Goal: Feedback & Contribution: Contribute content

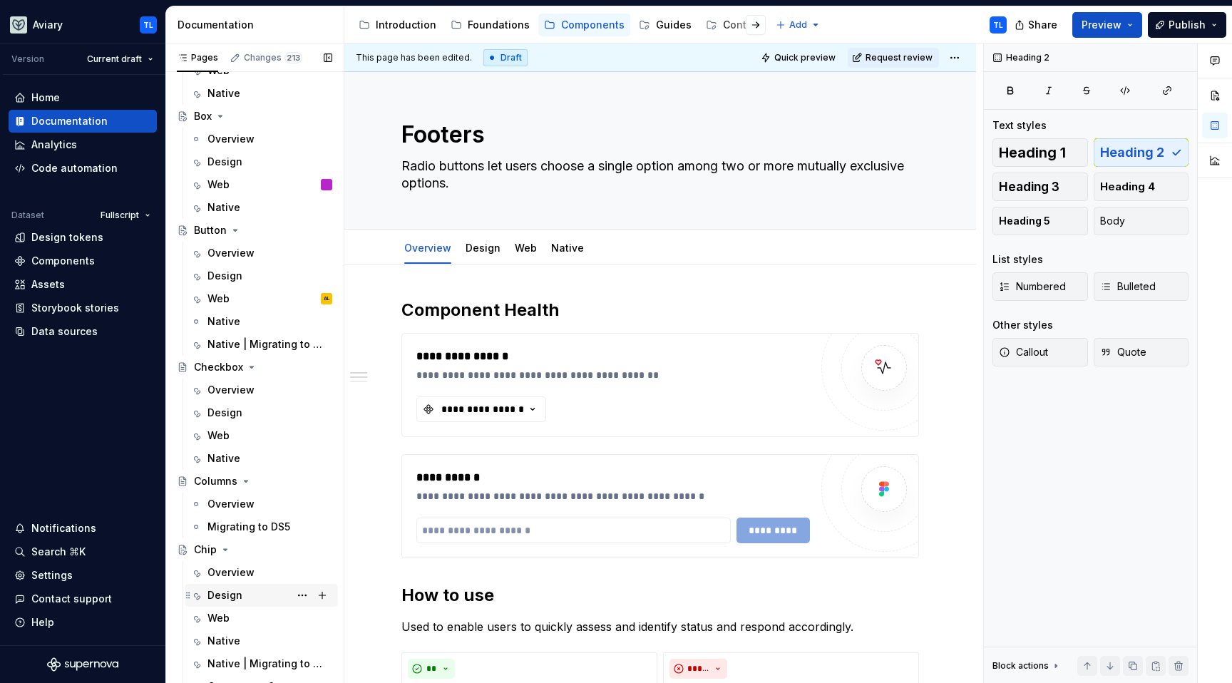
scroll to position [1470, 0]
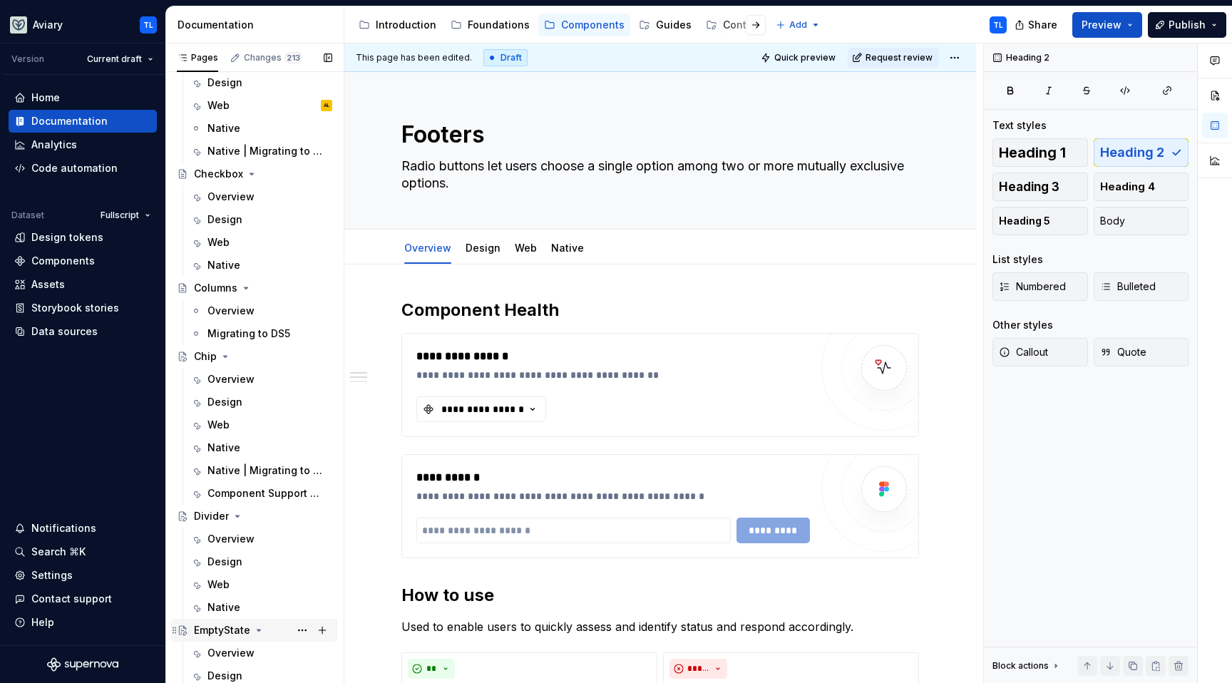
click at [230, 623] on div "EmptyState" at bounding box center [222, 630] width 56 height 14
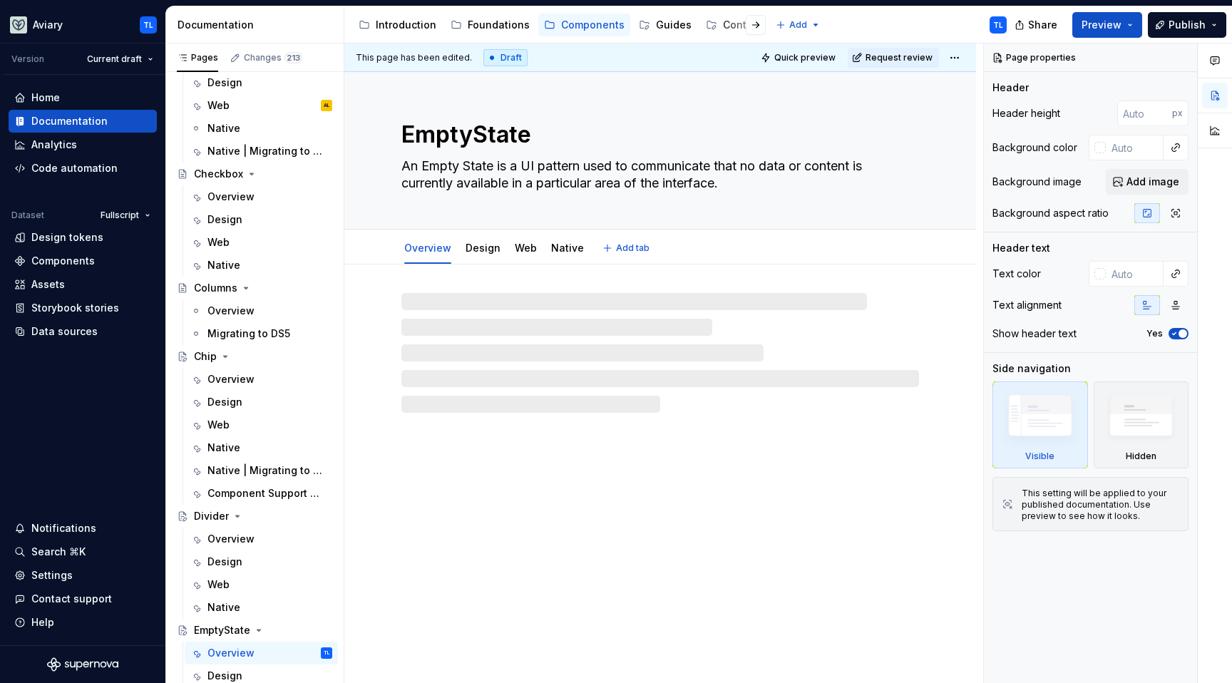
click at [505, 168] on textarea "An Empty State is a UI pattern used to communicate that no data or content is c…" at bounding box center [658, 175] width 518 height 40
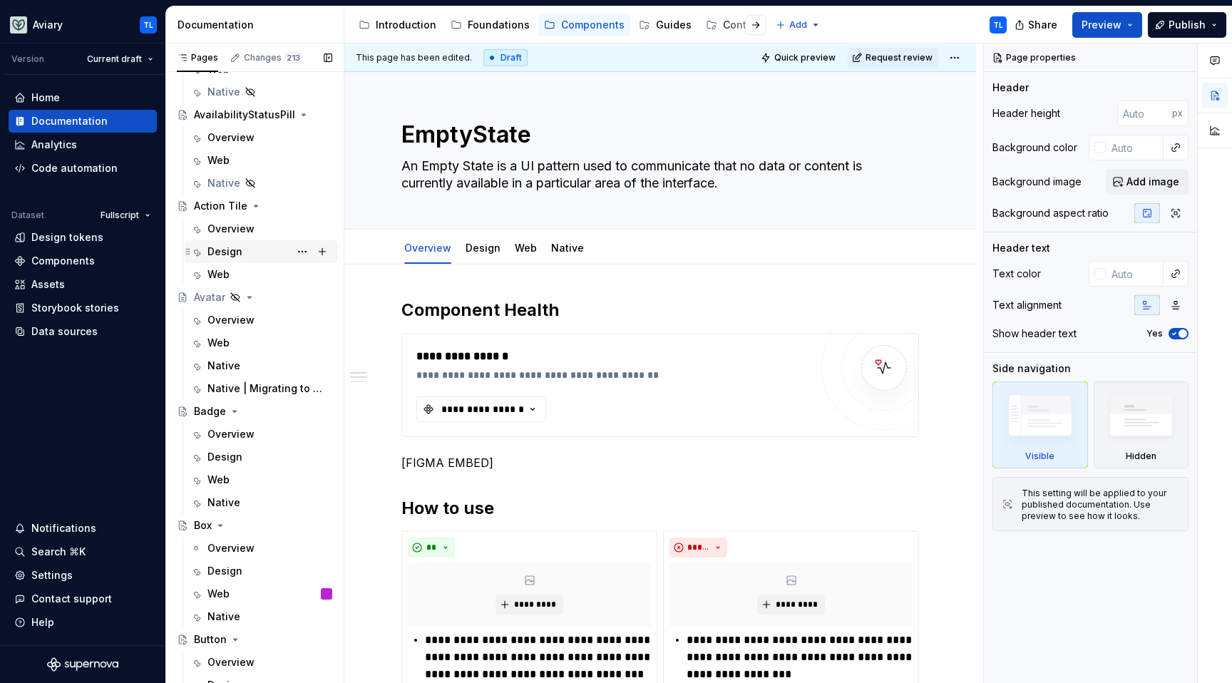
scroll to position [765, 0]
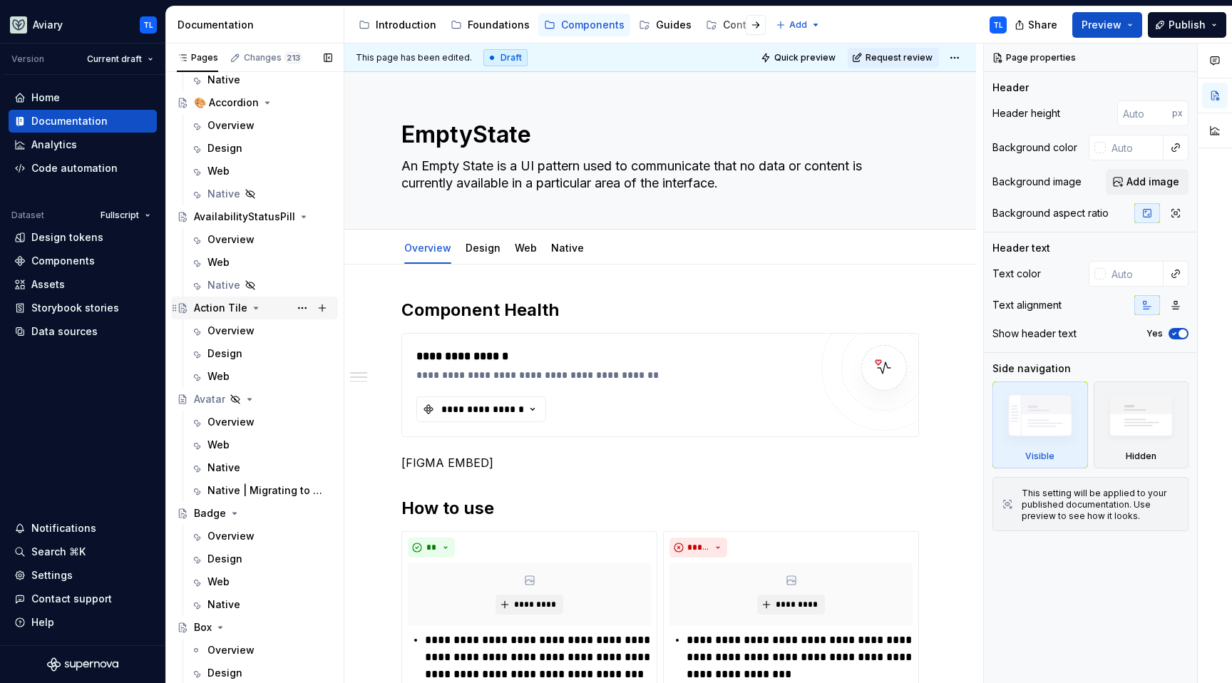
click at [218, 301] on div "Action Tile" at bounding box center [220, 308] width 53 height 14
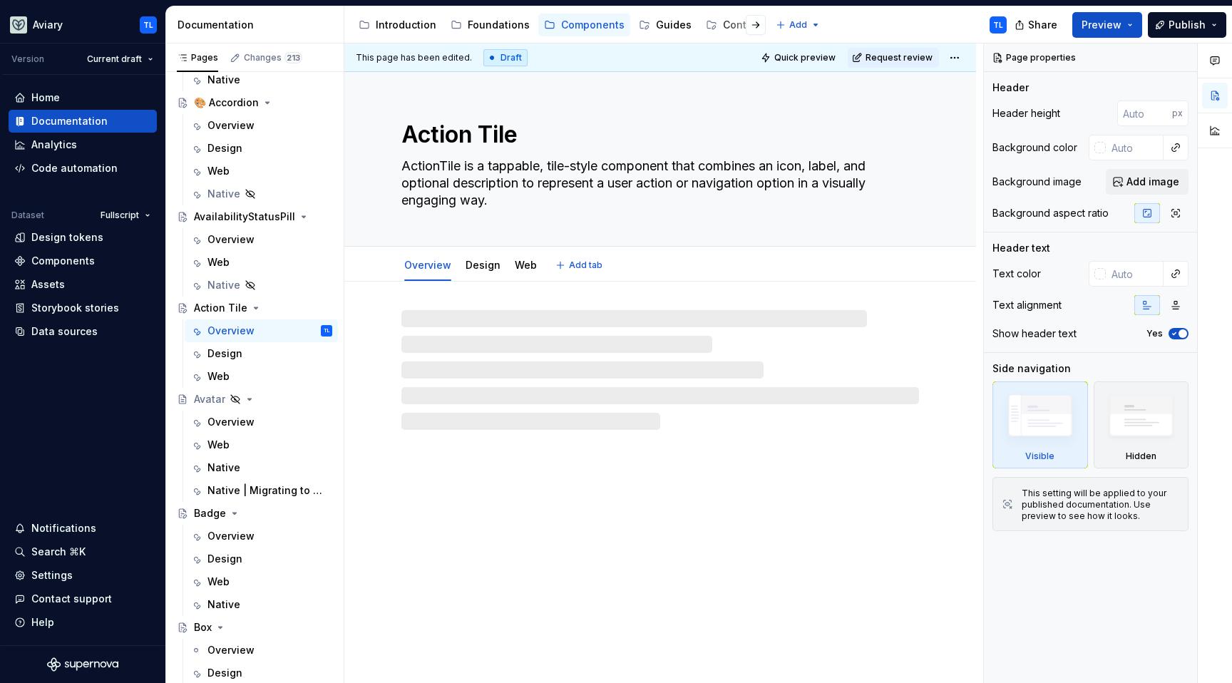
click at [644, 157] on textarea "ActionTile is a tappable, tile-style component that combines an icon, label, an…" at bounding box center [658, 183] width 518 height 57
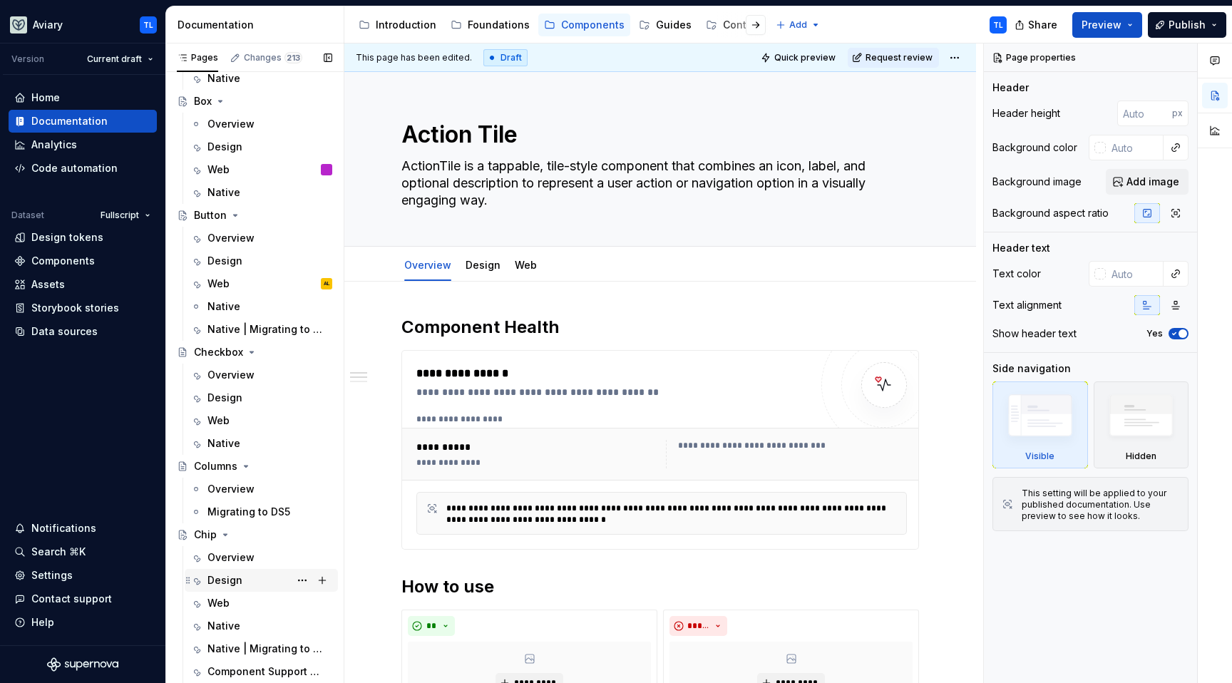
scroll to position [1401, 0]
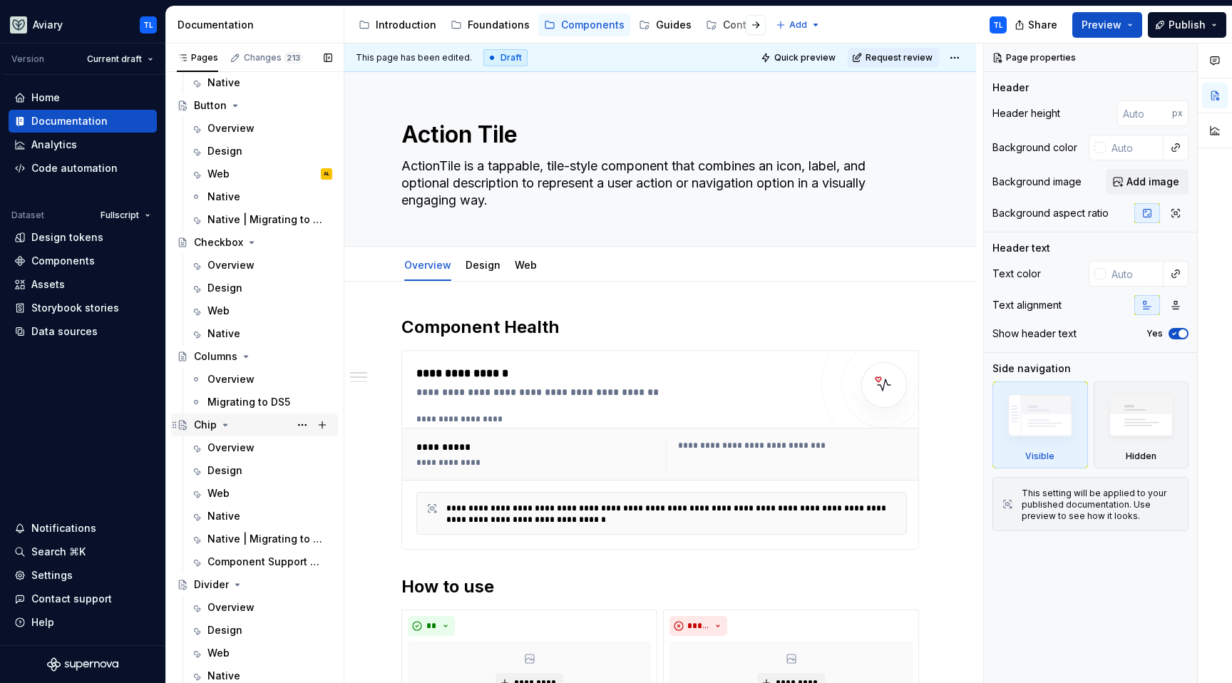
click at [203, 422] on div "Chip" at bounding box center [205, 425] width 23 height 14
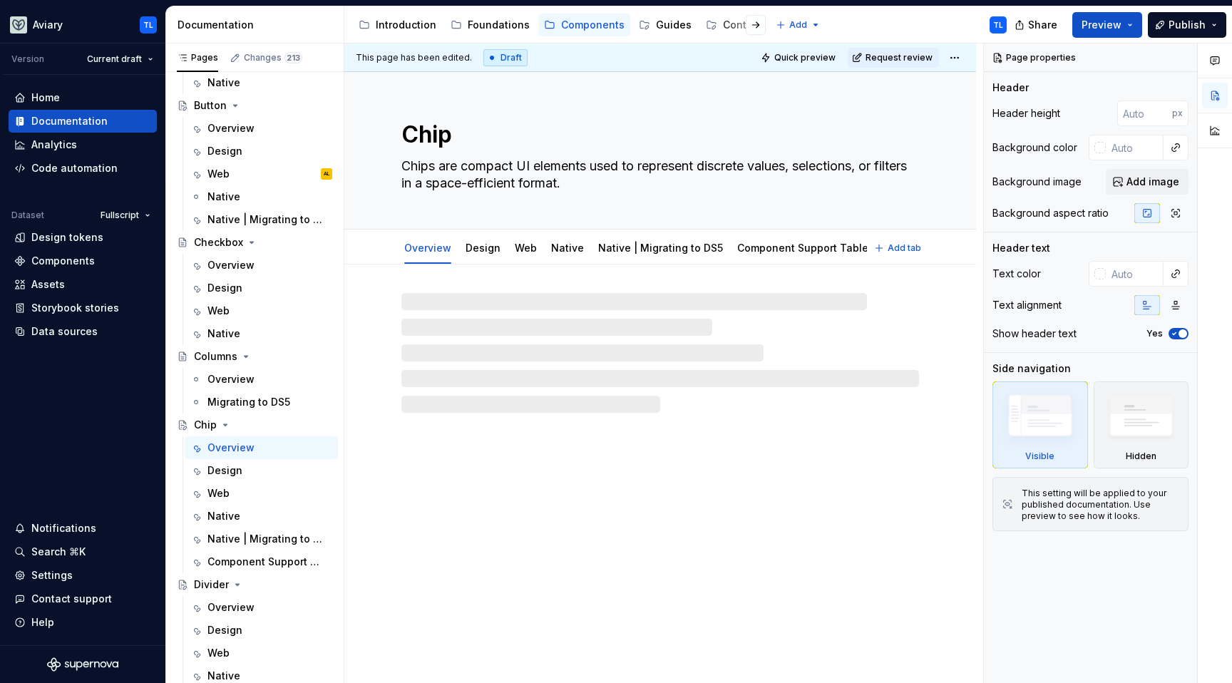
click at [534, 178] on textarea "Chips are compact UI elements used to represent discrete values, selections, or…" at bounding box center [658, 175] width 518 height 40
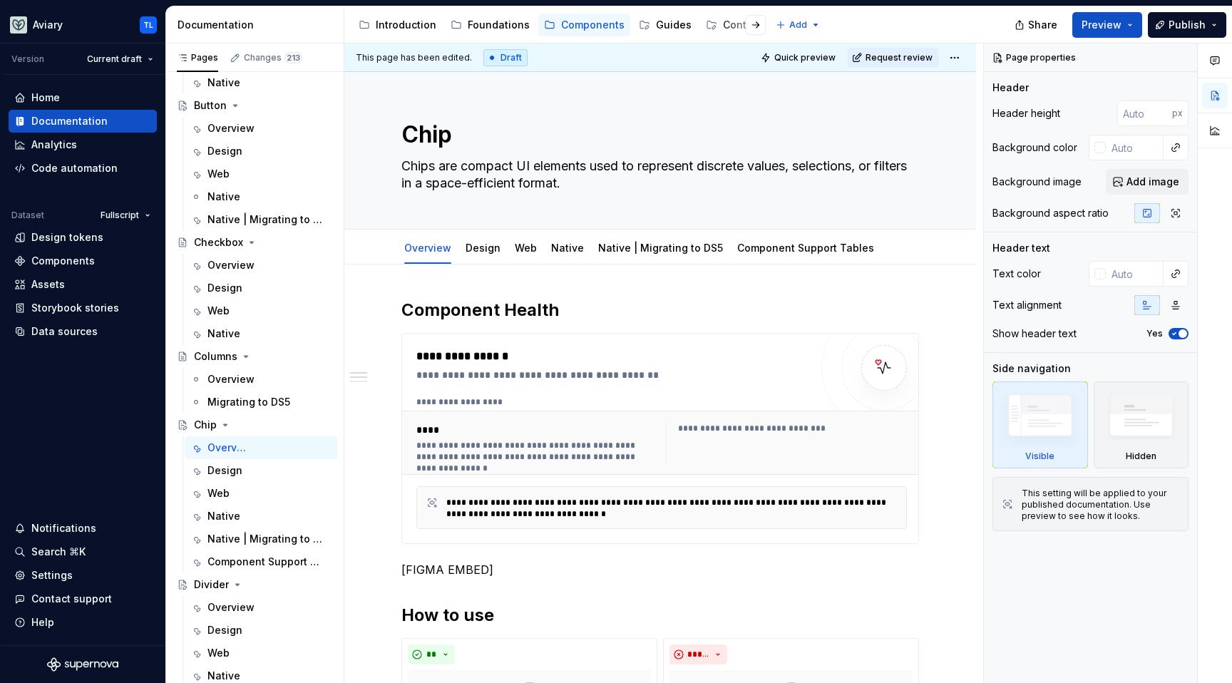
type textarea "*"
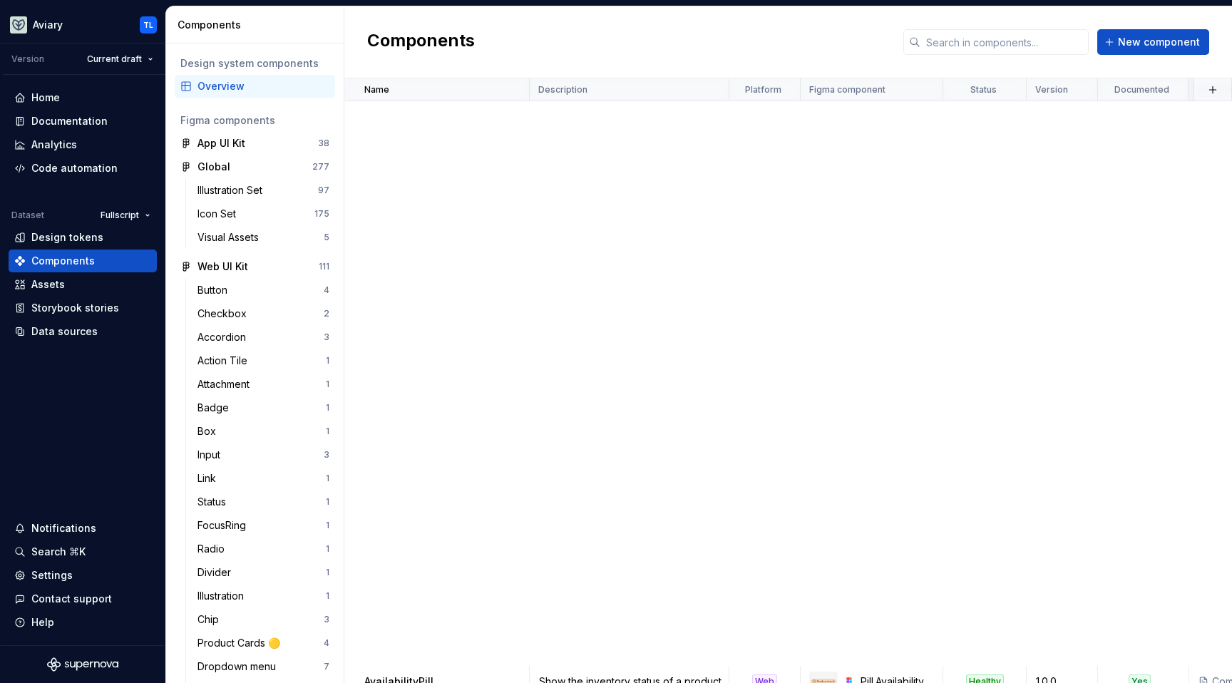
scroll to position [901, 0]
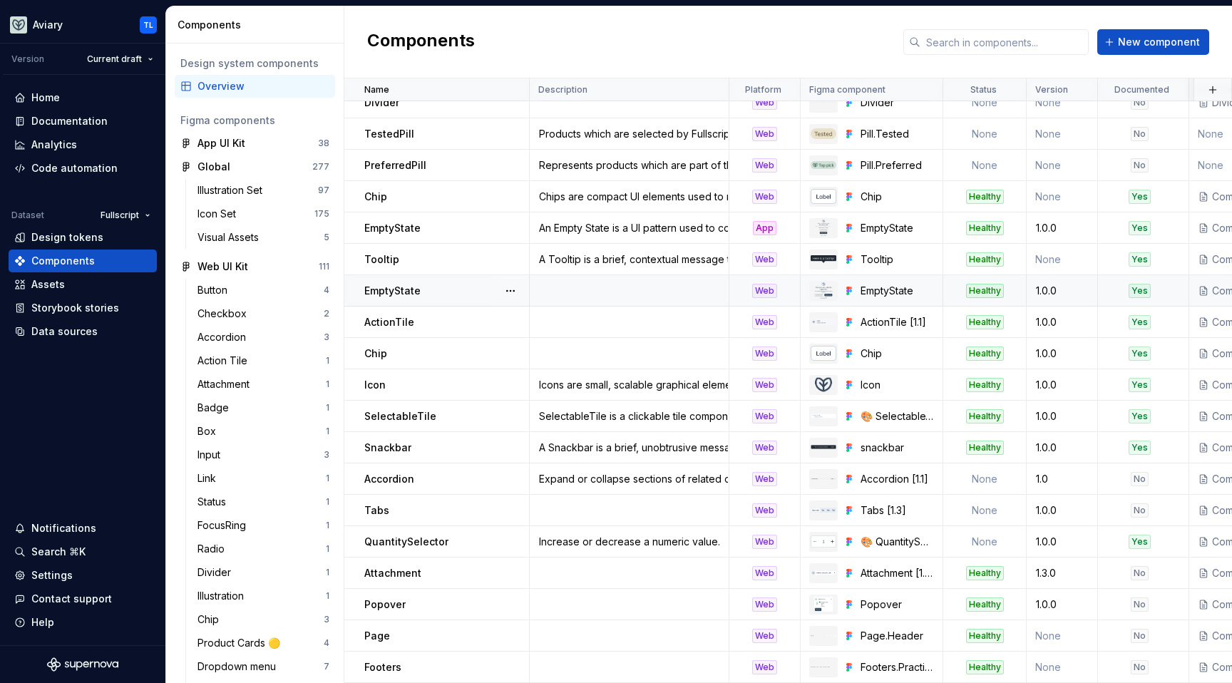
click at [633, 282] on td at bounding box center [630, 290] width 200 height 31
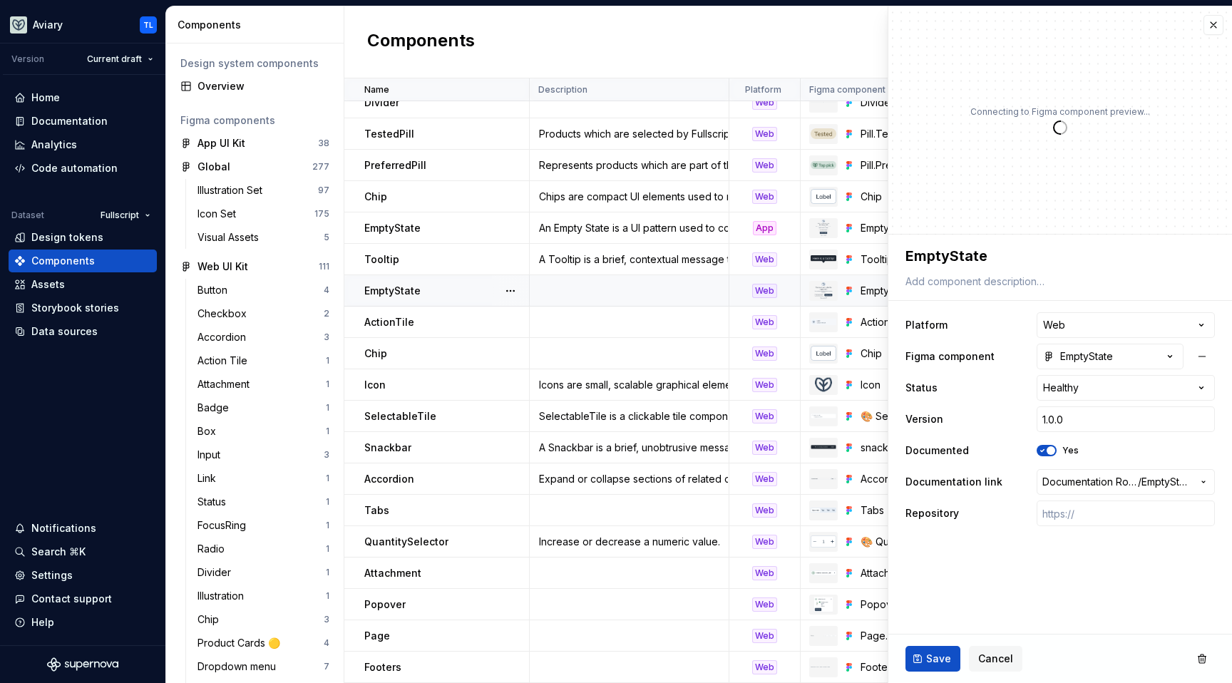
click at [402, 285] on p "EmptyState" at bounding box center [392, 291] width 56 height 14
click at [971, 282] on textarea at bounding box center [1057, 282] width 309 height 20
paste textarea "An Empty State is a UI pattern used to communicate that no data or content is c…"
type textarea "*"
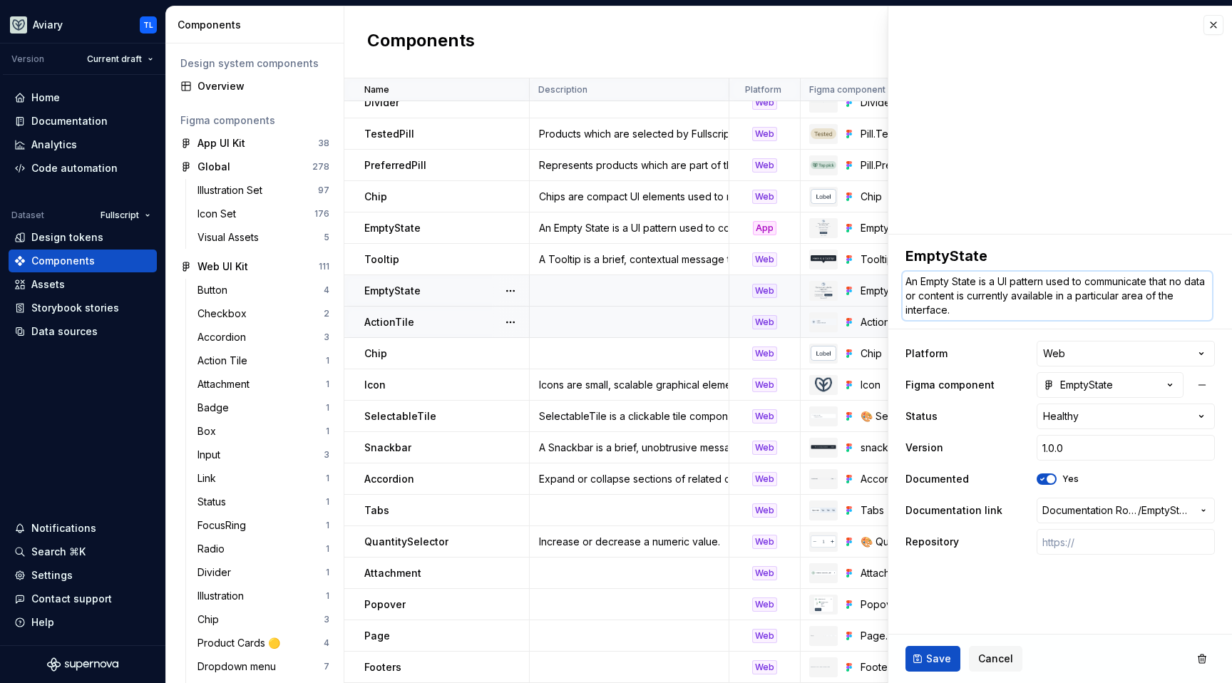
type textarea "An Empty State is a UI pattern used to communicate that no data or content is c…"
click at [584, 307] on td at bounding box center [630, 322] width 200 height 31
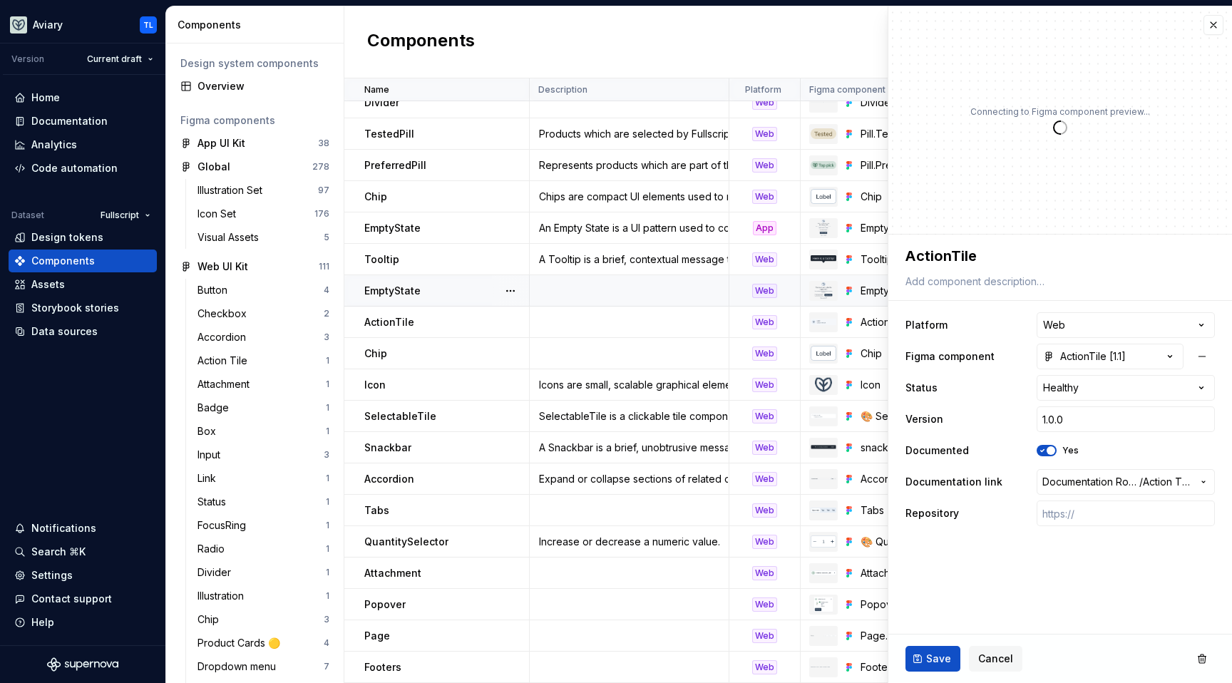
click at [590, 288] on td at bounding box center [630, 290] width 200 height 31
click at [589, 282] on td at bounding box center [630, 290] width 200 height 31
click at [1043, 278] on textarea at bounding box center [1057, 282] width 309 height 20
paste textarea "An Empty State is a UI pattern used to communicate that no data or content is c…"
type textarea "*"
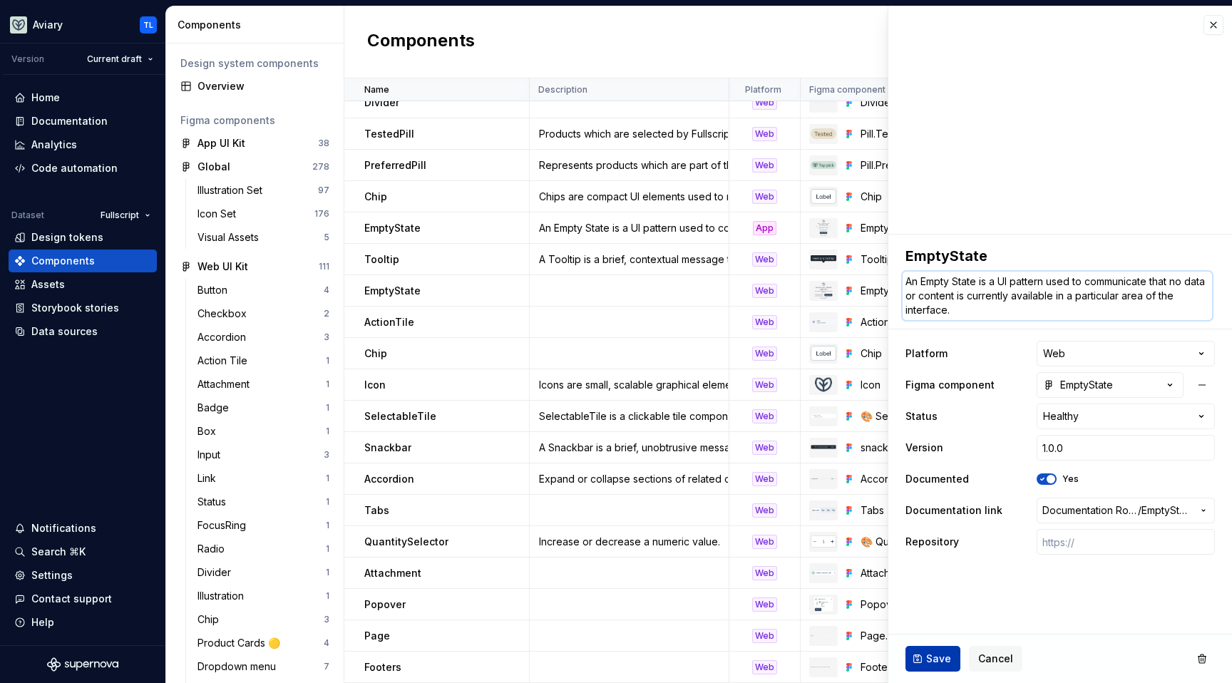
type textarea "An Empty State is a UI pattern used to communicate that no data or content is c…"
click at [938, 652] on span "Save" at bounding box center [938, 659] width 25 height 14
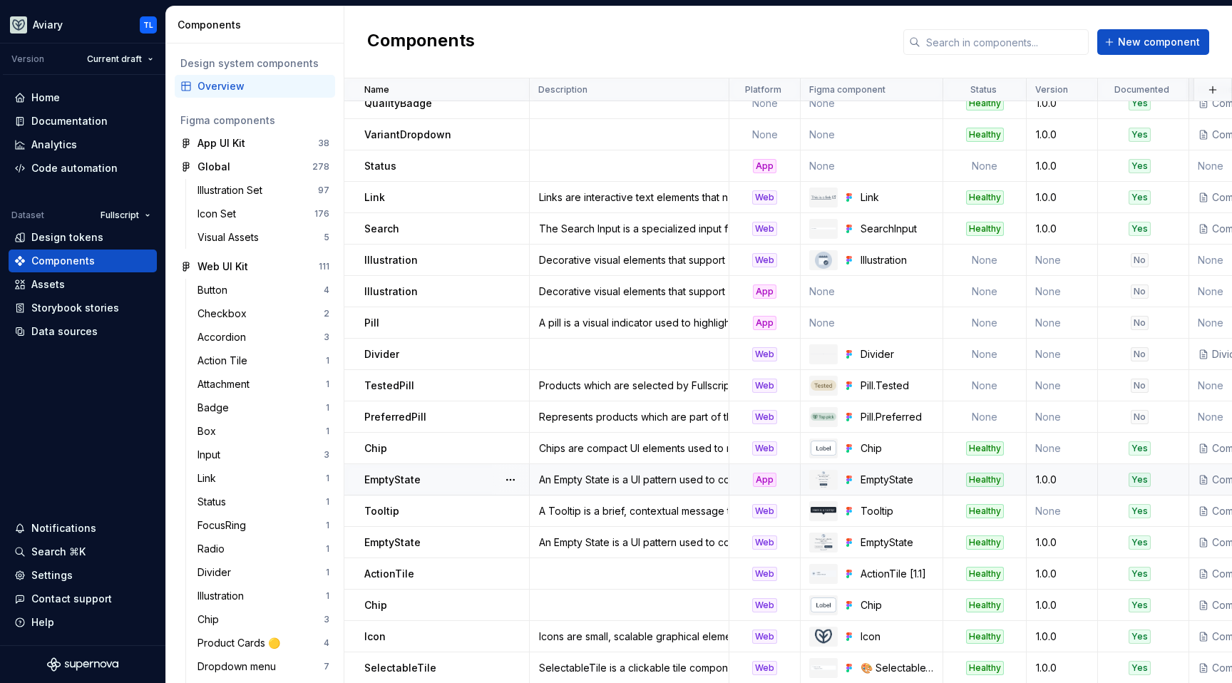
scroll to position [672, 0]
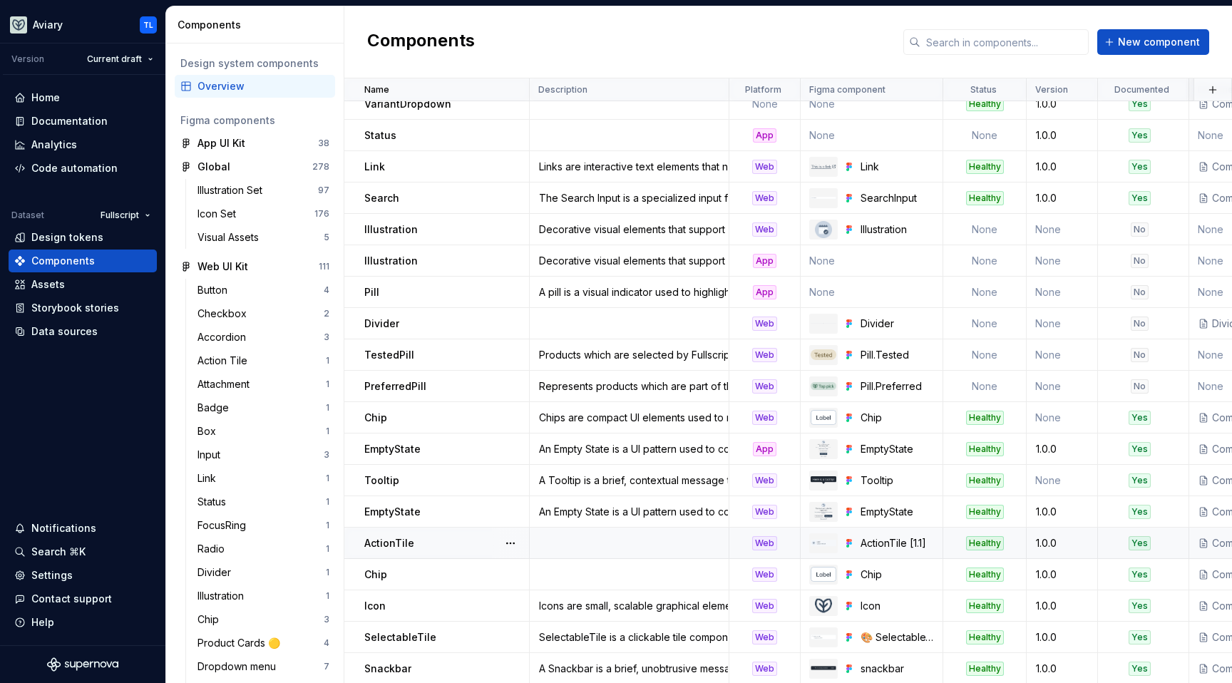
click at [499, 542] on div at bounding box center [510, 543] width 37 height 31
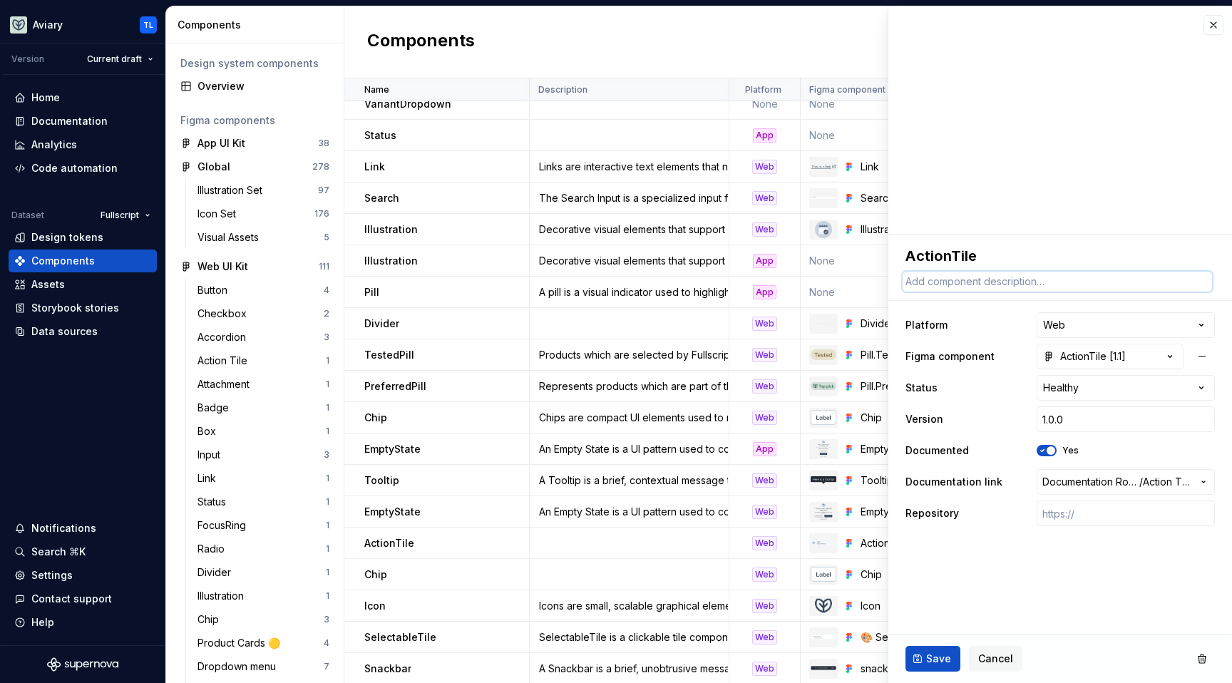
click at [956, 279] on textarea at bounding box center [1057, 282] width 309 height 20
paste textarea "ActionTile is a tappable, tile-style component that combines an icon, label, an…"
type textarea "*"
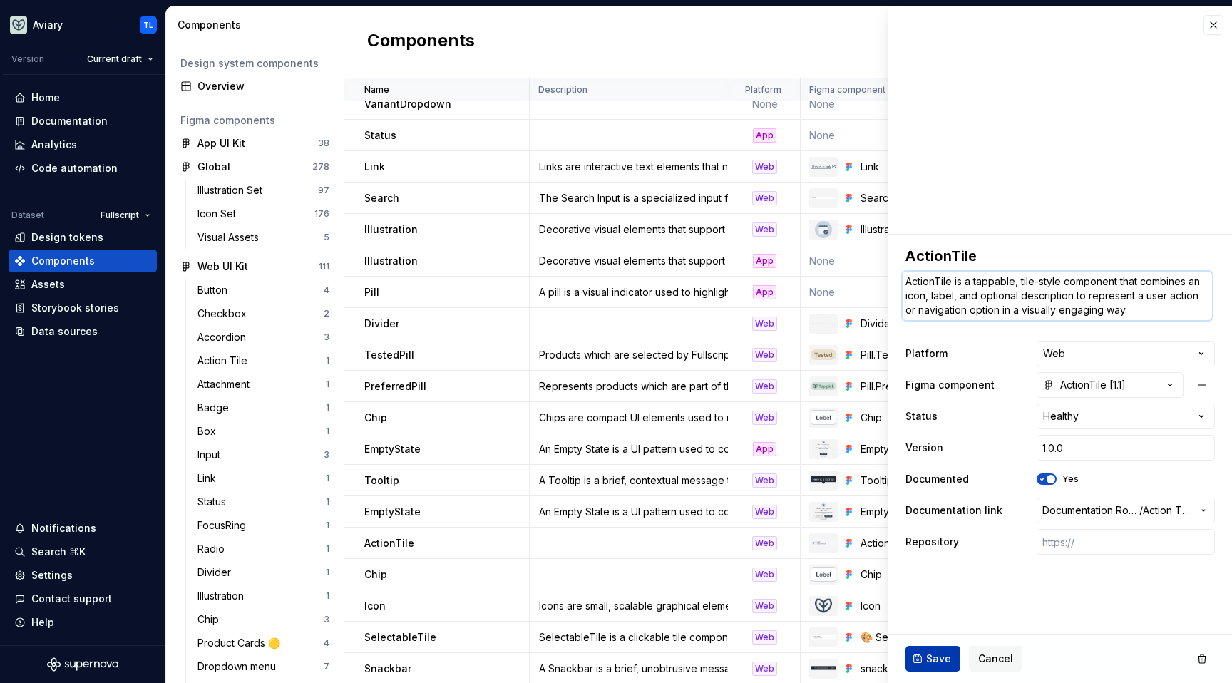
type textarea "ActionTile is a tappable, tile-style component that combines an icon, label, an…"
click at [947, 664] on span "Save" at bounding box center [938, 659] width 25 height 14
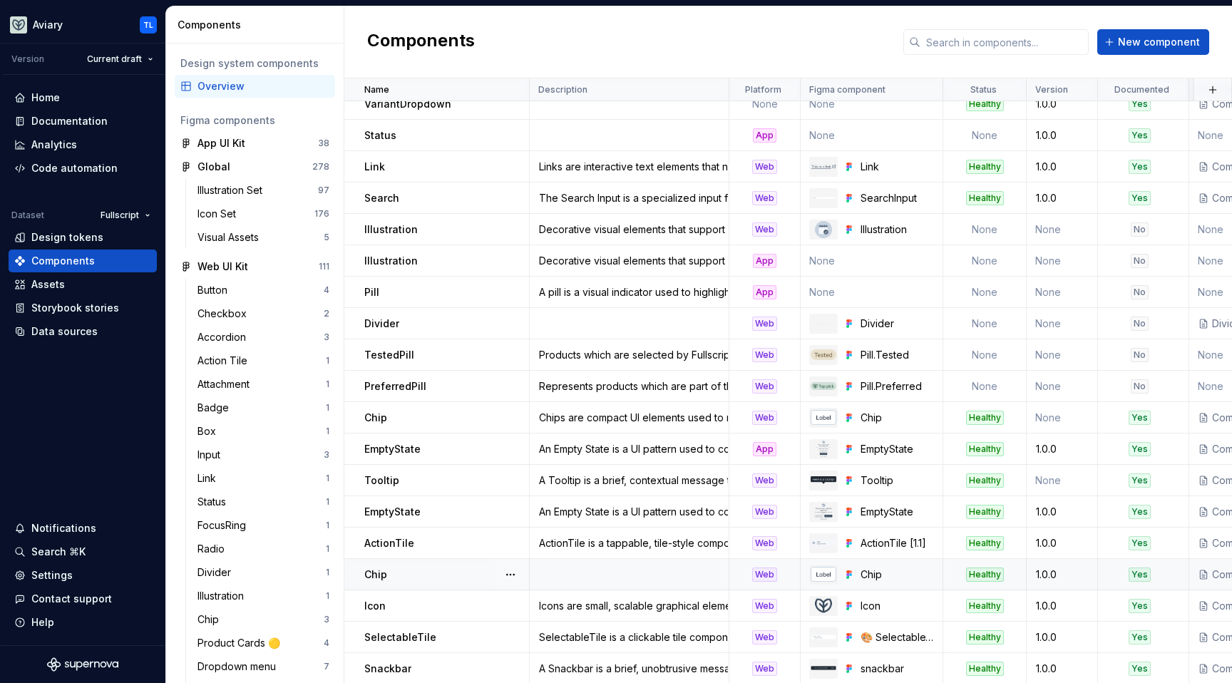
click at [442, 575] on div "Chip" at bounding box center [446, 575] width 164 height 14
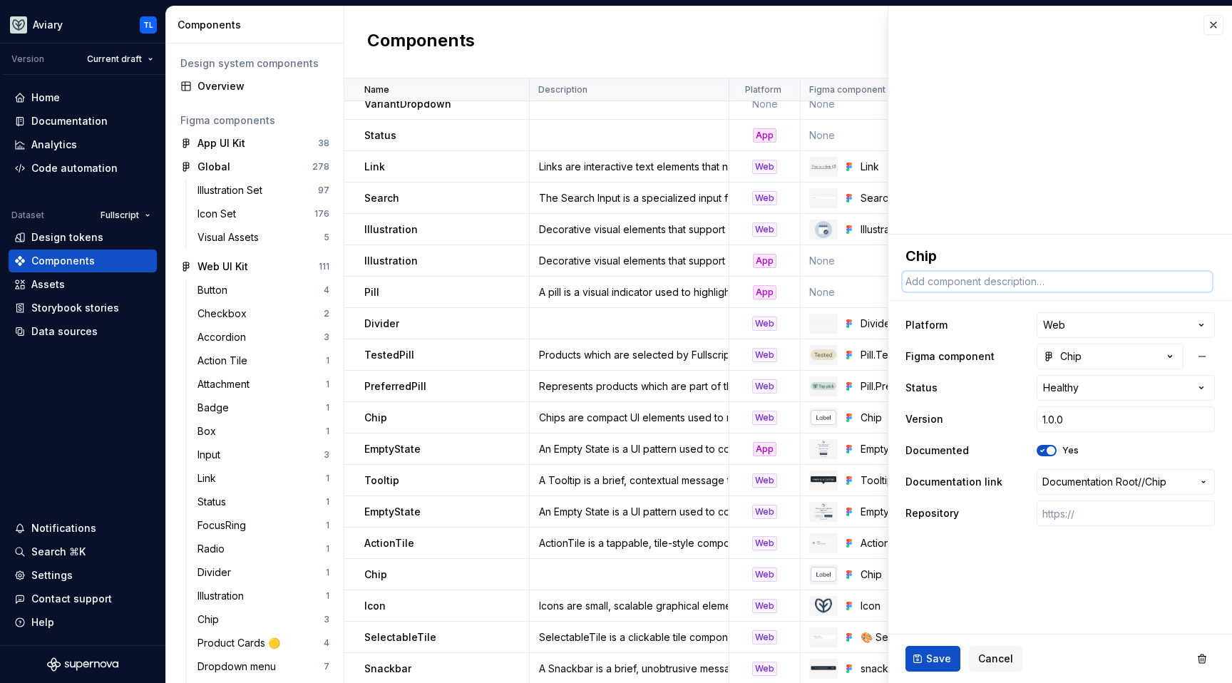
click at [961, 277] on textarea at bounding box center [1057, 282] width 309 height 20
paste textarea "Chips are compact UI elements used to represent discrete values, selections, or…"
type textarea "*"
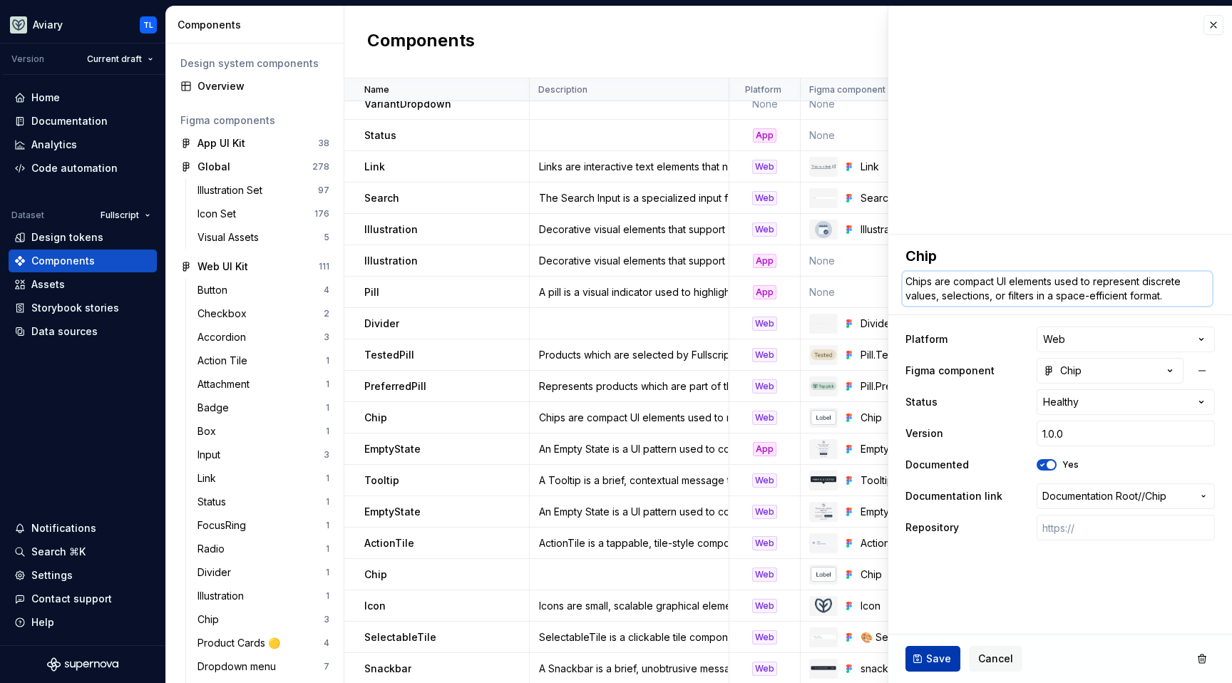
type textarea "Chips are compact UI elements used to represent discrete values, selections, or…"
click at [924, 657] on button "Save" at bounding box center [933, 659] width 55 height 26
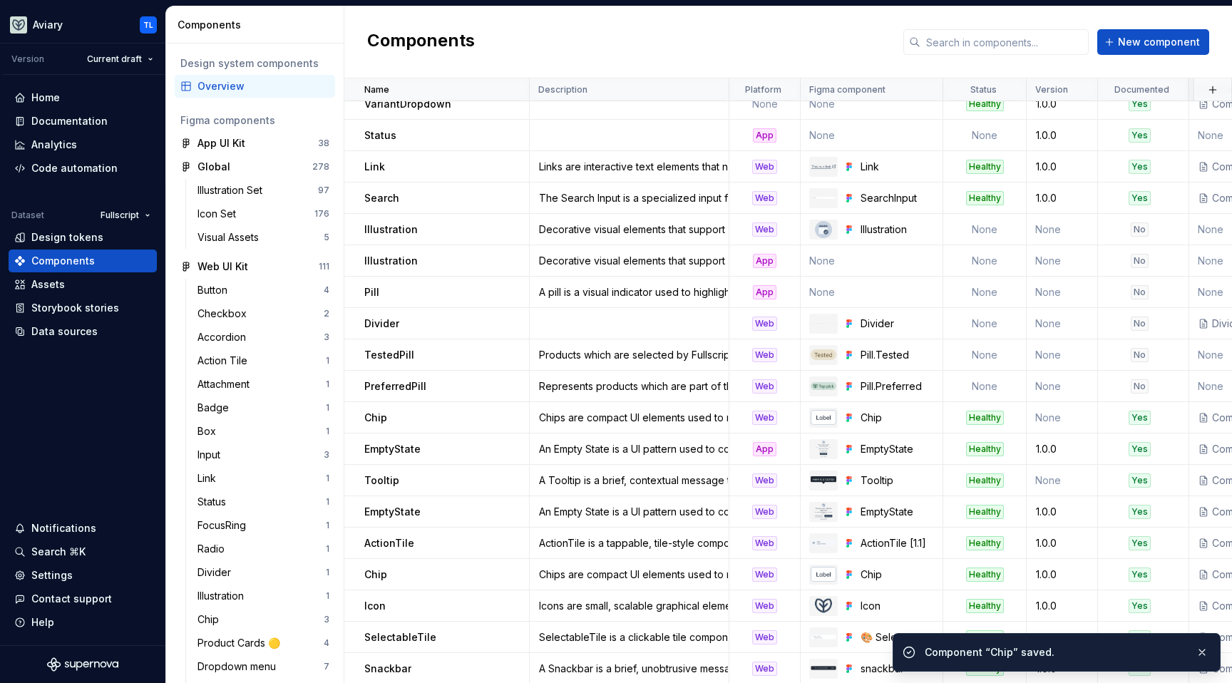
click at [436, 607] on div "Icon" at bounding box center [446, 606] width 164 height 14
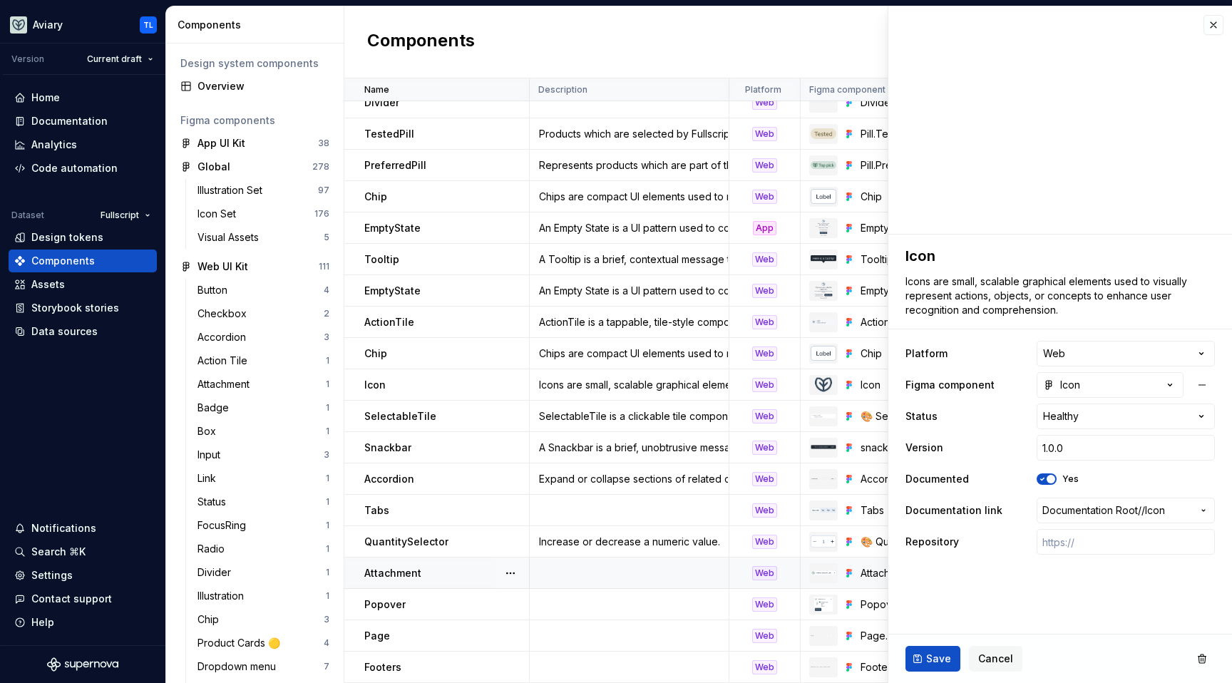
scroll to position [901, 0]
click at [464, 598] on div "Popover" at bounding box center [446, 605] width 164 height 14
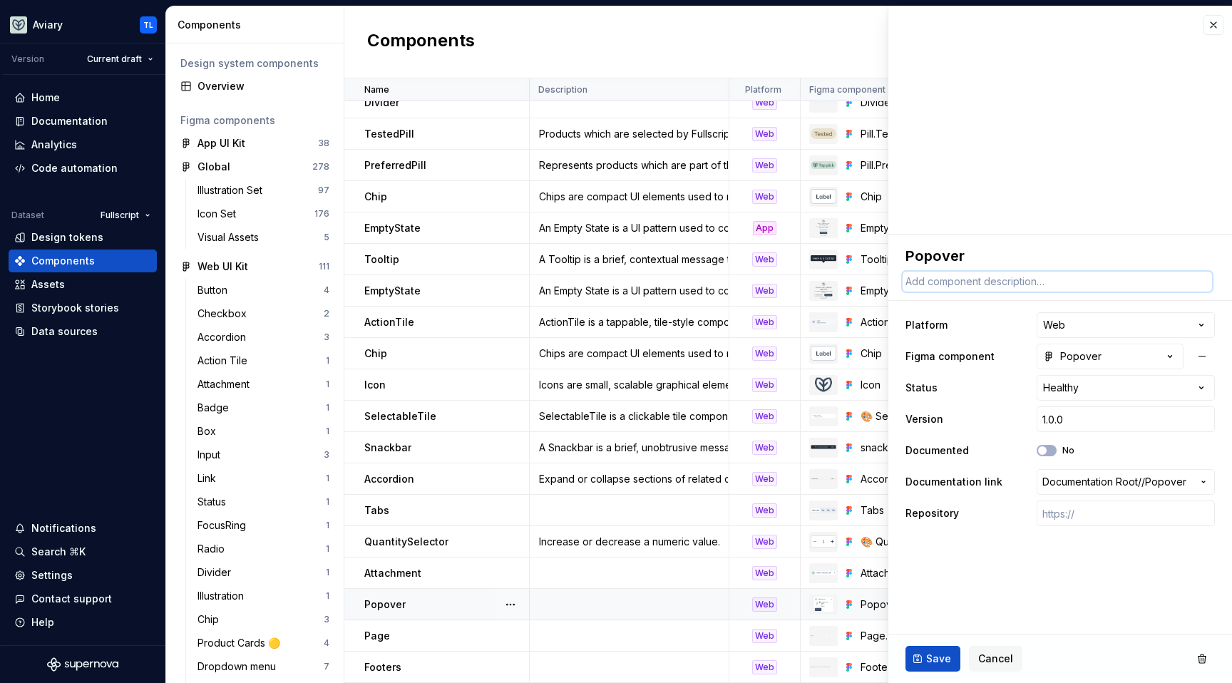
click at [1004, 282] on textarea at bounding box center [1057, 282] width 309 height 20
paste textarea "A non-intrusive user-initiated overlay to communicate elements or extra context…"
type textarea "*"
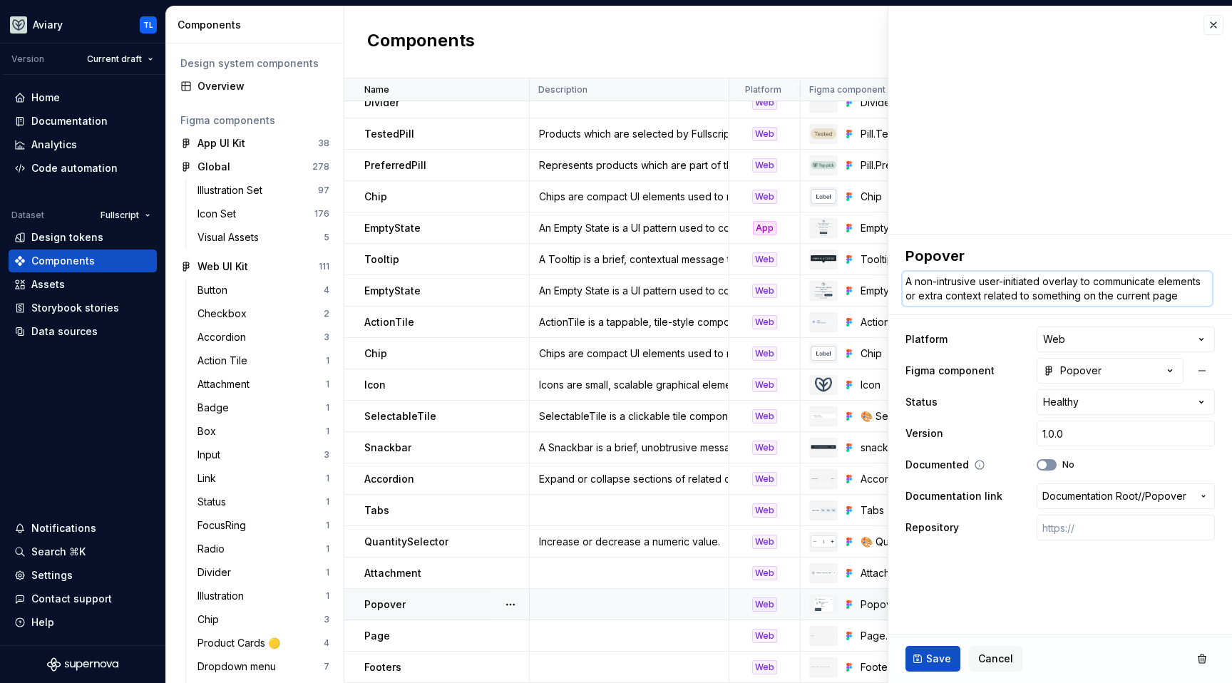
type textarea "A non-intrusive user-initiated overlay to communicate elements or extra context…"
click at [1055, 467] on button "No" at bounding box center [1047, 464] width 20 height 11
click at [931, 660] on span "Save" at bounding box center [938, 659] width 25 height 14
type textarea "*"
type textarea "A non-intrusive user-initiated overlay to communicate elements or extra context…"
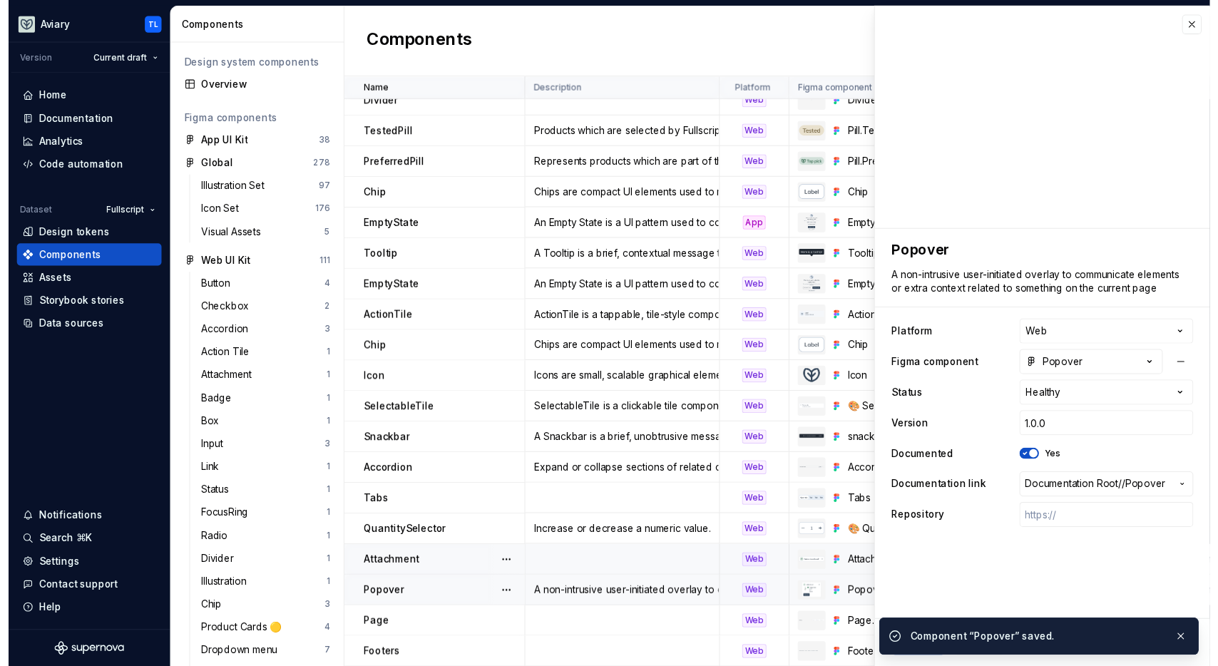
scroll to position [0, 0]
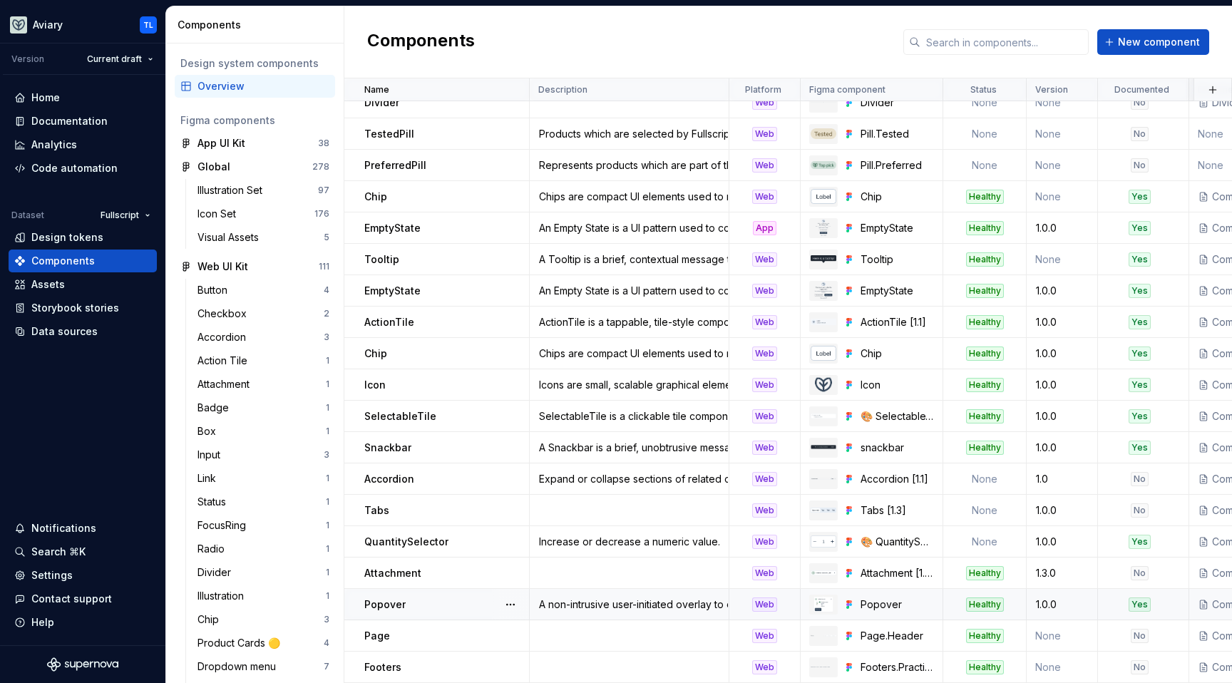
drag, startPoint x: 581, startPoint y: 583, endPoint x: 588, endPoint y: 572, distance: 12.5
click at [581, 589] on td "A non-intrusive user-initiated overlay to communicate elements or extra context…" at bounding box center [630, 604] width 200 height 31
click at [587, 566] on td at bounding box center [630, 573] width 200 height 31
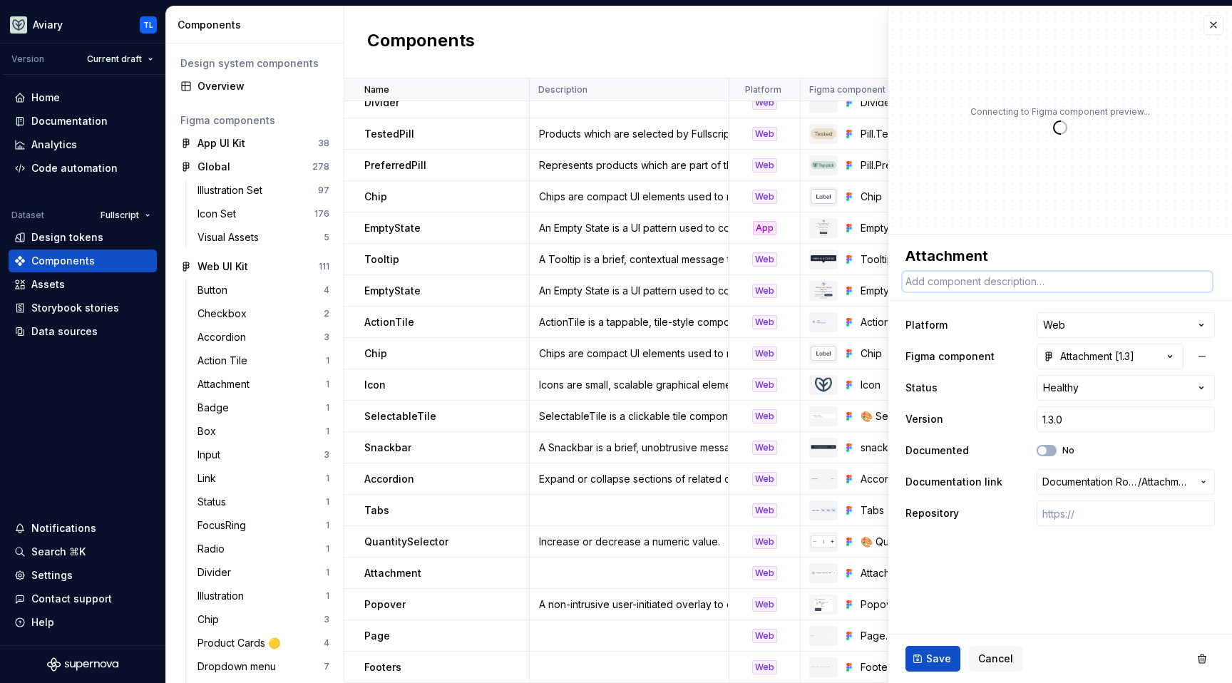
click at [946, 280] on textarea at bounding box center [1057, 282] width 309 height 20
paste textarea "Attachment represents an uploaded content."
type textarea "*"
type textarea "Attachment represents an uploaded content."
type textarea "*"
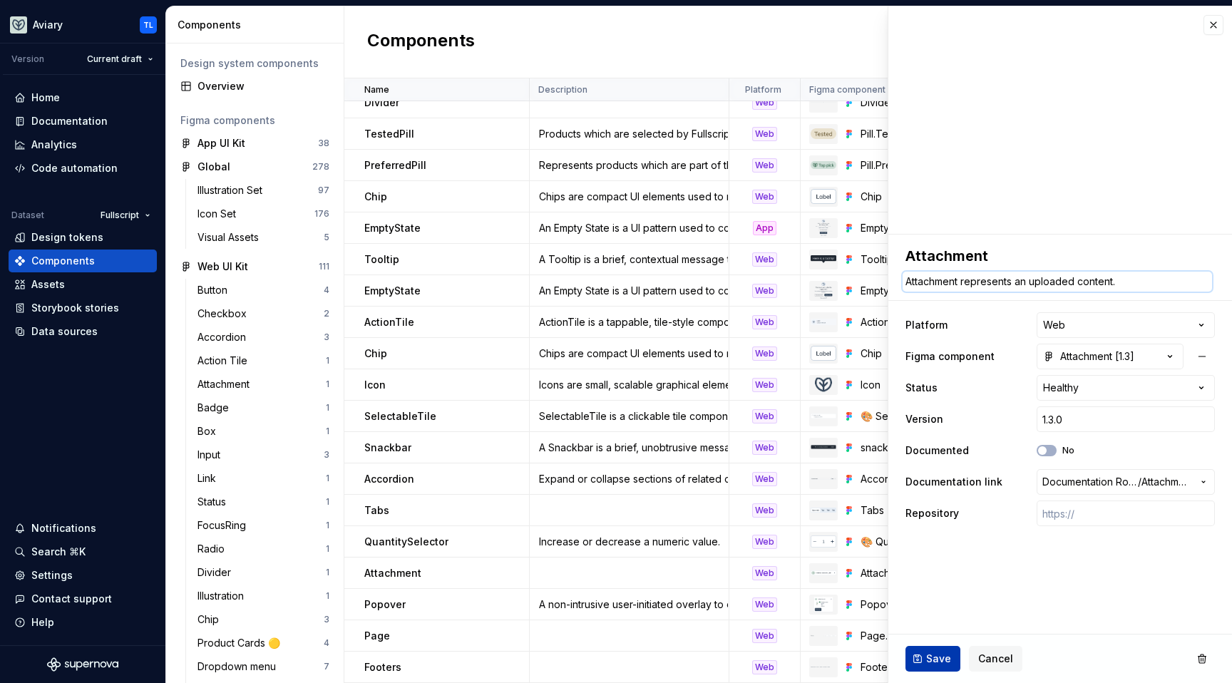
type textarea "Attachment represents an uploaded content."
click at [934, 652] on span "Save" at bounding box center [938, 659] width 25 height 14
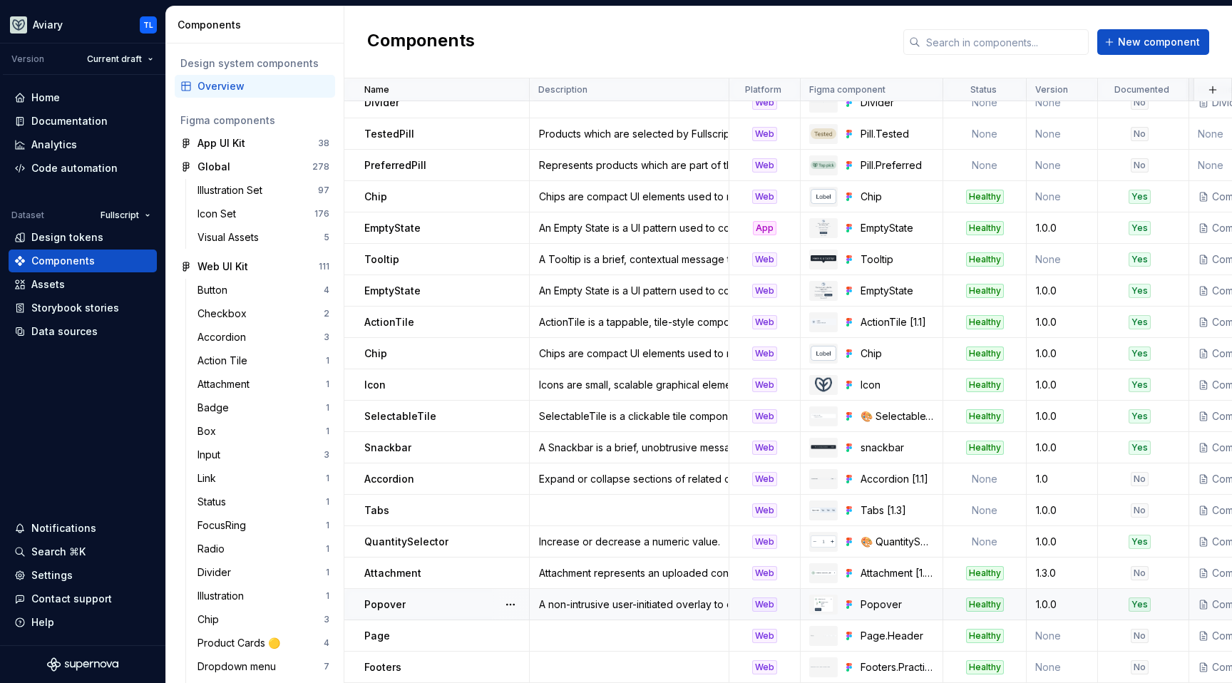
click at [434, 598] on div "Popover" at bounding box center [446, 605] width 164 height 14
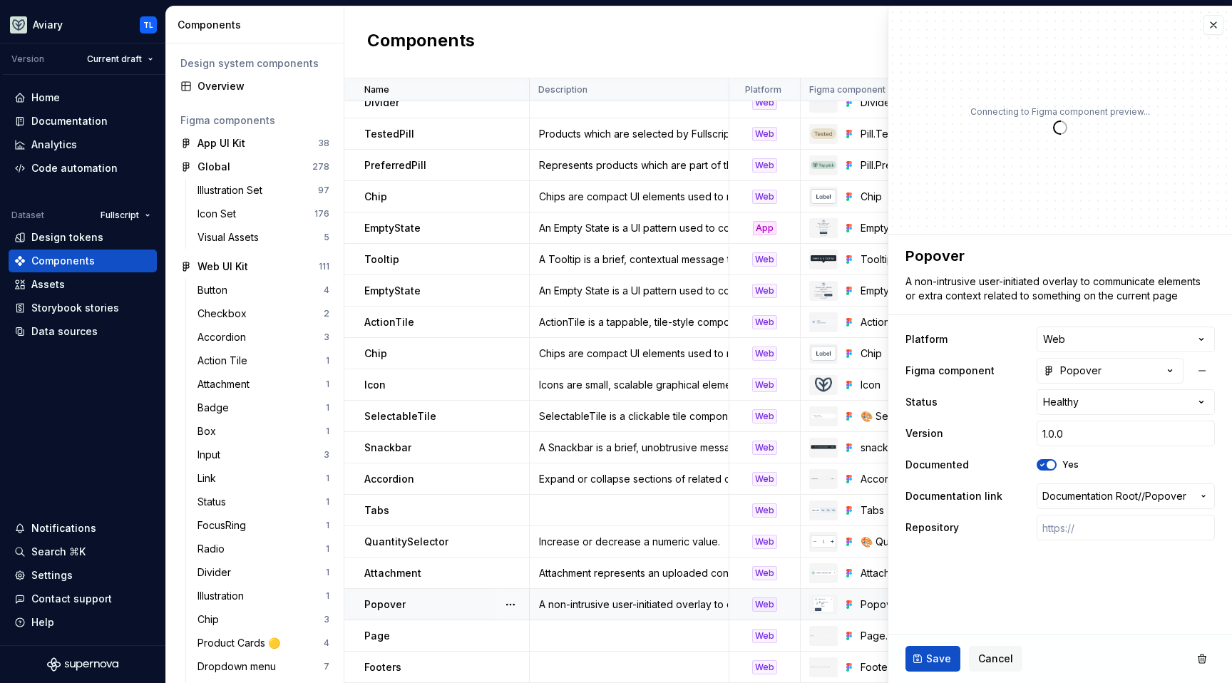
click at [620, 589] on td "A non-intrusive user-initiated overlay to communicate elements or extra context…" at bounding box center [630, 604] width 200 height 31
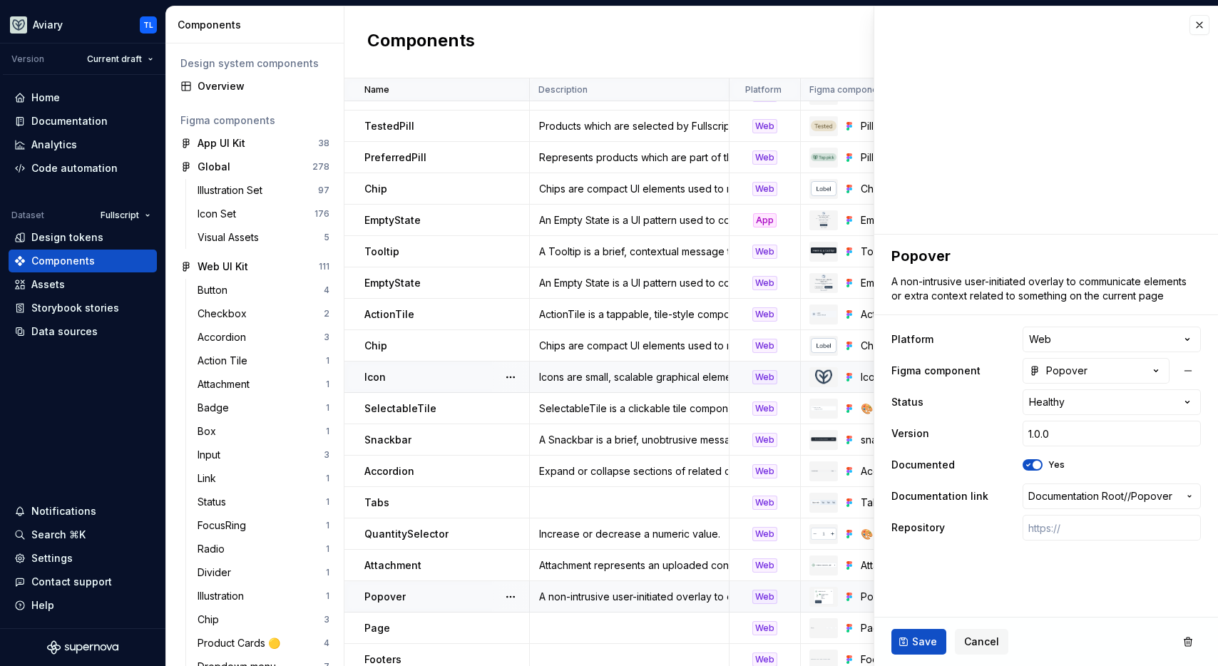
scroll to position [918, 0]
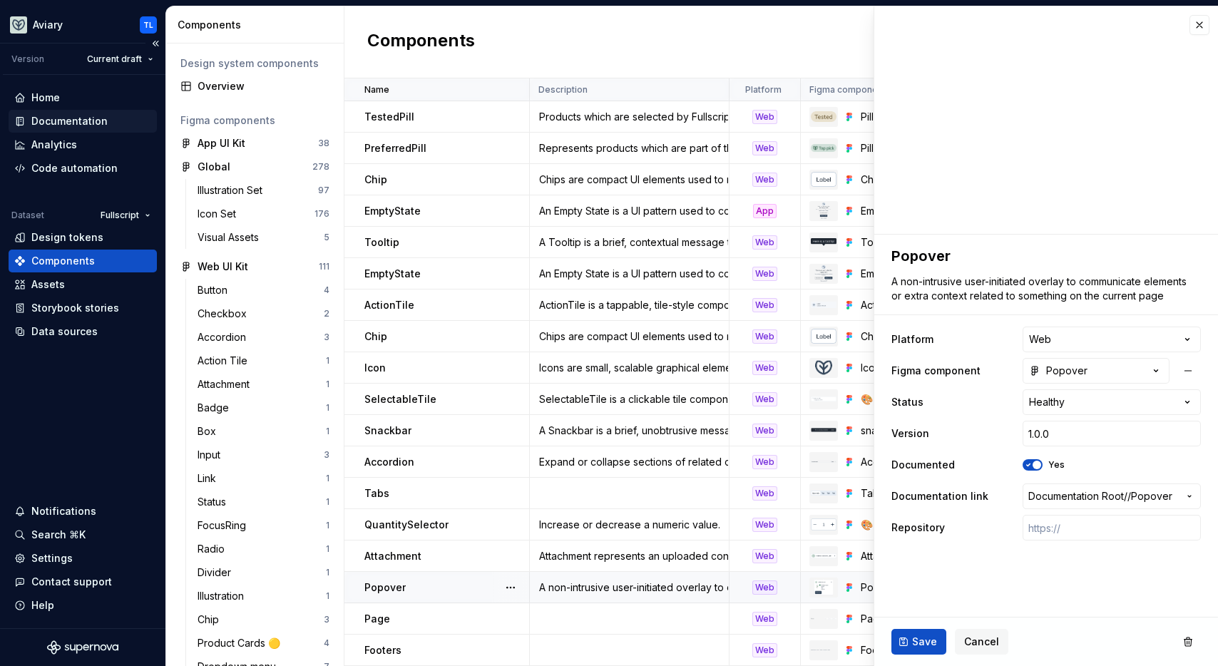
click at [81, 126] on div "Documentation" at bounding box center [69, 121] width 76 height 14
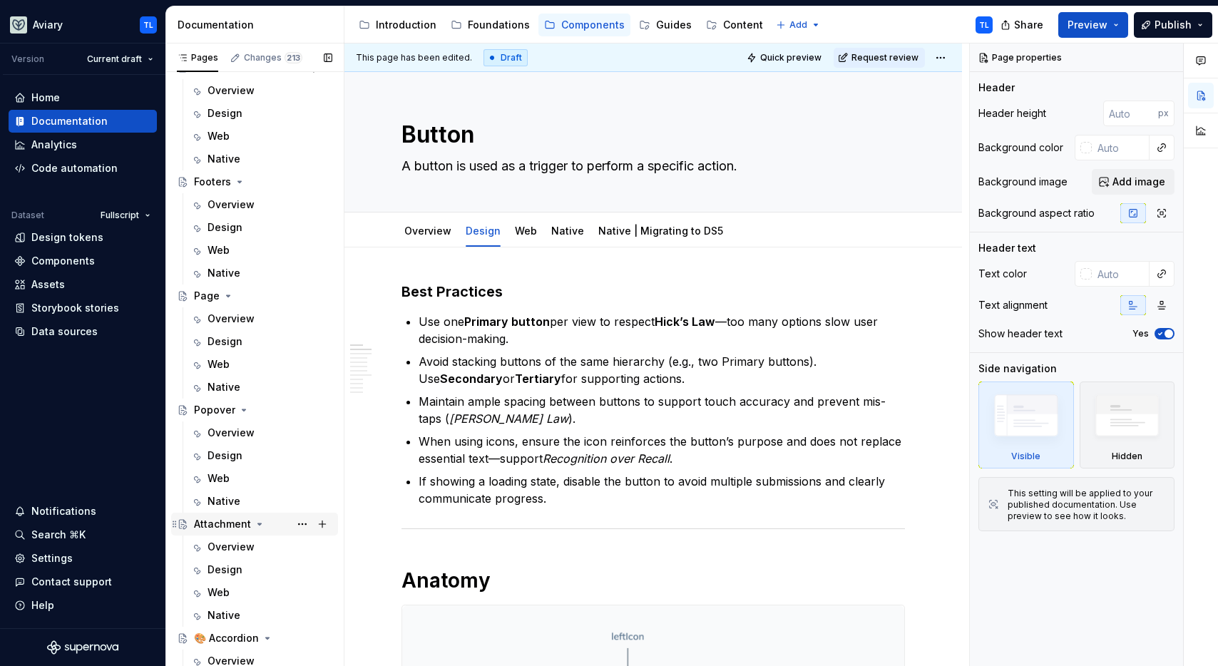
scroll to position [292, 0]
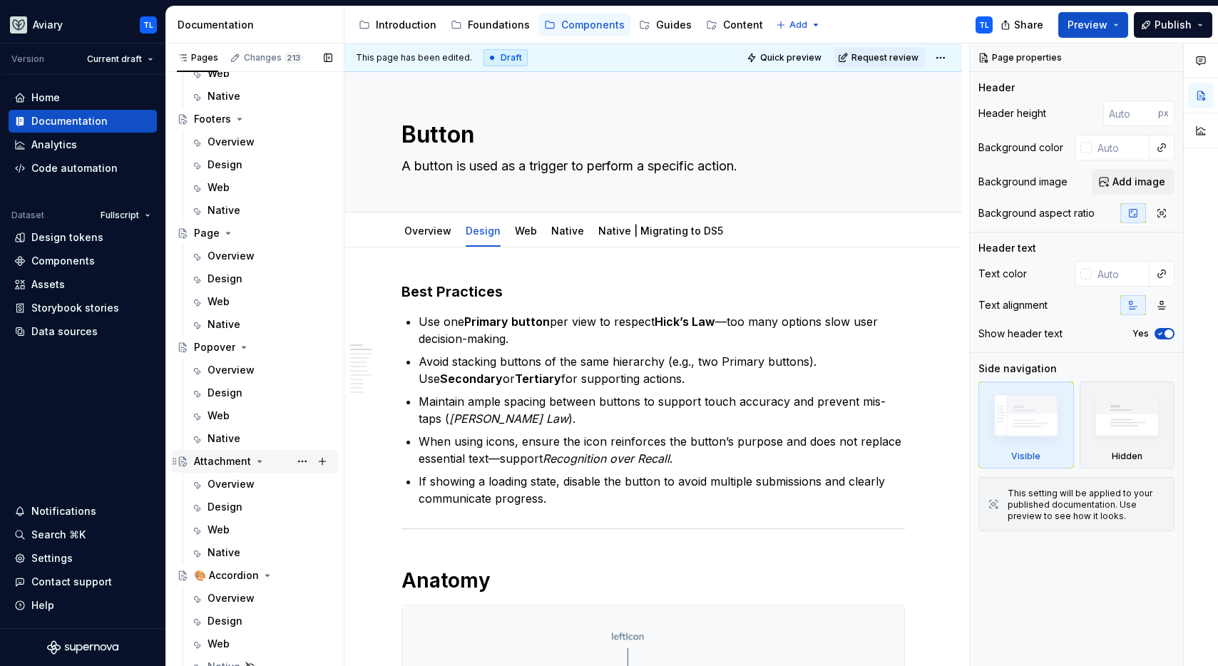
click at [217, 463] on div "Attachment" at bounding box center [222, 461] width 57 height 14
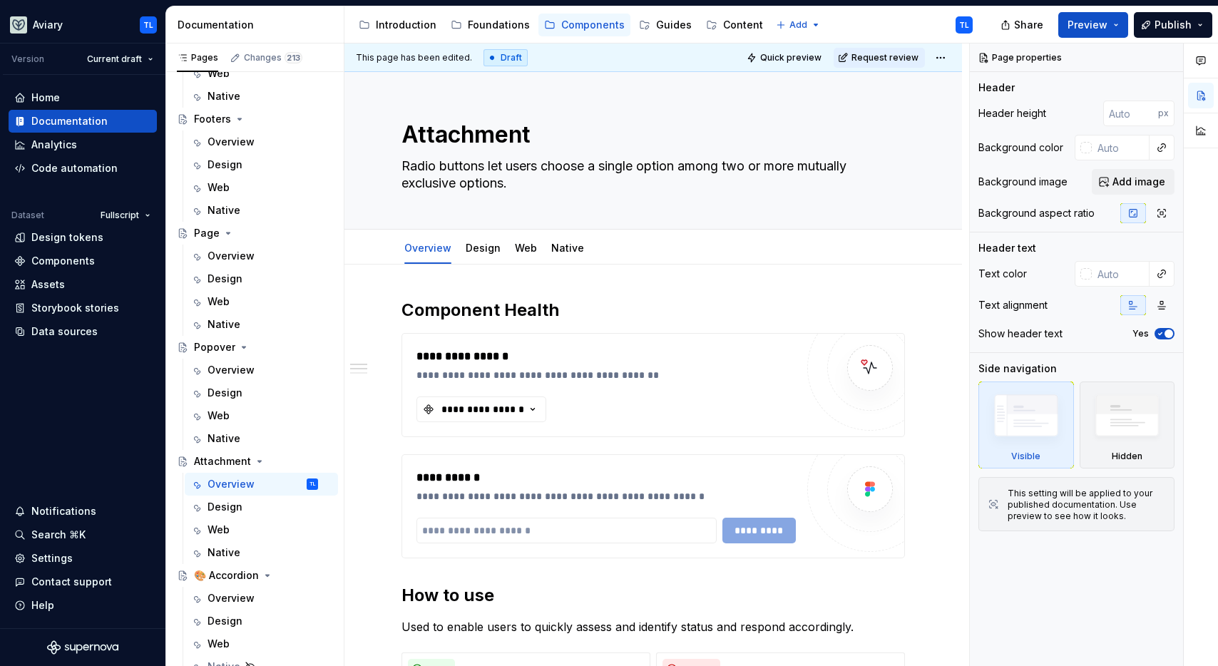
type textarea "*"
type textarea "represents a file that has been uploaded and is visually displayed within the i…"
type textarea "*"
type textarea "represents a file that has been uploaded and is visually displayed within the i…"
click at [89, 261] on div "Components" at bounding box center [62, 261] width 63 height 14
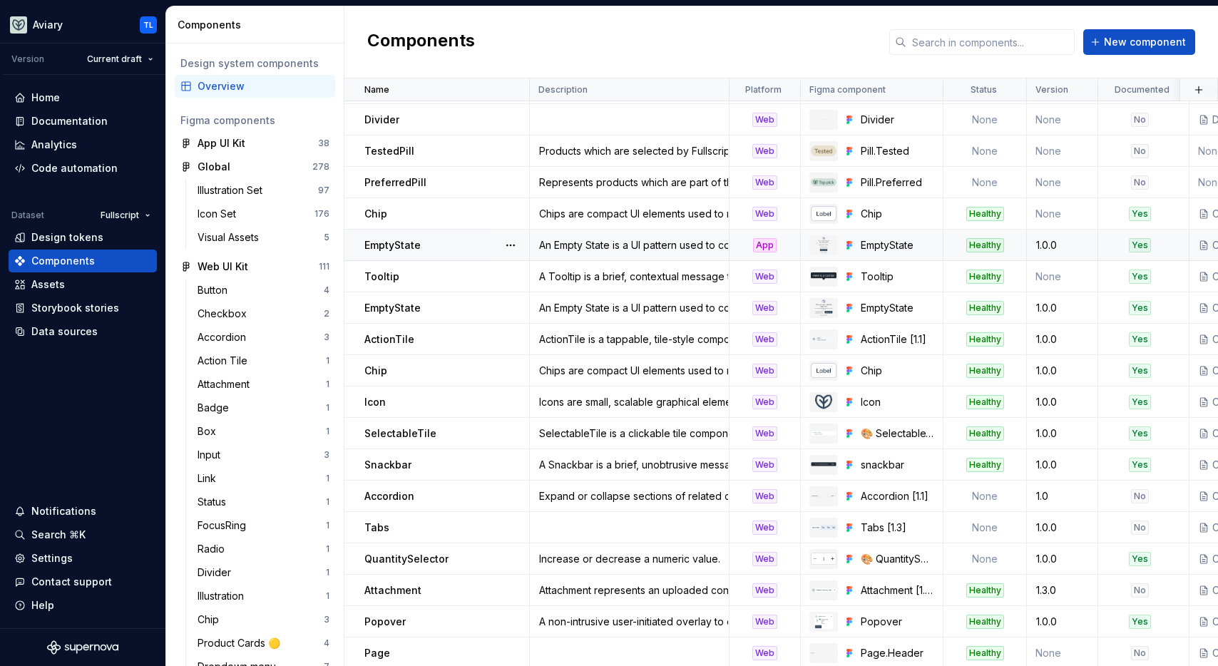
scroll to position [918, 0]
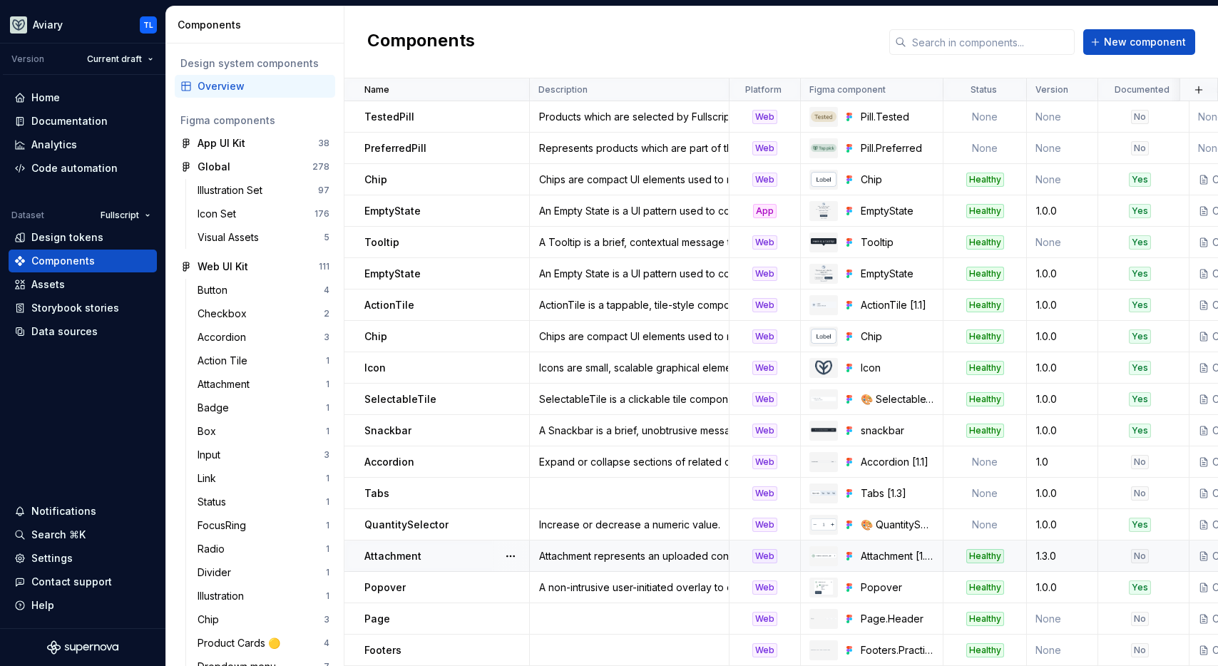
click at [571, 549] on div "Attachment represents an uploaded content." at bounding box center [630, 556] width 198 height 14
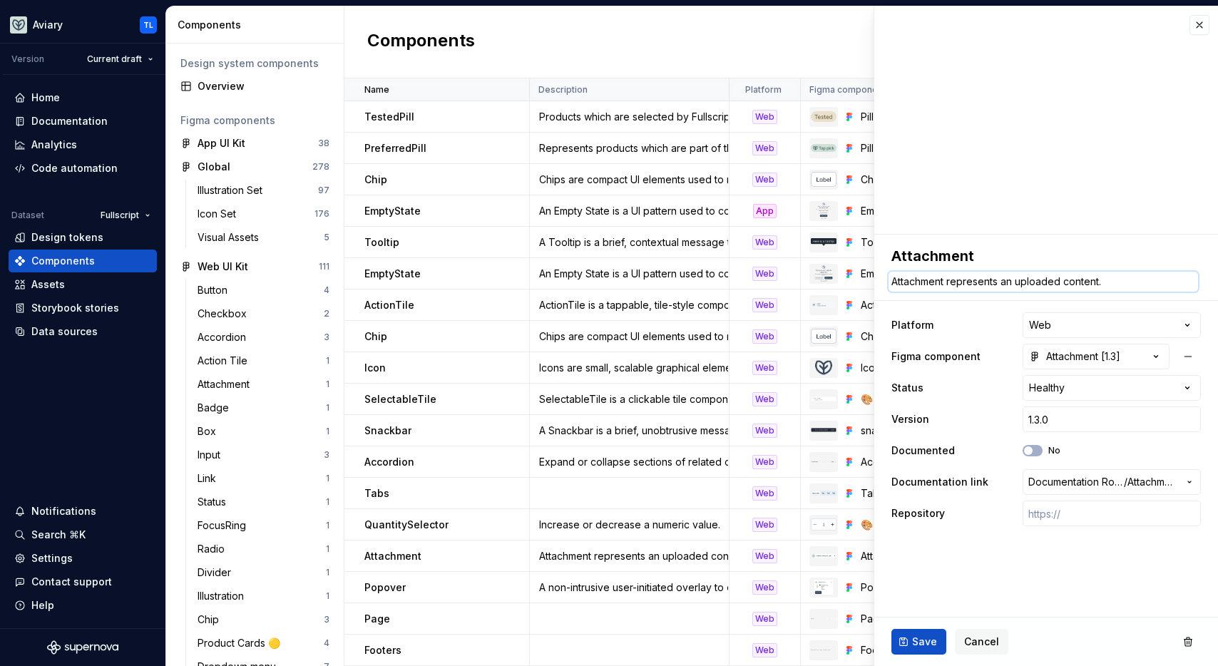
click at [961, 280] on textarea "Attachment represents an uploaded content." at bounding box center [1043, 282] width 309 height 20
paste textarea "represents a file that has been uploaded and is visually displayed within the i…"
type textarea "*"
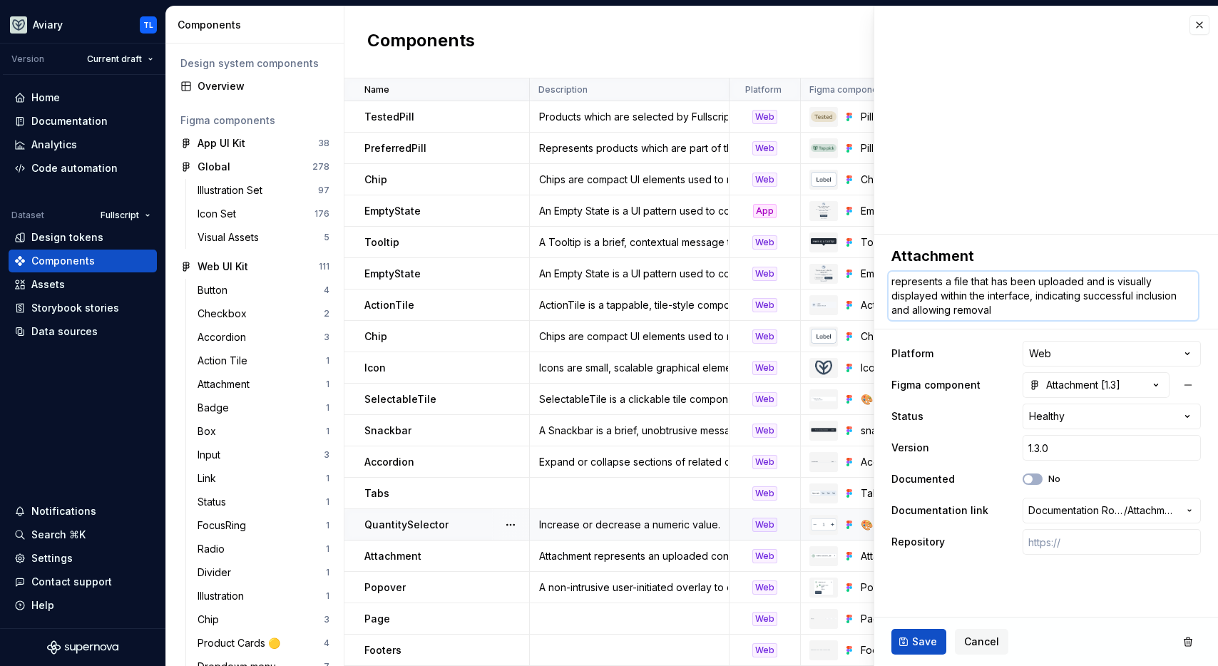
type textarea "represents a file that has been uploaded and is visually displayed within the i…"
click at [645, 519] on div "Increase or decrease a numeric value." at bounding box center [630, 525] width 198 height 14
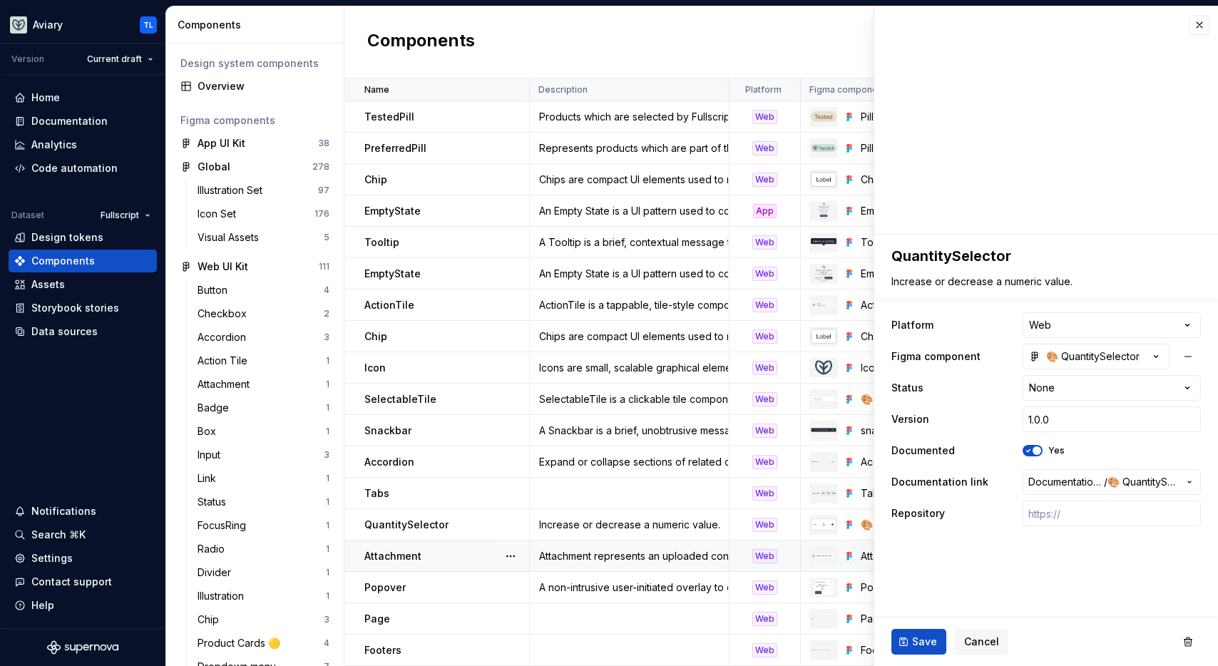
click at [638, 552] on div "Attachment represents an uploaded content." at bounding box center [630, 556] width 198 height 14
click at [1101, 277] on textarea "Attachment represents an uploaded content." at bounding box center [1043, 282] width 309 height 20
paste textarea "represents a file that has been uploaded and is visually displayed within the i…"
type textarea "*"
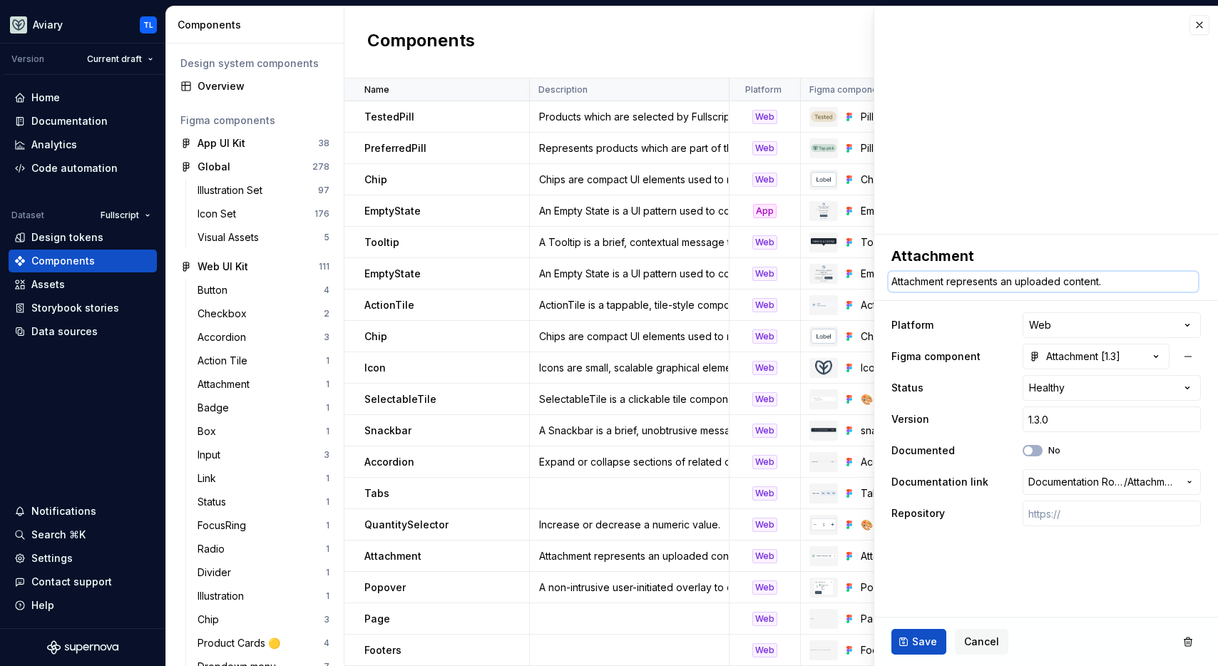
type textarea "represents a file that has been uploaded and is visually displayed within the i…"
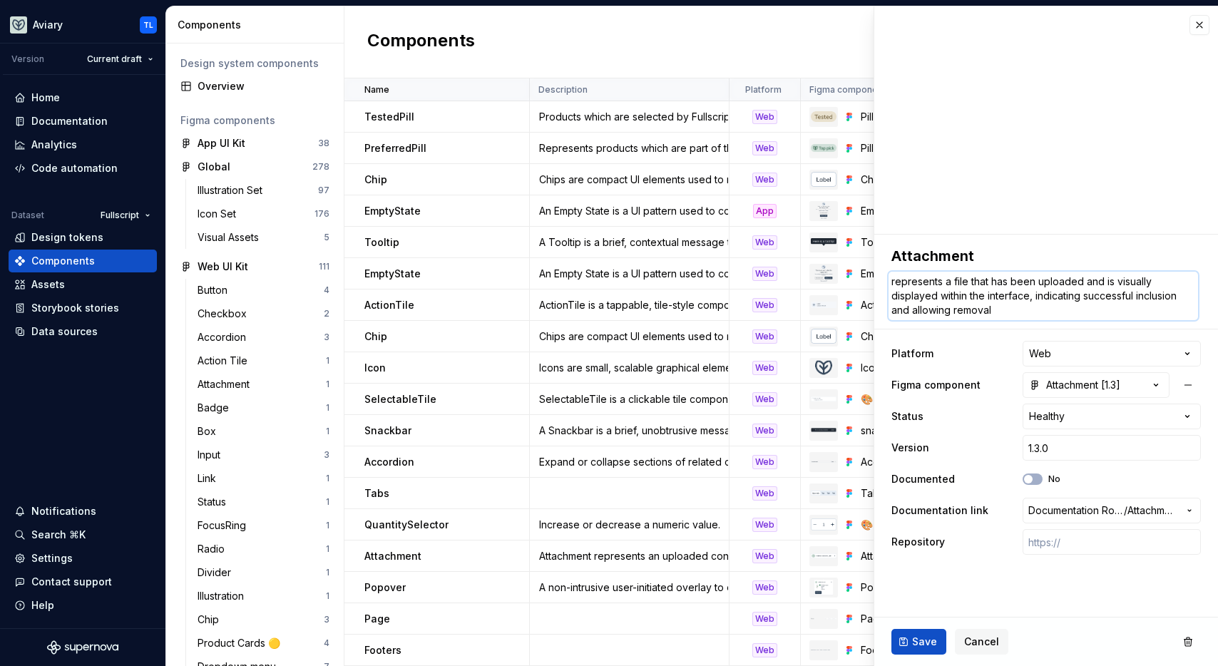
type textarea "*"
type textarea "represents a file that has been uploaded and is visually displayed within the i…"
click at [904, 280] on textarea "represents a file that has been uploaded and is visually displayed within the i…" at bounding box center [1043, 296] width 309 height 48
type textarea "*"
type textarea "epresents a file that has been uploaded and is visually displayed within the in…"
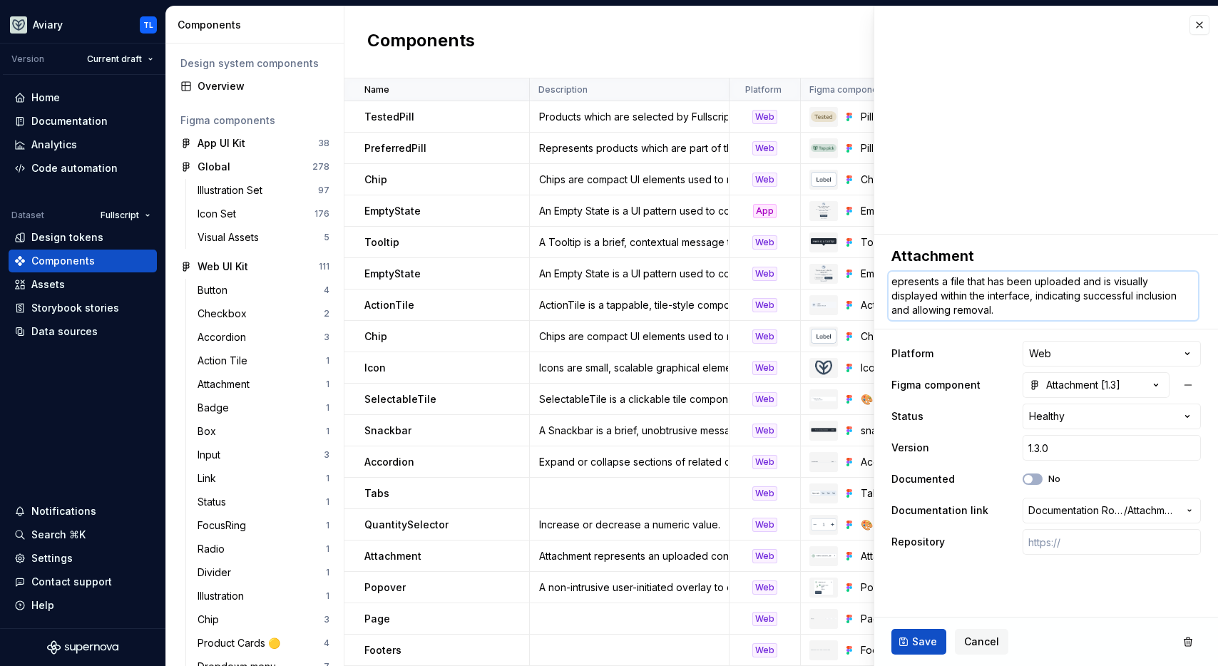
type textarea "*"
type textarea "Represents a file that has been uploaded and is visually displayed within the i…"
click at [1031, 235] on div "**********" at bounding box center [1046, 401] width 344 height 332
click at [611, 572] on td "A non-intrusive user-initiated overlay to communicate elements or extra context…" at bounding box center [630, 587] width 200 height 31
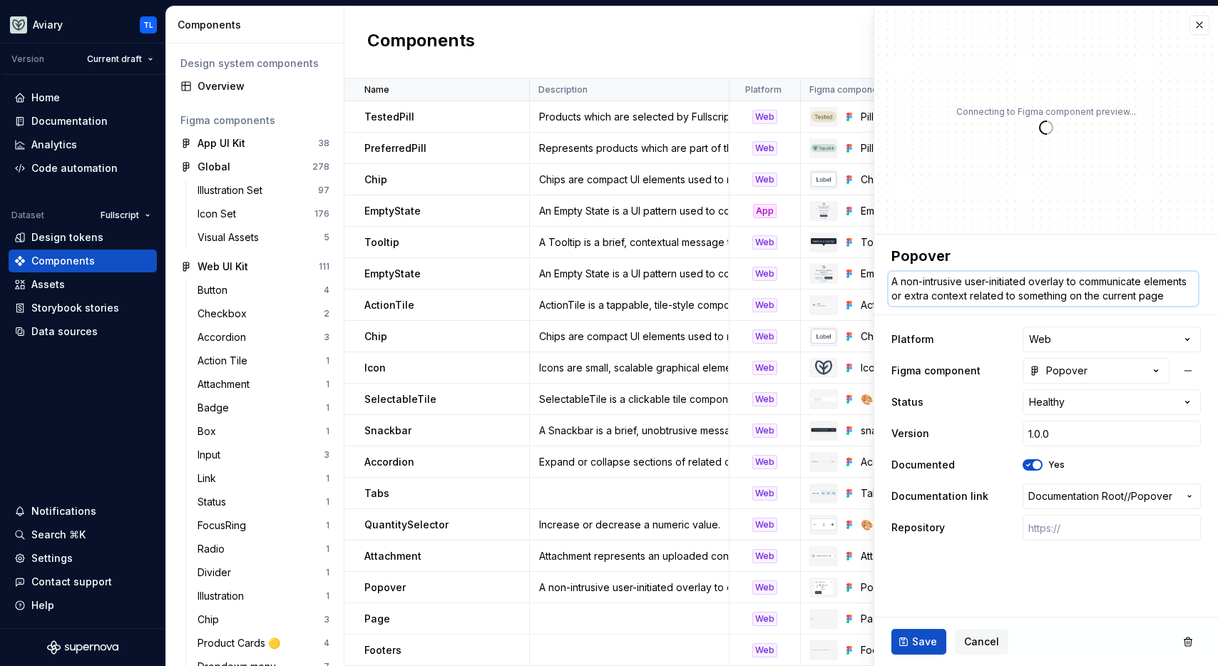
click at [1021, 287] on textarea "A non-intrusive user-initiated overlay to communicate elements or extra context…" at bounding box center [1043, 289] width 309 height 34
click at [604, 580] on div "A non-intrusive user-initiated overlay to communicate elements or extra context…" at bounding box center [630, 587] width 198 height 14
click at [947, 290] on textarea "A non-intrusive user-initiated overlay to communicate elements or extra context…" at bounding box center [1043, 289] width 309 height 34
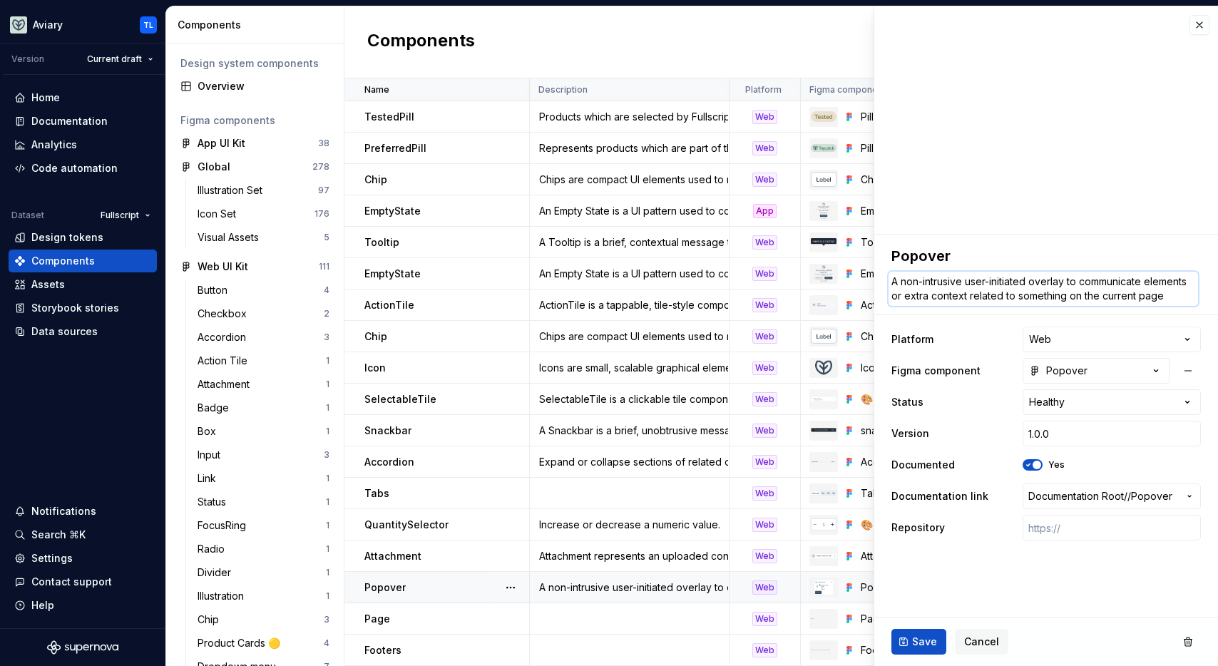
click at [947, 290] on textarea "A non-intrusive user-initiated overlay to communicate elements or extra context…" at bounding box center [1043, 289] width 309 height 34
paste textarea "popover is a lightweight, user-initiated overlay that presents contextual infor…"
type textarea "*"
type textarea "A popover is a lightweight, user-initiated overlay that presents contextual inf…"
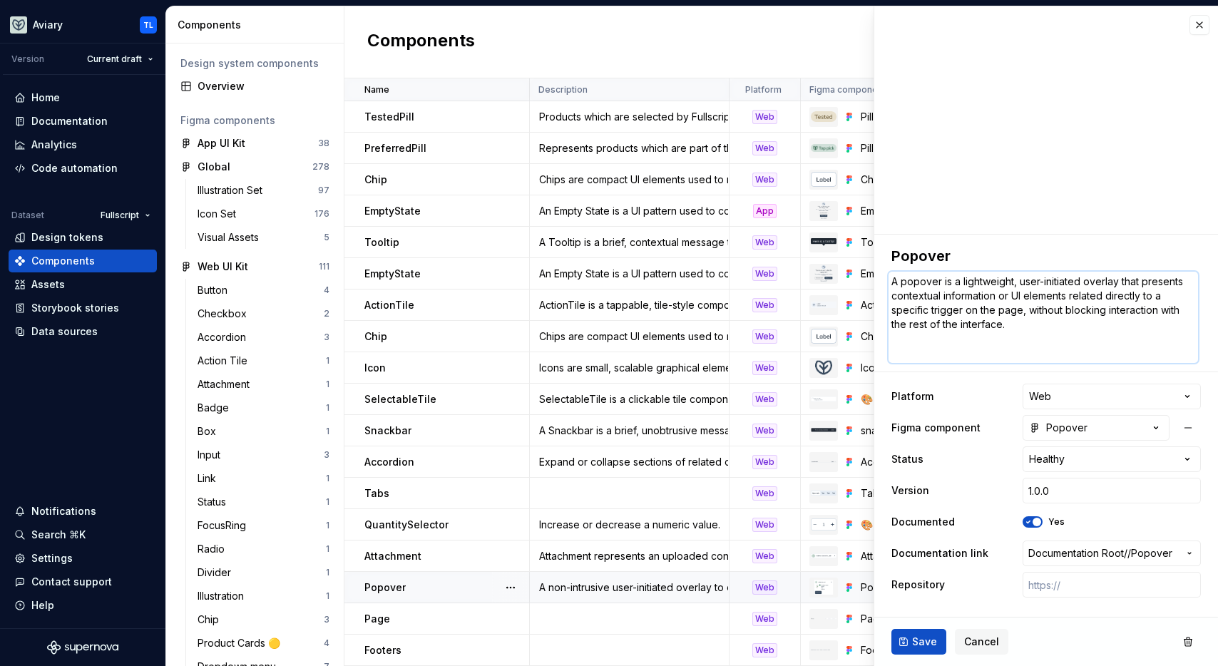
type textarea "*"
type textarea "A popover is a lightweight, user-initiated overlay that presents contextual inf…"
type textarea "*"
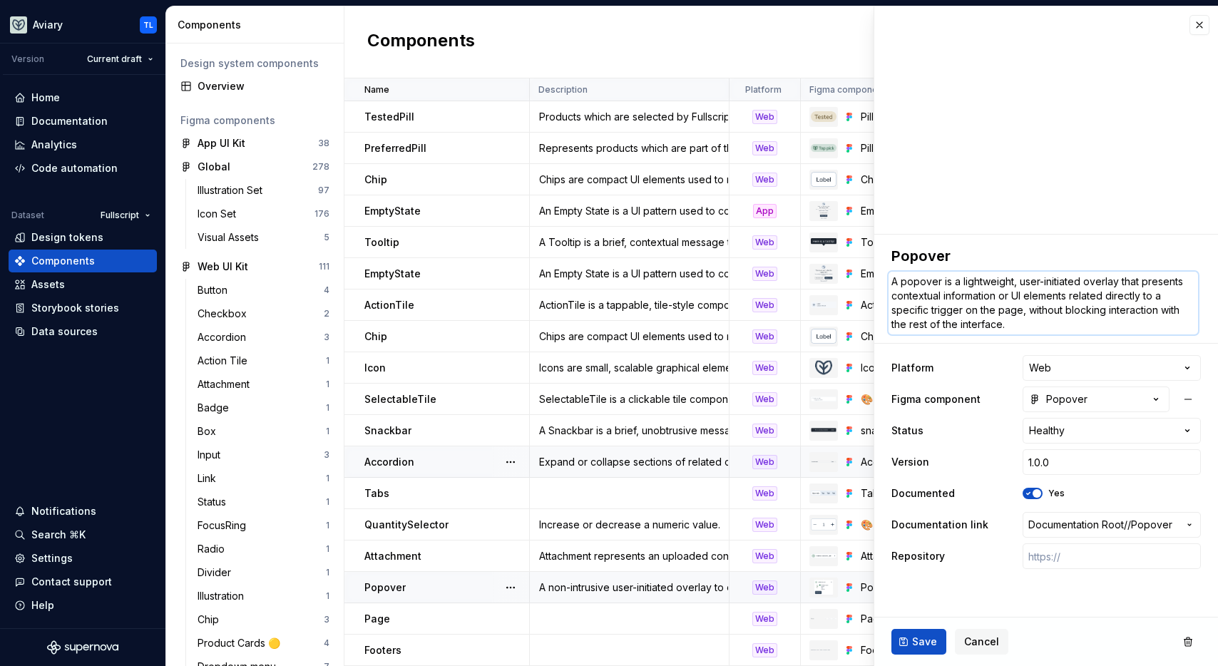
type textarea "A popover is a lightweight, user-initiated overlay that presents contextual inf…"
click at [421, 459] on div "Accordion" at bounding box center [446, 462] width 164 height 14
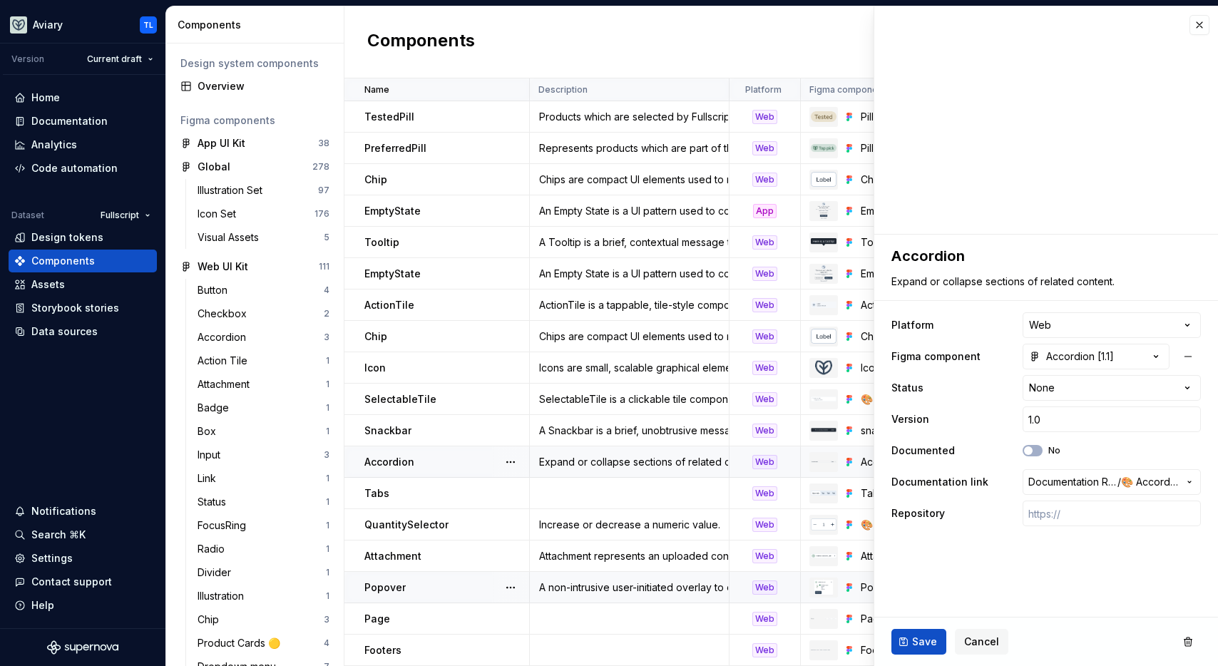
click at [411, 580] on div "Popover" at bounding box center [446, 587] width 164 height 14
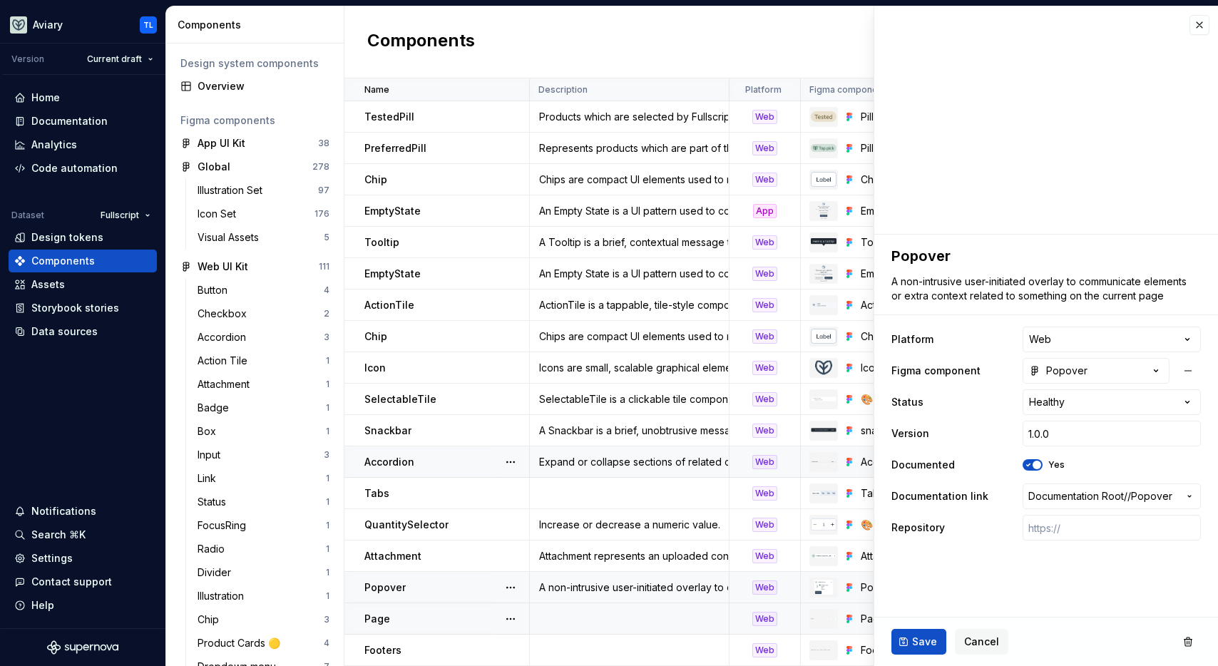
click at [585, 610] on td at bounding box center [630, 618] width 200 height 31
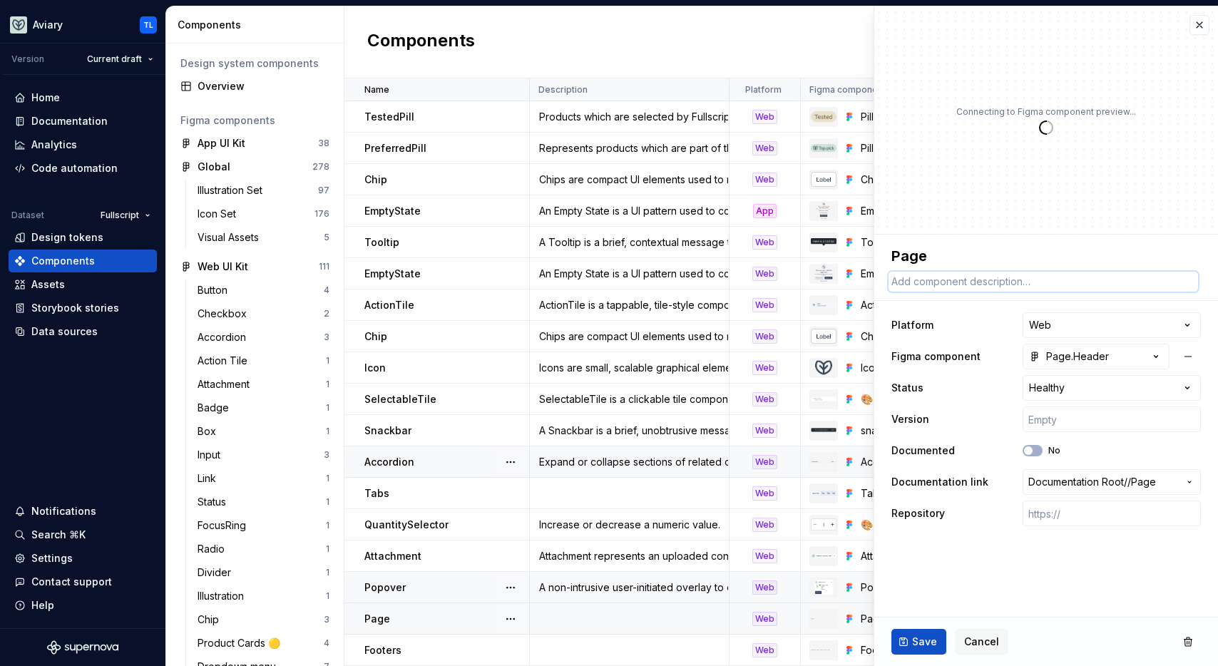
click at [928, 281] on textarea at bounding box center [1043, 282] width 309 height 20
paste textarea "The Page component is a reusable layout scaffold that structures internal pages…"
type textarea "*"
type textarea "The Page component is a reusable layout scaffold that structures internal pages…"
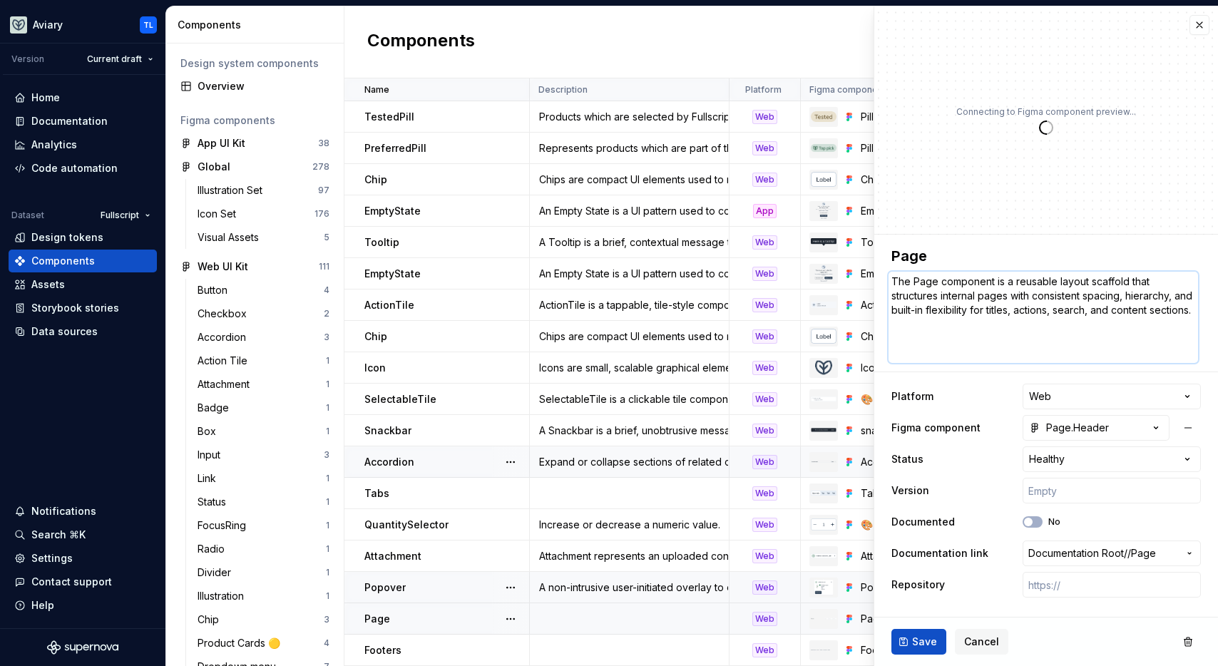
type textarea "*"
type textarea "The Page component is a reusable layout scaffold that structures internal pages…"
type textarea "*"
type textarea "The Page component is a reusable layout scaffold that structures internal pages…"
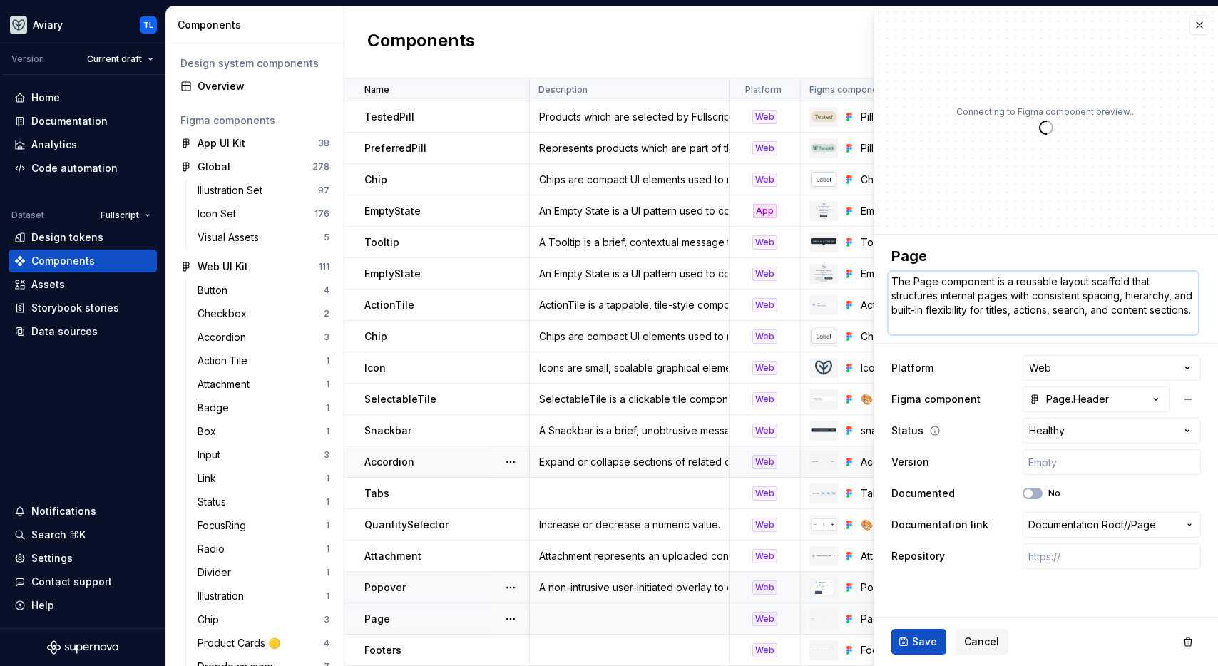
type textarea "*"
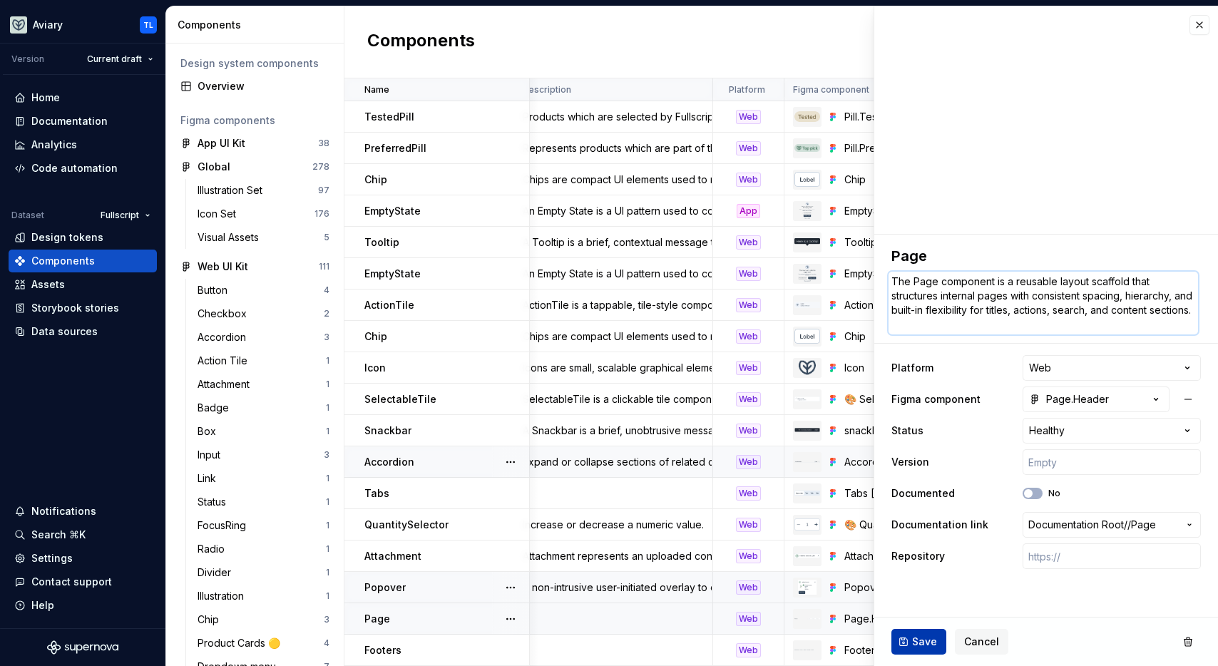
type textarea "The Page component is a reusable layout scaffold that structures internal pages…"
click at [914, 643] on span "Save" at bounding box center [924, 642] width 25 height 14
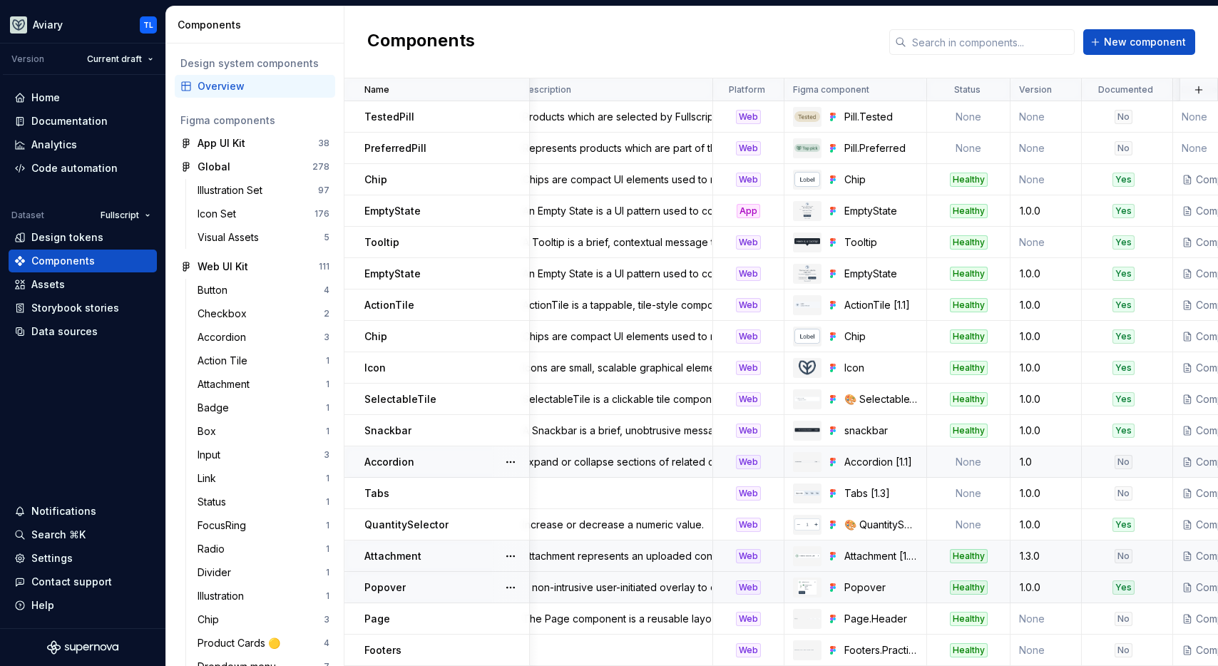
click at [1125, 549] on div "No" at bounding box center [1124, 556] width 18 height 14
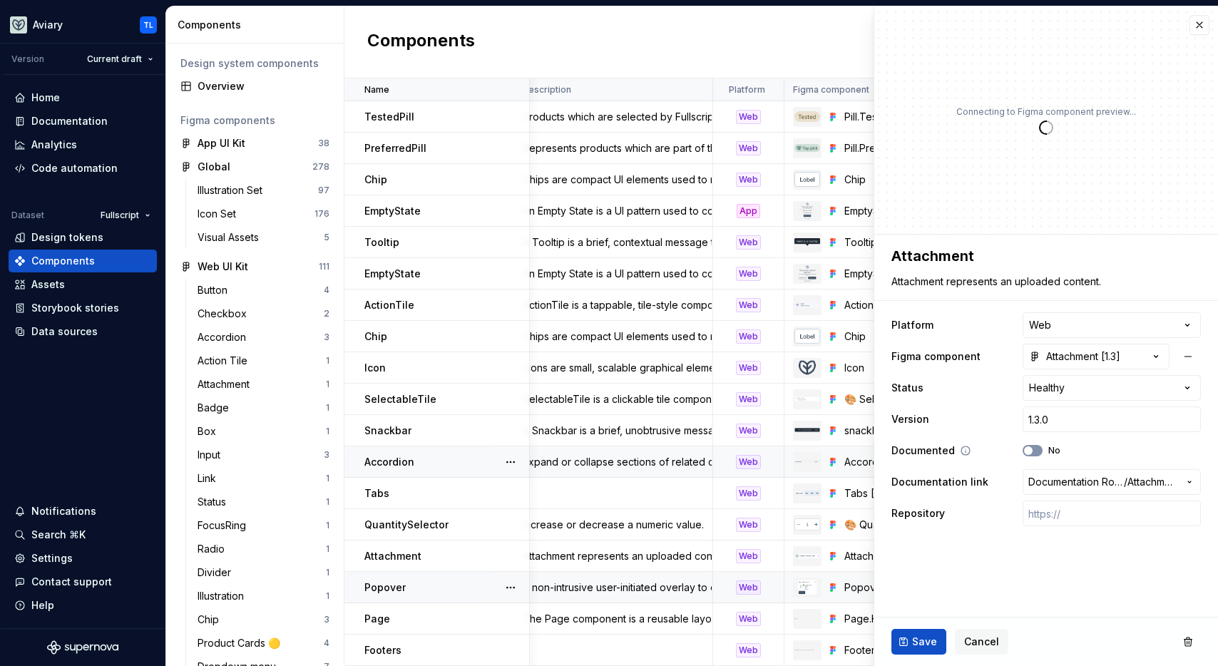
click at [1034, 451] on button "No" at bounding box center [1033, 450] width 20 height 11
click at [926, 635] on span "Save" at bounding box center [924, 642] width 25 height 14
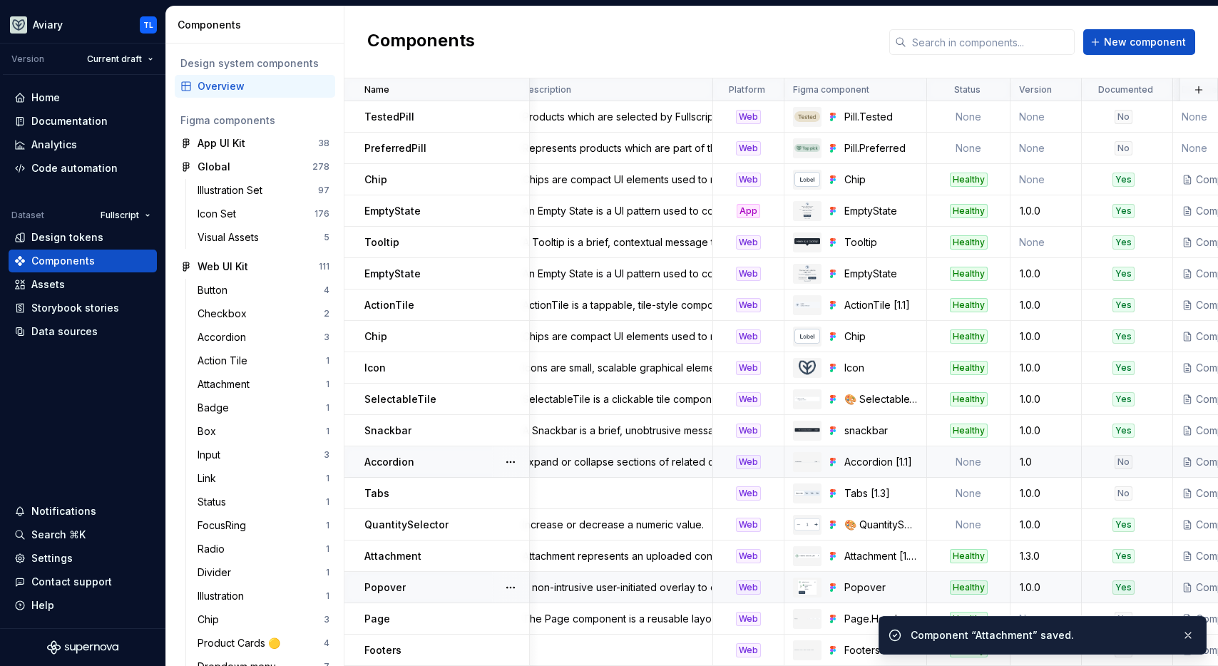
click at [1120, 608] on ul "Component “Attachment” saved." at bounding box center [1042, 632] width 351 height 67
click at [1186, 630] on button "button" at bounding box center [1188, 635] width 19 height 20
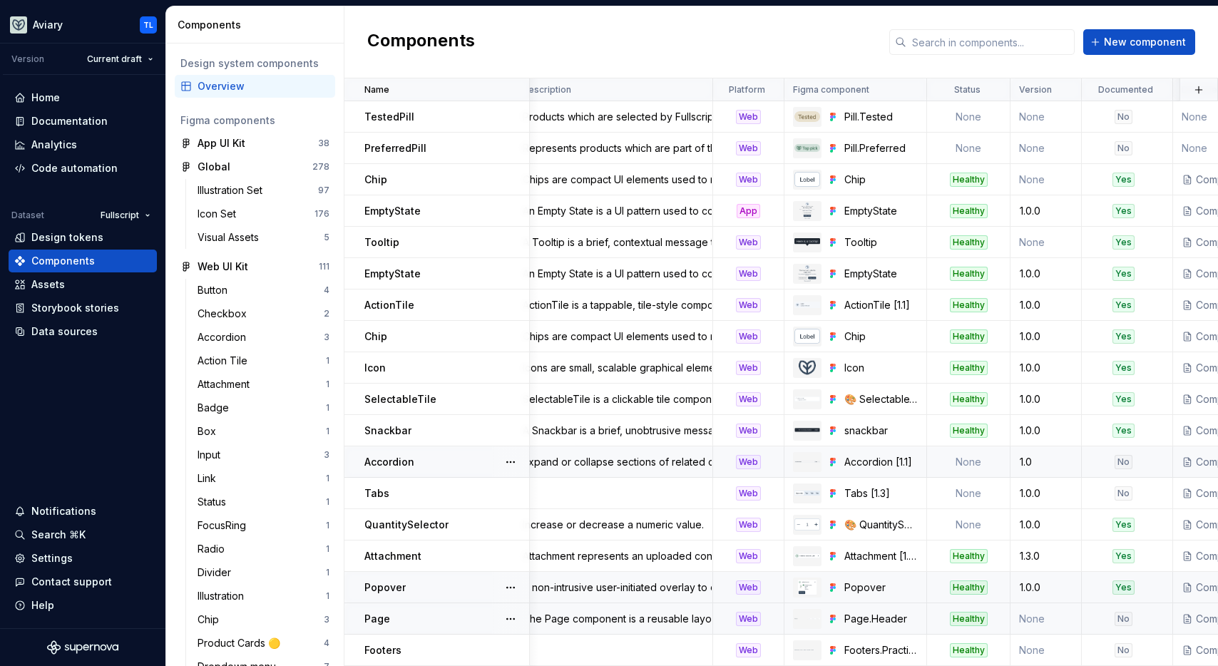
click at [1128, 612] on div "No" at bounding box center [1124, 619] width 18 height 14
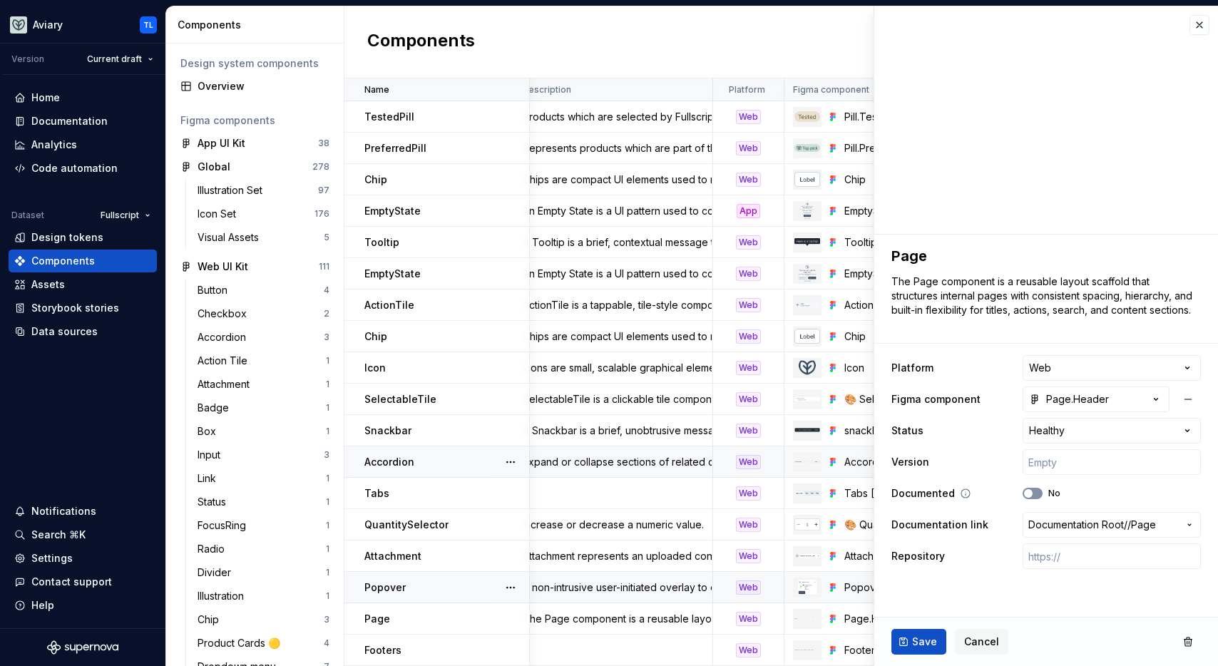
click at [1033, 493] on icon "button" at bounding box center [1028, 493] width 11 height 9
click at [914, 652] on button "Save" at bounding box center [918, 642] width 55 height 26
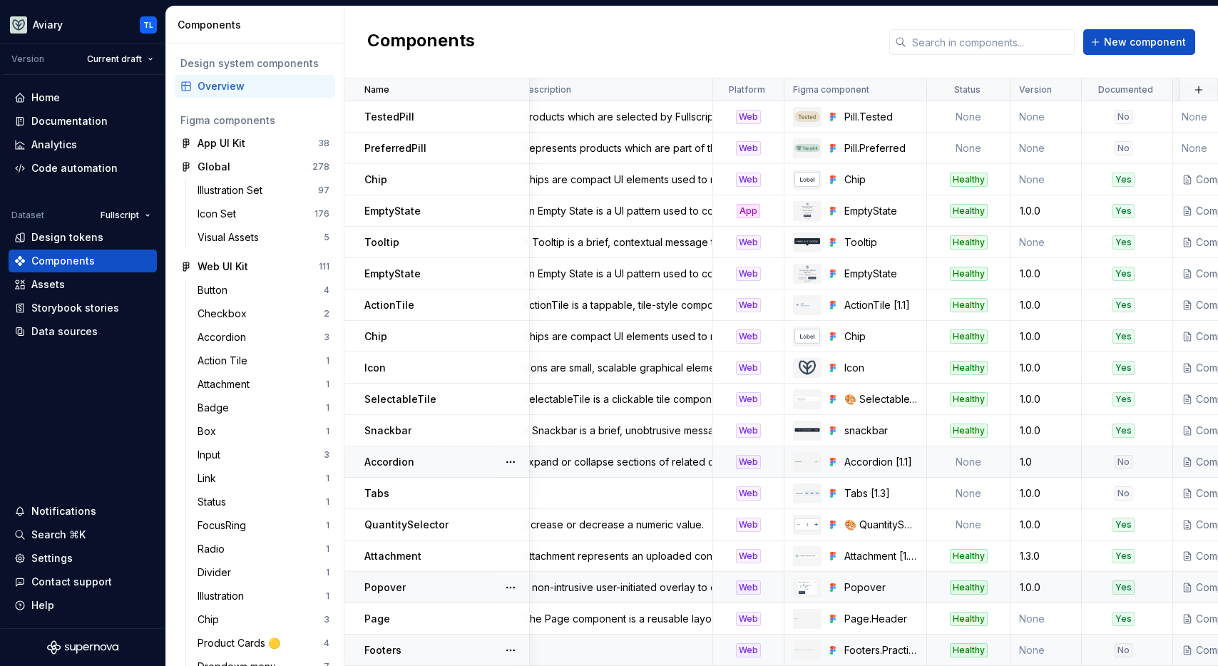
click at [1126, 643] on div "No" at bounding box center [1124, 650] width 18 height 14
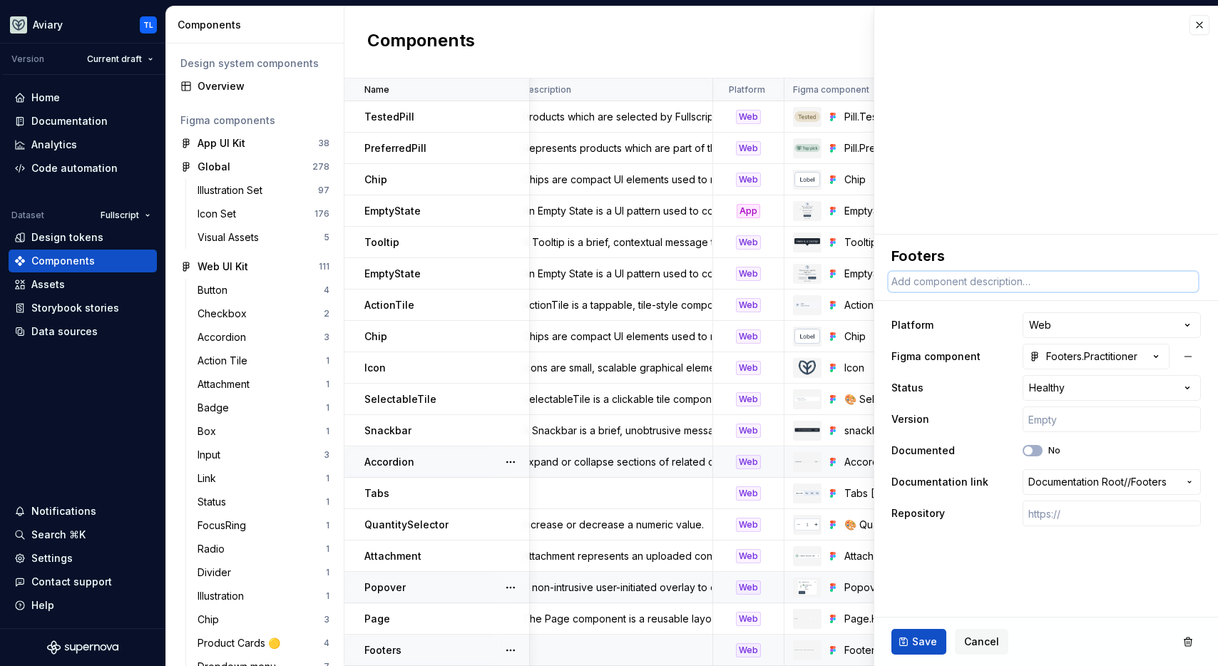
click at [968, 282] on textarea at bounding box center [1043, 282] width 309 height 20
click at [953, 262] on textarea "Footers" at bounding box center [1043, 256] width 309 height 26
type textarea "*"
type textarea "Footer"
click at [951, 282] on textarea at bounding box center [1043, 282] width 309 height 20
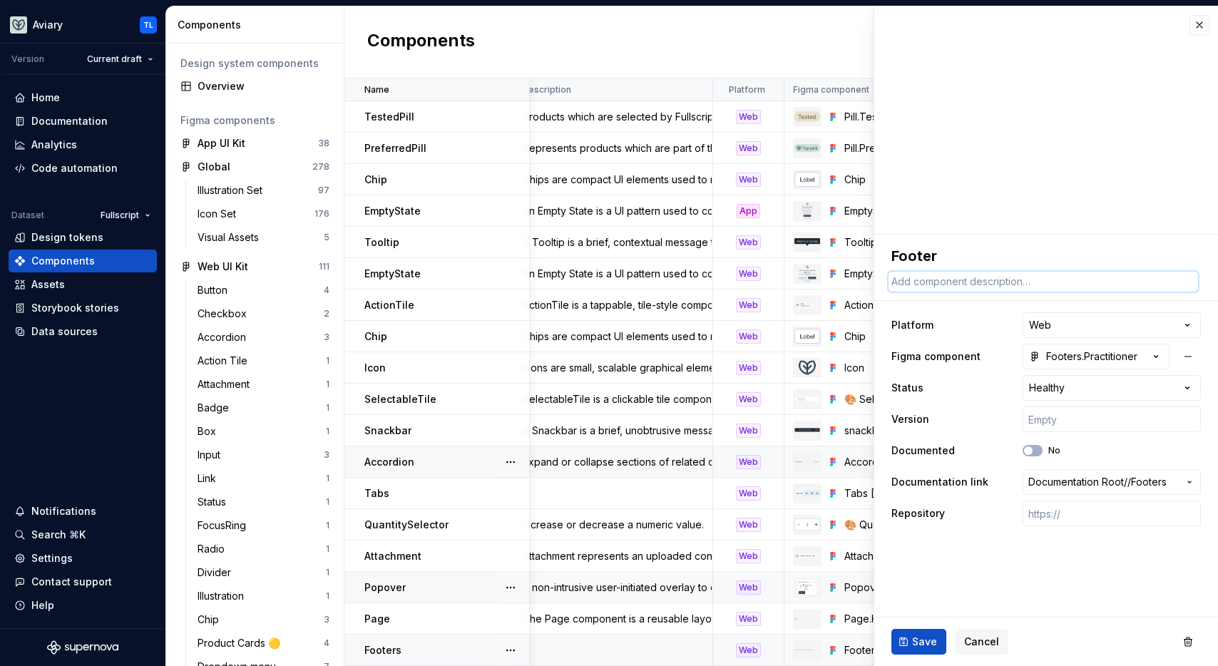
paste textarea "The Footer component is a persistent, structured section at the bottom of a pag…"
type textarea "*"
type textarea "The Footer component is a persistent, structured section at the bottom of a pag…"
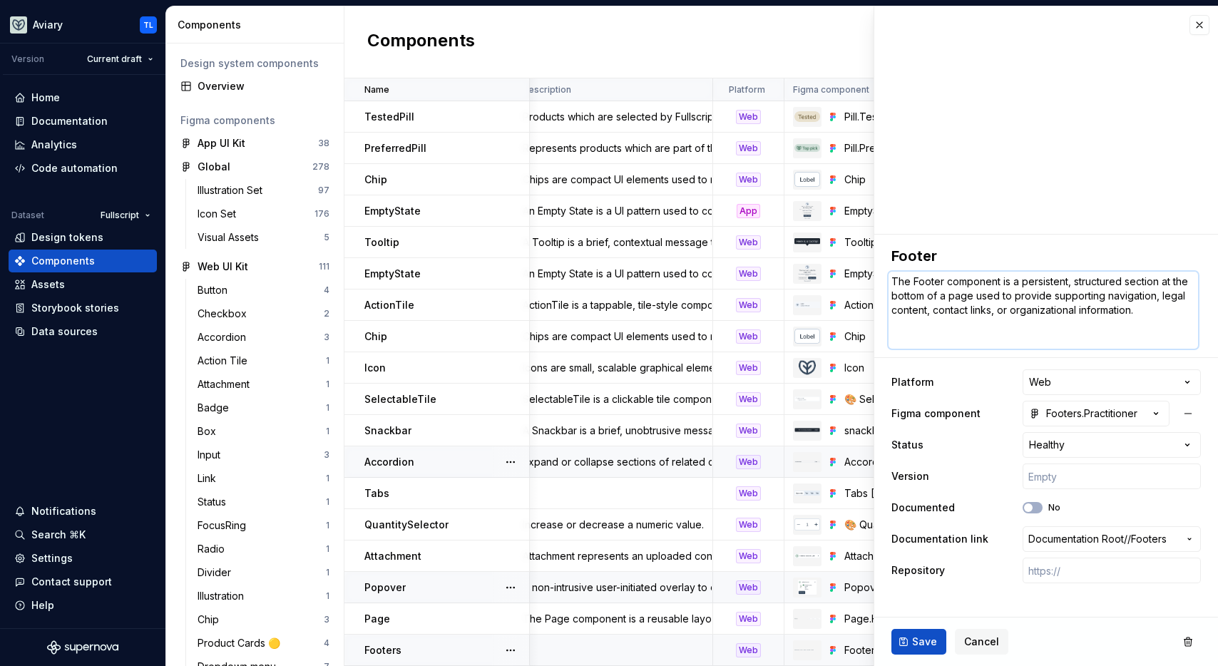
type textarea "*"
type textarea "The Footer component is a persistent, structured section at the bottom of a pag…"
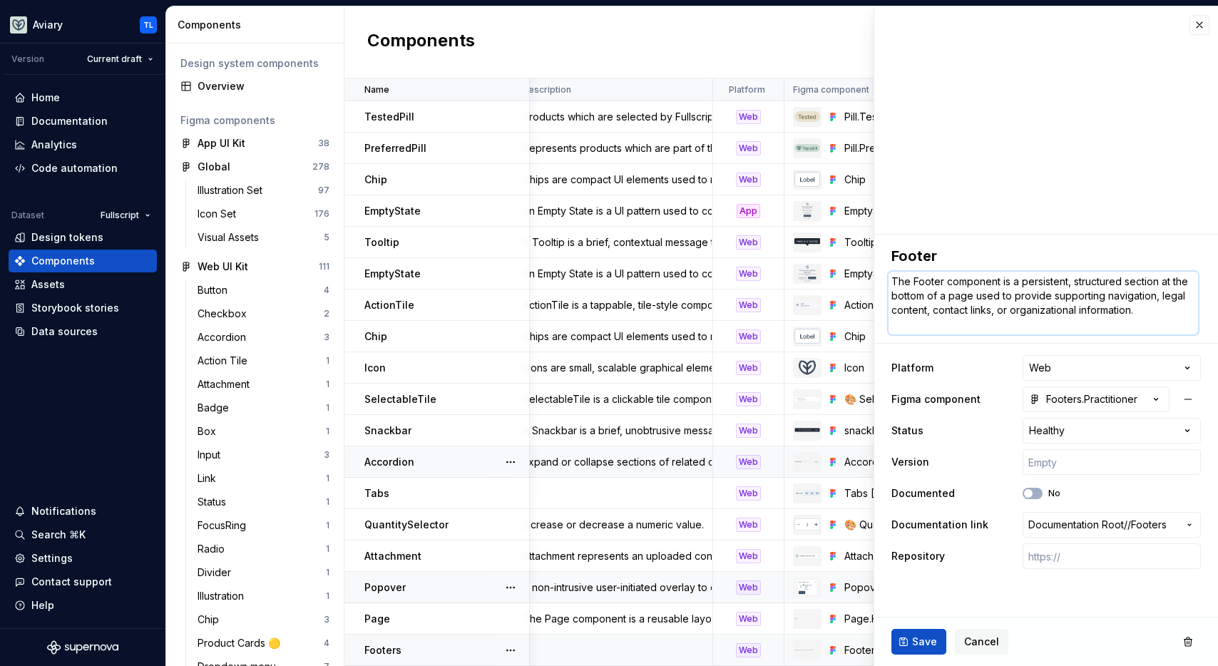
type textarea "*"
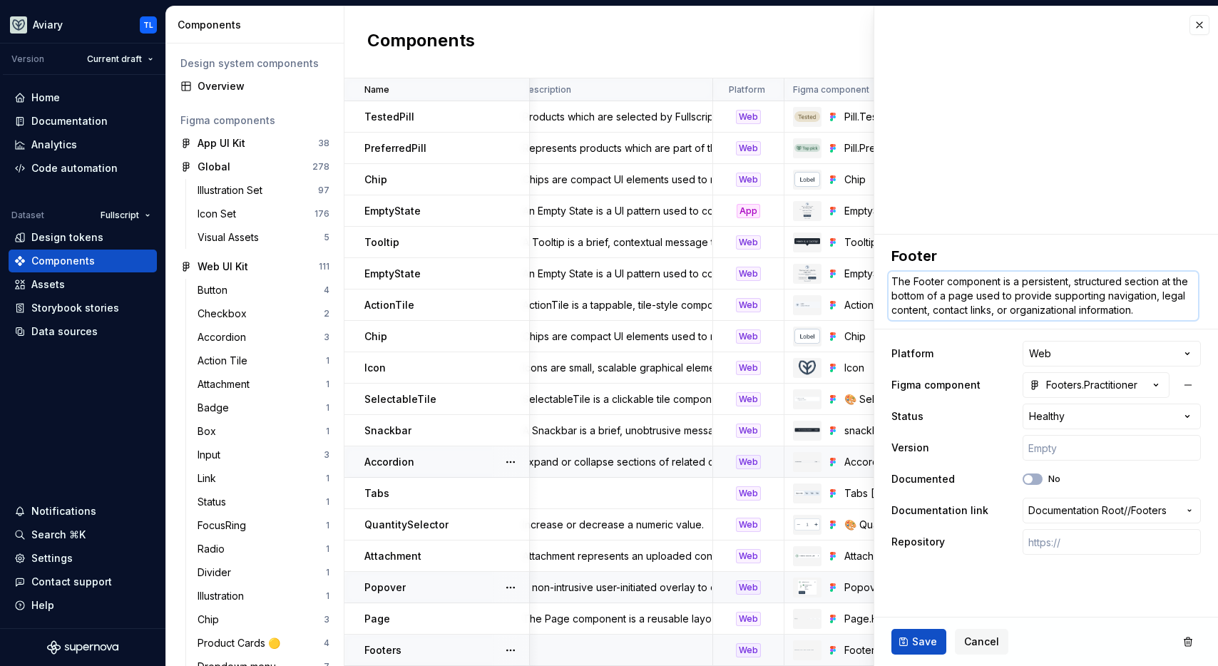
type textarea "The Footer component is a persistent, structured section at the bottom of a pag…"
click at [1070, 292] on textarea "The Footer component is a persistent, structured section at the bottom of a pag…" at bounding box center [1043, 296] width 309 height 48
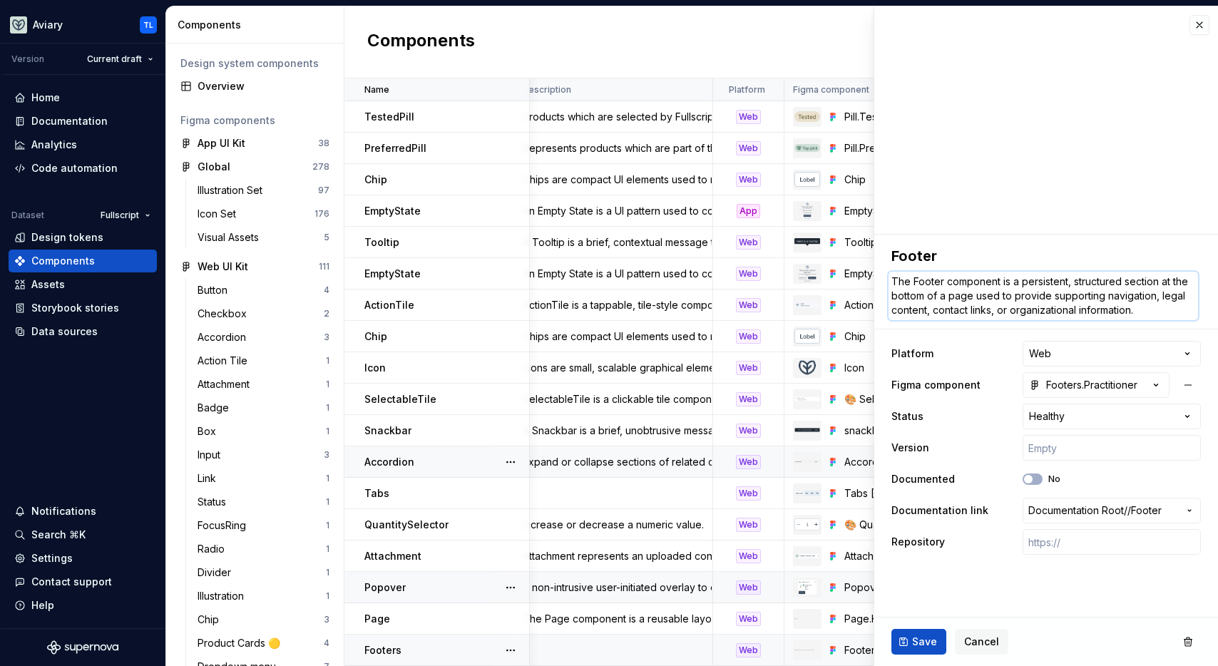
click at [953, 286] on textarea "The Footer component is a persistent, structured section at the bottom of a pag…" at bounding box center [1043, 296] width 309 height 48
click at [1024, 302] on textarea "The Footer component is a persistent, structured section at the bottom of a pag…" at bounding box center [1043, 296] width 309 height 48
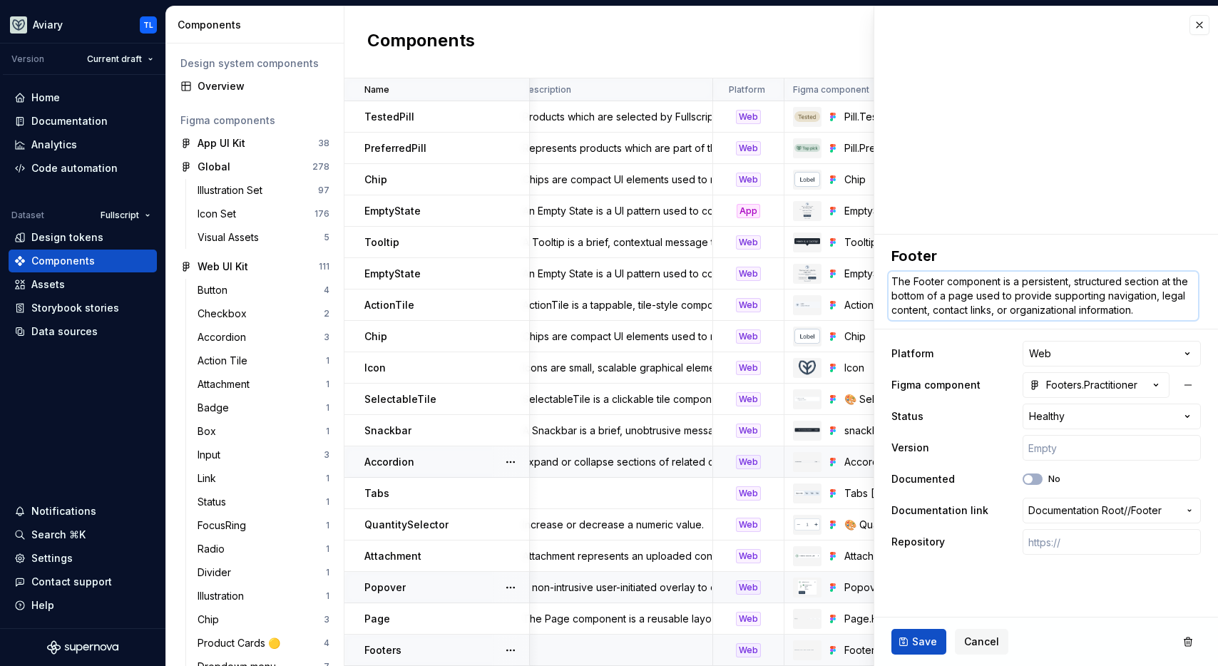
click at [1024, 302] on textarea "The Footer component is a persistent, structured section at the bottom of a pag…" at bounding box center [1043, 296] width 309 height 48
paste textarea "structured, persistent section at the bottom of the page used to provide naviga…"
type textarea "*"
type textarea "The Footer component is a structured, persistent section at the bottom of the p…"
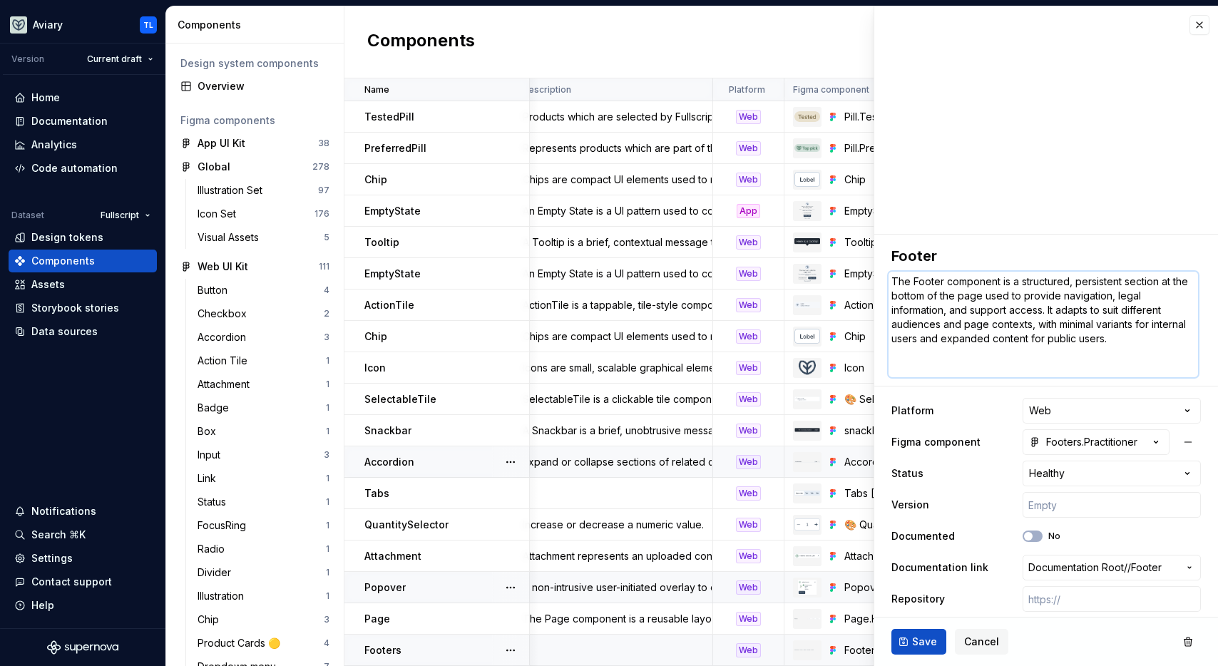
click at [991, 364] on textarea "The Footer component is a structured, persistent section at the bottom of the p…" at bounding box center [1043, 325] width 309 height 106
type textarea "*"
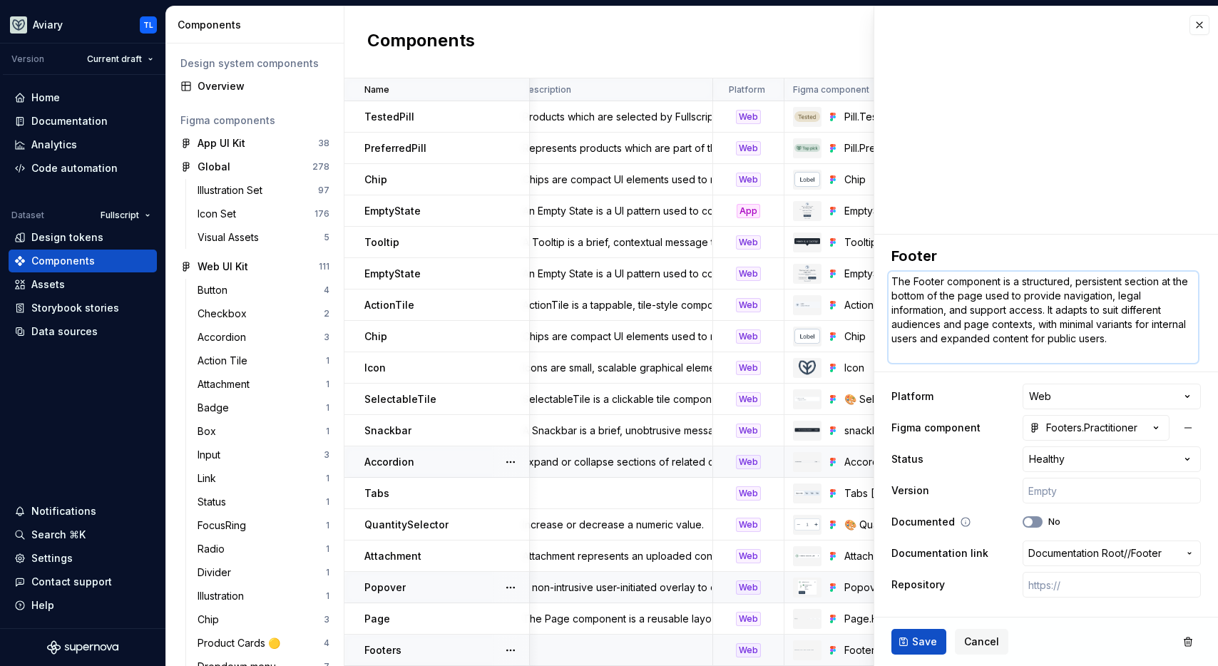
type textarea "The Footer component is a structured, persistent section at the bottom of the p…"
click at [1032, 520] on span "button" at bounding box center [1028, 522] width 9 height 9
click at [921, 640] on span "Save" at bounding box center [924, 642] width 25 height 14
type textarea "*"
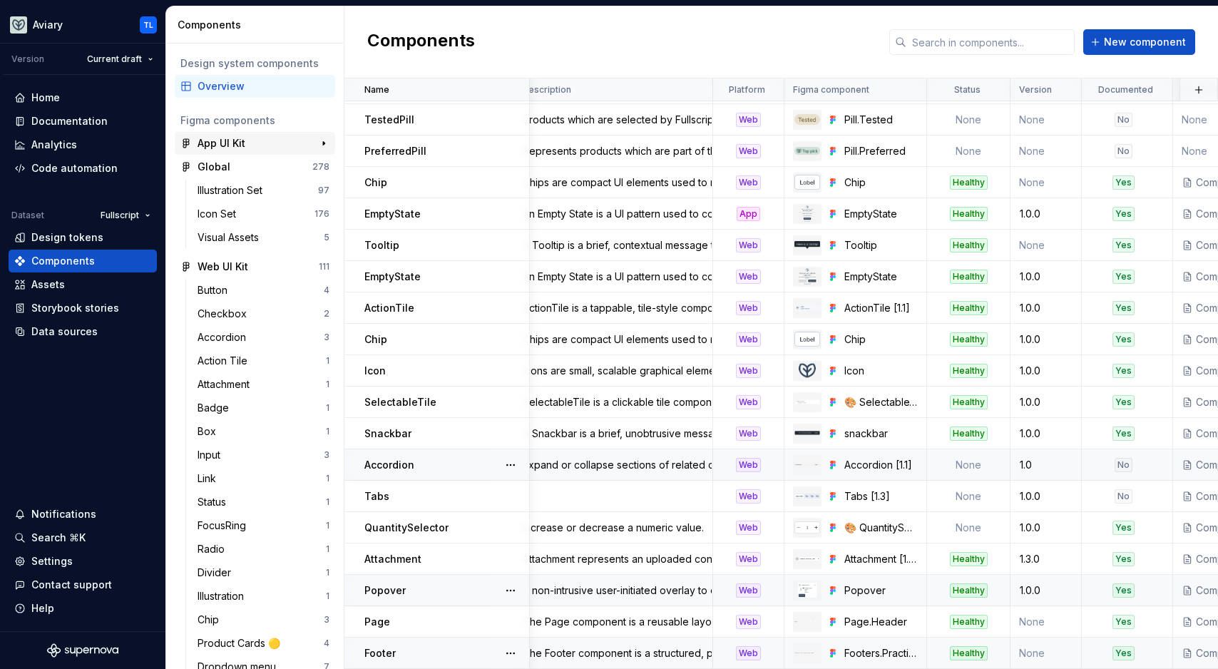
scroll to position [915, 16]
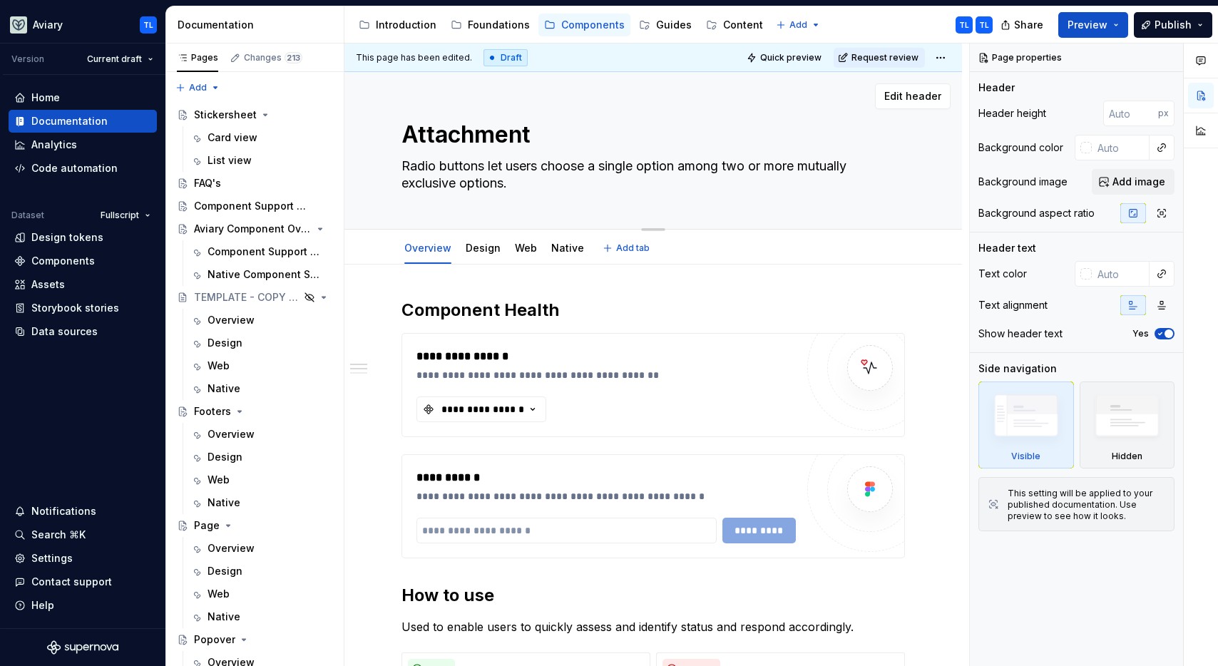
click at [468, 173] on textarea "Radio buttons let users choose a single option among two or more mutually exclu…" at bounding box center [650, 175] width 503 height 40
paste textarea "represents a file that has been uploaded and is visually displayed within the i…"
type textarea "*"
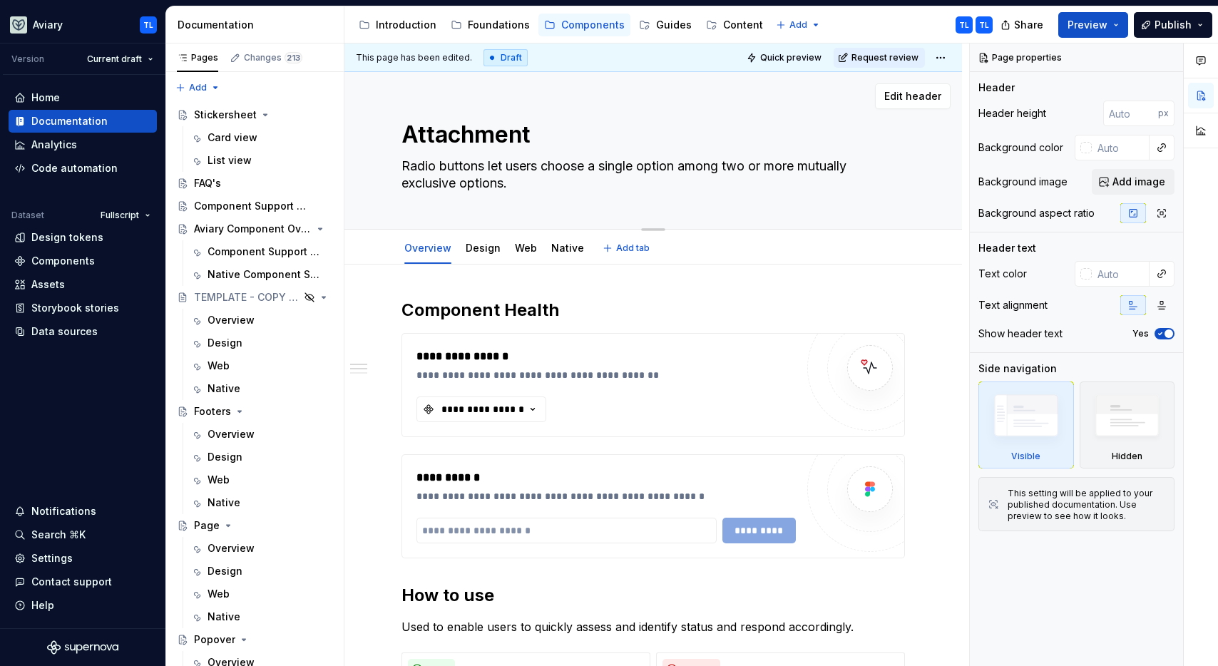
type textarea "represents a file that has been uploaded and is visually displayed within the i…"
type textarea "*"
type textarea "represents a file that has been uploaded and is visually displayed within the i…"
type textarea "*"
type textarea "represents a file that has been uploaded and is visually displayed within the i…"
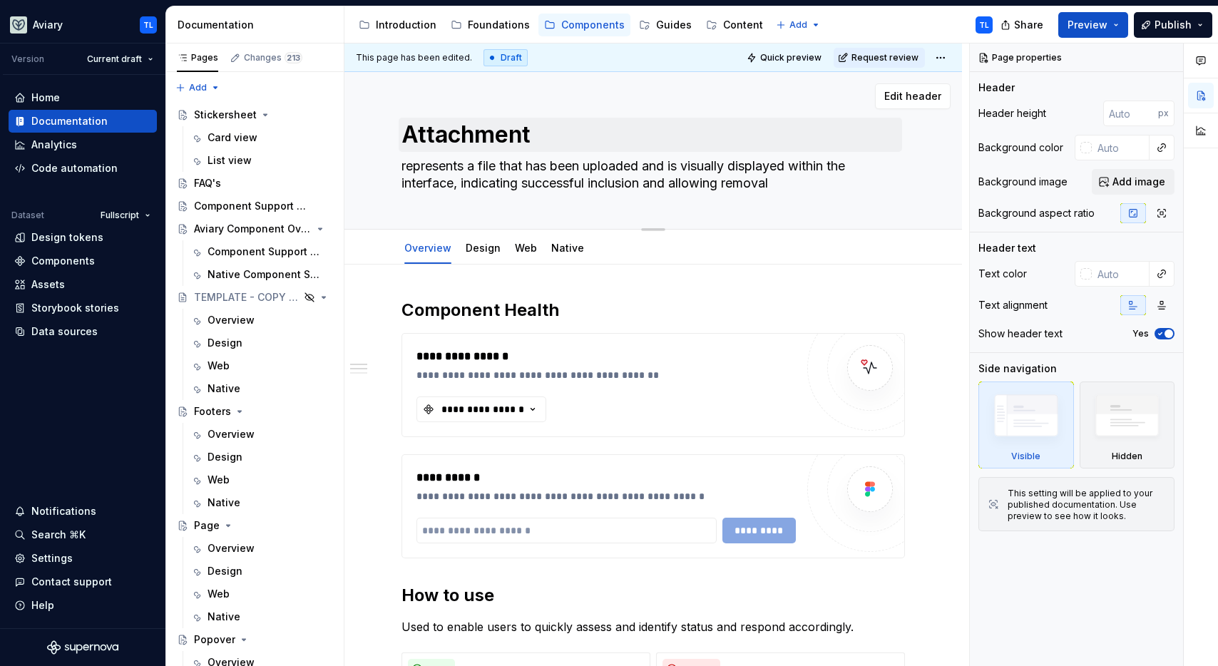
type textarea "*"
click at [408, 163] on textarea "represents a file that has been uploaded and is visually displayed within the i…" at bounding box center [650, 175] width 503 height 40
type textarea "epresents a file that has been uploaded and is visually displayed within the in…"
type textarea "*"
type textarea "Represents a file that has been uploaded and is visually displayed within the i…"
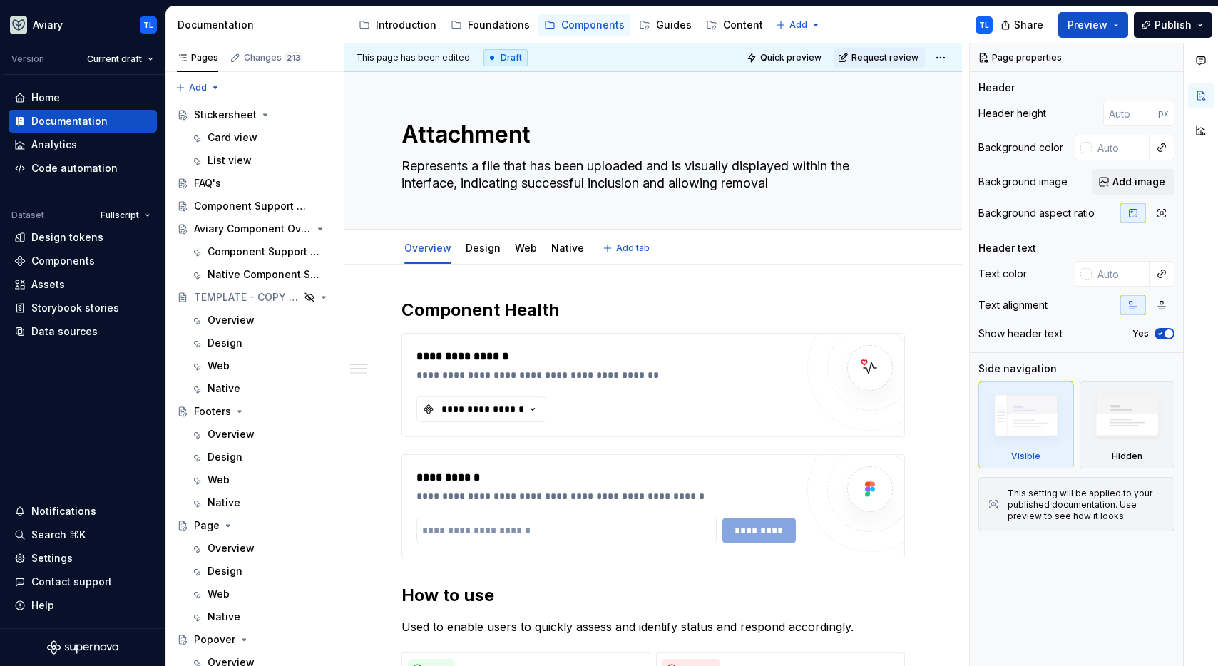
type textarea "*"
type textarea "Represents a file that has been uploaded and is visually displayed within the i…"
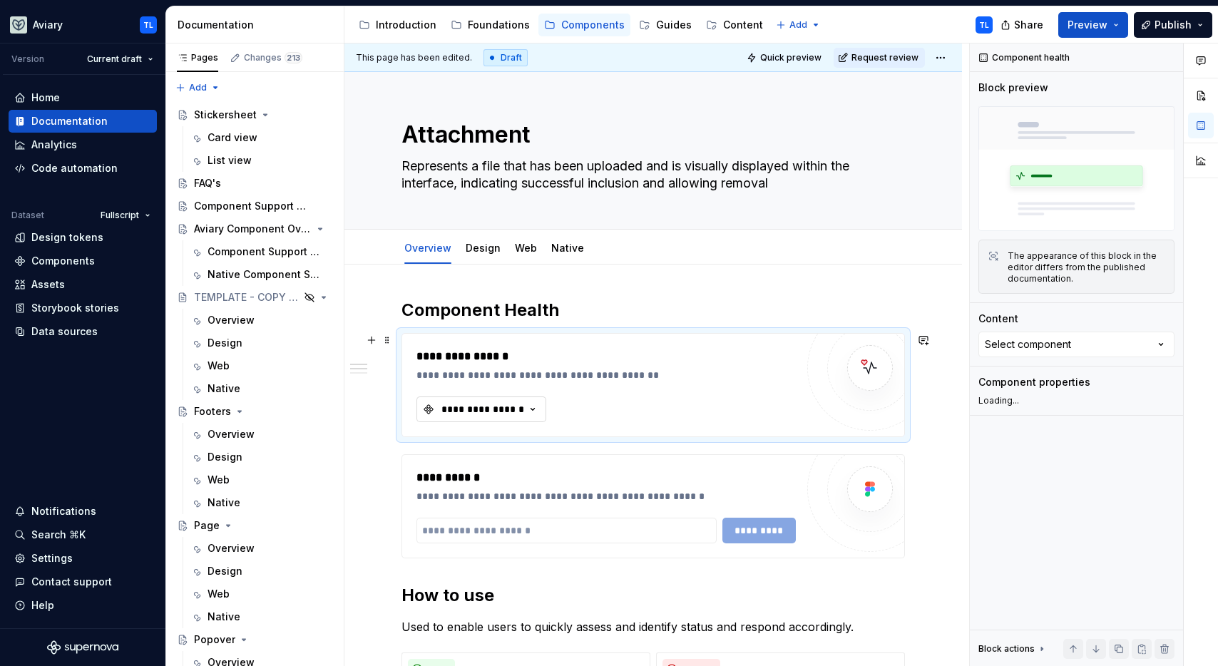
click at [517, 400] on button "**********" at bounding box center [481, 410] width 130 height 26
type textarea "*"
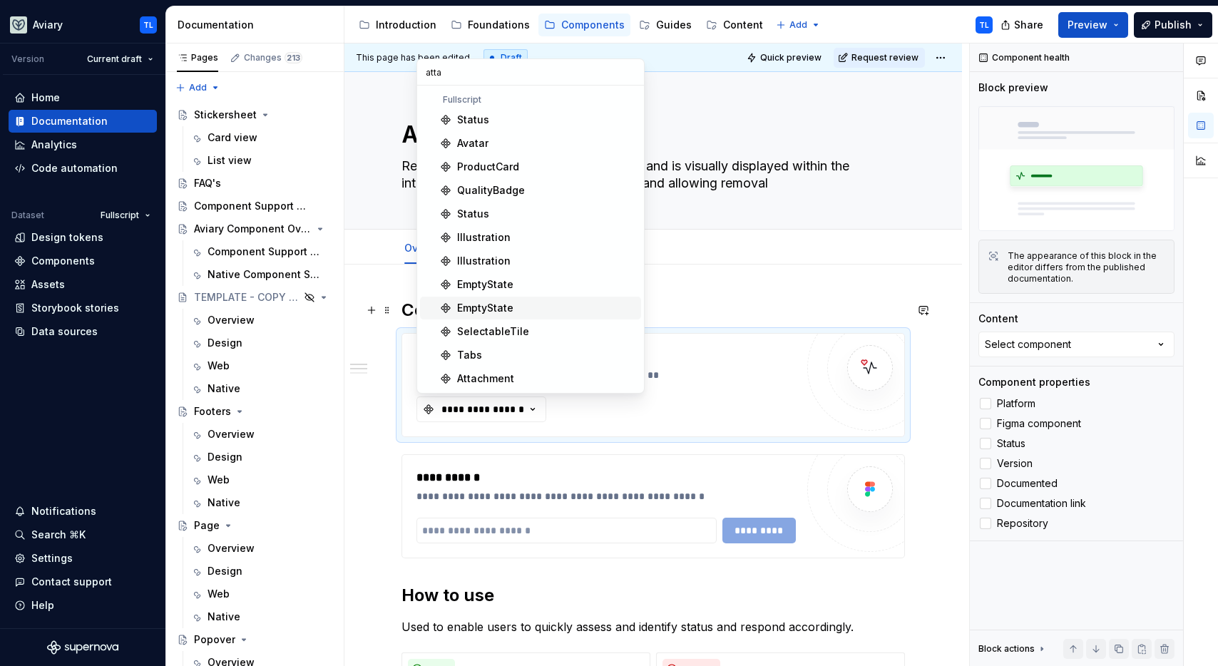
type input "attac"
click at [469, 378] on div "Attachment" at bounding box center [485, 379] width 57 height 14
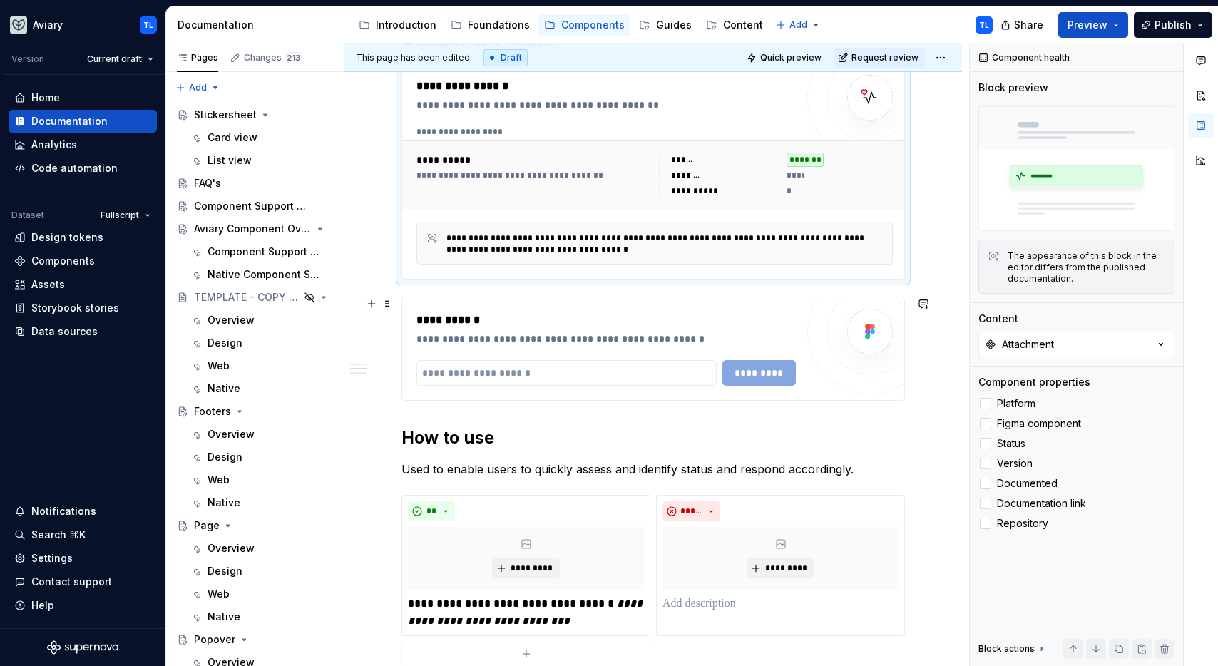
scroll to position [406, 0]
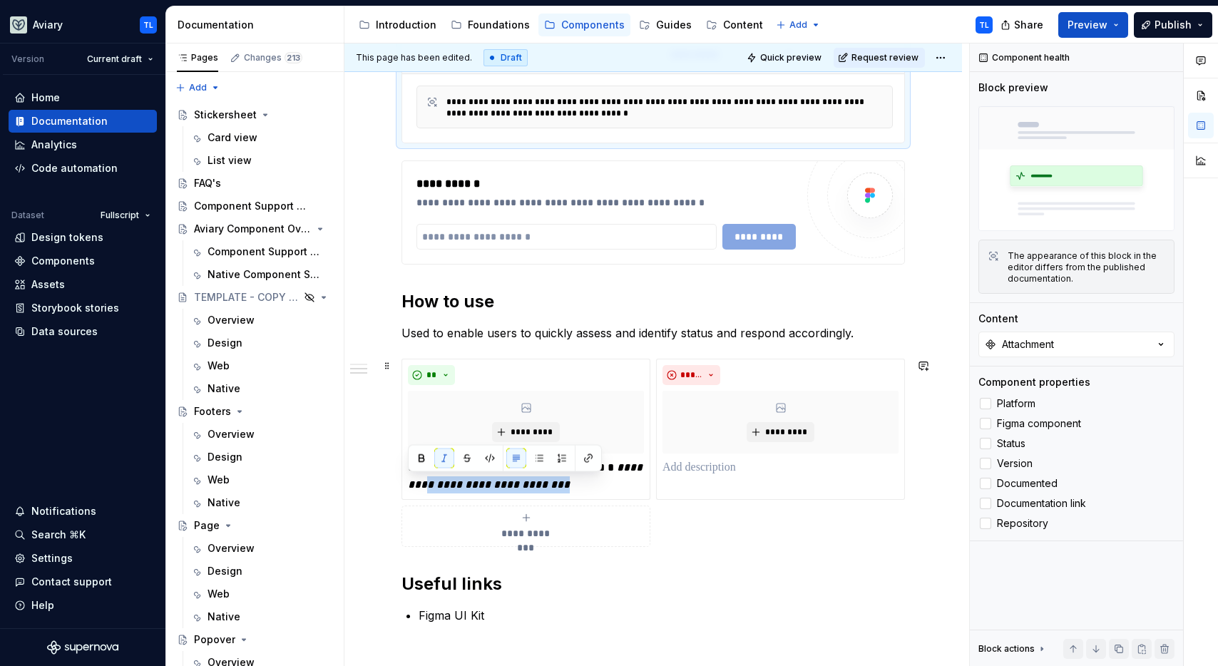
drag, startPoint x: 560, startPoint y: 484, endPoint x: 359, endPoint y: 473, distance: 201.4
click at [359, 475] on div "**********" at bounding box center [653, 366] width 618 height 1017
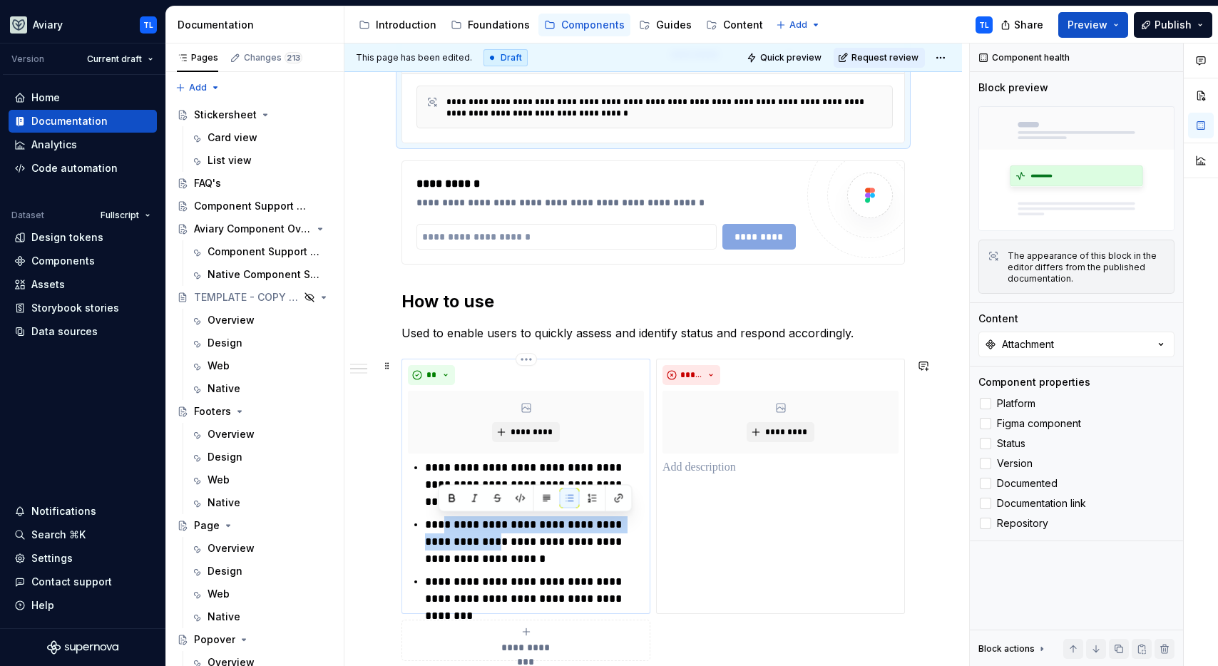
drag, startPoint x: 469, startPoint y: 540, endPoint x: 438, endPoint y: 528, distance: 33.0
click at [438, 528] on p "**********" at bounding box center [534, 541] width 219 height 51
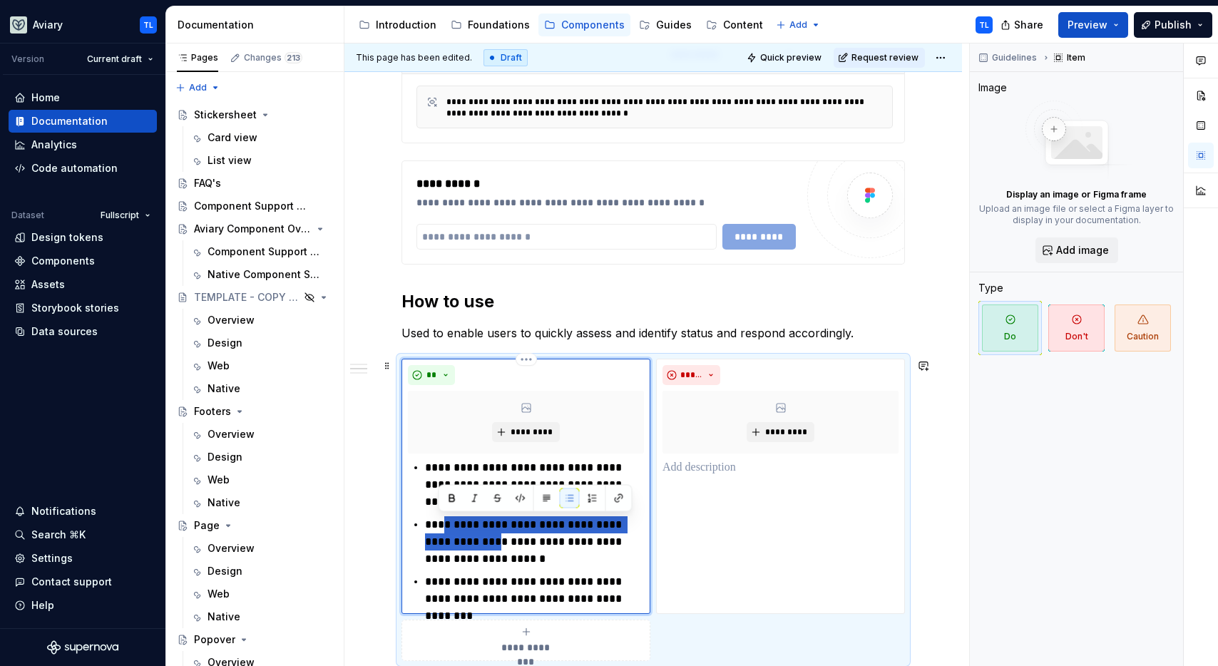
type textarea "*"
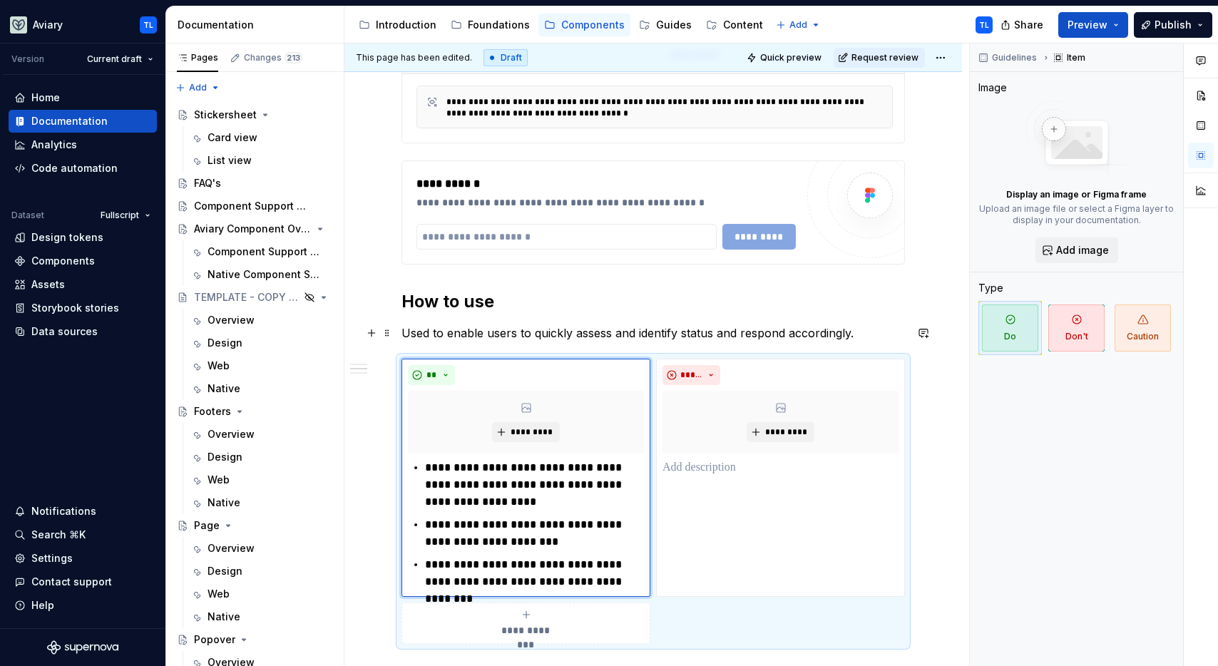
click at [749, 339] on p "Used to enable users to quickly assess and identify status and respond accordin…" at bounding box center [652, 332] width 503 height 17
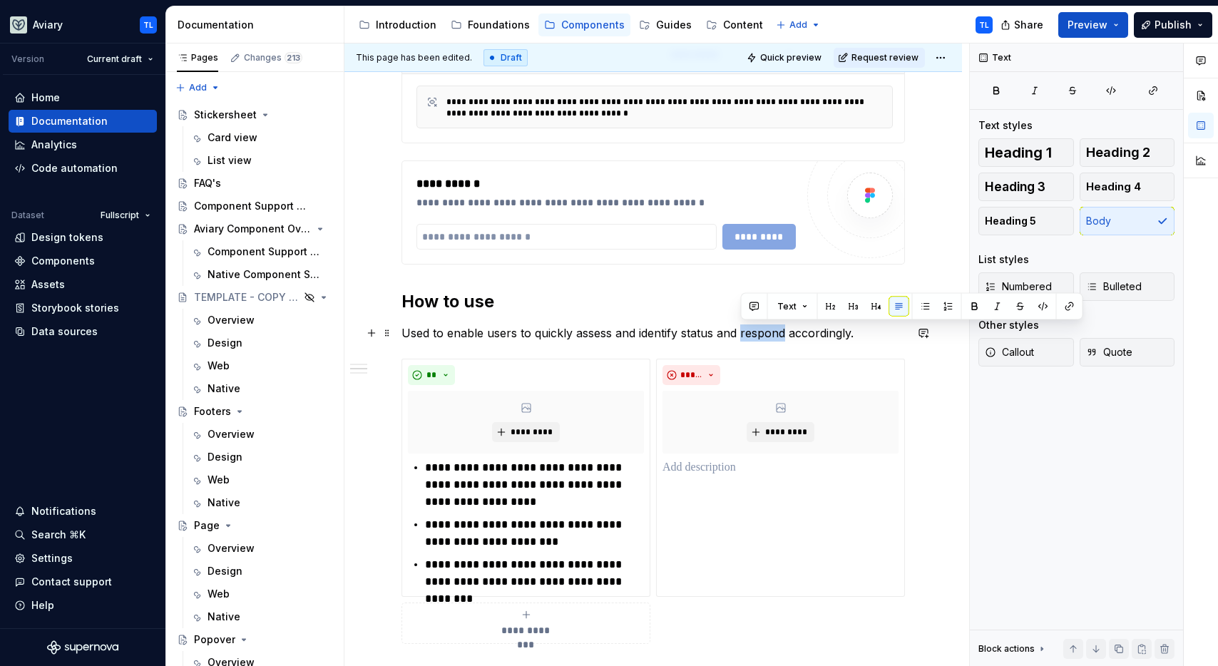
click at [749, 339] on p "Used to enable users to quickly assess and identify status and respond accordin…" at bounding box center [652, 332] width 503 height 17
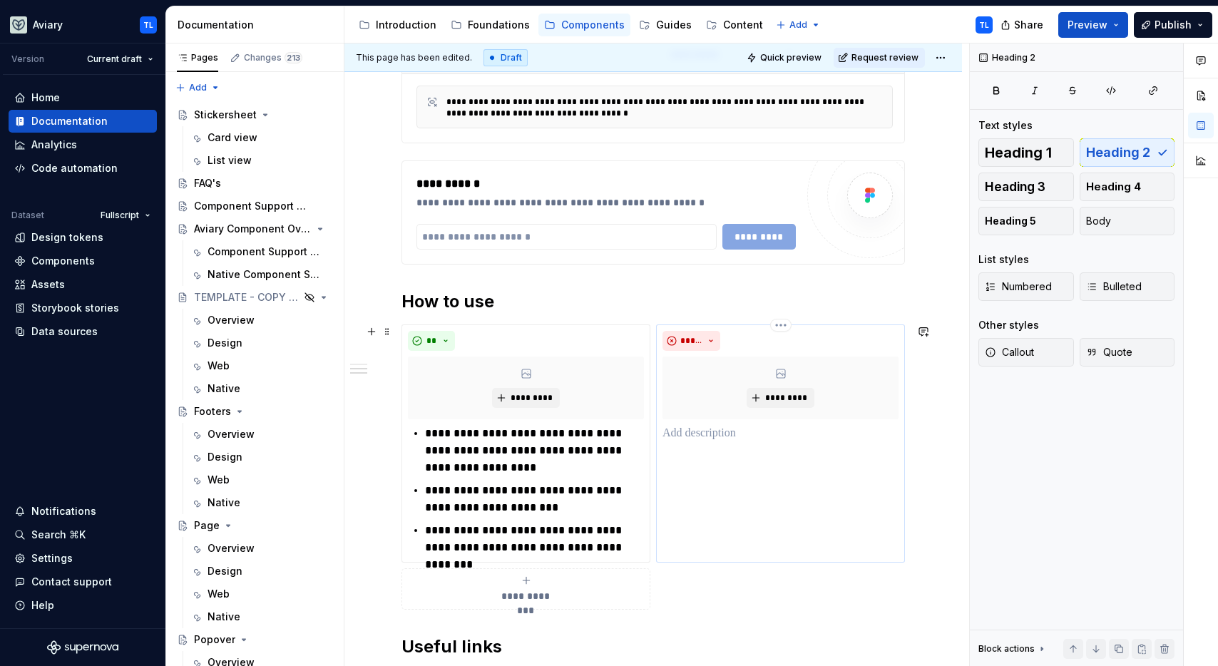
click at [719, 436] on p at bounding box center [780, 433] width 236 height 17
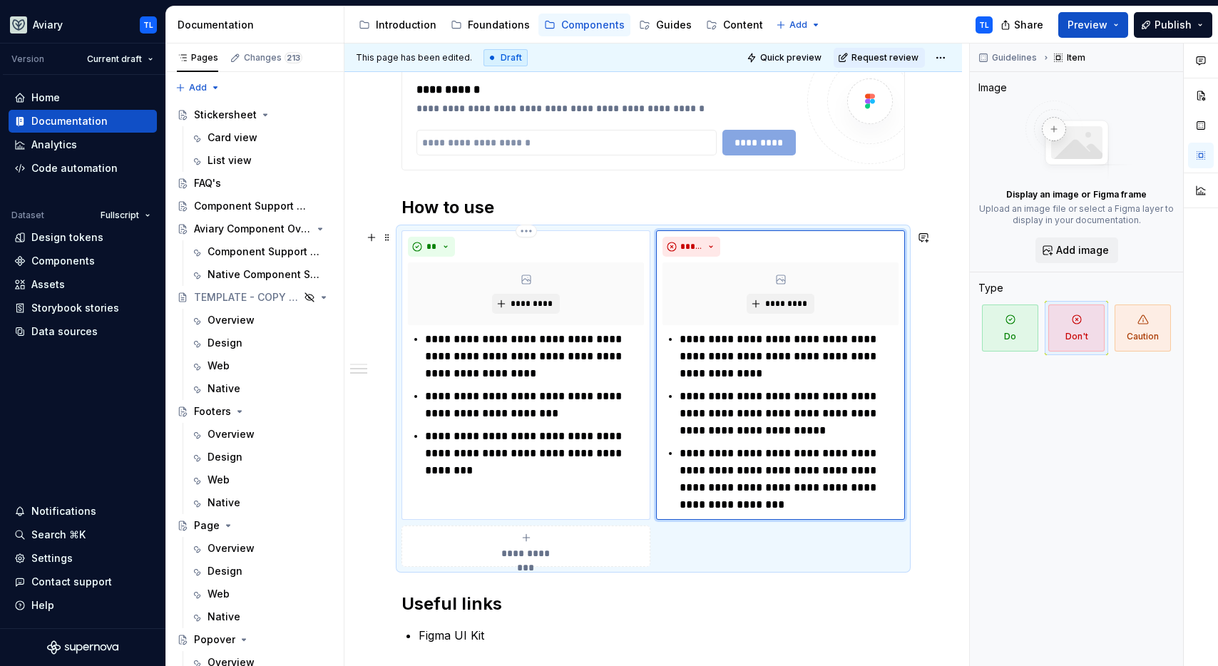
scroll to position [523, 0]
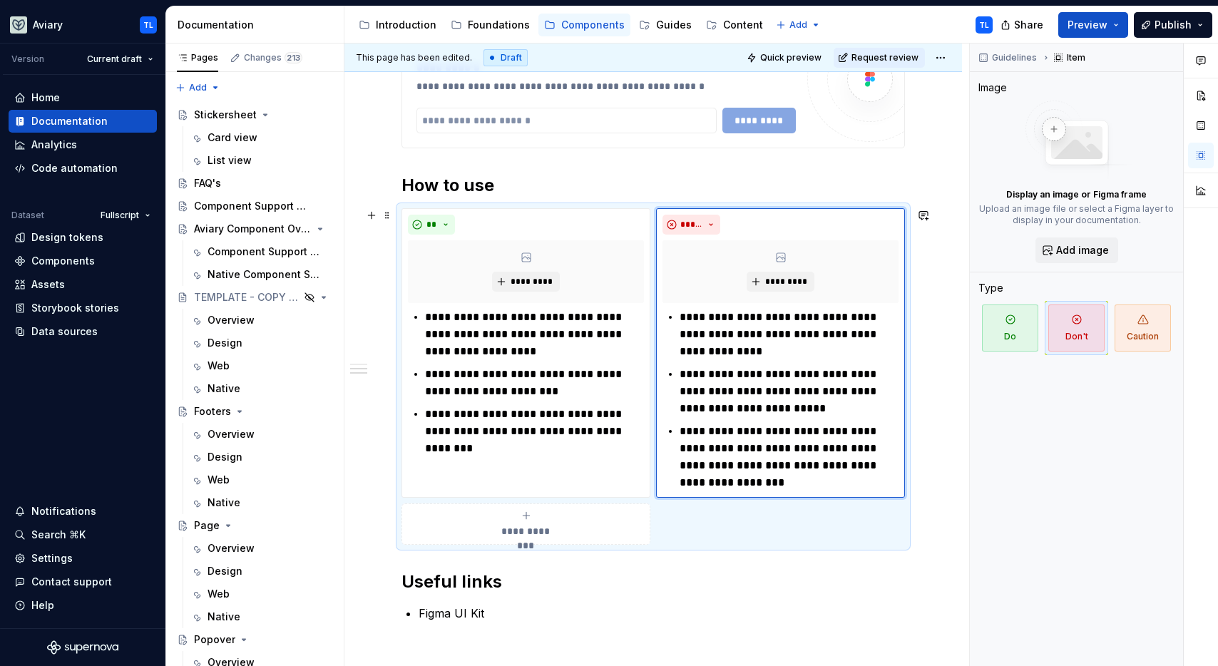
click at [376, 434] on div "**********" at bounding box center [653, 307] width 618 height 1131
click at [375, 434] on div "**********" at bounding box center [653, 307] width 618 height 1131
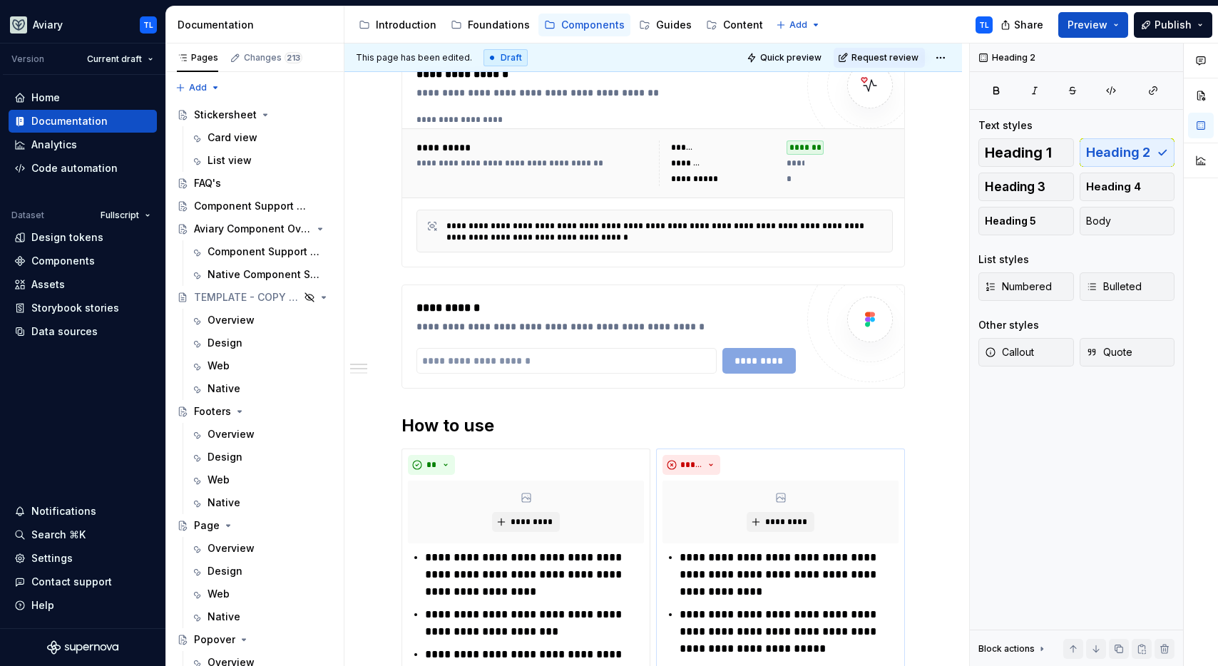
scroll to position [129, 0]
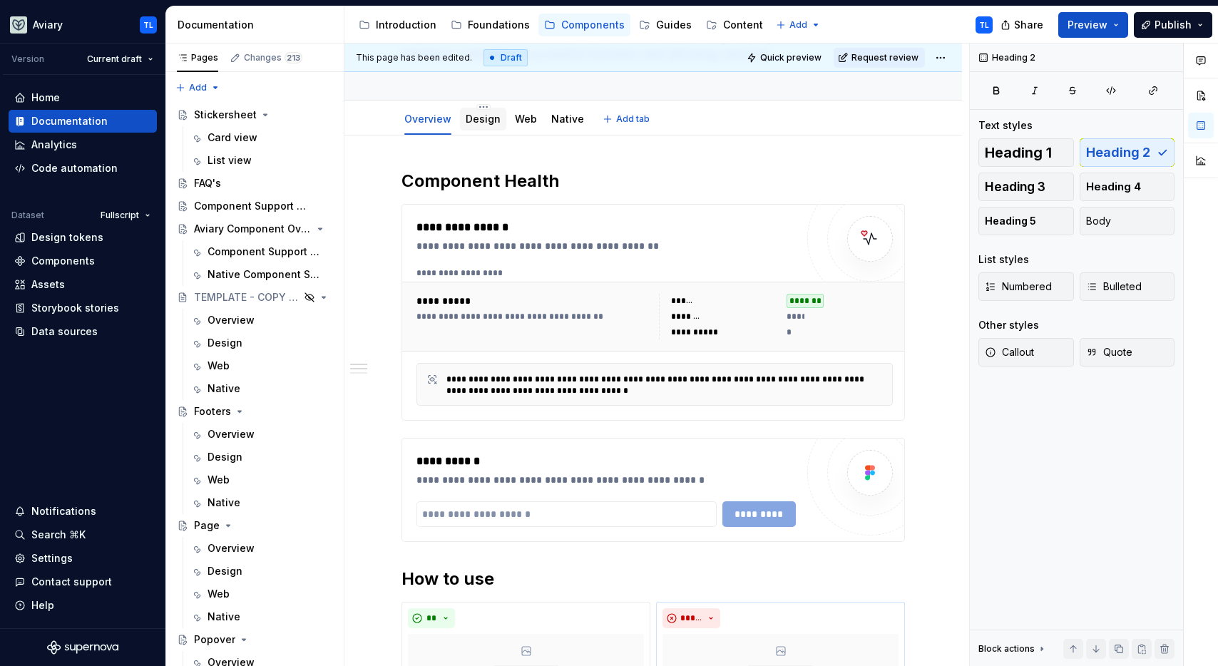
click at [480, 126] on div "Design" at bounding box center [483, 119] width 35 height 17
click at [474, 113] on link "Design" at bounding box center [483, 119] width 35 height 12
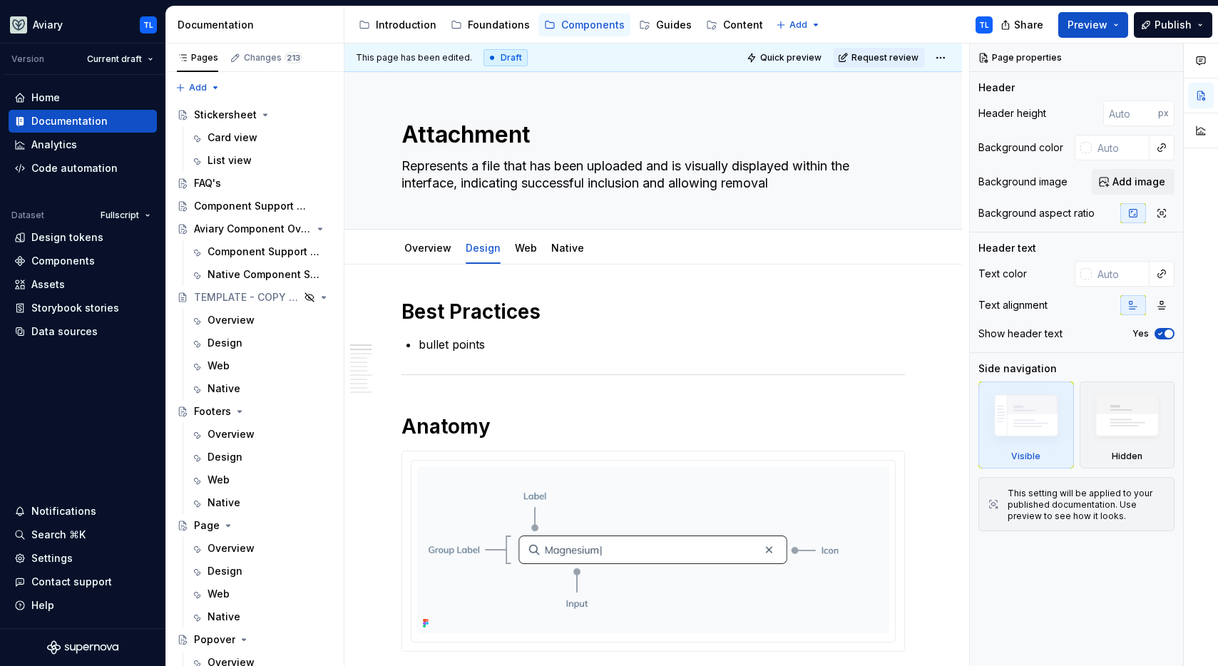
click at [471, 343] on p "bullet points" at bounding box center [662, 344] width 486 height 17
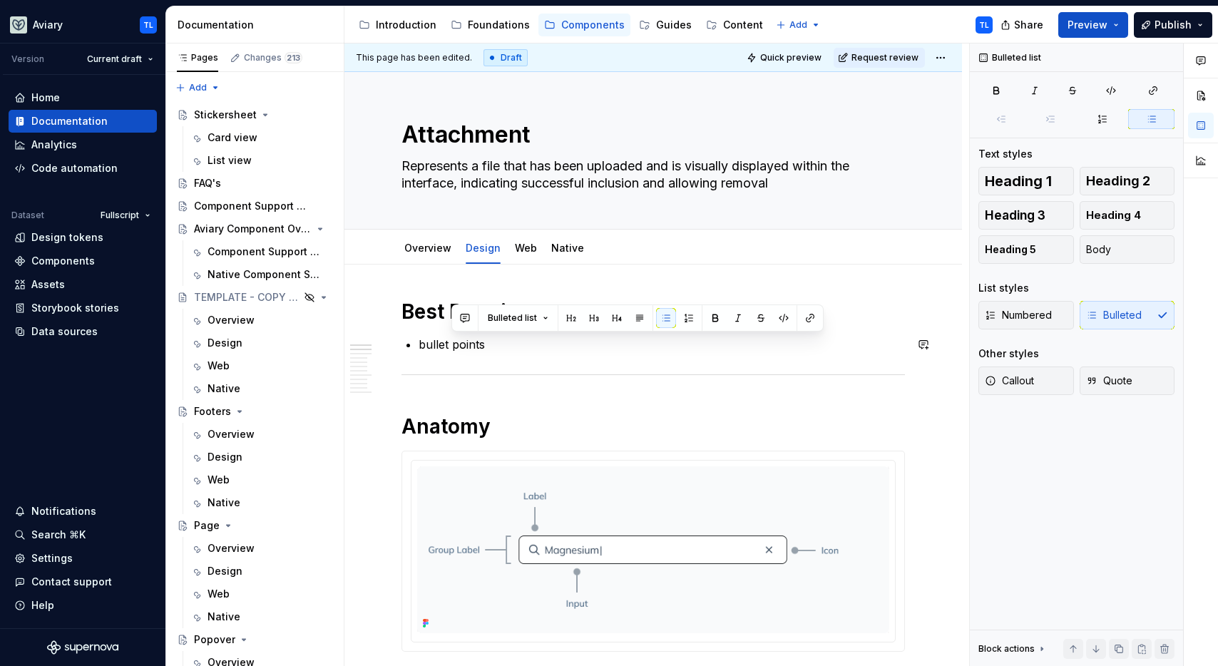
click at [471, 343] on p "bullet points" at bounding box center [662, 344] width 486 height 17
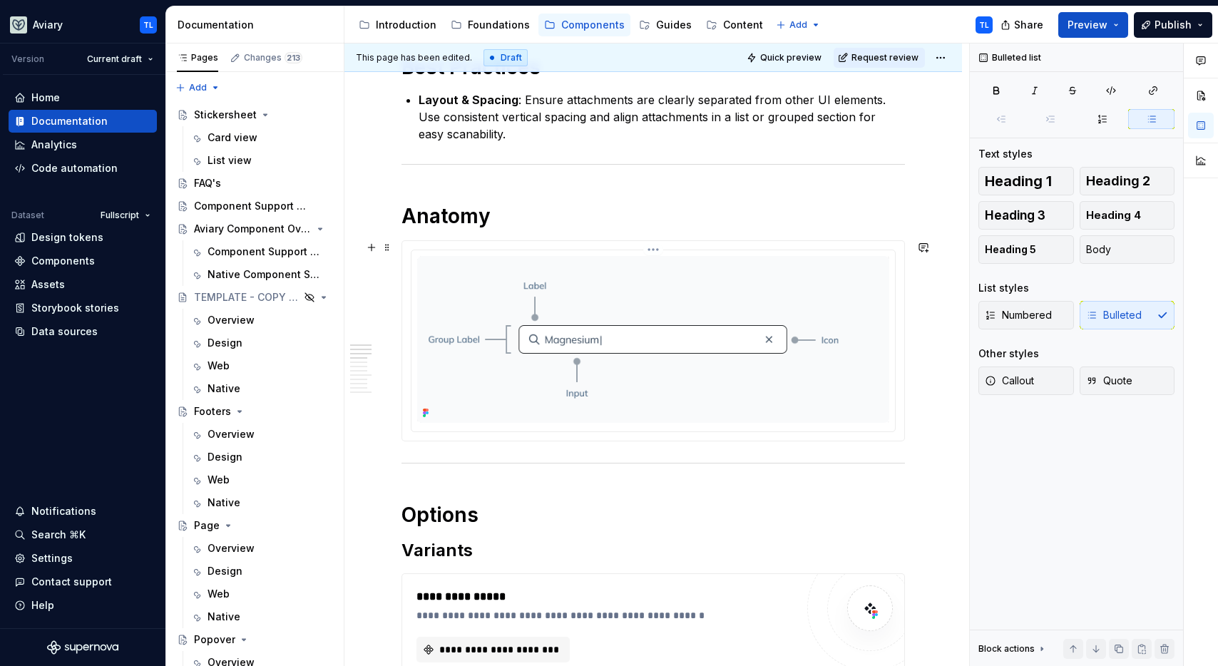
scroll to position [244, 0]
click at [387, 251] on span at bounding box center [387, 248] width 11 height 20
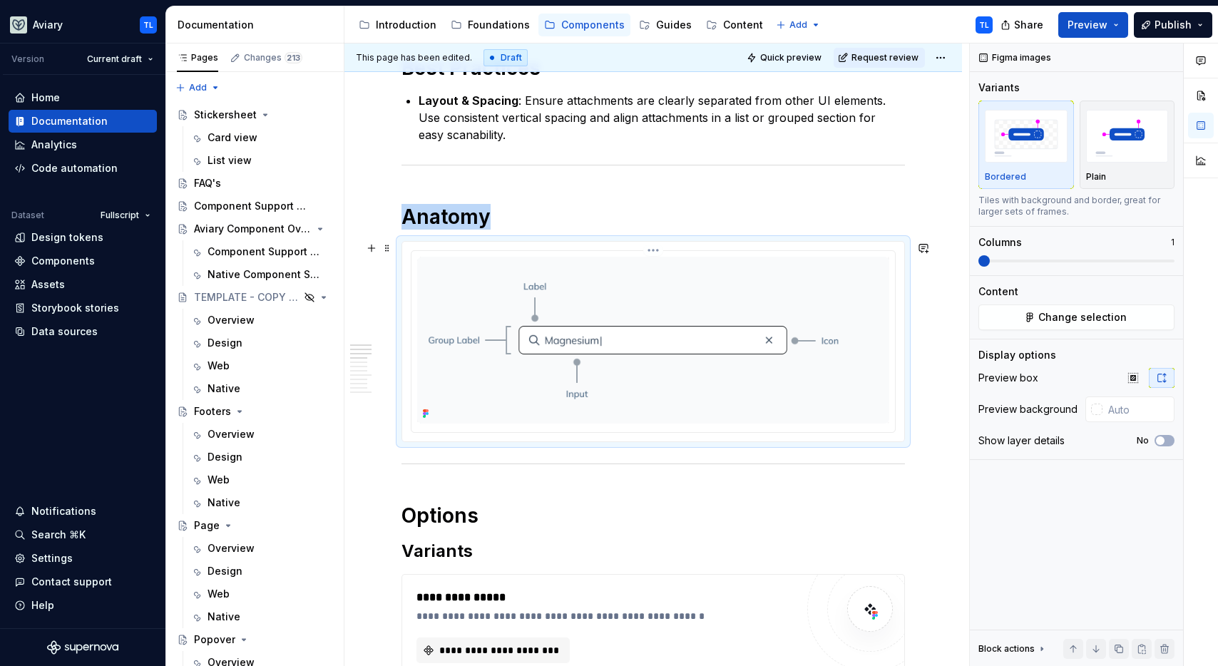
click at [702, 314] on img at bounding box center [653, 340] width 472 height 167
click at [694, 307] on img at bounding box center [653, 340] width 472 height 167
click at [654, 246] on html "Aviary TL Version Current draft Home Documentation Analytics Code automation Da…" at bounding box center [609, 333] width 1218 height 666
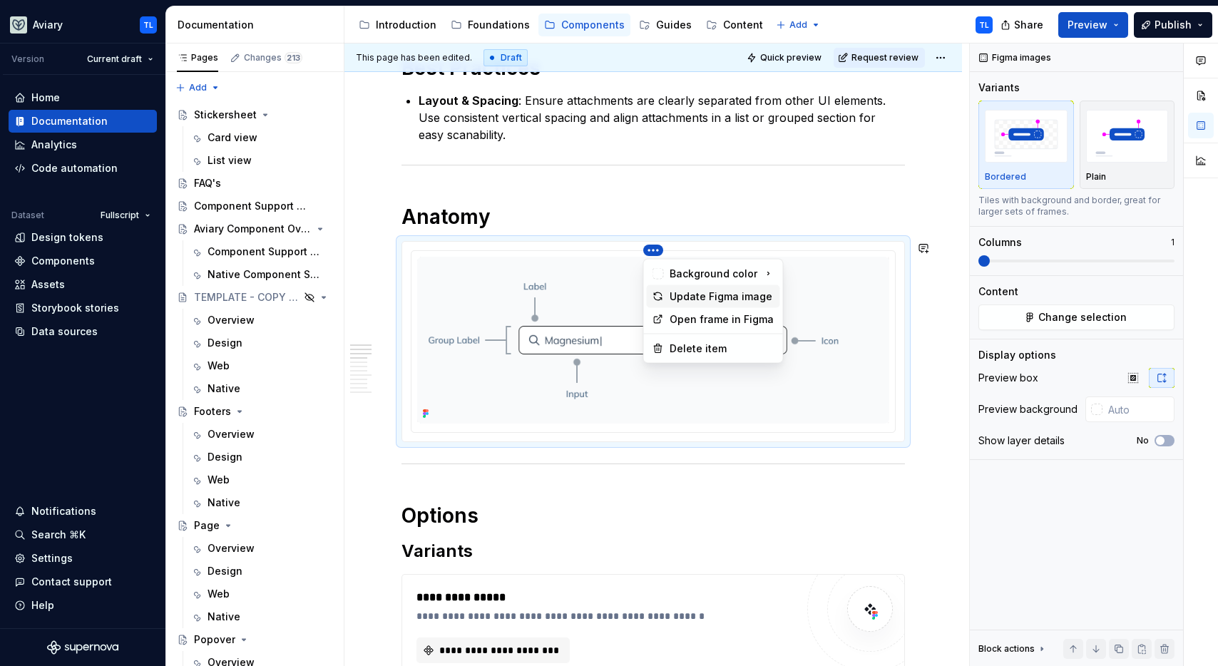
click at [693, 298] on div "Update Figma image" at bounding box center [722, 297] width 105 height 14
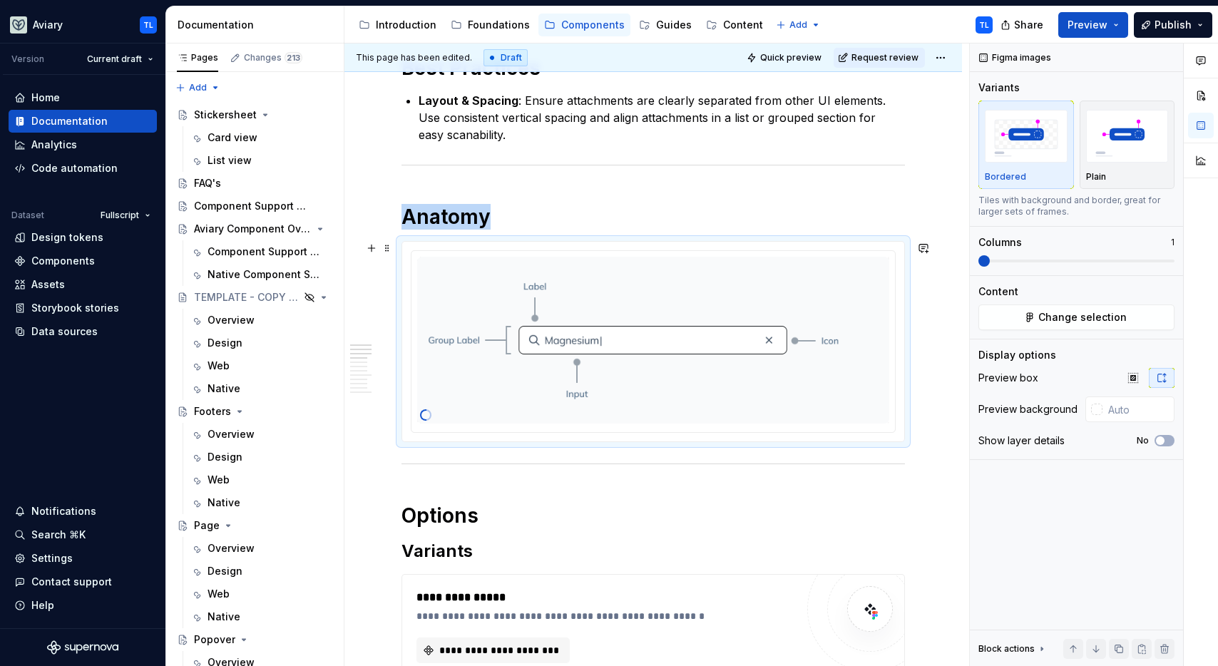
click at [652, 248] on div at bounding box center [653, 342] width 502 height 200
click at [652, 253] on html "Aviary TL Version Current draft Home Documentation Analytics Code automation Da…" at bounding box center [609, 333] width 1218 height 666
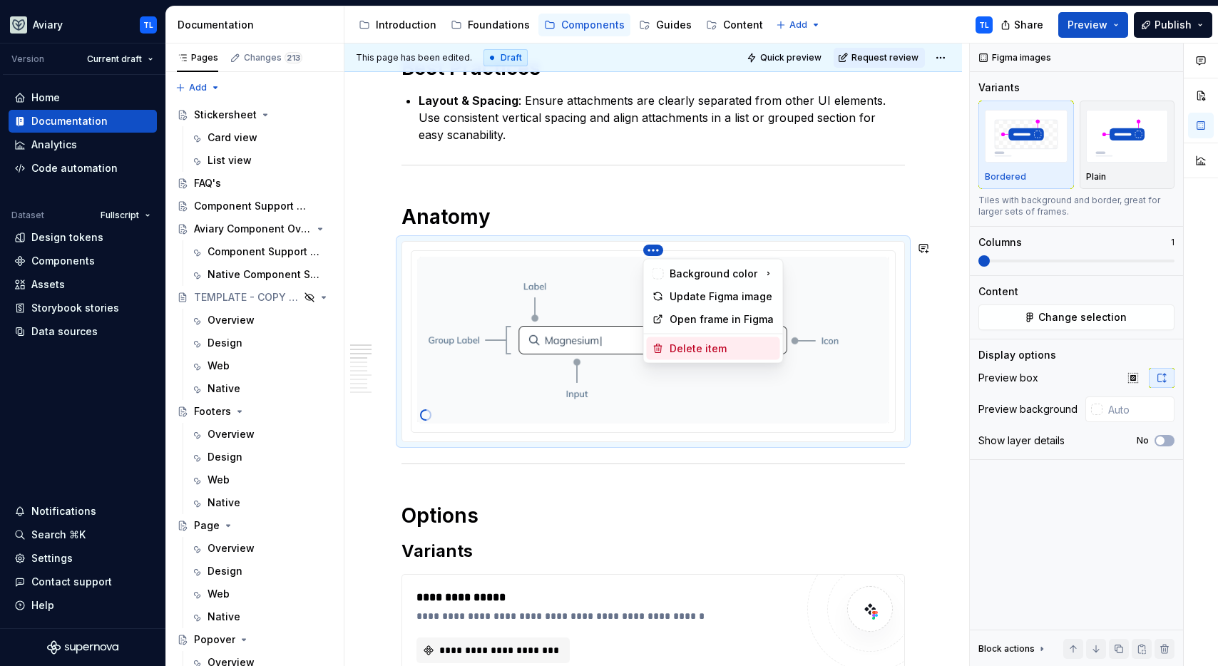
click at [695, 347] on div "Delete item" at bounding box center [722, 349] width 105 height 14
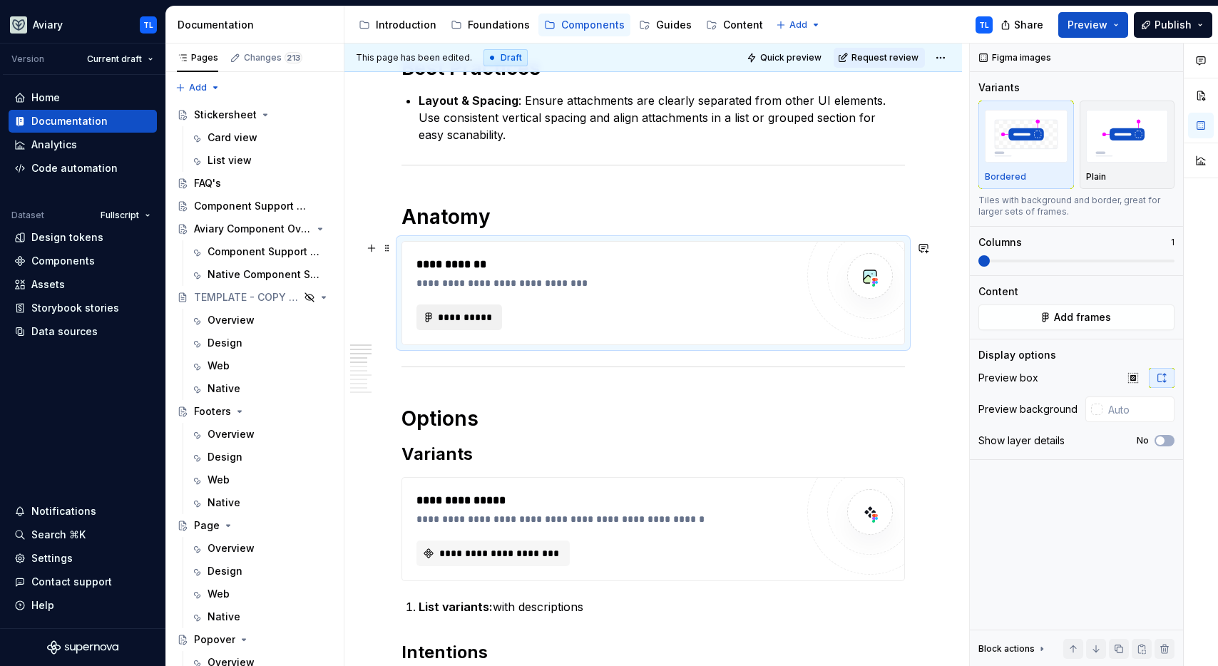
click at [461, 319] on span "**********" at bounding box center [465, 317] width 56 height 14
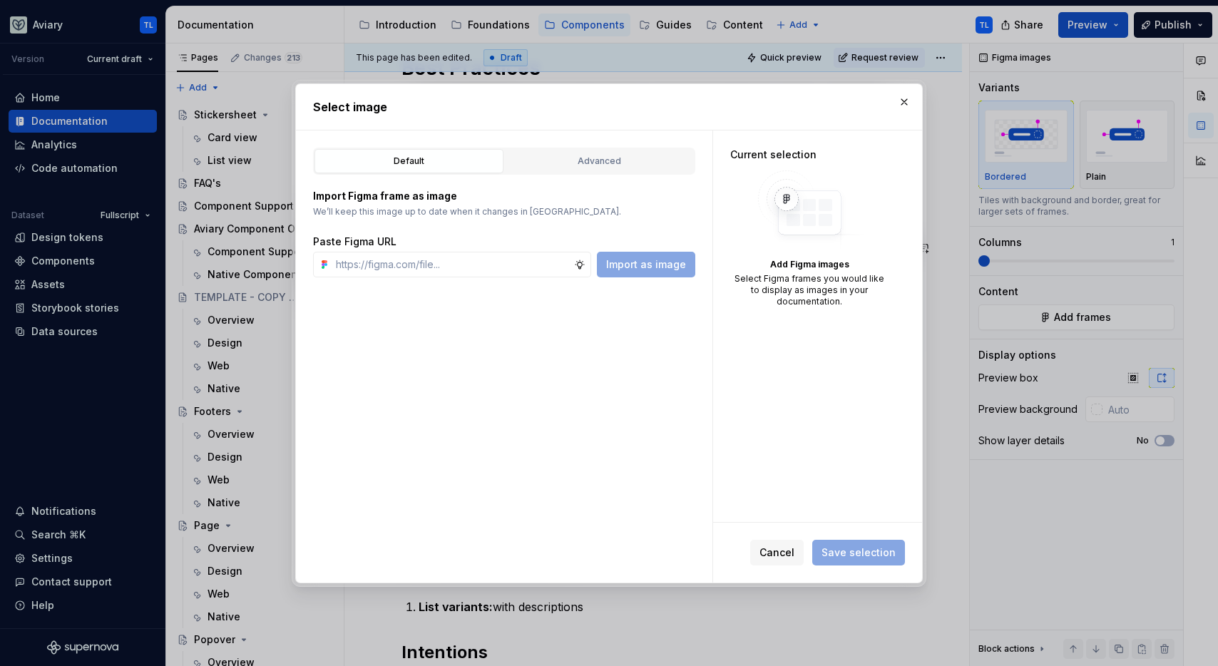
type textarea "*"
click at [423, 271] on input "text" at bounding box center [452, 265] width 244 height 26
paste input "https://www.figma.com/design/OxLK9P8AlBGKXiz2EEGm4b/Global?node-id=6082-1844&t=…"
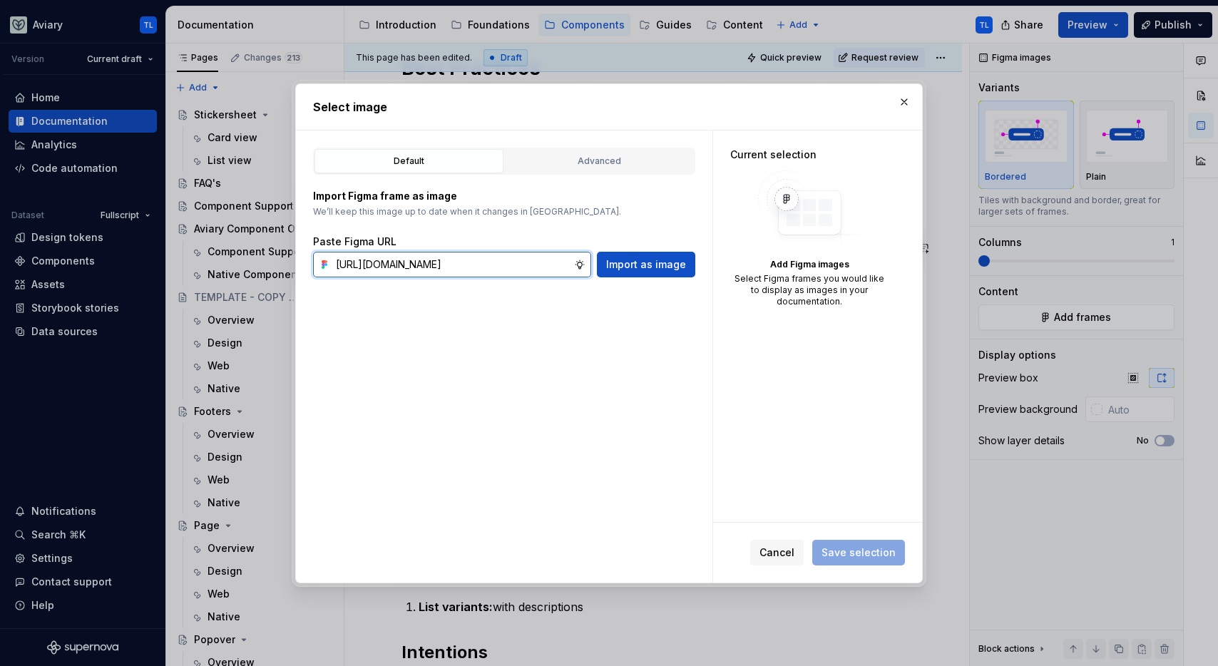
scroll to position [0, 310]
type input "https://www.figma.com/design/OxLK9P8AlBGKXiz2EEGm4b/Global?node-id=6082-1844&t=…"
click at [638, 258] on span "Import as image" at bounding box center [646, 264] width 80 height 14
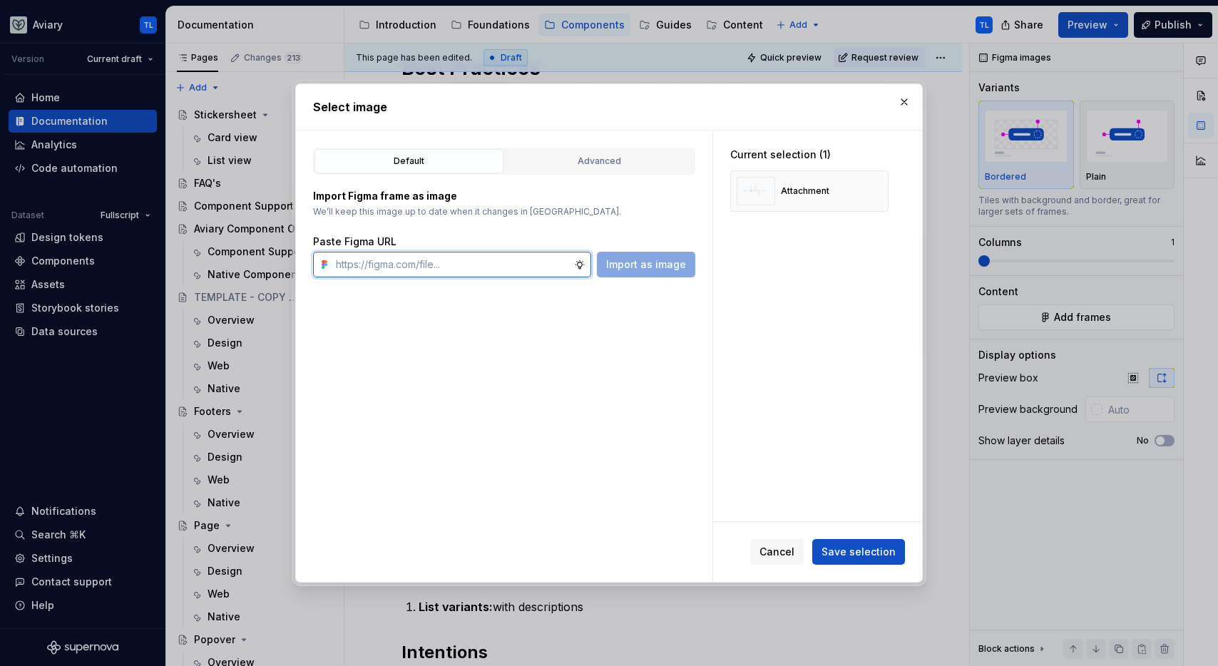
click at [434, 265] on input "text" at bounding box center [452, 265] width 244 height 26
click at [881, 550] on span "Save selection" at bounding box center [859, 552] width 74 height 14
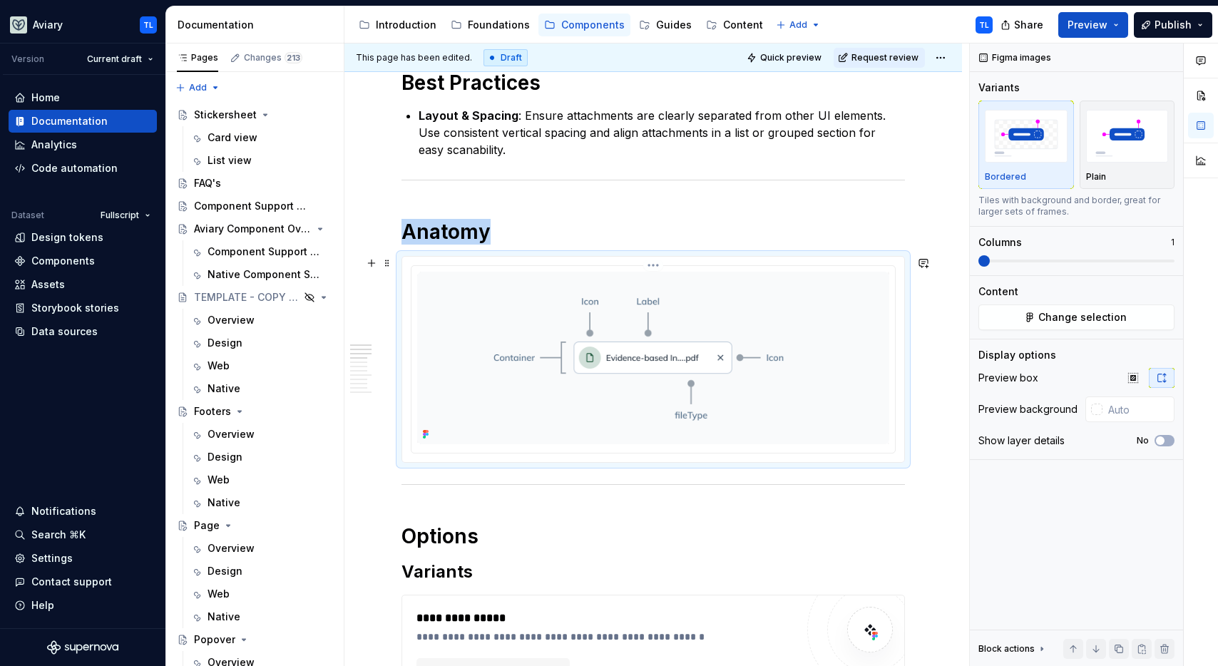
scroll to position [222, 0]
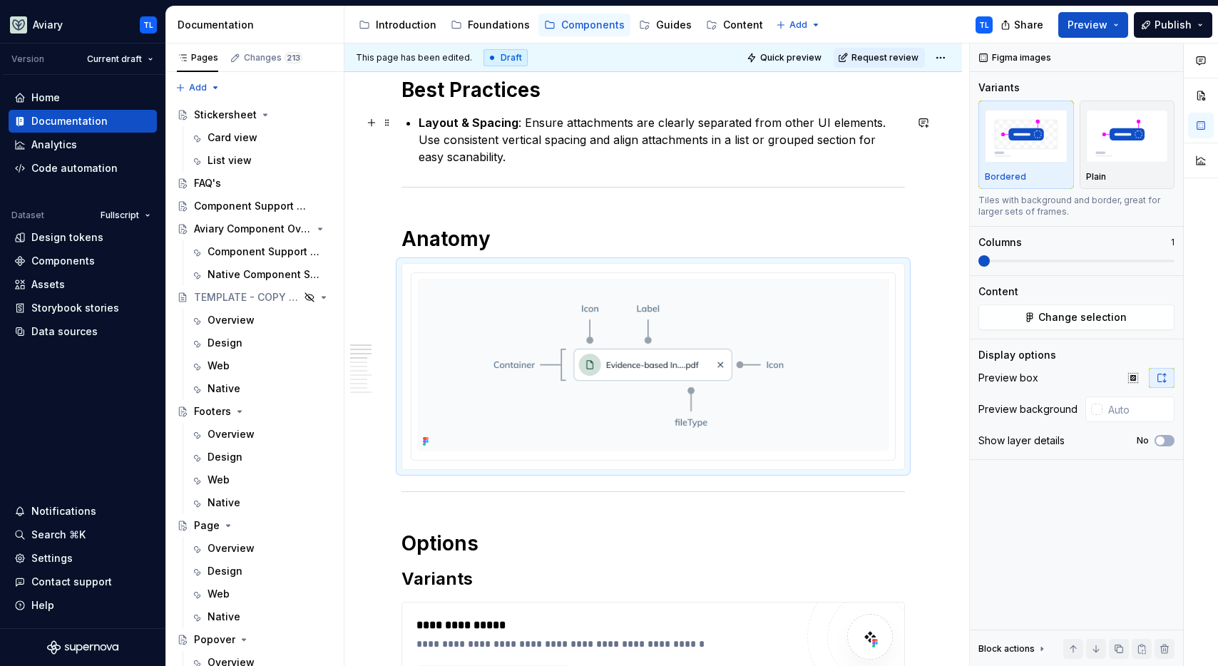
click at [451, 160] on p "Layout & Spacing : Ensure attachments are clearly separated from other UI eleme…" at bounding box center [662, 139] width 486 height 51
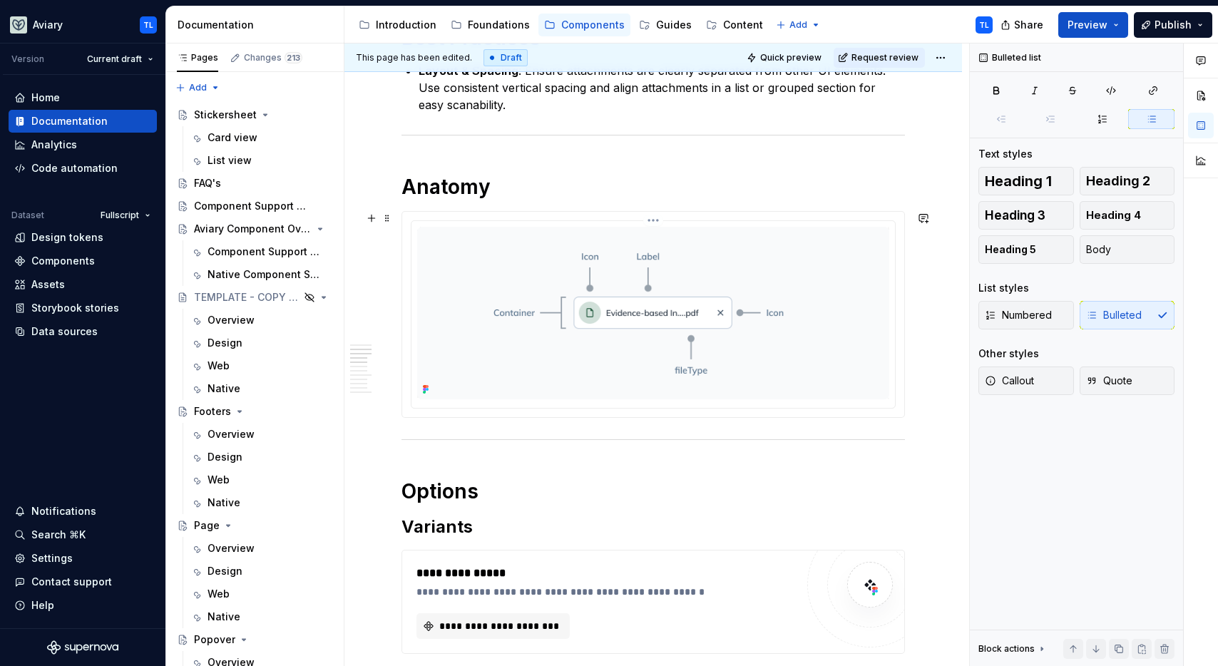
scroll to position [328, 0]
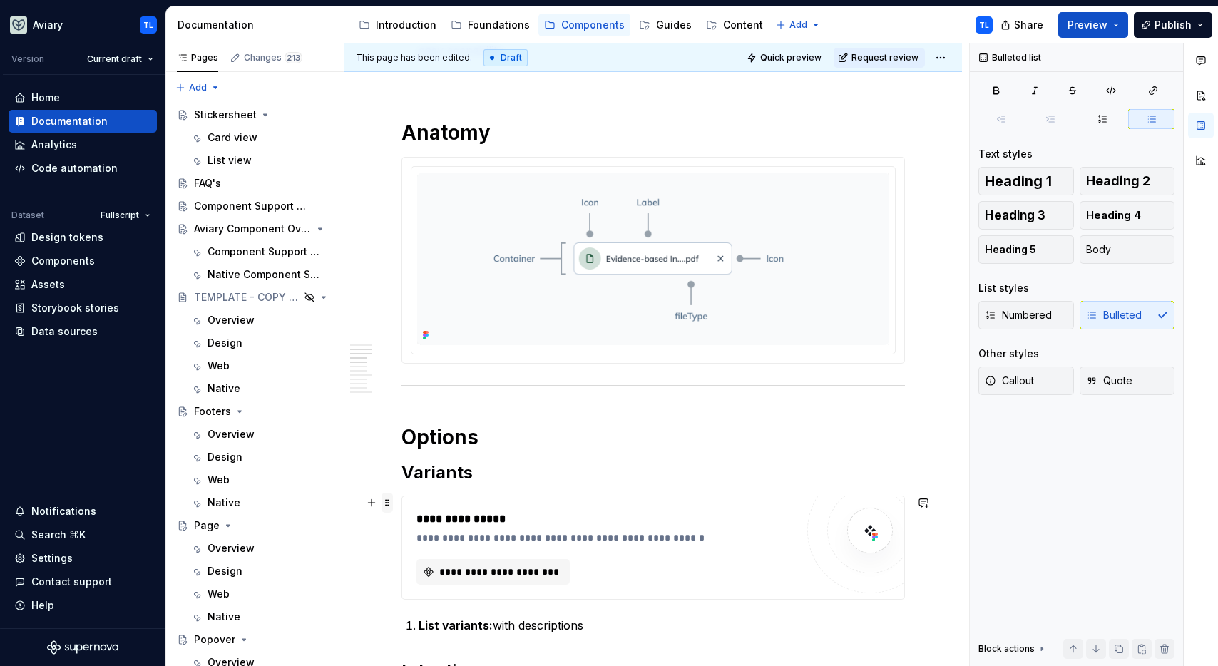
click at [389, 501] on span at bounding box center [387, 503] width 11 height 20
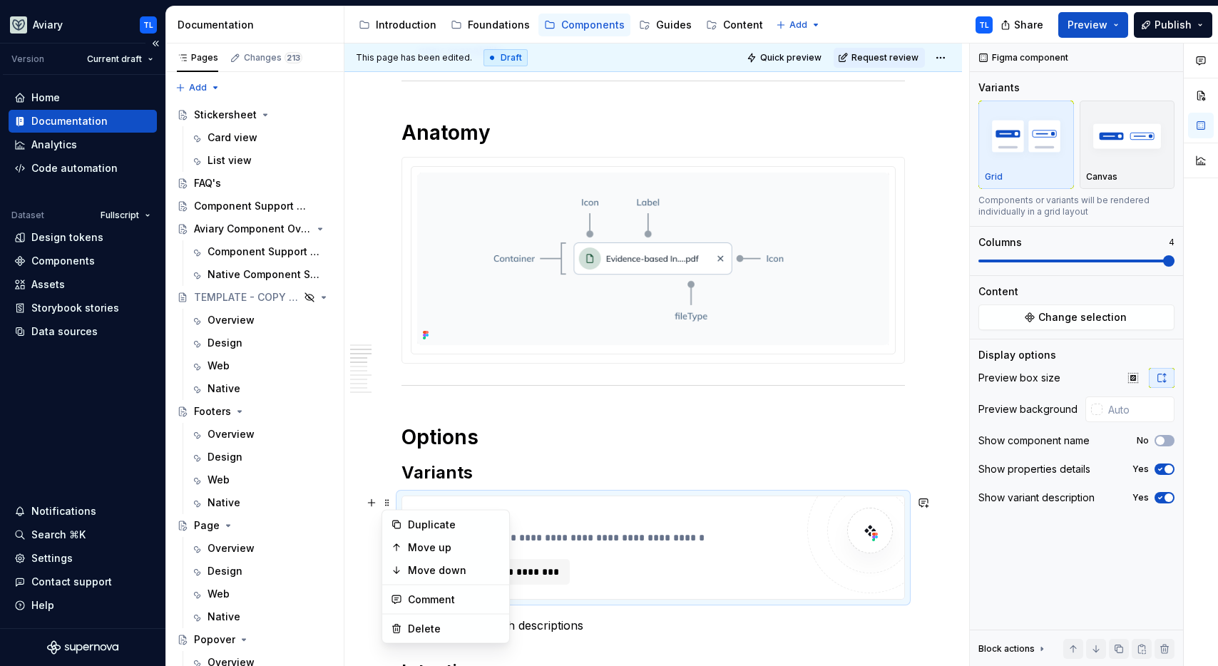
scroll to position [439, 0]
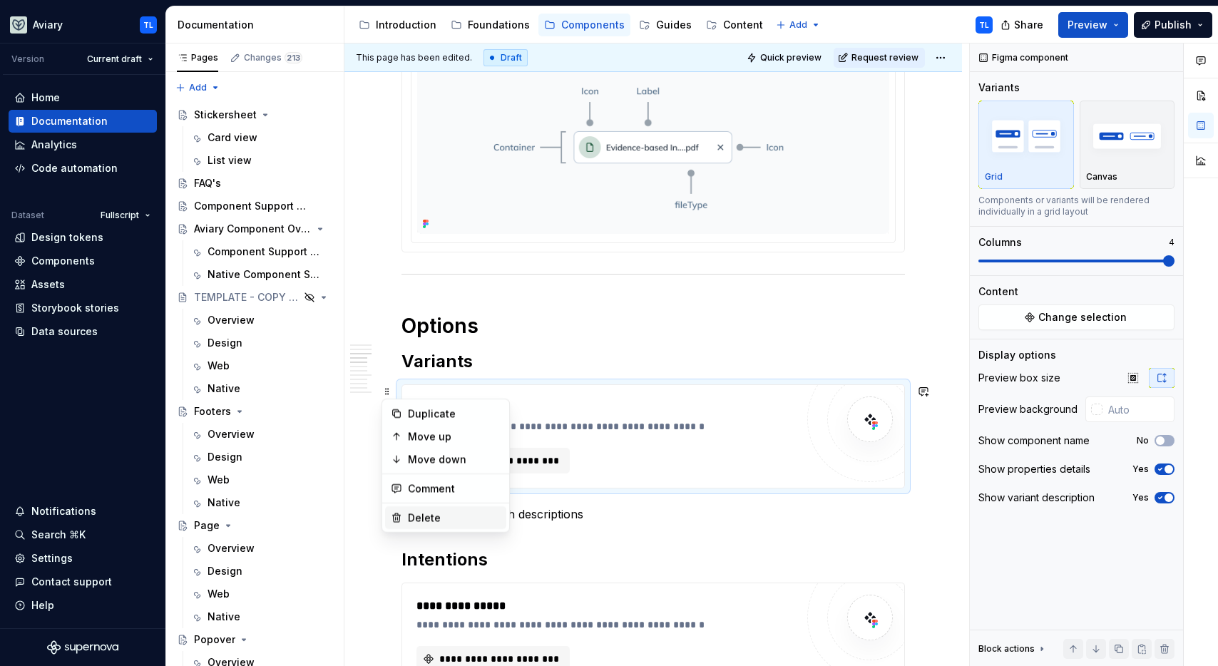
click at [429, 515] on div "Delete" at bounding box center [454, 518] width 93 height 14
click at [429, 598] on div "**********" at bounding box center [605, 635] width 379 height 74
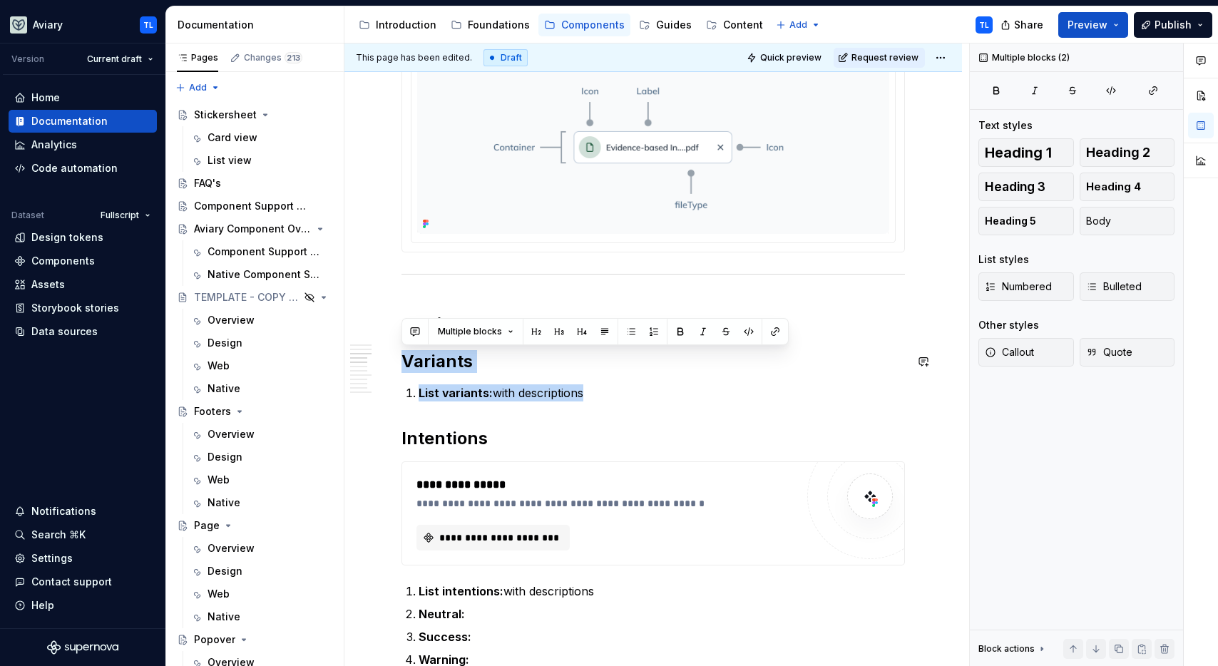
drag, startPoint x: 589, startPoint y: 397, endPoint x: 403, endPoint y: 343, distance: 193.9
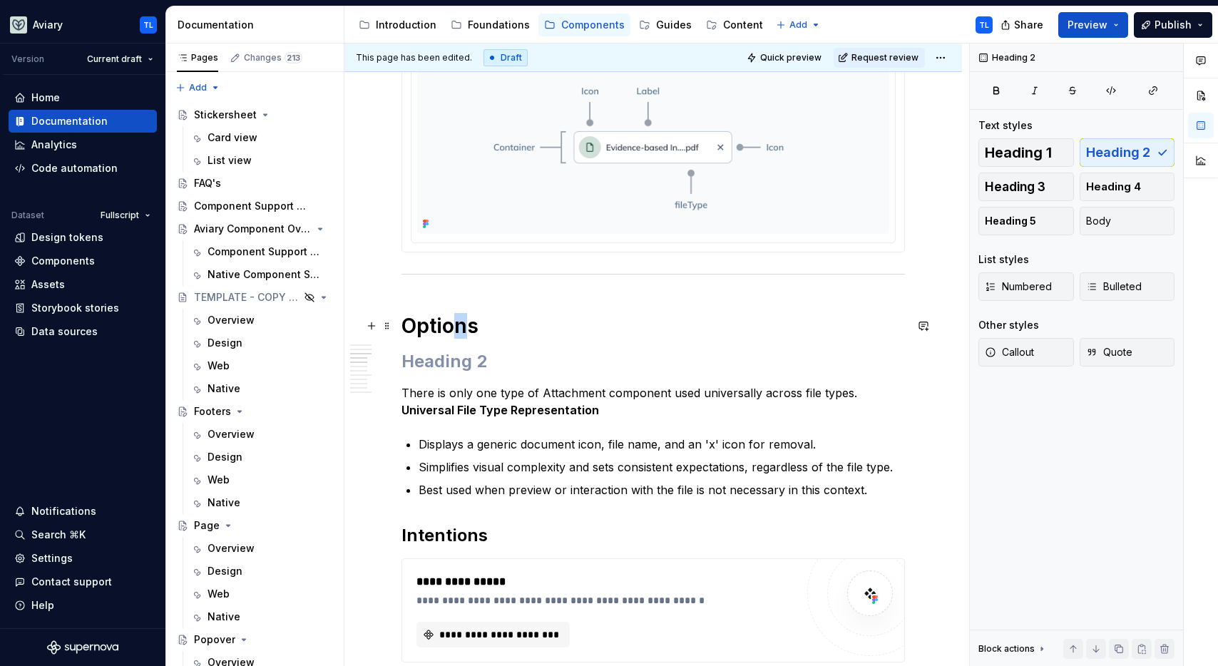
click at [461, 325] on h1 "Options" at bounding box center [652, 326] width 503 height 26
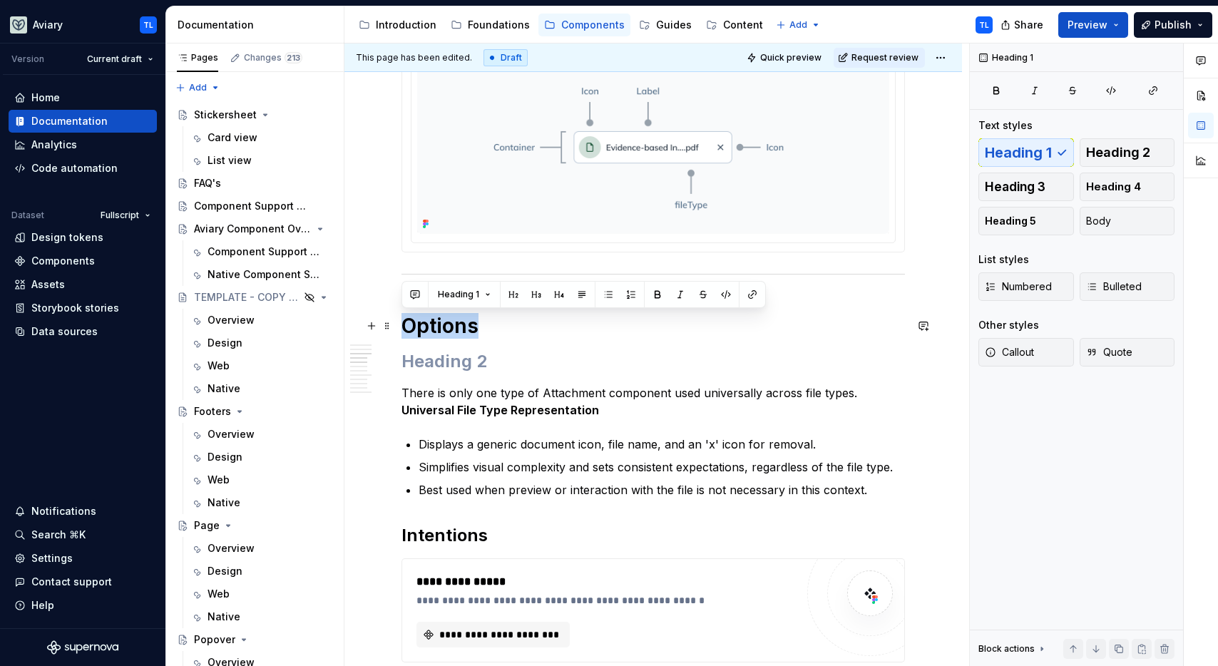
drag, startPoint x: 479, startPoint y: 326, endPoint x: 387, endPoint y: 313, distance: 92.9
click at [474, 361] on h2 at bounding box center [652, 361] width 503 height 23
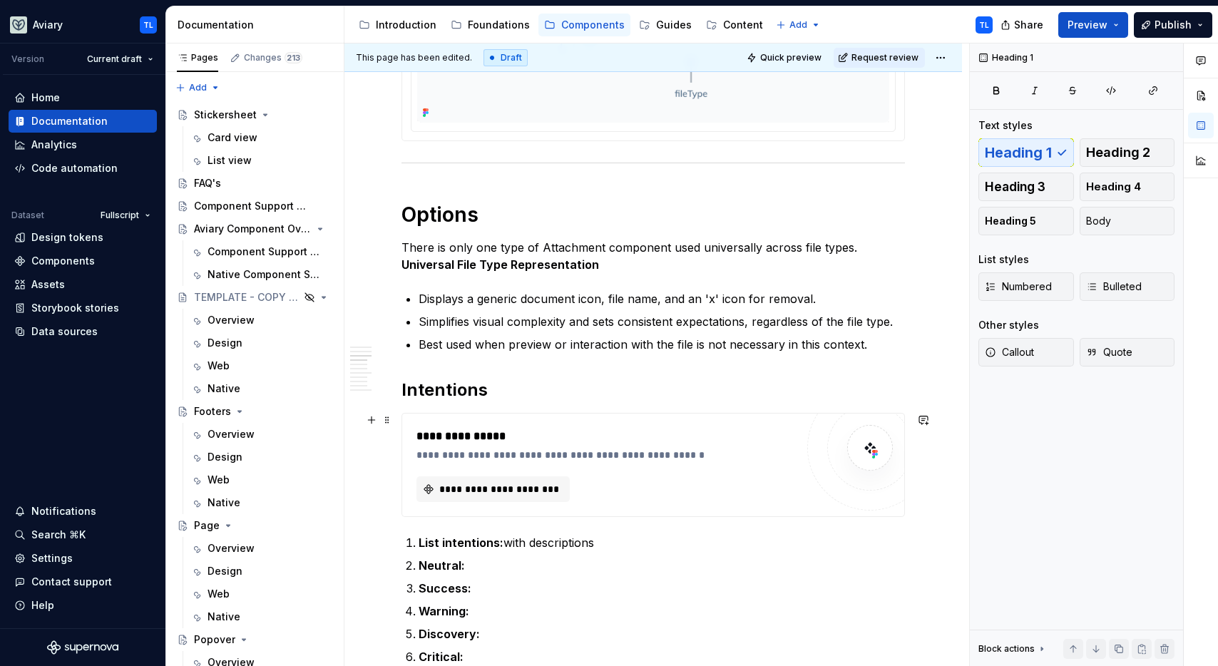
scroll to position [566, 0]
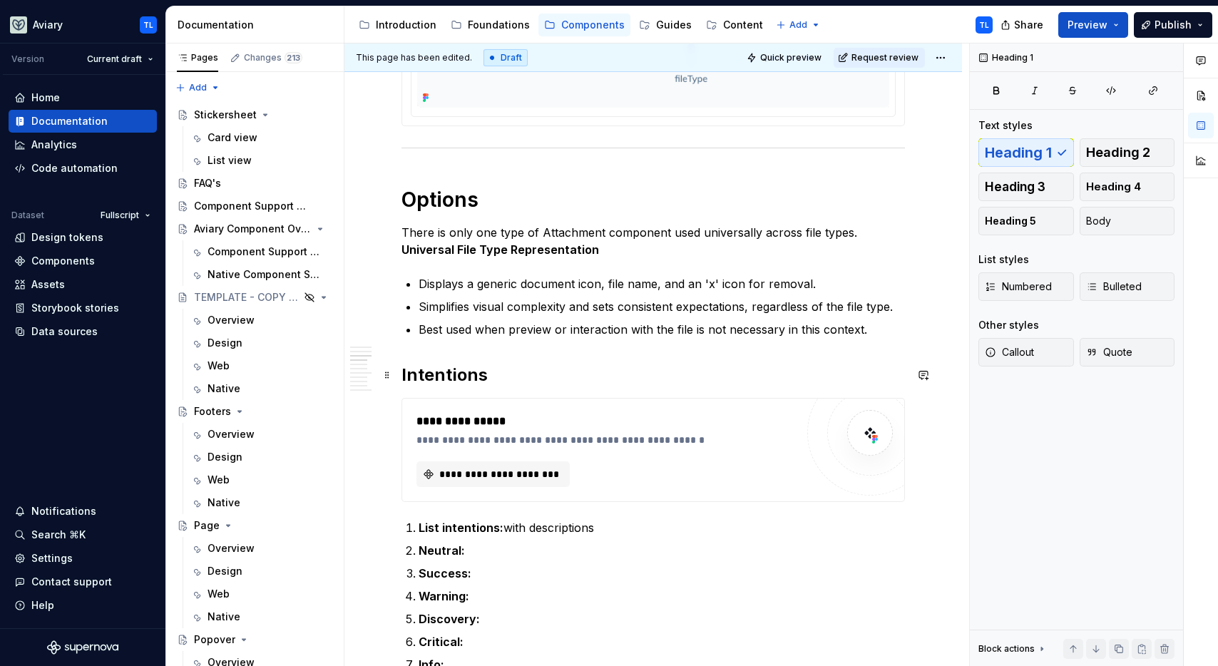
click at [385, 378] on span at bounding box center [387, 375] width 11 height 20
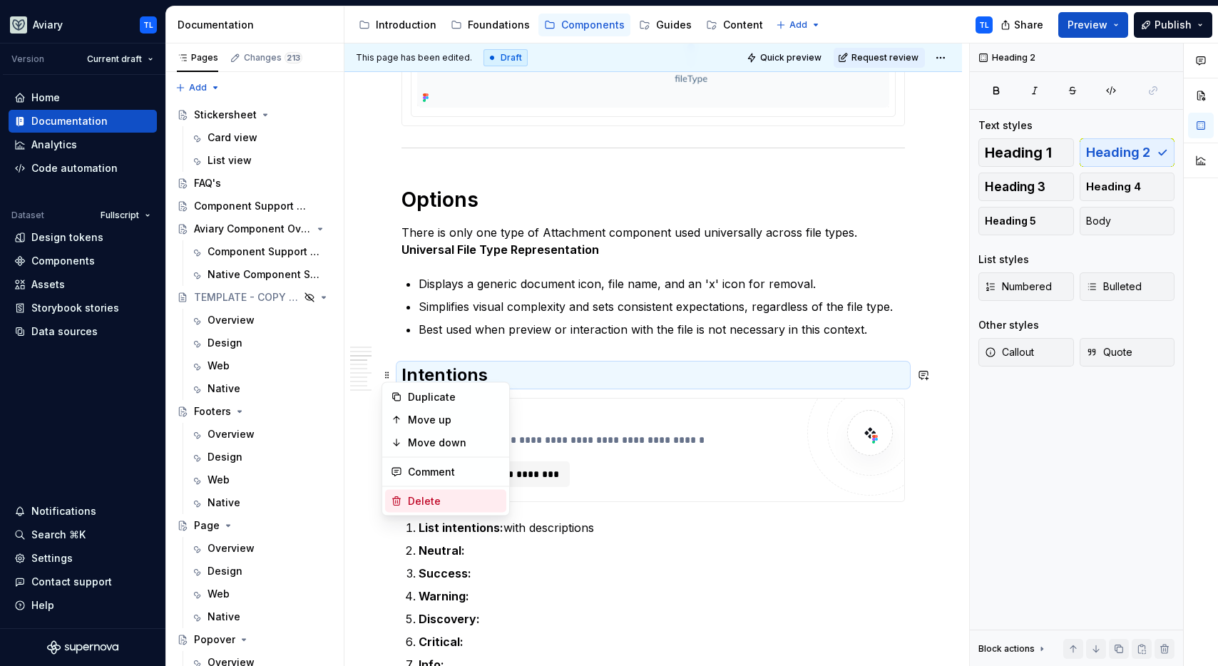
click at [434, 496] on div "Delete" at bounding box center [454, 501] width 93 height 14
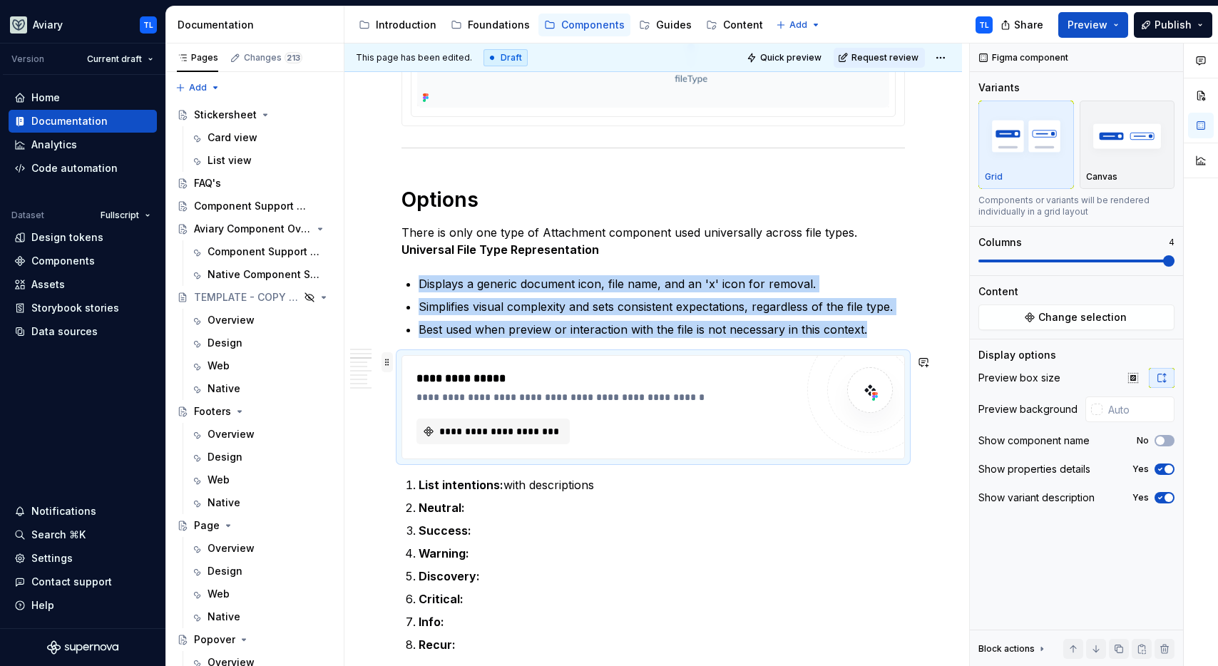
click at [389, 365] on span at bounding box center [387, 362] width 11 height 20
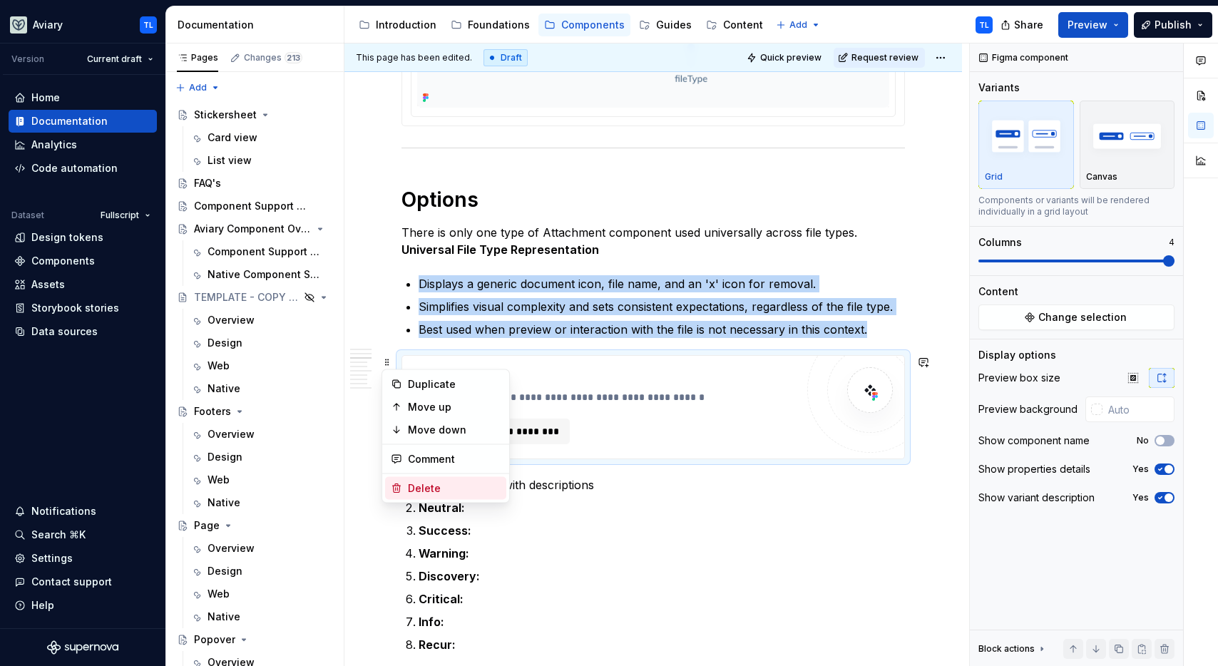
drag, startPoint x: 423, startPoint y: 488, endPoint x: 414, endPoint y: 466, distance: 24.6
click at [423, 488] on div "Delete" at bounding box center [454, 488] width 93 height 14
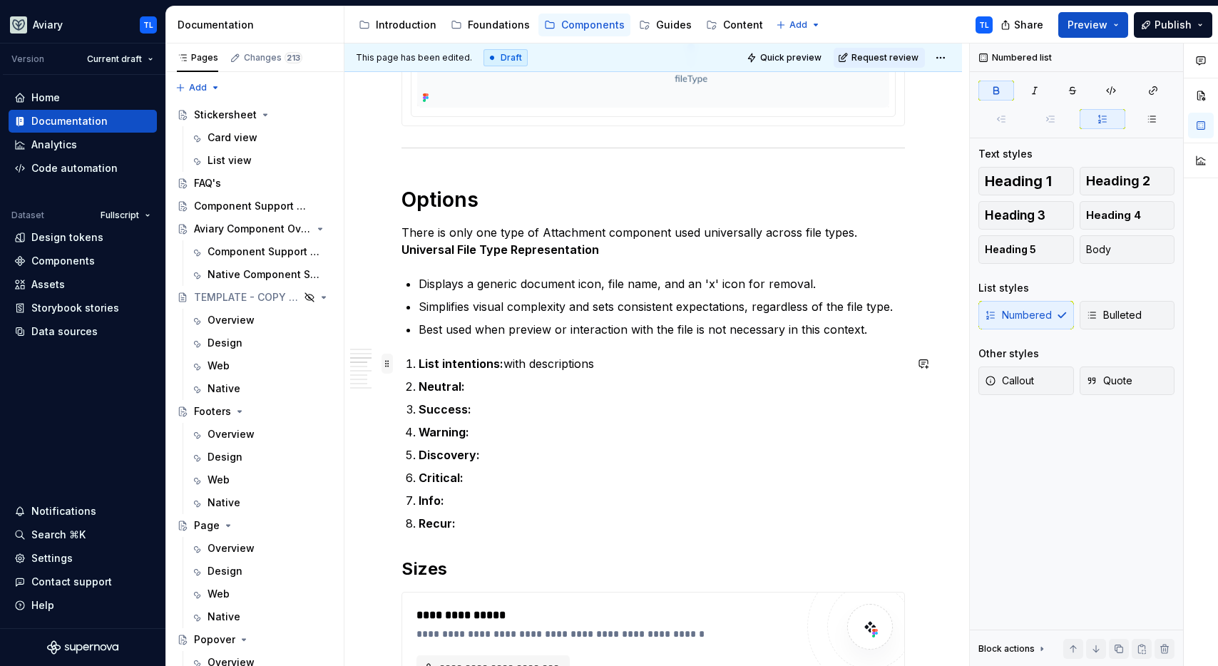
click at [387, 364] on span at bounding box center [387, 364] width 11 height 20
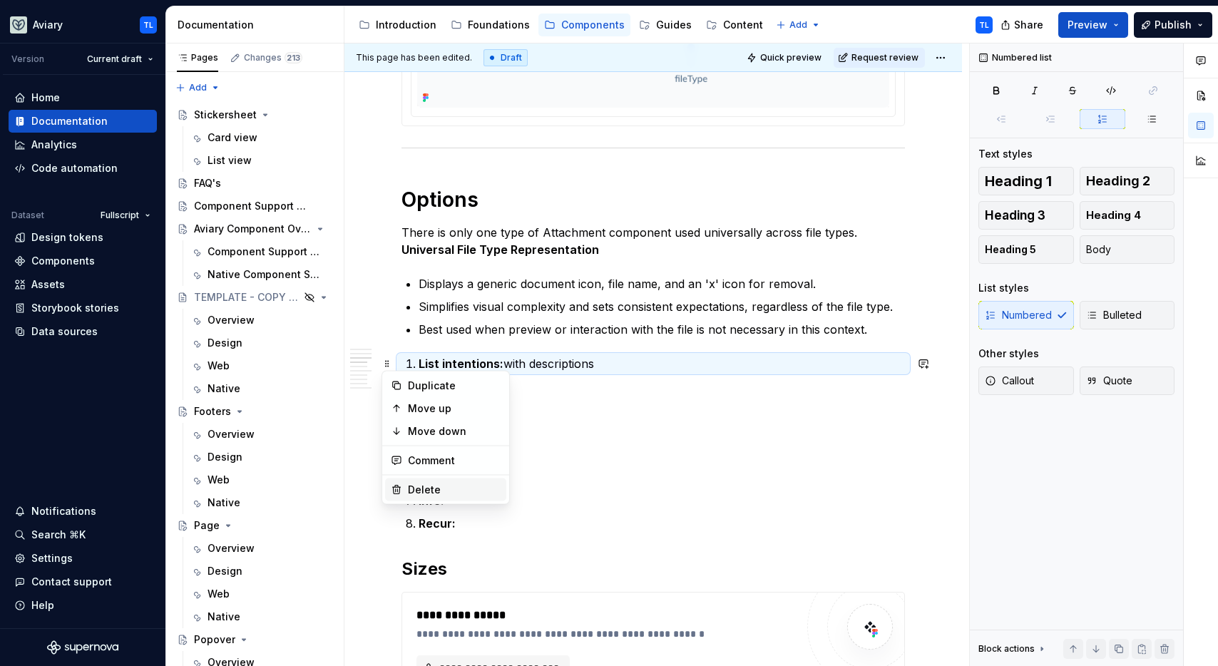
click at [421, 479] on div "Delete" at bounding box center [445, 490] width 121 height 23
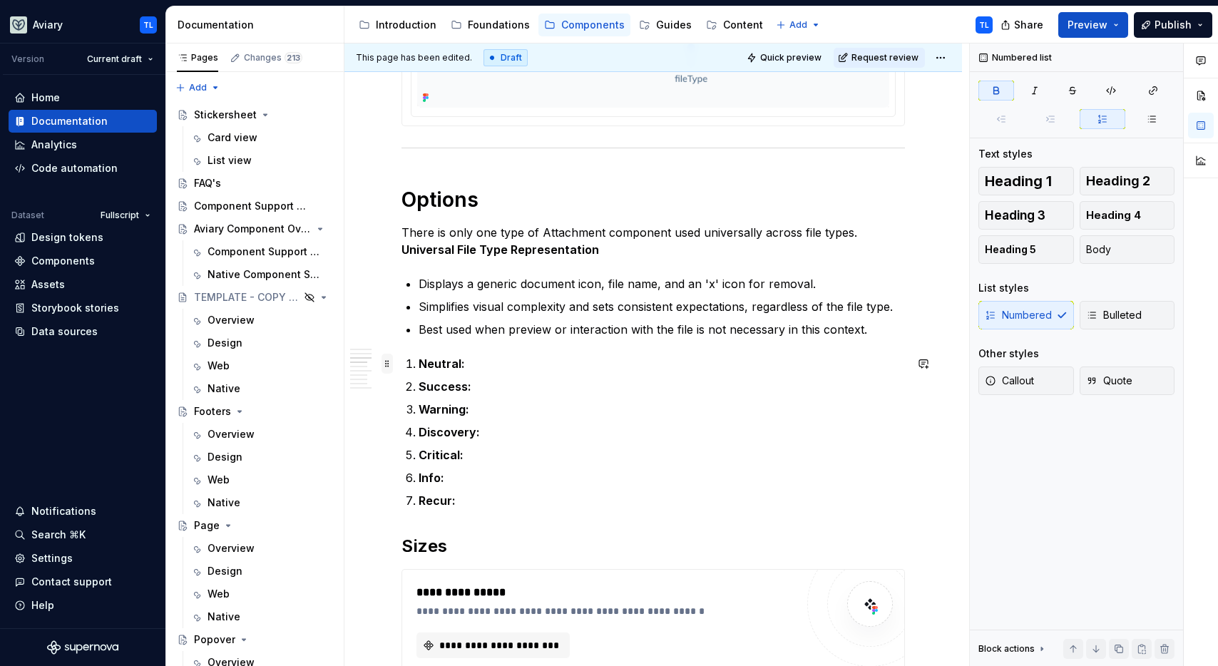
click at [387, 361] on span at bounding box center [387, 364] width 11 height 20
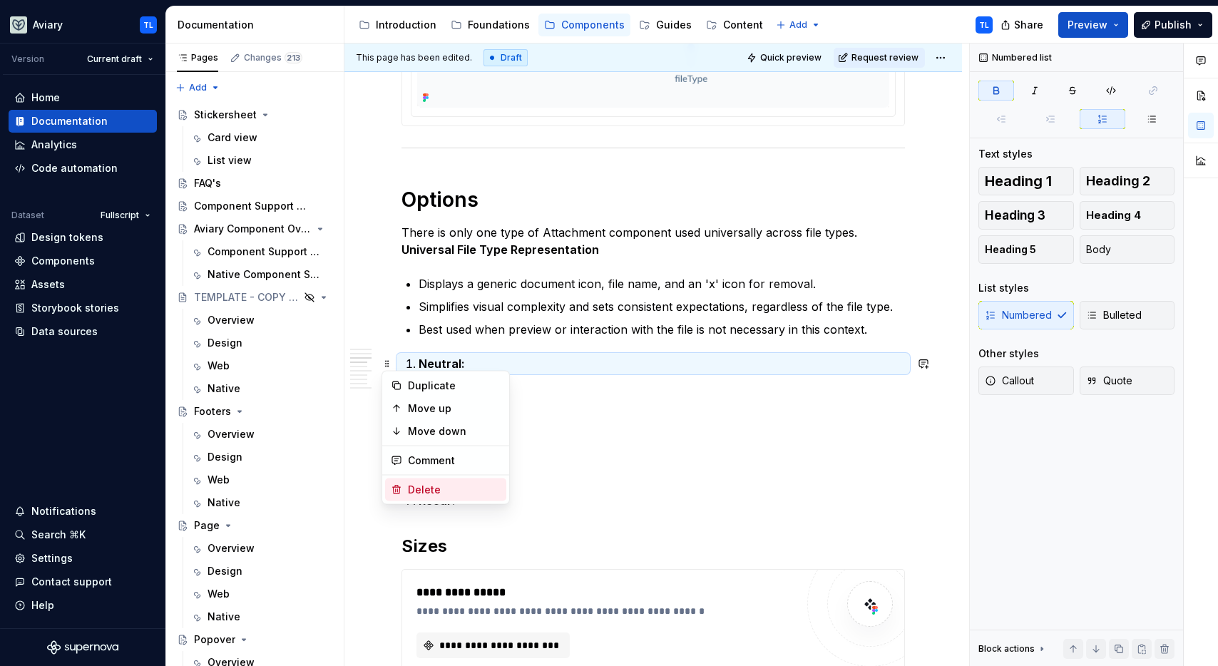
click at [412, 481] on div "Delete" at bounding box center [445, 490] width 121 height 23
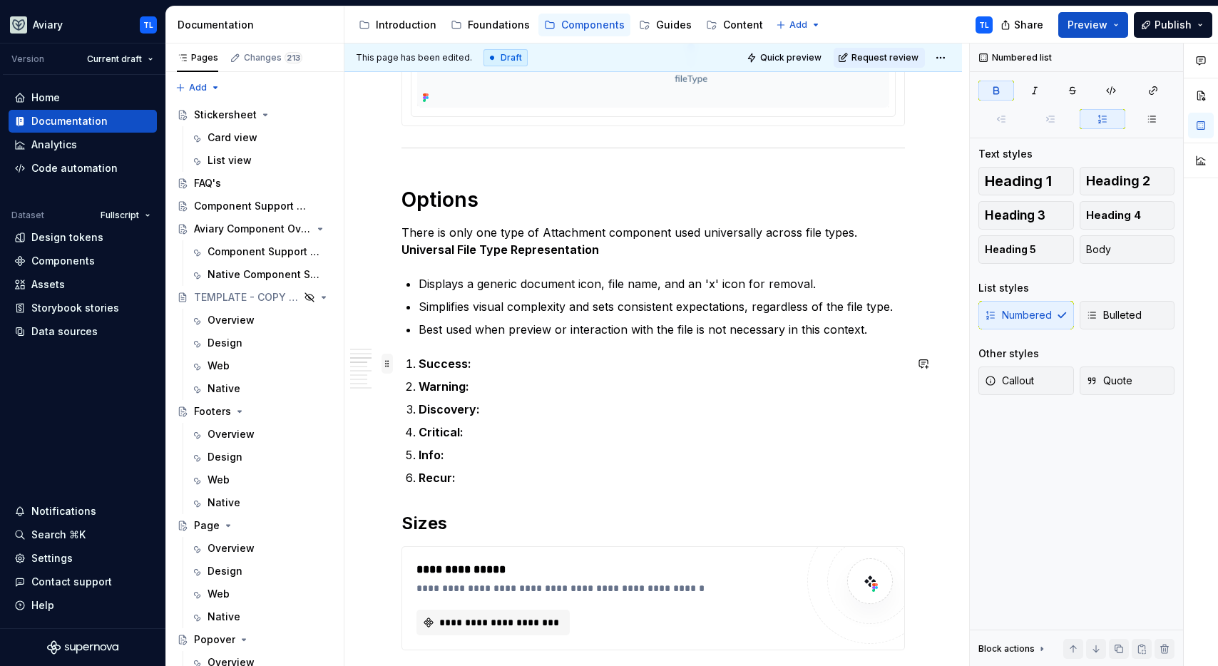
click at [392, 364] on span at bounding box center [387, 364] width 11 height 20
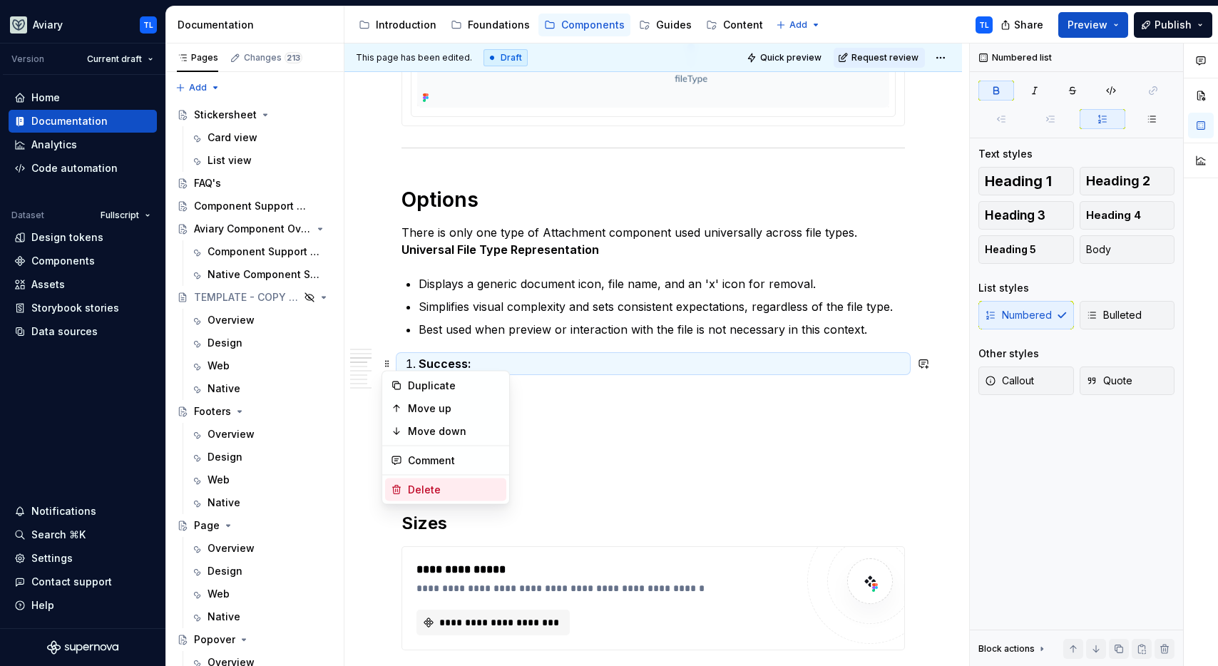
click at [417, 487] on div "Delete" at bounding box center [454, 490] width 93 height 14
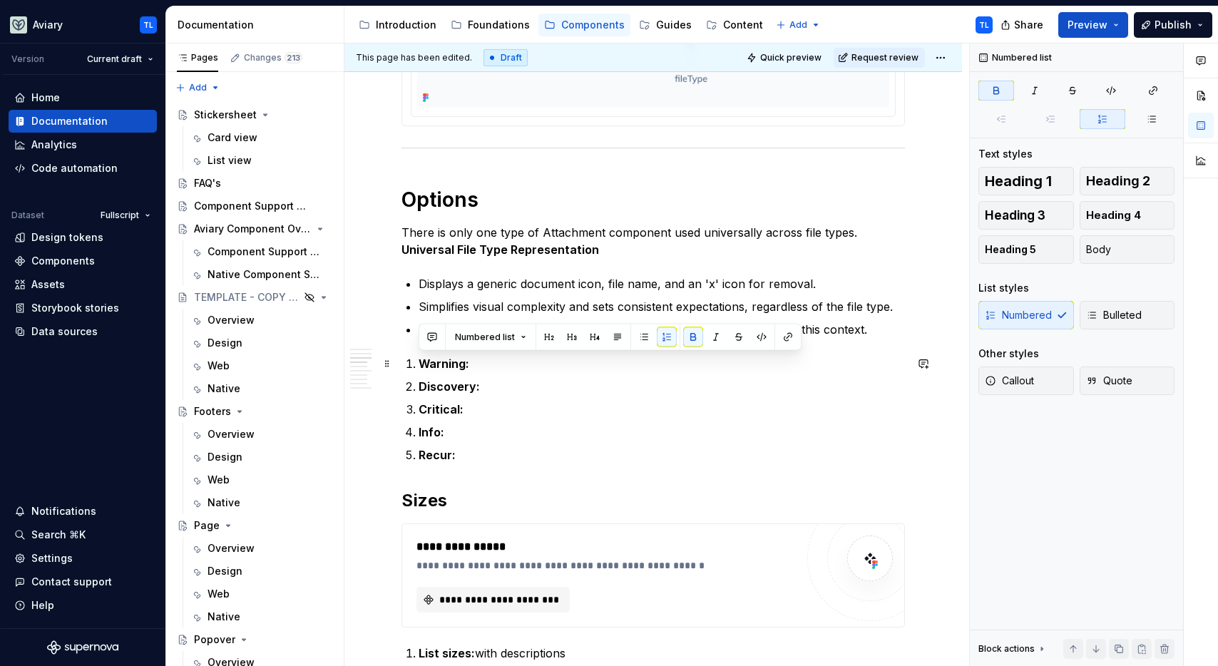
drag, startPoint x: 463, startPoint y: 456, endPoint x: 399, endPoint y: 362, distance: 114.5
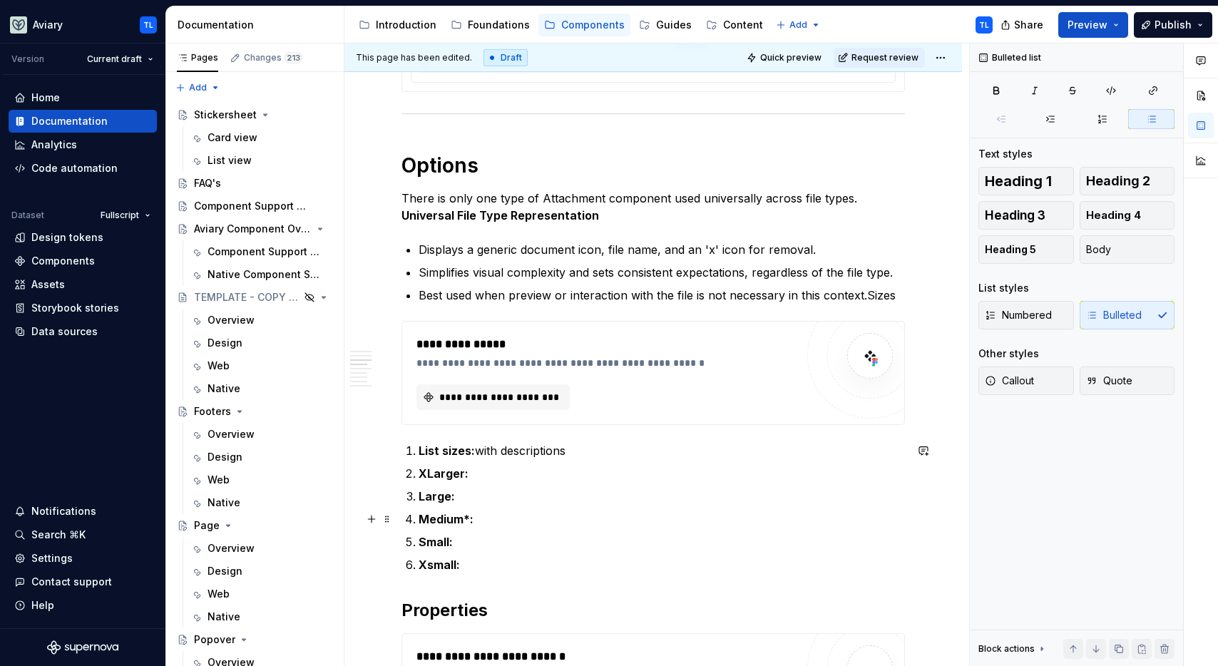
scroll to position [677, 0]
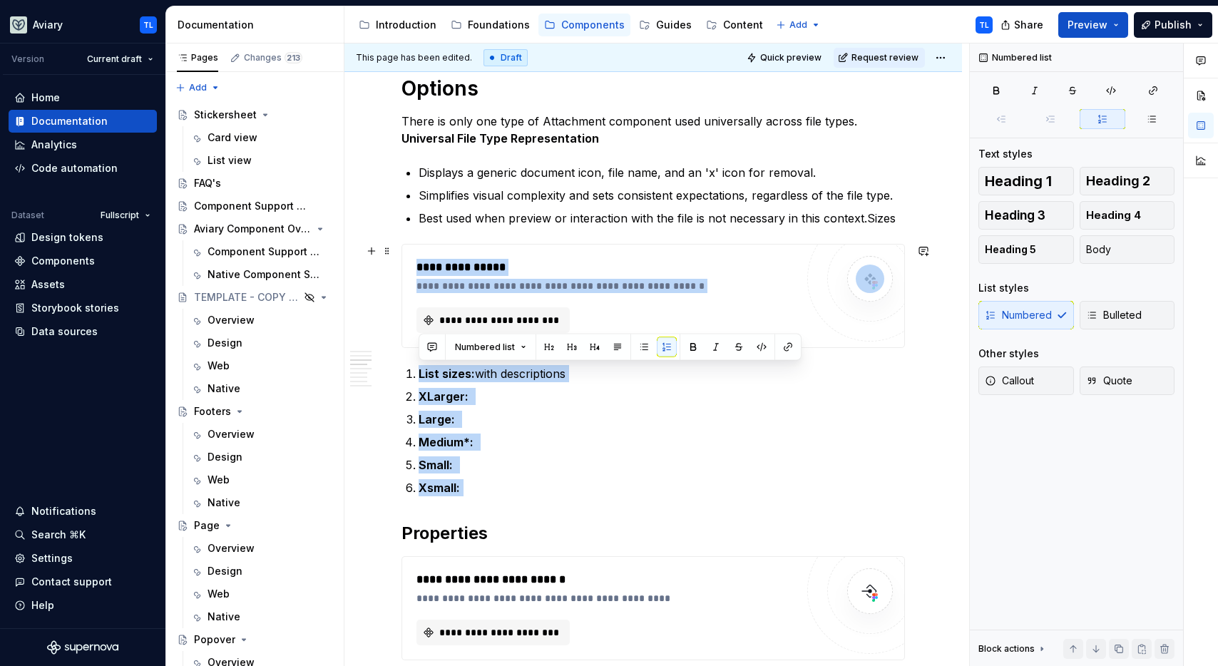
drag, startPoint x: 443, startPoint y: 436, endPoint x: 396, endPoint y: 260, distance: 183.0
click at [401, 257] on div "**********" at bounding box center [652, 469] width 503 height 1695
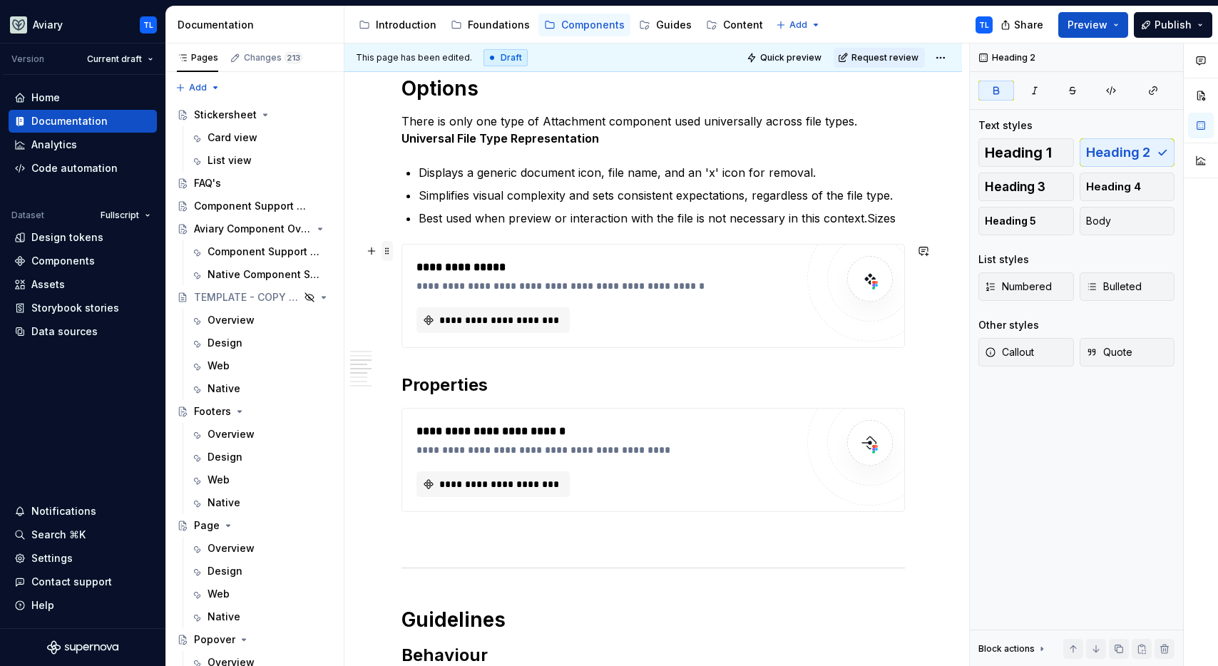
click at [392, 251] on span at bounding box center [387, 251] width 11 height 20
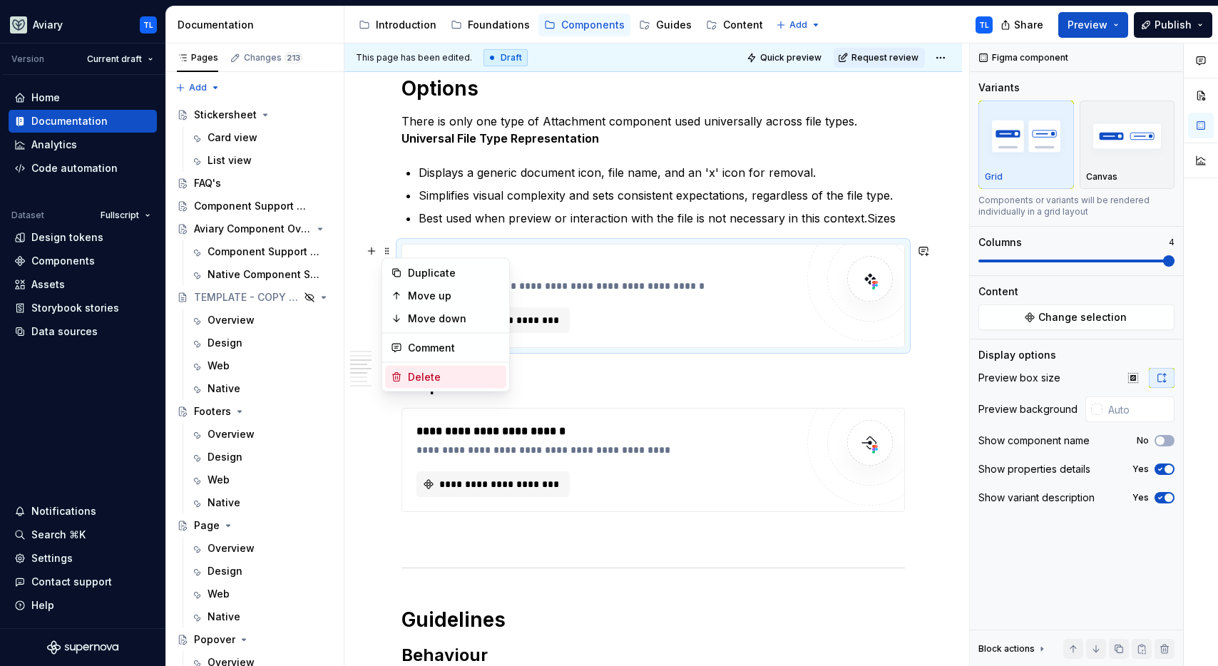
click at [429, 373] on div "Delete" at bounding box center [454, 377] width 93 height 14
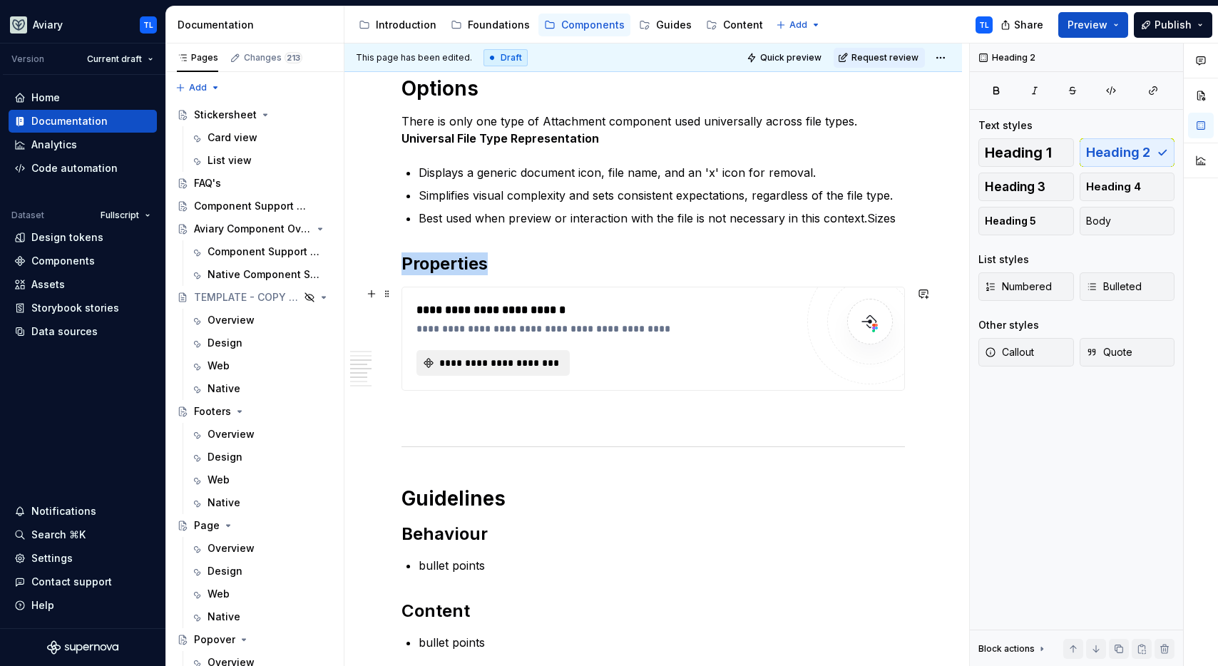
click at [493, 362] on span "**********" at bounding box center [498, 363] width 123 height 14
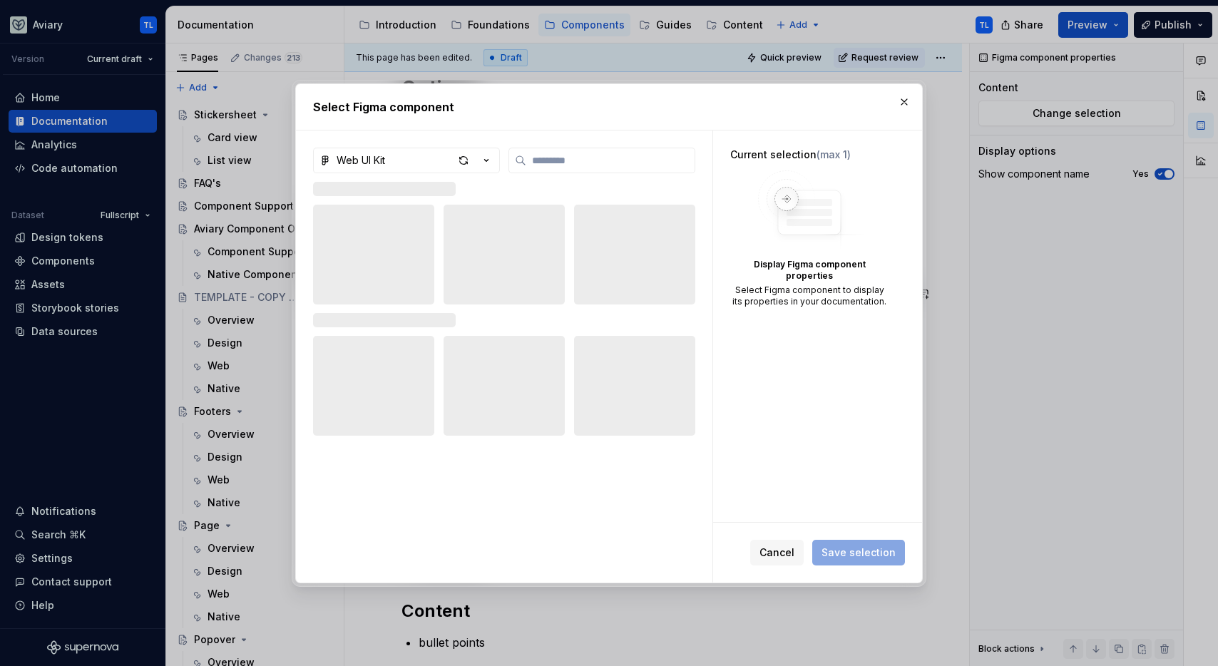
type textarea "*"
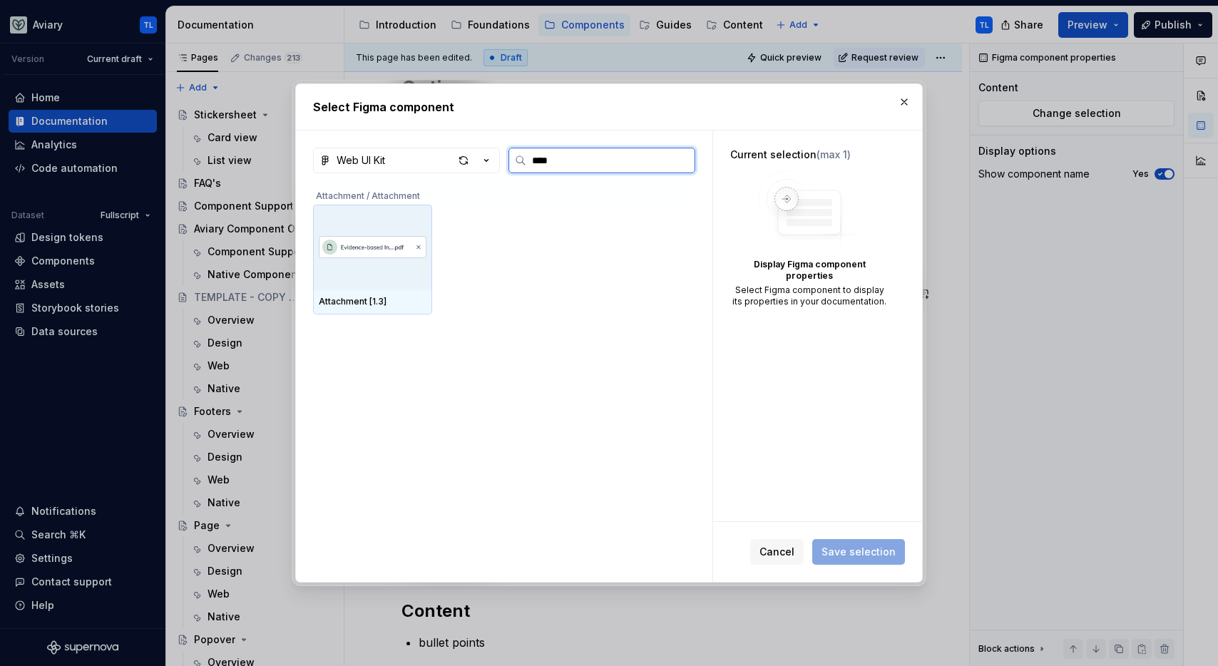
type input "*****"
click at [374, 273] on div at bounding box center [372, 248] width 119 height 86
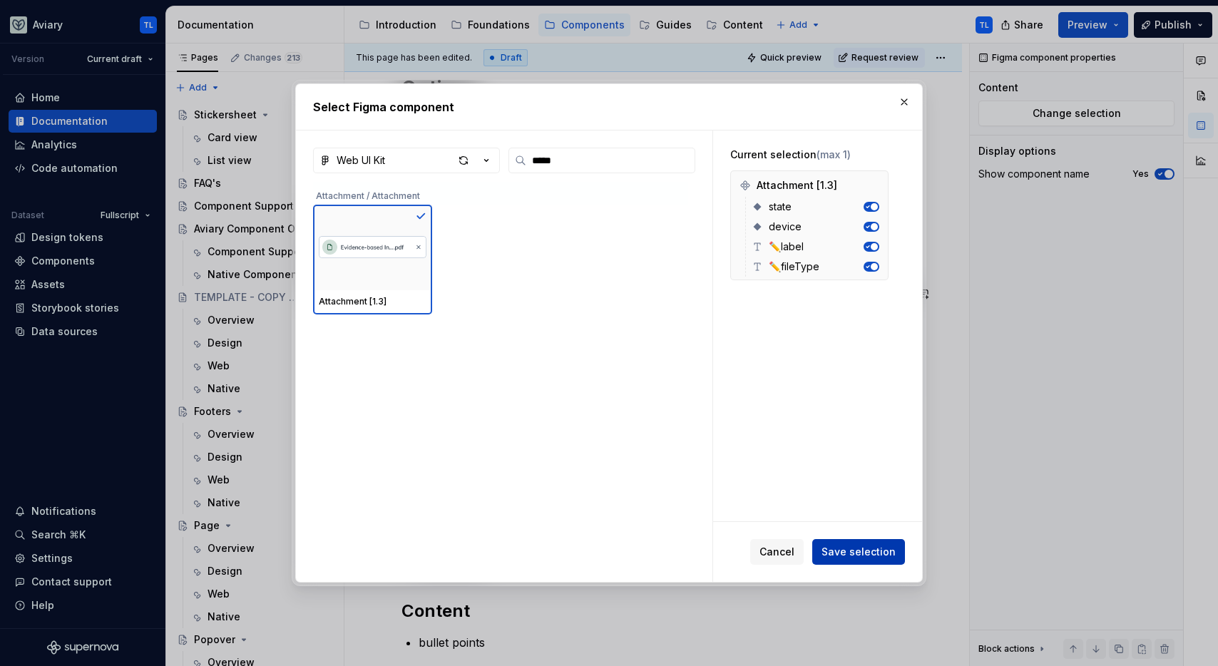
click at [883, 553] on span "Save selection" at bounding box center [859, 552] width 74 height 14
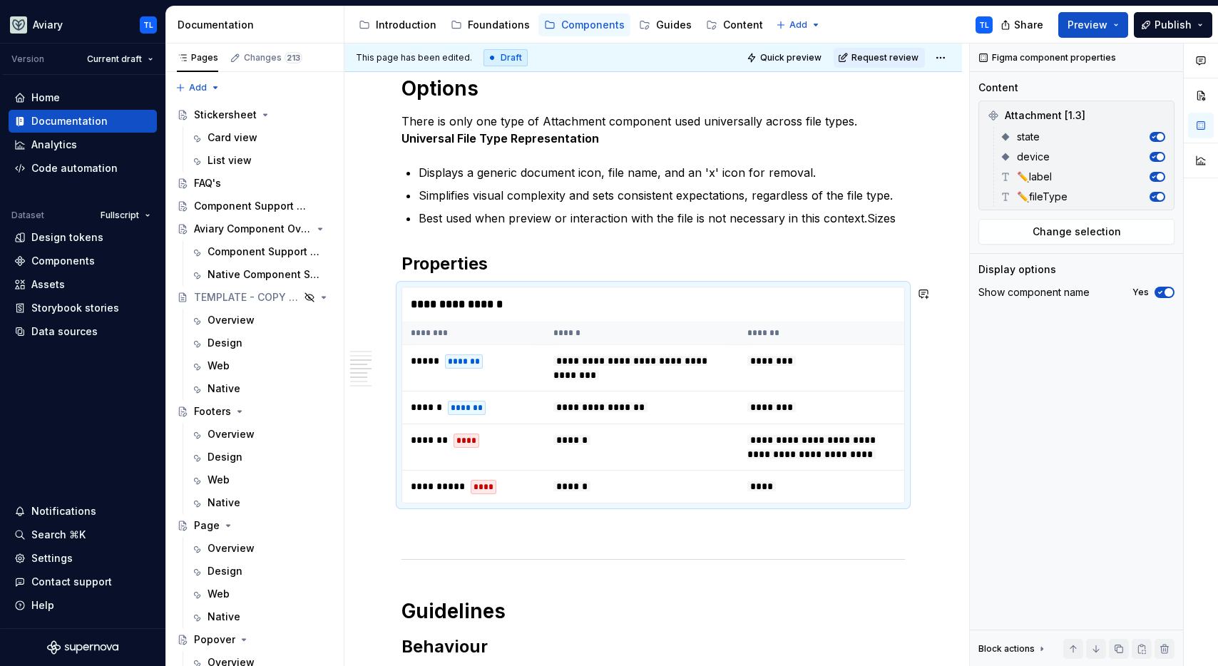
type textarea "*"
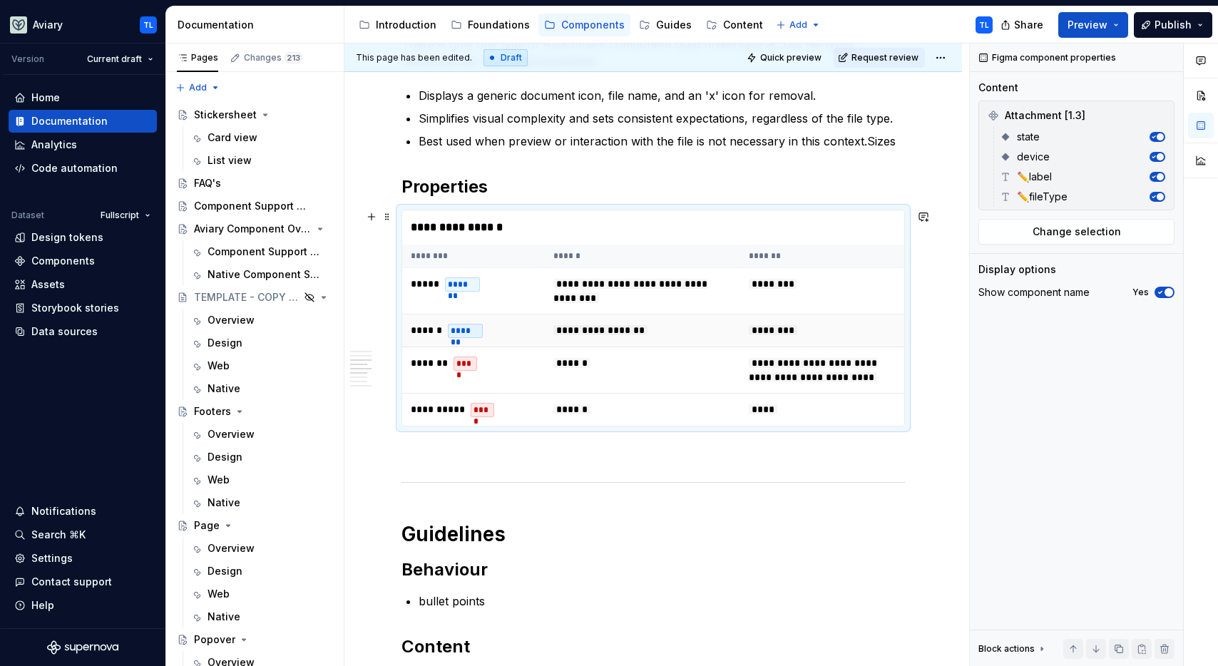
scroll to position [792, 0]
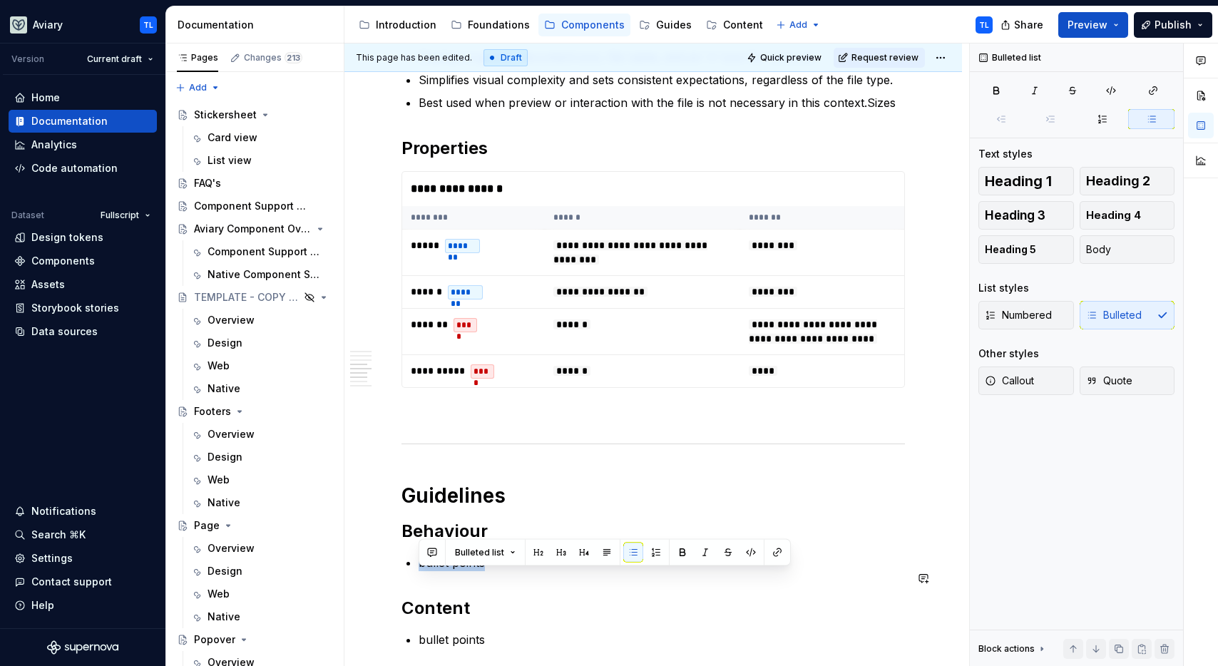
drag, startPoint x: 481, startPoint y: 566, endPoint x: 384, endPoint y: 559, distance: 96.5
click at [384, 559] on div "**********" at bounding box center [653, 367] width 618 height 1790
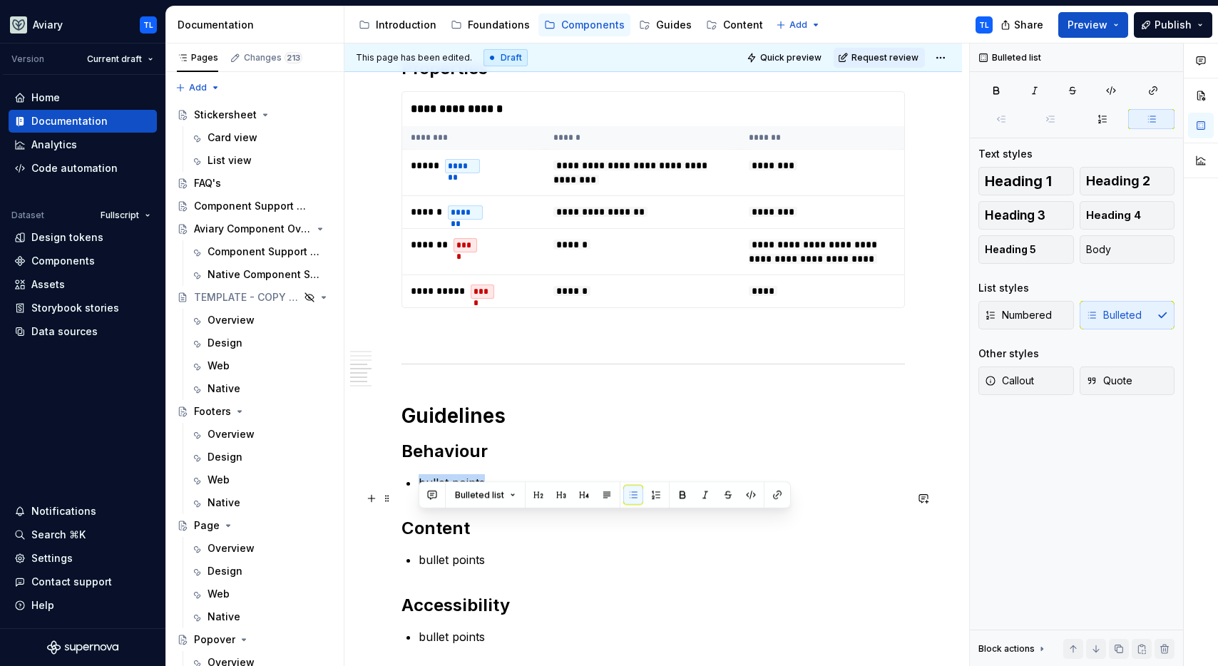
scroll to position [873, 0]
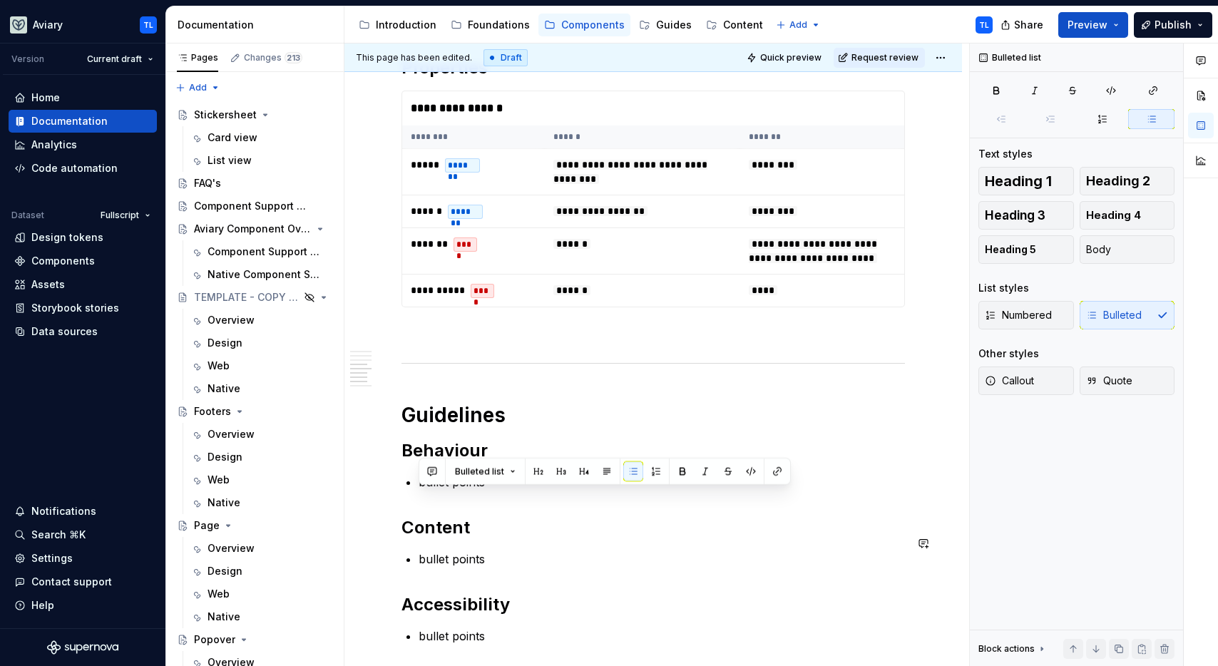
drag, startPoint x: 466, startPoint y: 513, endPoint x: 480, endPoint y: 510, distance: 13.8
click at [466, 513] on div "**********" at bounding box center [652, 195] width 503 height 1538
drag, startPoint x: 488, startPoint y: 496, endPoint x: 393, endPoint y: 491, distance: 95.7
click at [393, 491] on div "**********" at bounding box center [653, 287] width 618 height 1790
click at [436, 491] on p at bounding box center [662, 482] width 486 height 17
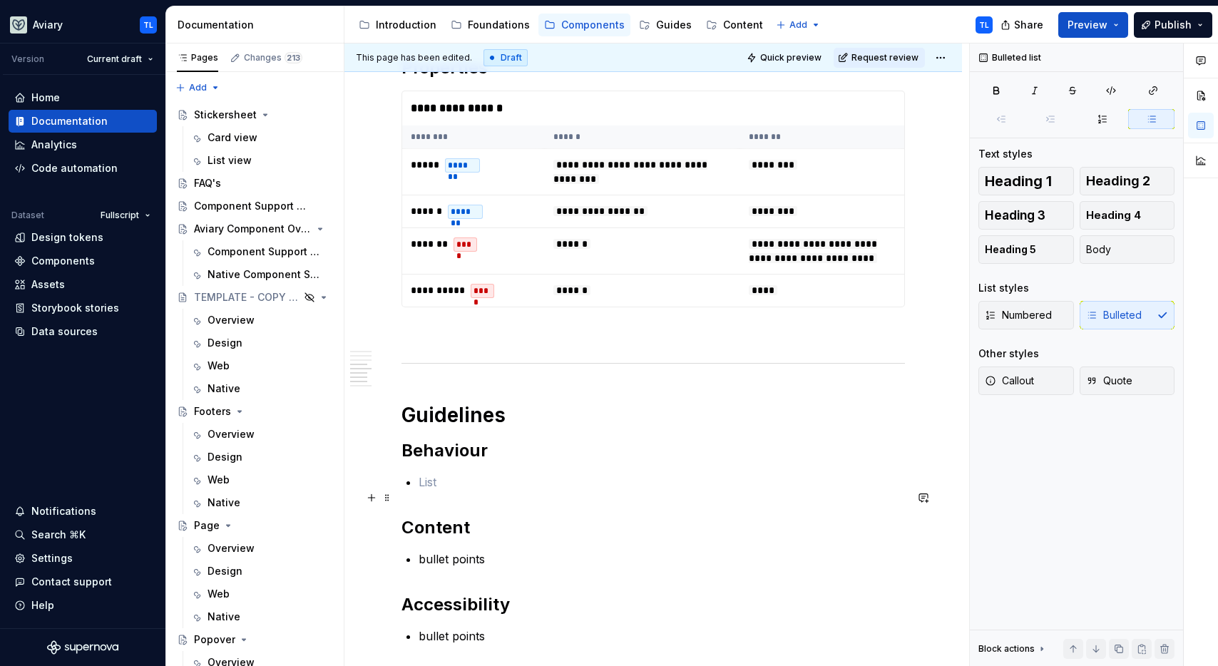
click at [452, 491] on p at bounding box center [662, 482] width 486 height 17
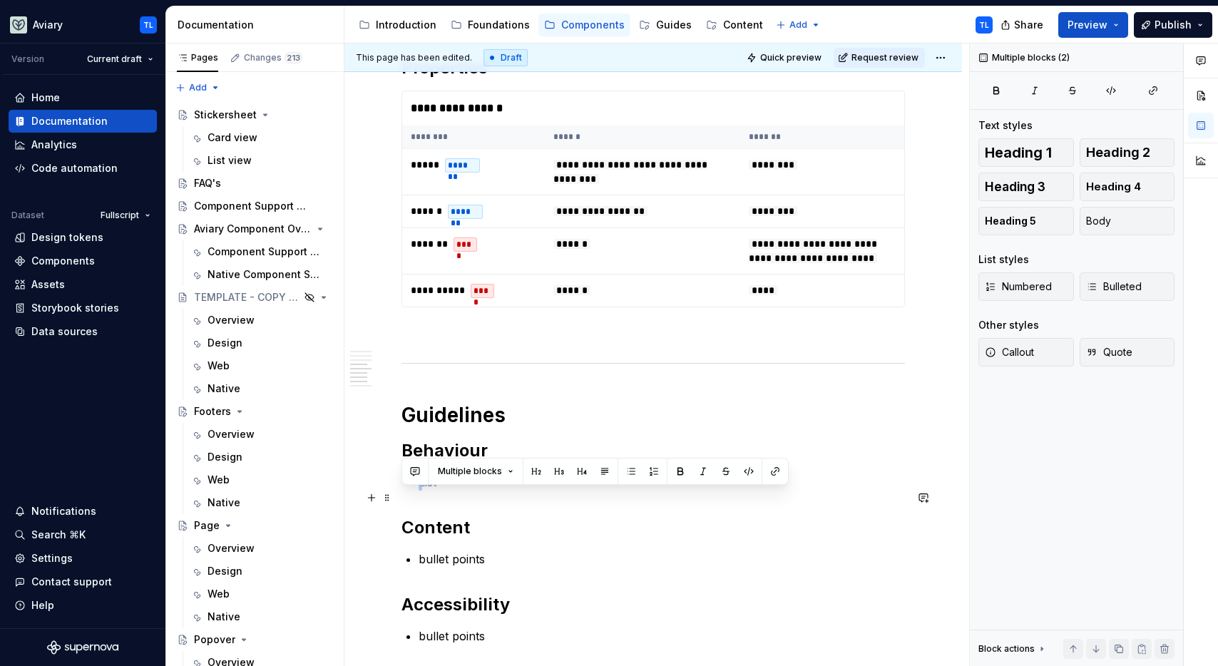
click at [440, 491] on p at bounding box center [662, 482] width 486 height 17
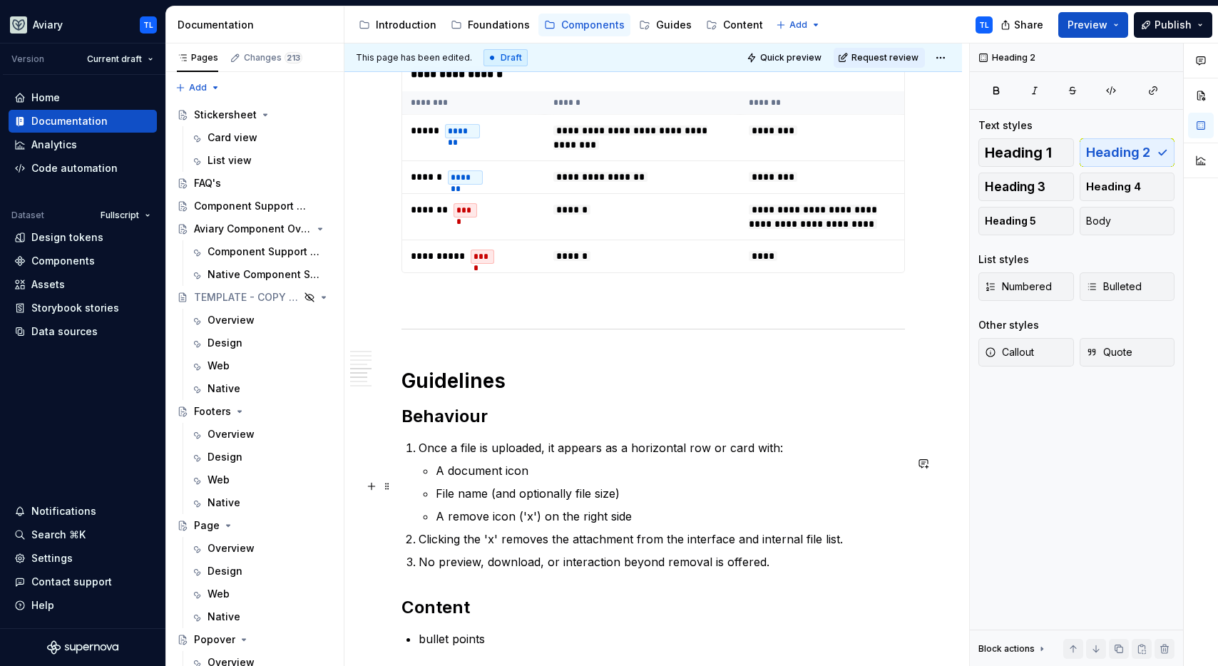
scroll to position [970, 0]
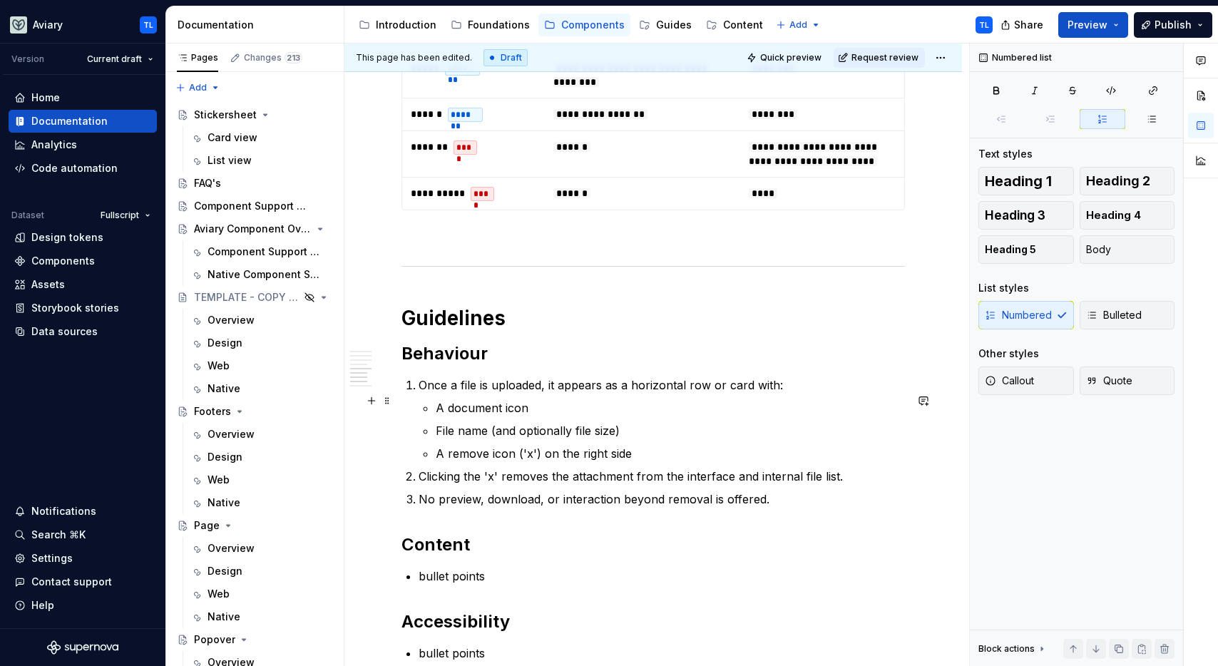
click at [419, 394] on p "Once a file is uploaded, it appears as a horizontal row or card with:" at bounding box center [662, 385] width 486 height 17
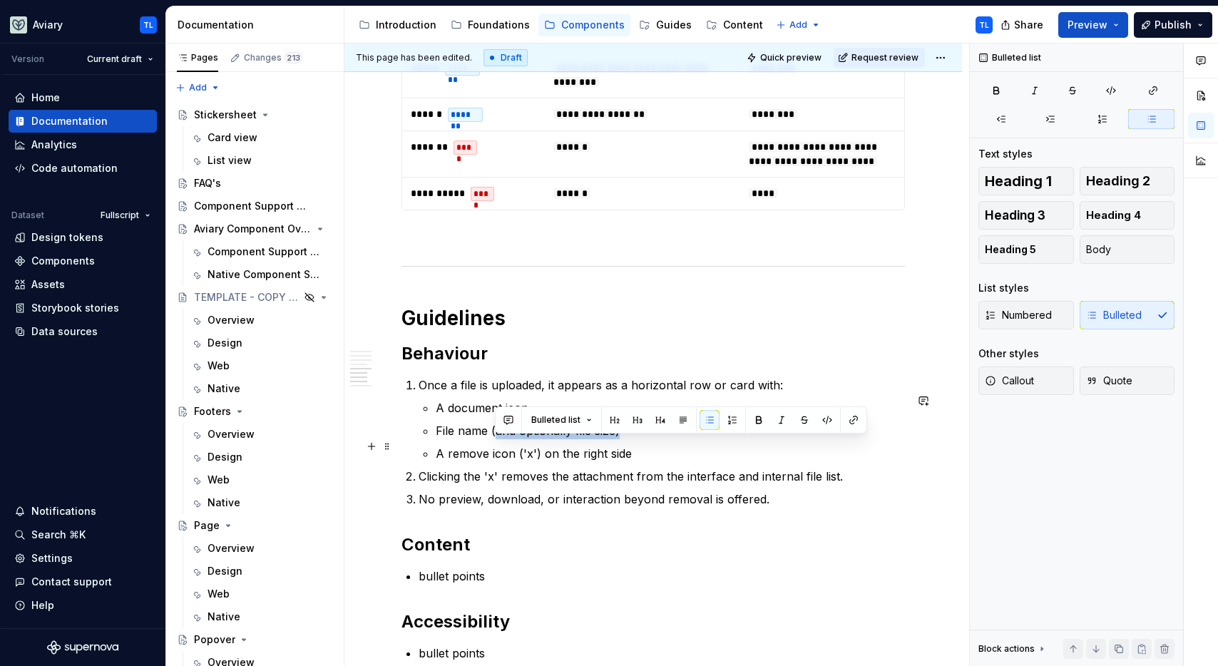
drag, startPoint x: 622, startPoint y: 444, endPoint x: 493, endPoint y: 444, distance: 129.1
click at [493, 439] on p "File name (and optionally file size)" at bounding box center [670, 430] width 469 height 17
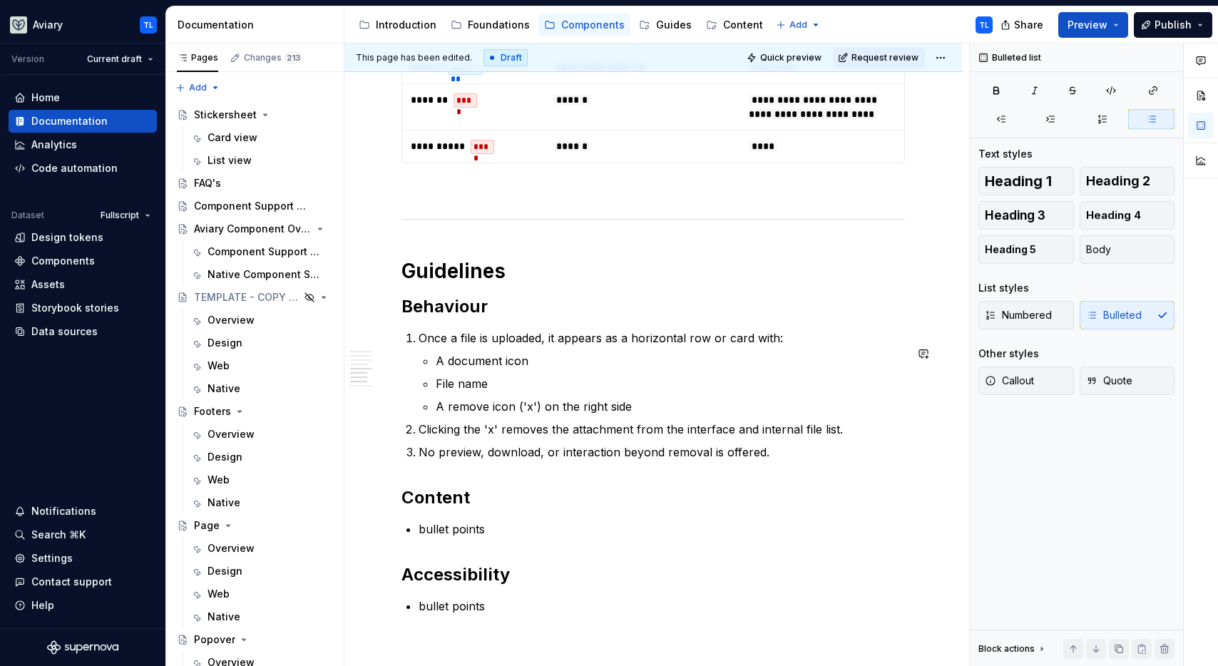
scroll to position [1095, 0]
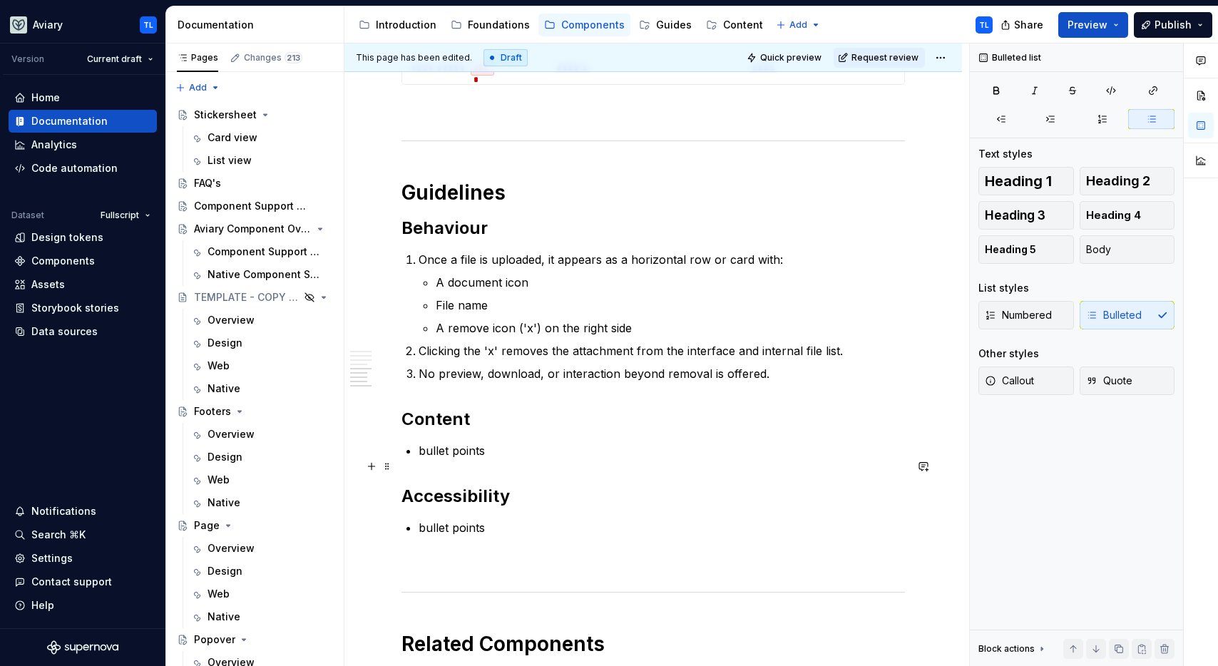
click at [482, 459] on p "bullet points" at bounding box center [662, 450] width 486 height 17
drag, startPoint x: 488, startPoint y: 471, endPoint x: 361, endPoint y: 454, distance: 128.1
click at [361, 454] on div "**********" at bounding box center [653, 121] width 618 height 1904
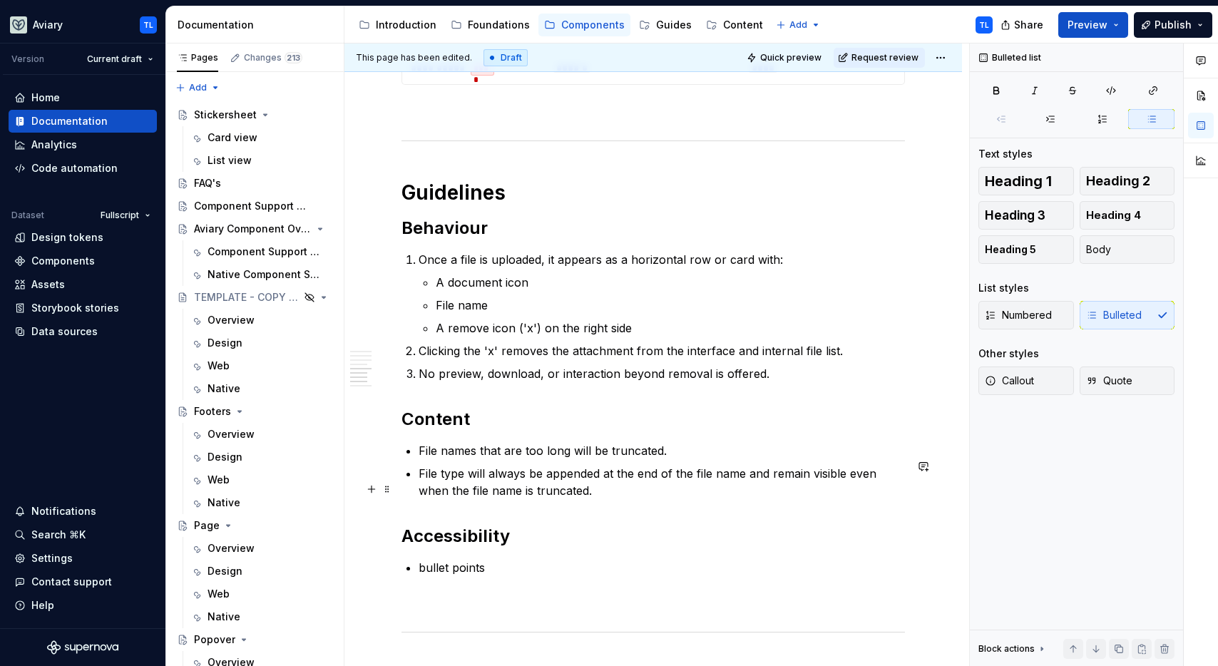
click at [462, 490] on p "File type will always be appended at the end of the file name and remain visibl…" at bounding box center [662, 482] width 486 height 34
click at [823, 490] on p "File type (eg. pdf) will always be appended at the end of the file name and rem…" at bounding box center [662, 482] width 486 height 34
click at [692, 499] on p "File type (eg. pdf) will always be appended at the end of the file name and wil…" at bounding box center [662, 482] width 486 height 34
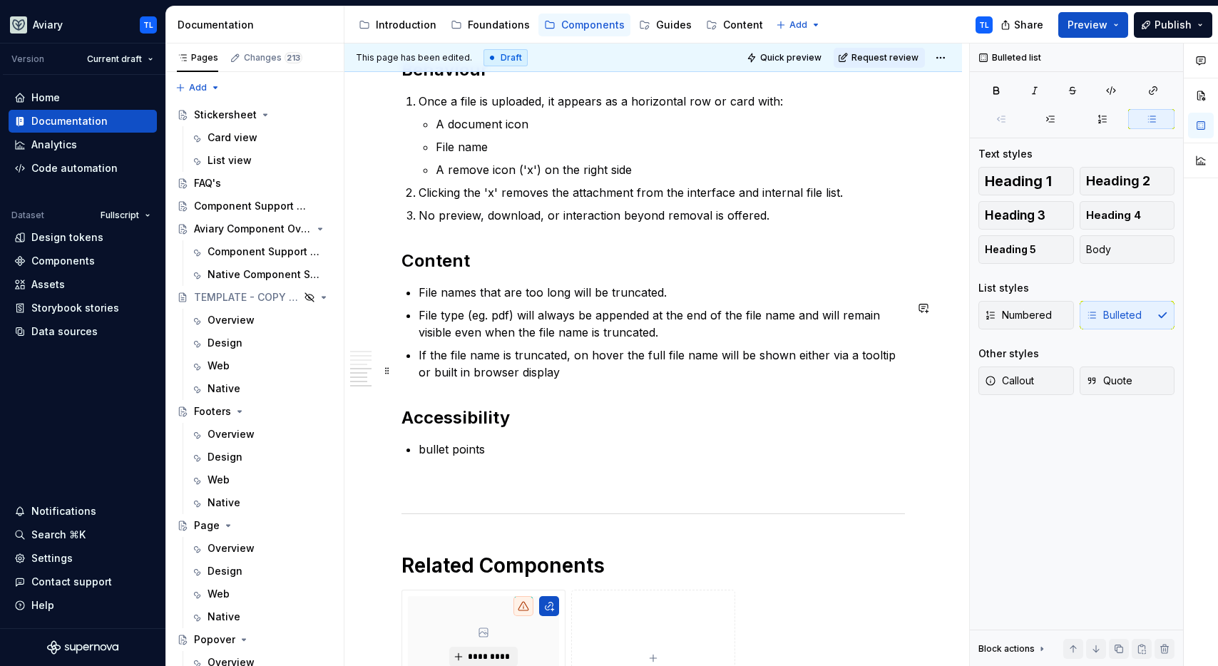
scroll to position [1336, 0]
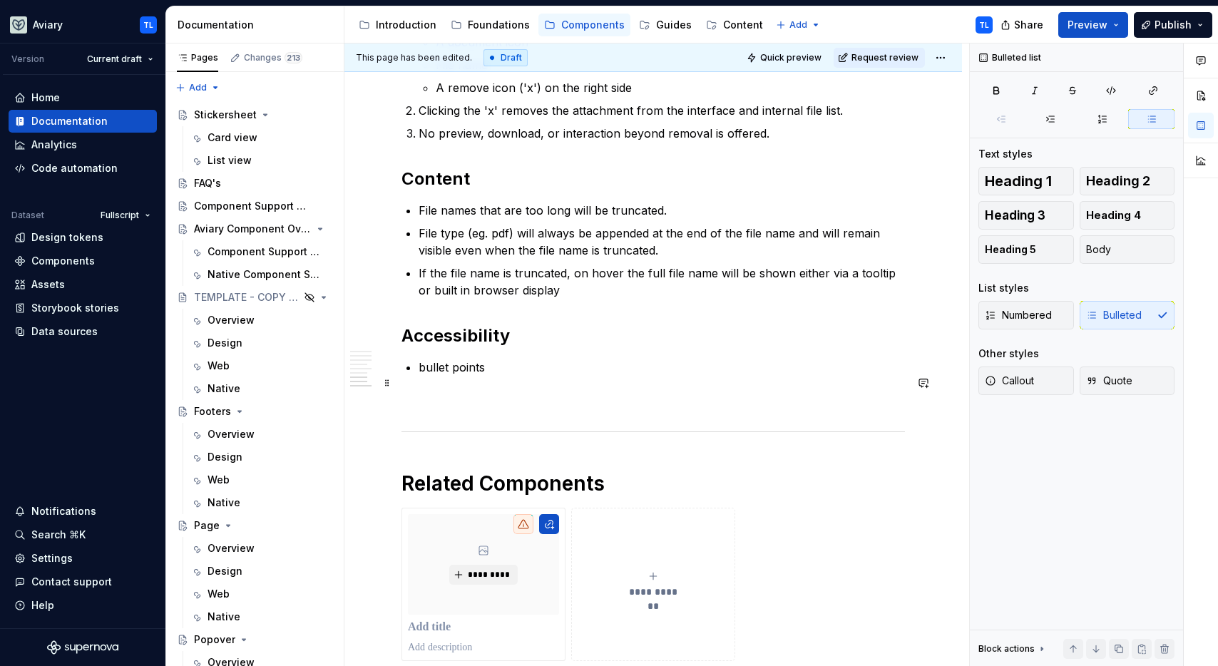
click at [462, 376] on p "bullet points" at bounding box center [662, 367] width 486 height 17
click at [461, 376] on p "bullet points" at bounding box center [662, 367] width 486 height 17
drag, startPoint x: 504, startPoint y: 384, endPoint x: 404, endPoint y: 379, distance: 100.0
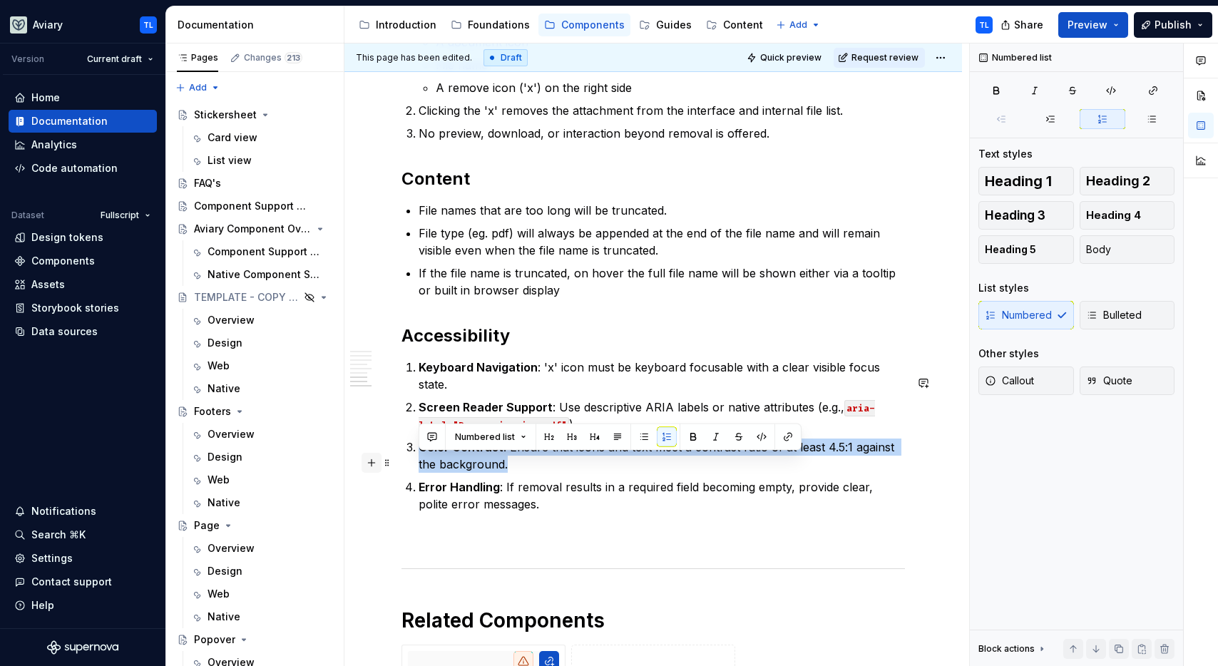
drag, startPoint x: 521, startPoint y: 481, endPoint x: 373, endPoint y: 459, distance: 149.3
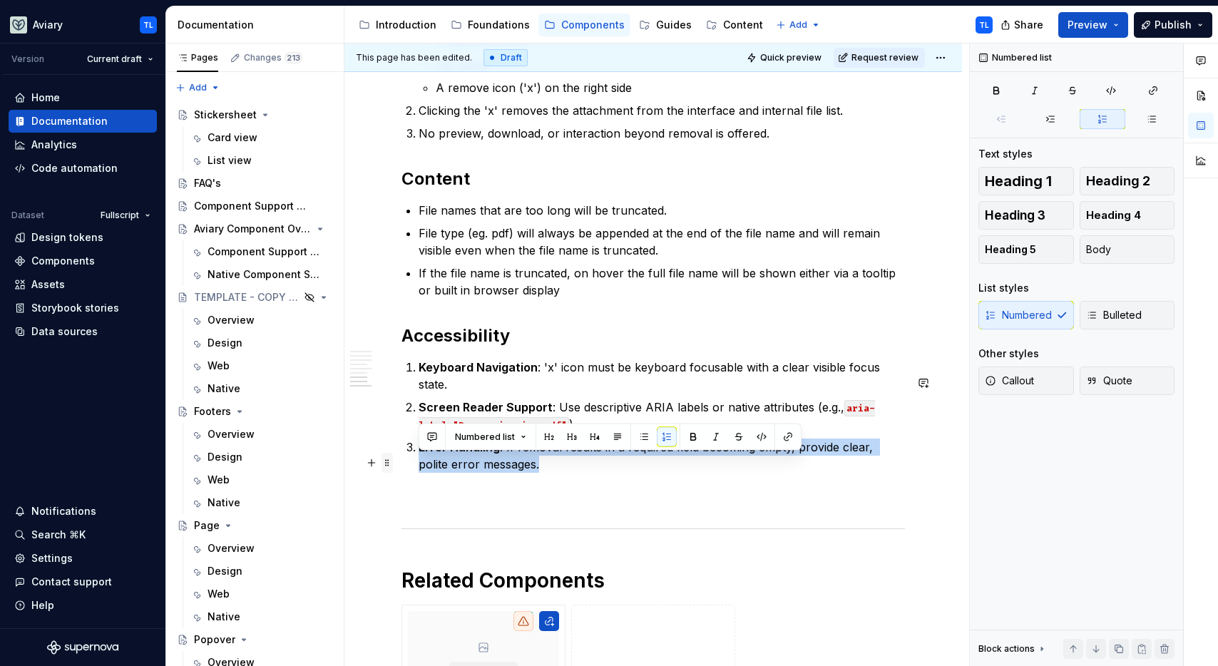
drag, startPoint x: 516, startPoint y: 476, endPoint x: 392, endPoint y: 469, distance: 123.5
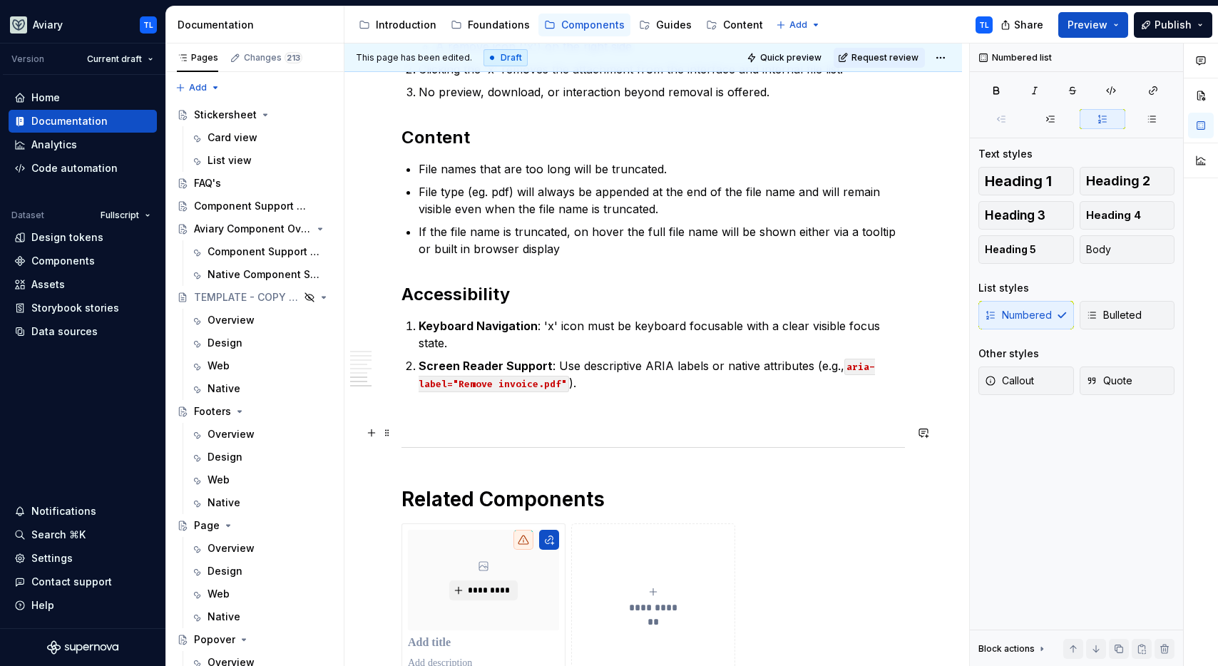
scroll to position [1466, 0]
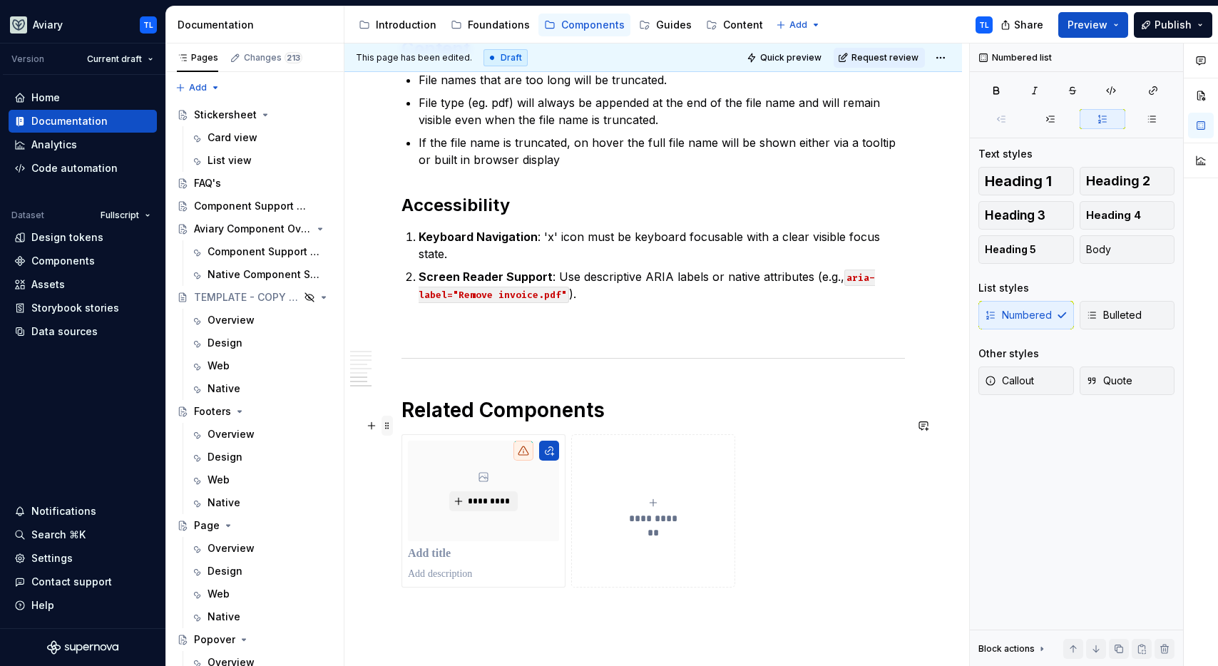
click at [383, 426] on span at bounding box center [387, 426] width 11 height 20
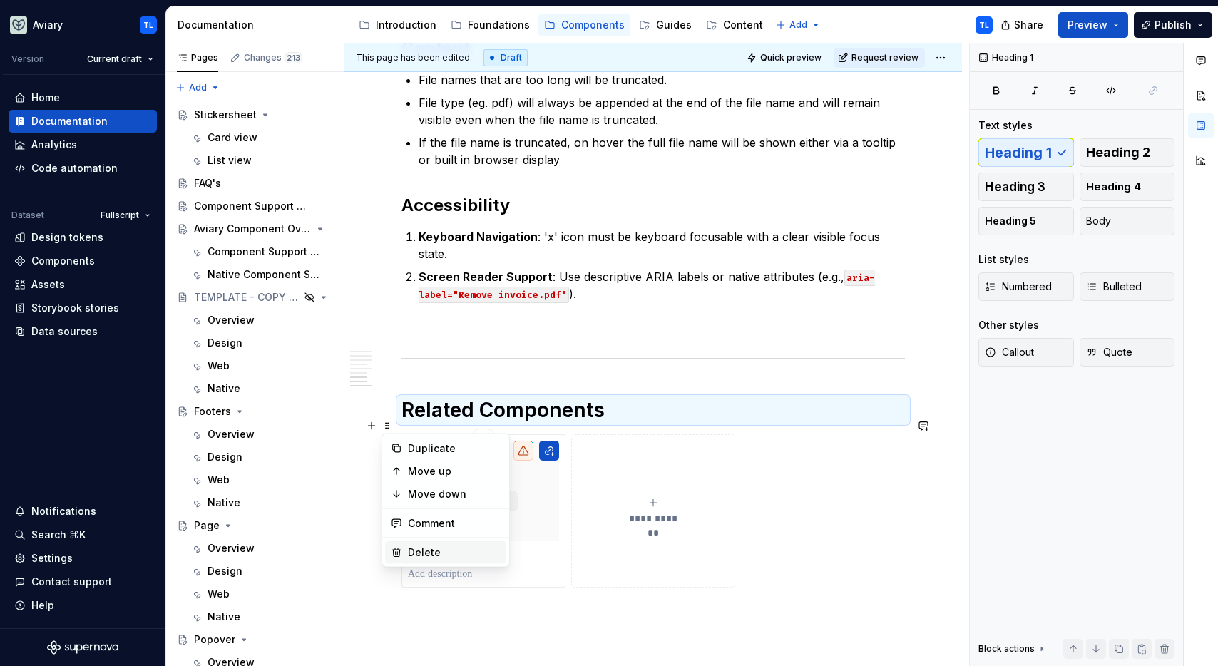
click at [438, 553] on div "Delete" at bounding box center [454, 553] width 93 height 14
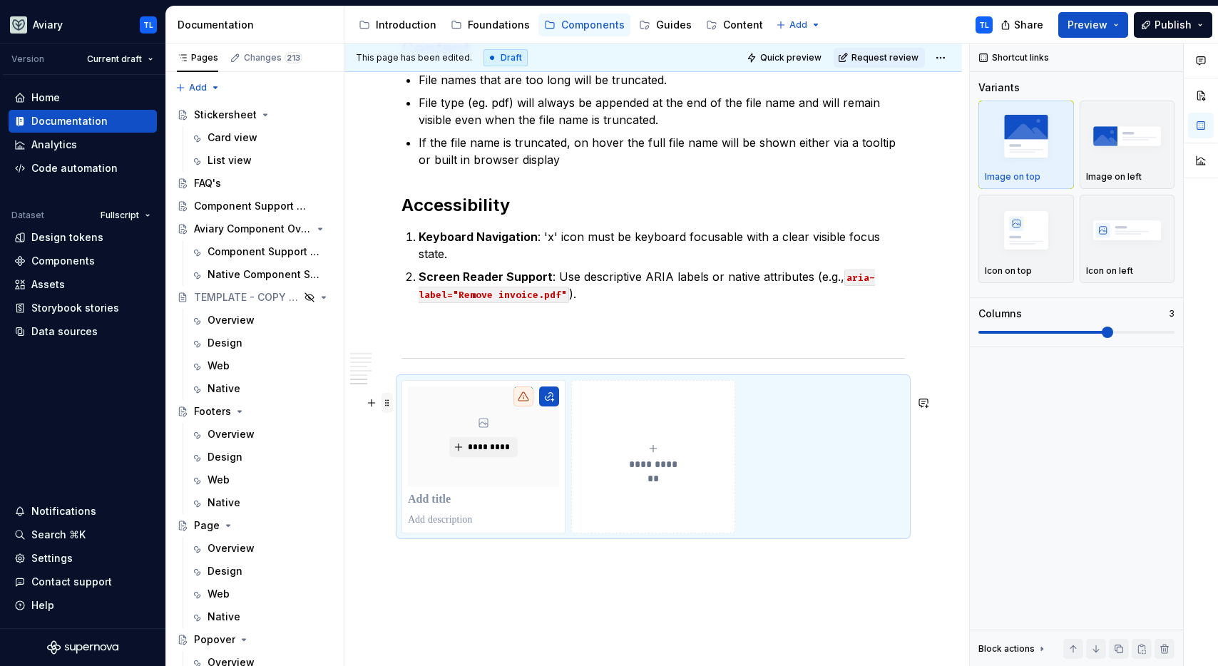
click at [384, 405] on span at bounding box center [387, 403] width 11 height 20
click at [427, 531] on div "Delete" at bounding box center [454, 530] width 93 height 14
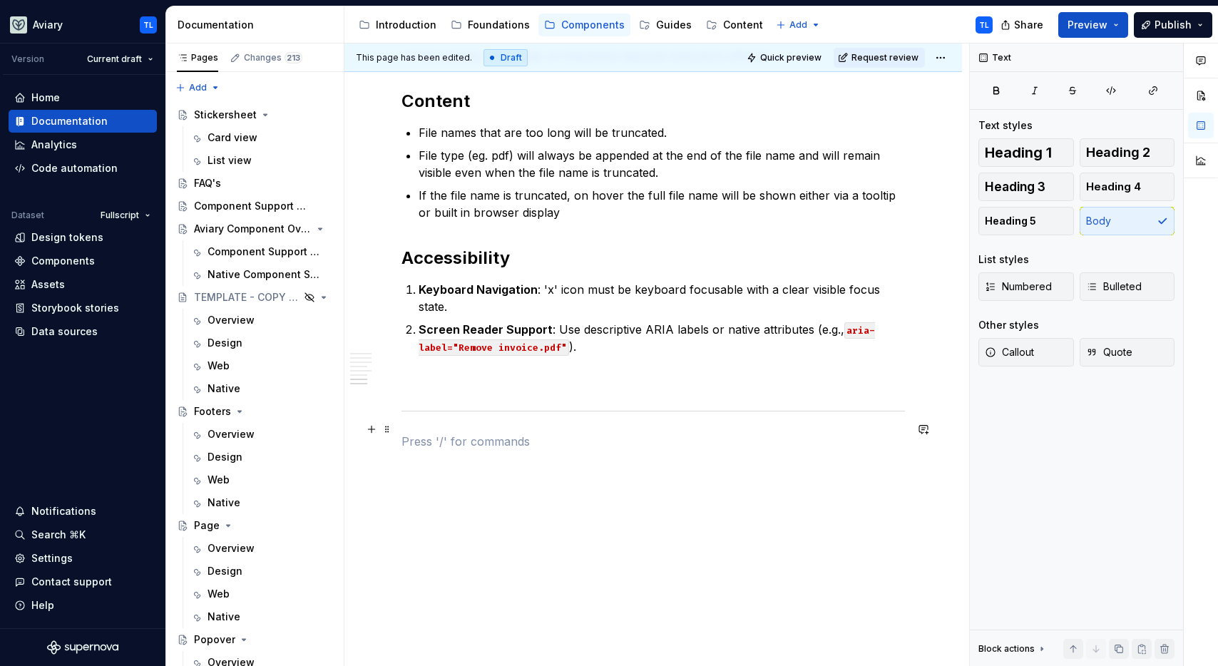
click at [437, 412] on div at bounding box center [652, 410] width 503 height 9
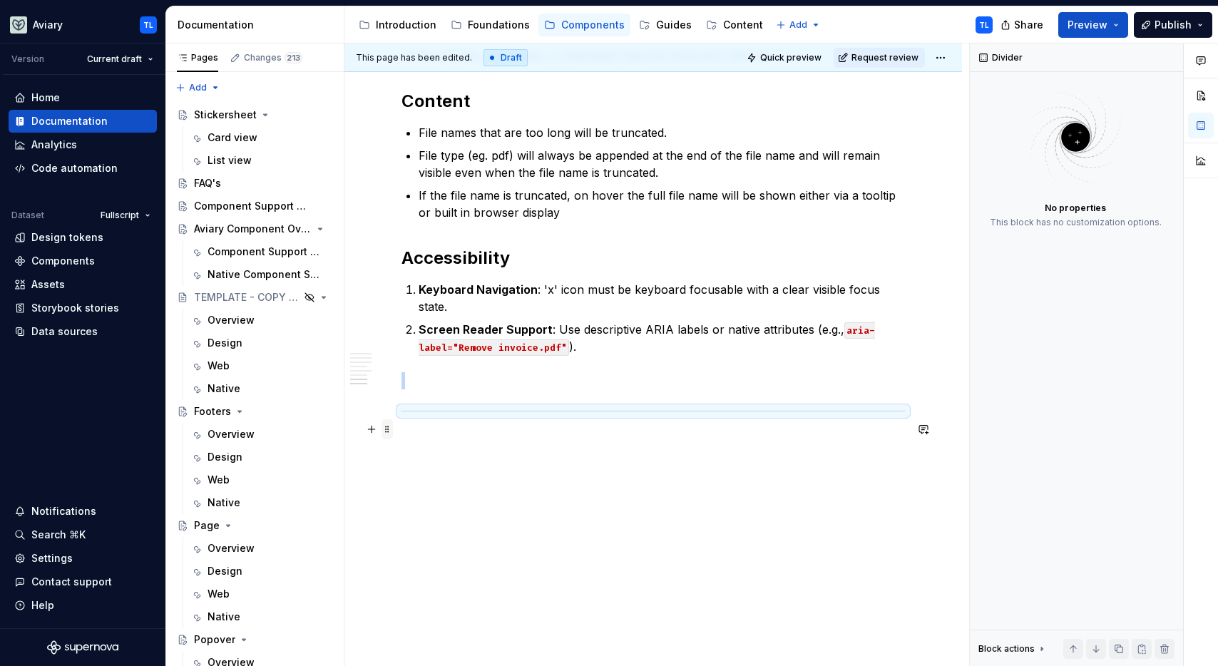
click at [377, 419] on button "button" at bounding box center [372, 429] width 20 height 20
click at [389, 419] on span at bounding box center [387, 429] width 11 height 20
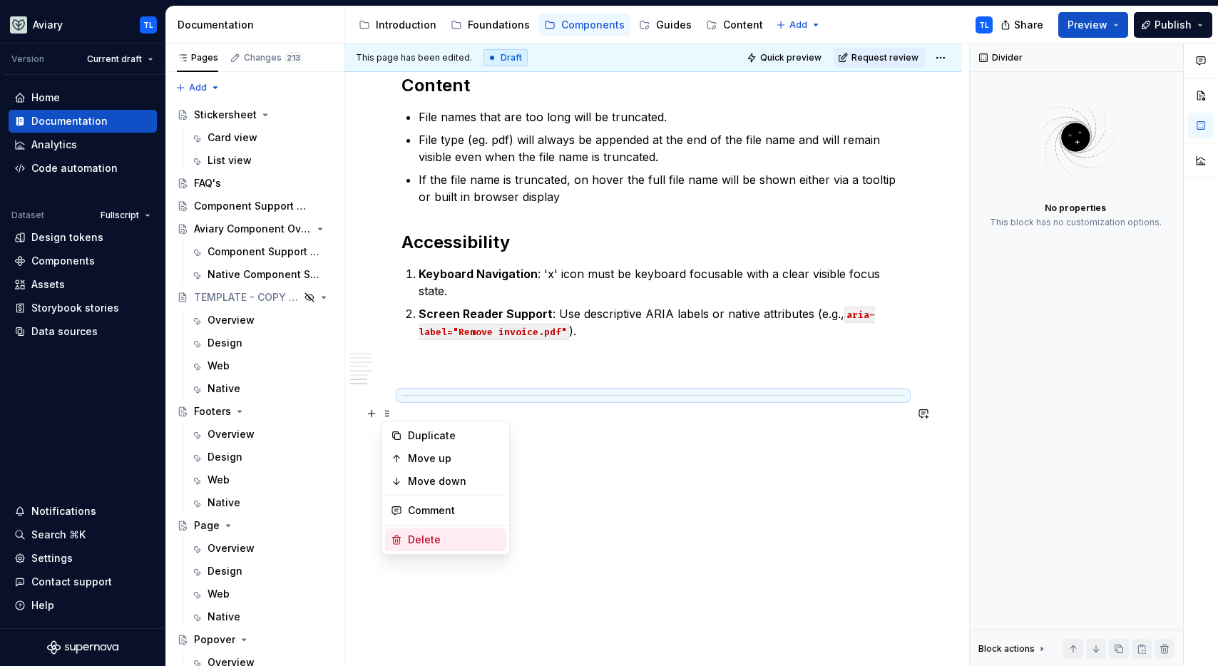
click at [419, 531] on div "Delete" at bounding box center [445, 539] width 121 height 23
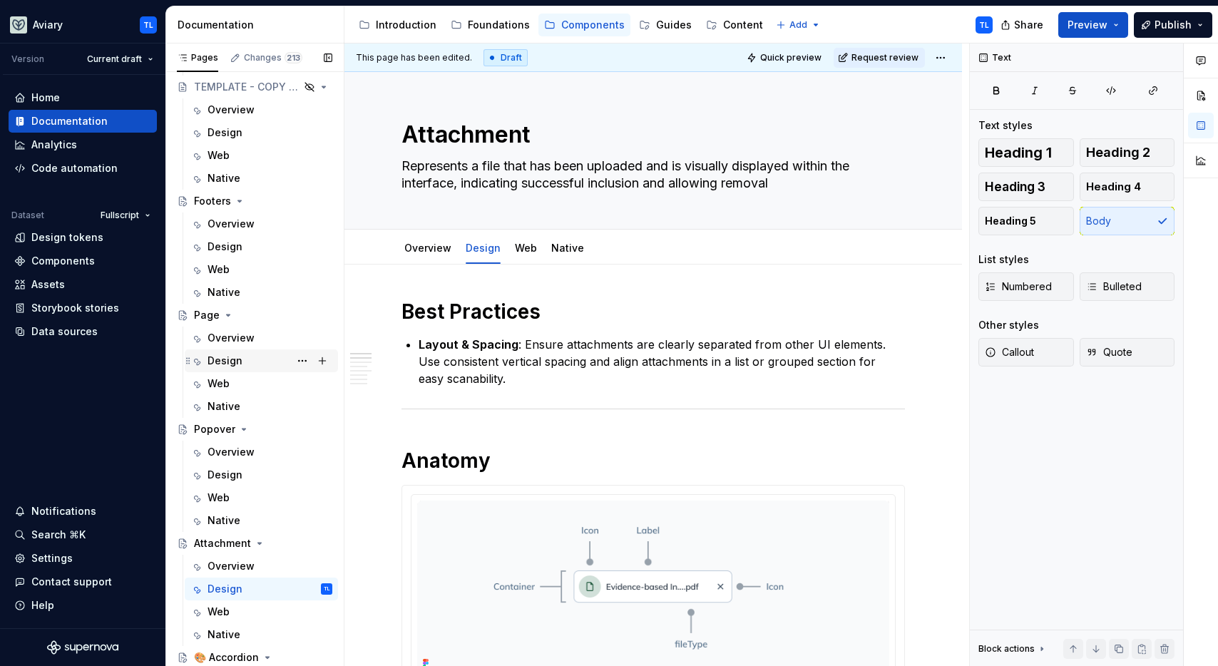
scroll to position [215, 0]
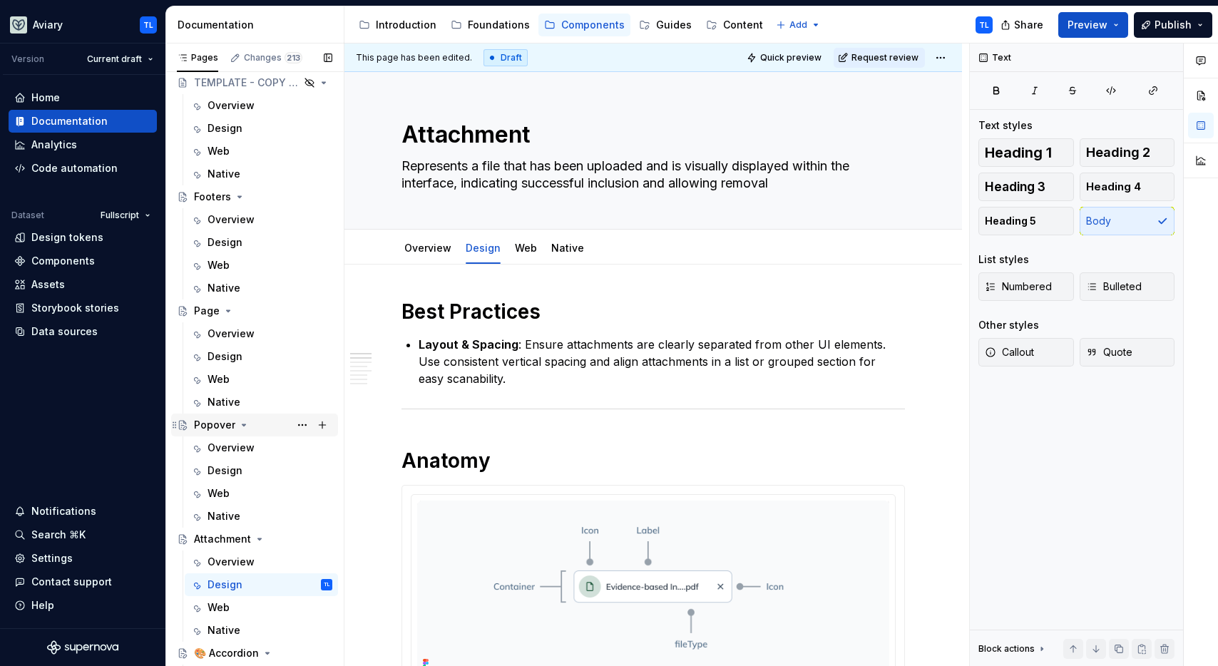
click at [215, 422] on div "Popover" at bounding box center [214, 425] width 41 height 14
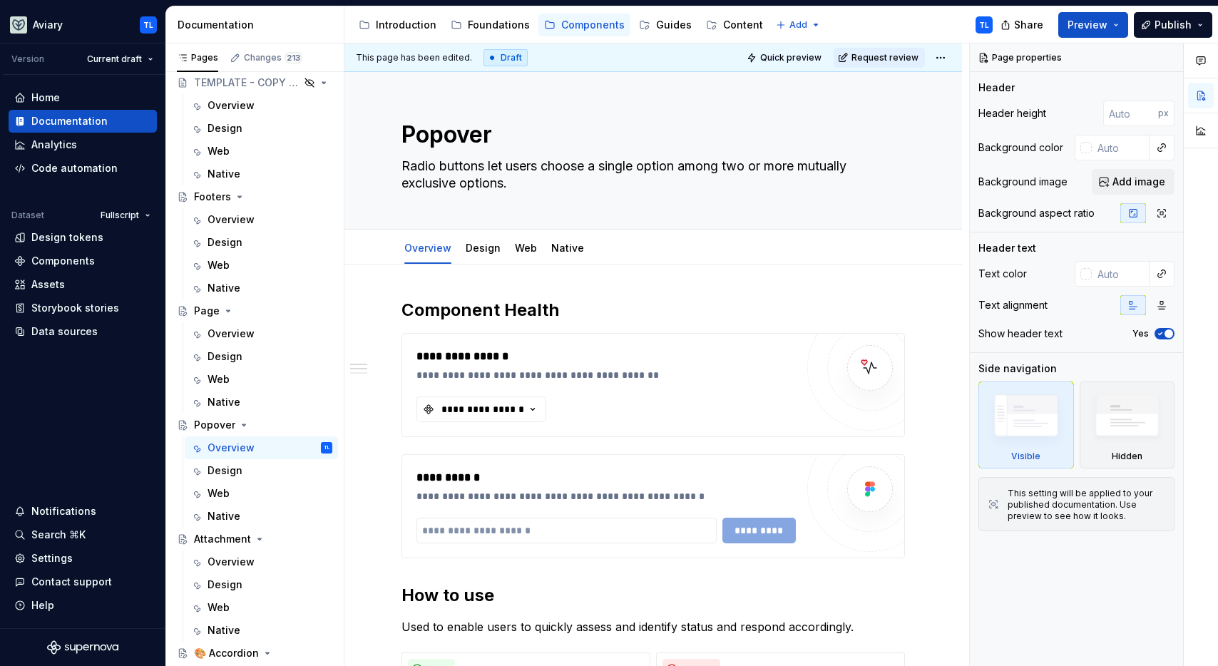
scroll to position [215, 0]
click at [463, 173] on textarea "Radio buttons let users choose a single option among two or more mutually exclu…" at bounding box center [650, 175] width 503 height 40
paste textarea "A non-intrusive user-initiated overlay to communicate elements or extra context…"
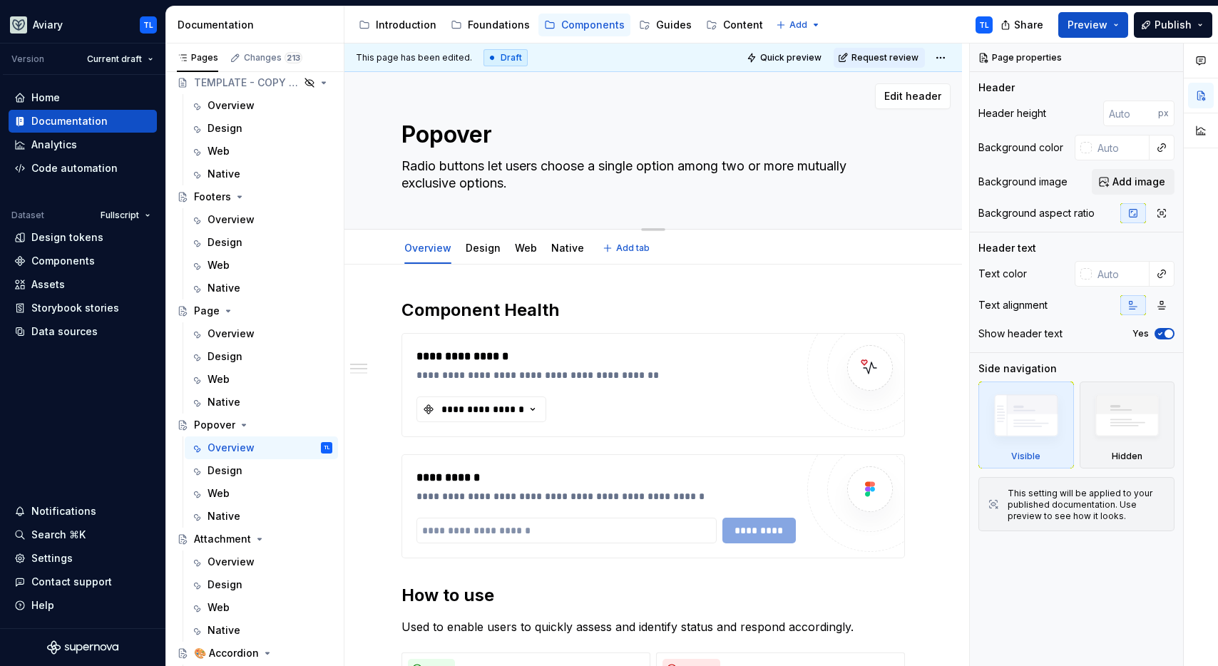
type textarea "*"
type textarea "A non-intrusive user-initiated overlay to communicate elements or extra context…"
type textarea "*"
type textarea "A non-intrusive user-initiated overlay to communicate elements or extra context…"
click at [456, 203] on div "Popover A non-intrusive user-initiated overlay to communicate elements or extra…" at bounding box center [652, 150] width 503 height 157
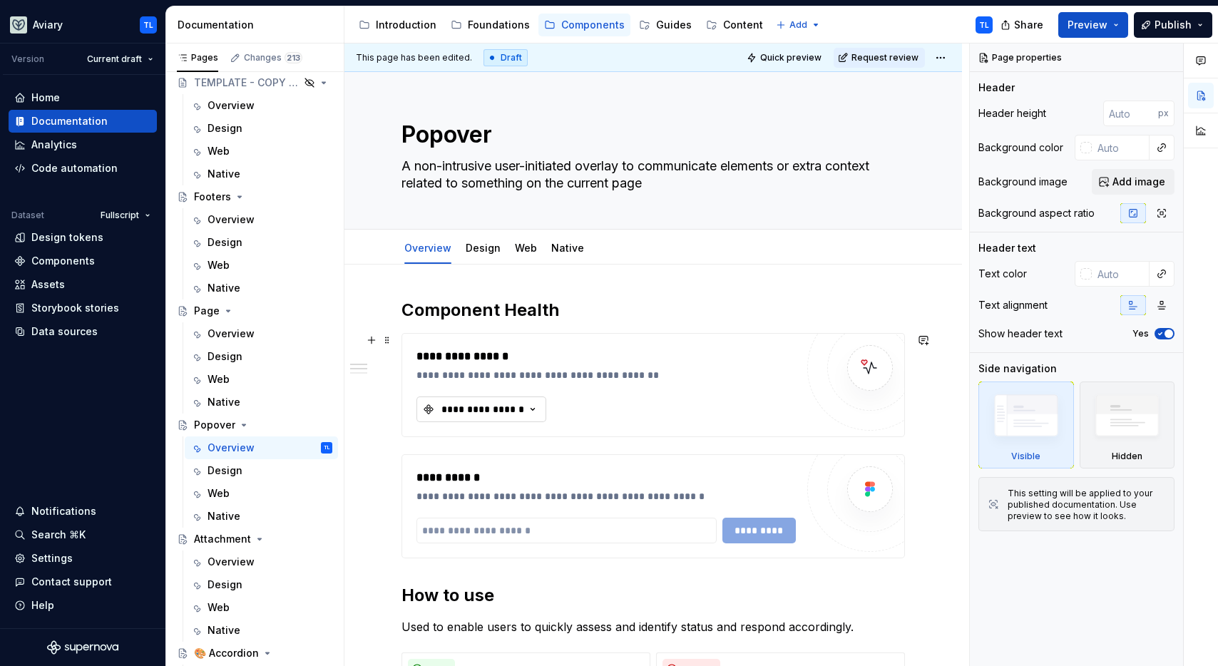
click at [513, 401] on button "**********" at bounding box center [481, 410] width 130 height 26
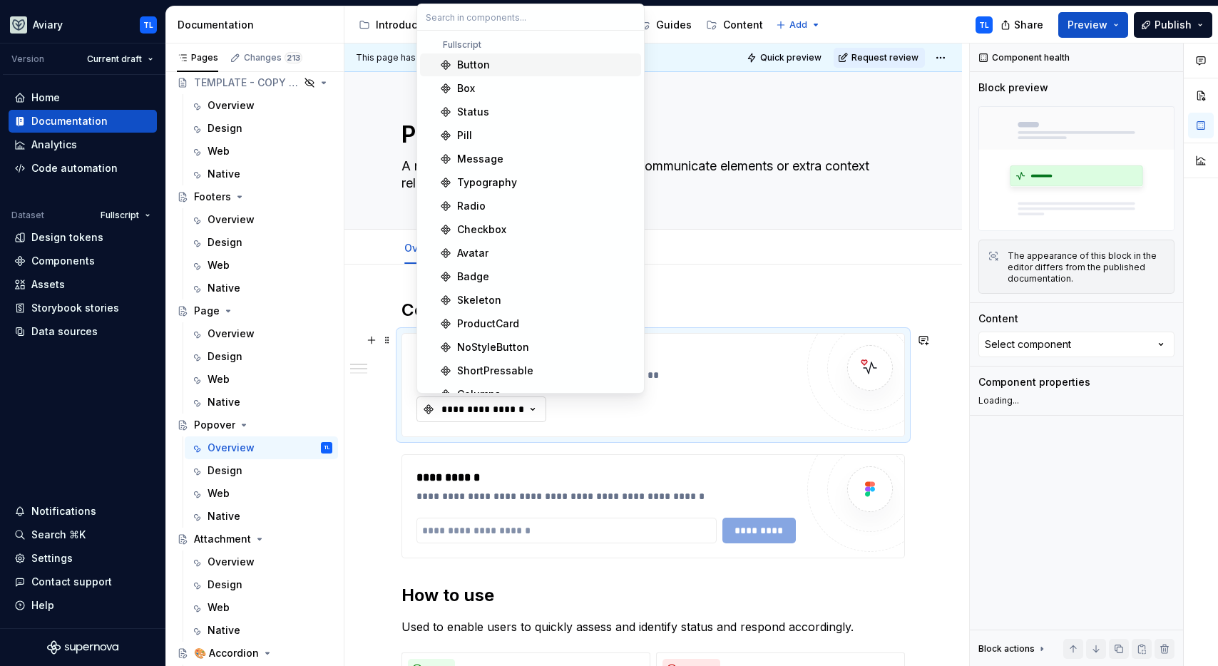
type textarea "*"
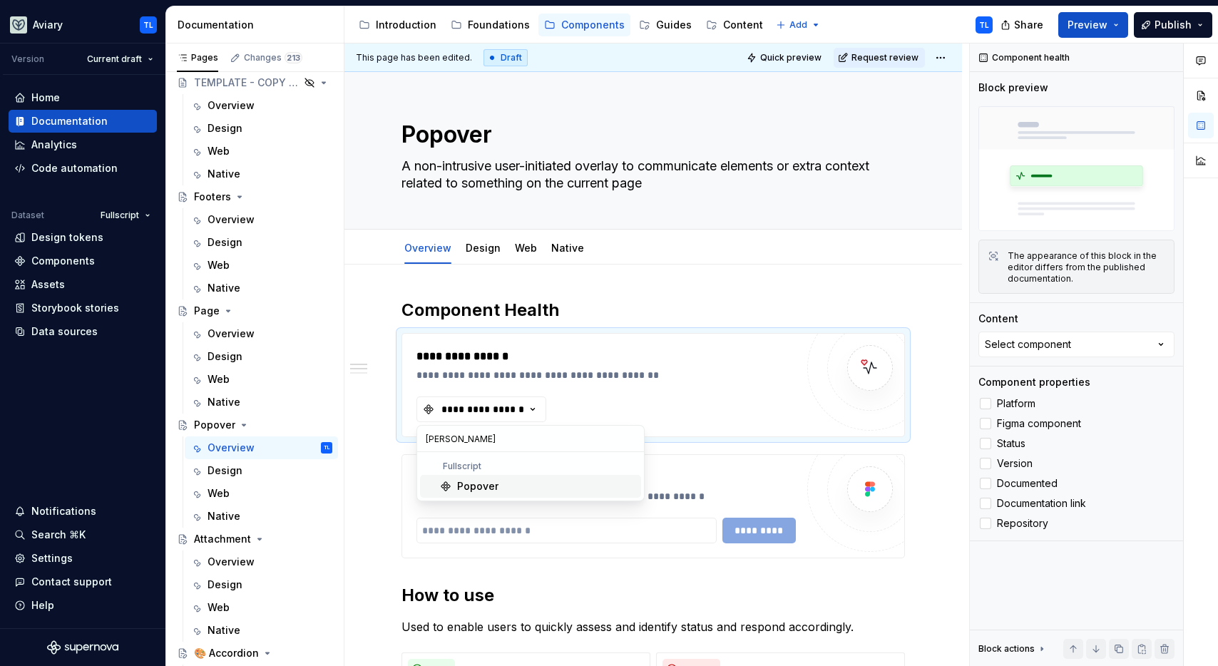
type input "popover"
click at [495, 490] on div "Popover" at bounding box center [477, 486] width 41 height 14
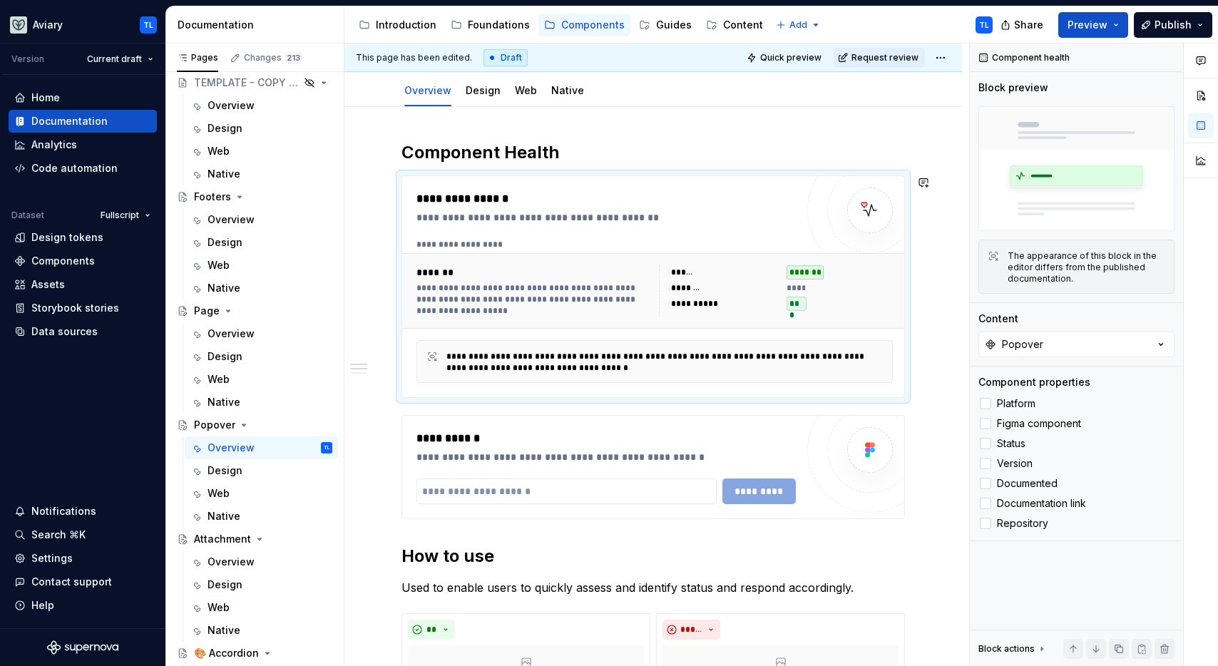
scroll to position [253, 0]
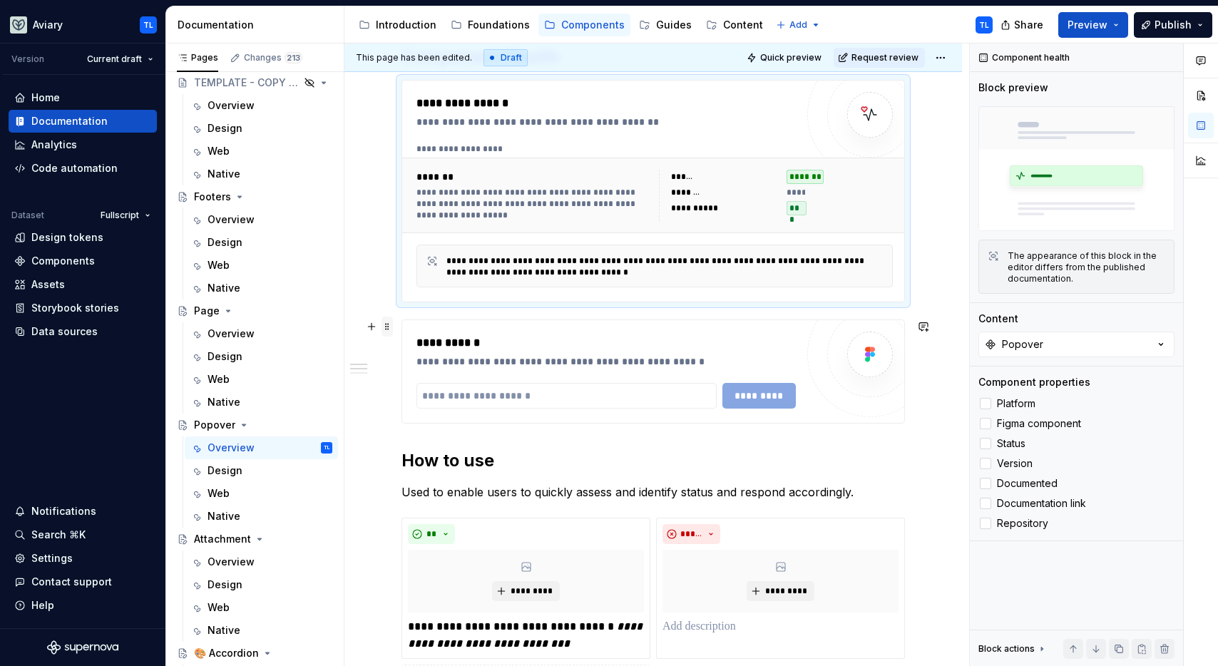
click at [389, 333] on span at bounding box center [387, 327] width 11 height 20
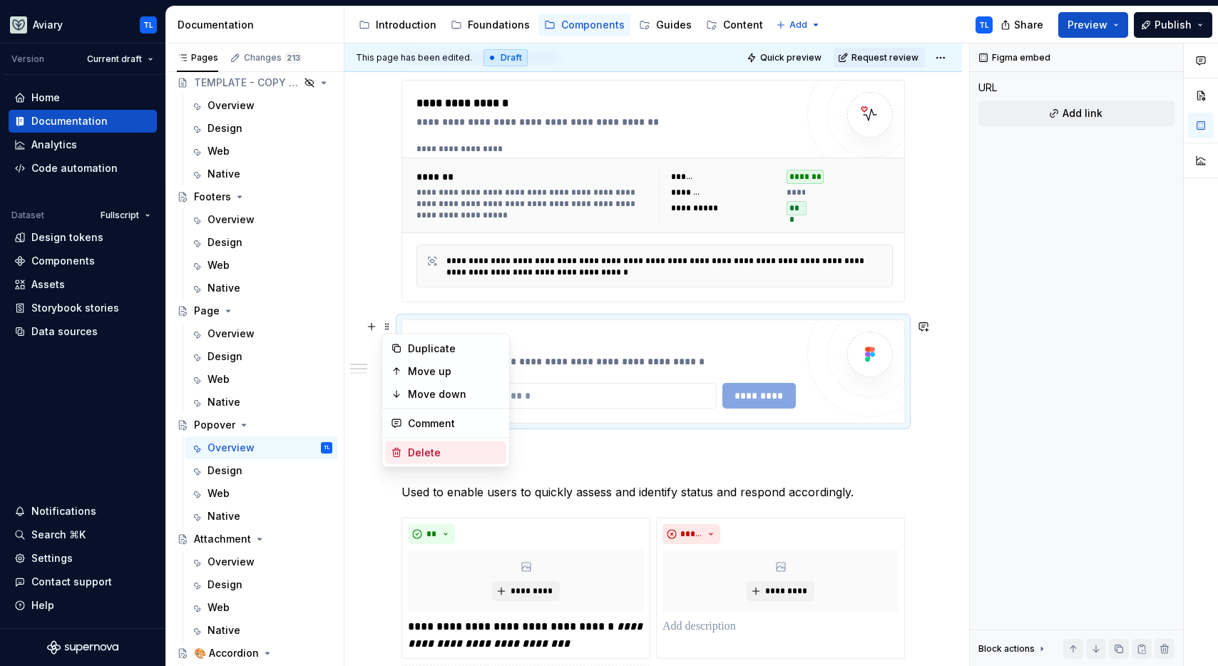
click at [439, 452] on div "Delete" at bounding box center [454, 453] width 93 height 14
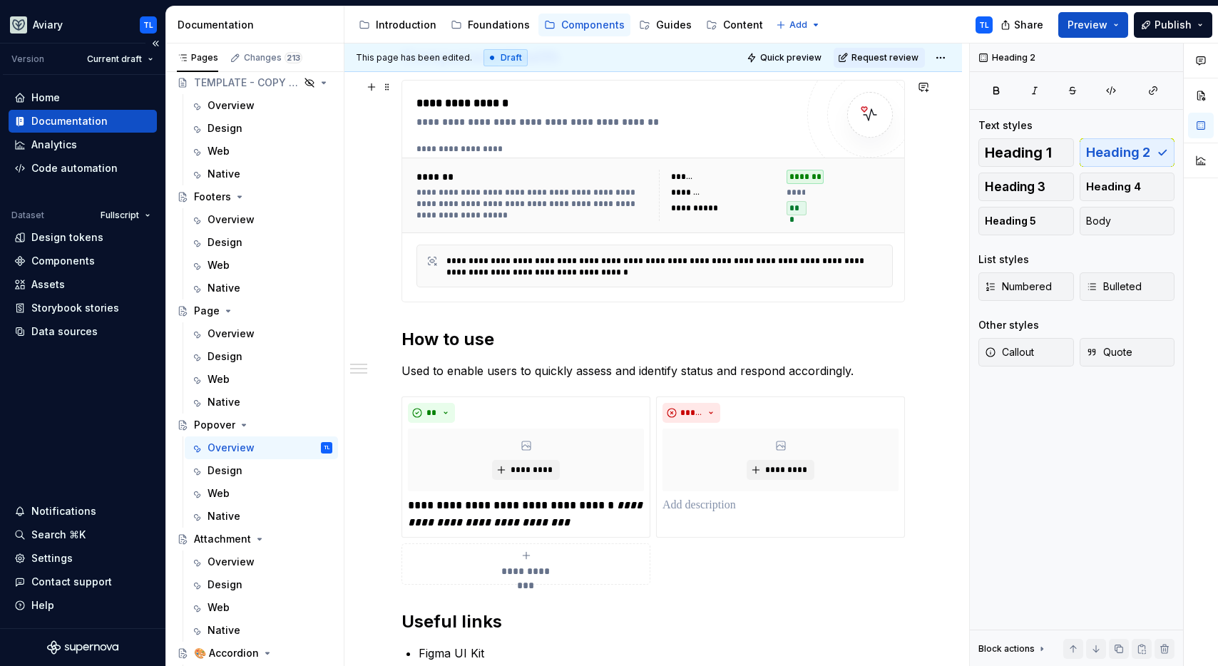
scroll to position [14, 0]
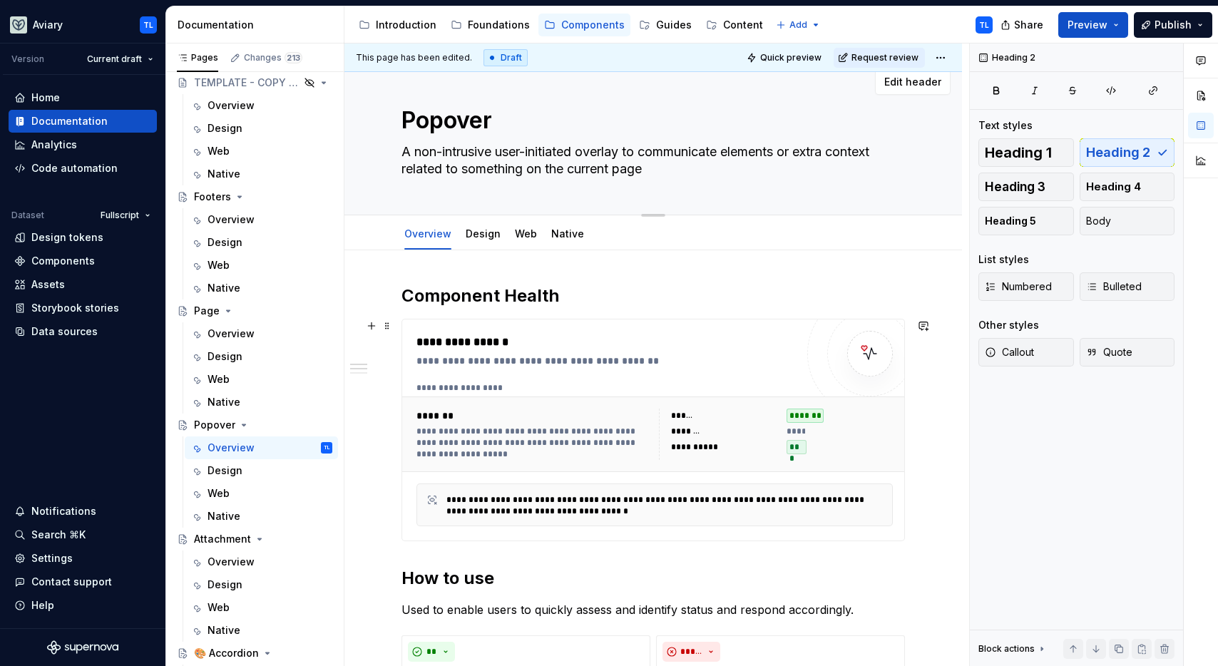
click at [584, 168] on textarea "A non-intrusive user-initiated overlay to communicate elements or extra context…" at bounding box center [650, 160] width 503 height 40
paste textarea "popover is a lightweight, user-initiated overlay that presents contextual infor…"
type textarea "*"
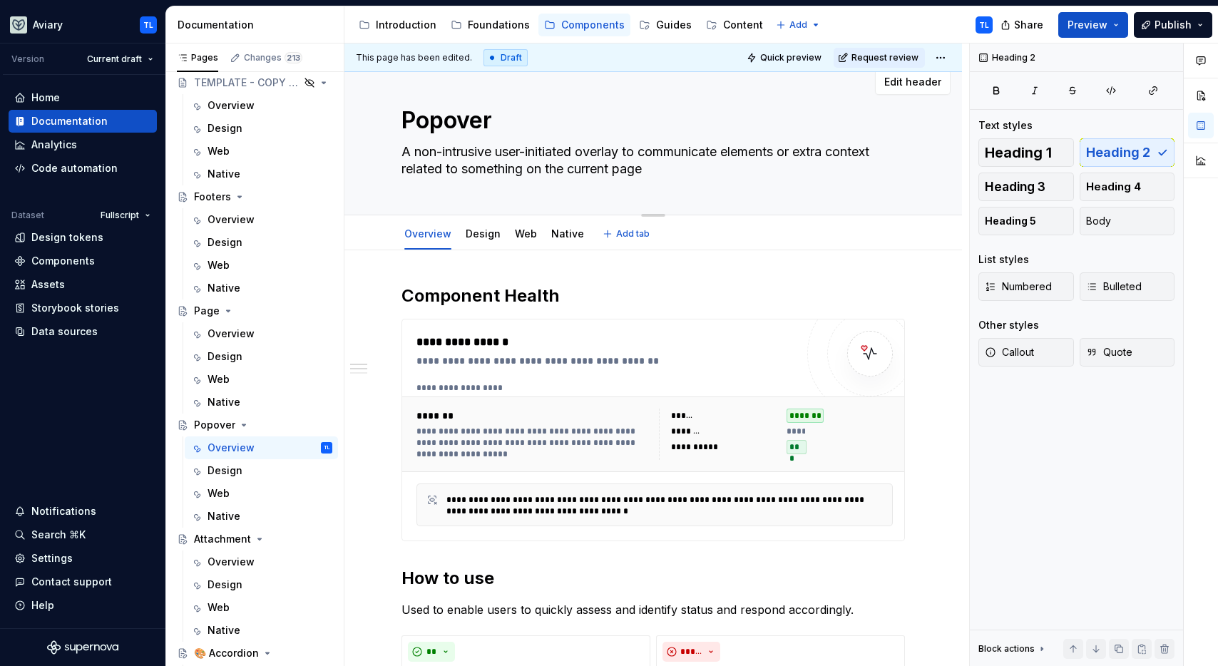
type textarea "A popover is a lightweight, user-initiated overlay that presents contextual inf…"
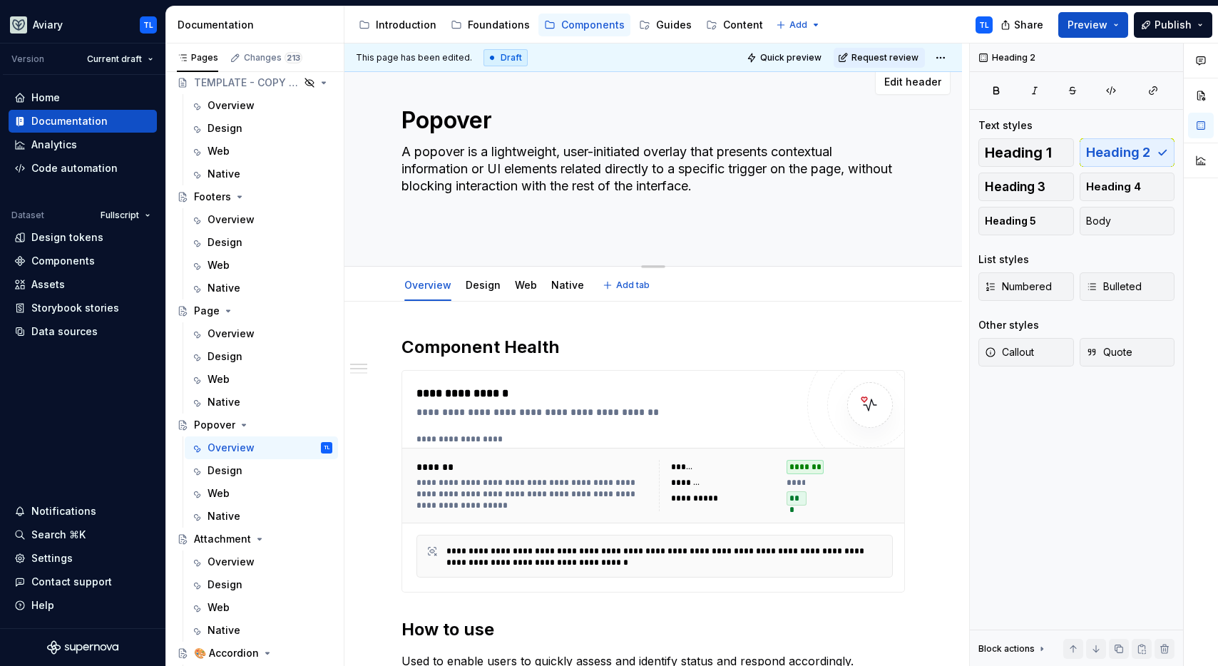
type textarea "*"
type textarea "A popover is a lightweight, user-initiated overlay that presents contextual inf…"
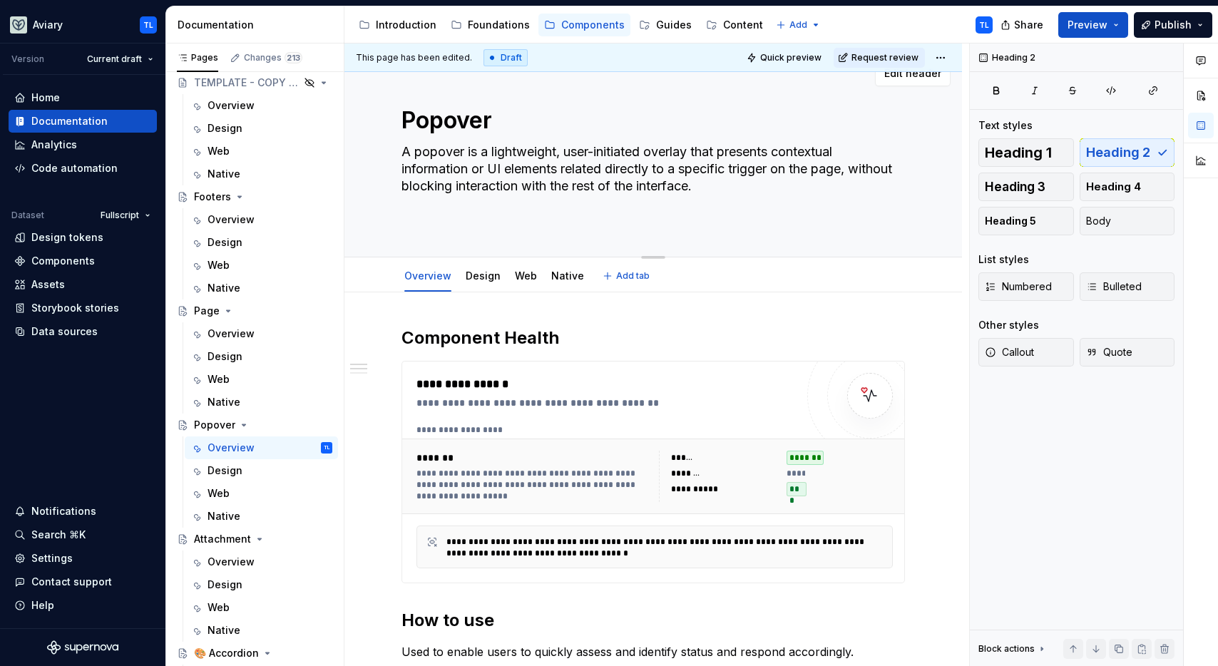
type textarea "*"
type textarea "A popover is a lightweight, user-initiated overlay that presents contextual inf…"
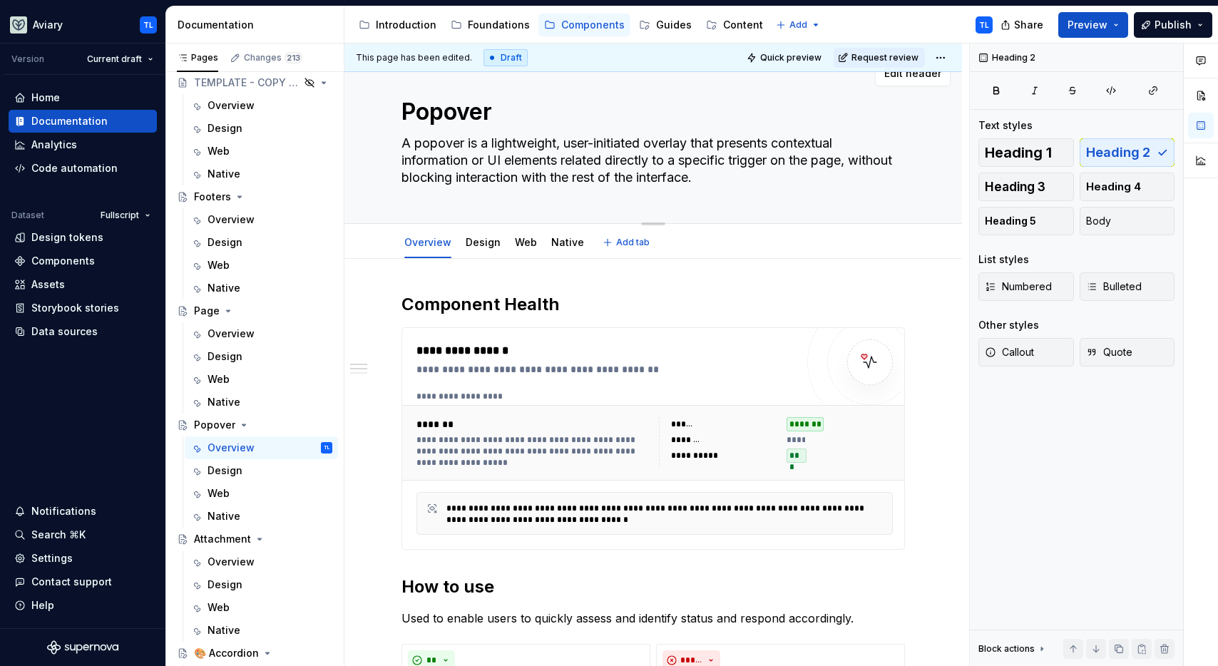
scroll to position [31, 0]
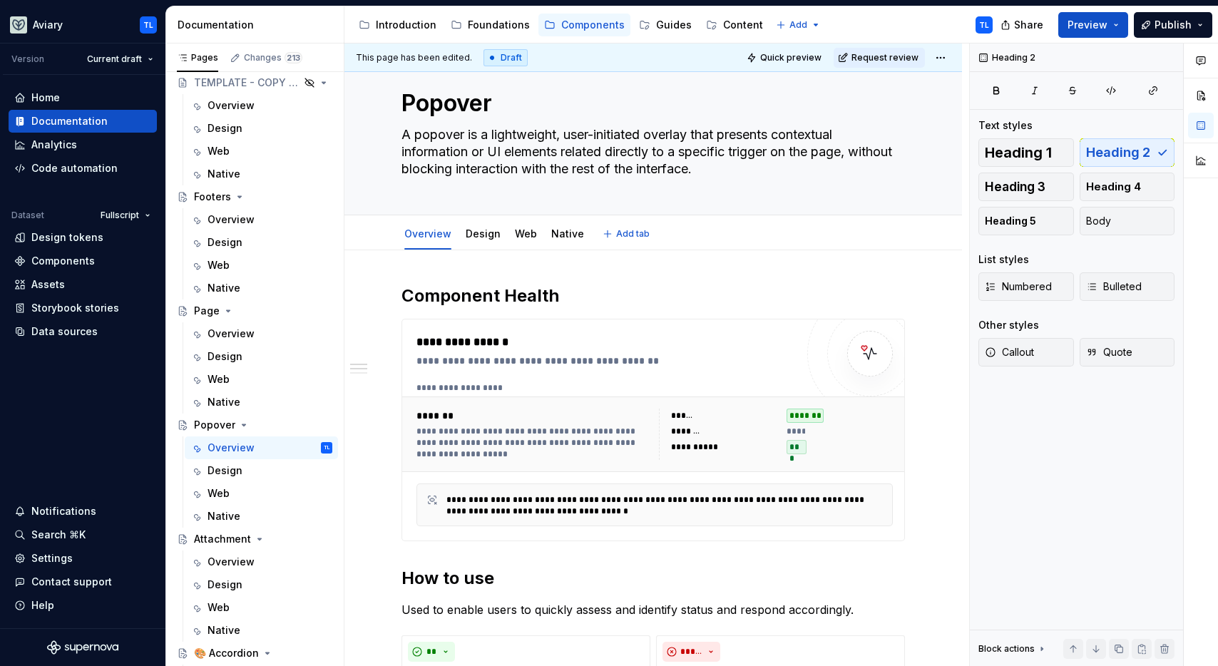
type textarea "*"
type textarea "A popover is a lightweight, user-initiated overlay that presents contextual inf…"
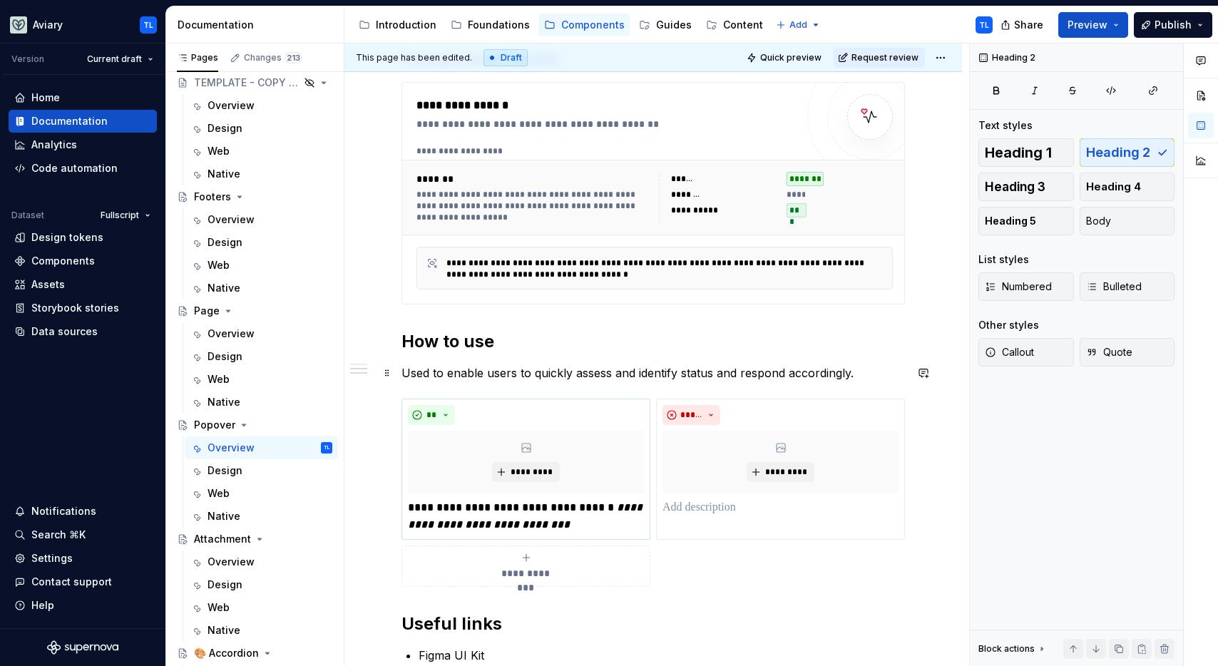
scroll to position [394, 0]
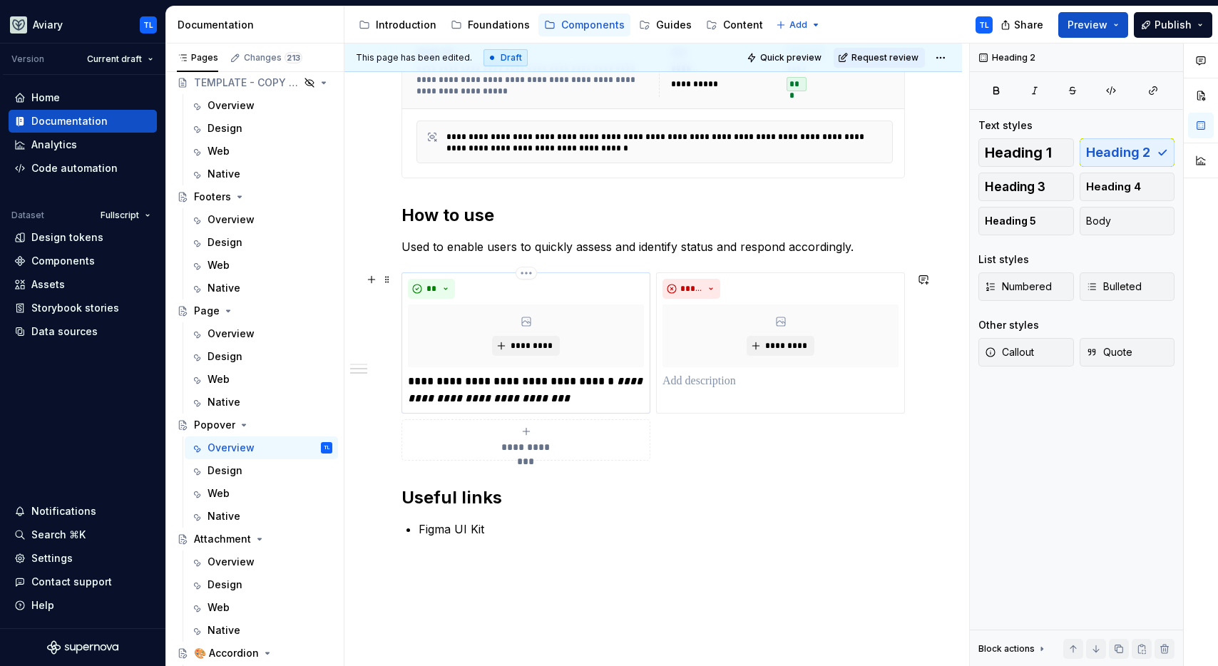
click at [518, 377] on p "**********" at bounding box center [526, 390] width 236 height 34
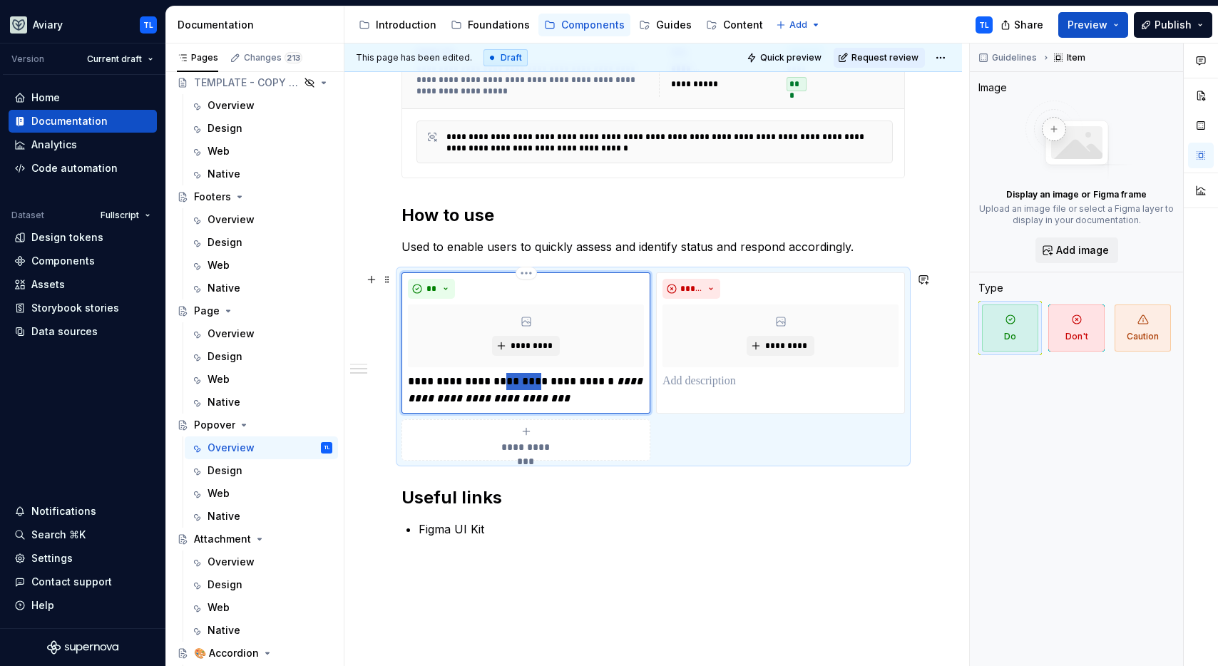
click at [518, 376] on p "**********" at bounding box center [526, 390] width 236 height 34
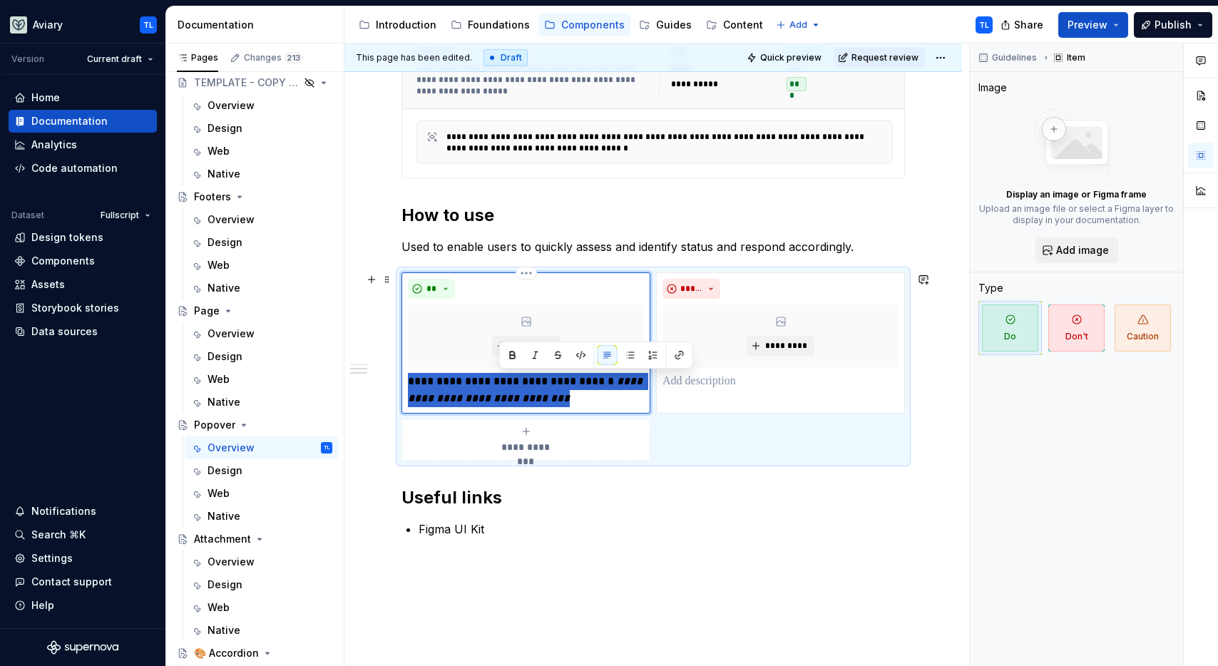
click at [518, 376] on p "**********" at bounding box center [526, 390] width 236 height 34
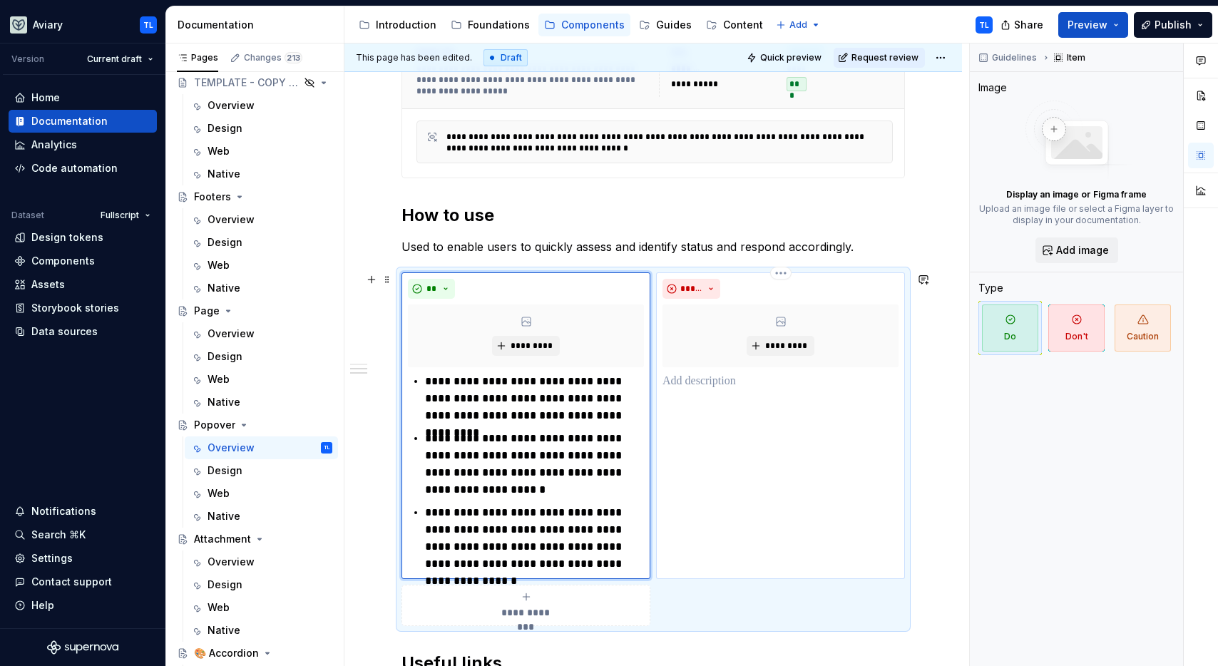
click at [722, 384] on p at bounding box center [780, 381] width 236 height 17
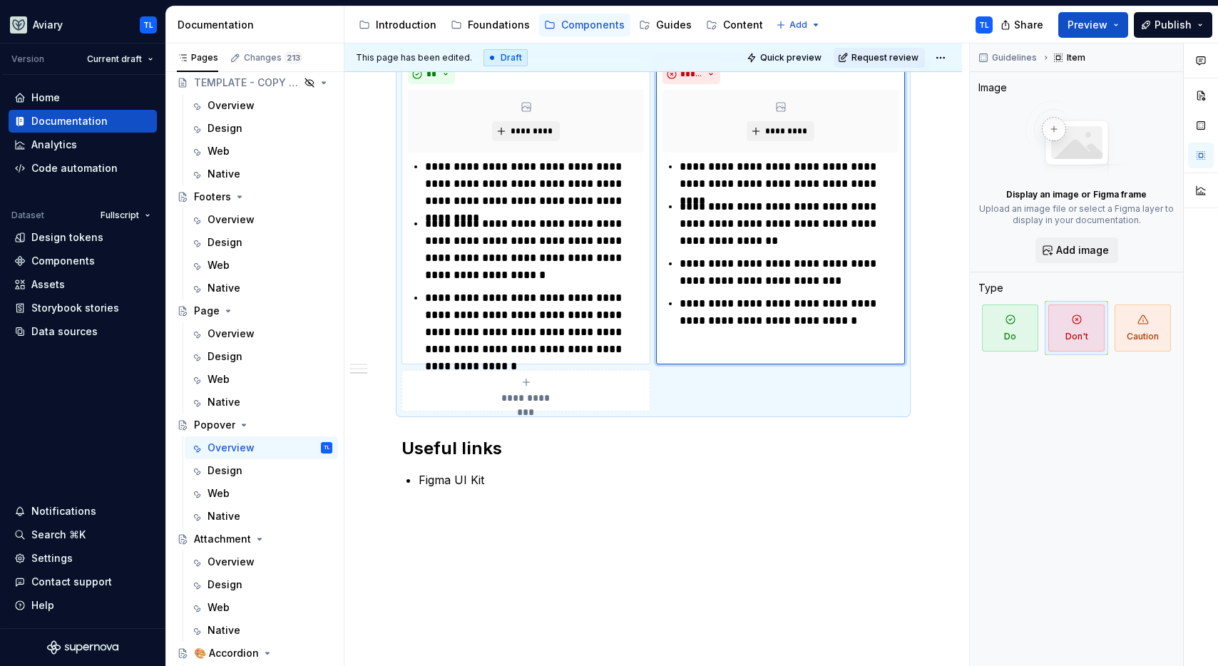
scroll to position [610, 0]
click at [245, 470] on div "Design" at bounding box center [270, 471] width 125 height 20
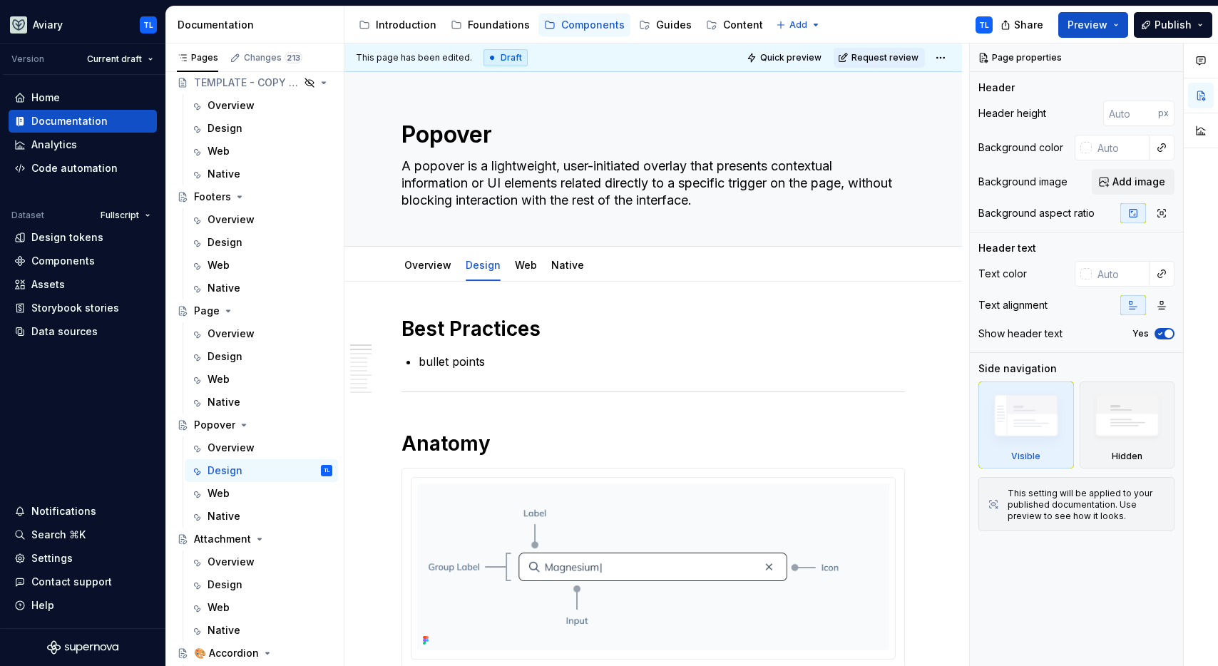
click at [461, 362] on p "bullet points" at bounding box center [662, 361] width 486 height 17
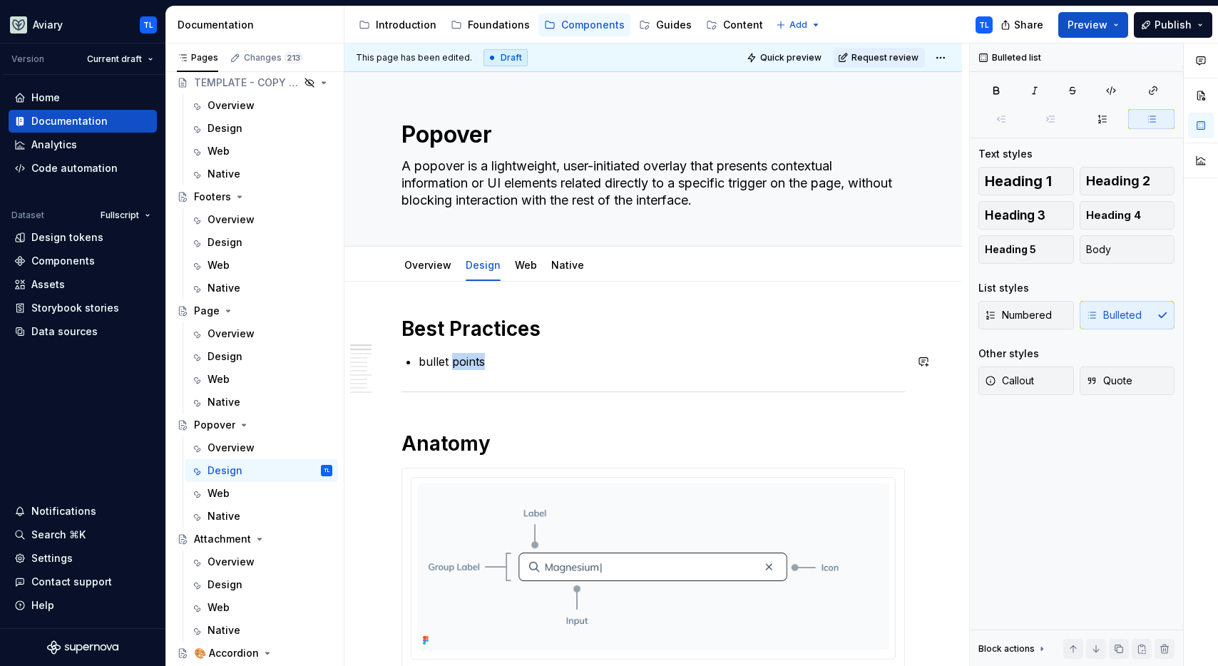
click at [461, 362] on p "bullet points" at bounding box center [662, 361] width 486 height 17
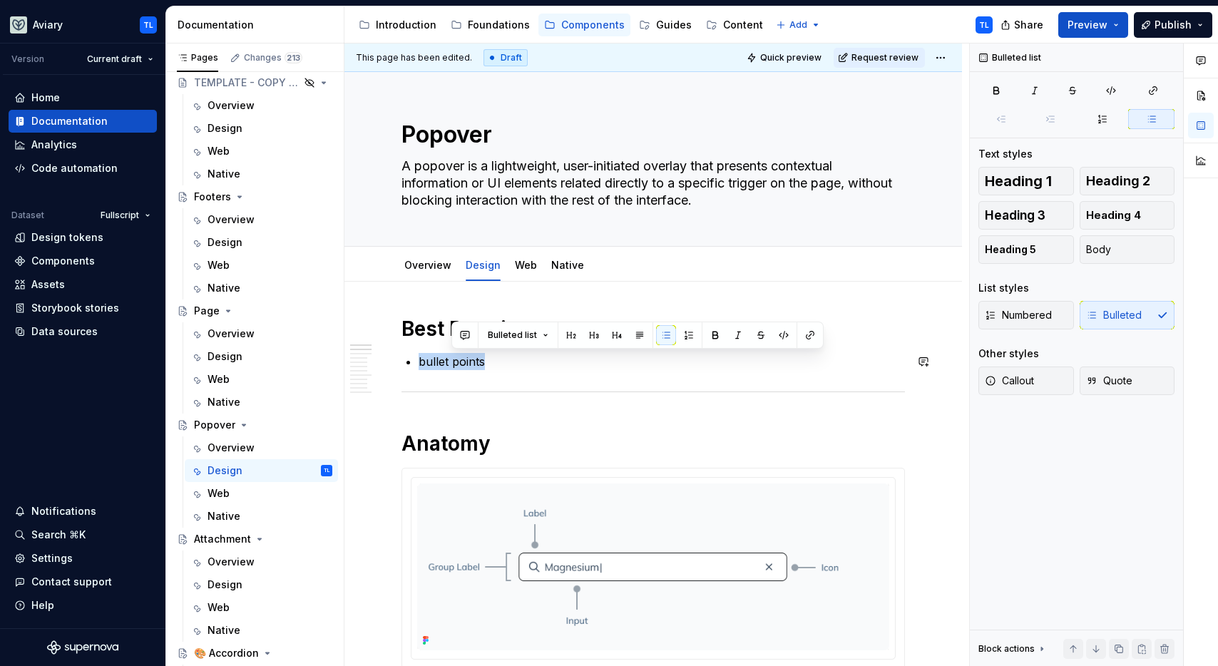
click at [461, 362] on p "bullet points" at bounding box center [662, 361] width 486 height 17
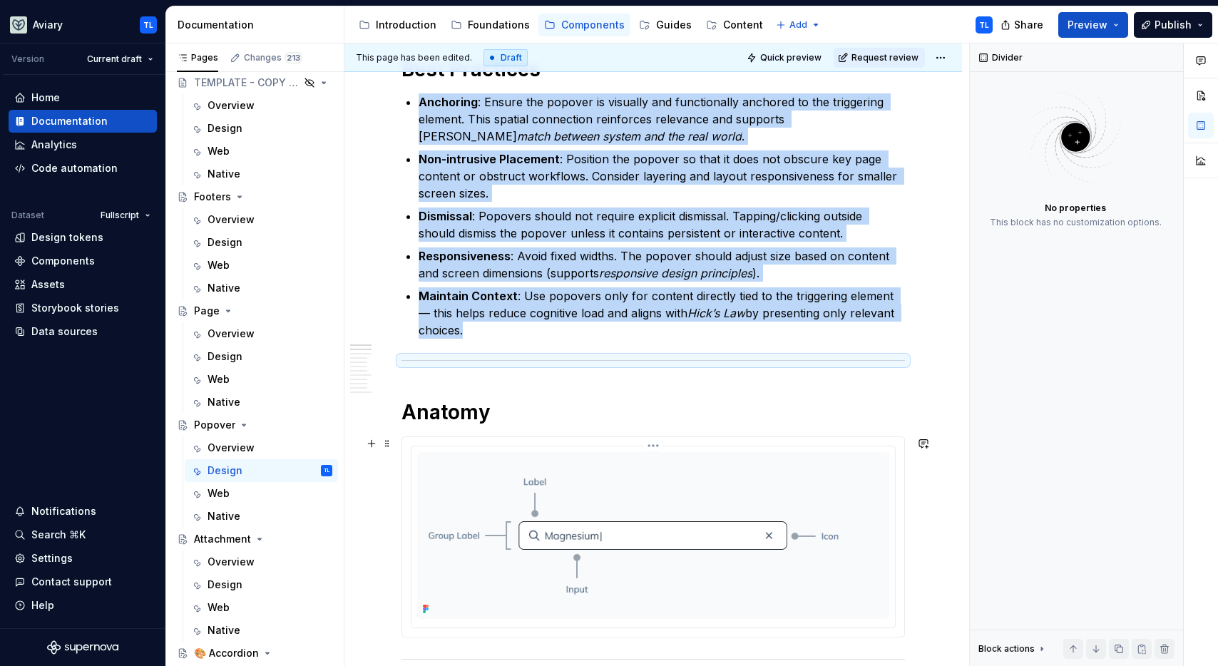
scroll to position [260, 0]
click at [648, 447] on html "Aviary TL Version Current draft Home Documentation Analytics Code automation Da…" at bounding box center [609, 333] width 1218 height 666
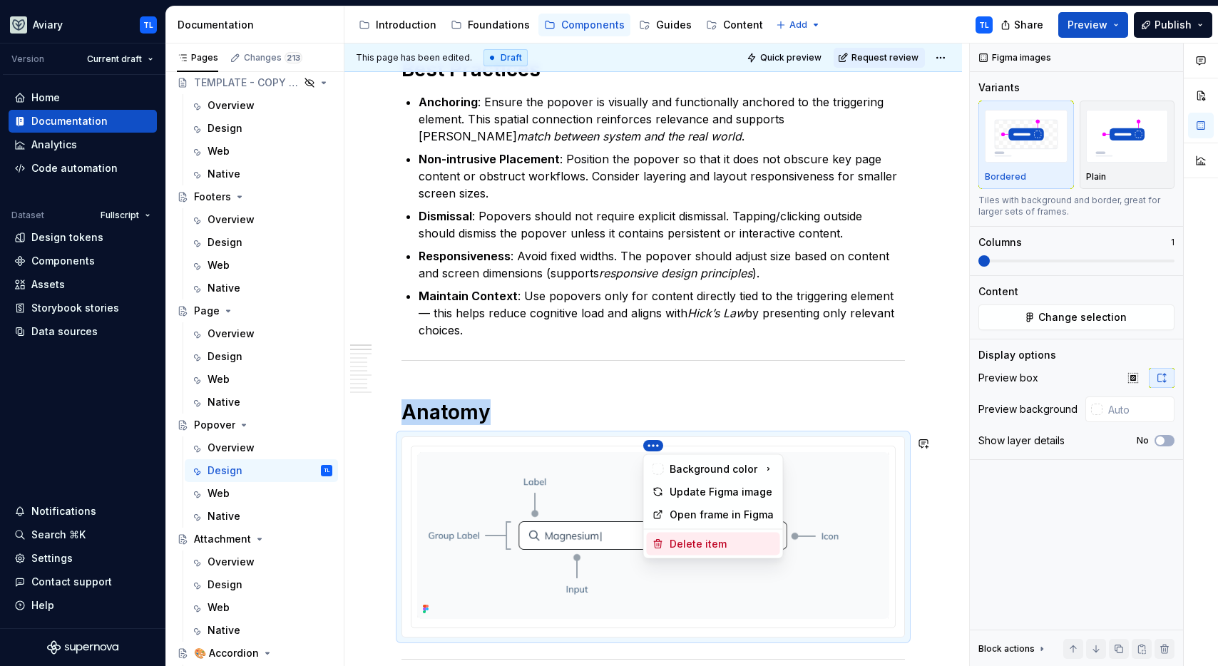
click at [672, 542] on div "Delete item" at bounding box center [722, 544] width 105 height 14
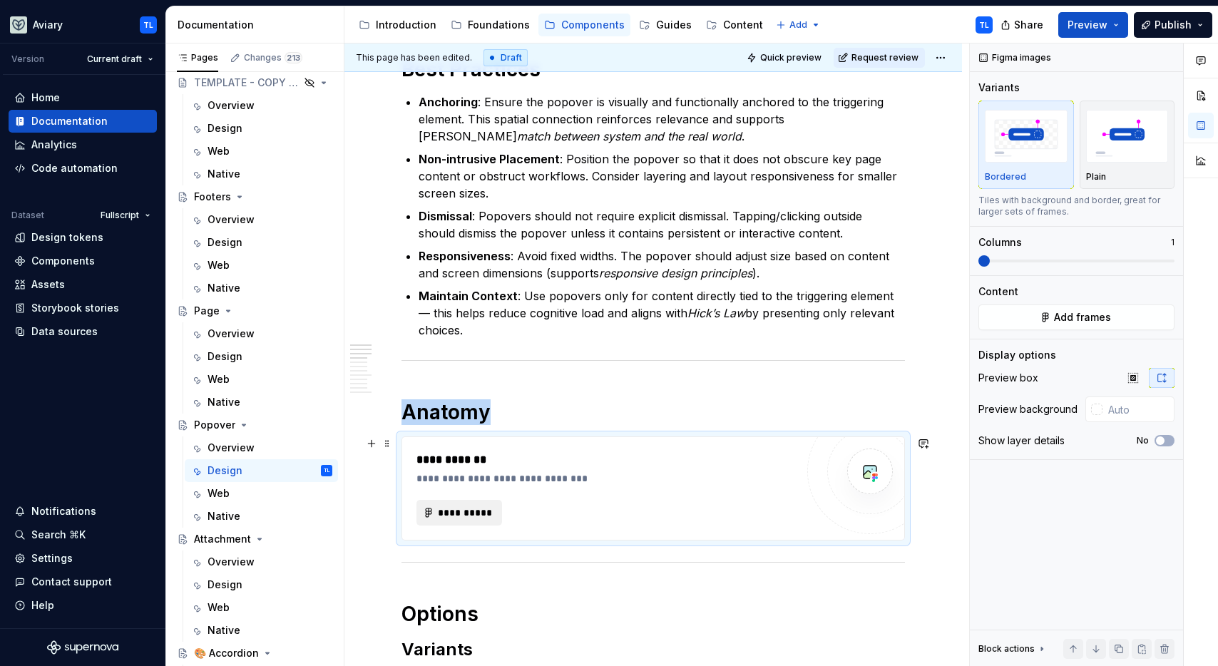
click at [496, 514] on button "**********" at bounding box center [459, 513] width 86 height 26
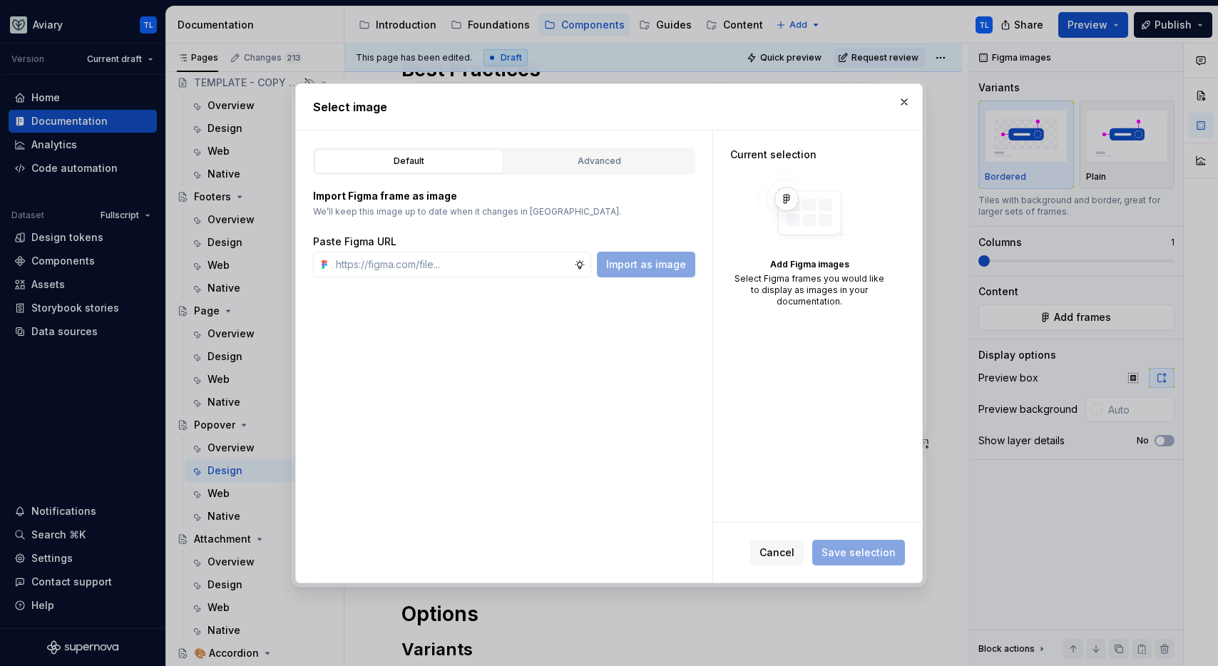
type textarea "*"
click at [423, 276] on input "text" at bounding box center [452, 265] width 244 height 26
paste input "https://www.figma.com/design/OxLK9P8AlBGKXiz2EEGm4b/Global?node-id=6083-2088&t=…"
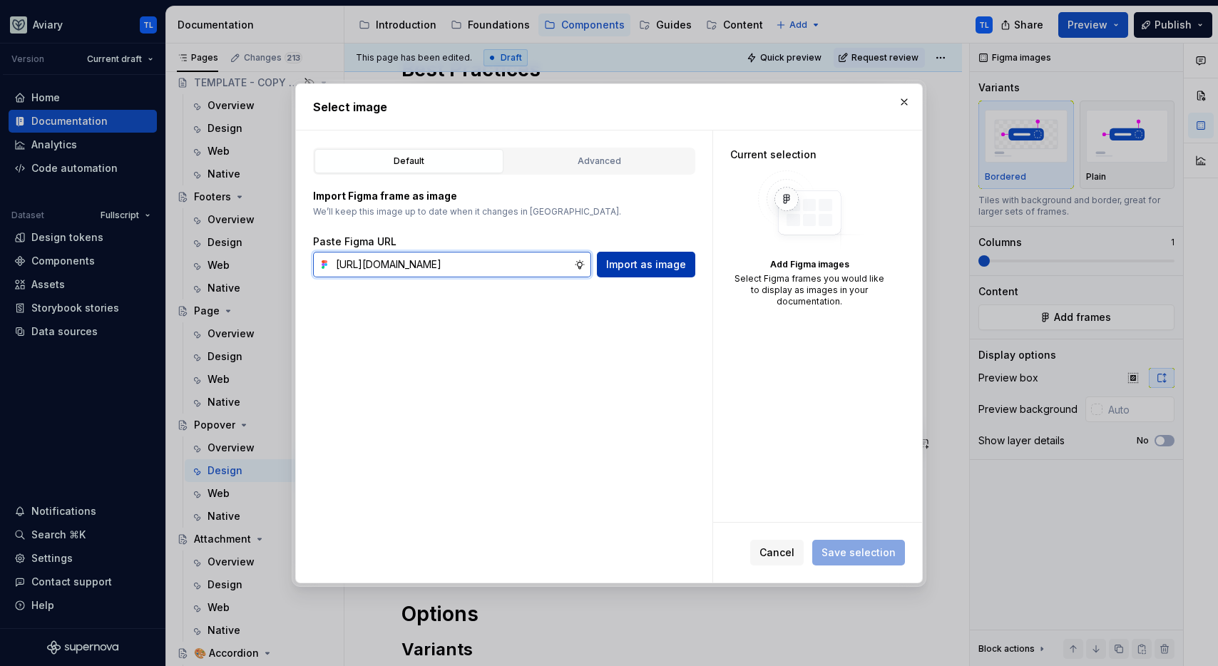
type input "https://www.figma.com/design/OxLK9P8AlBGKXiz2EEGm4b/Global?node-id=6083-2088&t=…"
click at [630, 269] on span "Import as image" at bounding box center [646, 264] width 80 height 14
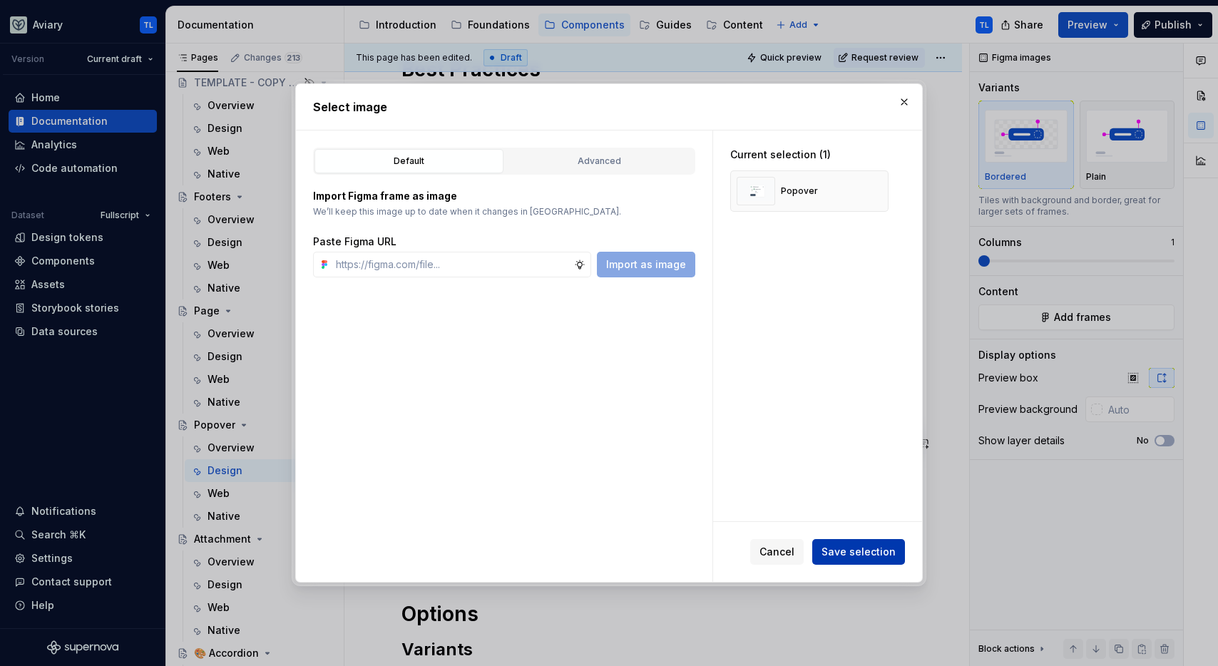
click at [869, 544] on button "Save selection" at bounding box center [858, 552] width 93 height 26
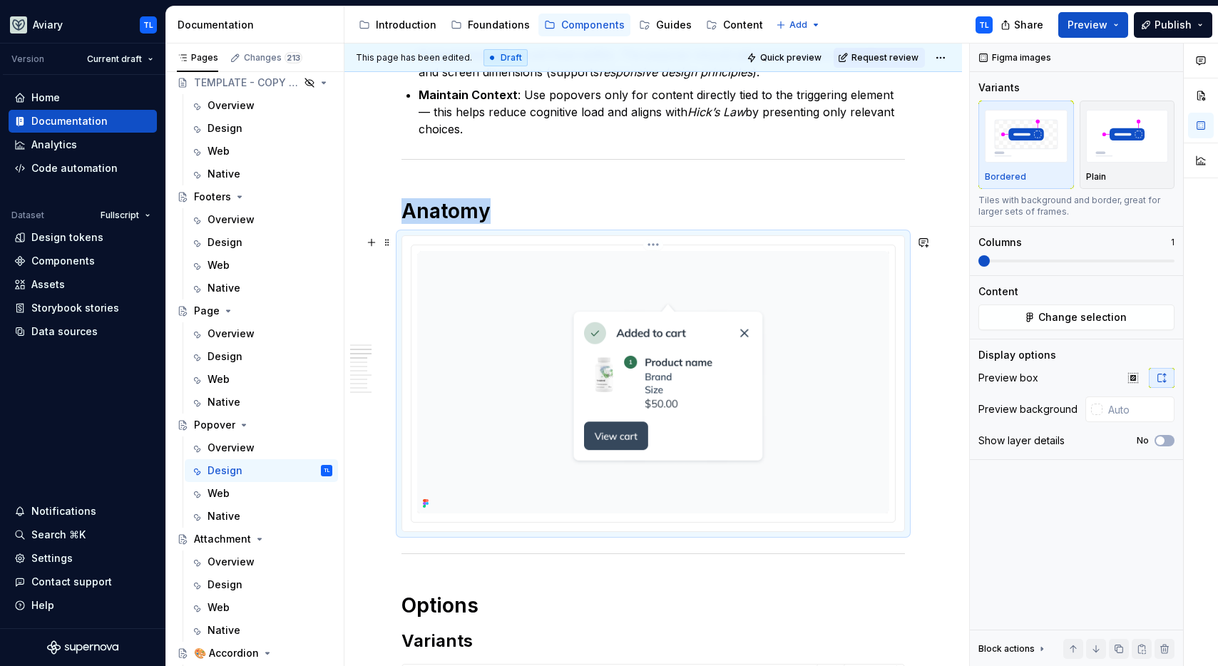
scroll to position [748, 0]
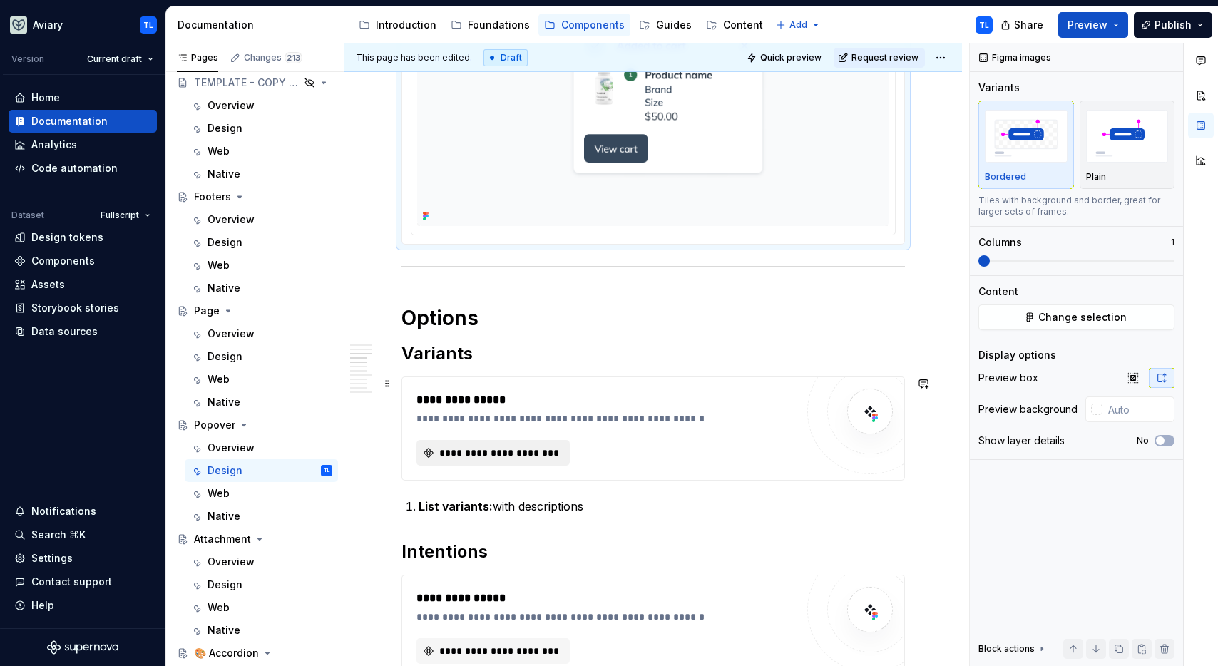
click at [486, 452] on span "**********" at bounding box center [498, 453] width 123 height 14
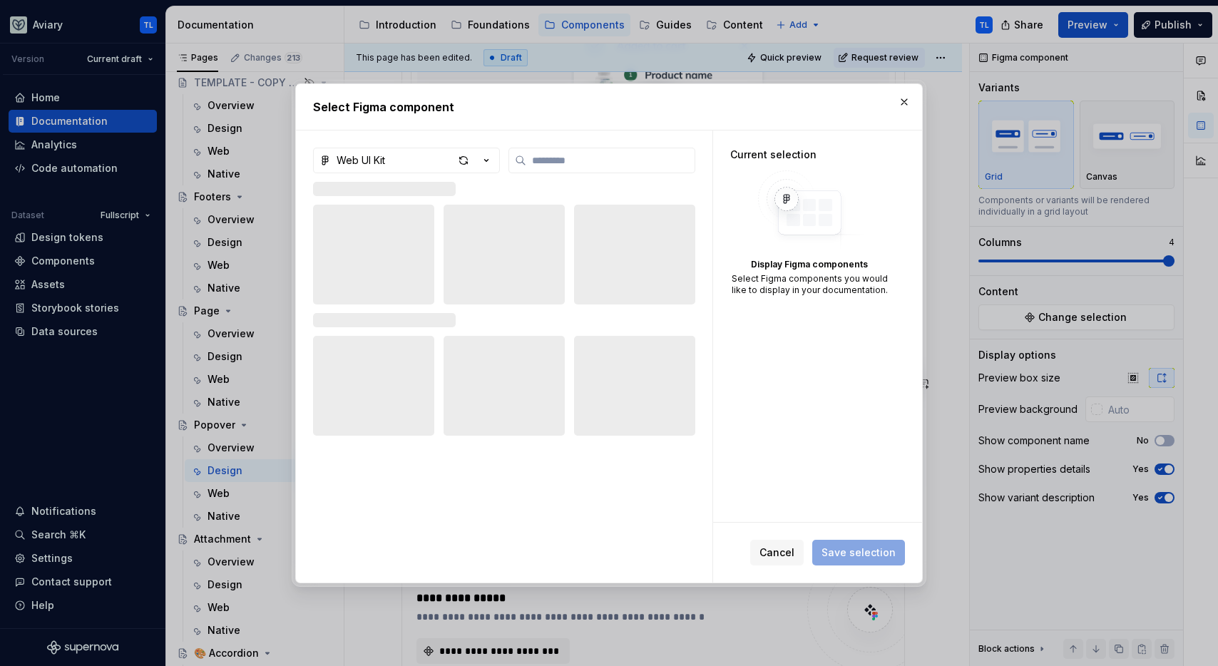
type textarea "*"
type input "*******"
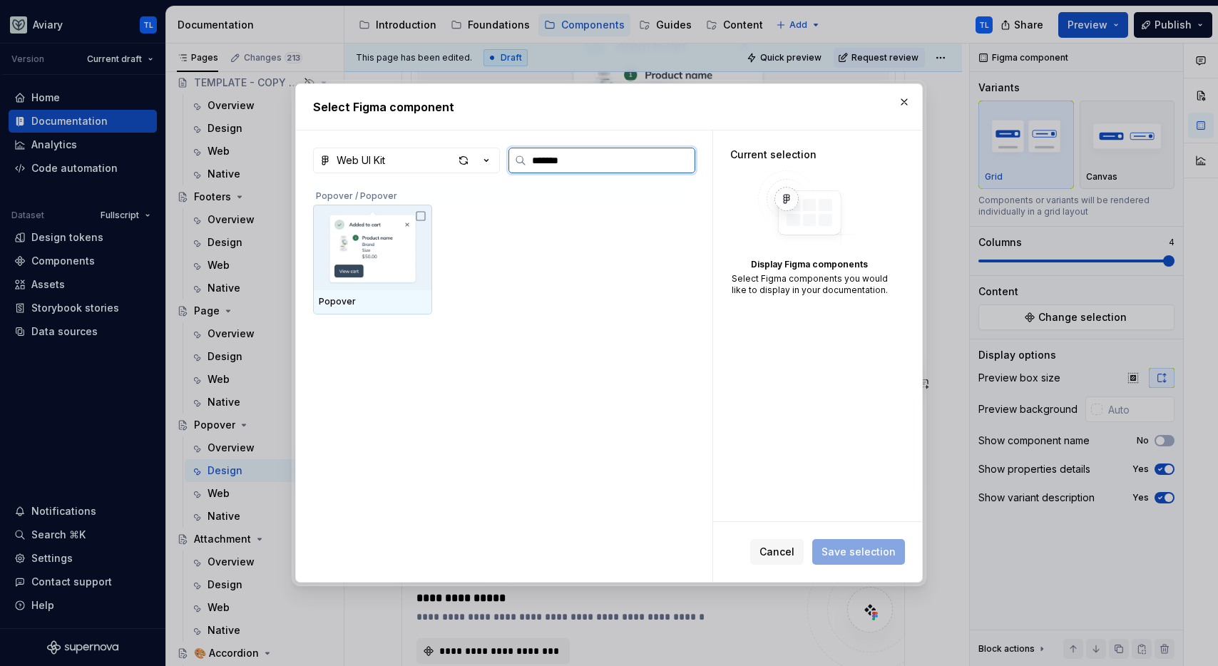
click at [394, 249] on img at bounding box center [373, 247] width 108 height 74
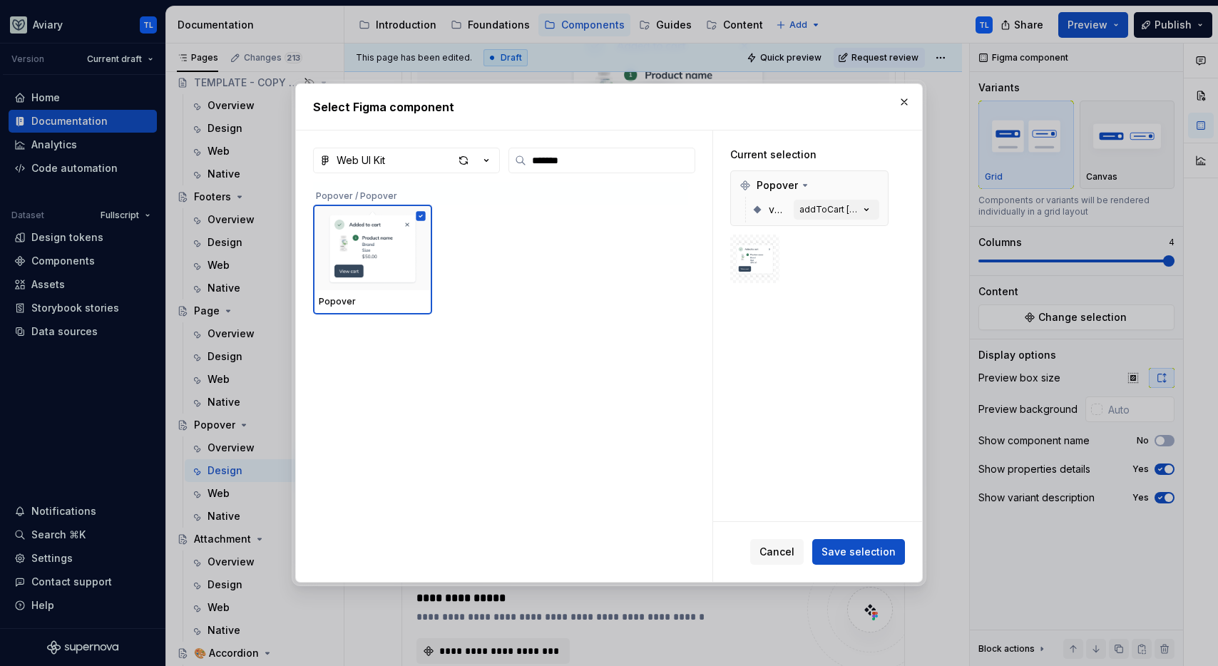
click at [876, 552] on span "Save selection" at bounding box center [859, 552] width 74 height 14
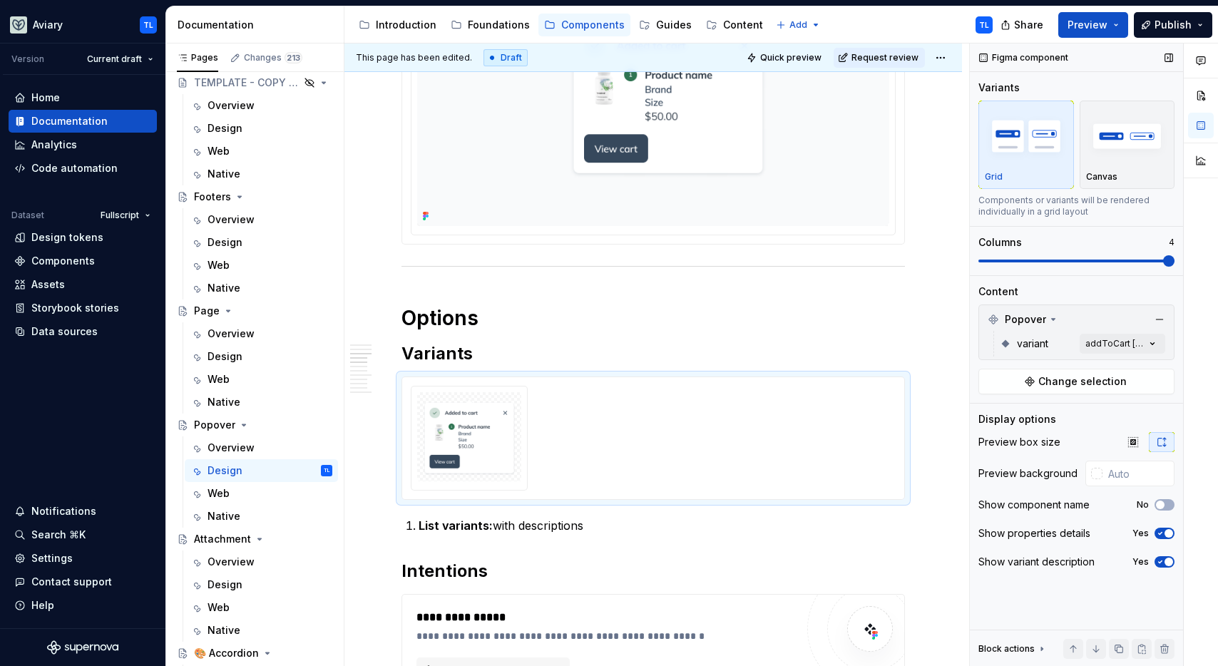
click at [1075, 258] on span at bounding box center [1076, 260] width 196 height 11
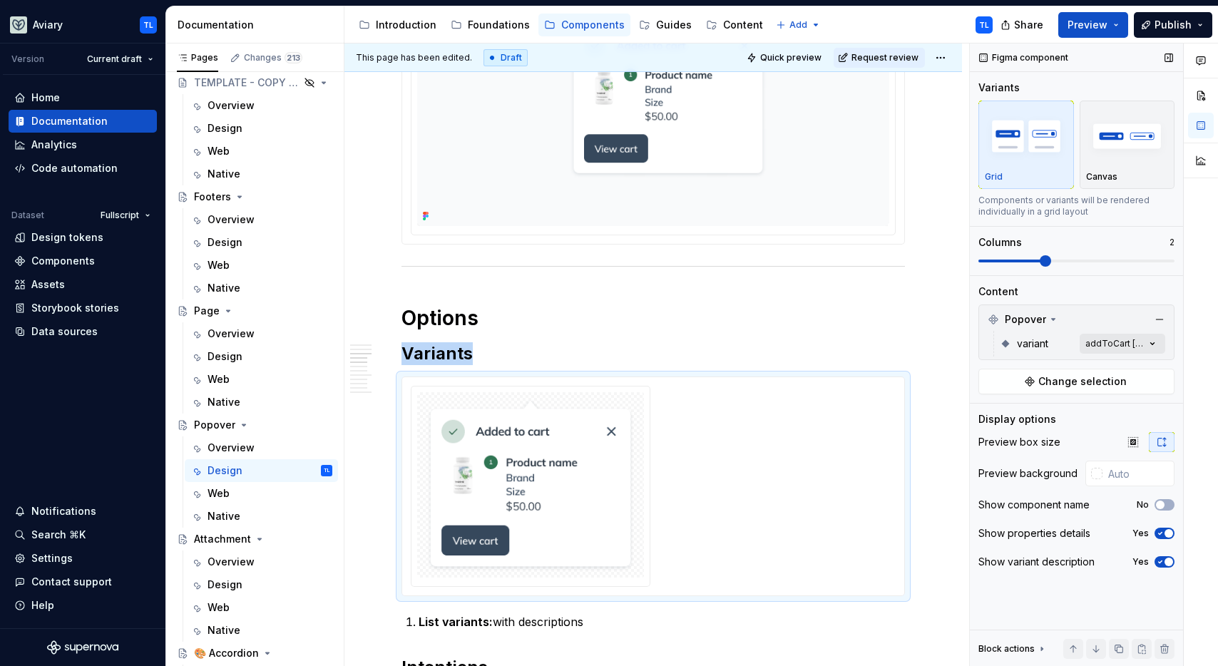
click at [1117, 340] on div "Comments Open comments No comments yet Select ‘Comment’ from the block context …" at bounding box center [1094, 355] width 248 height 623
click at [1142, 369] on span "button" at bounding box center [1141, 368] width 9 height 9
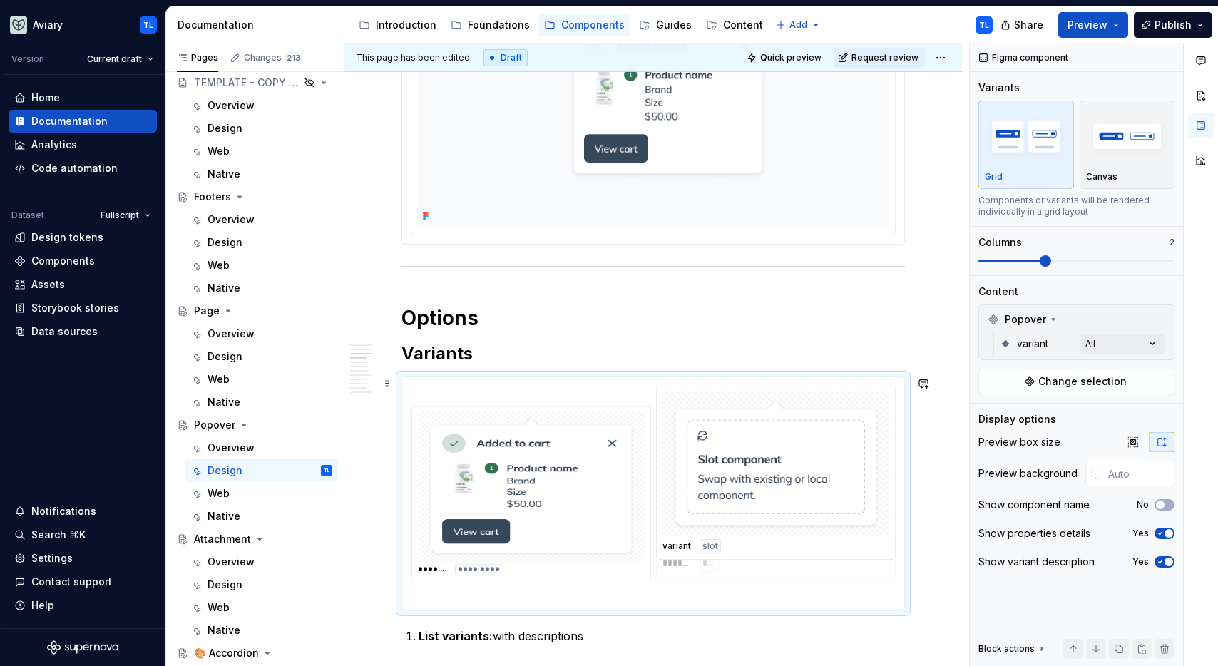
drag, startPoint x: 535, startPoint y: 440, endPoint x: 810, endPoint y: 439, distance: 275.3
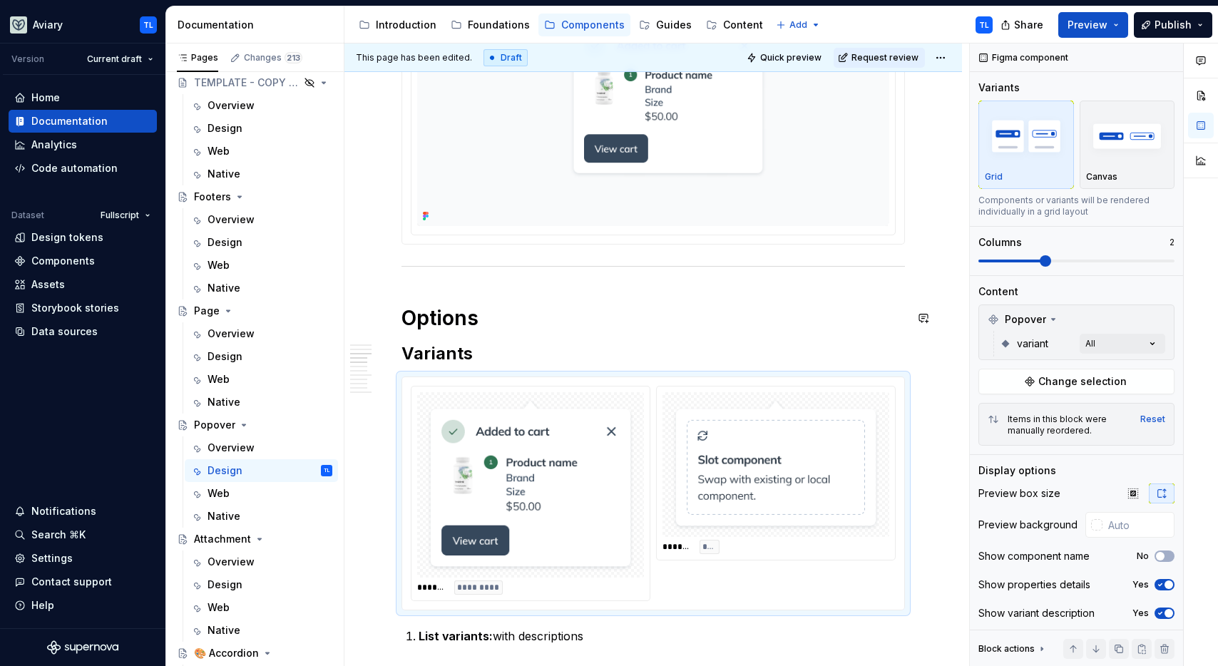
scroll to position [842, 0]
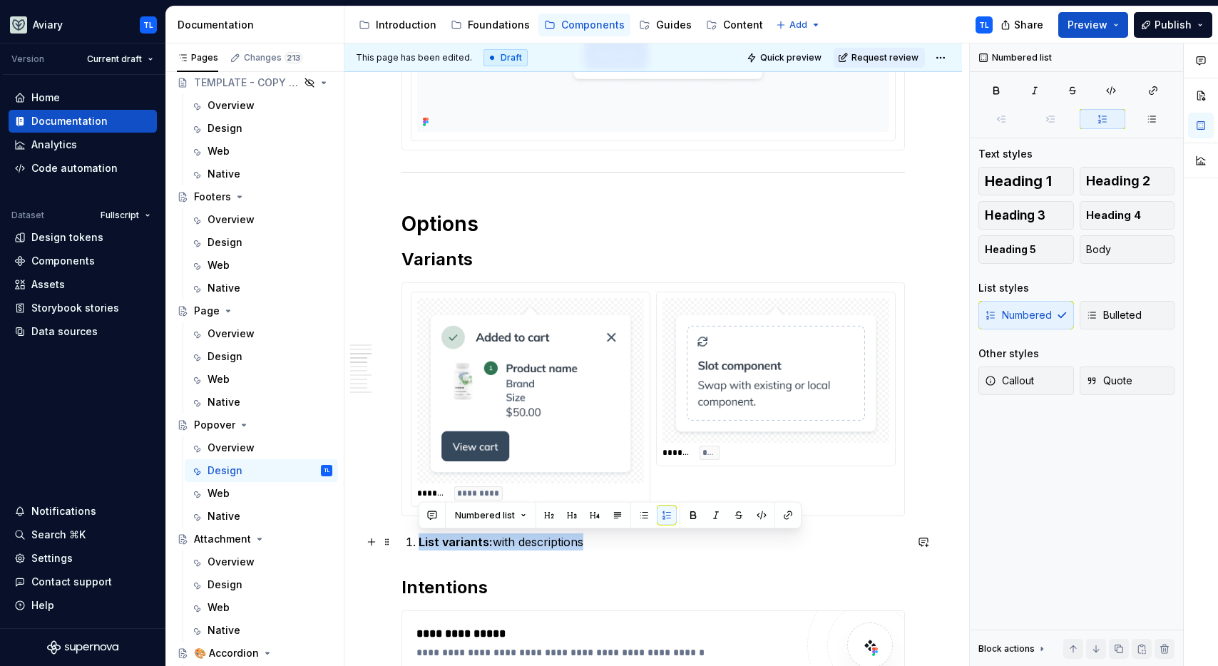
drag, startPoint x: 595, startPoint y: 541, endPoint x: 424, endPoint y: 546, distance: 171.9
click at [419, 544] on p "List variants: with descriptions" at bounding box center [662, 541] width 486 height 17
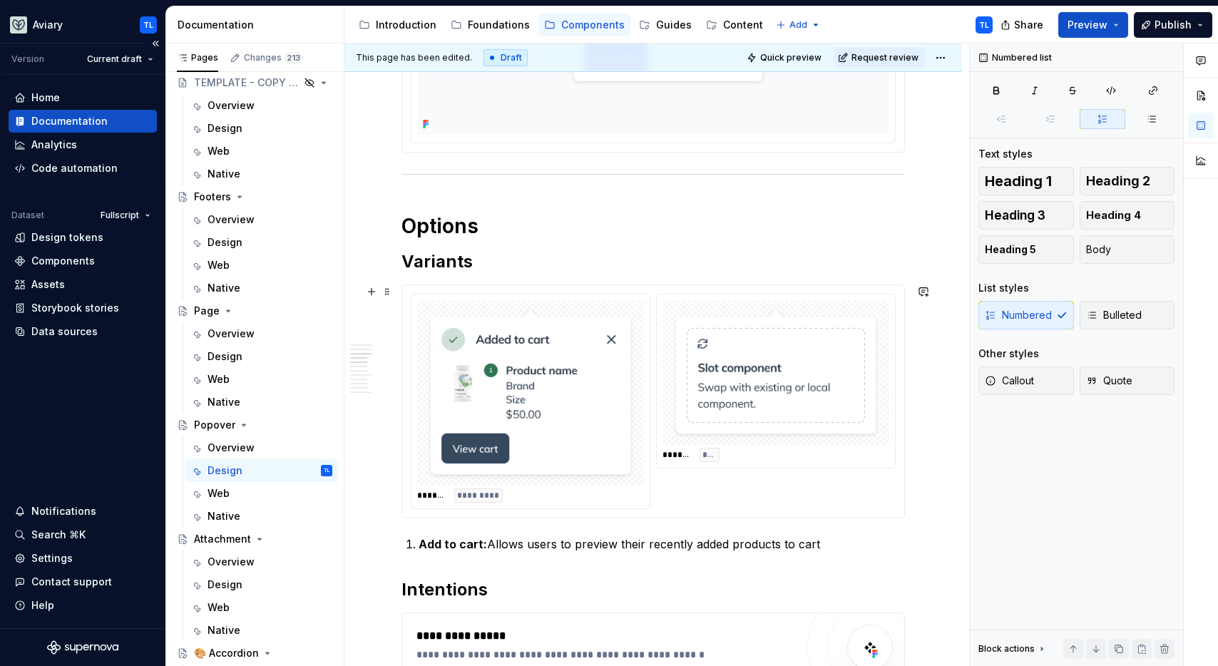
scroll to position [839, 0]
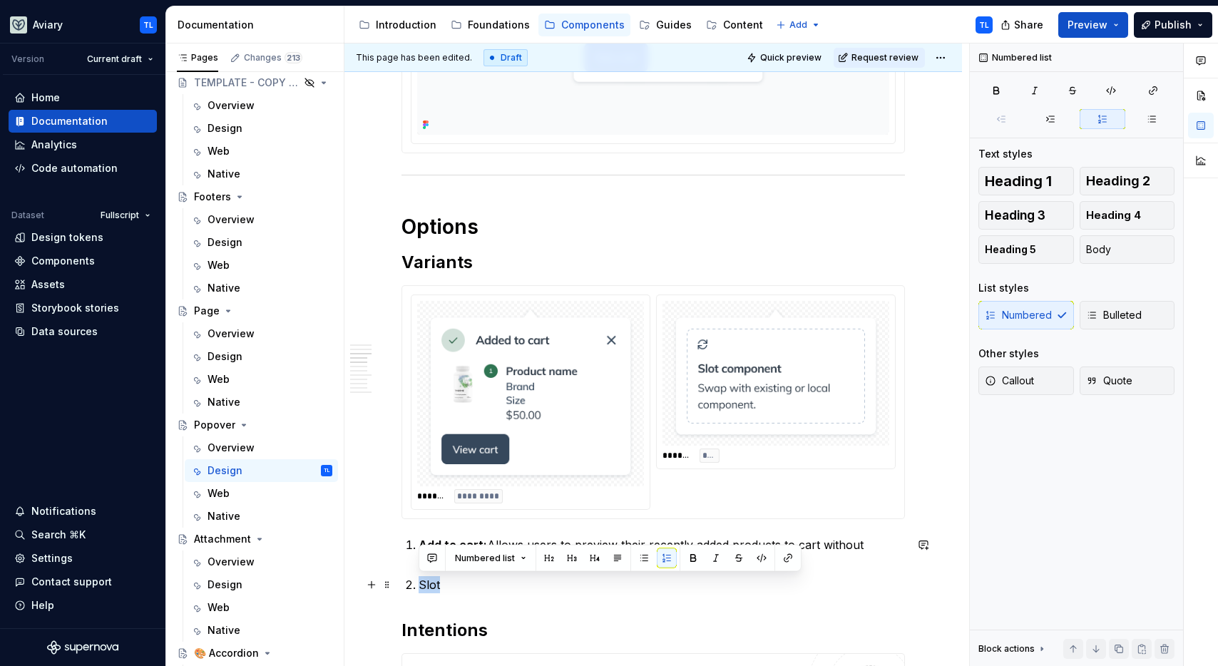
drag, startPoint x: 433, startPoint y: 585, endPoint x: 412, endPoint y: 585, distance: 20.7
click at [419, 585] on li "Slot" at bounding box center [662, 584] width 486 height 17
click at [453, 583] on p "Slot" at bounding box center [662, 584] width 486 height 17
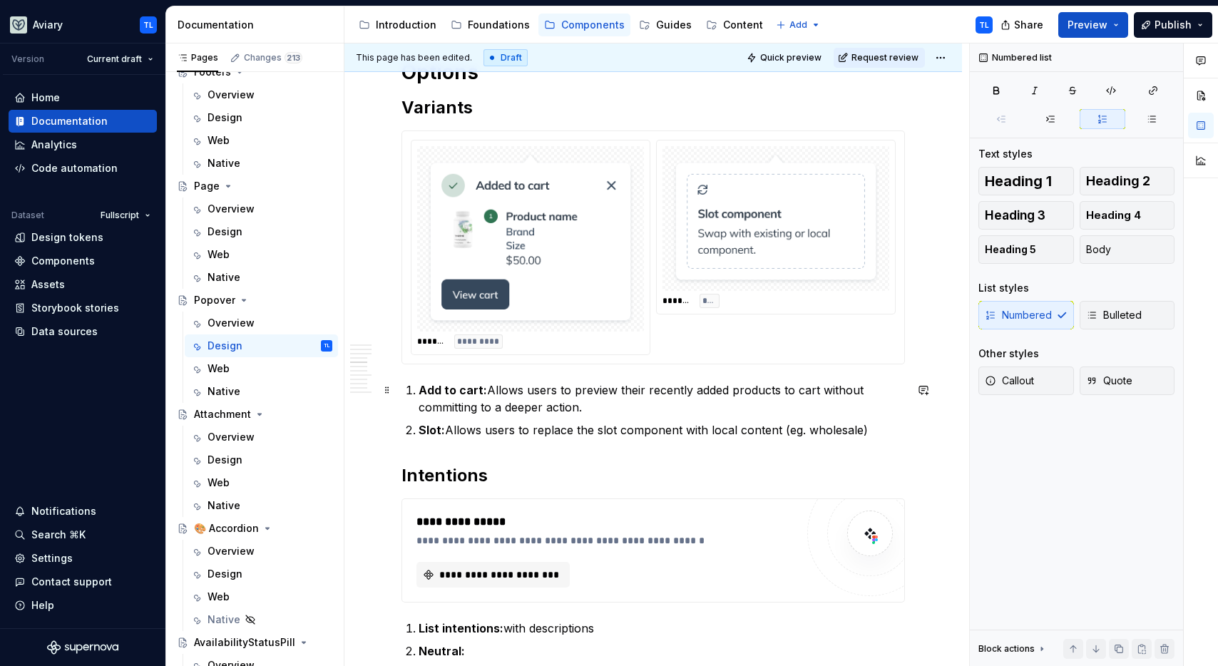
scroll to position [1085, 0]
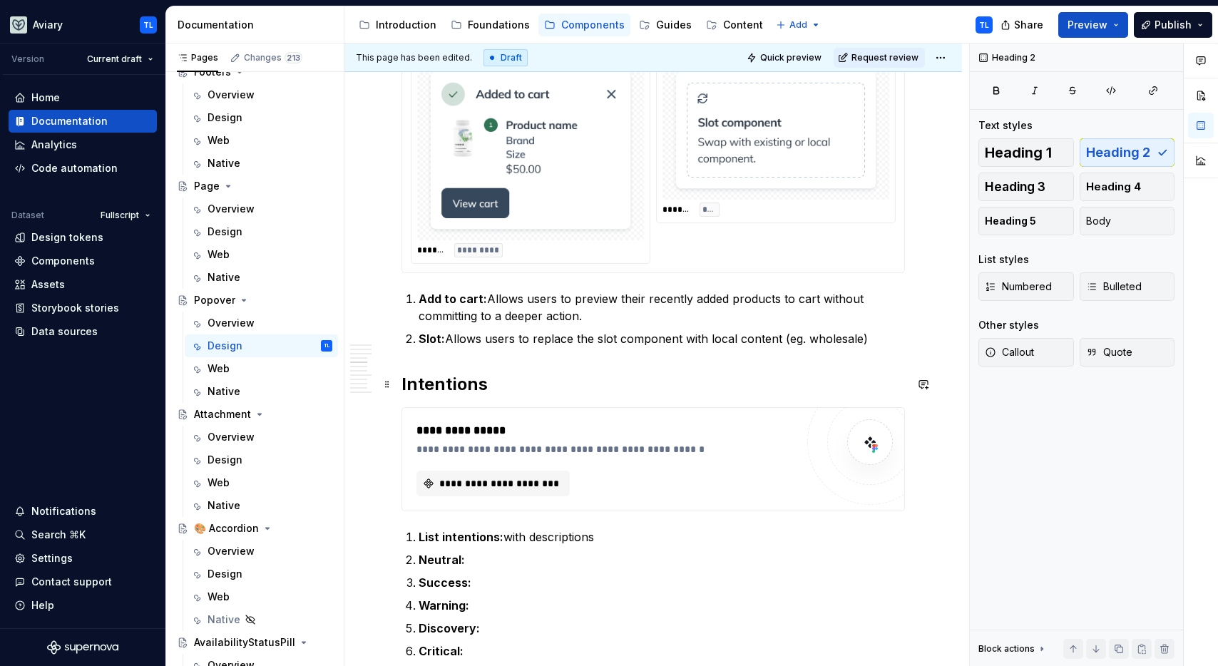
click at [426, 387] on h2 "Intentions" at bounding box center [652, 384] width 503 height 23
click at [394, 387] on div "Best Practices Anchoring : Ensure the popover is visually and functionally anch…" at bounding box center [653, 626] width 618 height 2860
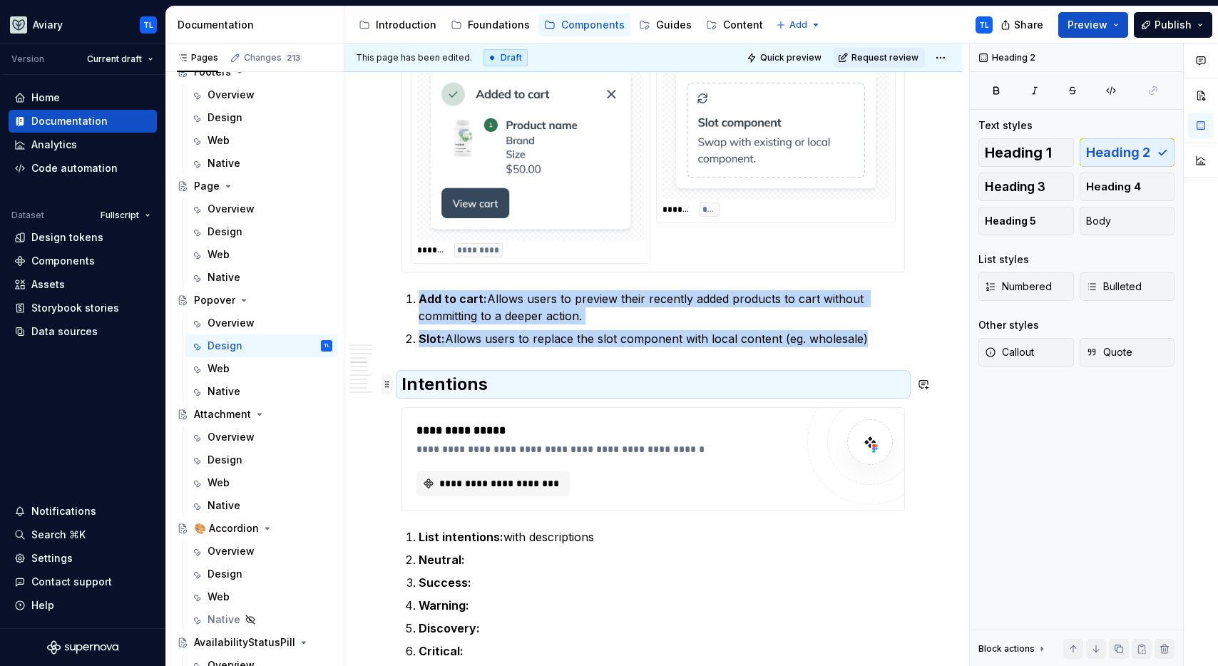
click at [392, 391] on span at bounding box center [387, 384] width 11 height 20
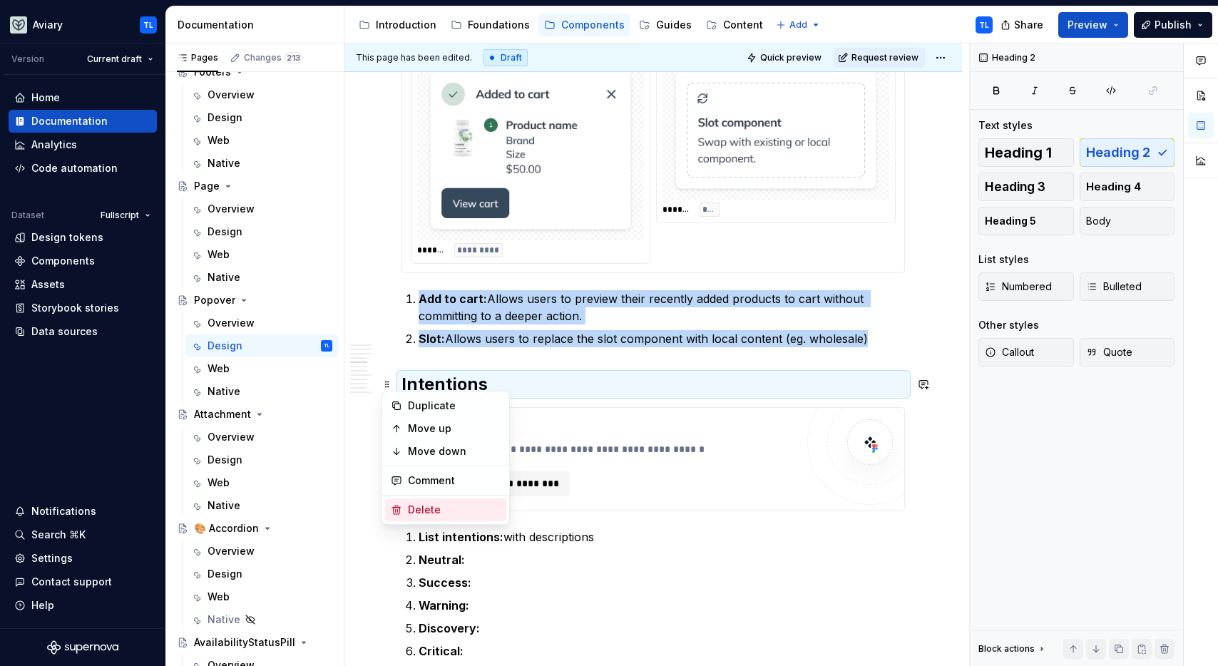
click at [412, 511] on div "Delete" at bounding box center [454, 510] width 93 height 14
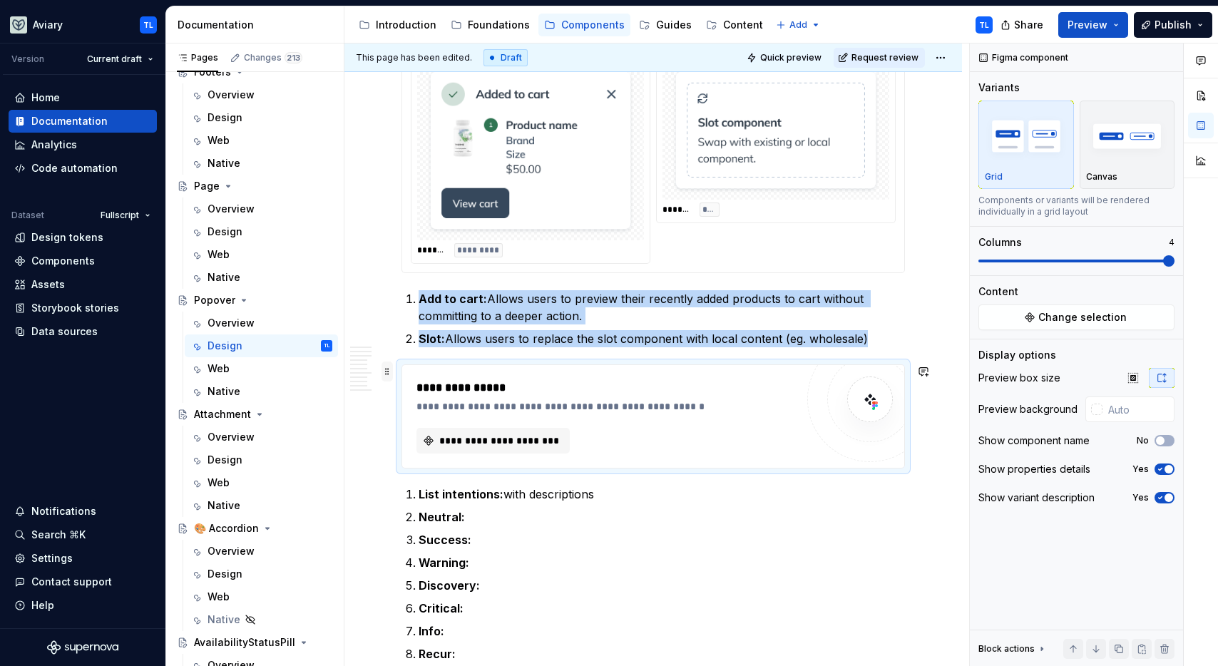
click at [386, 369] on span at bounding box center [387, 372] width 11 height 20
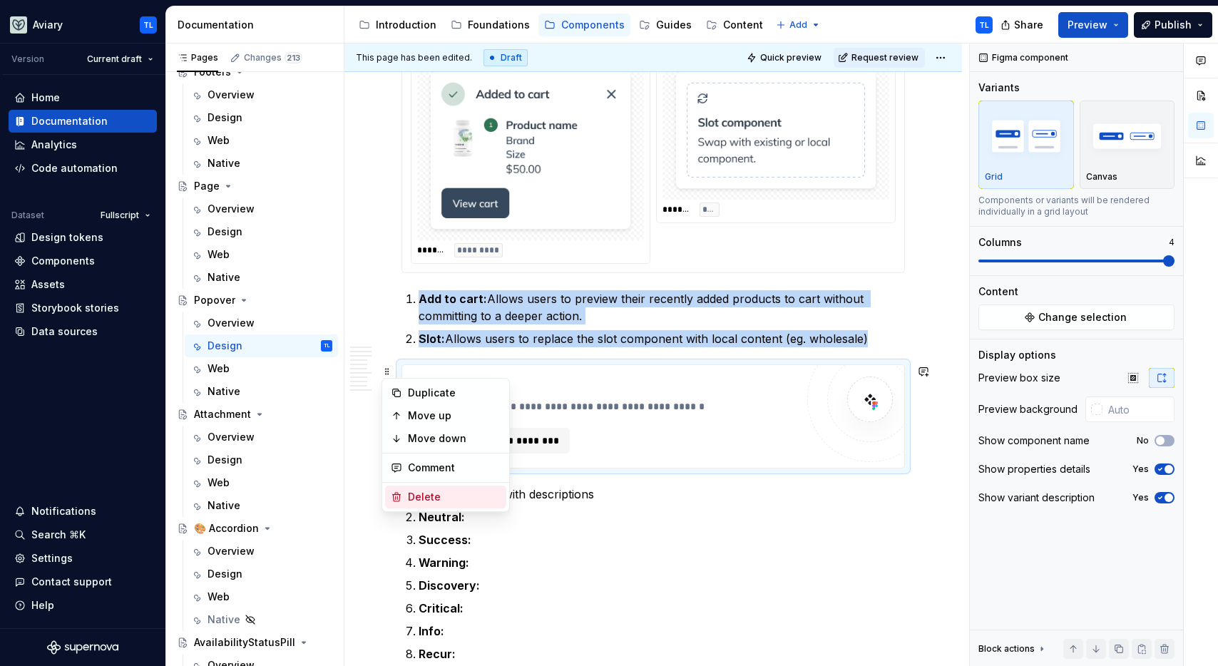
click at [424, 502] on div "Delete" at bounding box center [454, 497] width 93 height 14
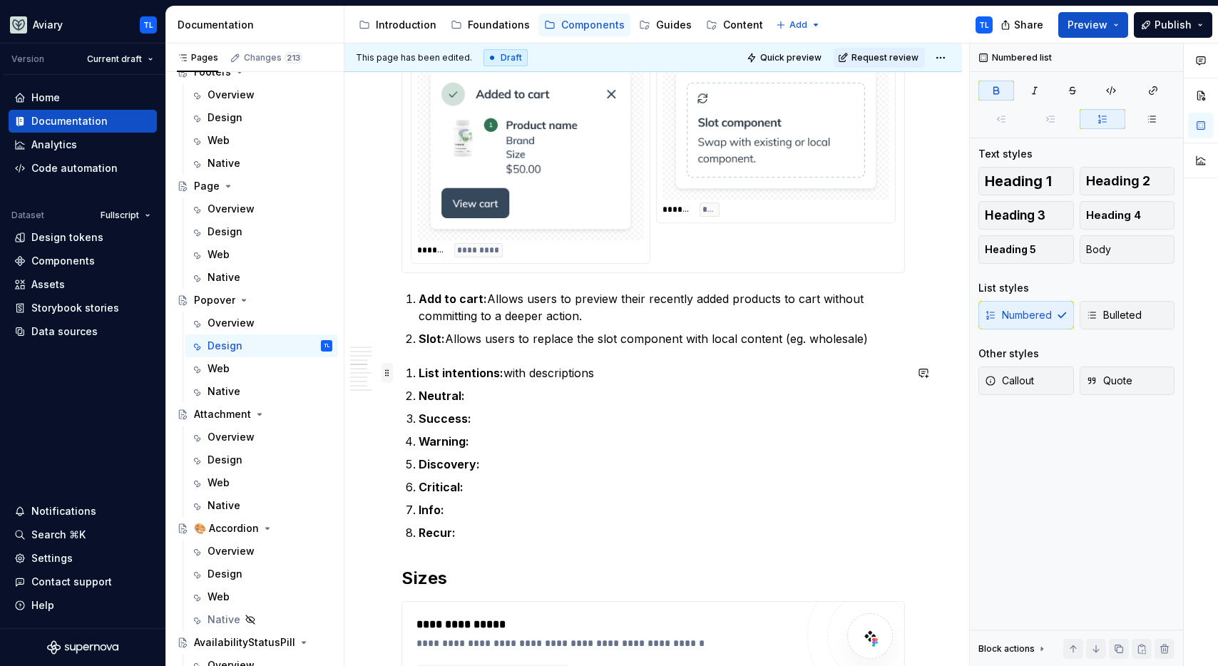
click at [385, 369] on span at bounding box center [387, 373] width 11 height 20
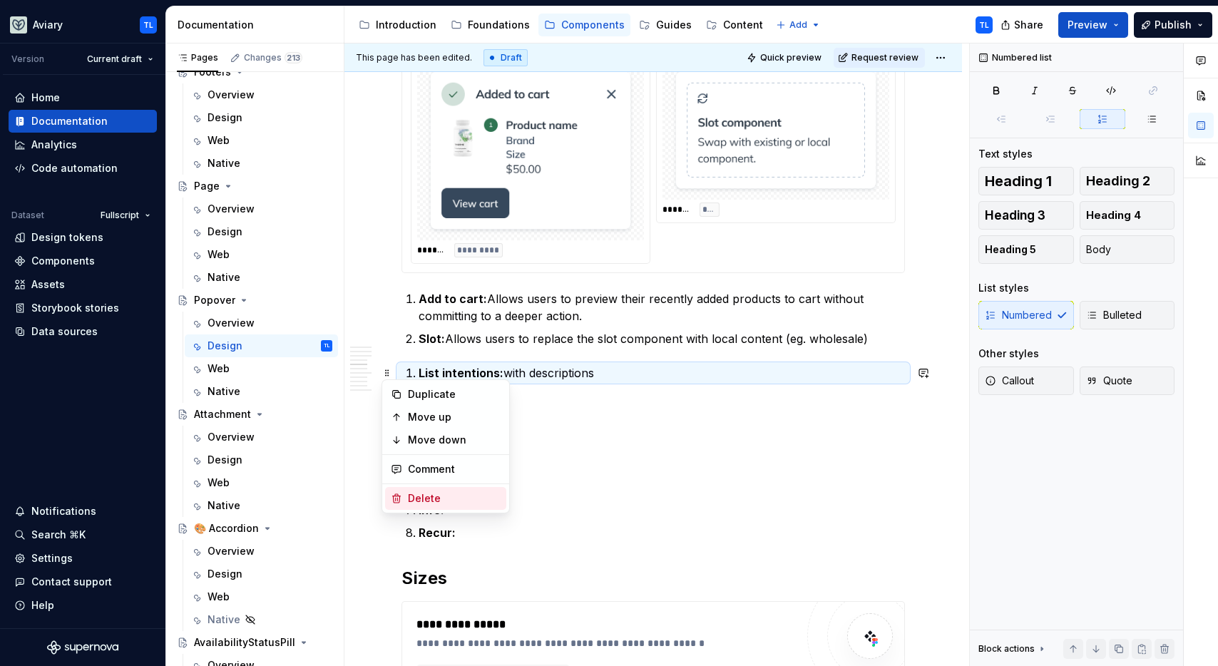
click at [423, 493] on div "Delete" at bounding box center [454, 498] width 93 height 14
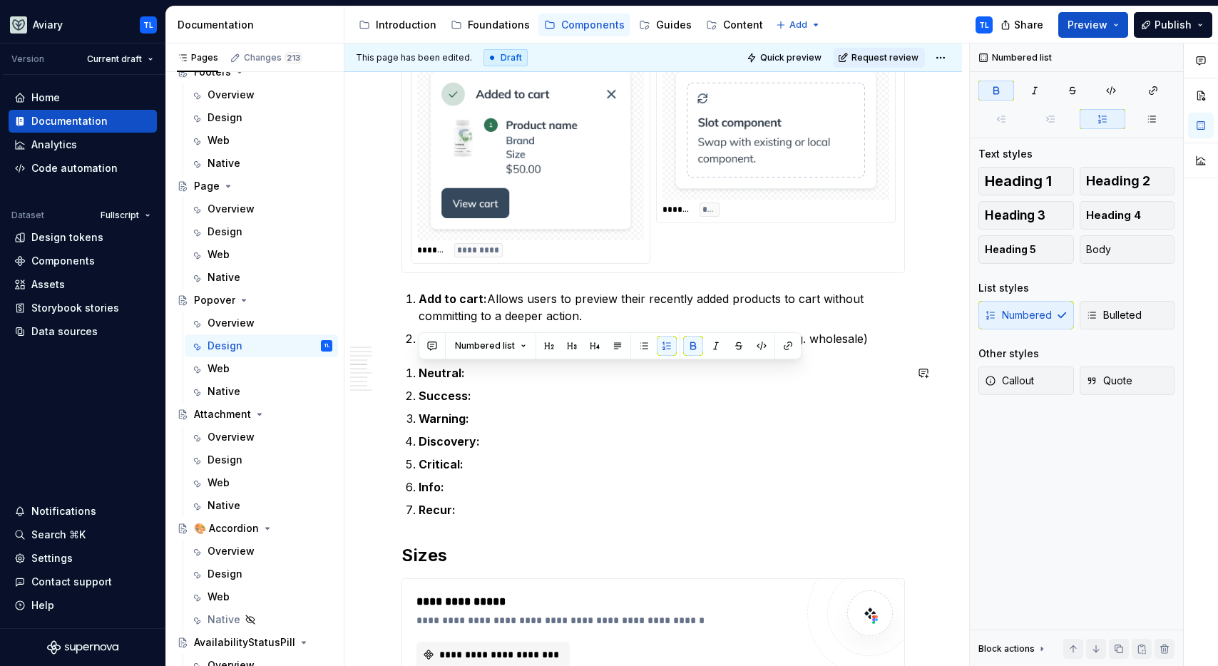
drag, startPoint x: 489, startPoint y: 508, endPoint x: 403, endPoint y: 352, distance: 179.1
click at [403, 352] on div "Best Practices Anchoring : Ensure the popover is visually and functionally anch…" at bounding box center [652, 441] width 503 height 2421
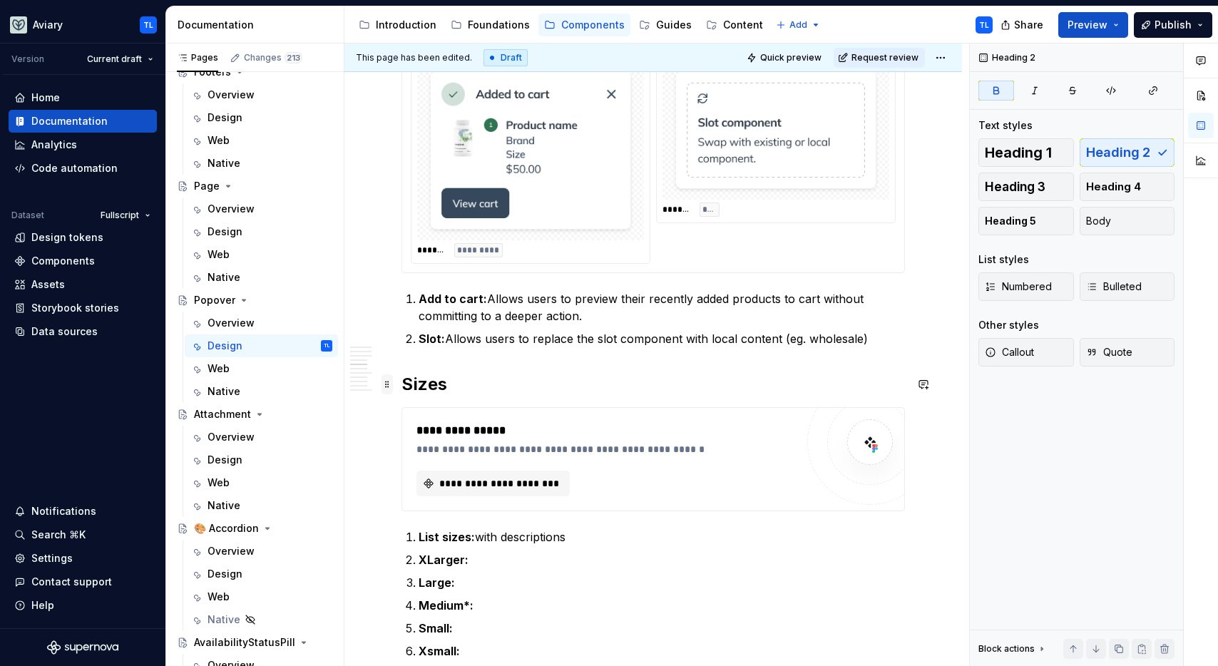
click at [392, 387] on span at bounding box center [387, 384] width 11 height 20
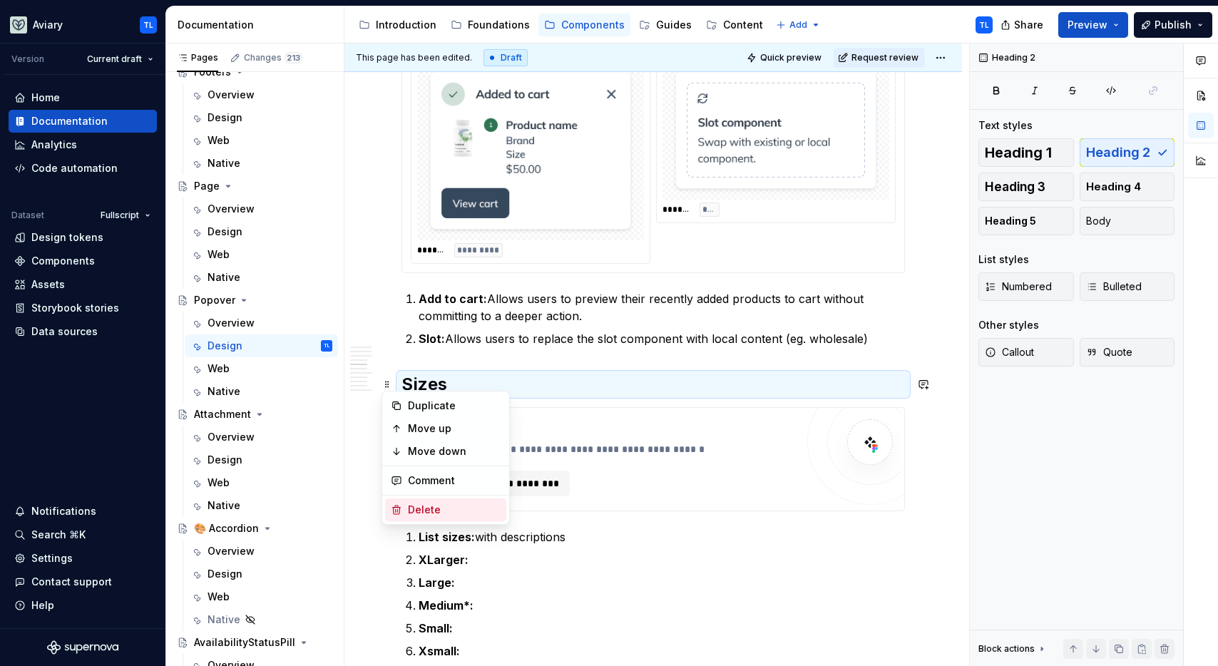
drag, startPoint x: 434, startPoint y: 509, endPoint x: 426, endPoint y: 483, distance: 27.3
click at [433, 509] on div "Delete" at bounding box center [454, 510] width 93 height 14
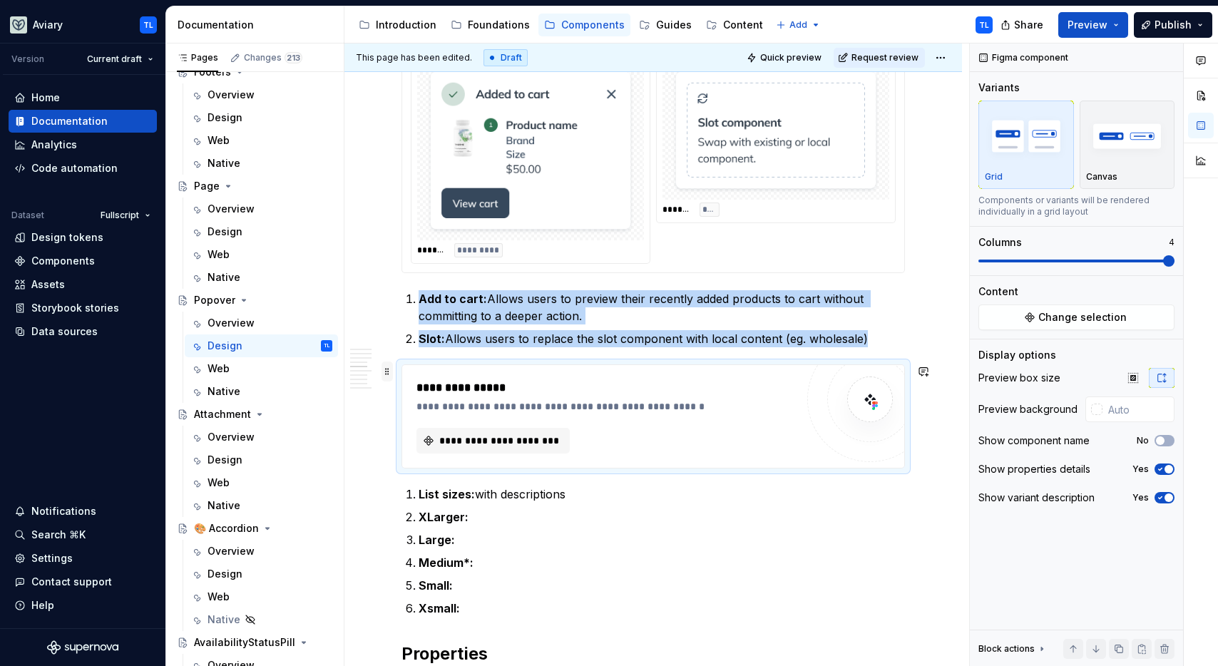
click at [388, 370] on span at bounding box center [387, 372] width 11 height 20
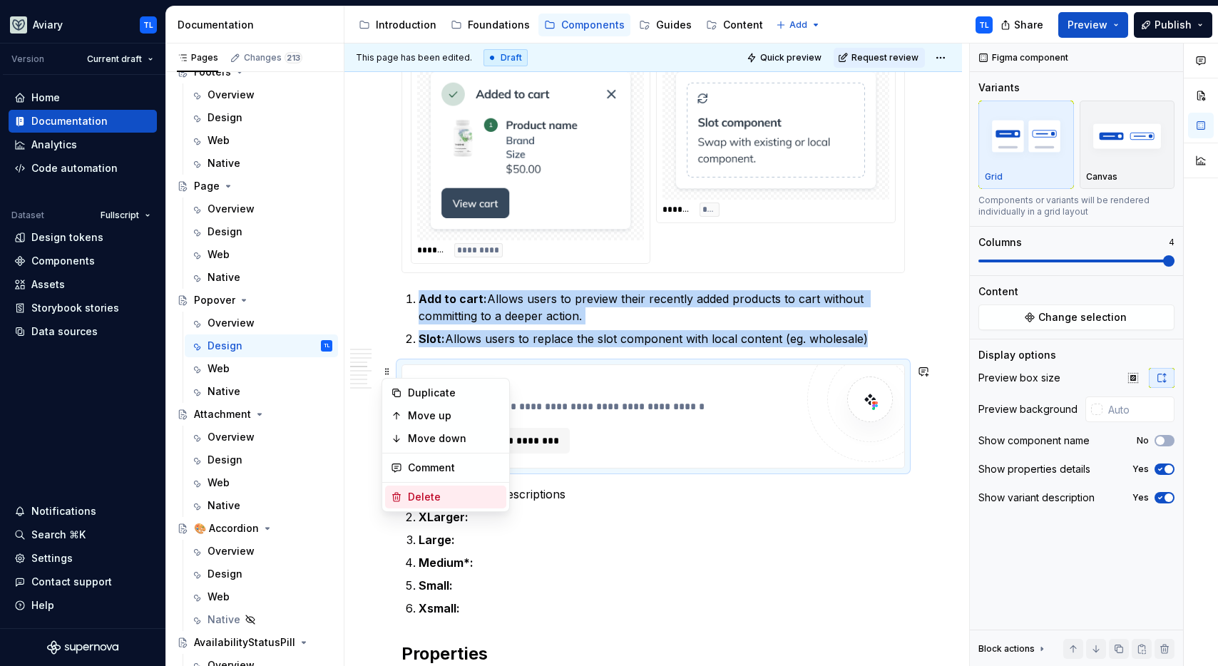
click at [436, 499] on div "Delete" at bounding box center [454, 497] width 93 height 14
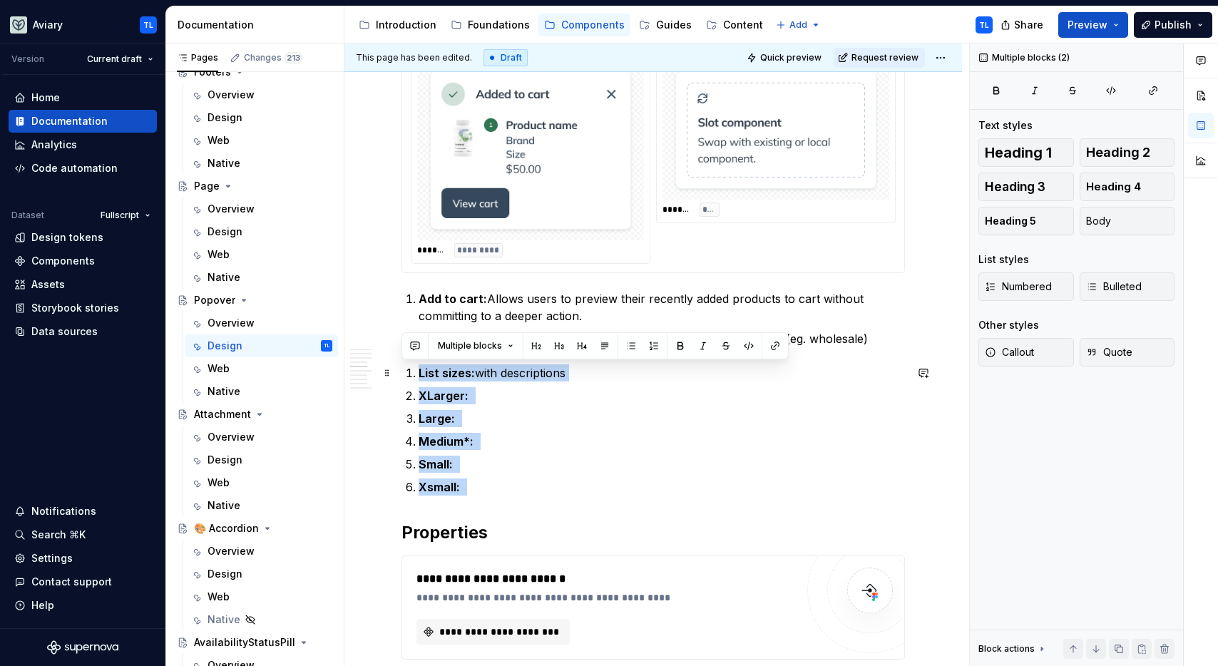
drag, startPoint x: 474, startPoint y: 492, endPoint x: 418, endPoint y: 374, distance: 130.8
click at [418, 374] on div "Best Practices Anchoring : Ensure the popover is visually and functionally anch…" at bounding box center [652, 274] width 503 height 2086
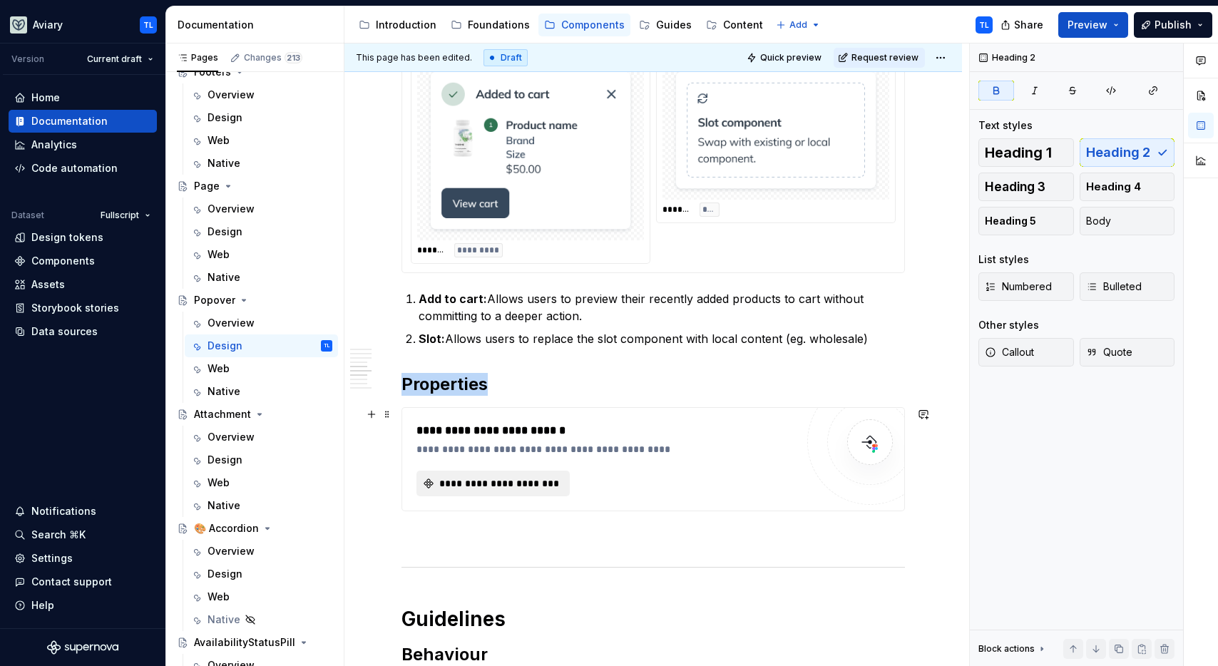
click at [492, 481] on span "**********" at bounding box center [498, 483] width 123 height 14
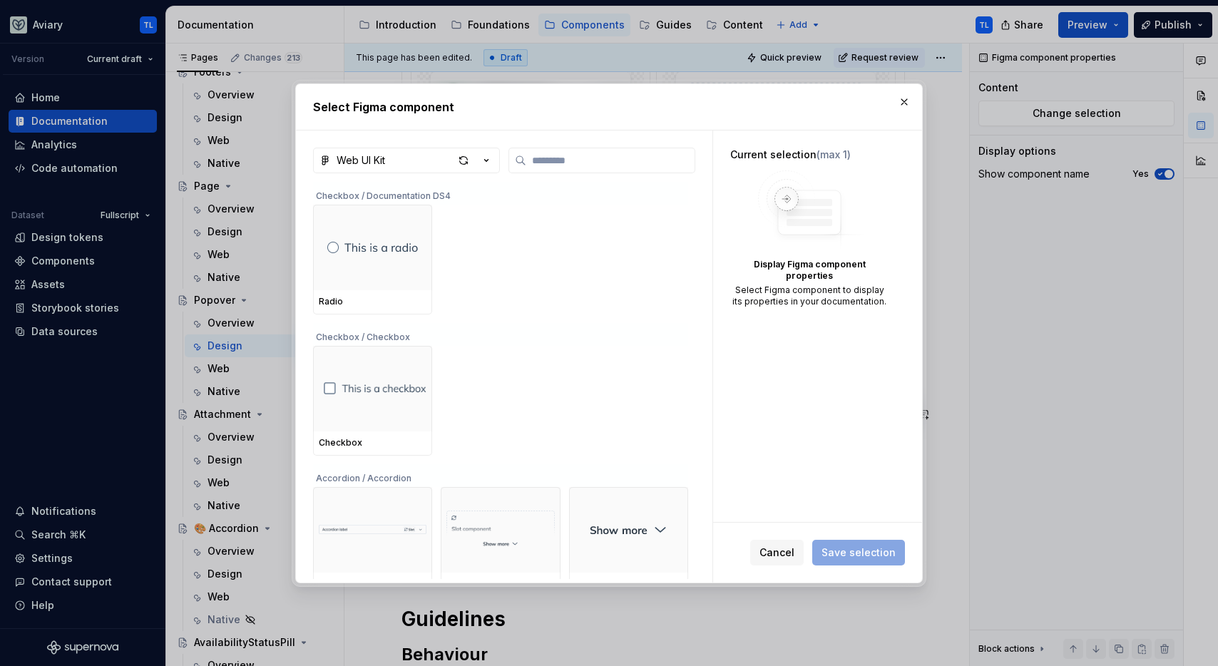
type textarea "*"
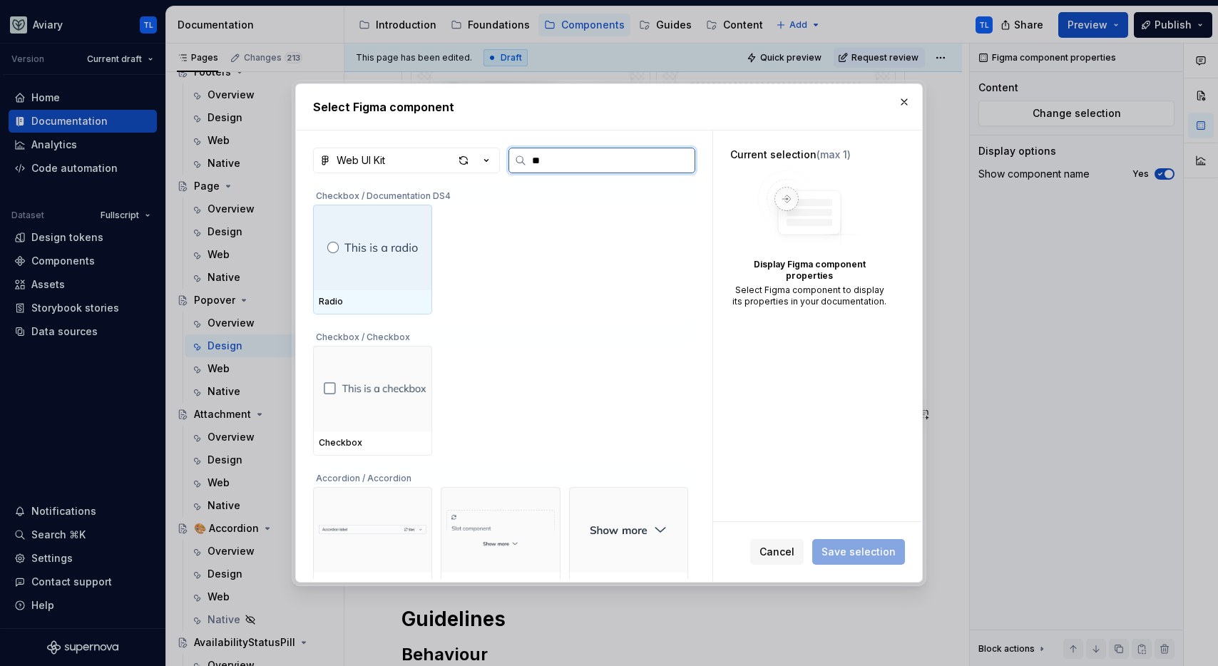
type input "***"
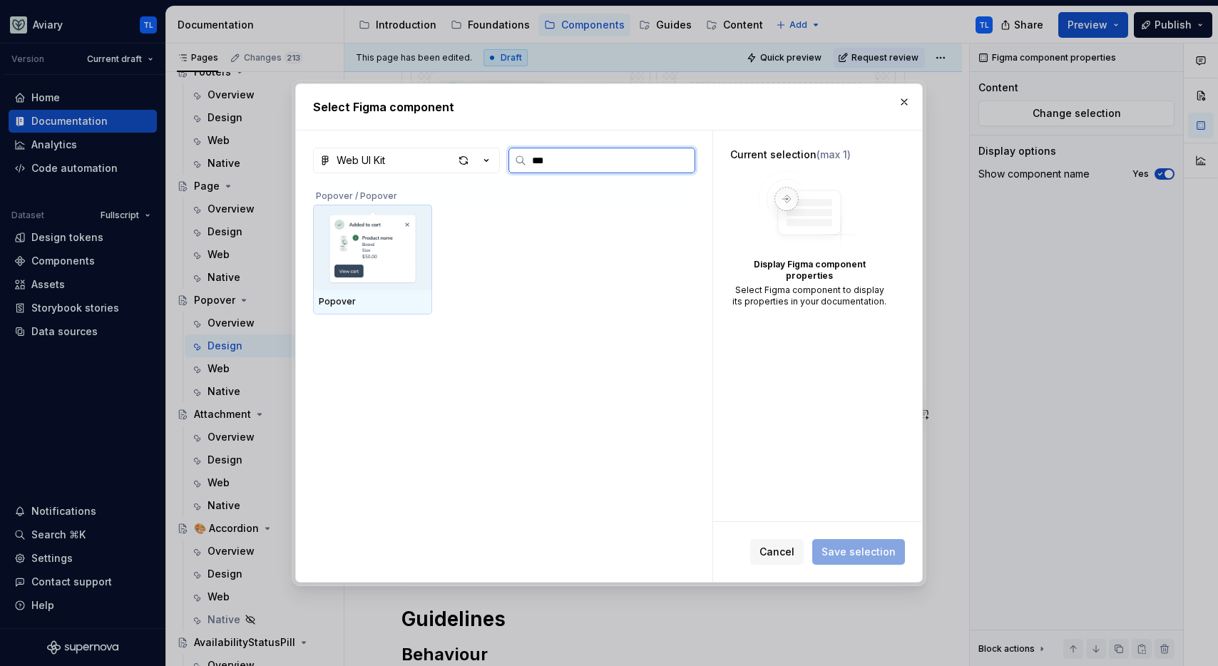
click at [425, 275] on img at bounding box center [373, 247] width 108 height 74
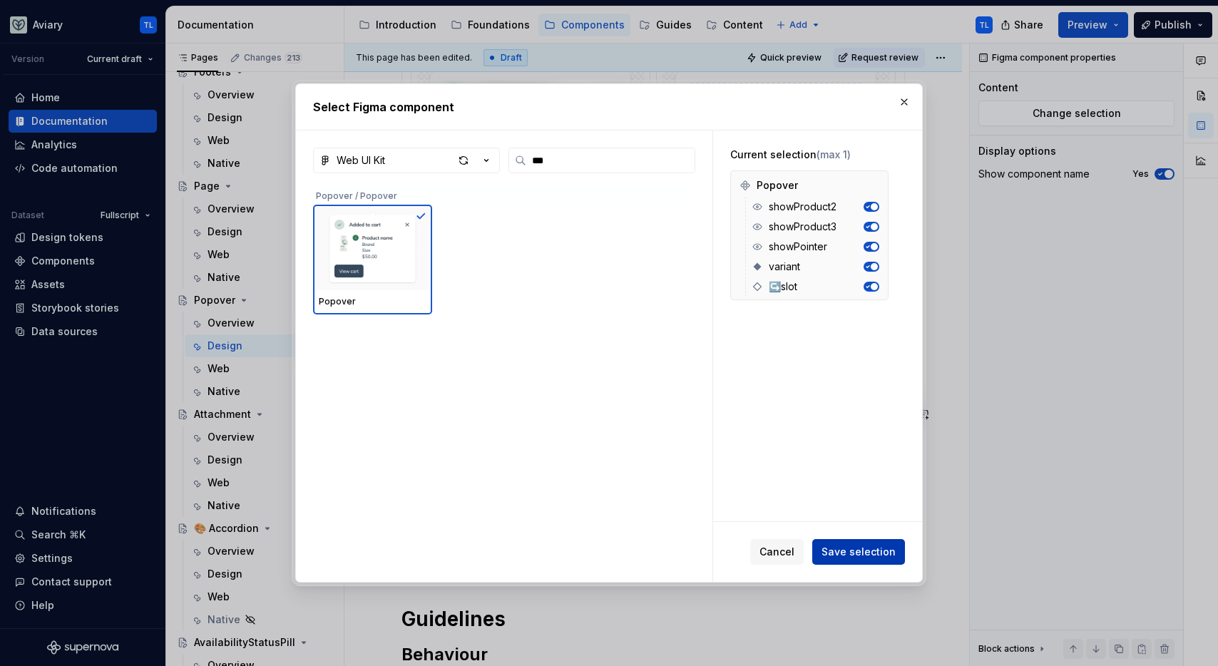
click at [859, 548] on span "Save selection" at bounding box center [859, 552] width 74 height 14
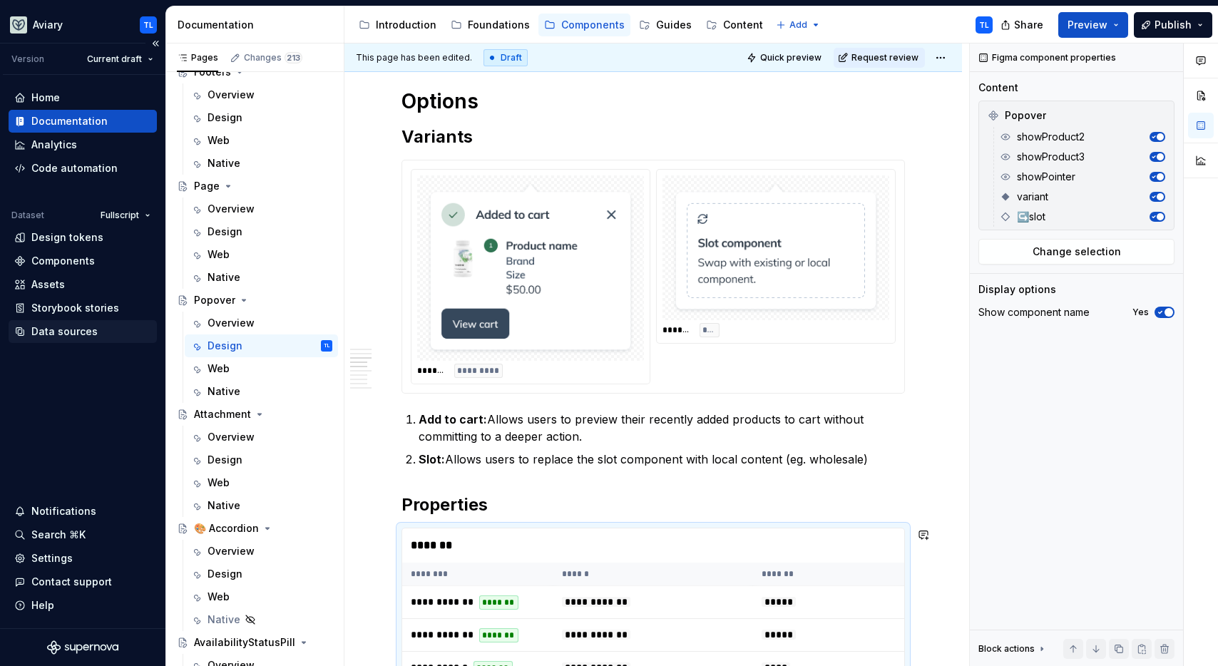
scroll to position [943, 0]
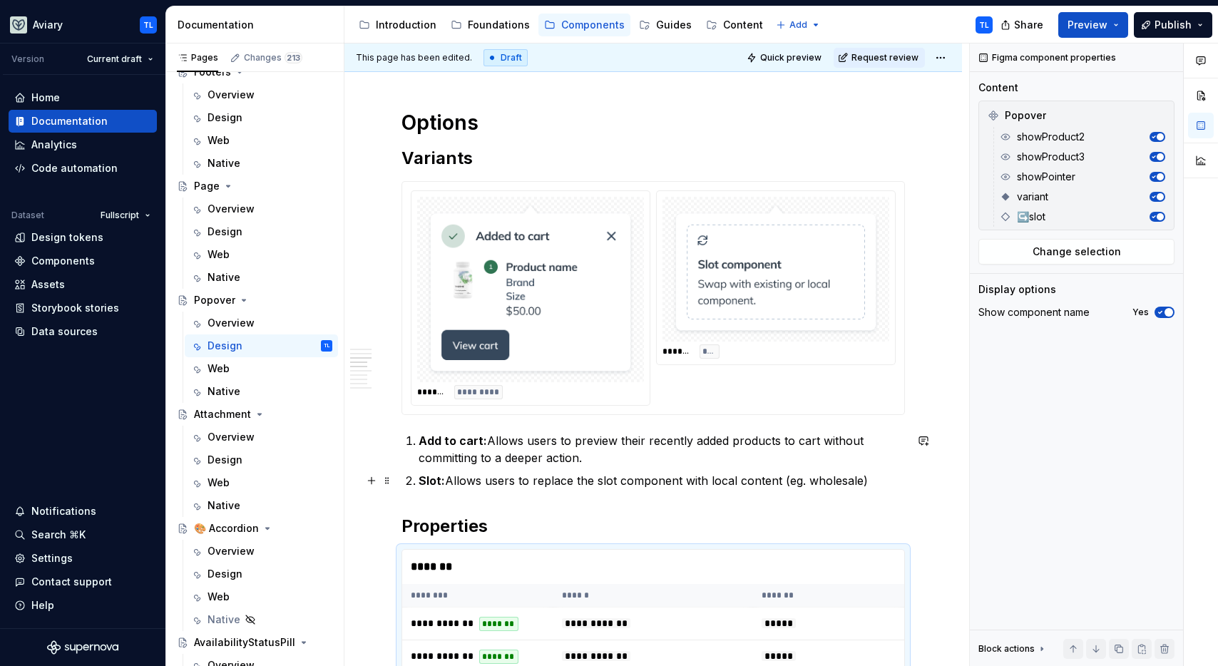
click at [864, 481] on p "Slot: Allows users to replace the slot component with local content (eg. wholes…" at bounding box center [662, 480] width 486 height 17
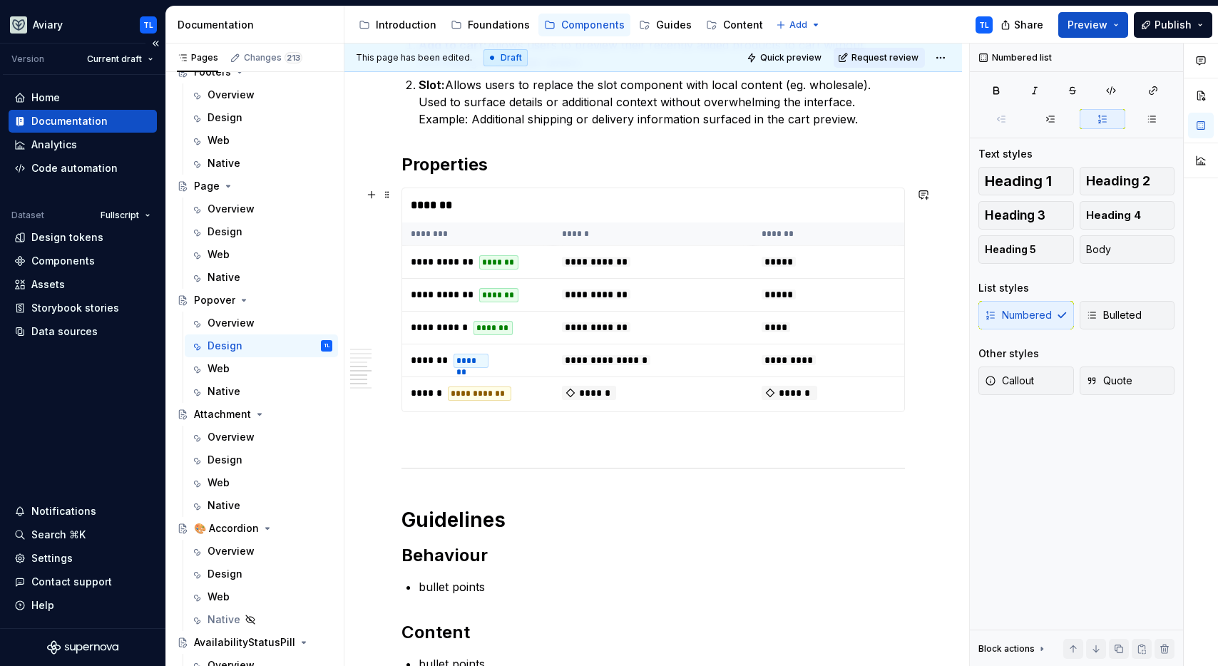
scroll to position [1445, 0]
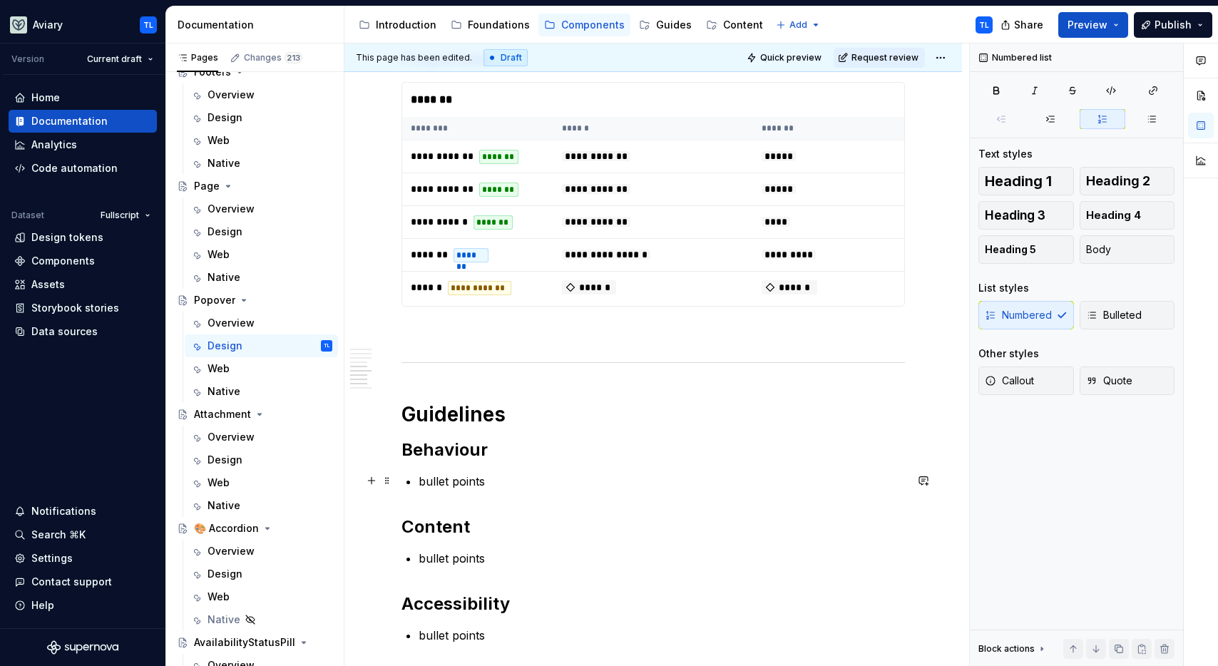
click at [495, 479] on p "bullet points" at bounding box center [662, 481] width 486 height 17
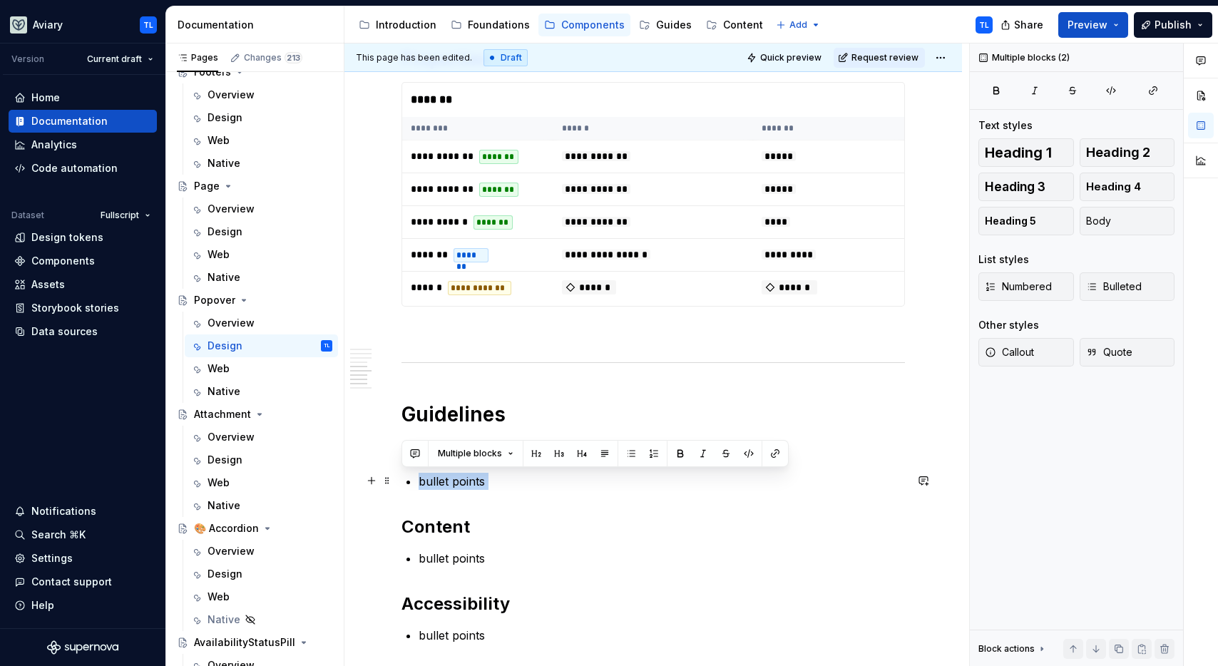
drag, startPoint x: 495, startPoint y: 479, endPoint x: 422, endPoint y: 476, distance: 72.8
click at [422, 476] on p "bullet points" at bounding box center [662, 481] width 486 height 17
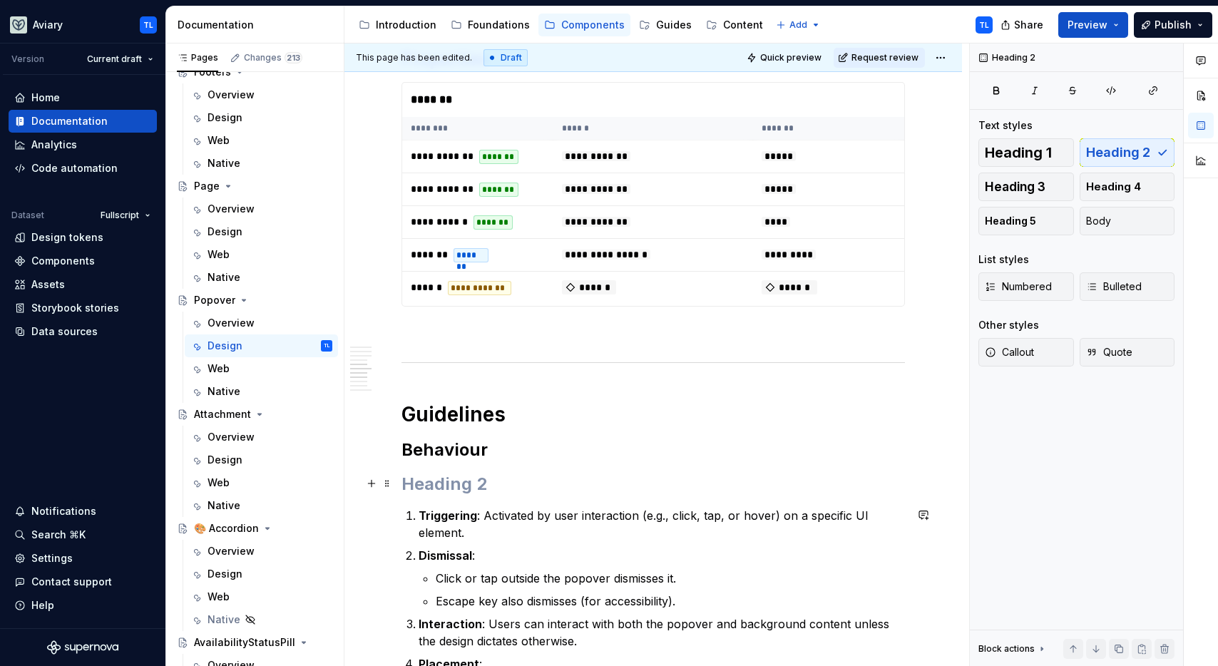
click at [444, 485] on h2 at bounding box center [652, 484] width 503 height 23
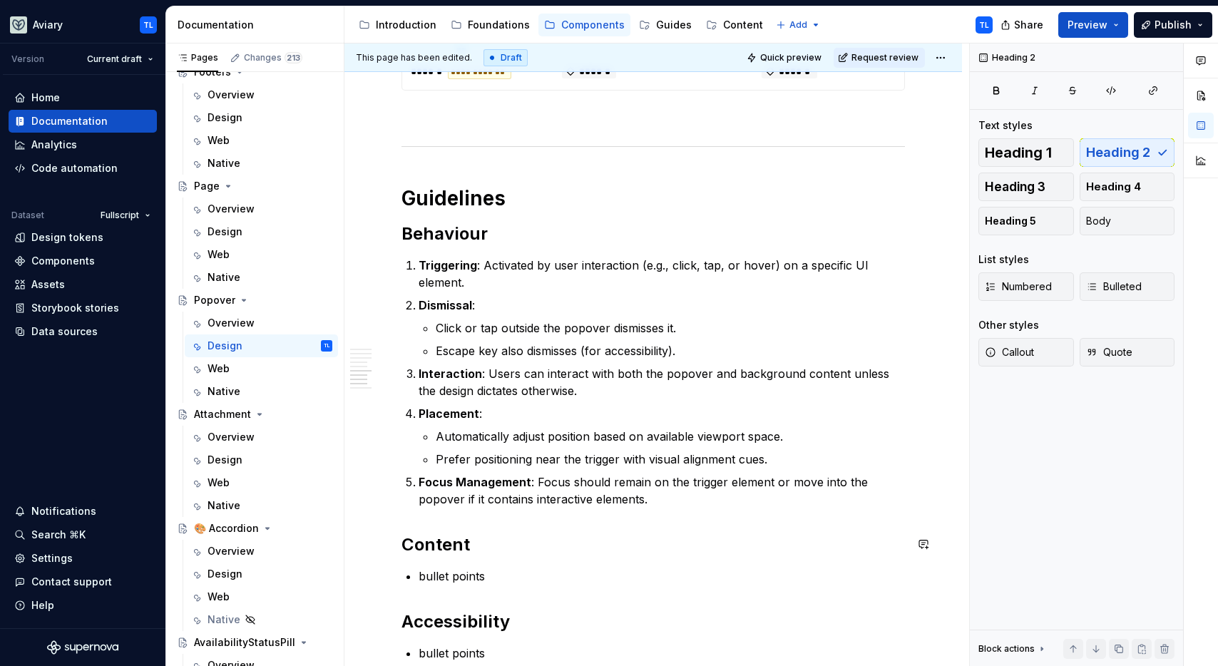
scroll to position [1717, 0]
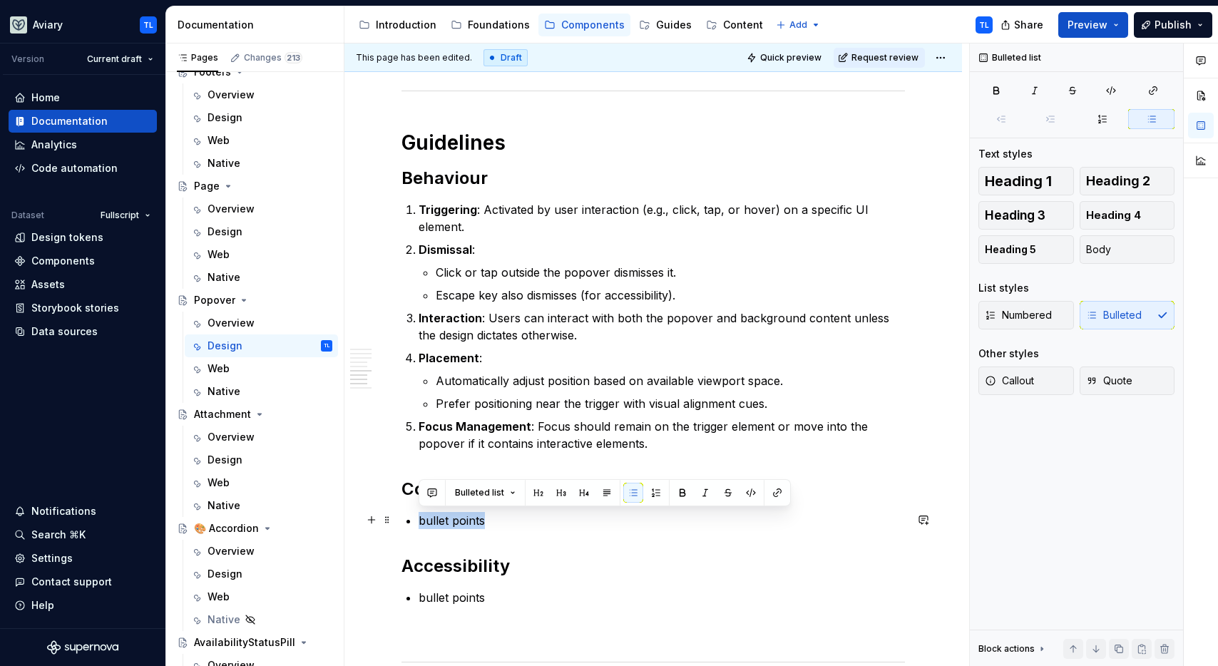
drag, startPoint x: 491, startPoint y: 519, endPoint x: 528, endPoint y: 523, distance: 36.6
click at [419, 516] on li "bullet points" at bounding box center [662, 520] width 486 height 17
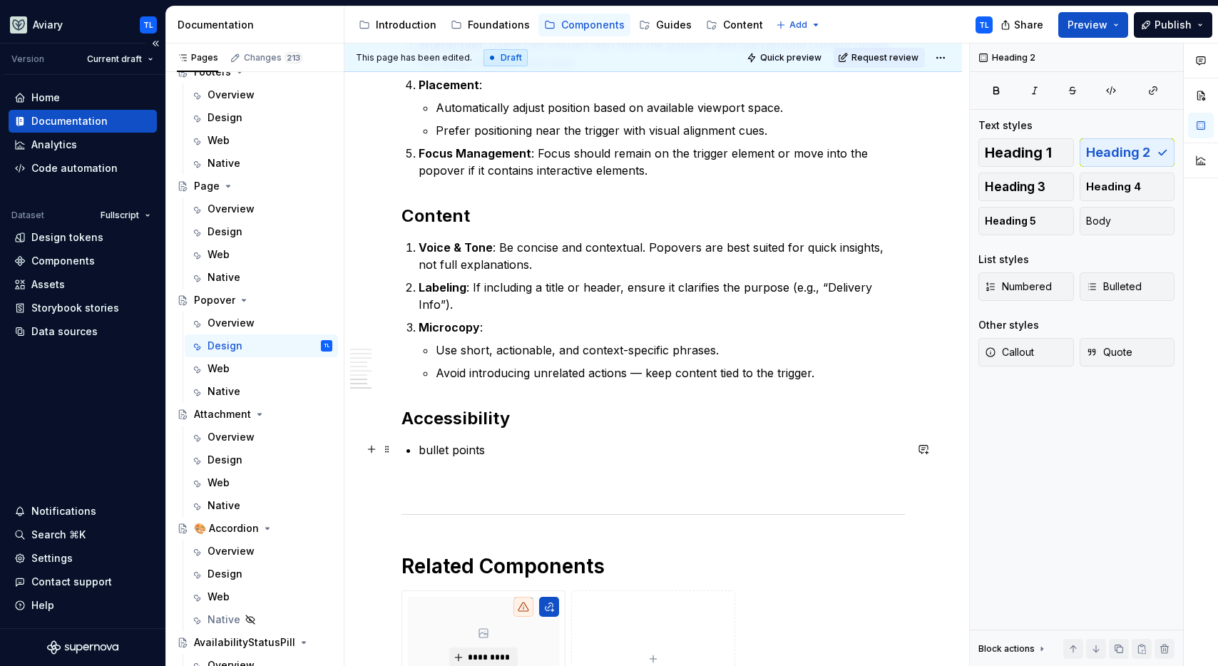
scroll to position [2123, 0]
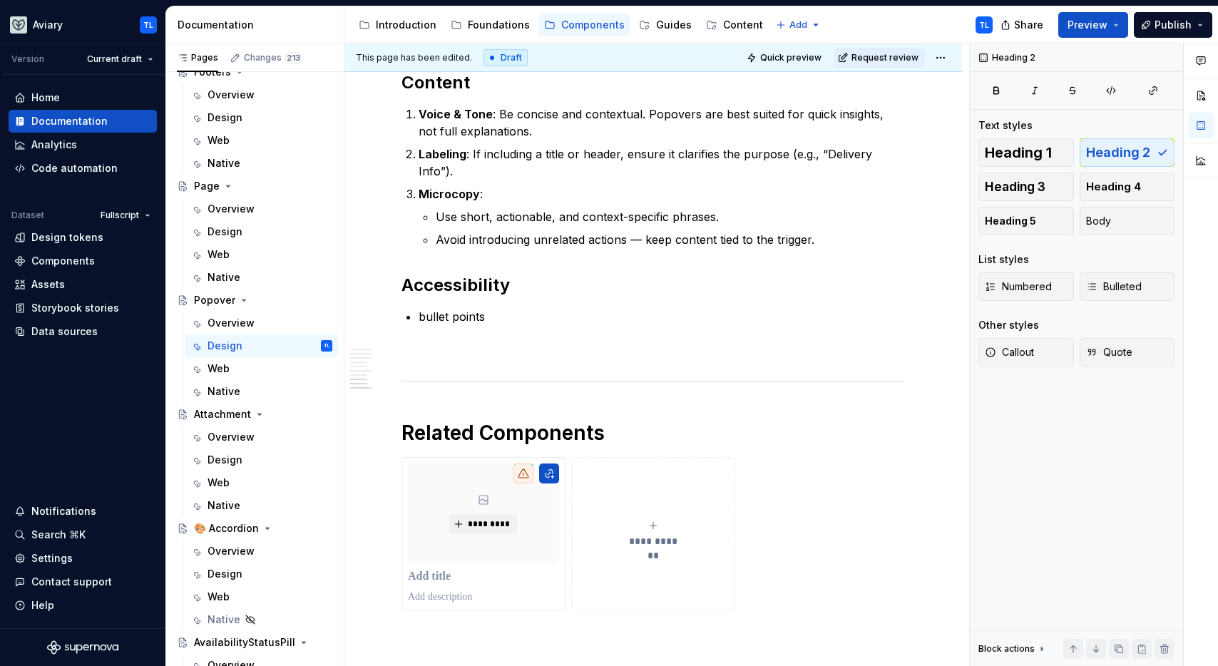
click at [459, 317] on p "bullet points" at bounding box center [662, 316] width 486 height 17
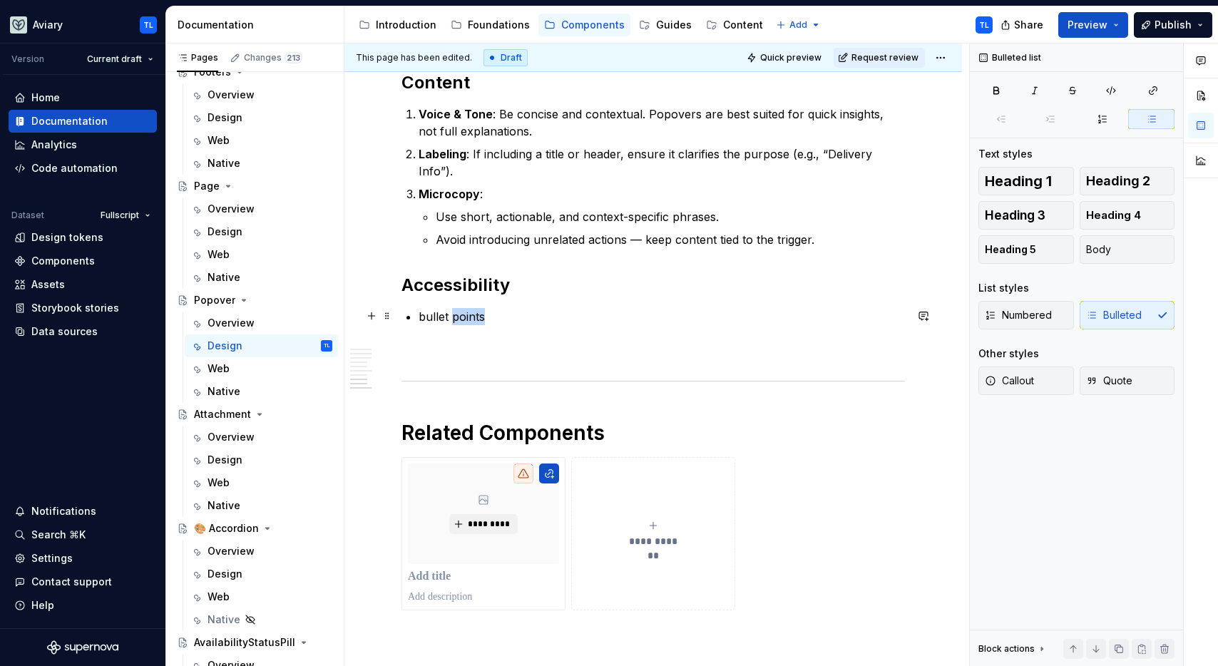
click at [459, 317] on p "bullet points" at bounding box center [662, 316] width 486 height 17
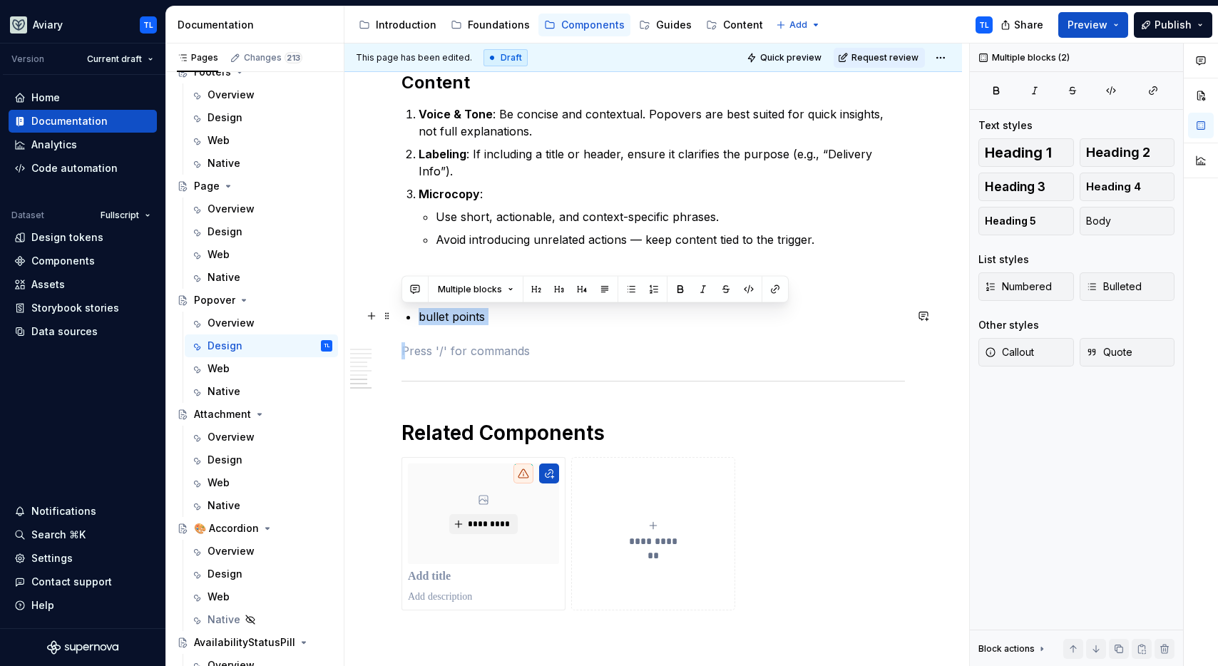
drag, startPoint x: 496, startPoint y: 320, endPoint x: 422, endPoint y: 314, distance: 74.4
click at [421, 314] on p "bullet points" at bounding box center [662, 316] width 486 height 17
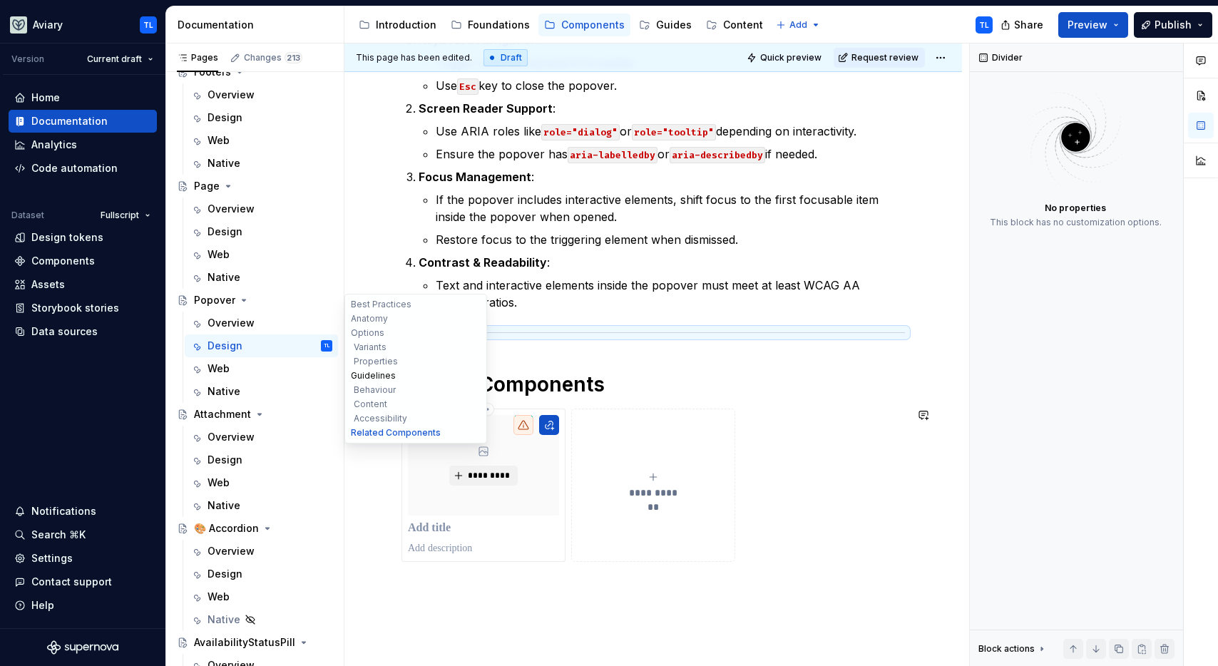
scroll to position [2400, 0]
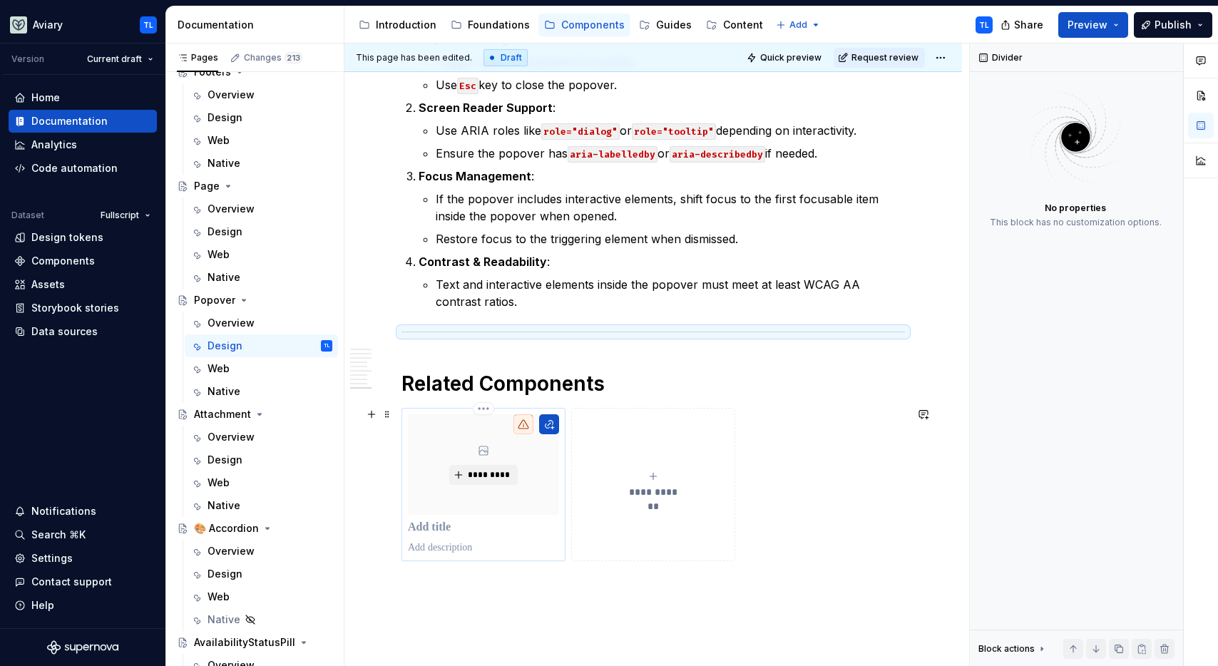
click at [471, 526] on p at bounding box center [483, 528] width 151 height 14
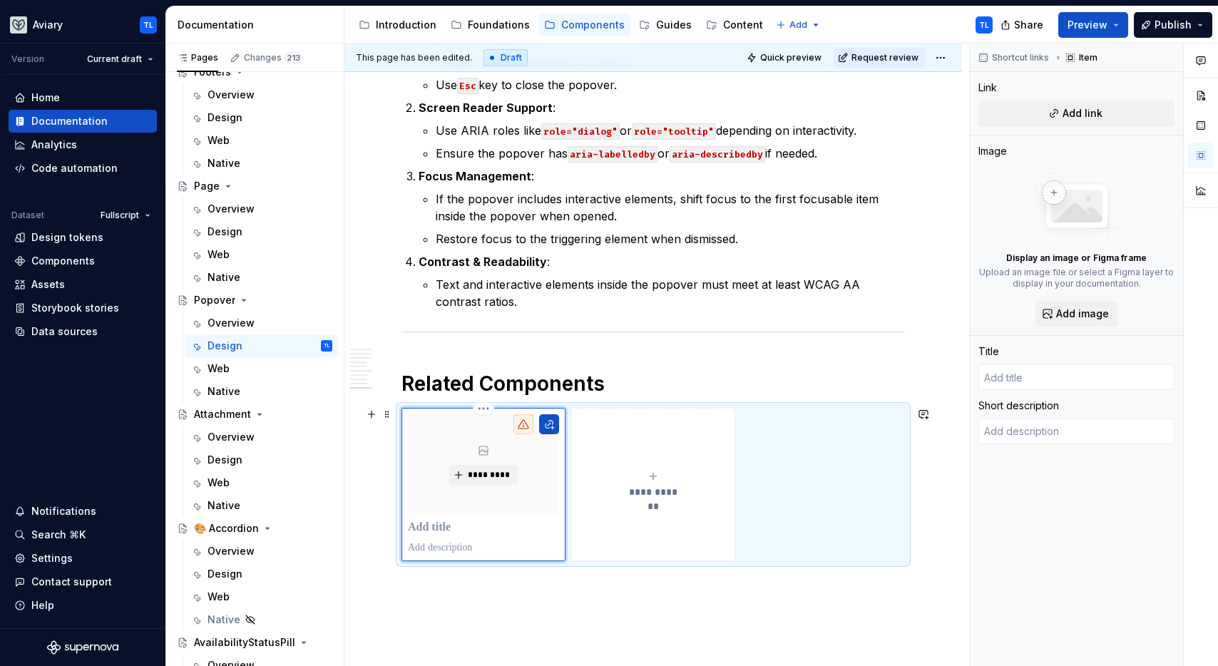
type textarea "*"
type input "M"
type textarea "*"
type input "Mo"
type textarea "*"
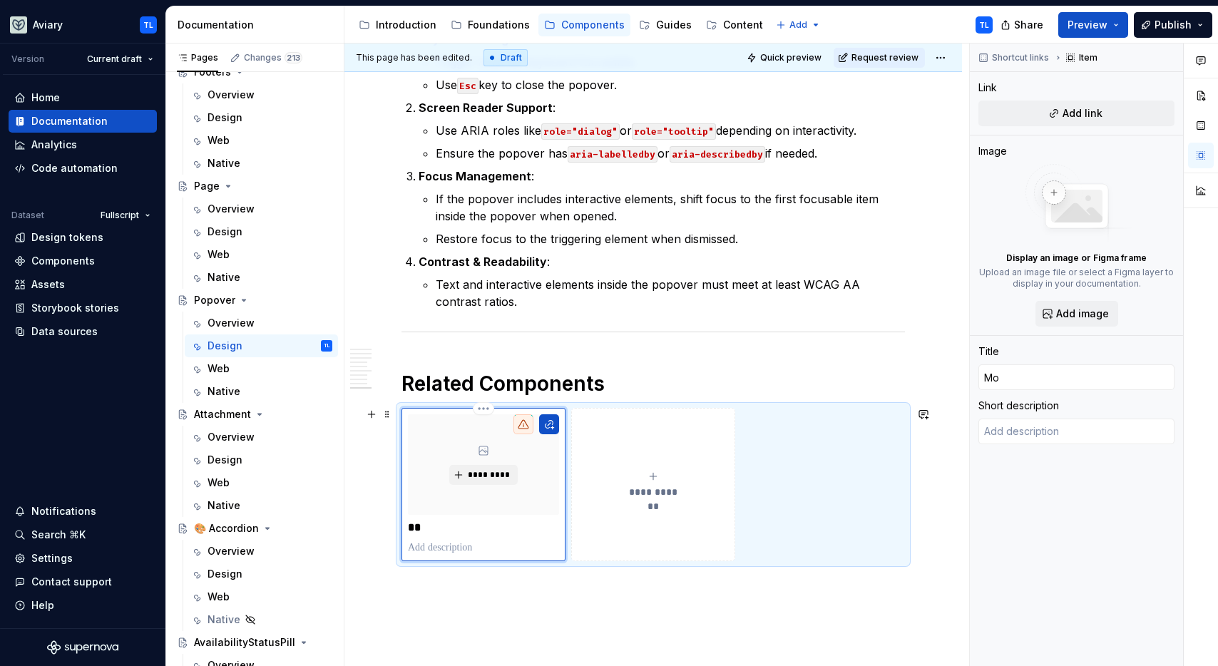
type input "Mod"
type textarea "*"
type input "Moda"
type textarea "*"
type input "Modal"
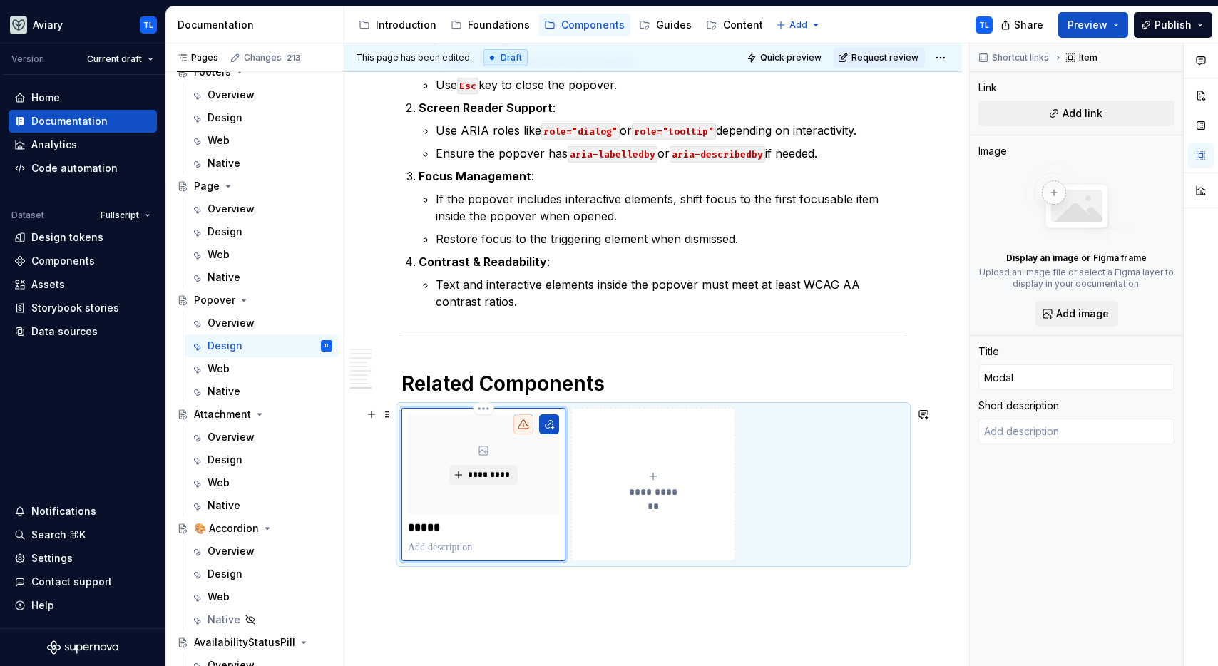
type textarea "*"
type input "Modals"
click at [486, 480] on button "*********" at bounding box center [483, 475] width 68 height 20
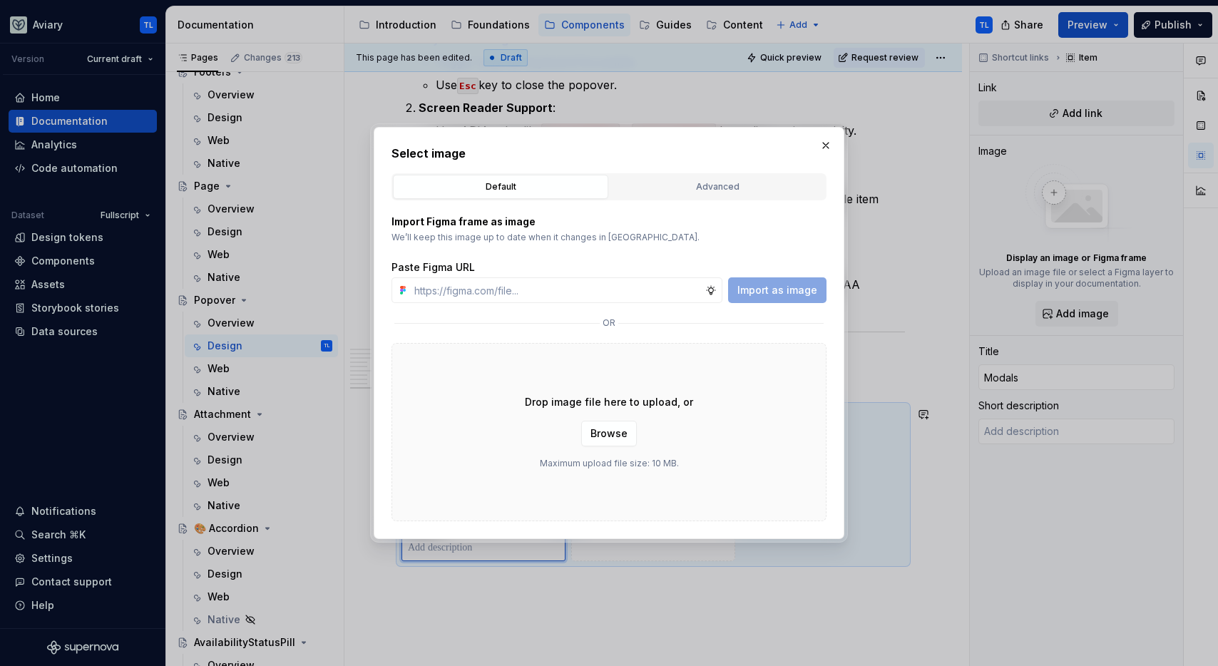
type textarea "*"
type input "modal"
click at [824, 146] on button "button" at bounding box center [826, 145] width 20 height 20
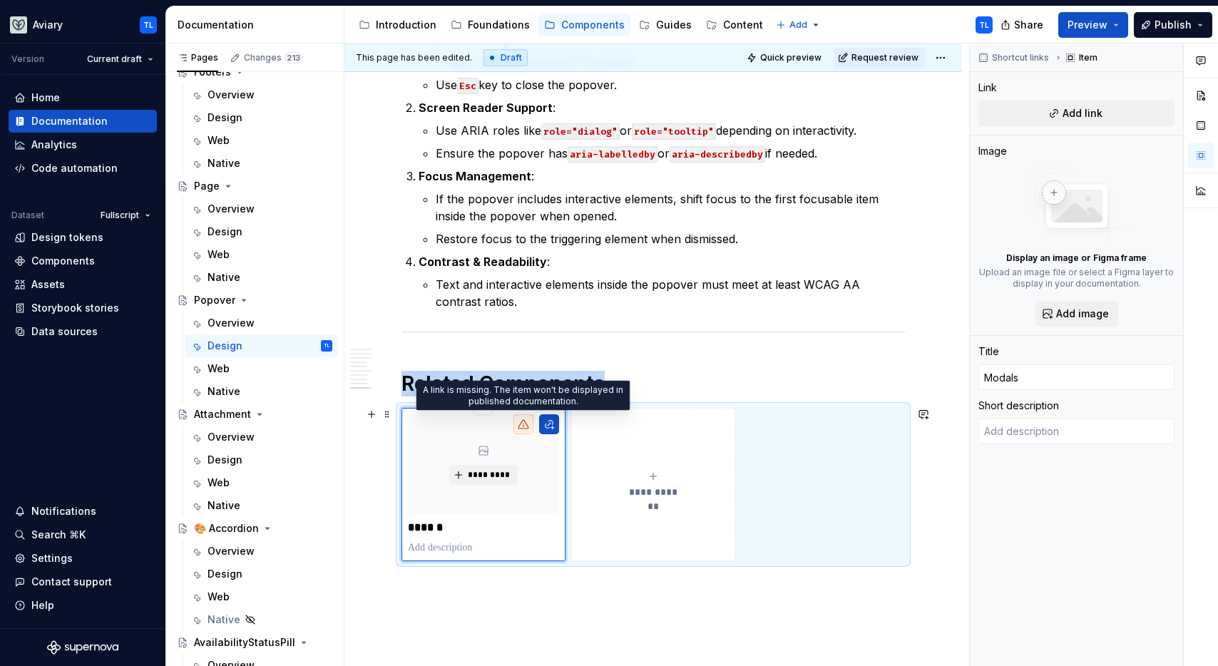
click at [524, 431] on div at bounding box center [523, 424] width 20 height 20
click at [550, 424] on button "button" at bounding box center [549, 424] width 20 height 20
type textarea "*"
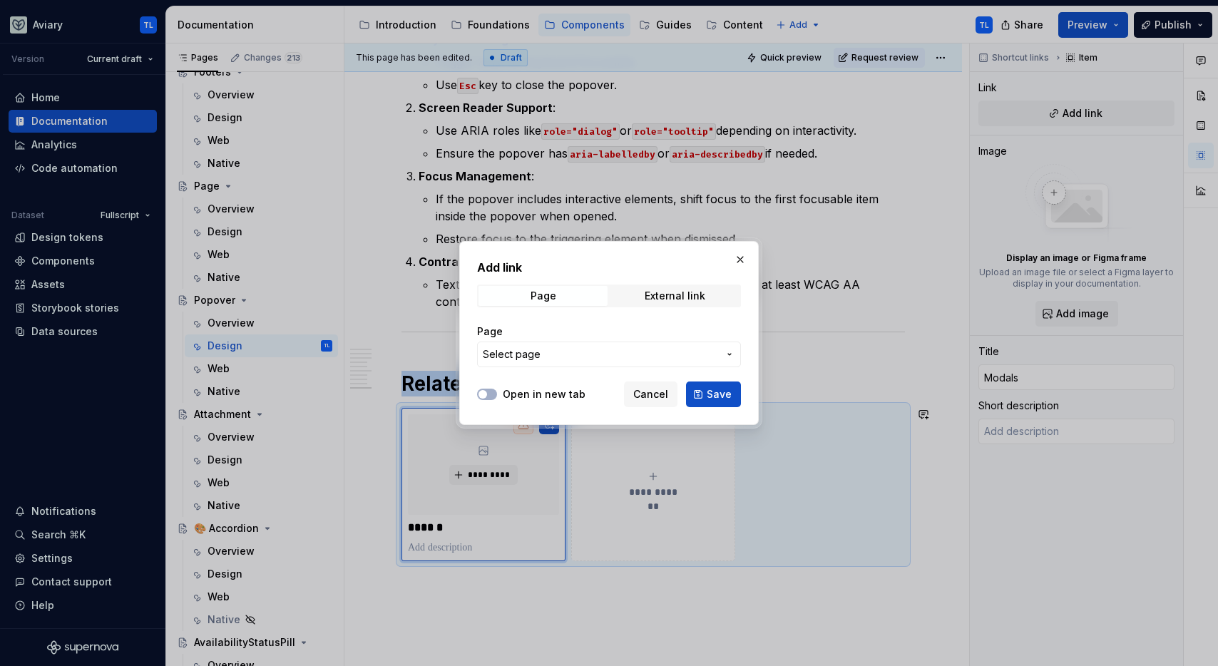
click at [543, 352] on span "Select page" at bounding box center [600, 354] width 235 height 14
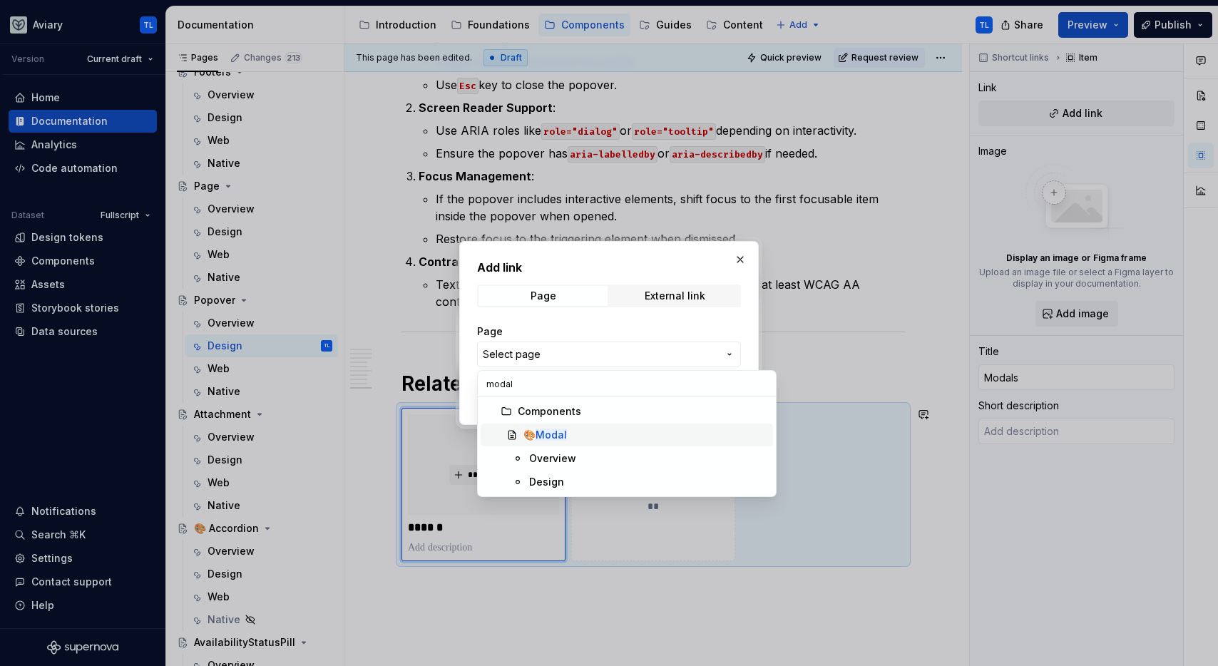
type input "modal"
click at [540, 435] on mark "Modal" at bounding box center [551, 435] width 31 height 12
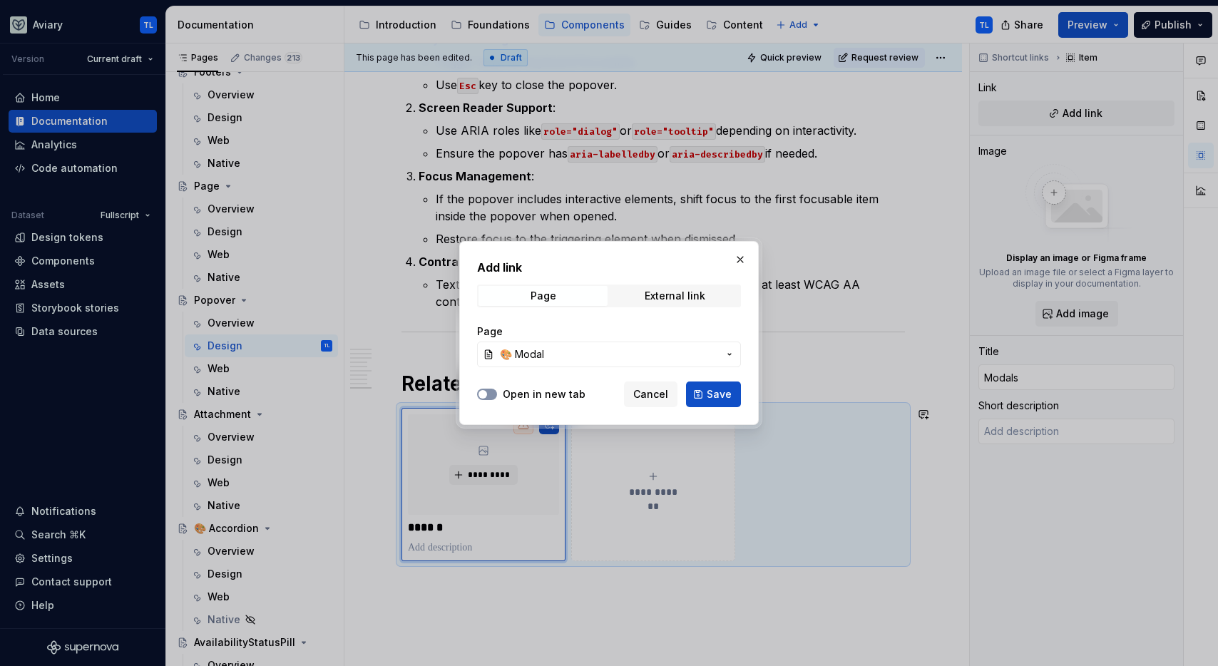
click at [491, 398] on button "Open in new tab" at bounding box center [487, 394] width 20 height 11
click at [735, 399] on button "Save" at bounding box center [713, 395] width 55 height 26
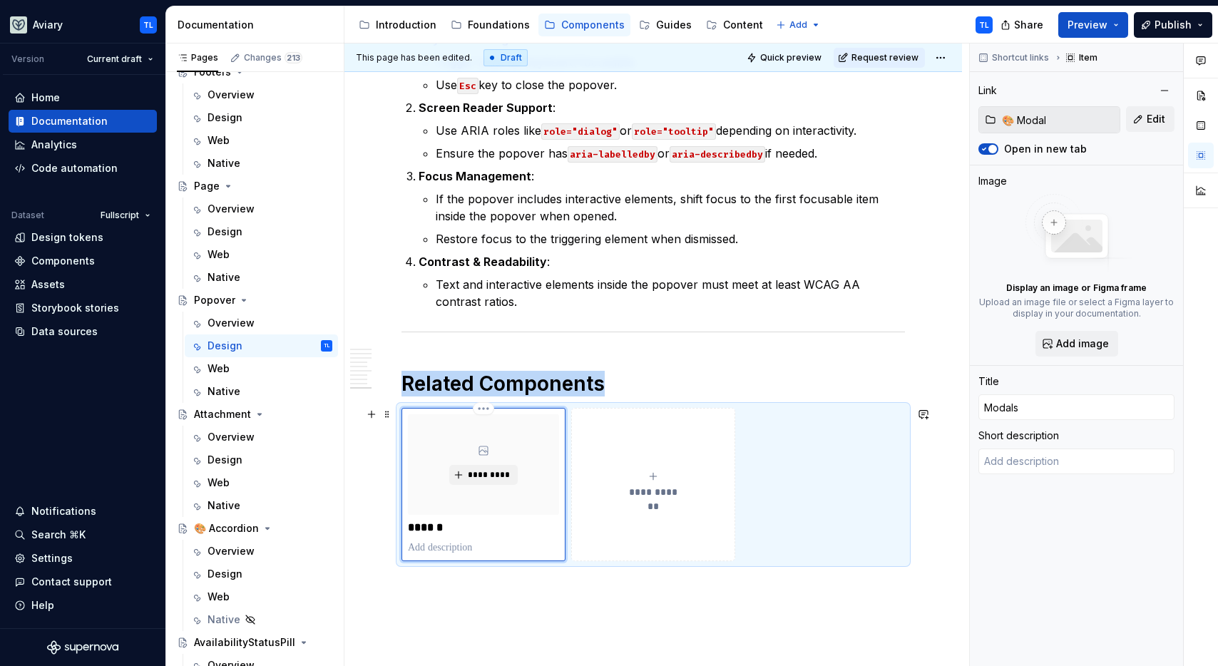
click at [458, 528] on p "******" at bounding box center [483, 528] width 151 height 14
type textarea "*"
type input "Modal"
type textarea "*"
type input "Moda"
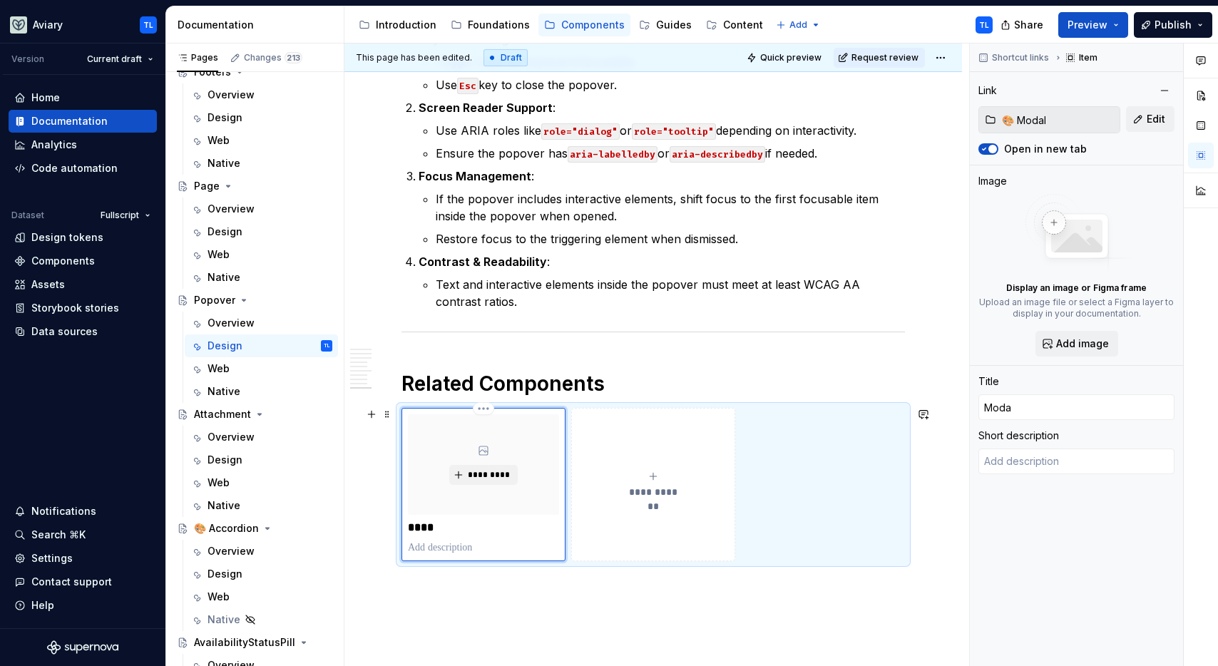
type textarea "*"
type input "Modal"
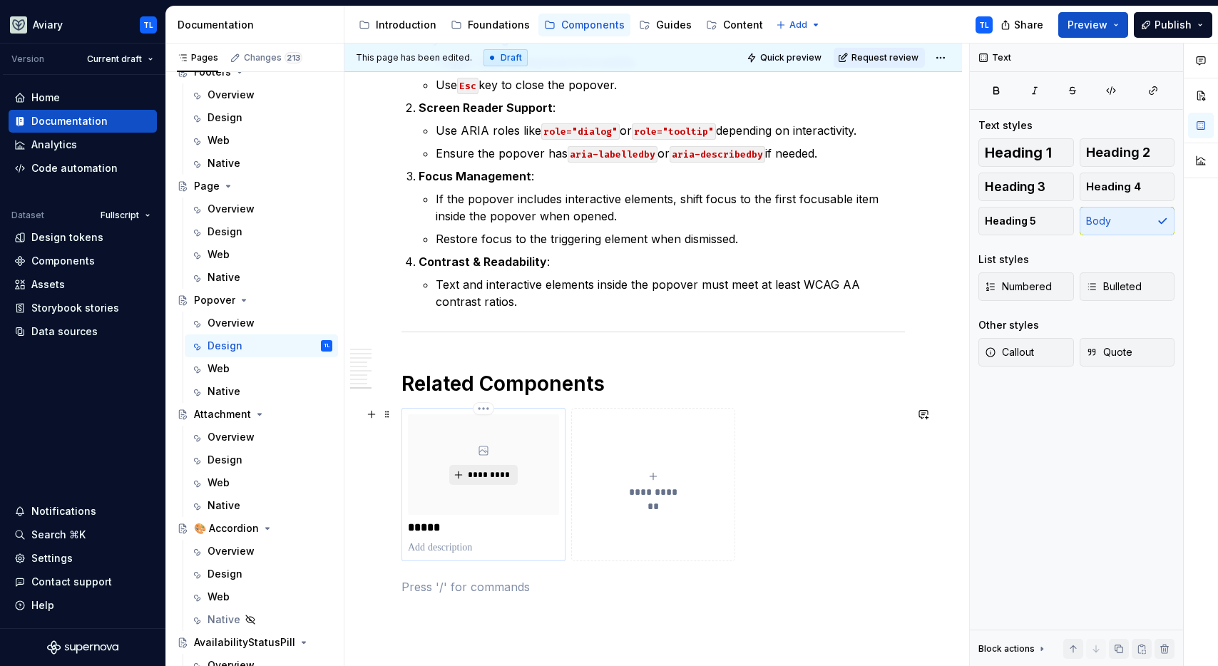
click at [475, 469] on span "*********" at bounding box center [489, 474] width 44 height 11
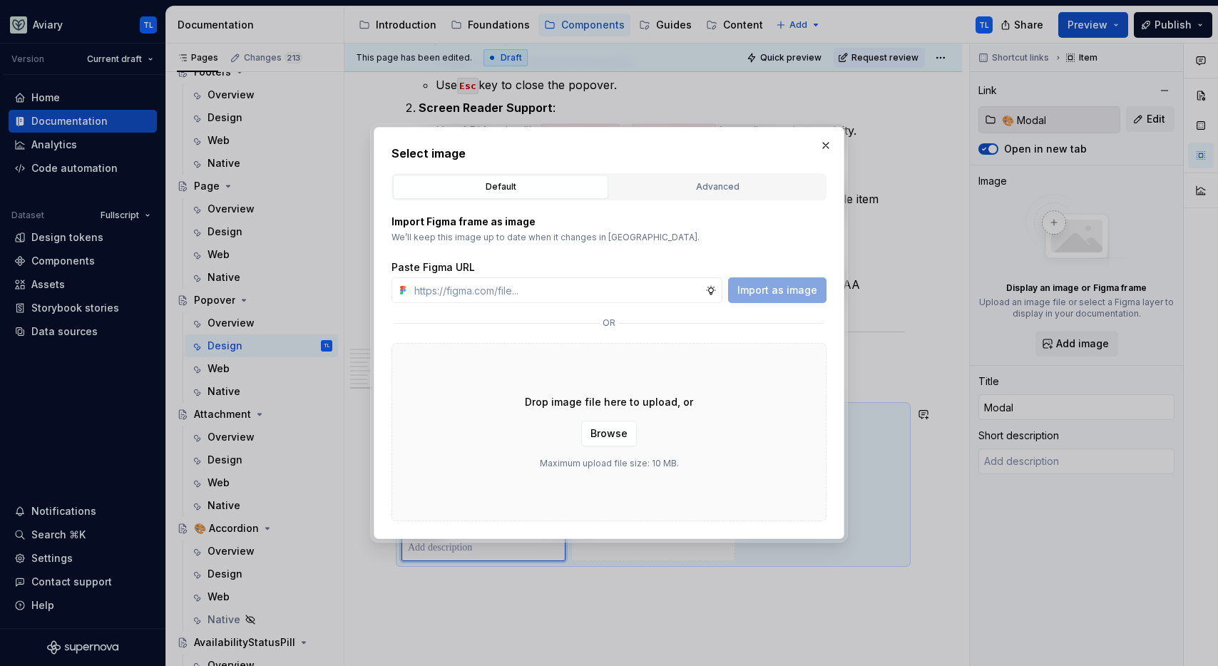
click at [761, 182] on div "Advanced" at bounding box center [717, 187] width 205 height 14
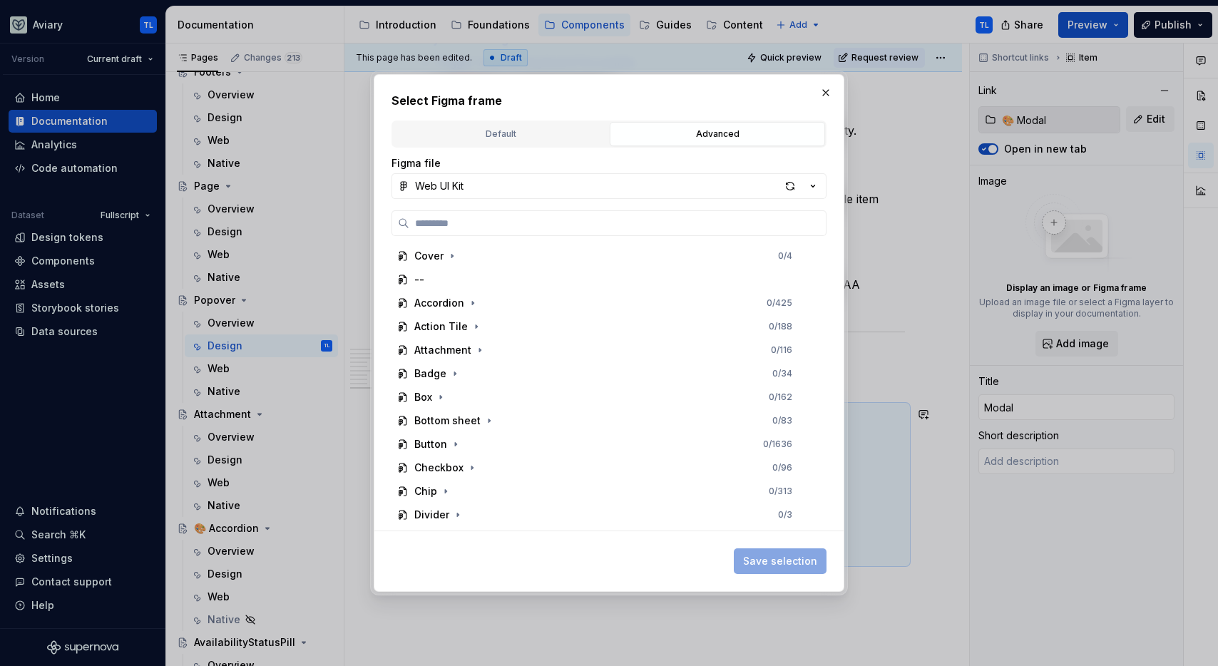
click at [826, 103] on h2 "Select Figma frame" at bounding box center [609, 100] width 435 height 17
click at [830, 89] on button "button" at bounding box center [826, 93] width 20 height 20
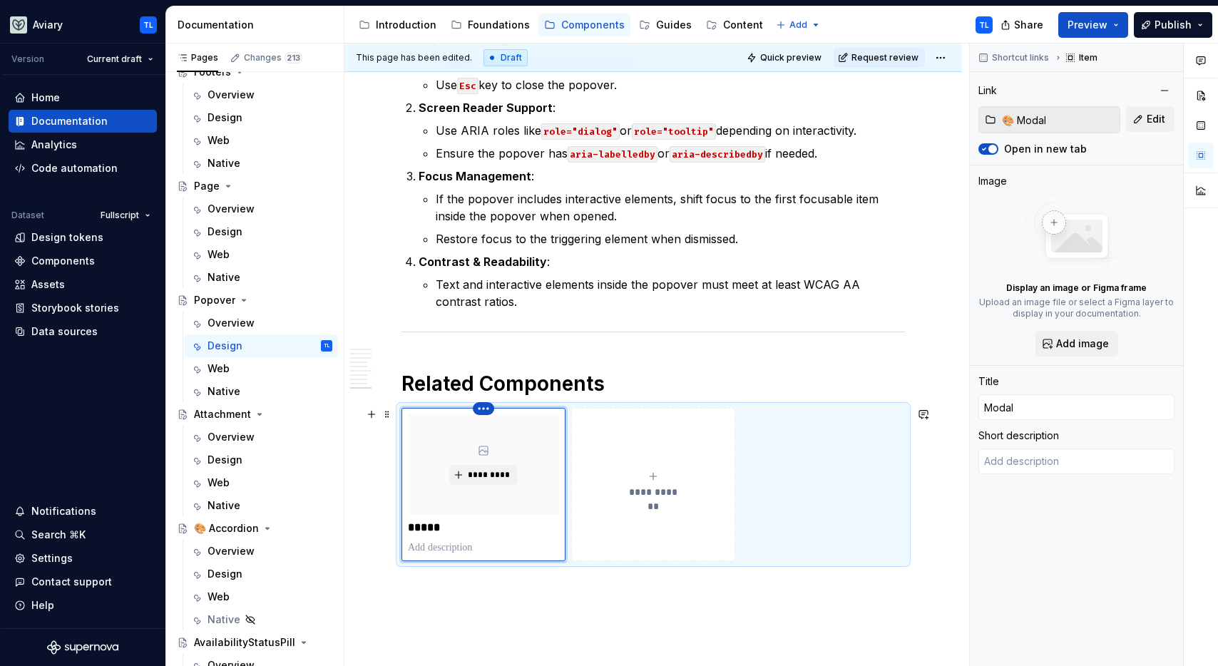
click at [477, 405] on html "Aviary TL Version Current draft Home Documentation Analytics Code automation Da…" at bounding box center [609, 333] width 1218 height 666
click at [579, 593] on html "Aviary TL Version Current draft Home Documentation Analytics Code automation Da…" at bounding box center [609, 333] width 1218 height 666
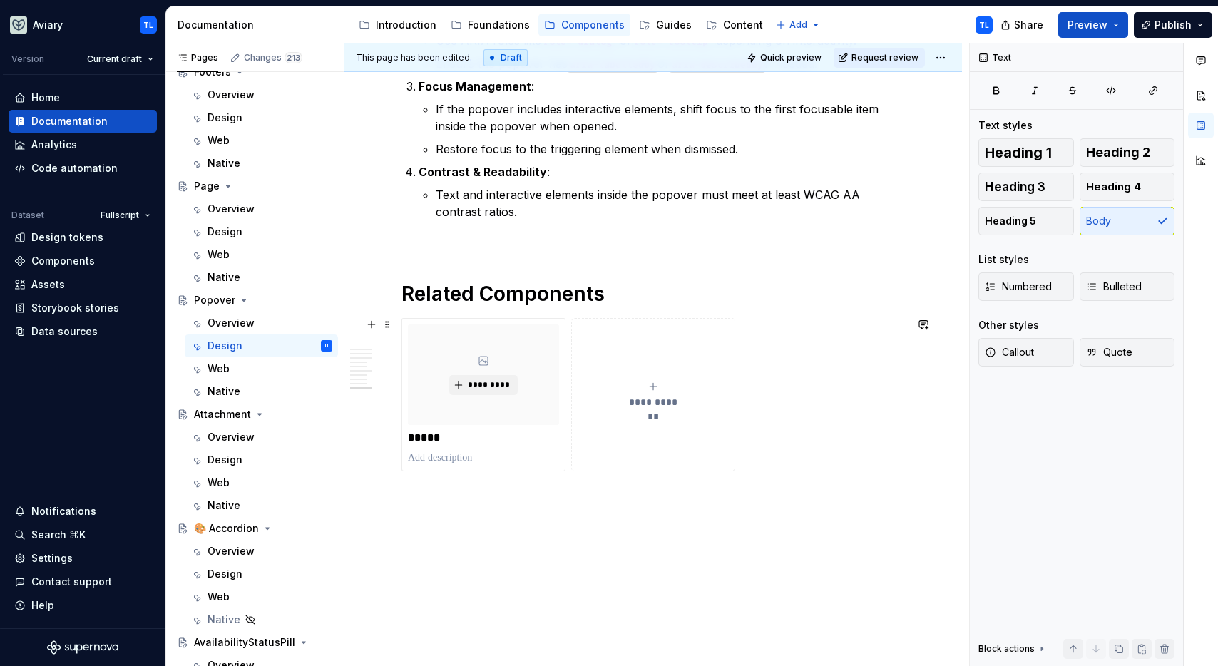
scroll to position [2545, 0]
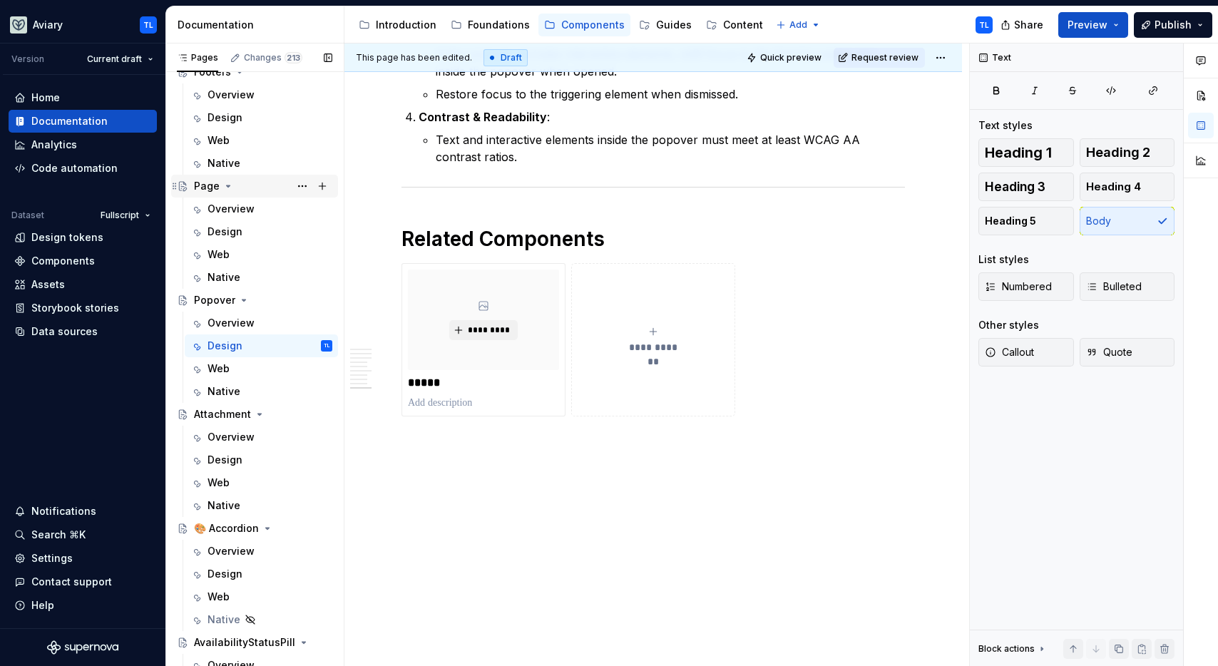
click at [213, 183] on div "Page" at bounding box center [207, 186] width 26 height 14
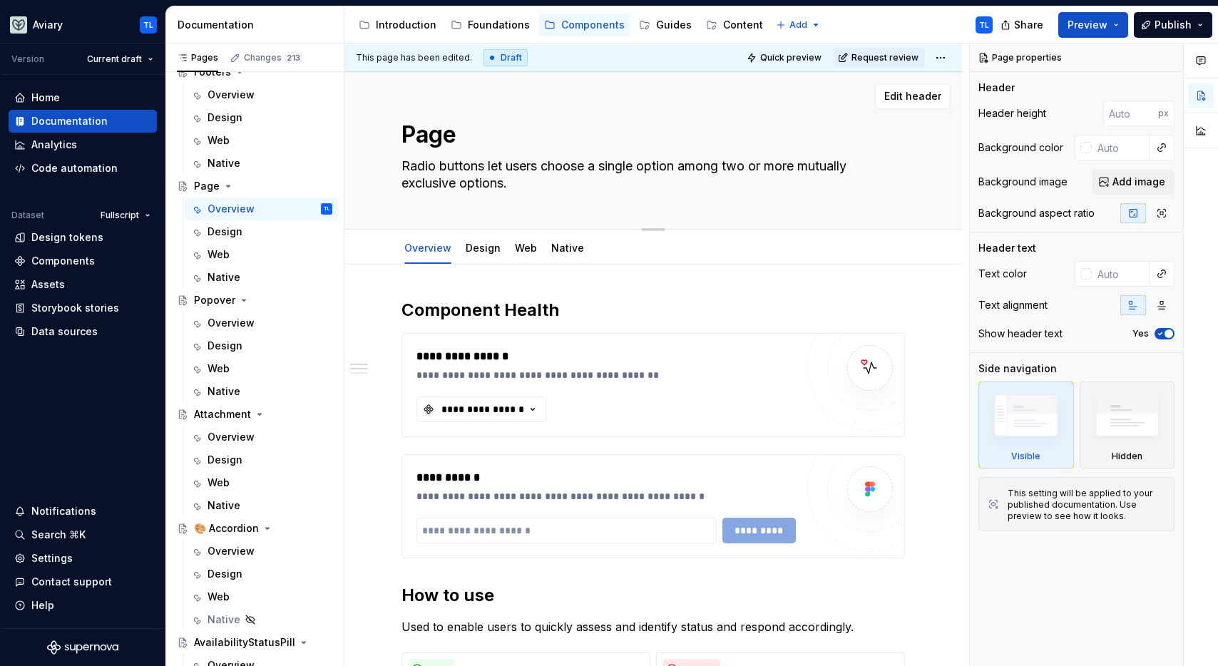
click at [463, 178] on textarea "Radio buttons let users choose a single option among two or more mutually exclu…" at bounding box center [650, 175] width 503 height 40
paste textarea "The Page component is a reusable layout scaffold that structures internal pages…"
type textarea "*"
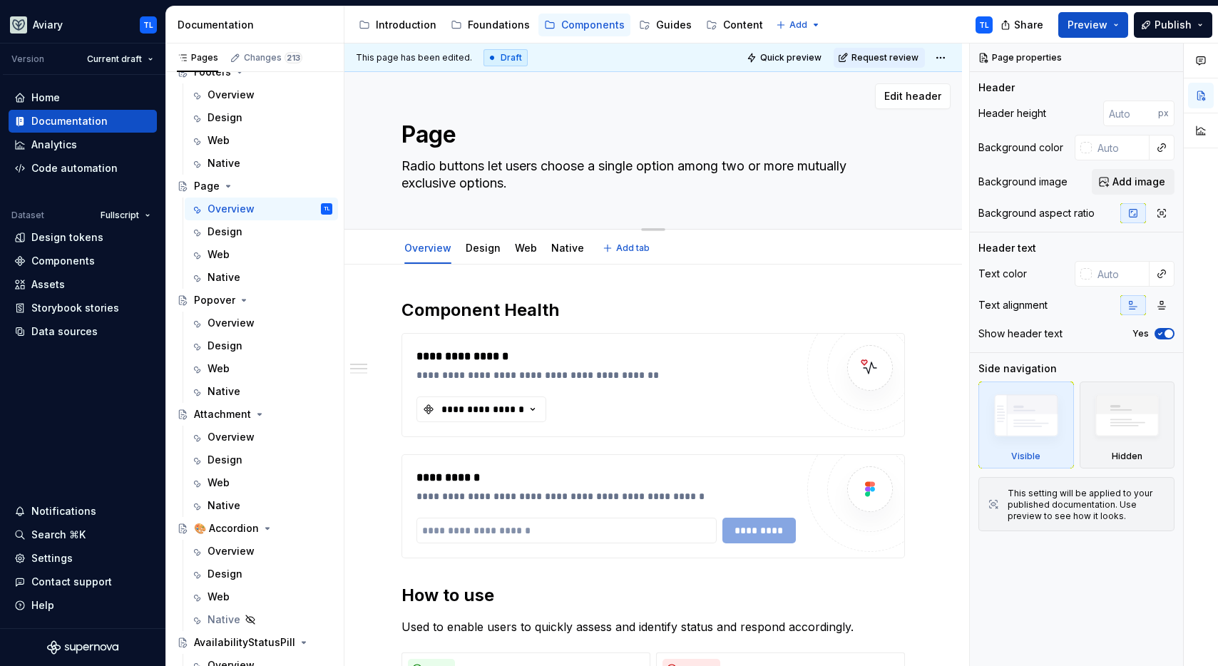
type textarea "The Page component is a reusable layout scaffold that structures internal pages…"
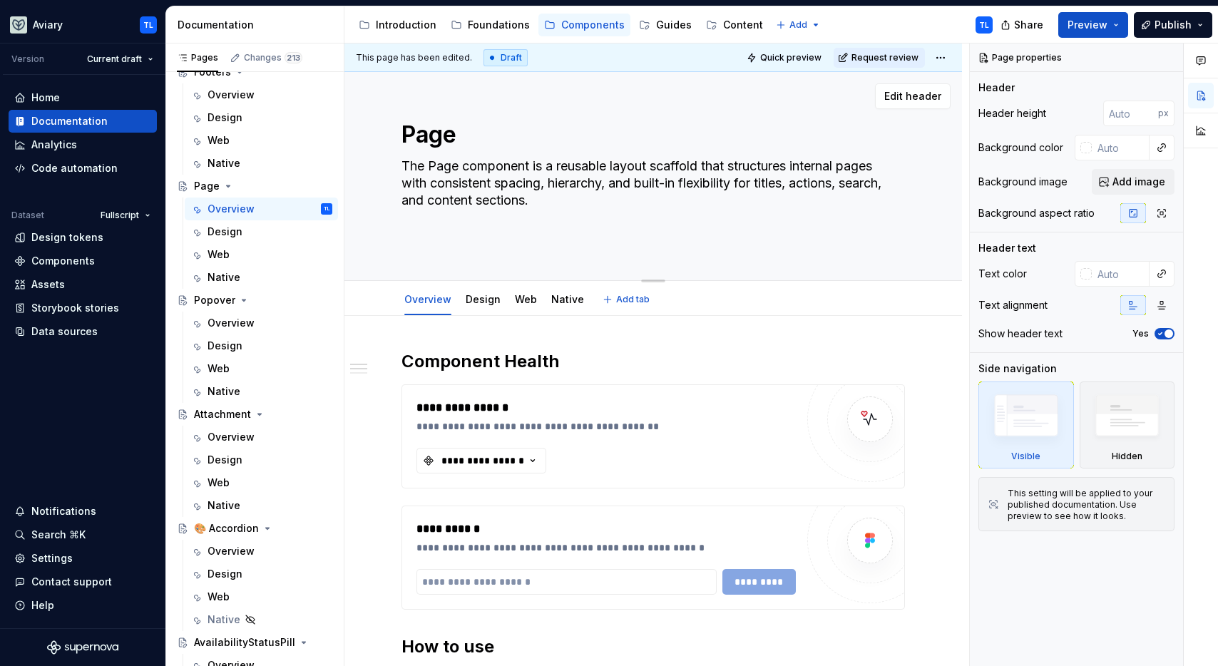
type textarea "*"
type textarea "The Page component is a reusable layout scaffold that structures internal pages…"
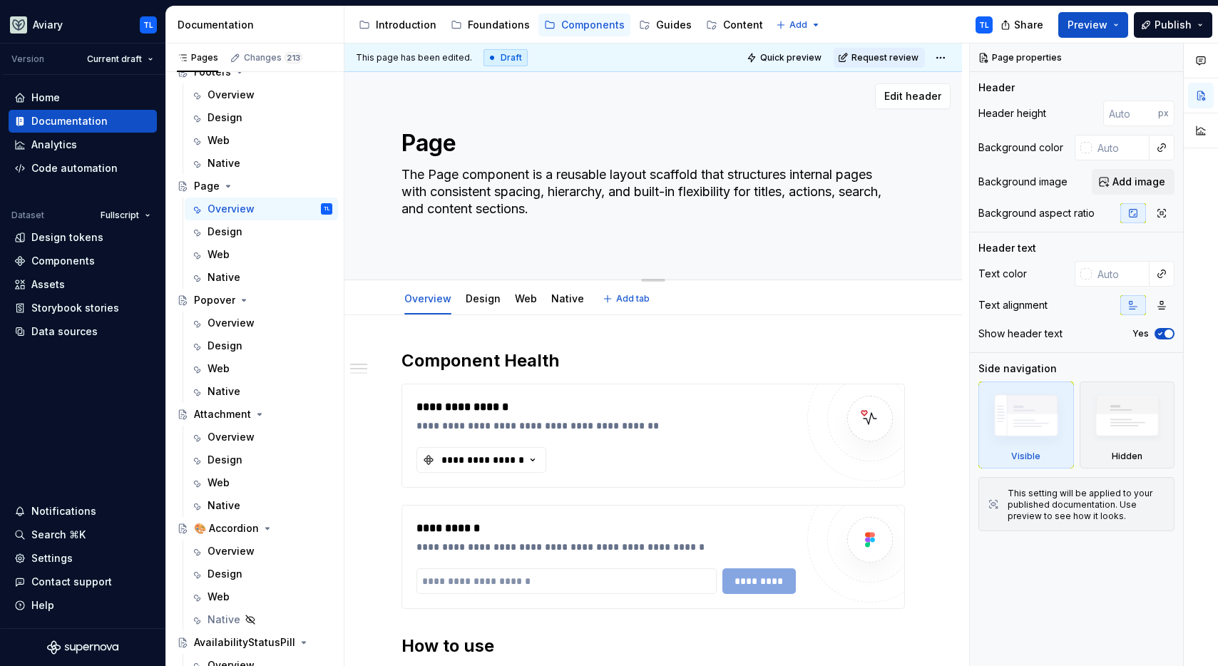
type textarea "*"
type textarea "The Page component is a reusable layout scaffold that structures internal pages…"
type textarea "*"
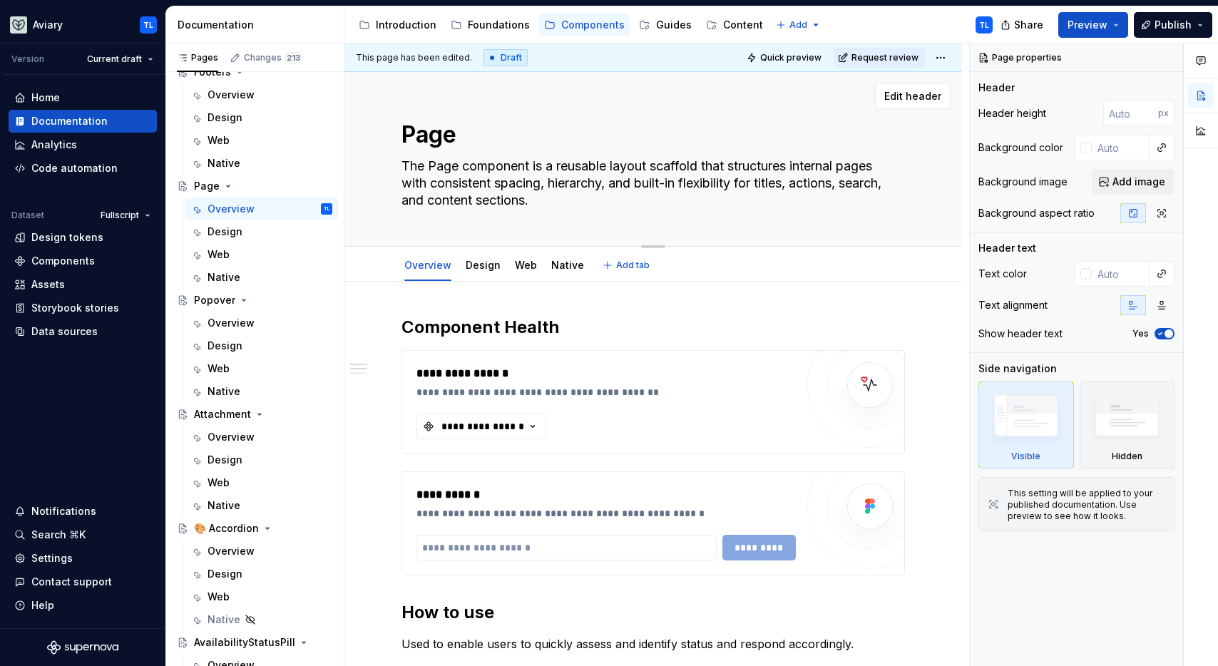
type textarea "The Page component is a reusable layout scaffold that structures internal pages…"
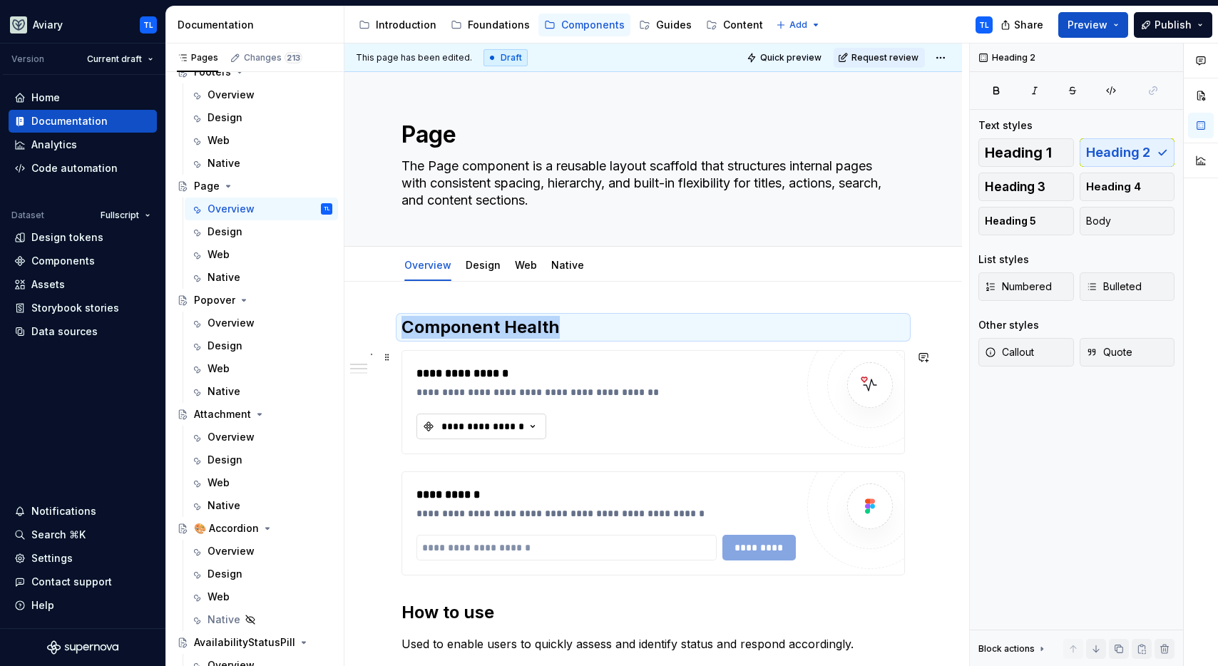
click at [484, 434] on button "**********" at bounding box center [481, 427] width 130 height 26
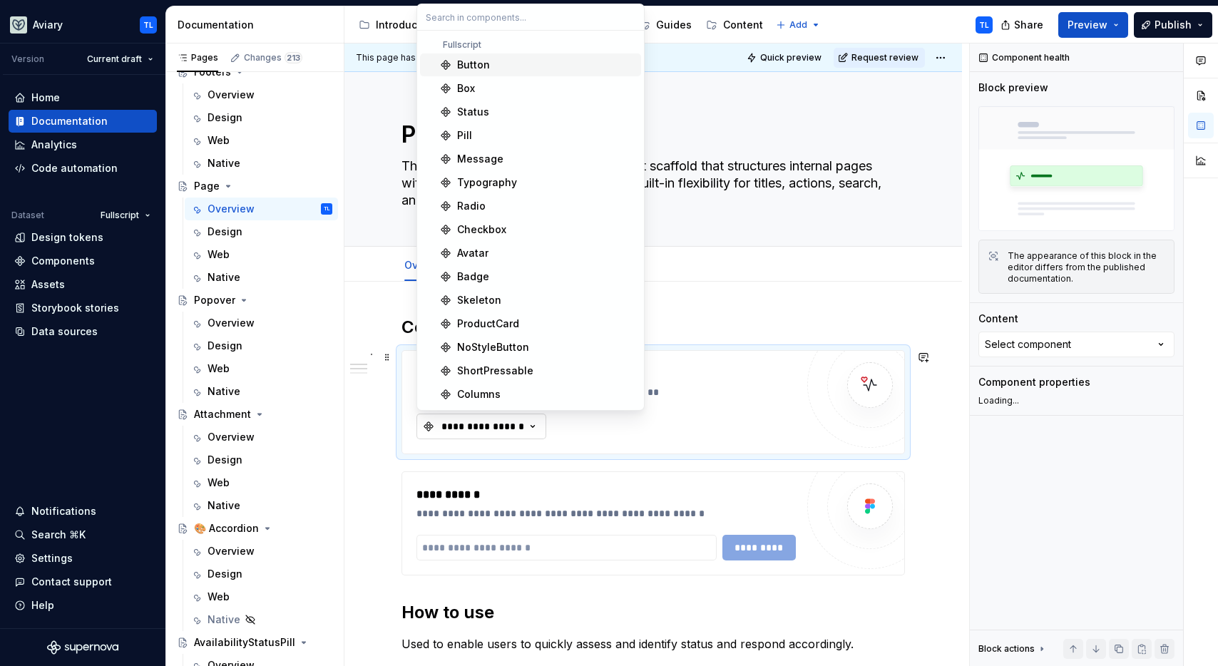
type textarea "*"
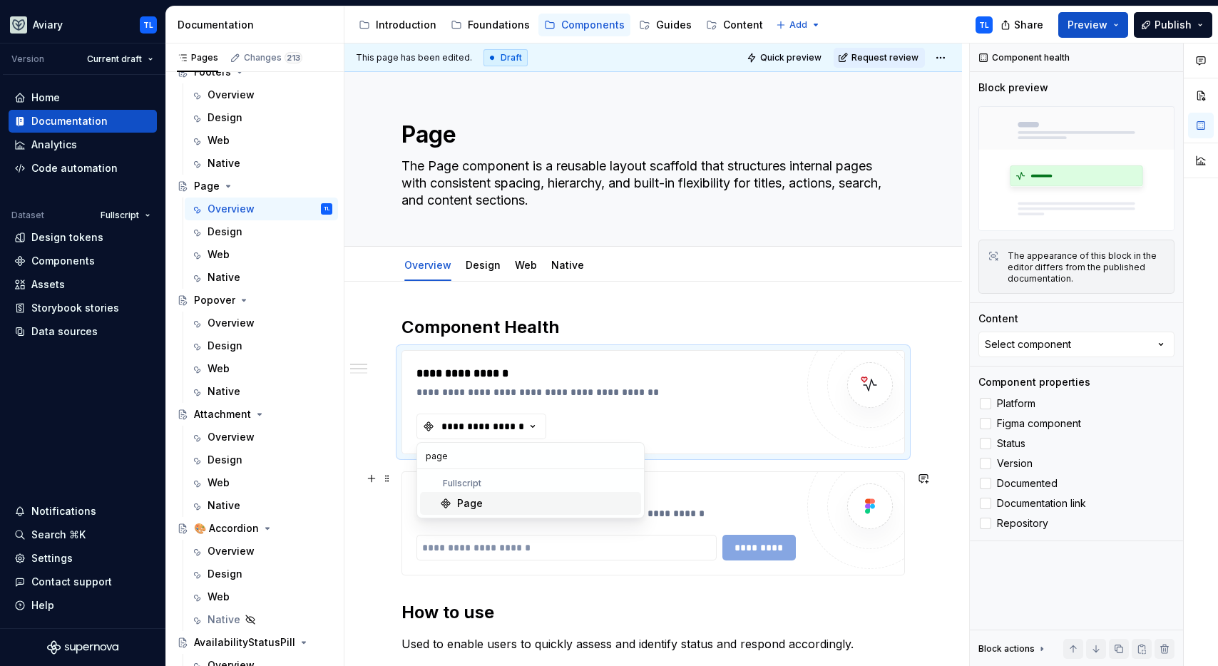
type input "page"
click at [506, 498] on div "Page" at bounding box center [546, 503] width 178 height 14
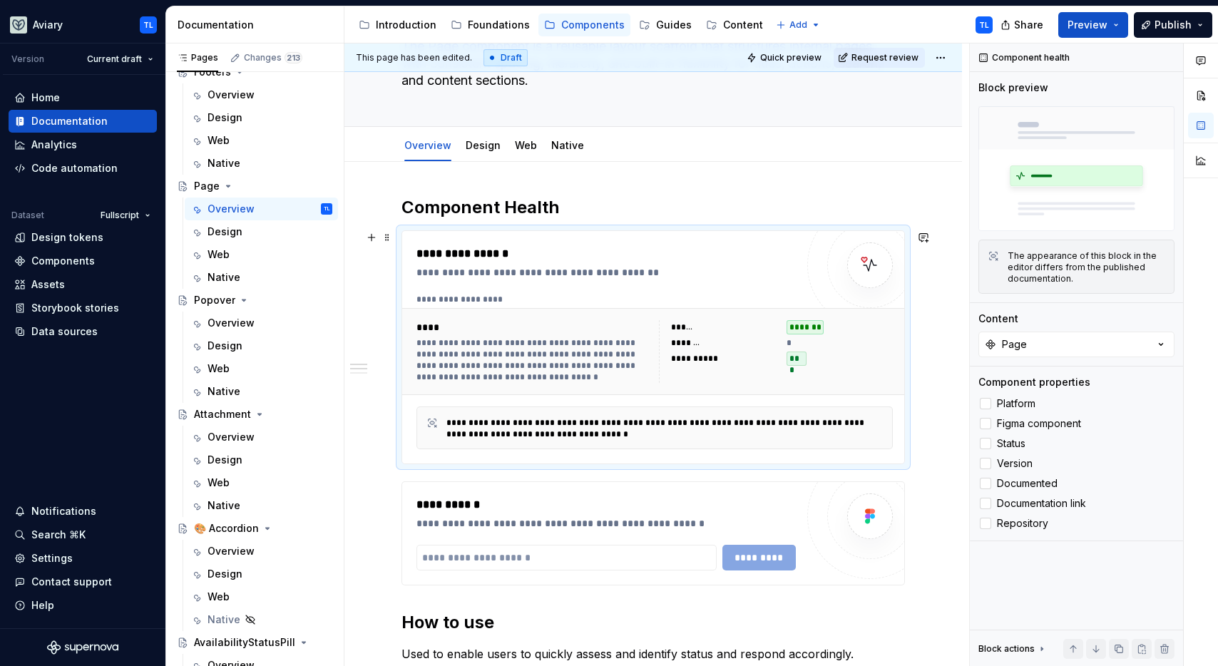
scroll to position [242, 0]
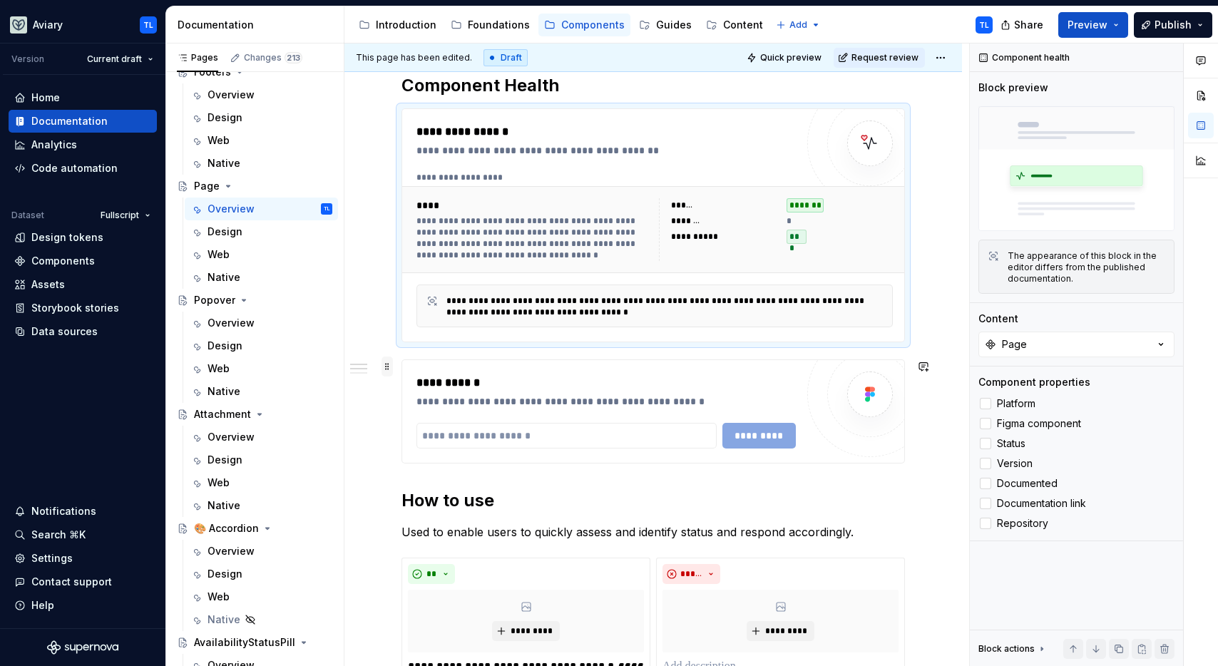
click at [389, 369] on span at bounding box center [387, 367] width 11 height 20
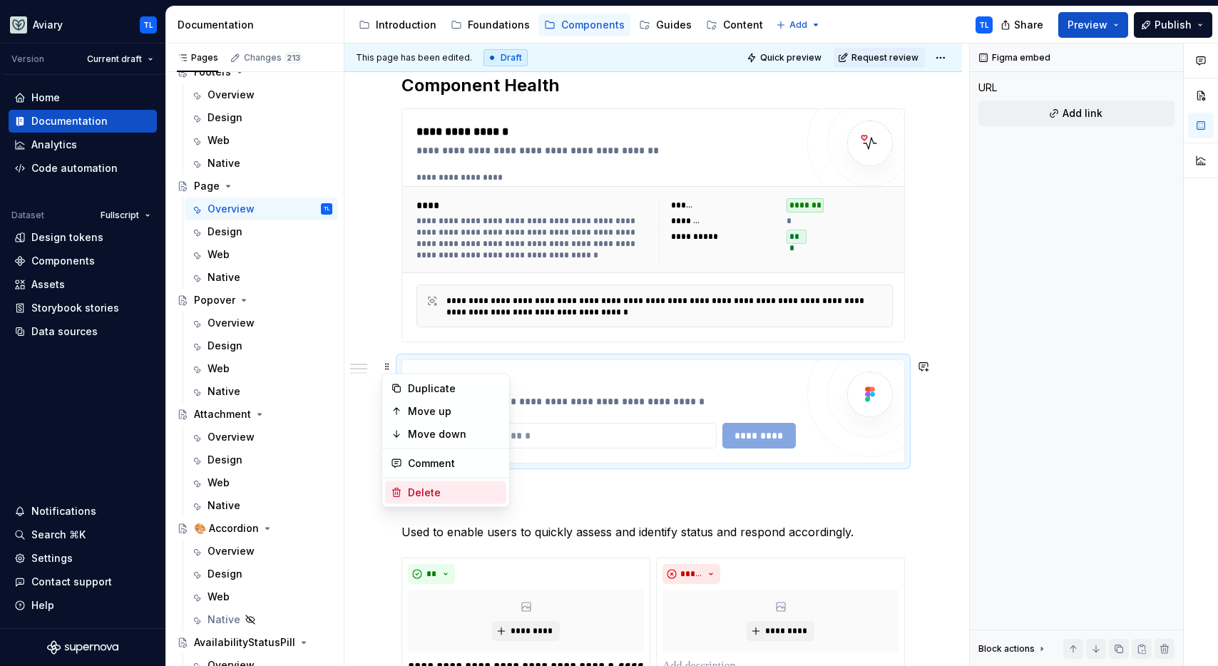
click at [415, 503] on div "Delete" at bounding box center [445, 492] width 121 height 23
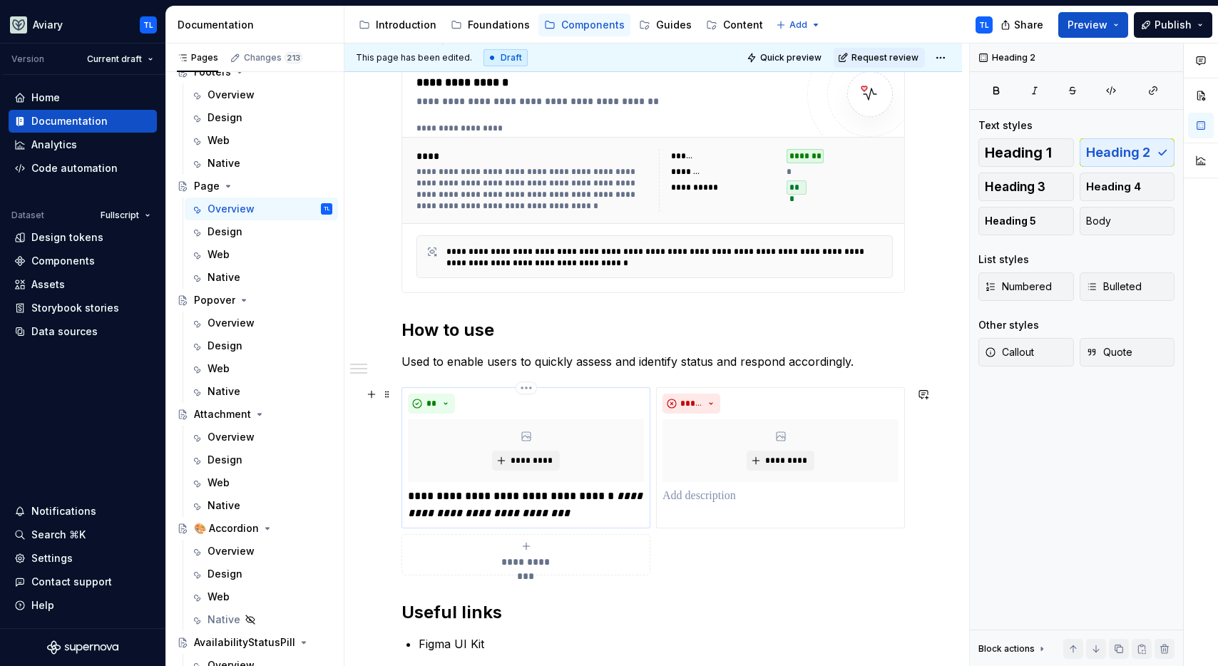
scroll to position [347, 0]
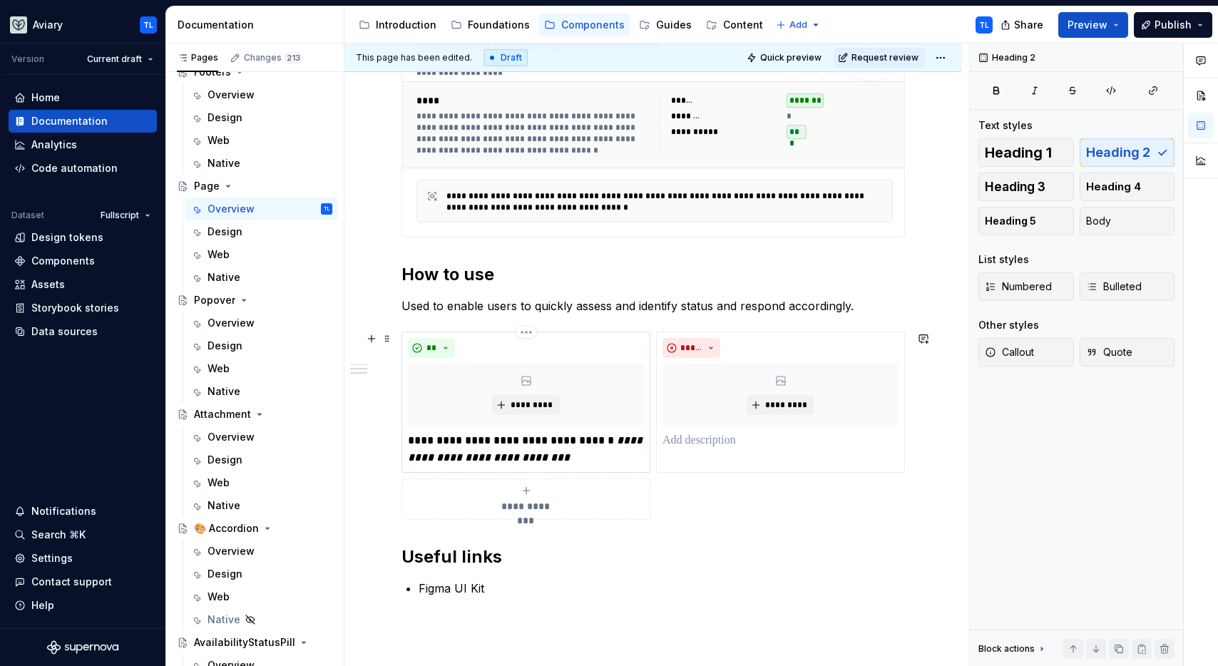
click at [517, 436] on p "**********" at bounding box center [526, 449] width 236 height 34
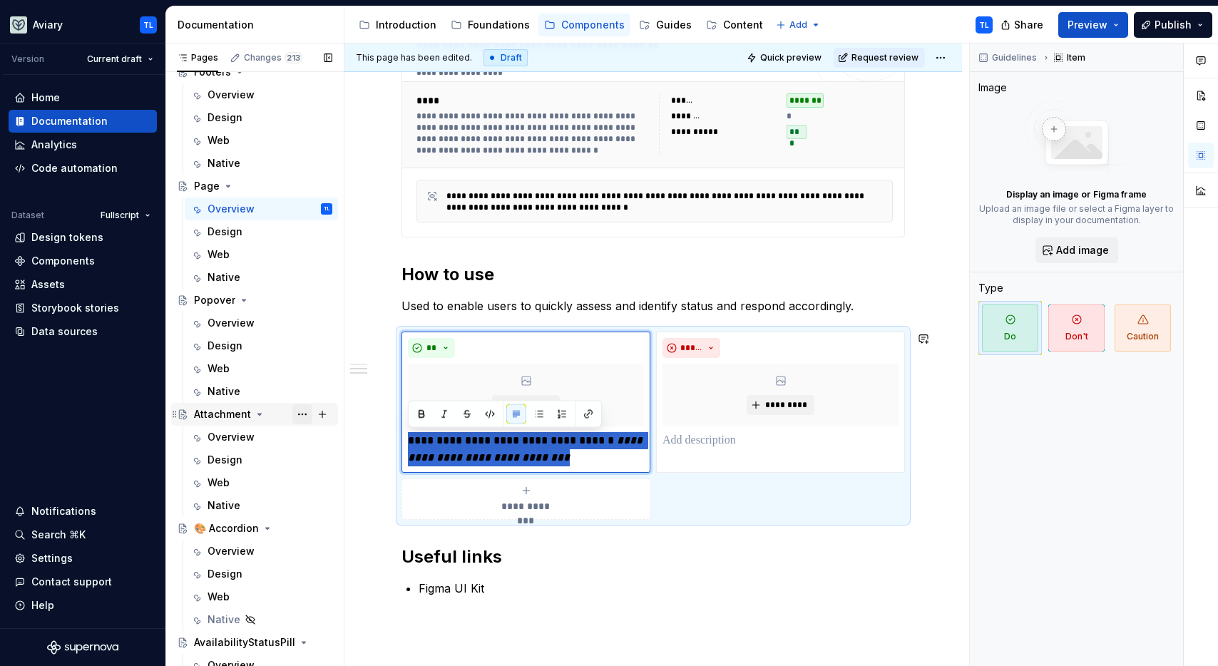
drag, startPoint x: 314, startPoint y: 409, endPoint x: 292, endPoint y: 408, distance: 22.1
click at [292, 408] on div "Pages Changes 213 Add Accessibility guide for tree Page tree. Navigate the tree…" at bounding box center [692, 358] width 1052 height 629
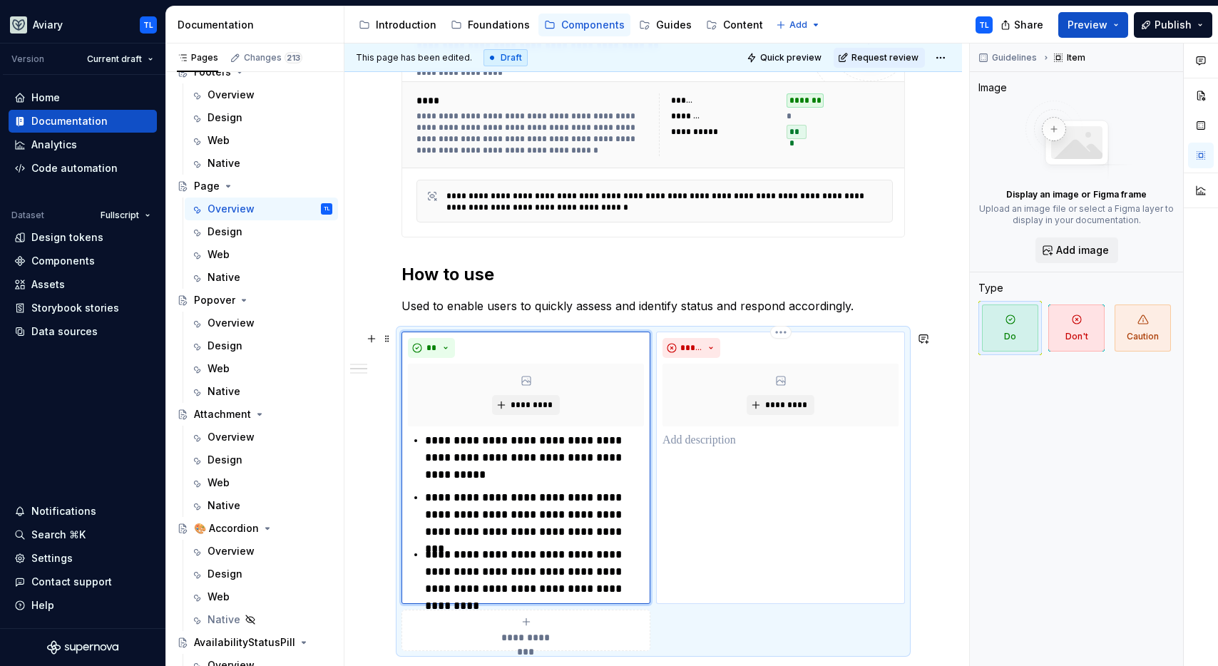
click at [716, 437] on p at bounding box center [780, 440] width 236 height 17
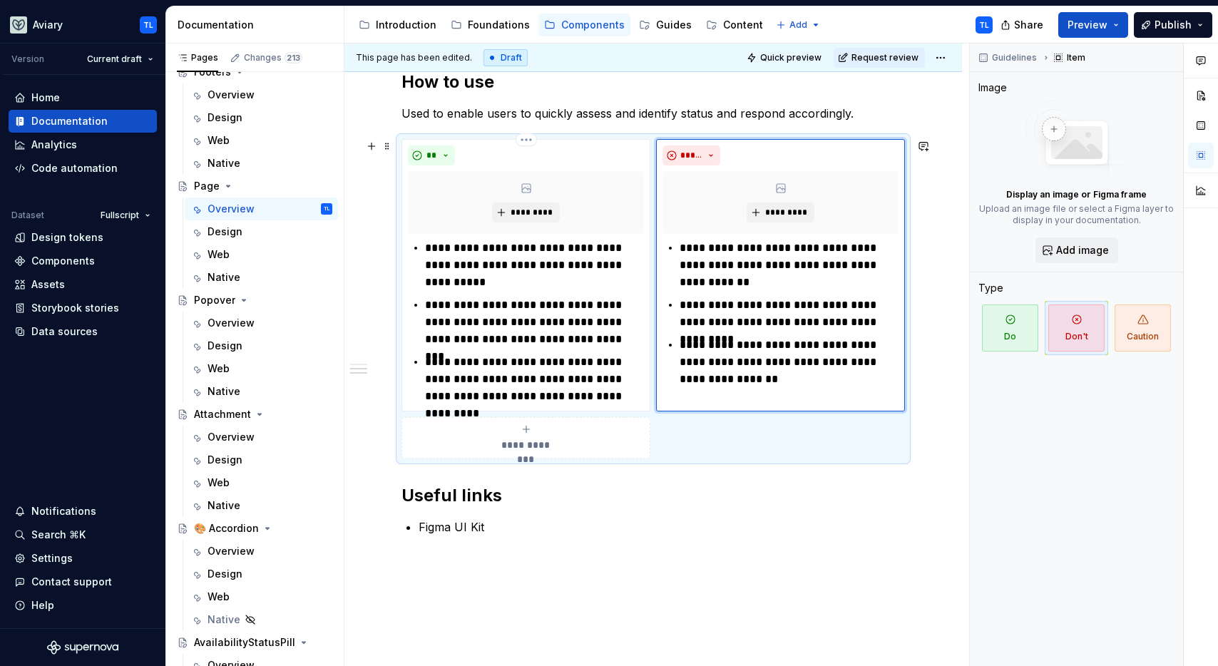
scroll to position [599, 0]
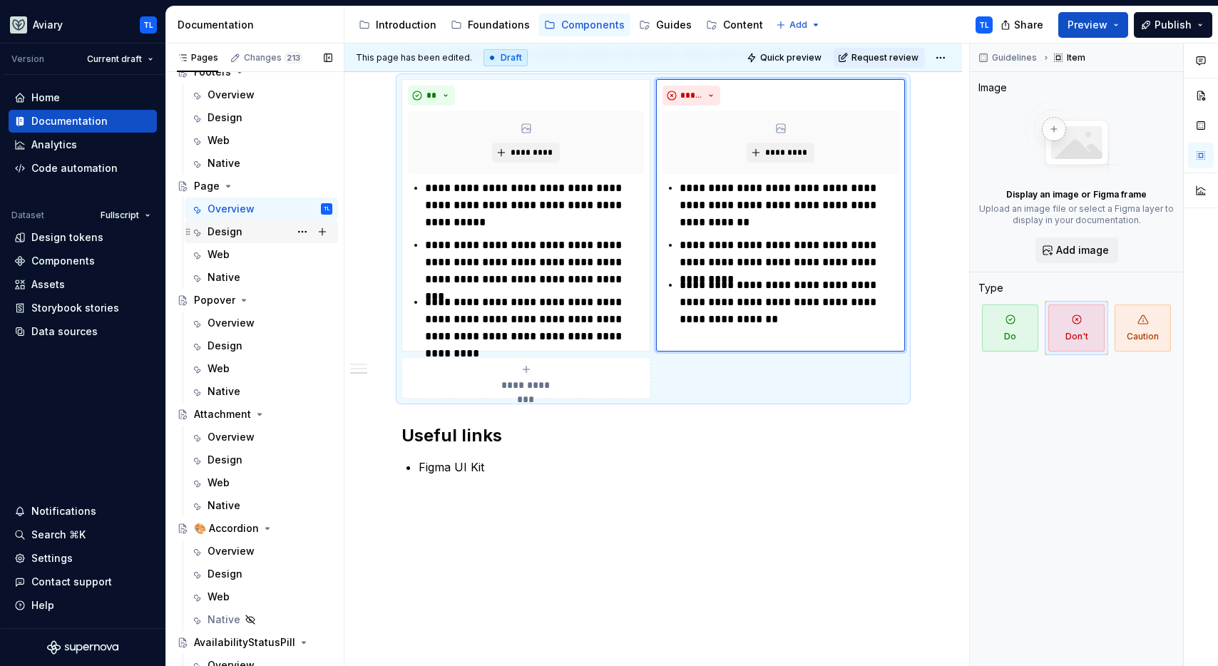
click at [236, 233] on div "Design" at bounding box center [225, 232] width 35 height 14
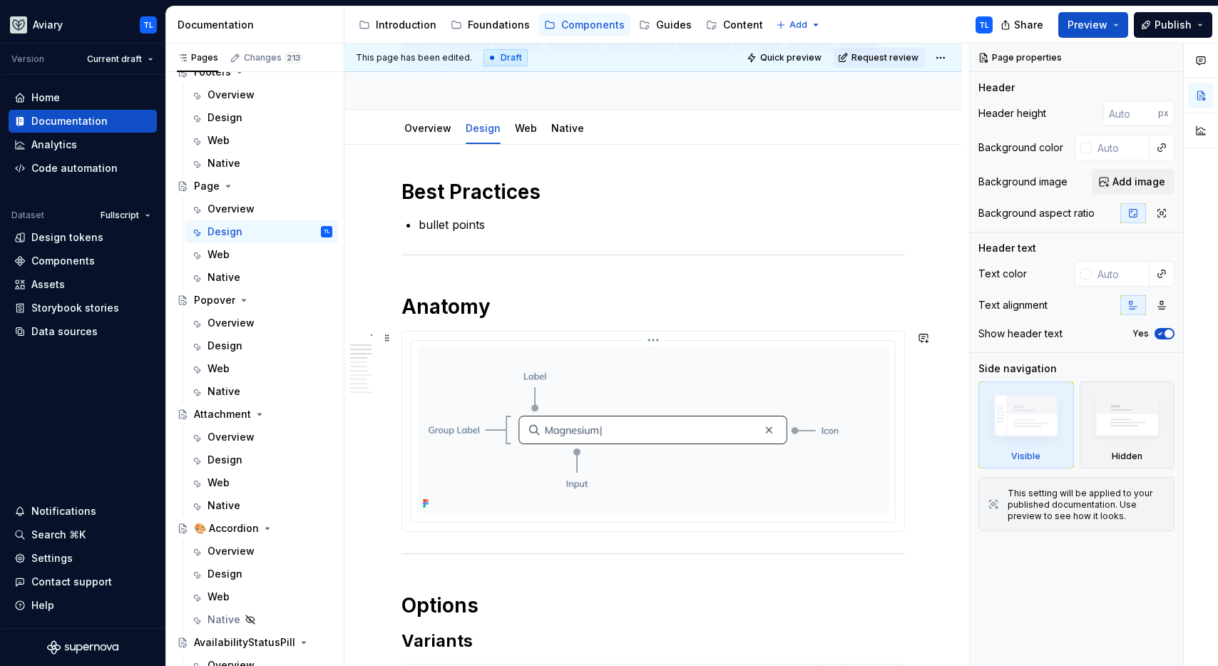
scroll to position [206, 0]
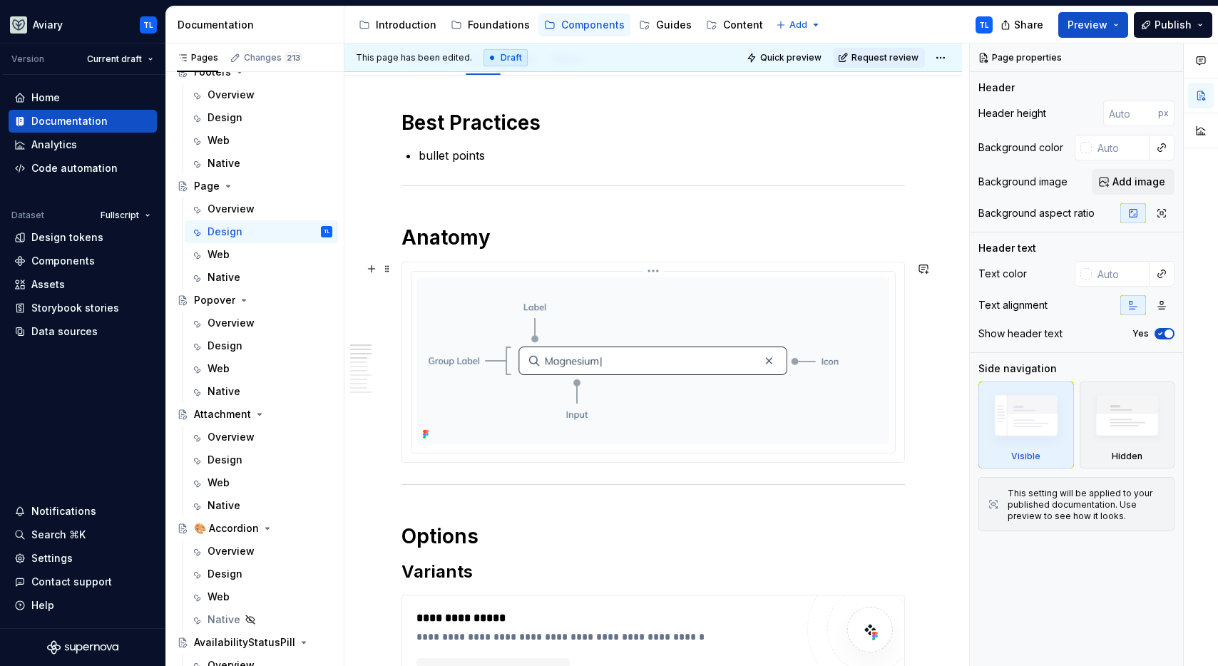
click at [650, 267] on html "Aviary TL Version Current draft Home Documentation Analytics Code automation Da…" at bounding box center [609, 333] width 1218 height 666
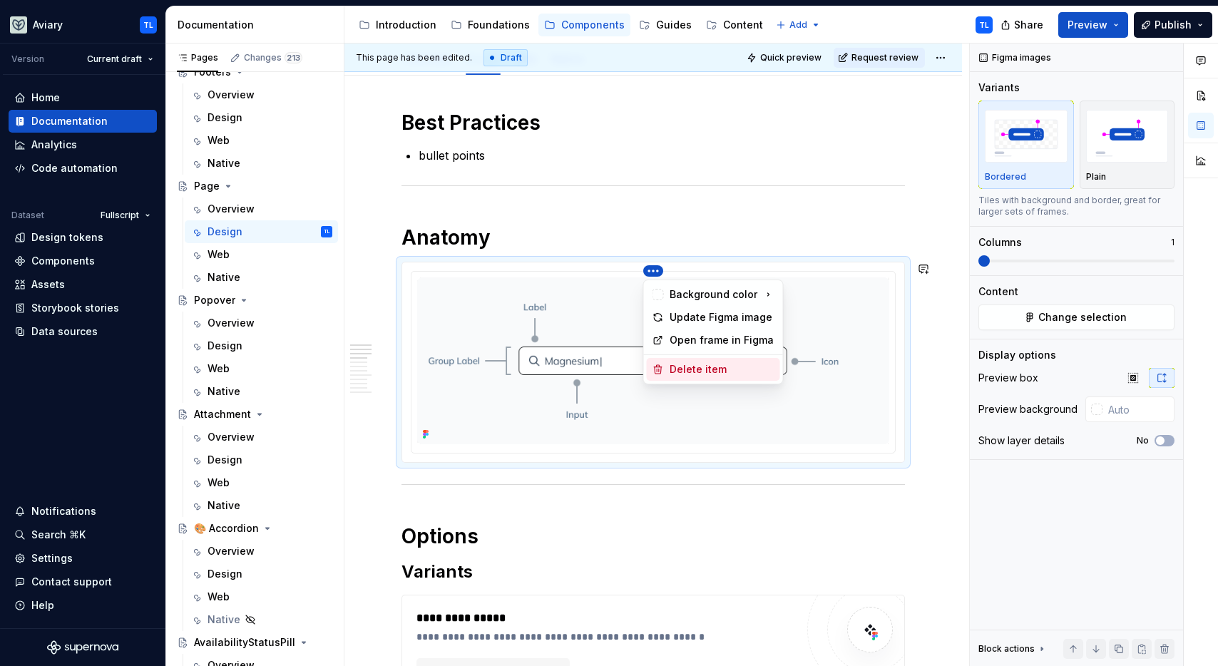
click at [686, 362] on div "Delete item" at bounding box center [722, 369] width 105 height 14
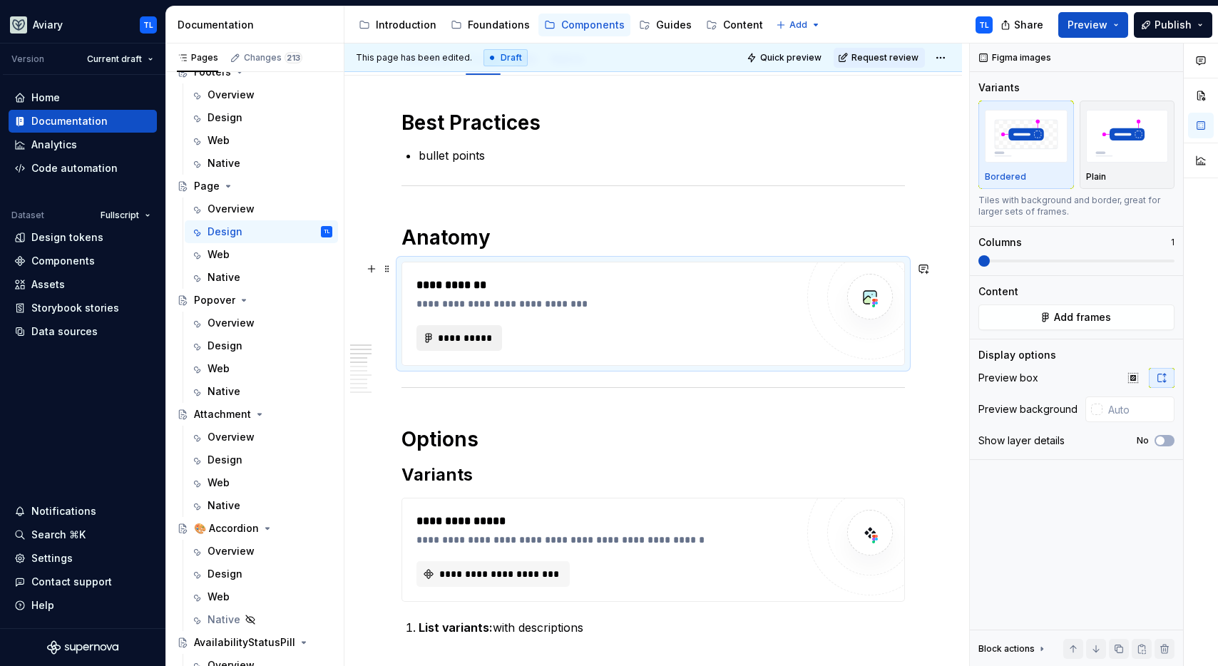
click at [471, 344] on span "**********" at bounding box center [465, 338] width 56 height 14
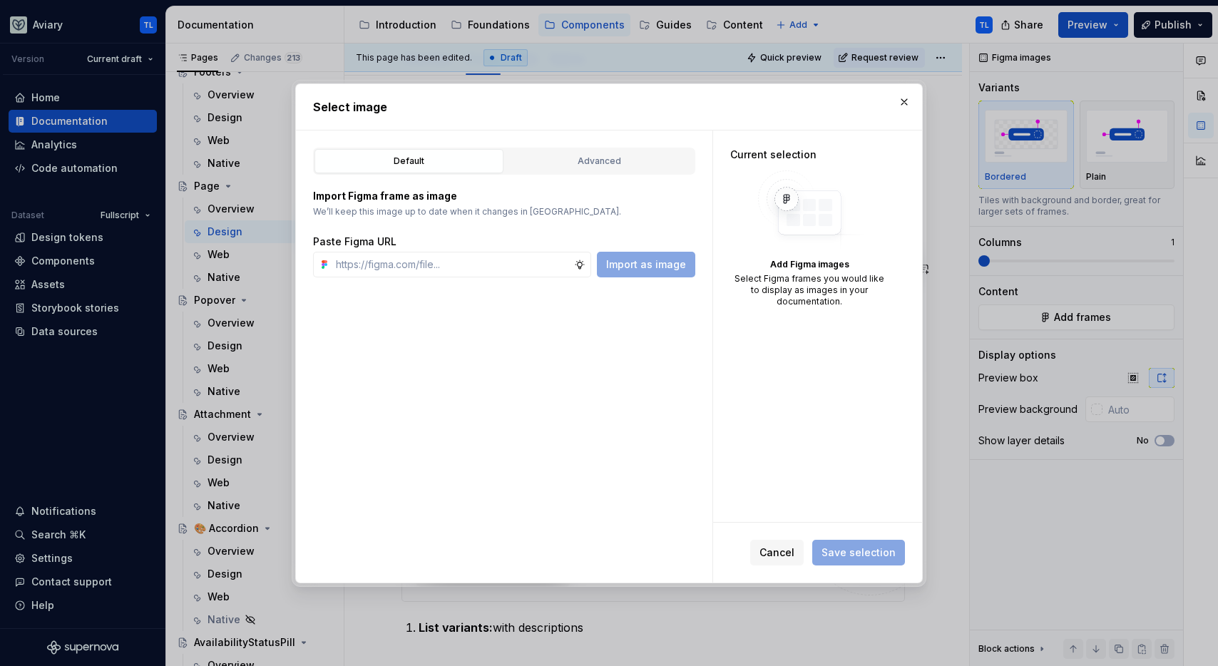
type textarea "*"
type input "https://www.figma.com/design/OxLK9P8AlBGKXiz2EEGm4b/Global?node-id=6084-3301&t=…"
click at [635, 265] on span "Import as image" at bounding box center [646, 264] width 80 height 14
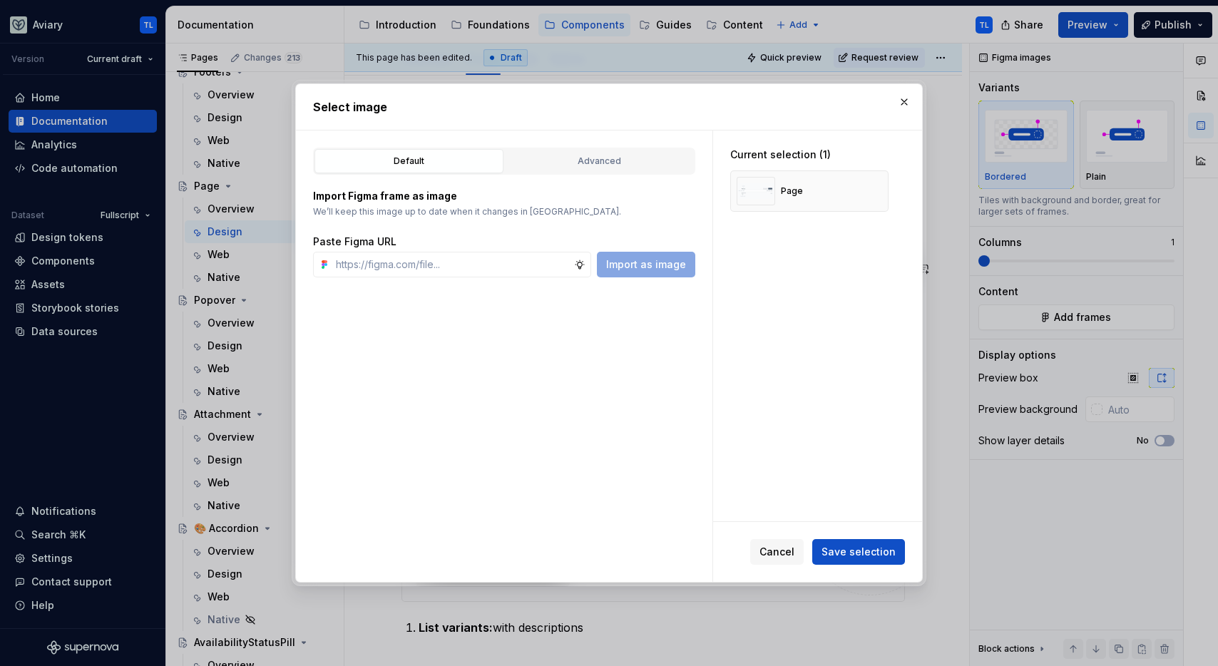
click at [850, 558] on span "Save selection" at bounding box center [859, 552] width 74 height 14
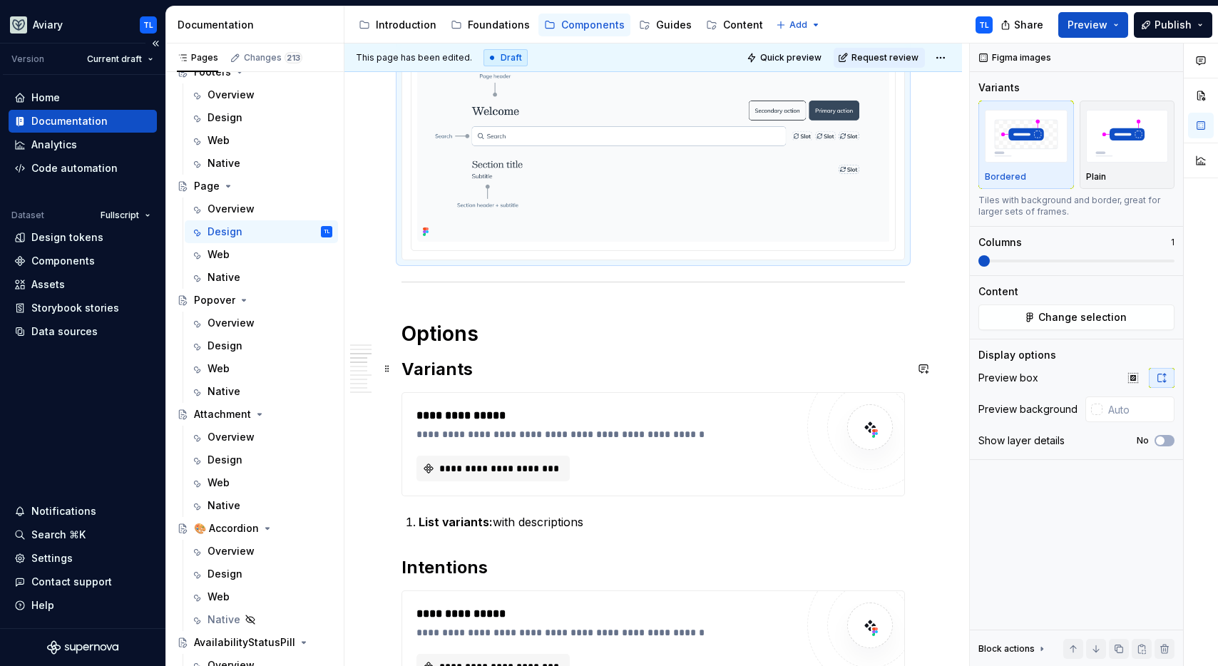
scroll to position [444, 0]
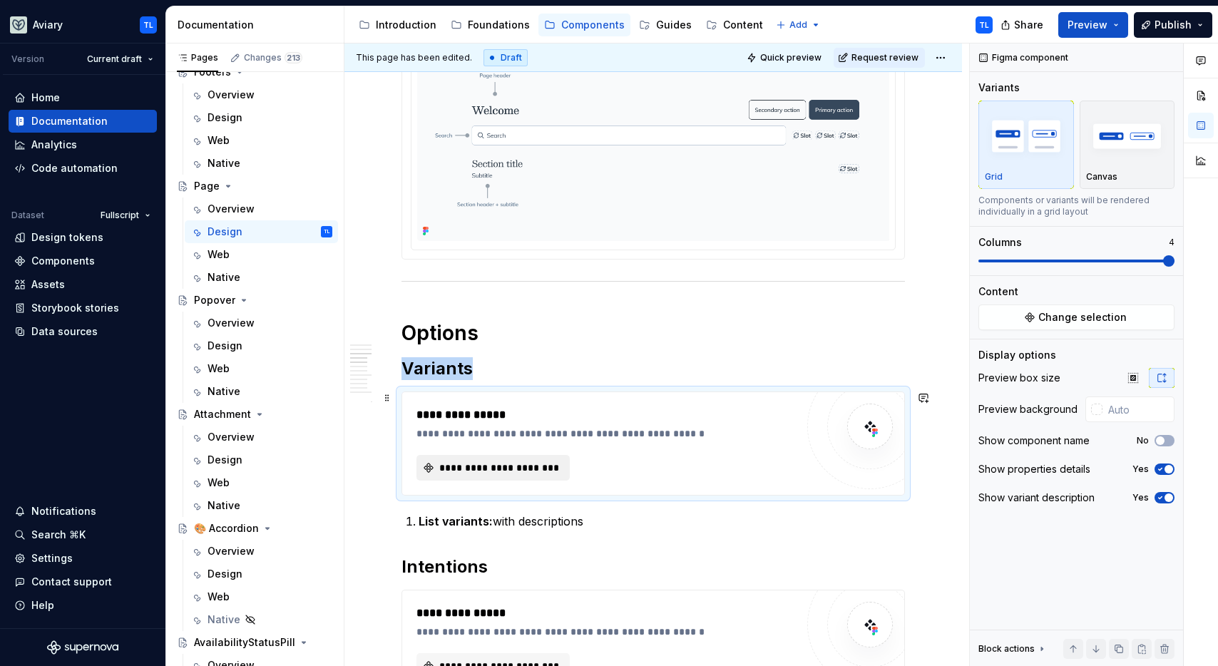
click at [469, 461] on span "**********" at bounding box center [498, 468] width 123 height 14
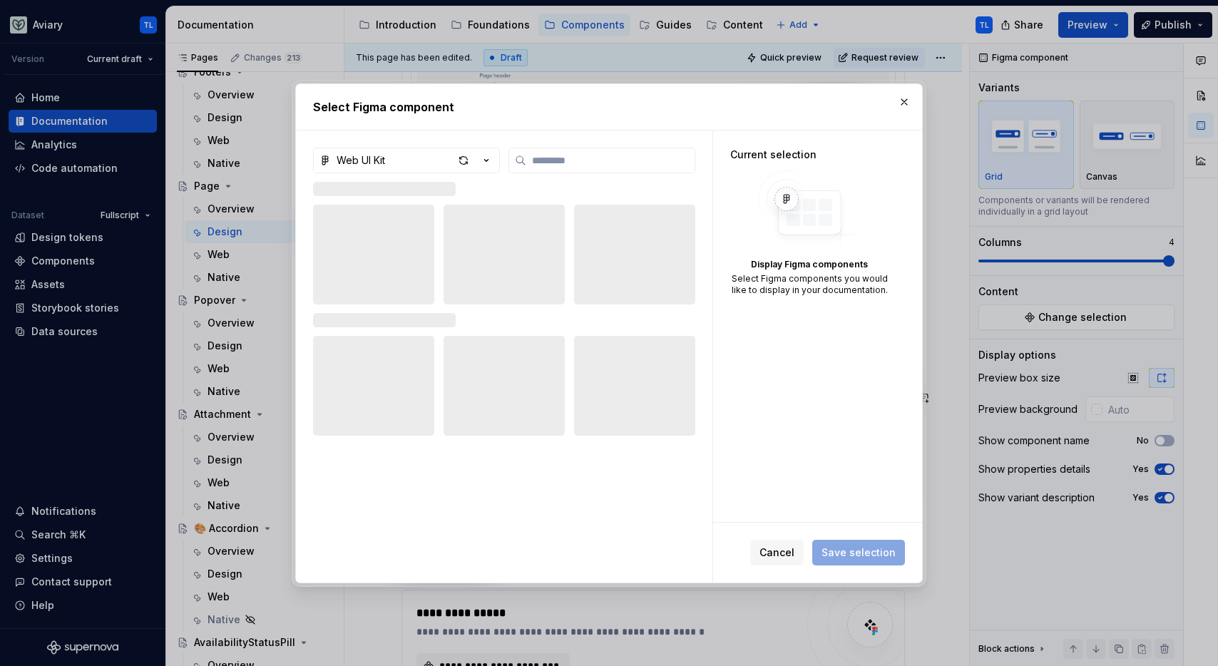
type textarea "*"
type input "****"
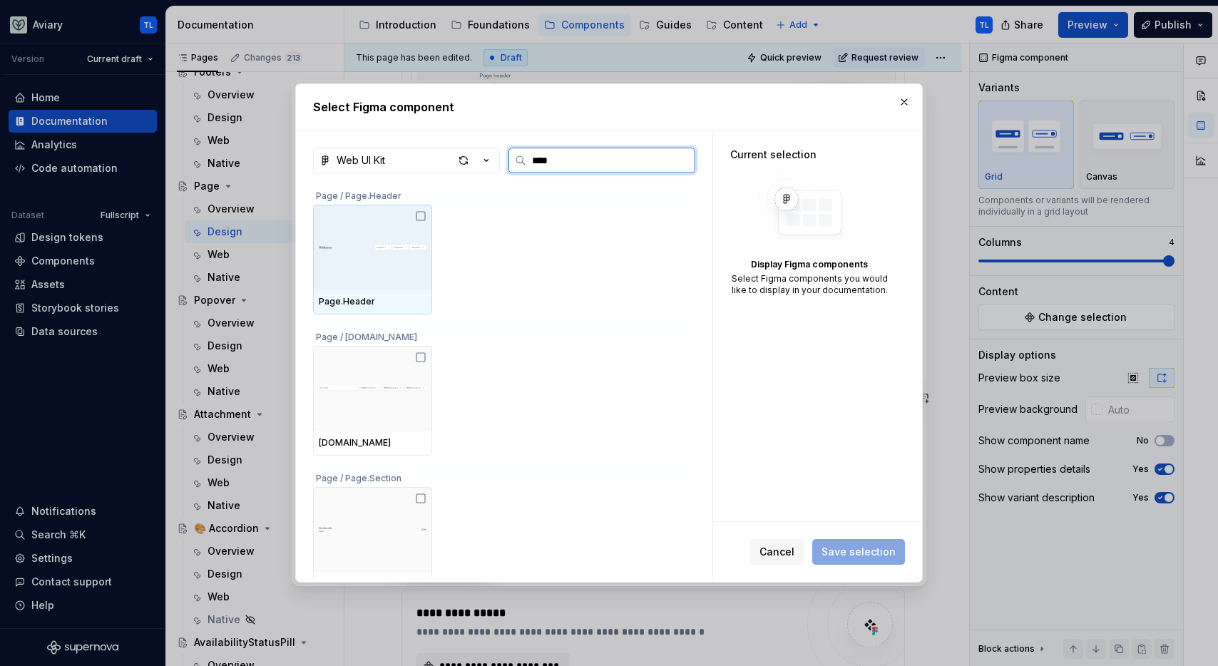
click at [416, 215] on icon at bounding box center [420, 215] width 11 height 11
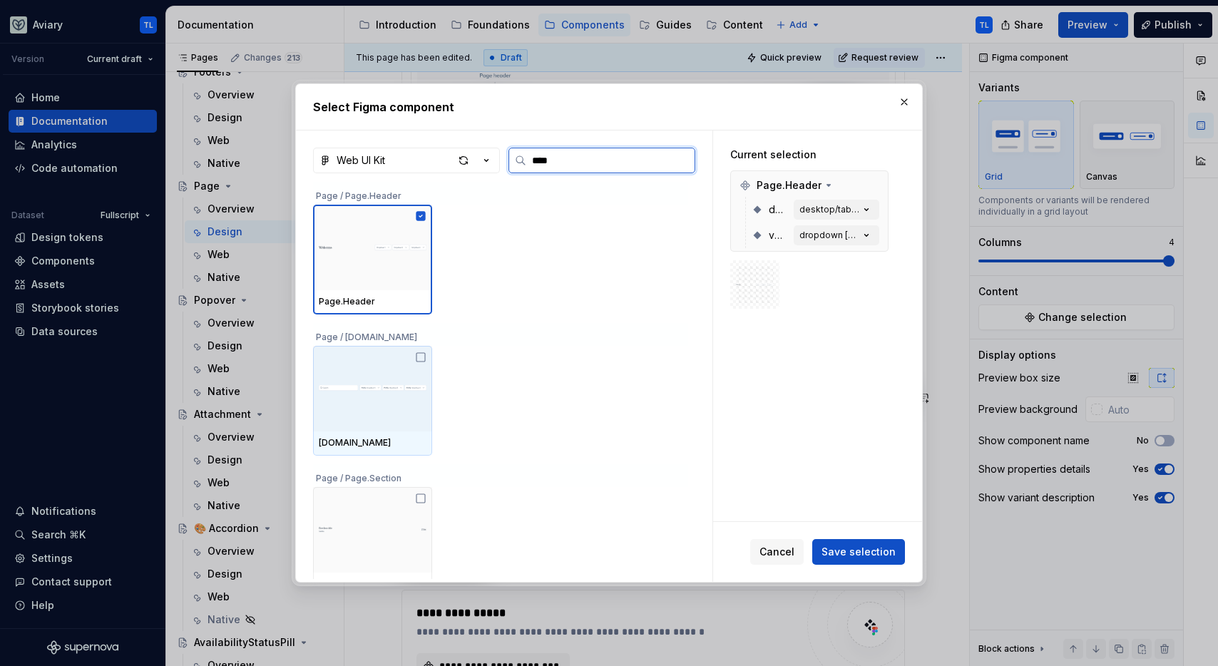
click at [421, 359] on icon at bounding box center [420, 357] width 11 height 11
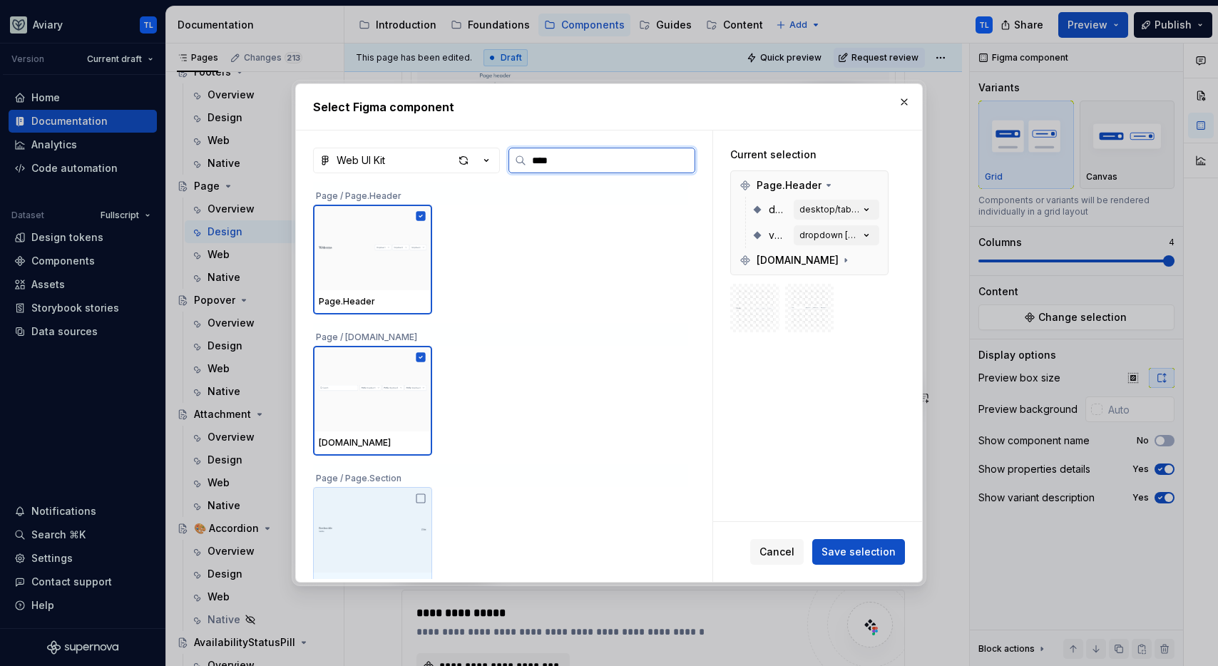
click at [423, 495] on icon at bounding box center [420, 498] width 11 height 11
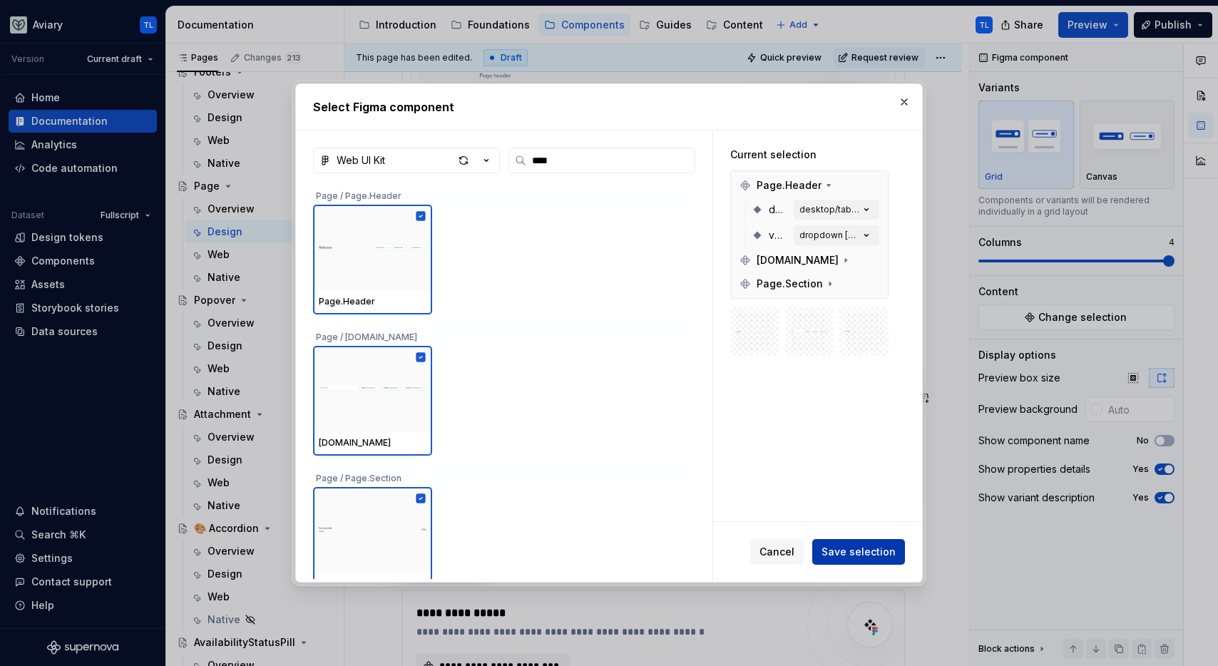
click at [834, 546] on span "Save selection" at bounding box center [859, 552] width 74 height 14
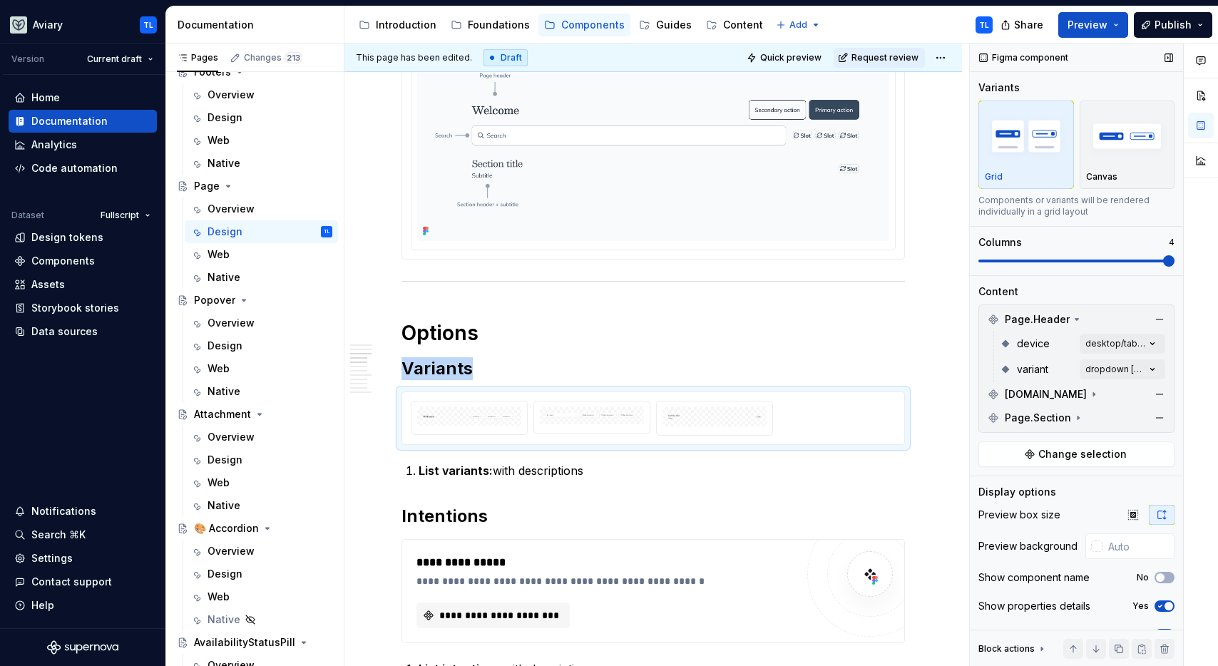
click at [1117, 260] on span at bounding box center [1076, 261] width 196 height 3
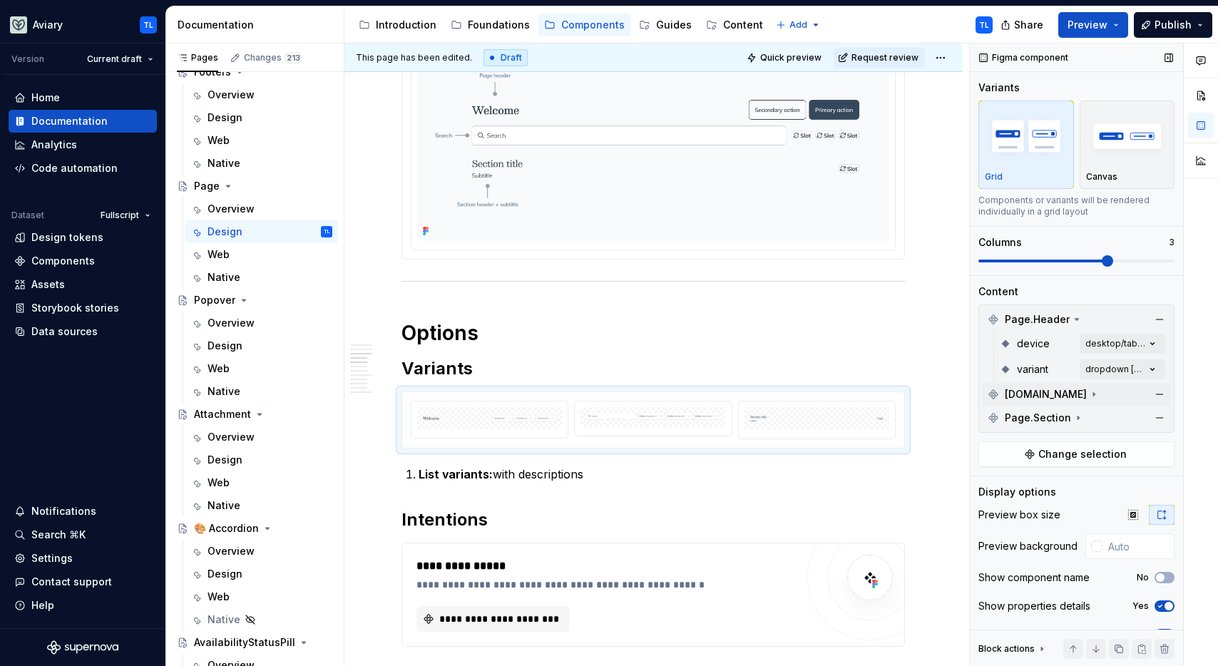
click at [1088, 395] on icon at bounding box center [1093, 394] width 11 height 11
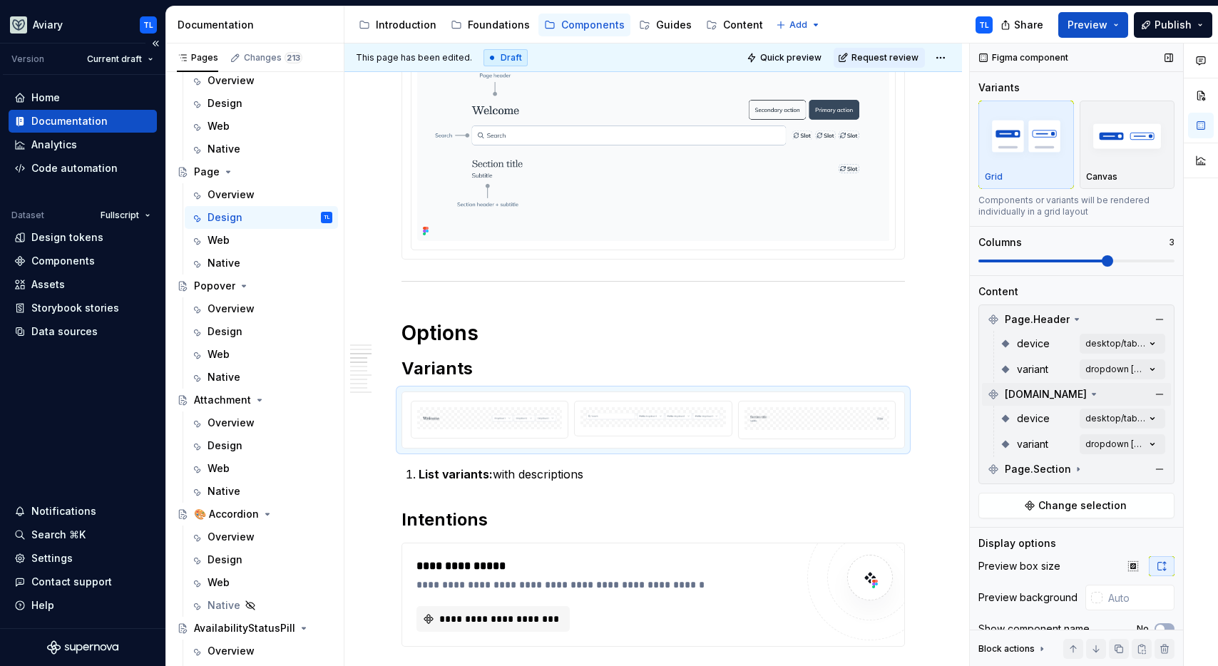
scroll to position [354, 0]
click at [486, 470] on strong "List variants:" at bounding box center [456, 474] width 74 height 14
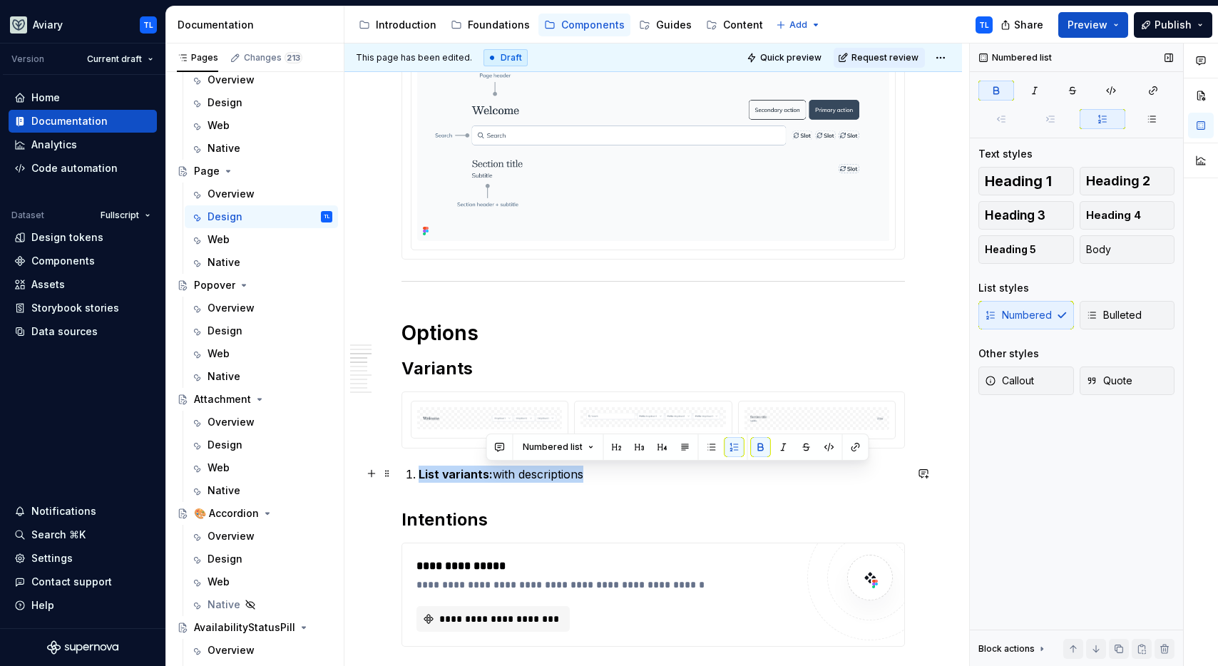
click at [486, 470] on strong "List variants:" at bounding box center [456, 474] width 74 height 14
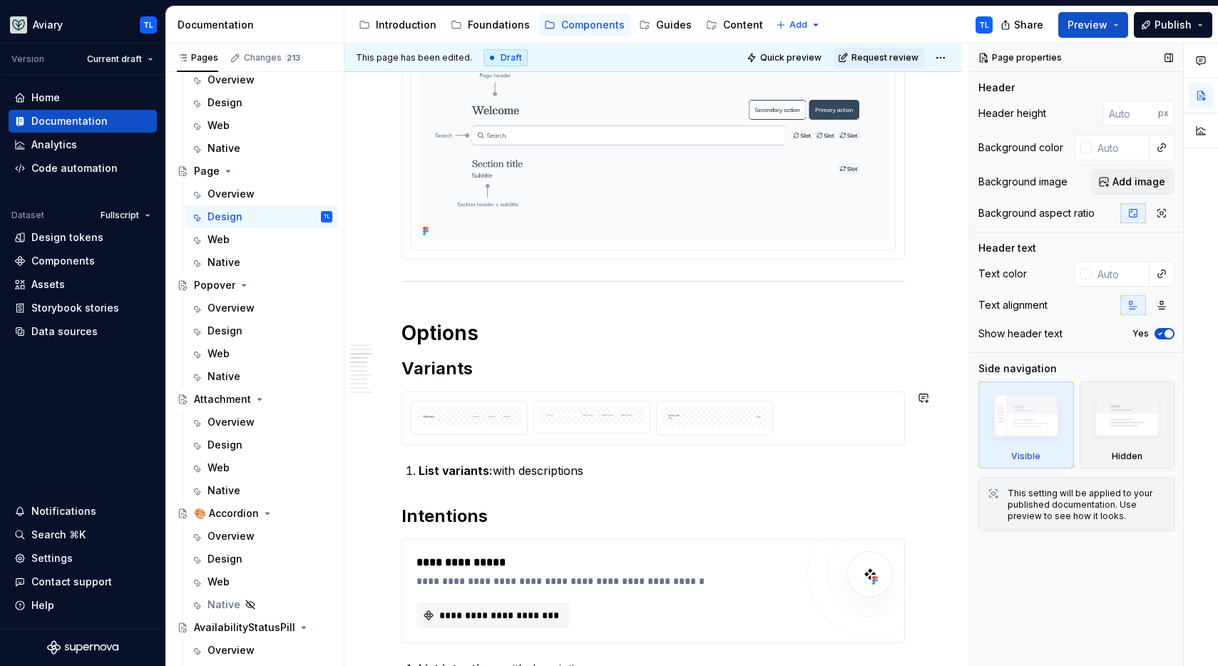
click at [628, 466] on p "List variants: with descriptions" at bounding box center [662, 470] width 486 height 17
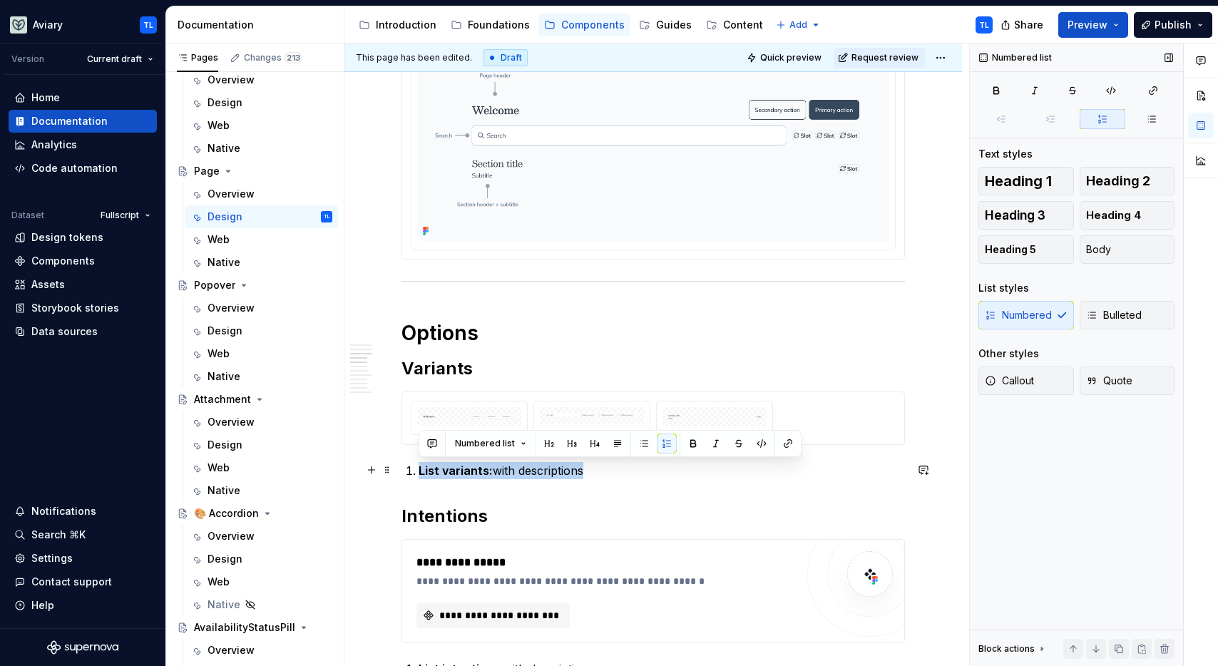
drag, startPoint x: 628, startPoint y: 466, endPoint x: 398, endPoint y: 473, distance: 229.7
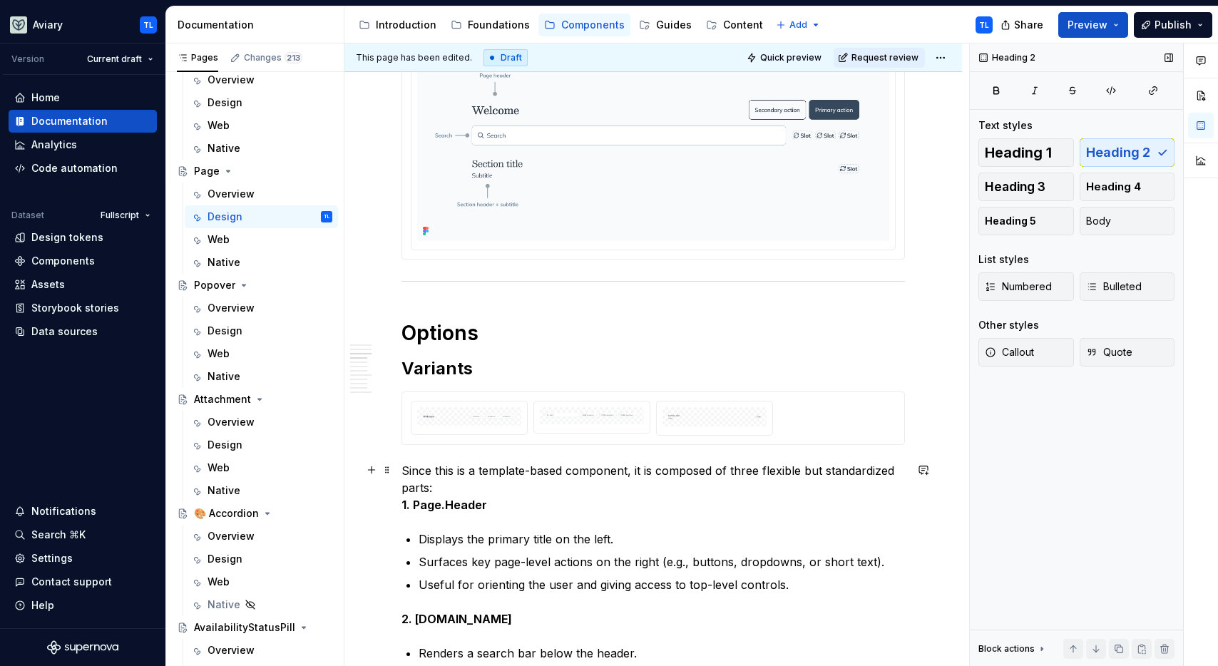
click at [477, 485] on p "Since this is a template-based component, it is composed of three flexible but …" at bounding box center [652, 487] width 503 height 51
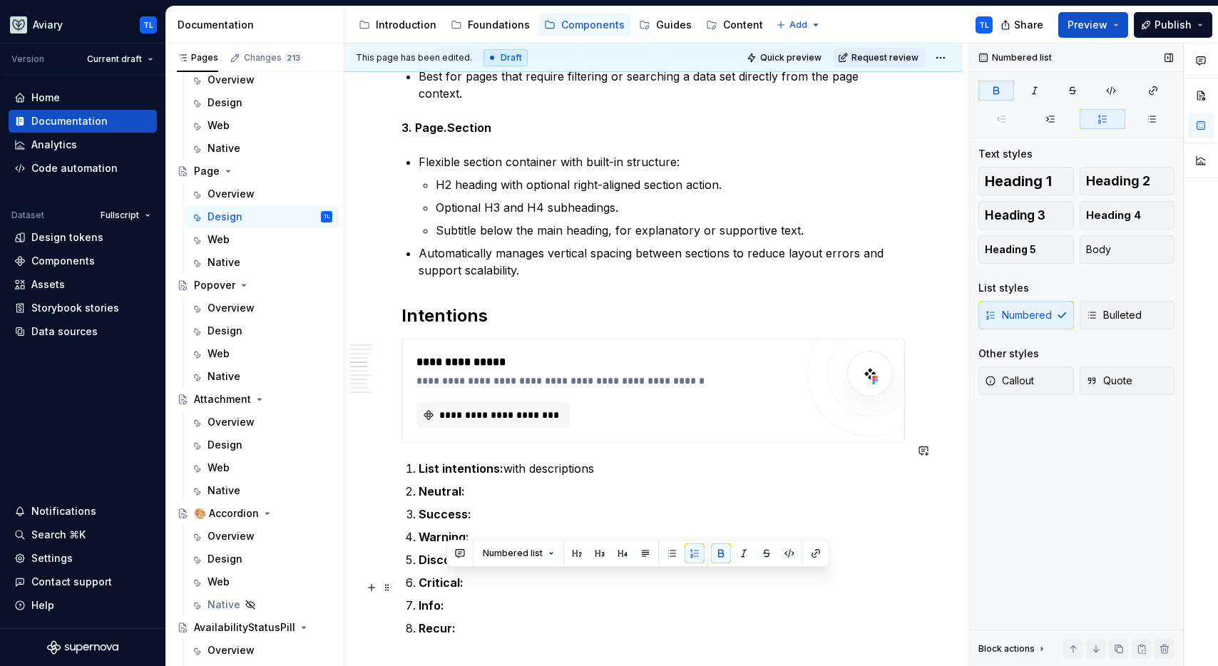
scroll to position [1146, 0]
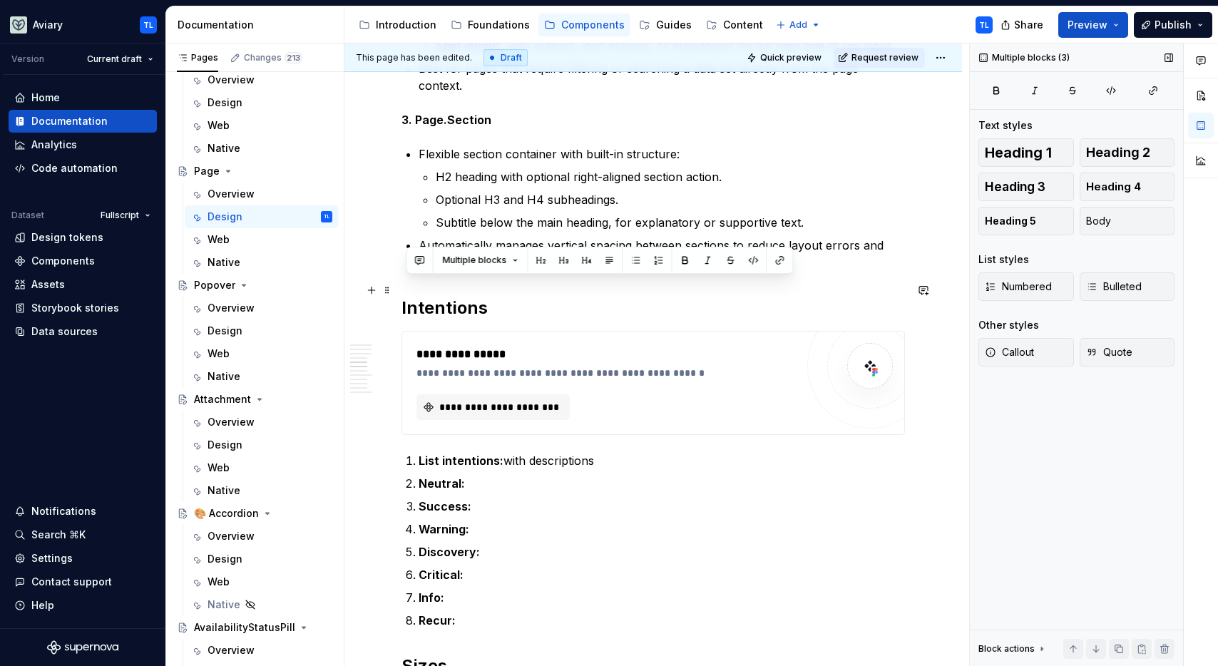
drag, startPoint x: 460, startPoint y: 605, endPoint x: 409, endPoint y: 293, distance: 316.5
click at [404, 287] on div "**********" at bounding box center [652, 466] width 503 height 2592
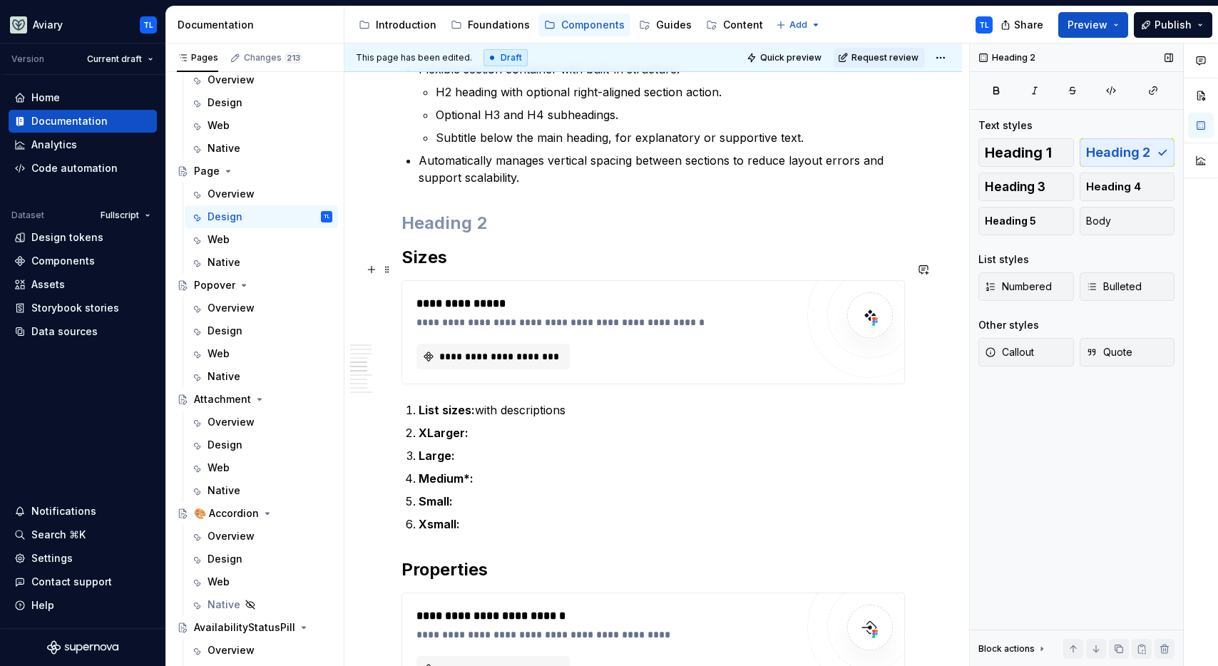
scroll to position [1281, 0]
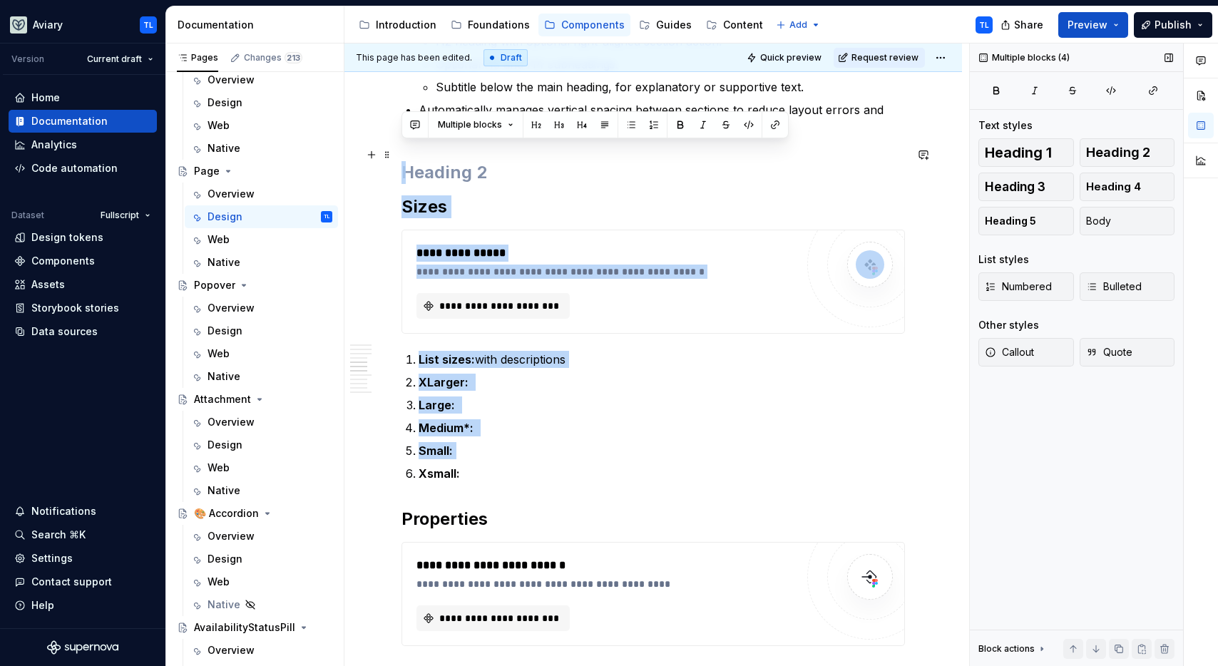
drag, startPoint x: 469, startPoint y: 445, endPoint x: 406, endPoint y: 158, distance: 293.3
click at [406, 157] on div "**********" at bounding box center [652, 168] width 503 height 2268
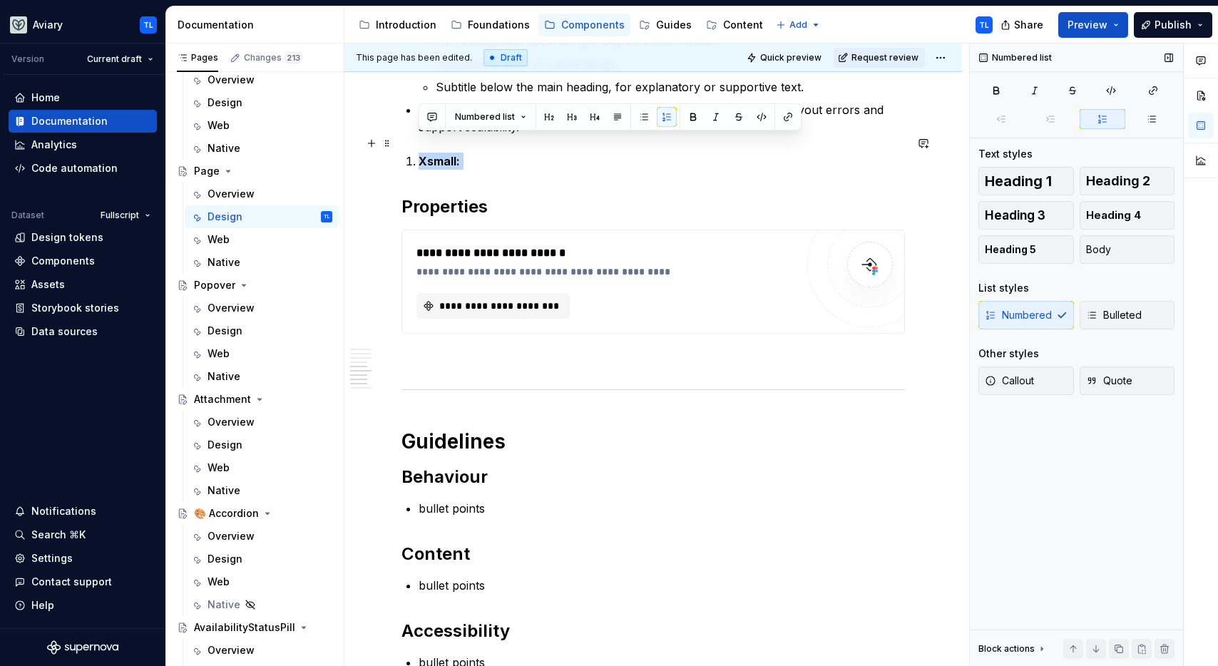
drag, startPoint x: 411, startPoint y: 141, endPoint x: 395, endPoint y: 141, distance: 15.7
click at [395, 141] on div "Best Practices bullet points Anatomy Options Variants Since this is a template-…" at bounding box center [653, 103] width 618 height 2207
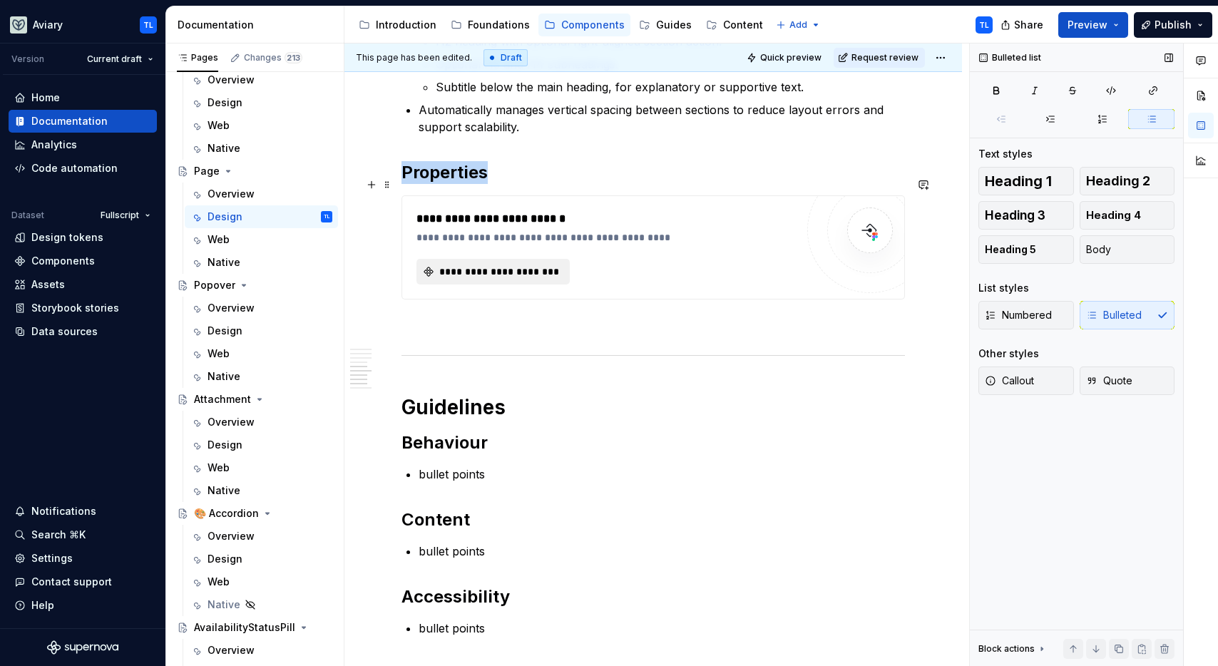
click at [536, 265] on span "**********" at bounding box center [498, 272] width 123 height 14
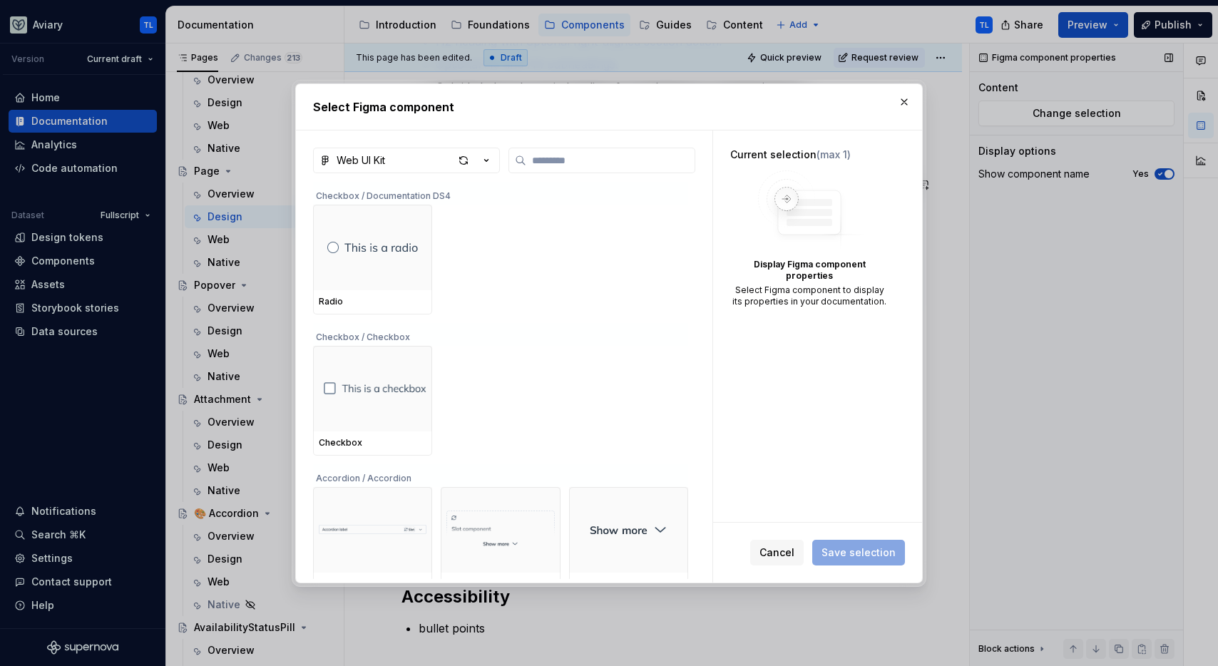
type textarea "*"
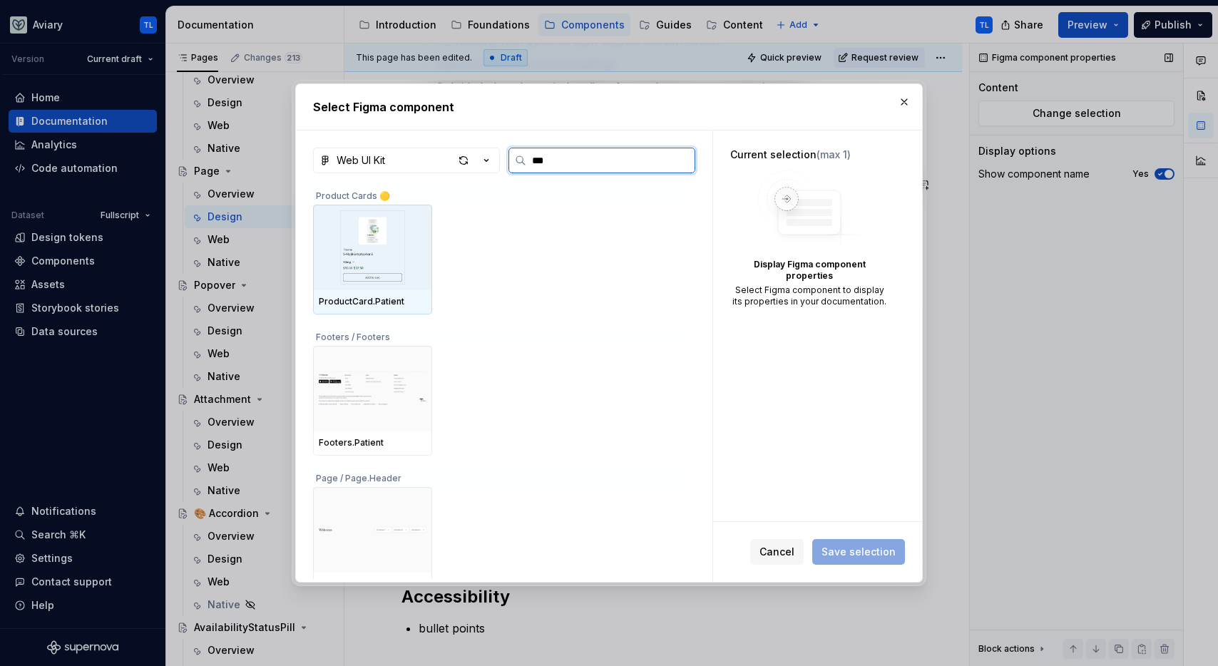
type input "****"
click at [421, 217] on div at bounding box center [420, 215] width 11 height 11
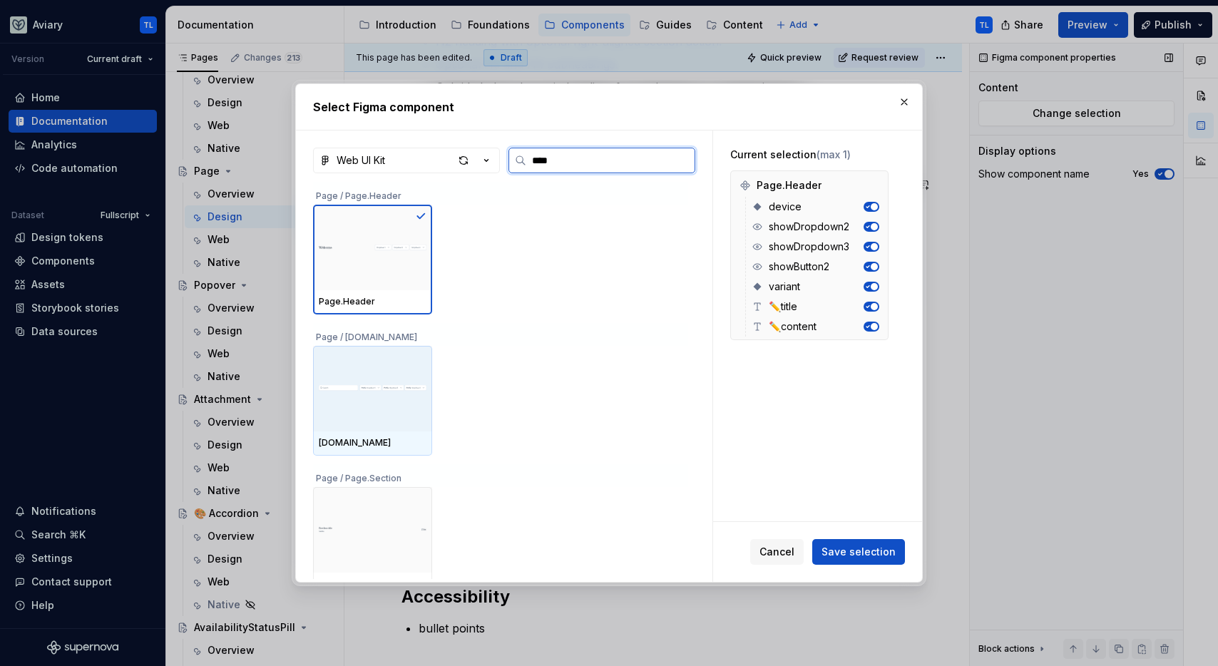
click at [400, 372] on img at bounding box center [373, 388] width 108 height 48
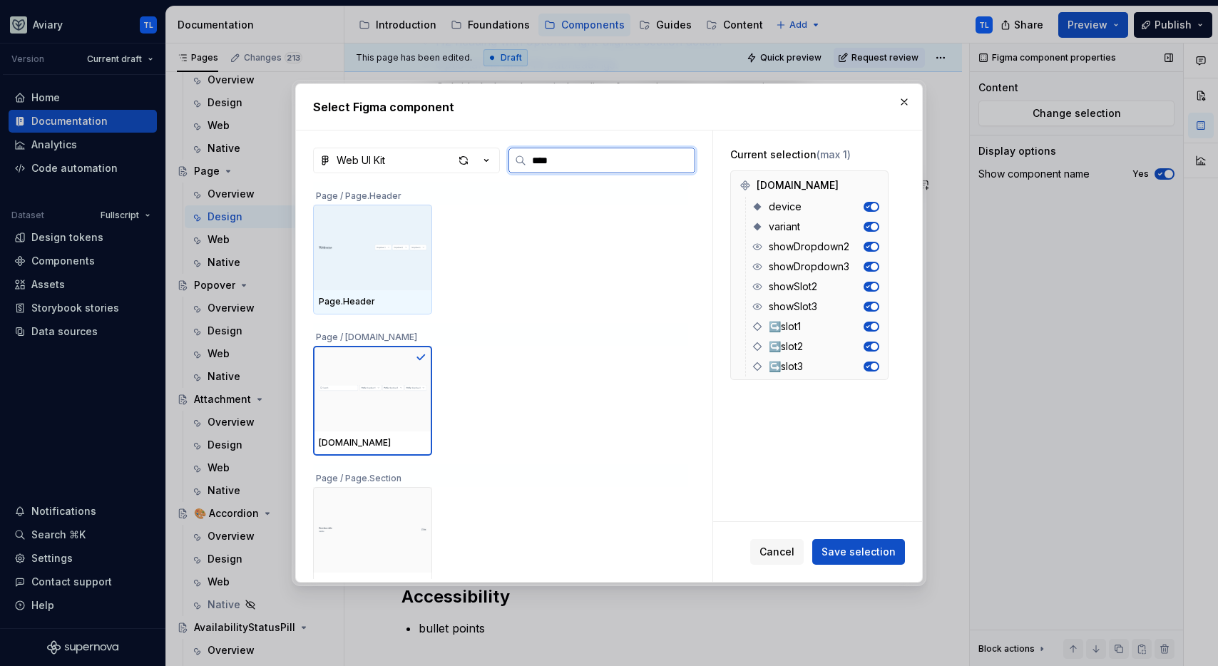
click at [412, 255] on img at bounding box center [373, 248] width 108 height 60
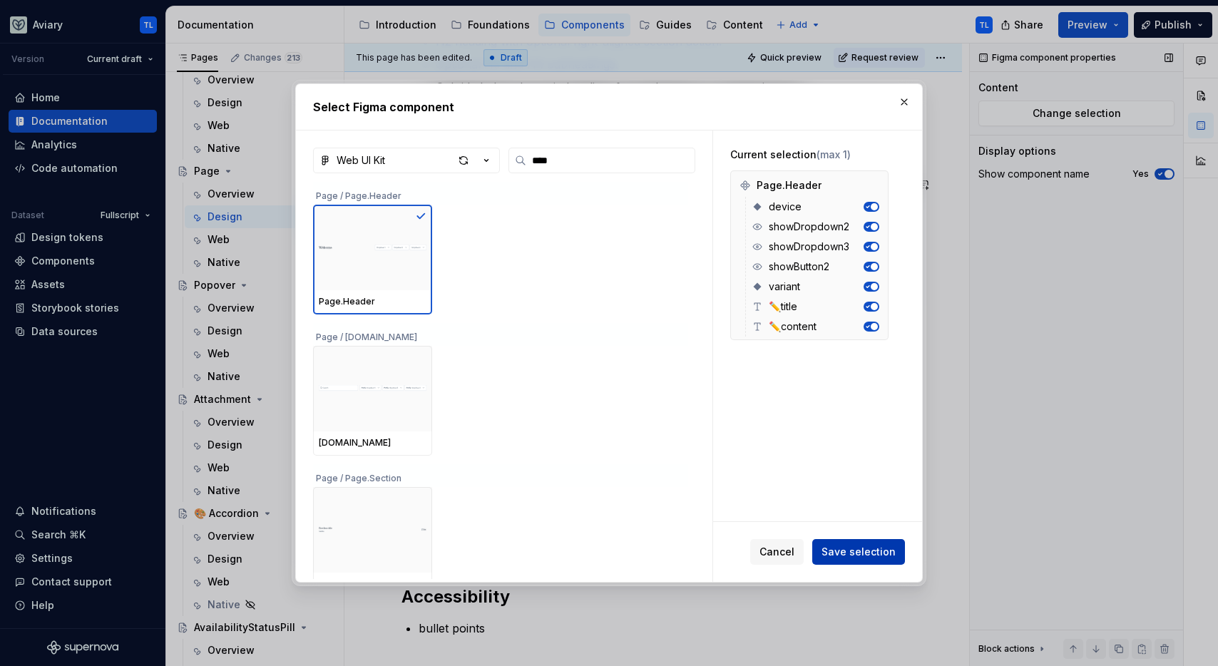
click at [854, 556] on span "Save selection" at bounding box center [859, 552] width 74 height 14
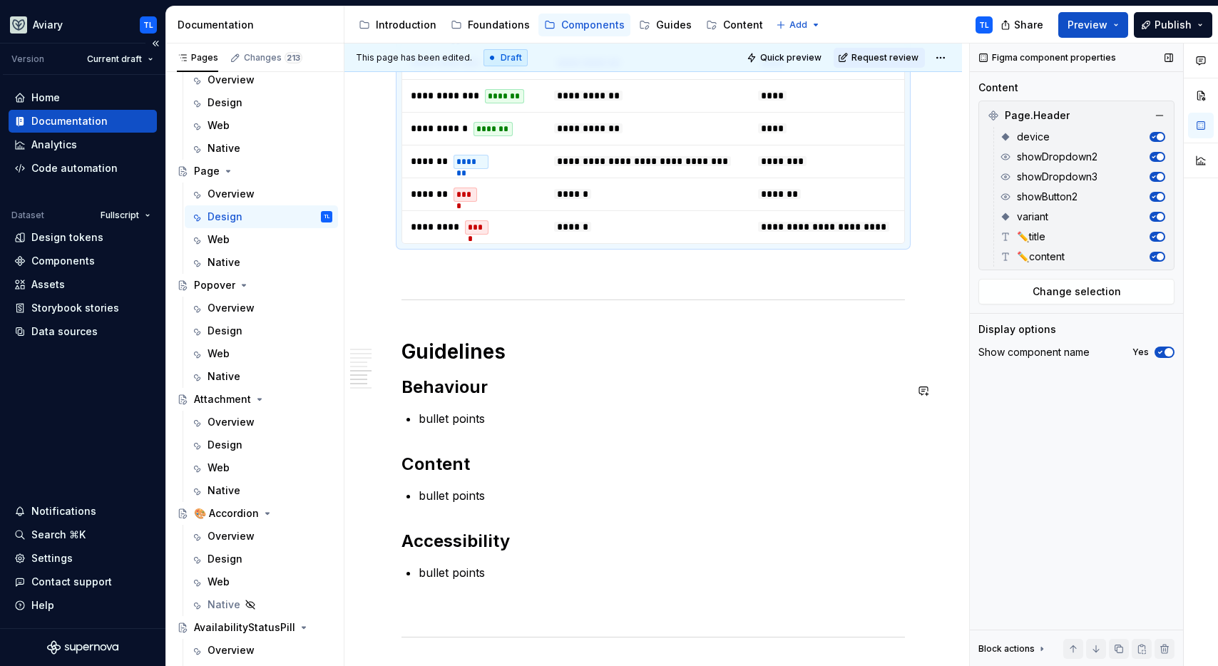
scroll to position [378, 0]
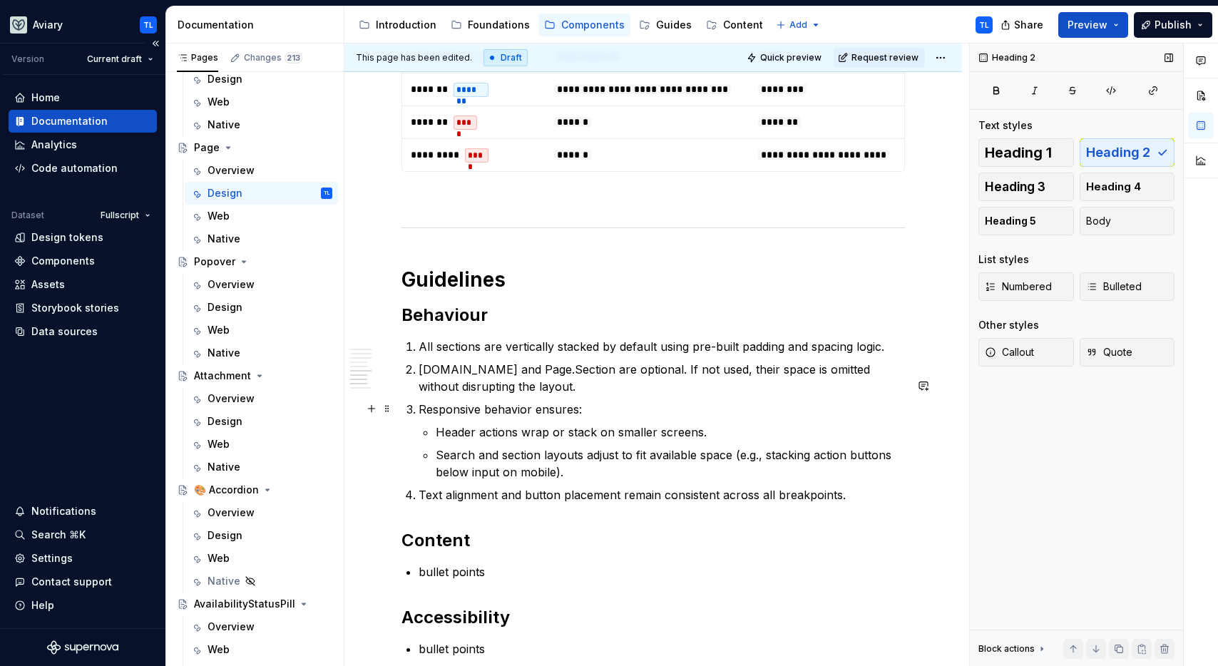
scroll to position [1787, 0]
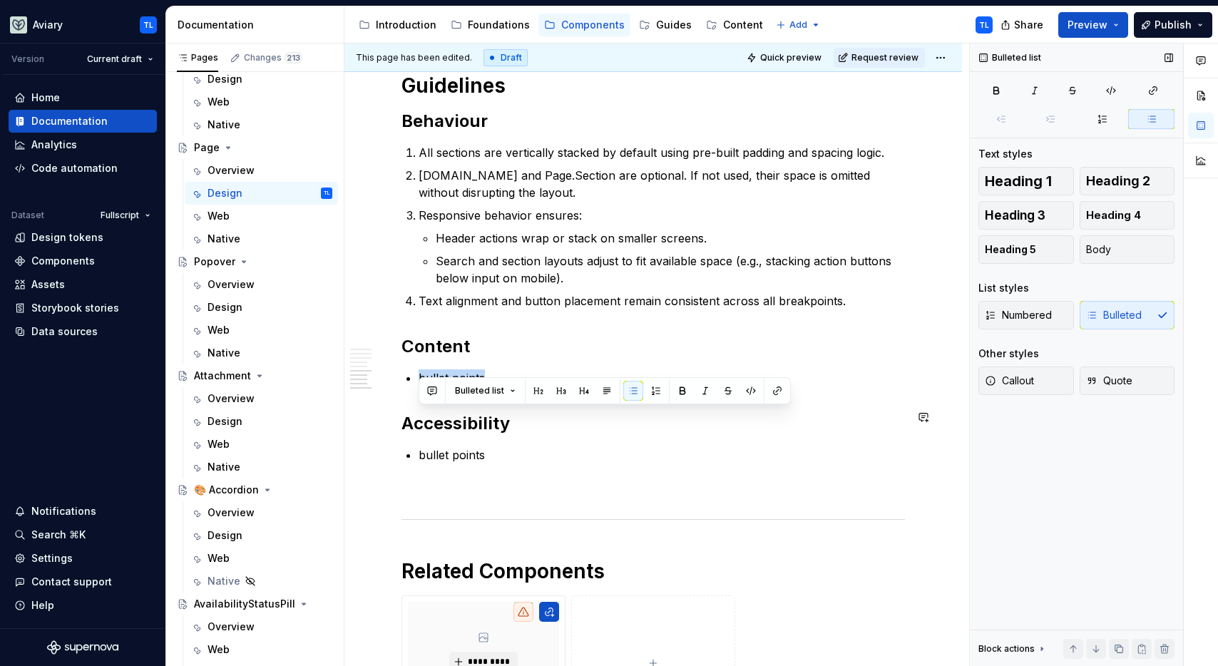
drag, startPoint x: 493, startPoint y: 415, endPoint x: 720, endPoint y: 463, distance: 231.8
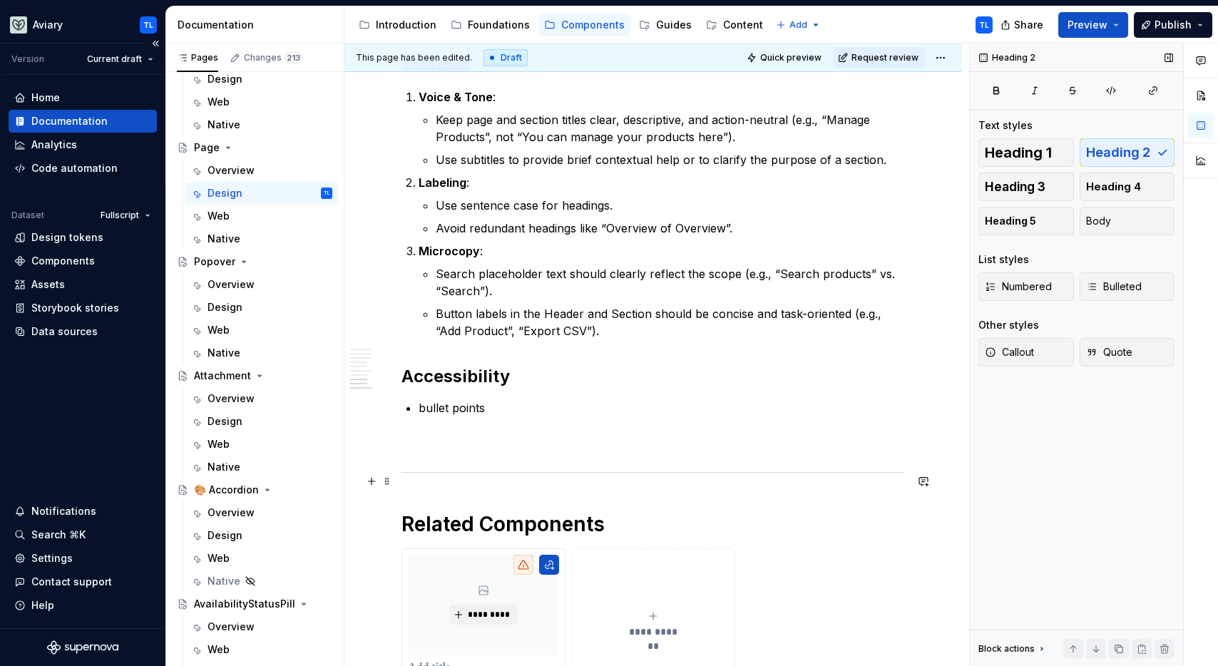
scroll to position [2145, 0]
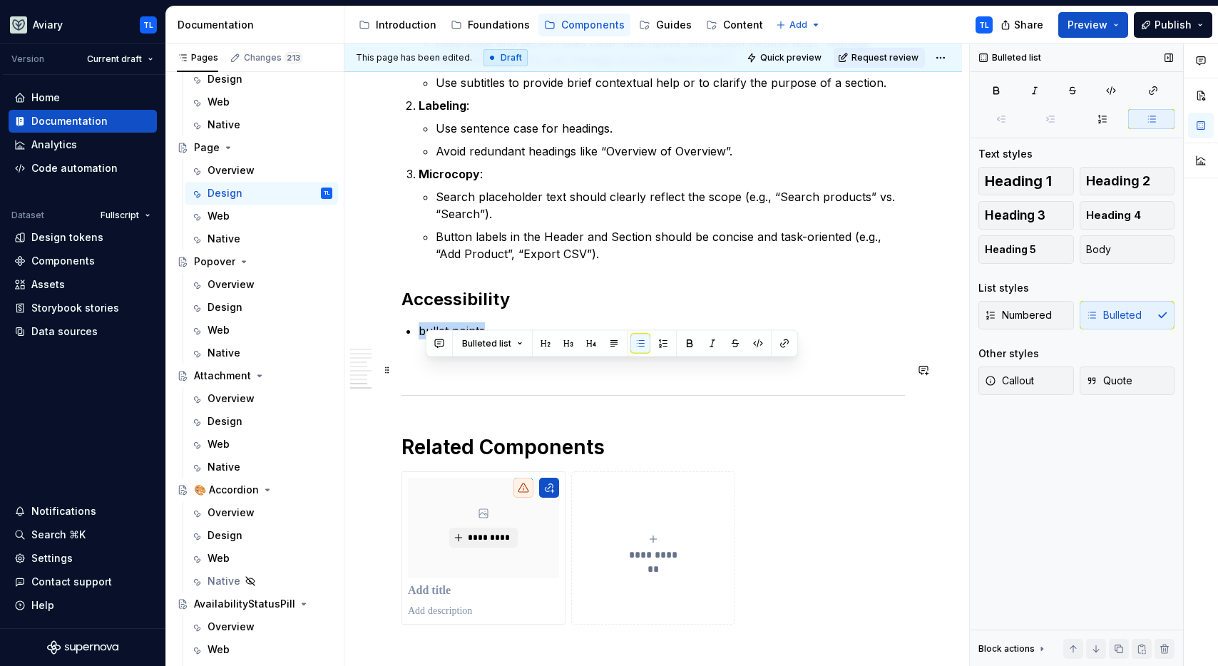
drag, startPoint x: 483, startPoint y: 368, endPoint x: 421, endPoint y: 367, distance: 61.3
click at [420, 339] on p "bullet points" at bounding box center [662, 330] width 486 height 17
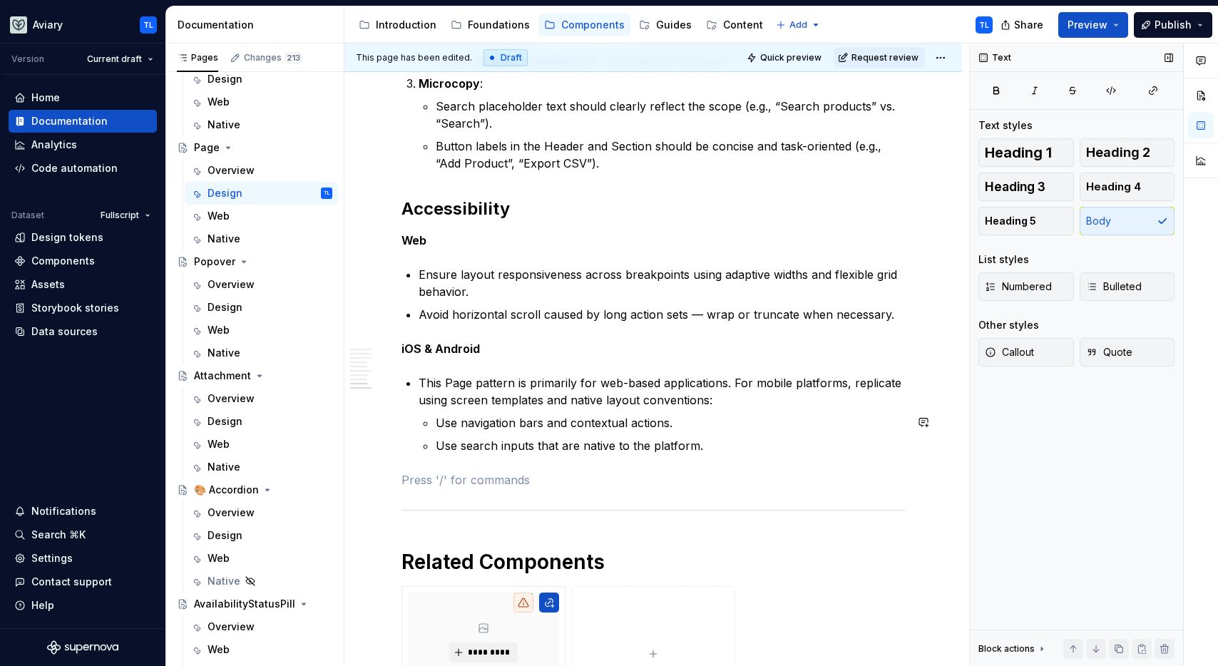
scroll to position [2418, 0]
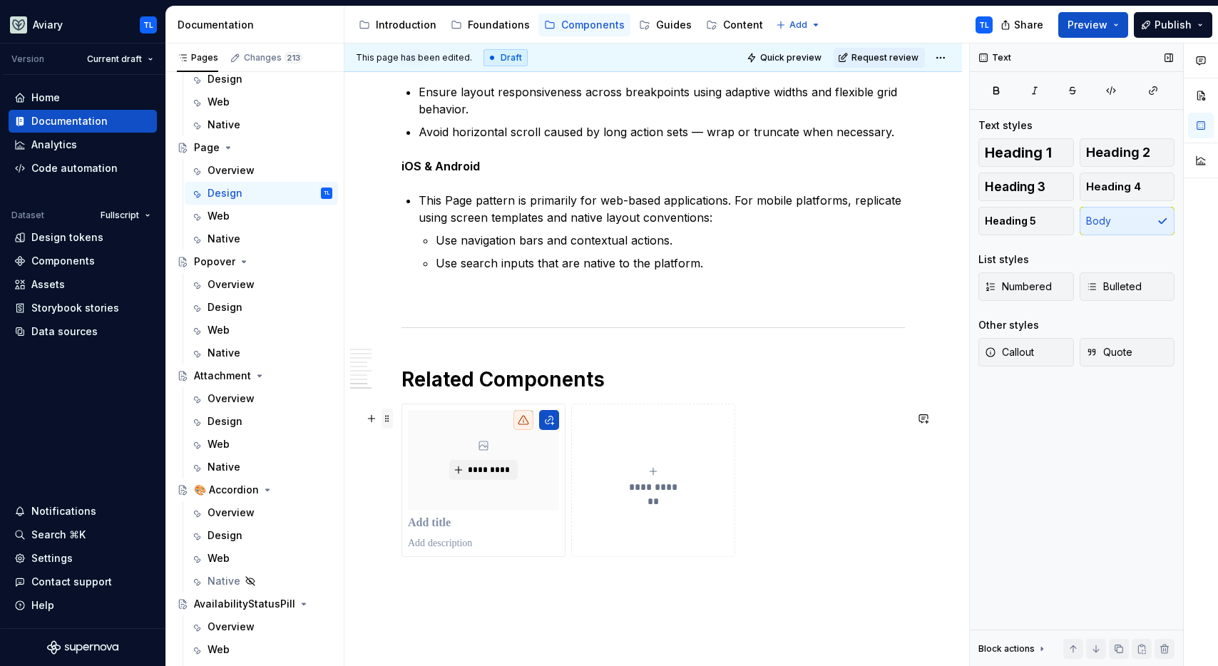
click at [387, 421] on span at bounding box center [387, 419] width 11 height 20
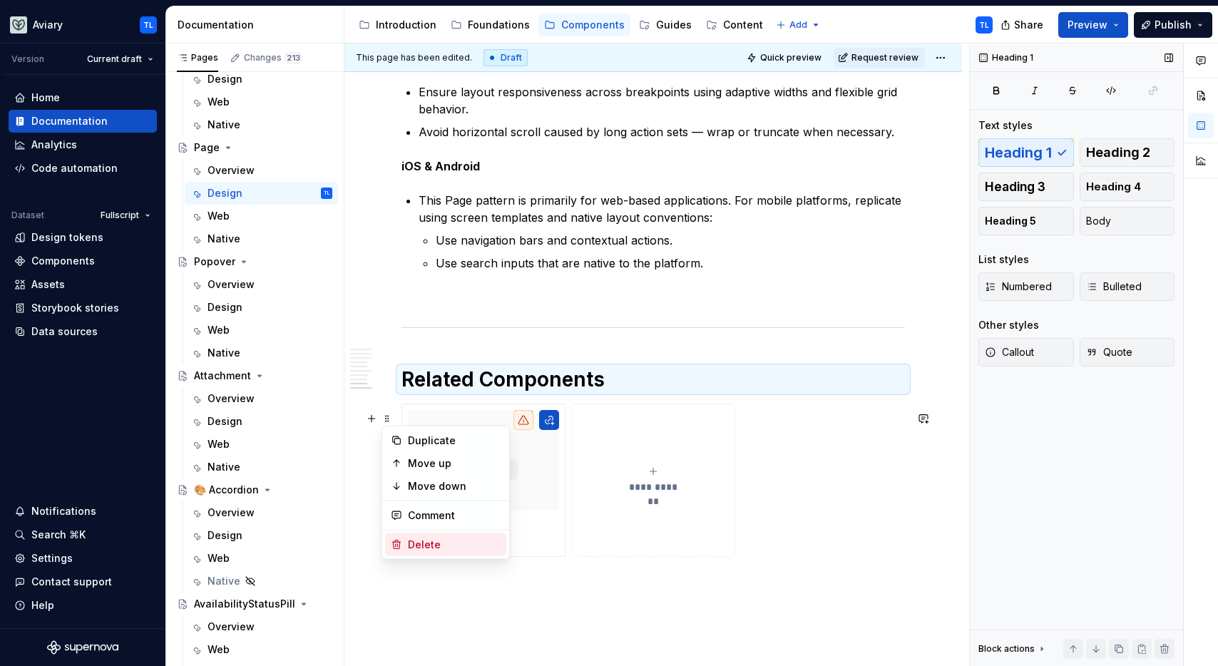
click at [423, 542] on div "Delete" at bounding box center [454, 545] width 93 height 14
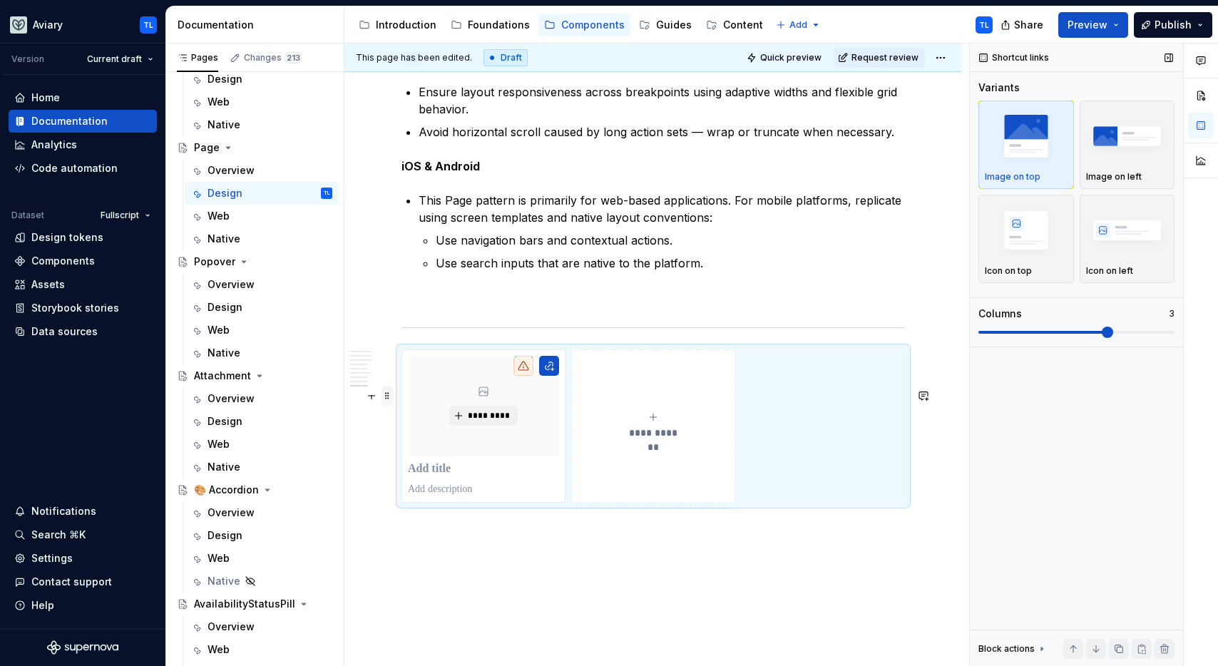
click at [384, 396] on span at bounding box center [387, 396] width 11 height 20
click at [409, 521] on div "Delete" at bounding box center [454, 522] width 93 height 14
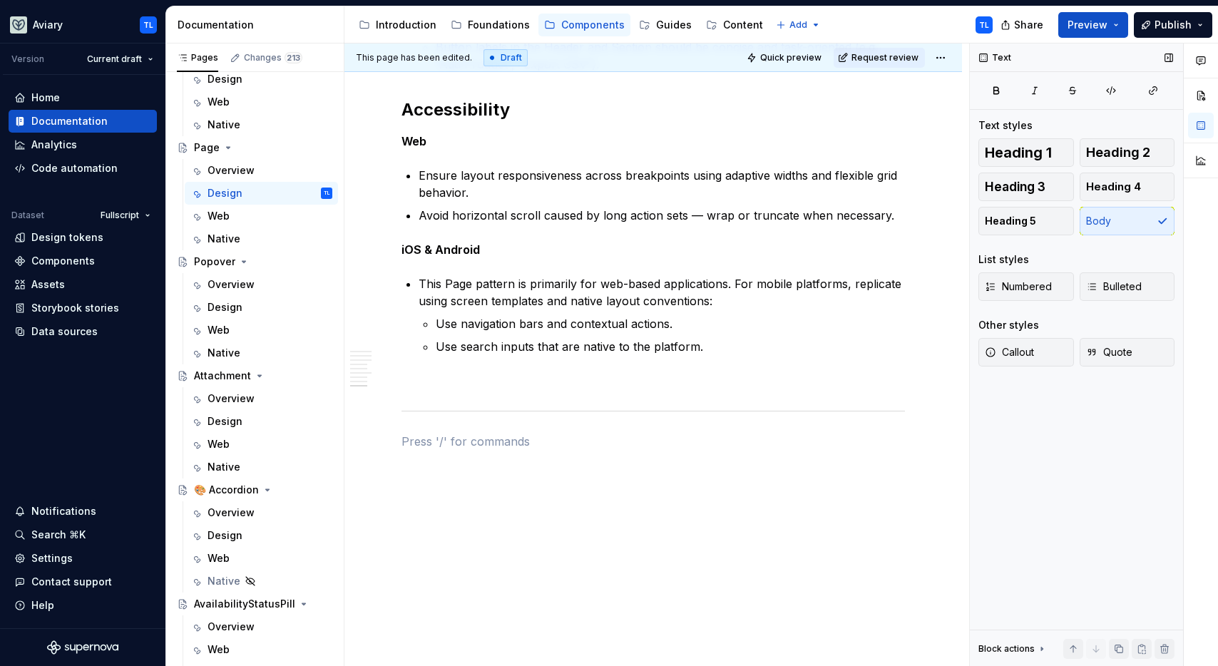
scroll to position [2374, 0]
click at [411, 411] on hr at bounding box center [652, 411] width 503 height 1
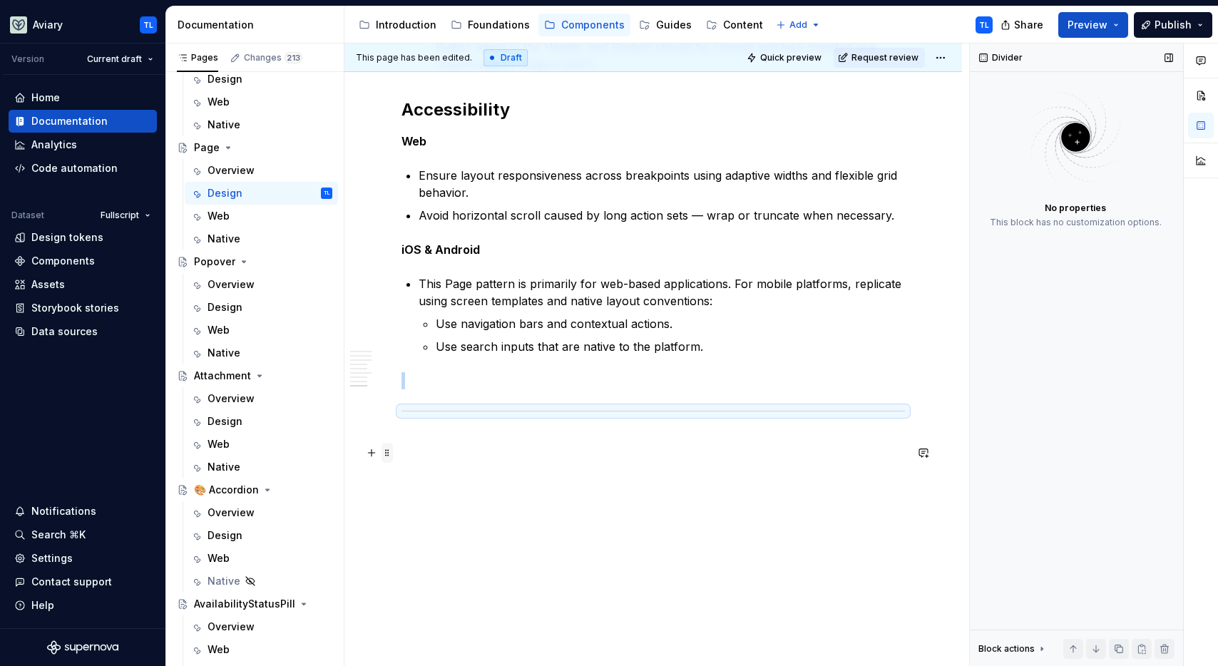
click at [389, 443] on span at bounding box center [387, 453] width 11 height 20
click at [426, 538] on div "Delete" at bounding box center [454, 540] width 93 height 14
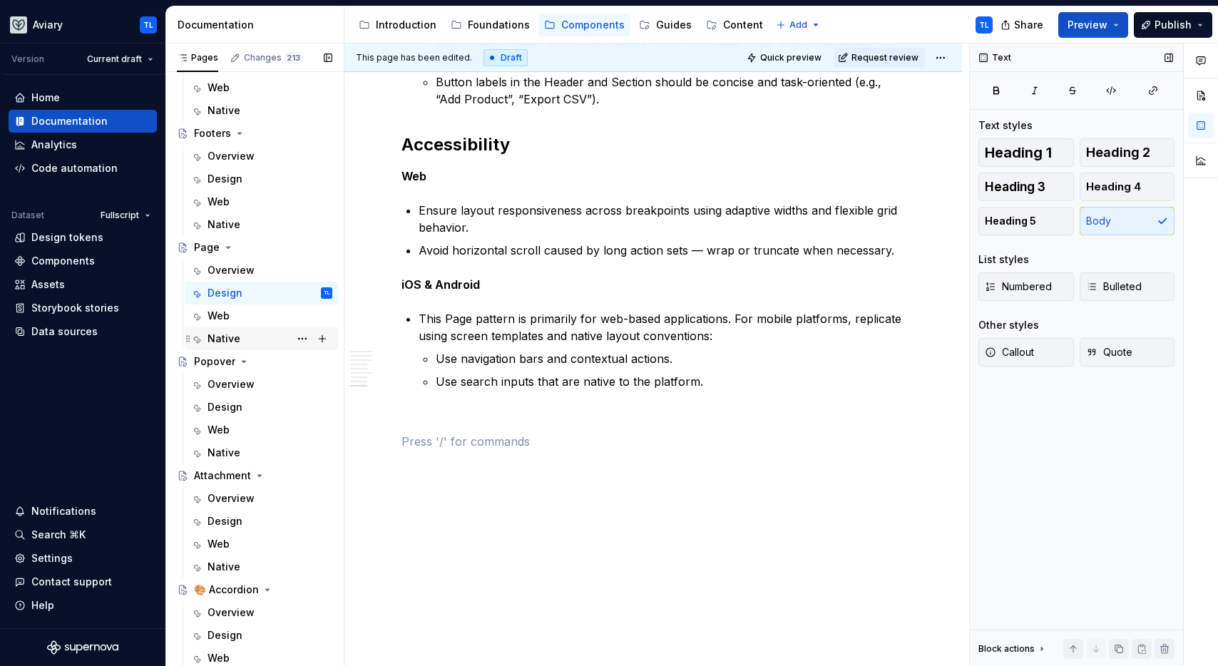
scroll to position [257, 0]
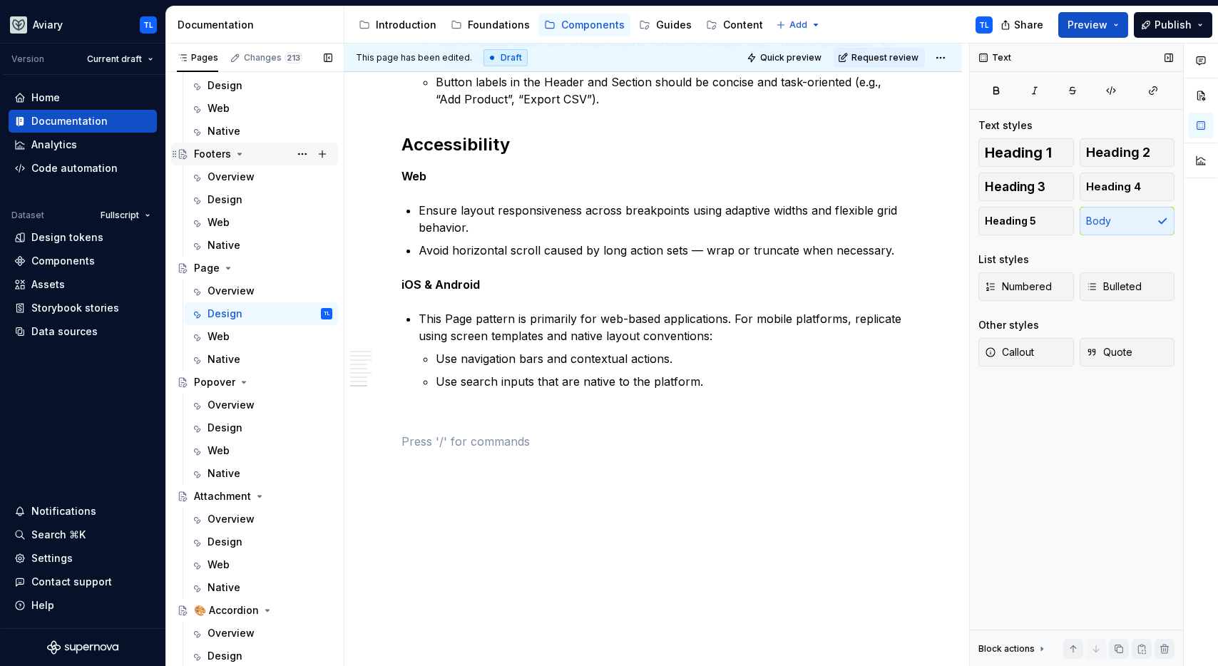
click at [213, 152] on div "Footers" at bounding box center [212, 154] width 37 height 14
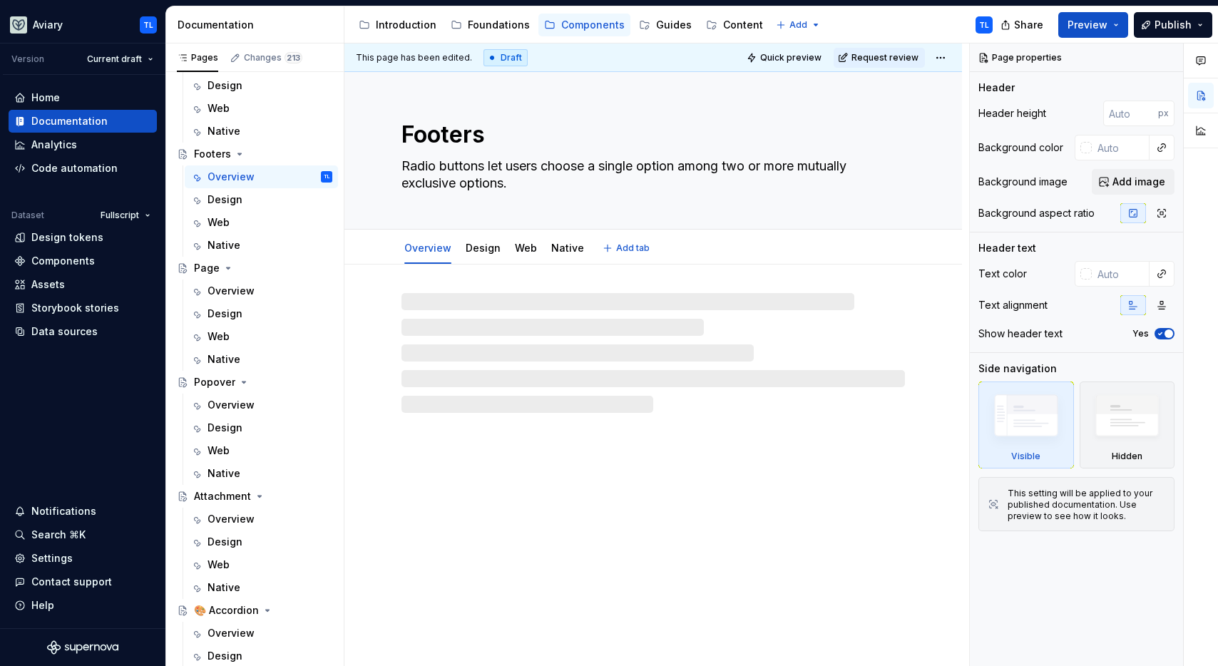
click at [526, 138] on textarea "Footers" at bounding box center [650, 135] width 503 height 34
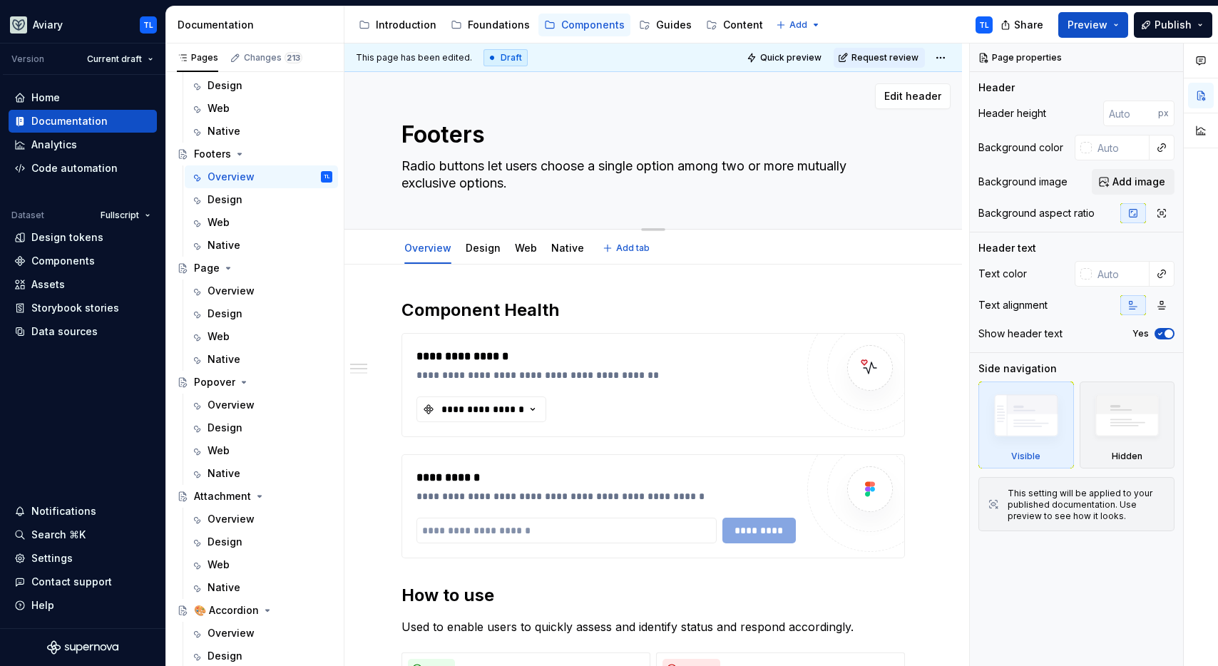
click at [481, 139] on textarea "Footers" at bounding box center [650, 135] width 503 height 34
type textarea "*"
type textarea "Footer"
type textarea "*"
type textarea "Footer"
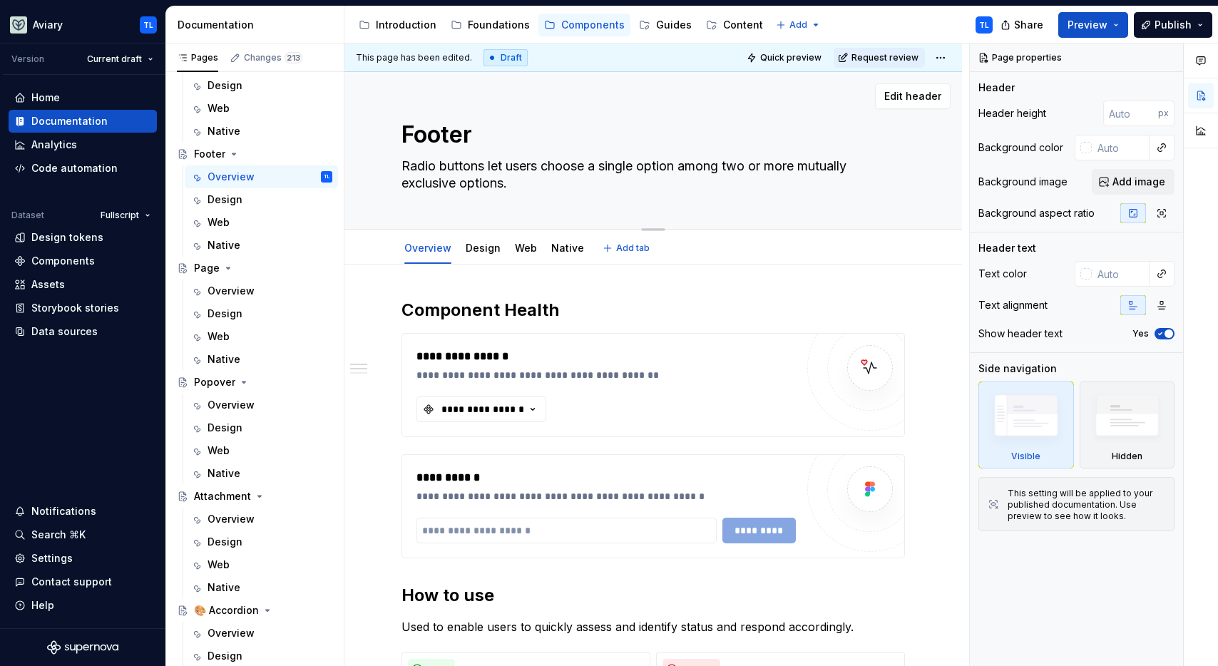
click at [489, 156] on textarea "Radio buttons let users choose a single option among two or more mutually exclu…" at bounding box center [650, 175] width 503 height 40
click at [489, 158] on textarea "Radio buttons let users choose a single option among two or more mutually exclu…" at bounding box center [650, 175] width 503 height 40
click at [489, 180] on textarea "Radio buttons let users choose a single option among two or more mutually exclu…" at bounding box center [650, 175] width 503 height 40
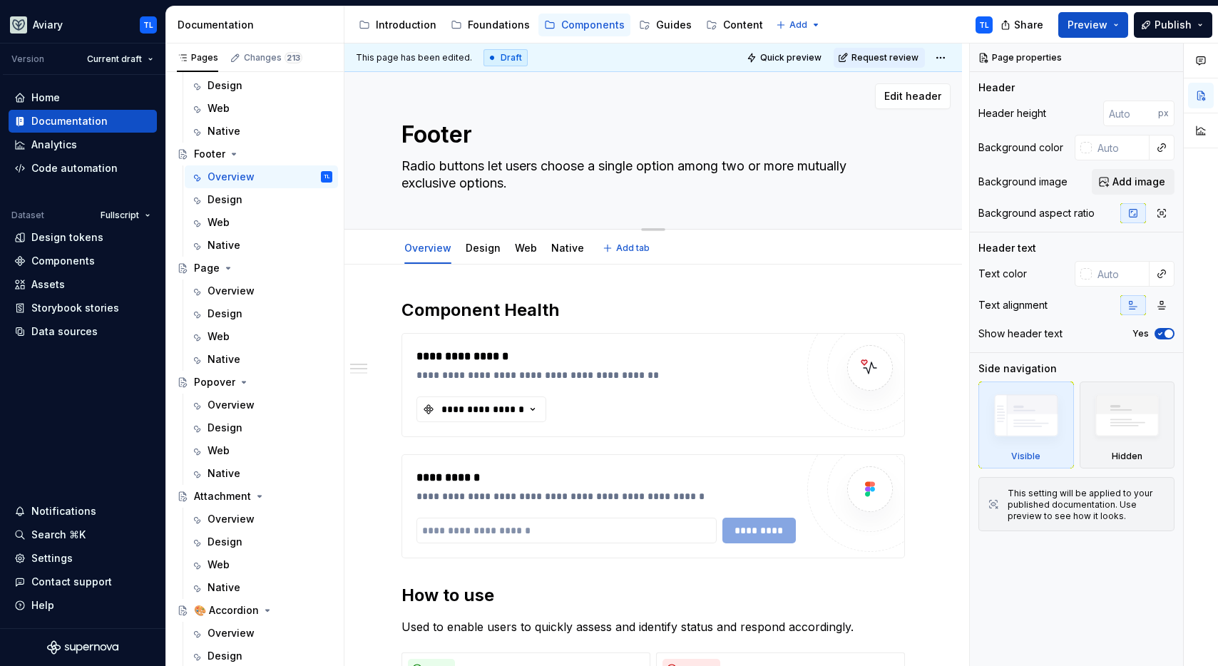
click at [489, 180] on textarea "Radio buttons let users choose a single option among two or more mutually exclu…" at bounding box center [650, 175] width 503 height 40
paste textarea "The Footer component is a persistent, structured section at the bottom of a pag…"
type textarea "*"
type textarea "The Footer component is a persistent, structured section at the bottom of a pag…"
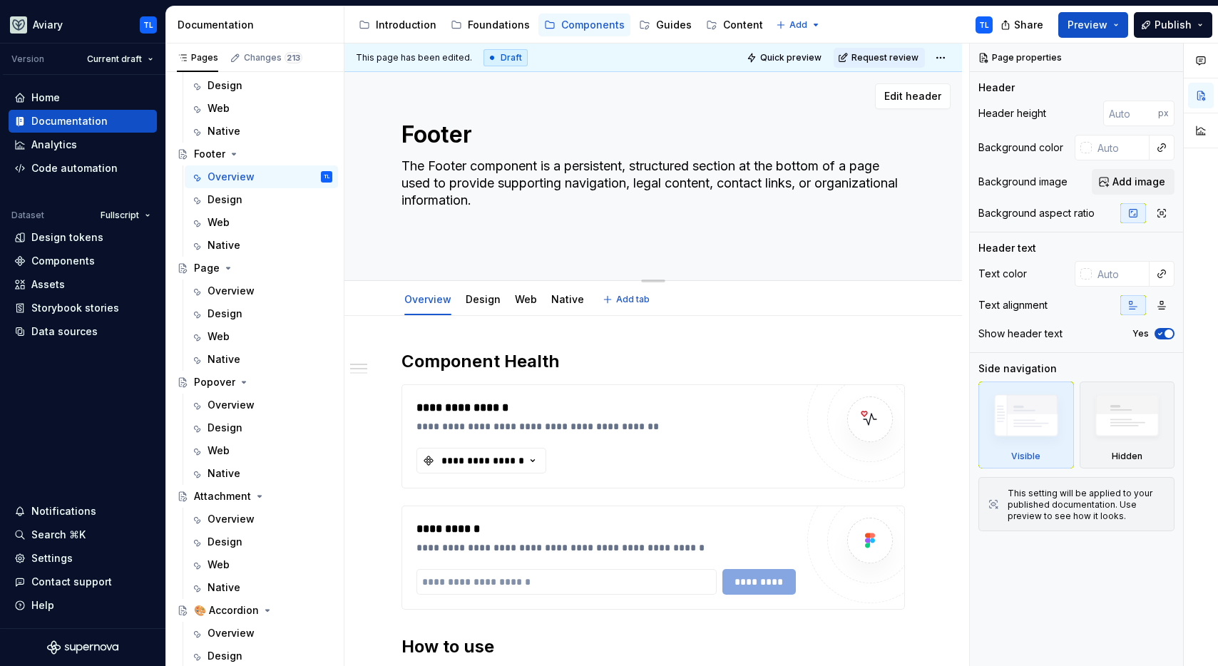
type textarea "*"
type textarea "The Footer component is a persistent, structured section at the bottom of a pag…"
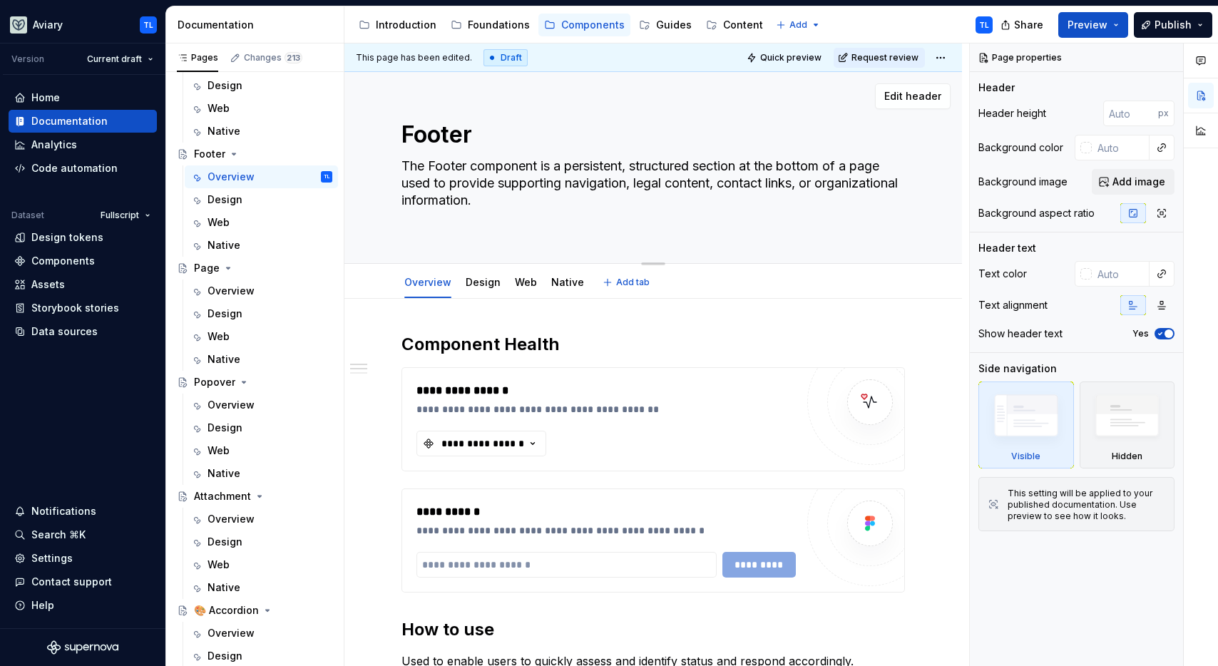
type textarea "*"
type textarea "The Footer component is a persistent, structured section at the bottom of a pag…"
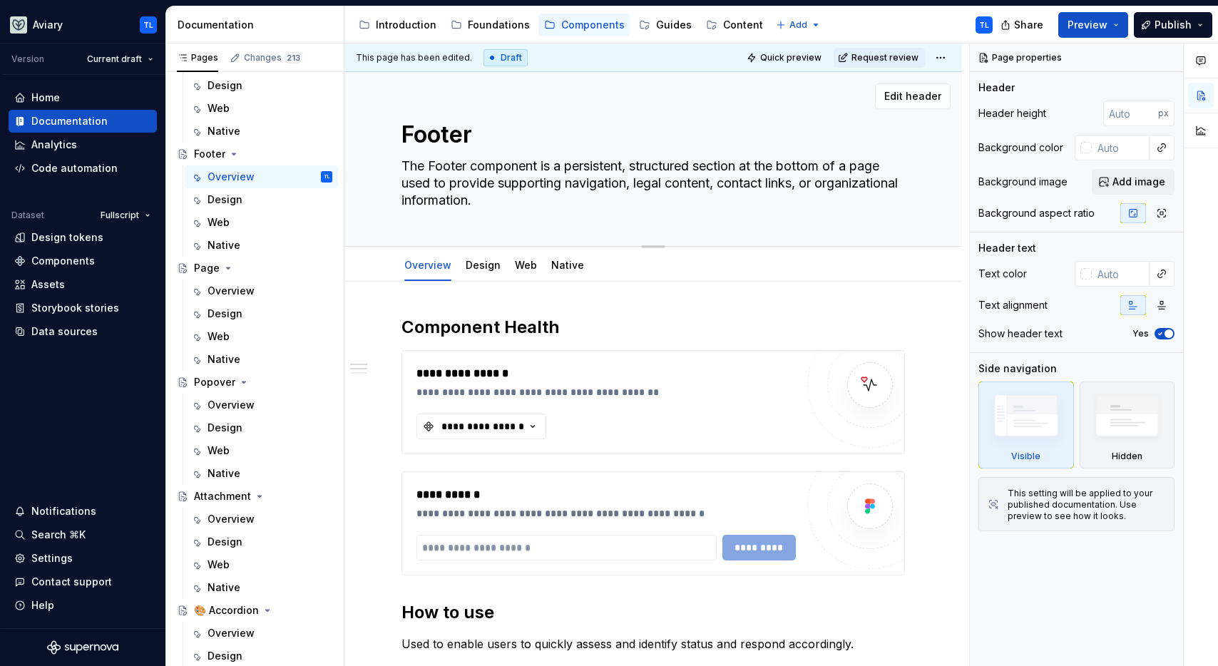
type textarea "*"
type textarea "The Footer component is a persistent, structured section at the bottom of a pag…"
click at [503, 184] on textarea "The Footer component is a persistent, structured section at the bottom of a pag…" at bounding box center [650, 183] width 503 height 57
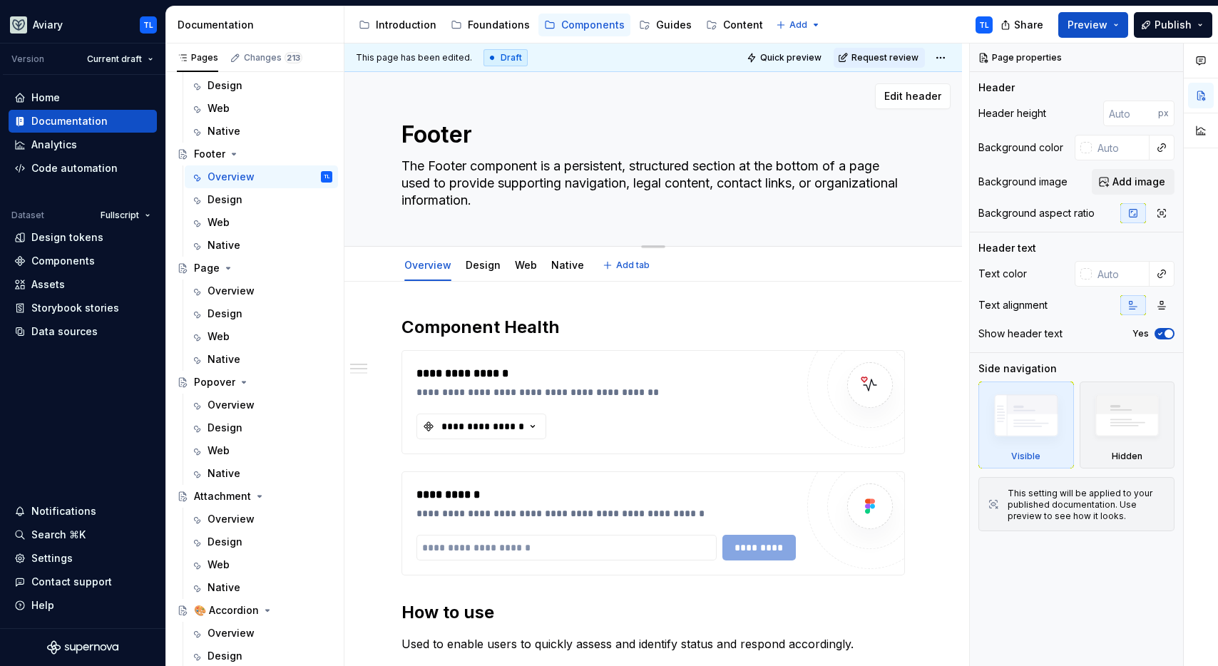
click at [503, 184] on textarea "The Footer component is a persistent, structured section at the bottom of a pag…" at bounding box center [650, 183] width 503 height 57
paste textarea "structured, persistent section at the bottom of the page used to provide naviga…"
type textarea "*"
type textarea "The Footer component is a structured, persistent section at the bottom of the p…"
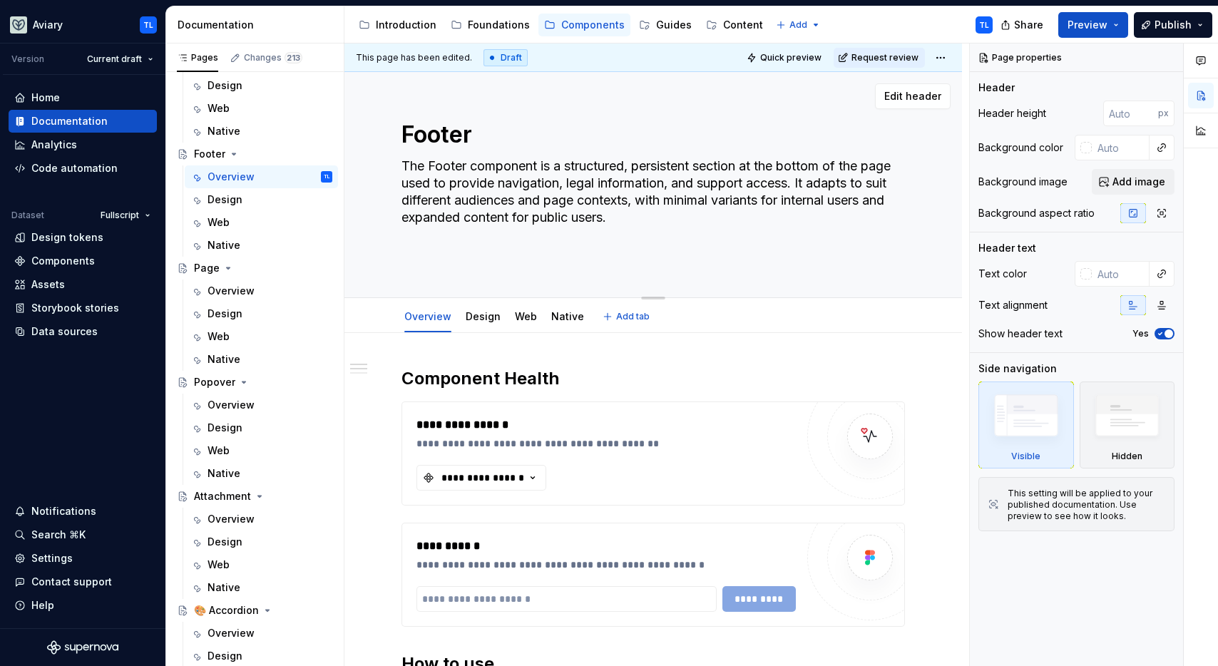
click at [467, 254] on textarea "The Footer component is a structured, persistent section at the bottom of the p…" at bounding box center [650, 209] width 503 height 108
type textarea "*"
type textarea "The Footer component is a structured, persistent section at the bottom of the p…"
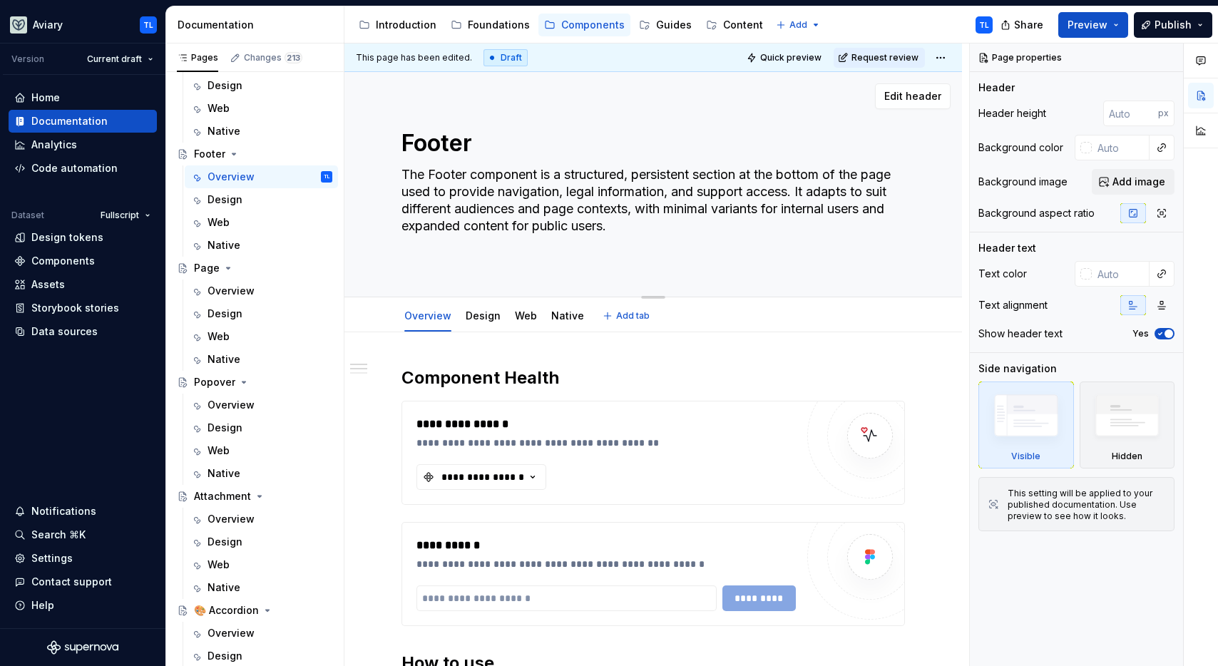
type textarea "*"
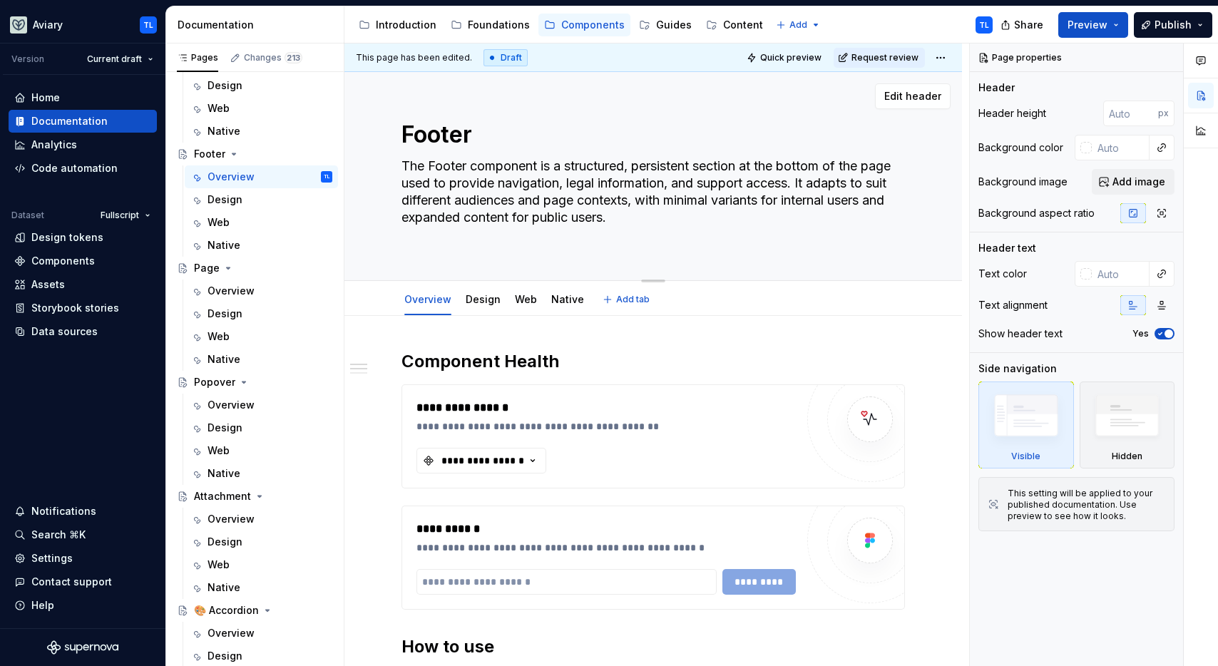
type textarea "The Footer component is a structured, persistent section at the bottom of the p…"
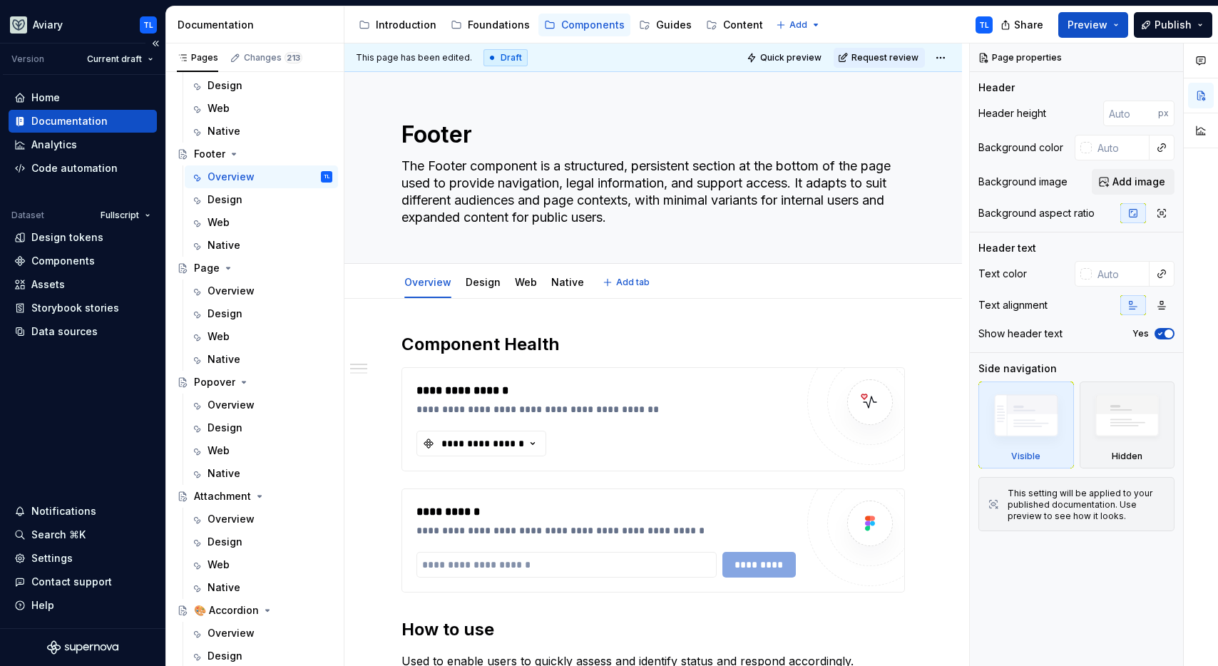
type textarea "*"
type textarea "The Footer component is a structured, persistent section at the bottom of the p…"
click at [607, 180] on textarea "The Footer component is a structured, persistent section at the bottom of the p…" at bounding box center [650, 192] width 503 height 74
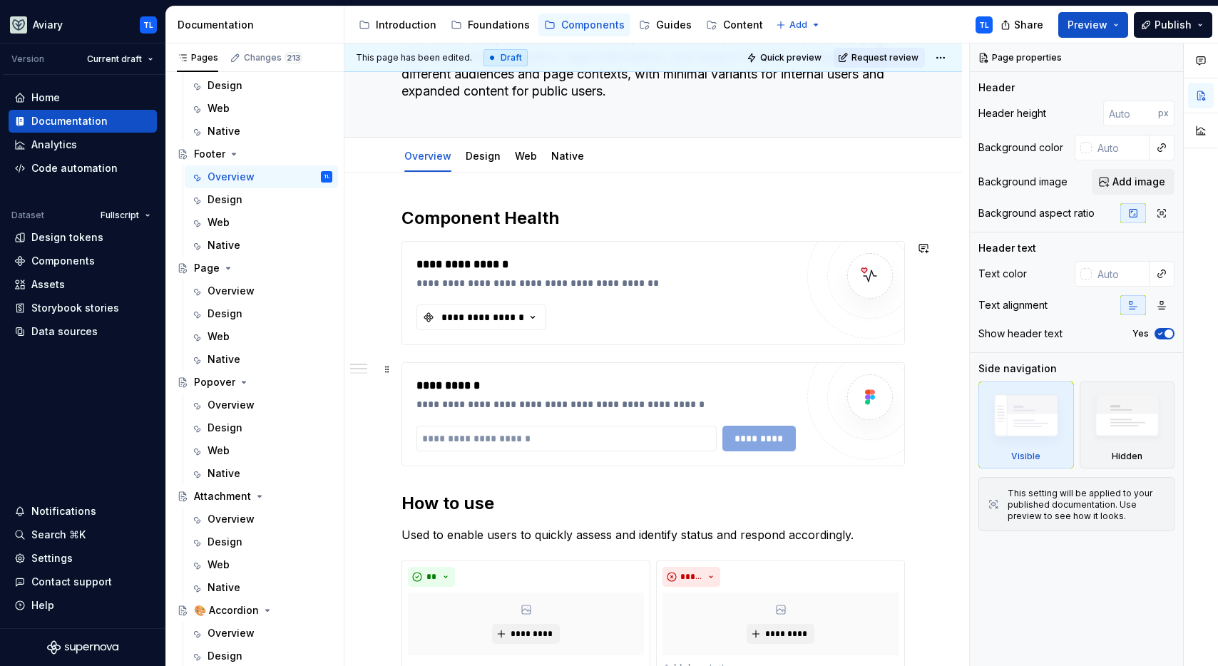
scroll to position [127, 0]
click at [486, 301] on div "**********" at bounding box center [605, 292] width 379 height 74
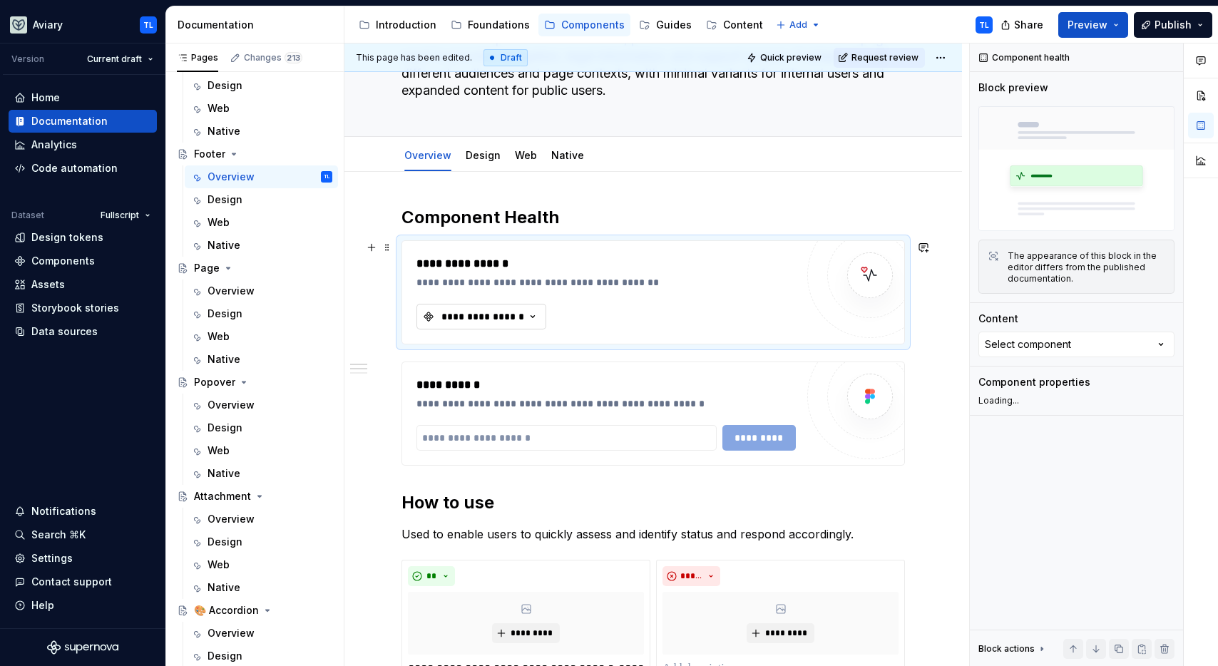
click at [488, 312] on div "**********" at bounding box center [483, 316] width 86 height 14
type textarea "*"
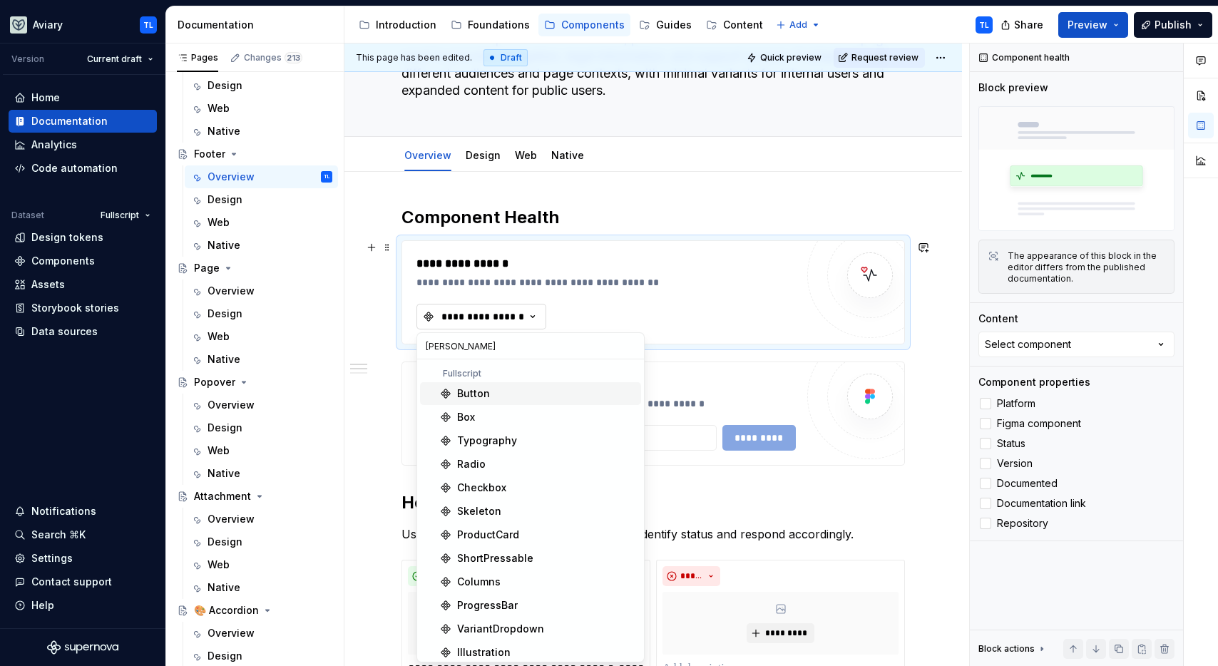
type input "footer"
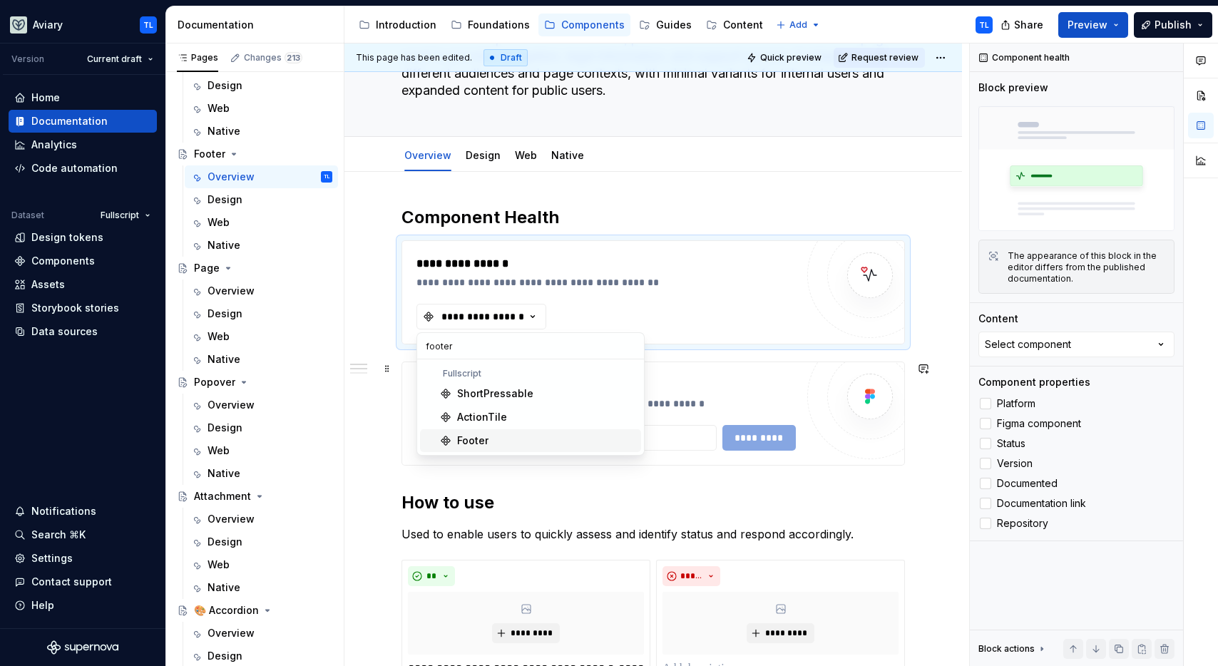
click at [527, 436] on div "Footer" at bounding box center [546, 441] width 178 height 14
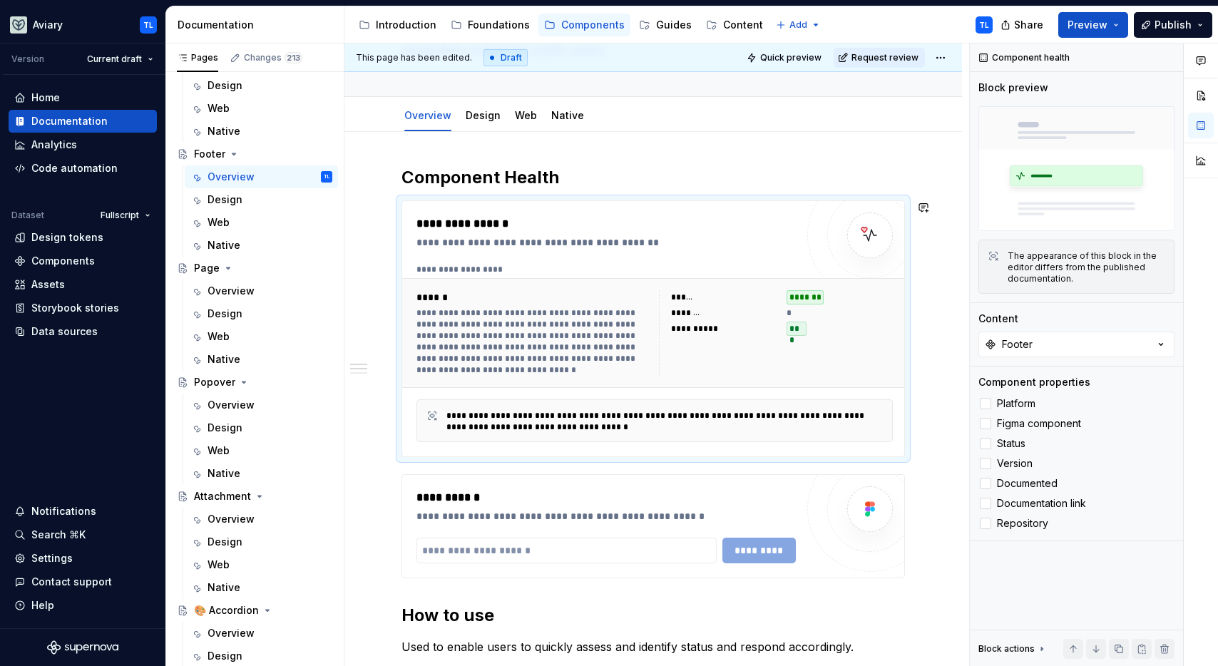
scroll to position [250, 0]
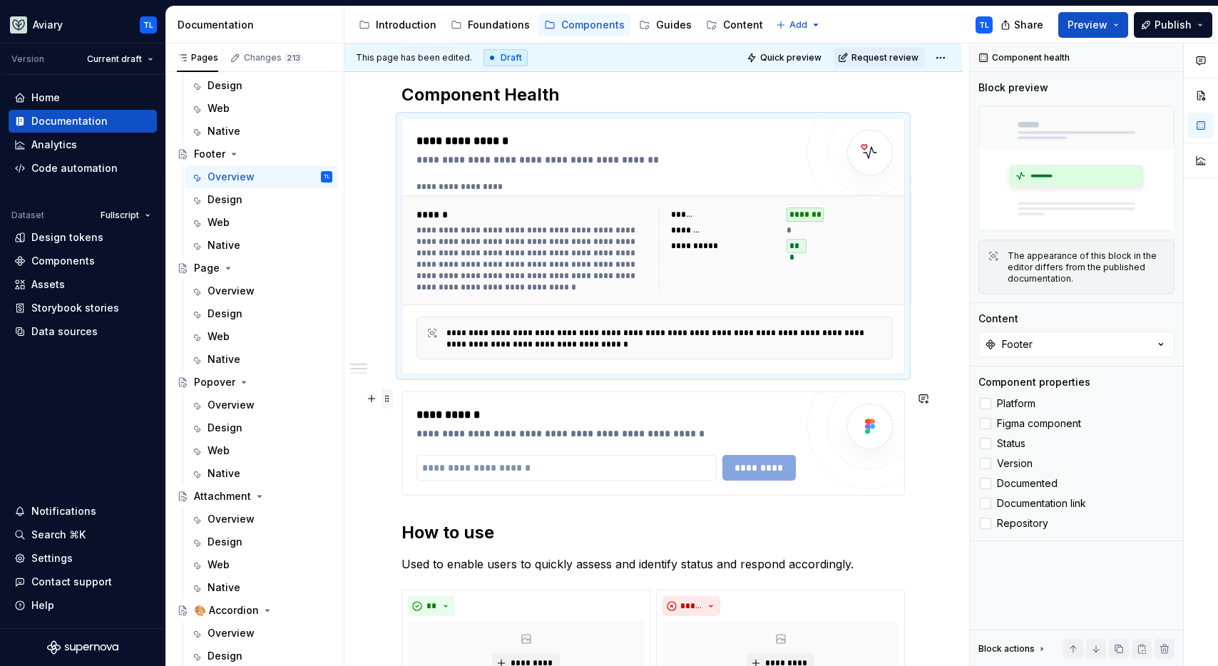
drag, startPoint x: 394, startPoint y: 391, endPoint x: 387, endPoint y: 399, distance: 11.6
click at [387, 399] on span at bounding box center [387, 399] width 11 height 20
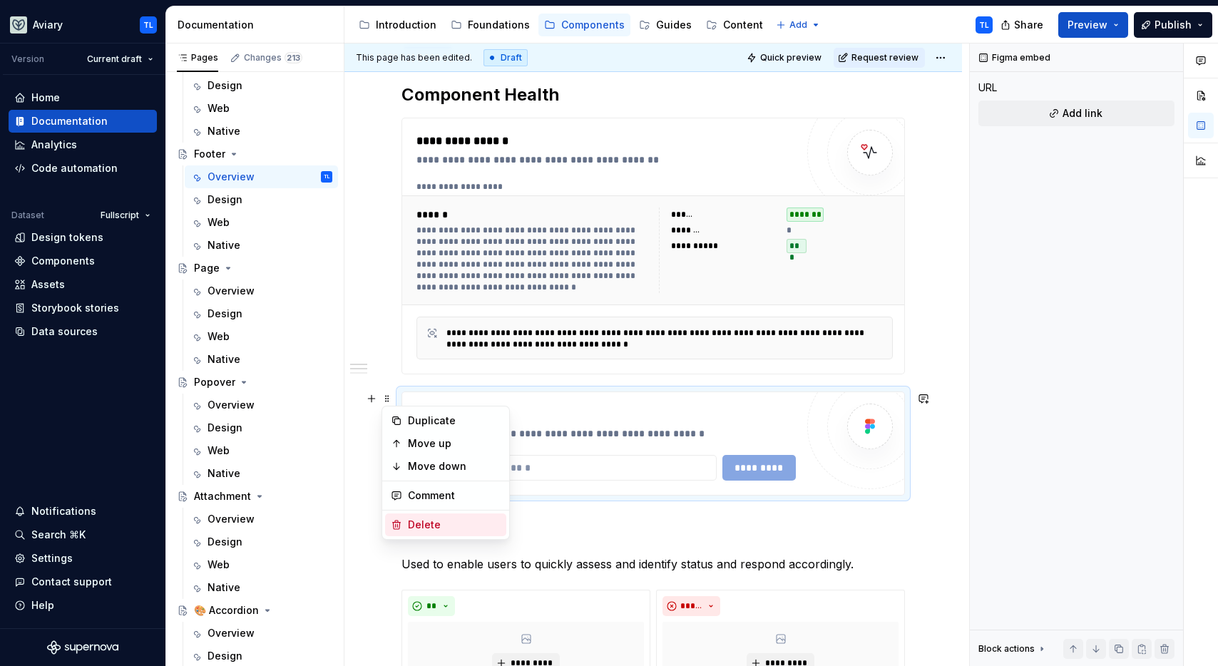
click at [423, 524] on div "Delete" at bounding box center [454, 525] width 93 height 14
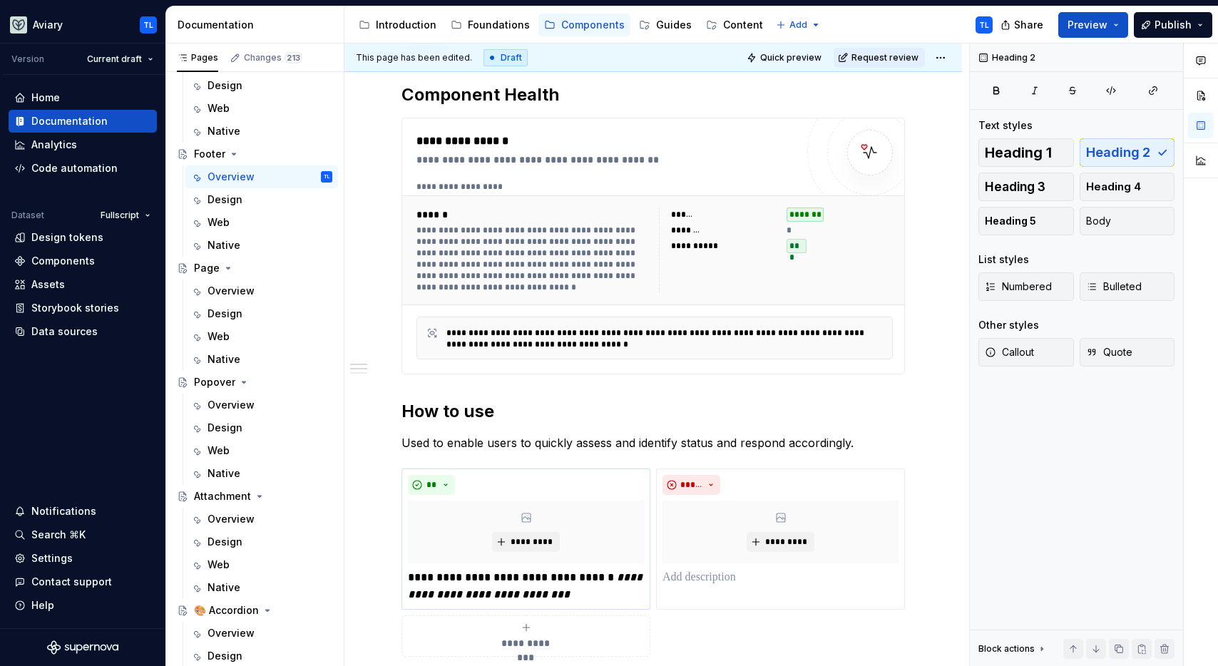
click at [523, 582] on p "**********" at bounding box center [526, 586] width 236 height 34
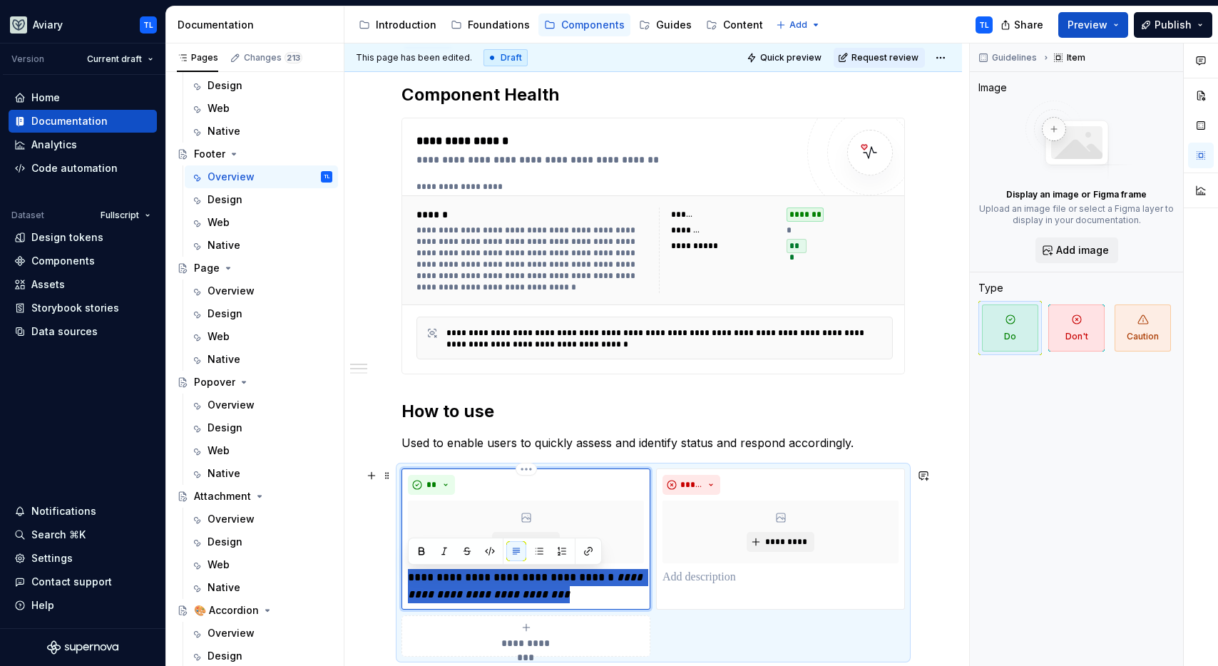
click at [523, 582] on p "**********" at bounding box center [526, 586] width 236 height 34
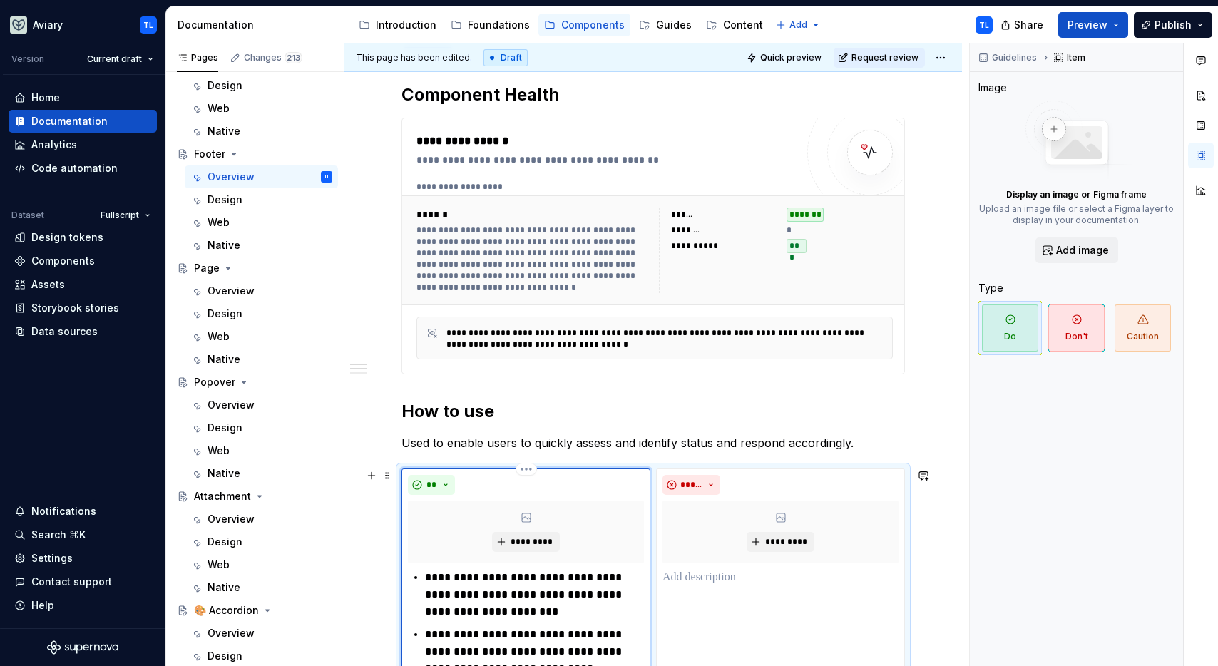
scroll to position [387, 0]
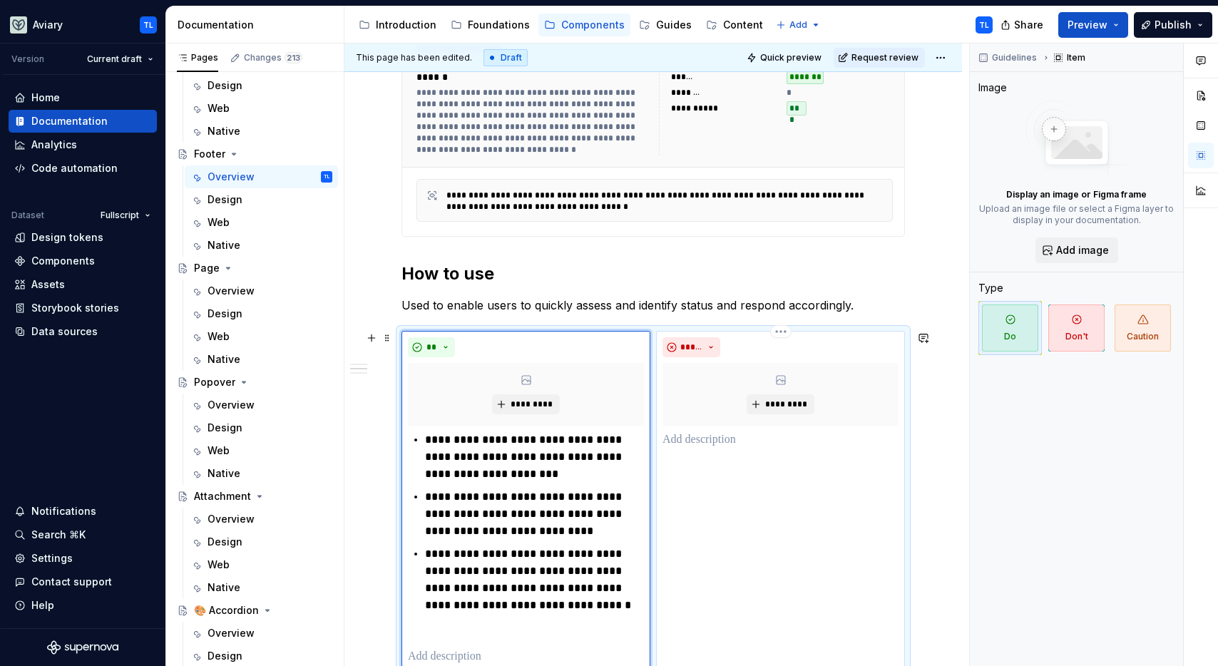
click at [730, 433] on p at bounding box center [780, 439] width 236 height 17
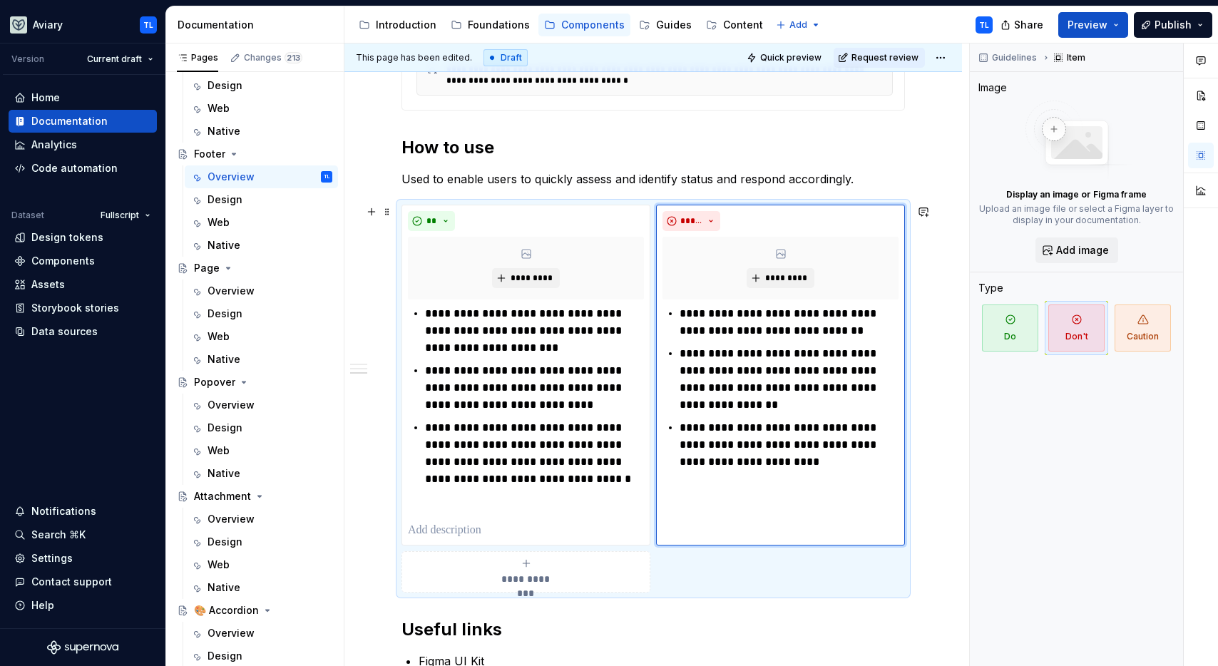
scroll to position [642, 0]
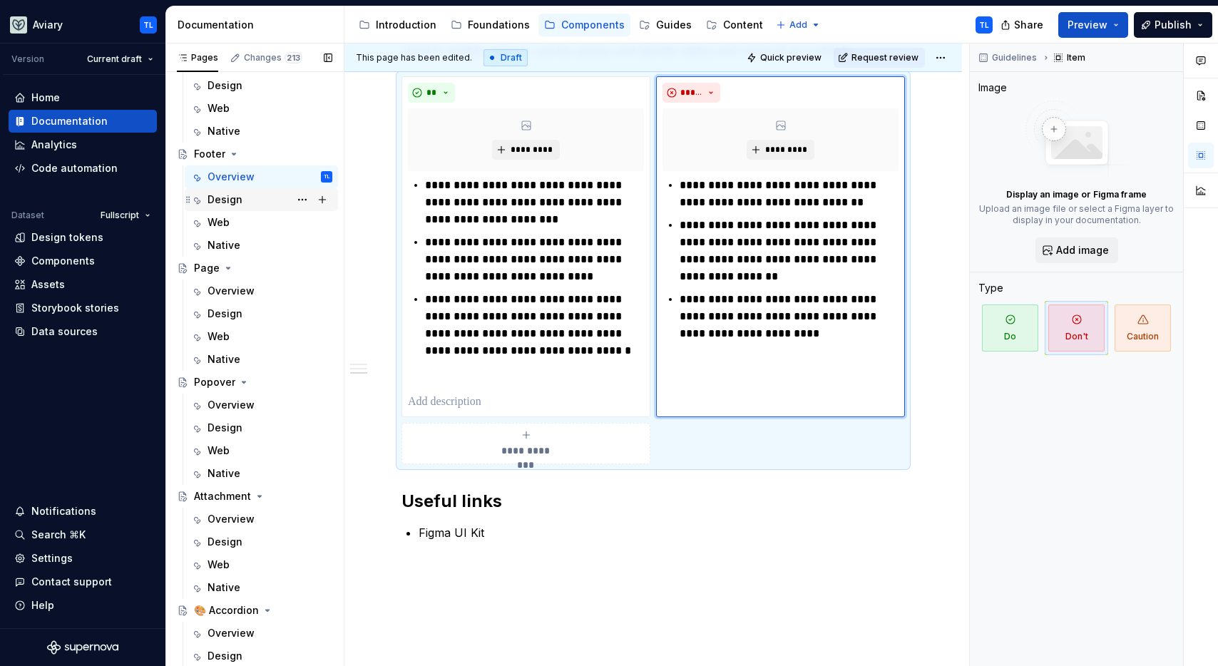
click at [237, 200] on div "Design" at bounding box center [225, 200] width 35 height 14
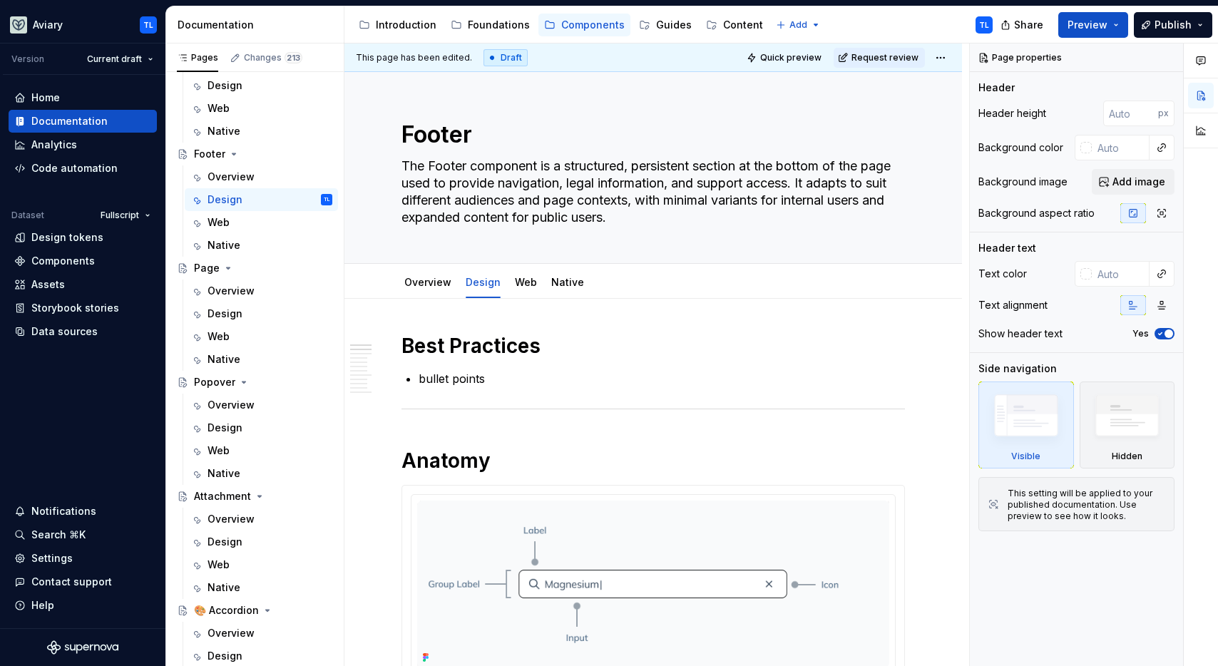
type textarea "*"
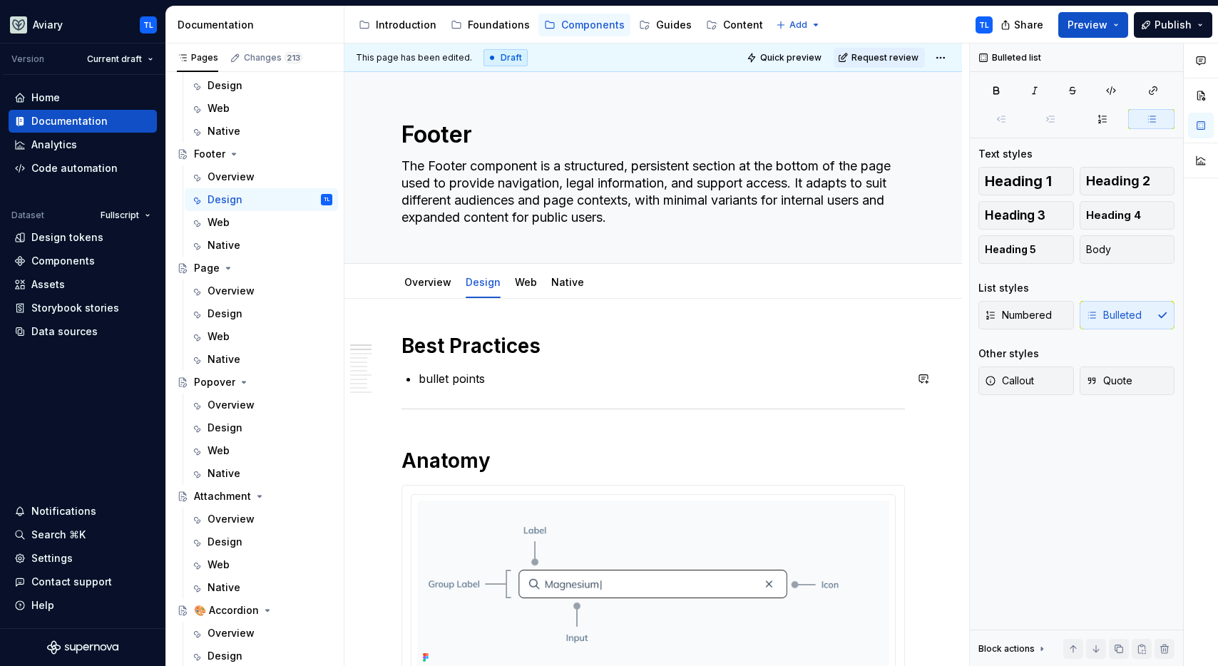
click at [452, 377] on p "bullet points" at bounding box center [662, 378] width 486 height 17
click at [453, 377] on p "bullet points" at bounding box center [662, 378] width 486 height 17
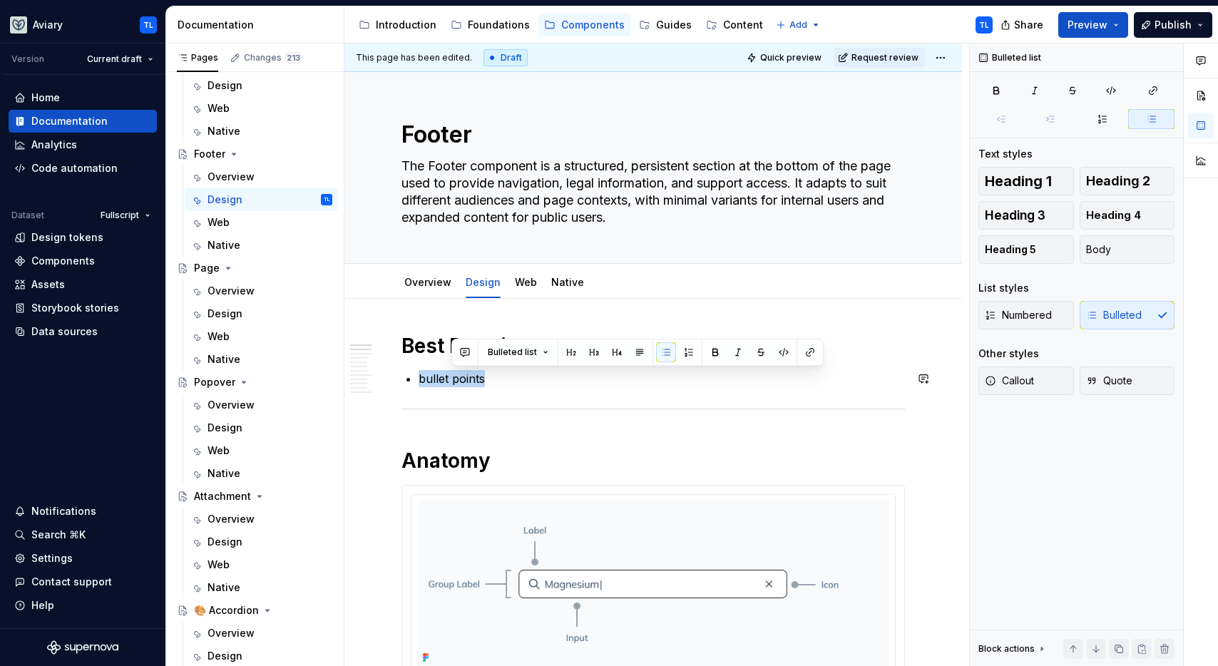
click at [453, 377] on p "bullet points" at bounding box center [662, 378] width 486 height 17
drag, startPoint x: 513, startPoint y: 380, endPoint x: 440, endPoint y: 378, distance: 73.5
click at [440, 378] on p "bullet points" at bounding box center [662, 378] width 486 height 17
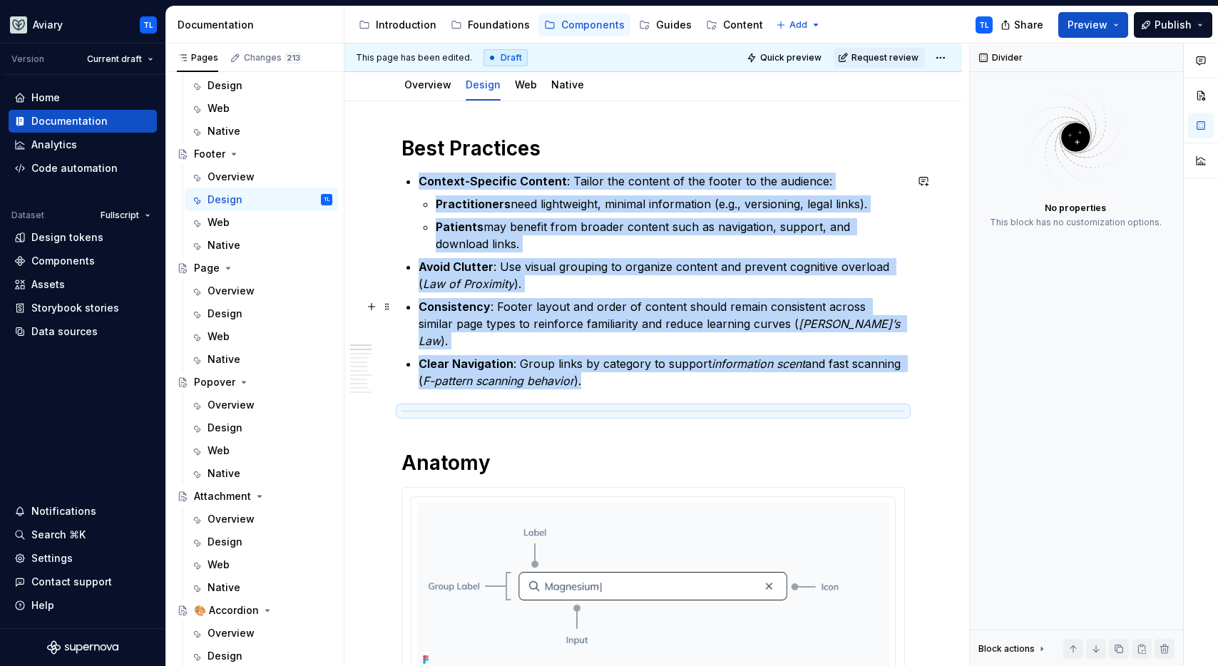
scroll to position [259, 0]
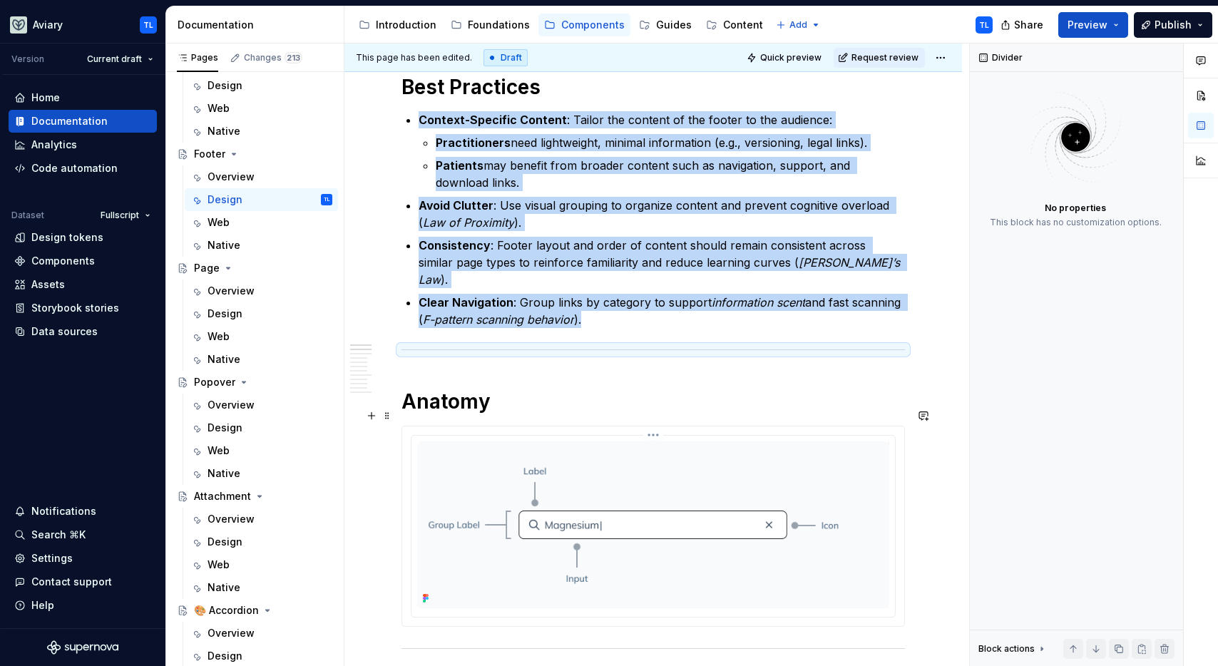
click at [655, 415] on html "Aviary TL Version Current draft Home Documentation Analytics Code automation Da…" at bounding box center [609, 333] width 1218 height 666
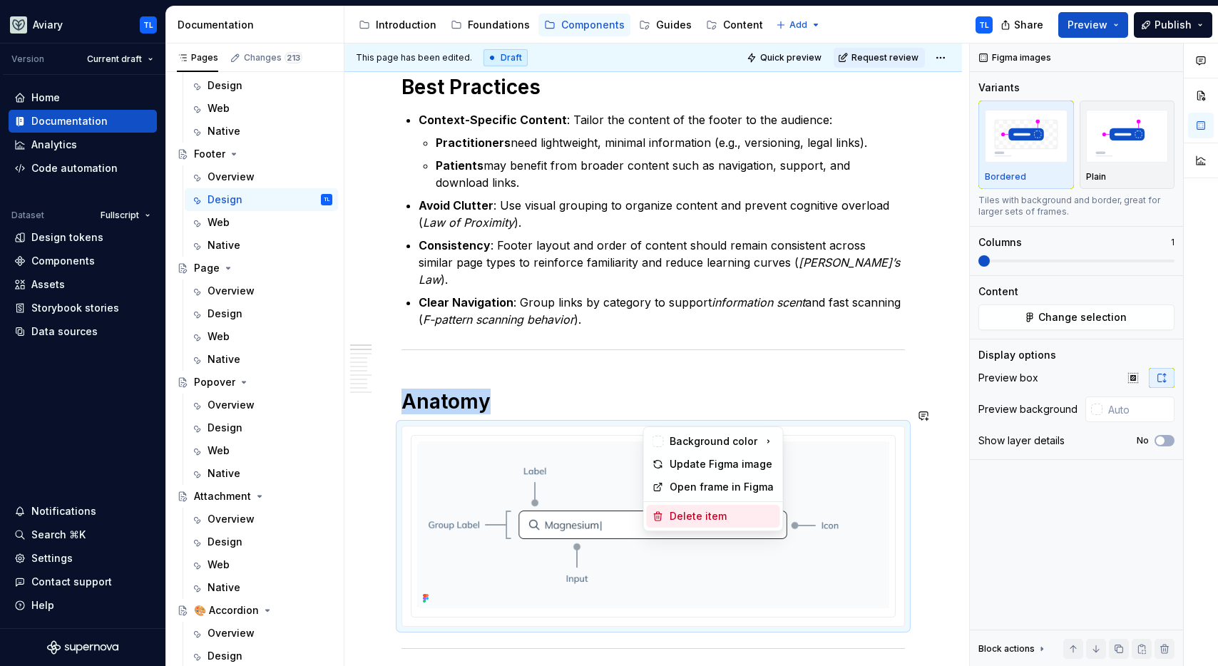
click at [689, 507] on div "Delete item" at bounding box center [713, 516] width 133 height 23
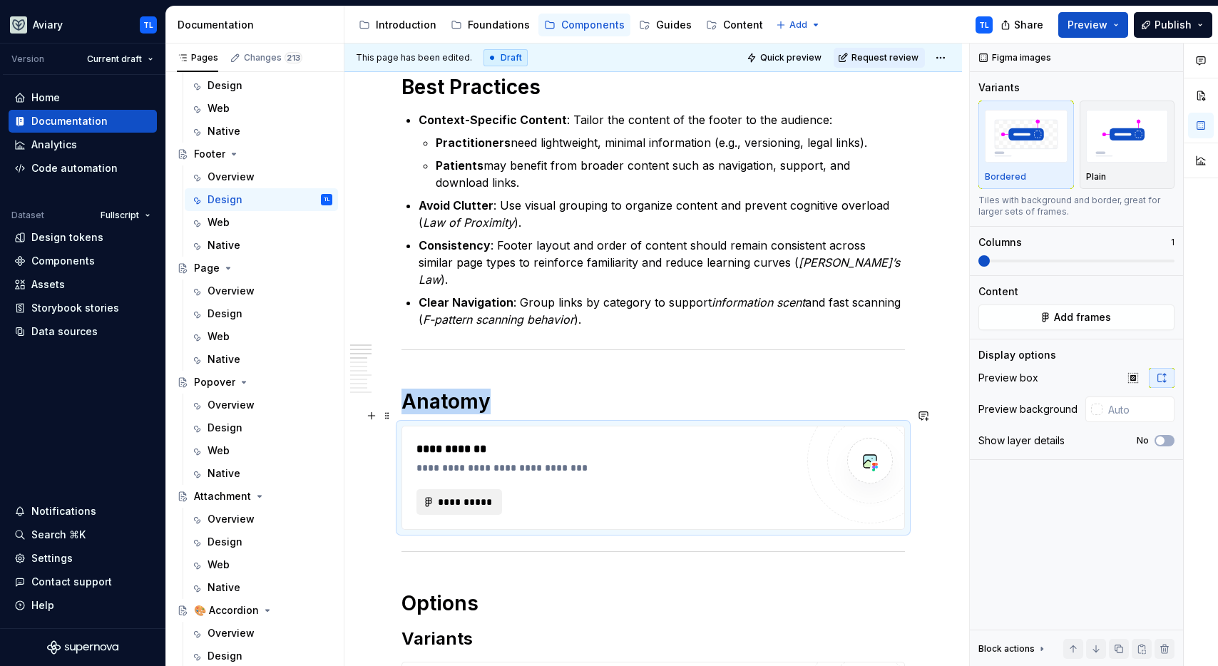
click at [474, 495] on span "**********" at bounding box center [465, 502] width 56 height 14
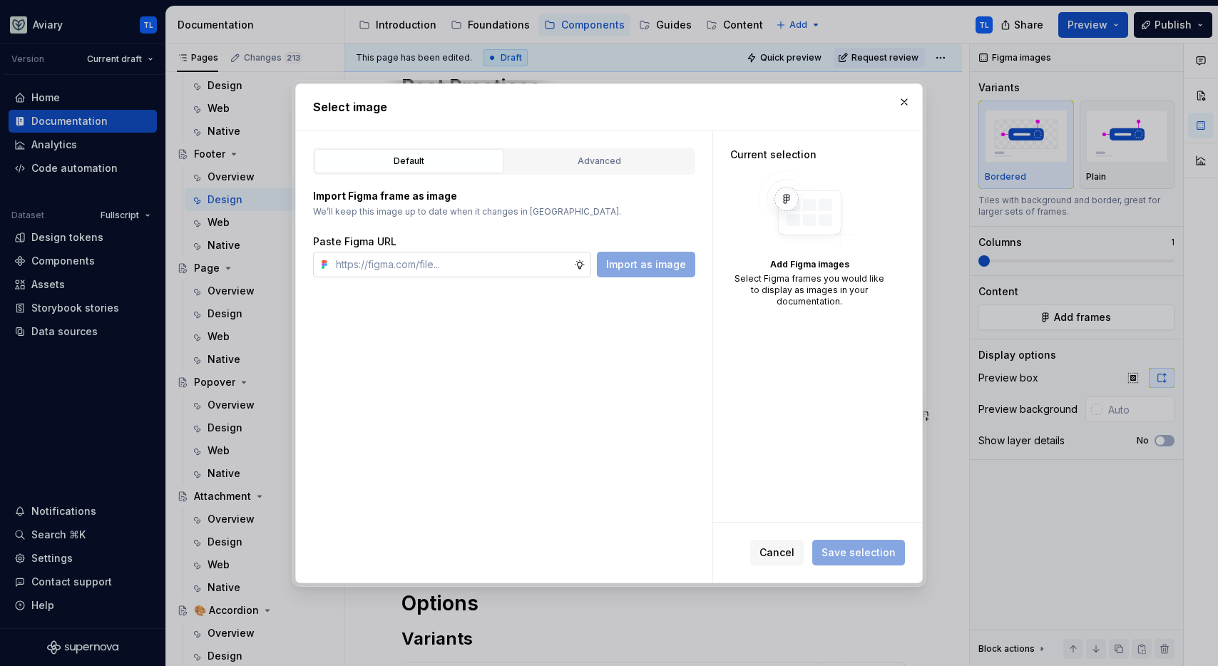
type textarea "*"
type input "https://www.figma.com/design/OxLK9P8AlBGKXiz2EEGm4b/Global?node-id=6084-6925&t=…"
click at [636, 271] on button "Import as image" at bounding box center [646, 265] width 98 height 26
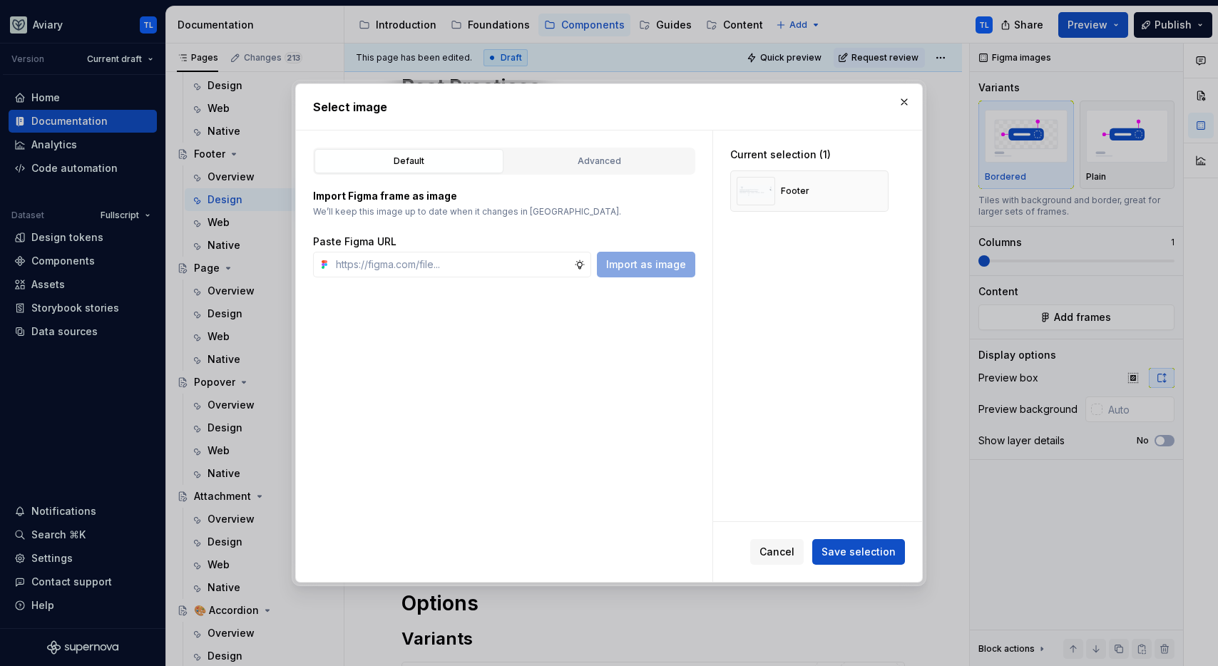
click at [854, 553] on span "Save selection" at bounding box center [859, 552] width 74 height 14
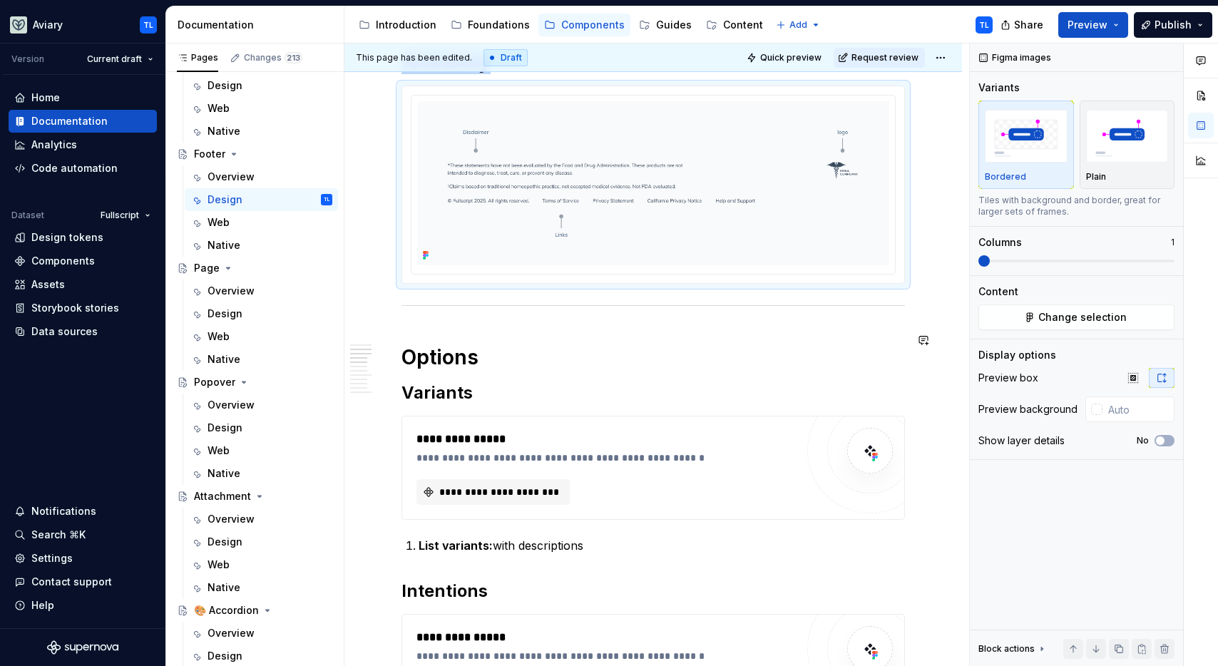
scroll to position [628, 0]
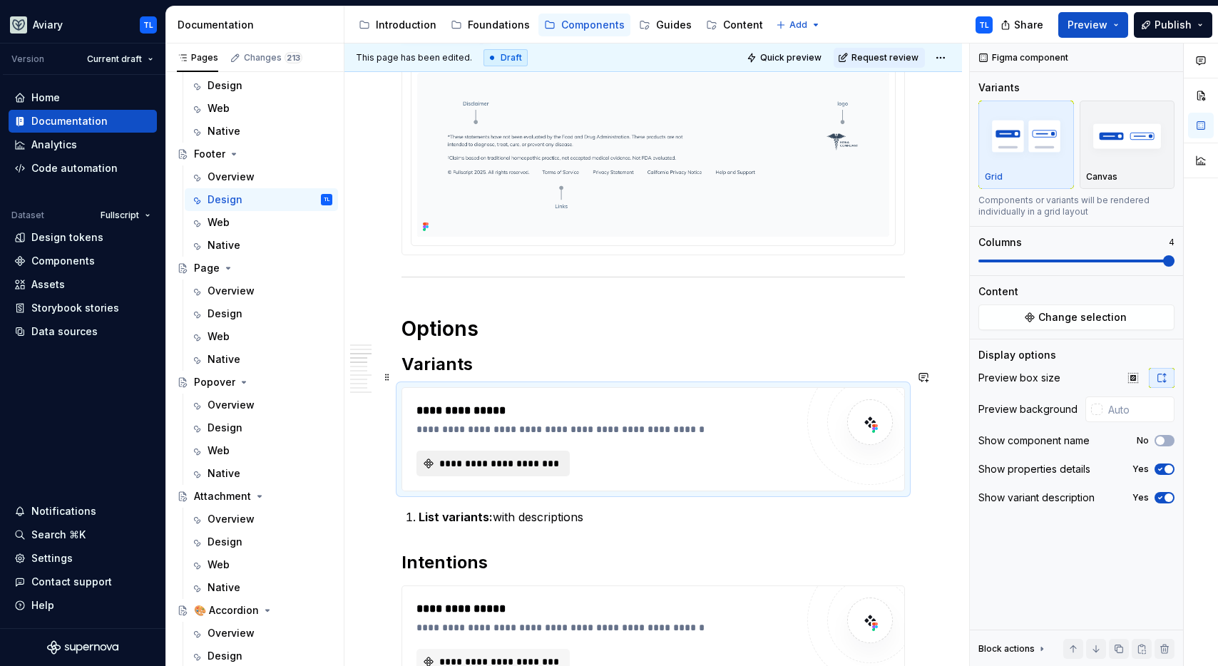
click at [505, 456] on span "**********" at bounding box center [498, 463] width 123 height 14
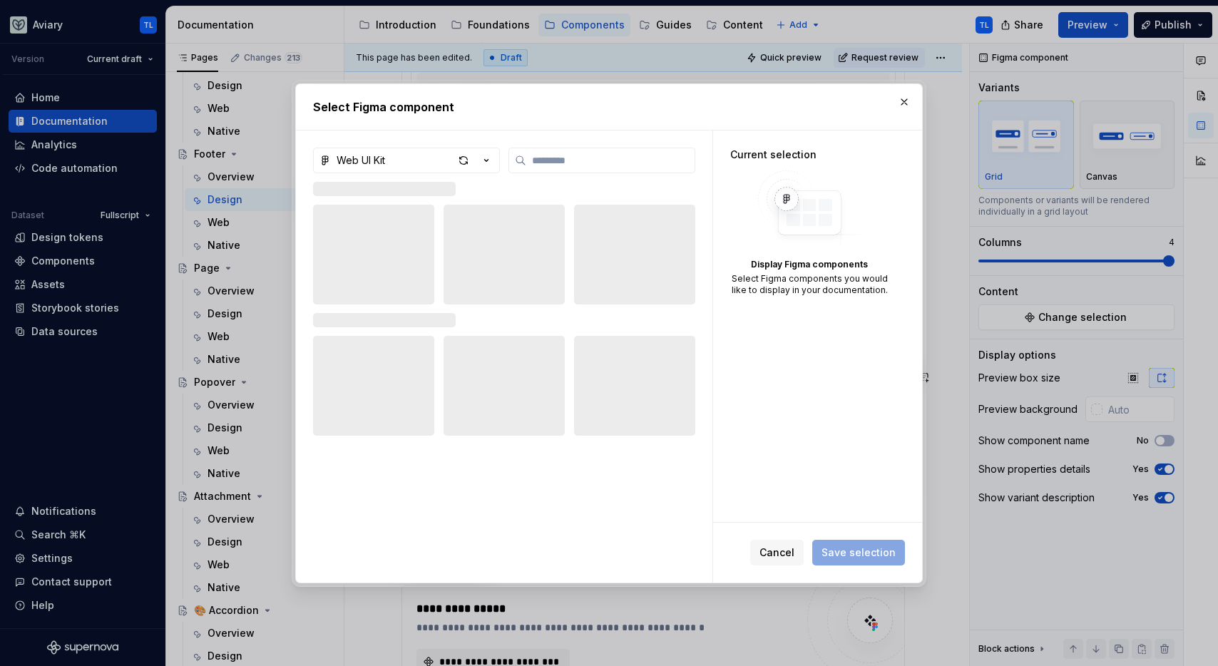
type textarea "*"
type input "******"
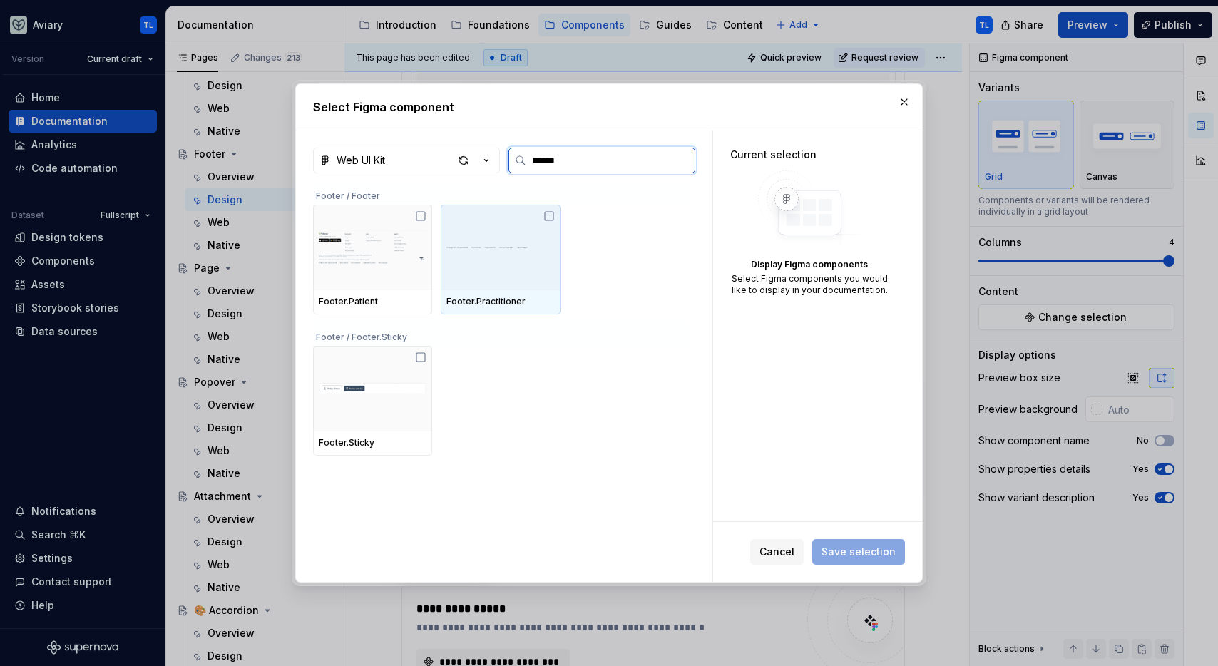
click at [552, 216] on icon at bounding box center [548, 215] width 11 height 11
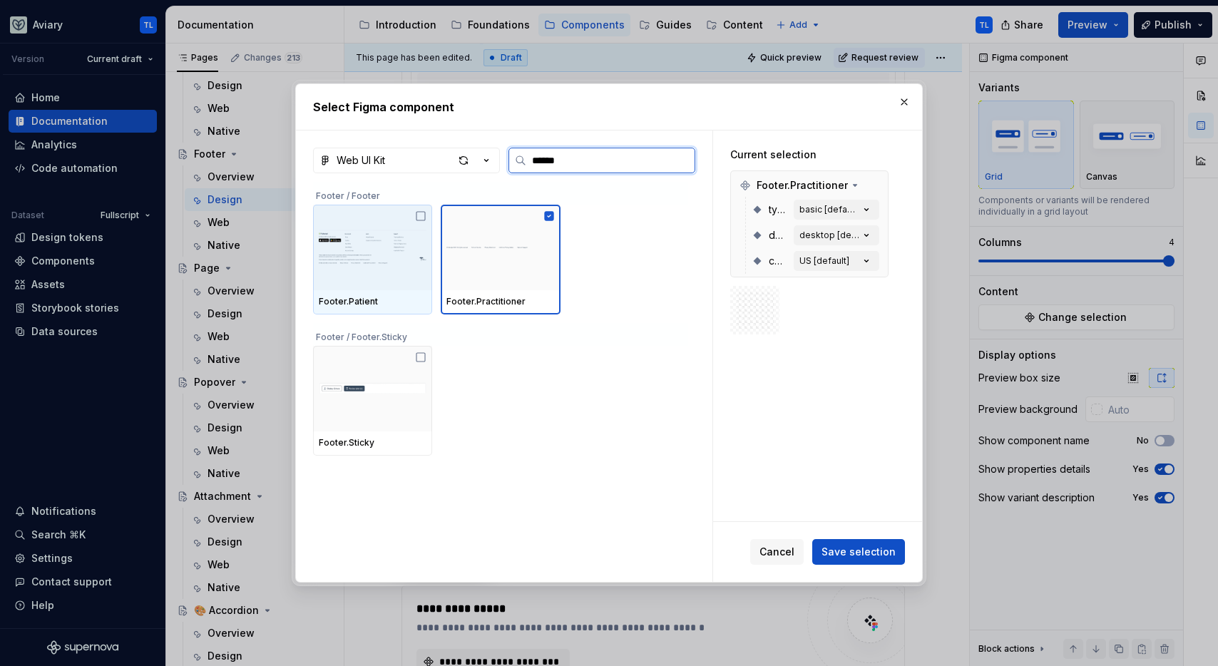
click at [416, 216] on icon at bounding box center [420, 216] width 9 height 9
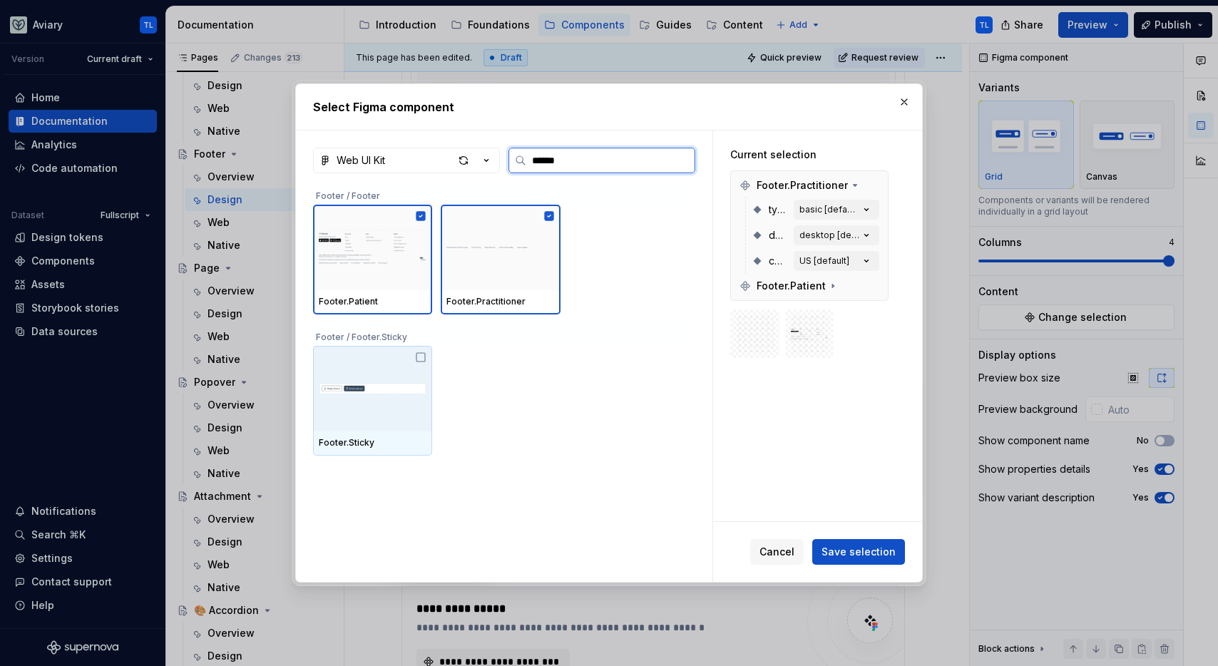
click at [420, 359] on icon at bounding box center [420, 357] width 11 height 11
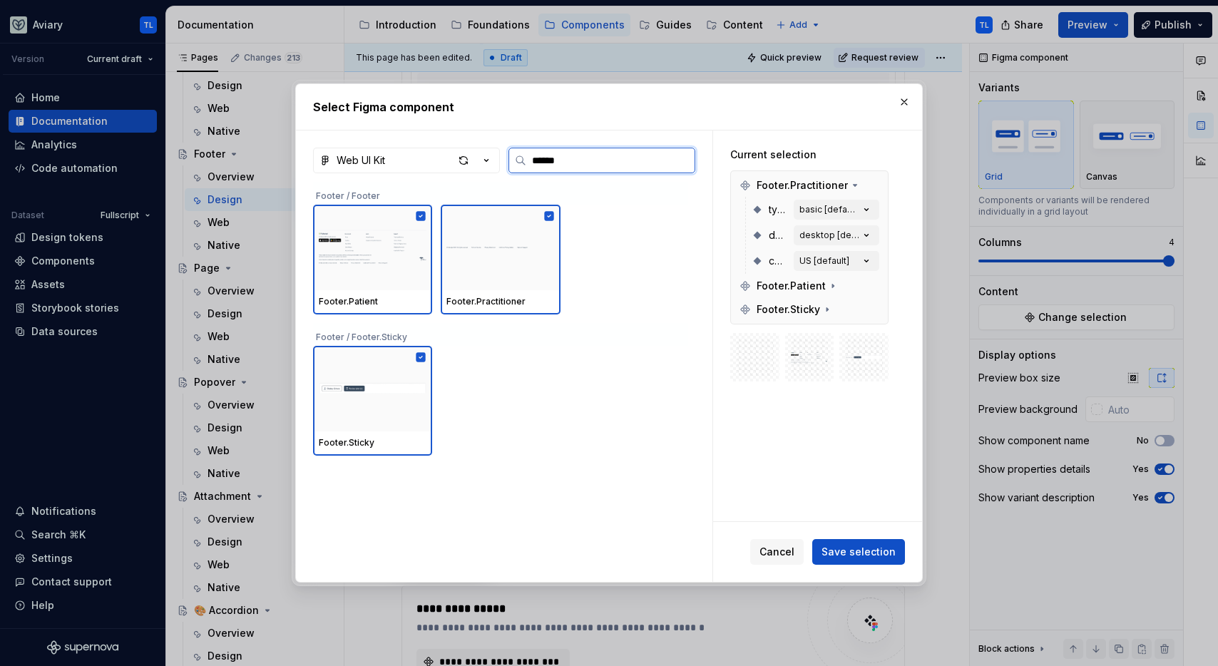
click at [419, 359] on icon at bounding box center [420, 356] width 9 height 9
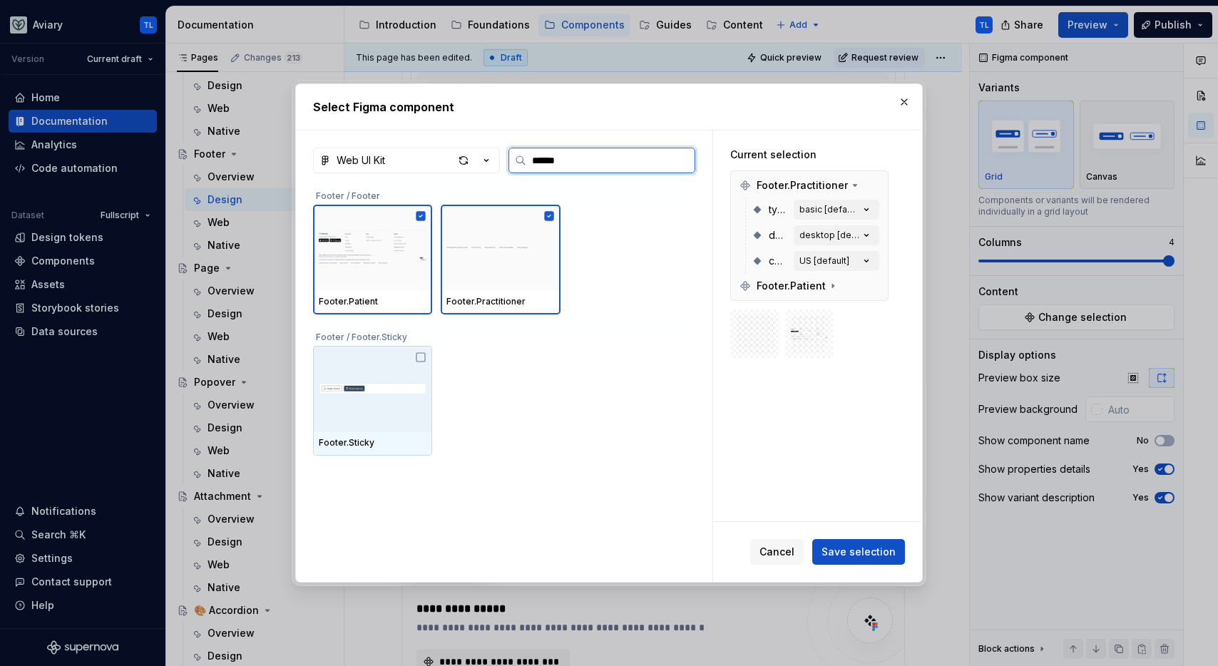
click at [419, 355] on icon at bounding box center [420, 357] width 11 height 11
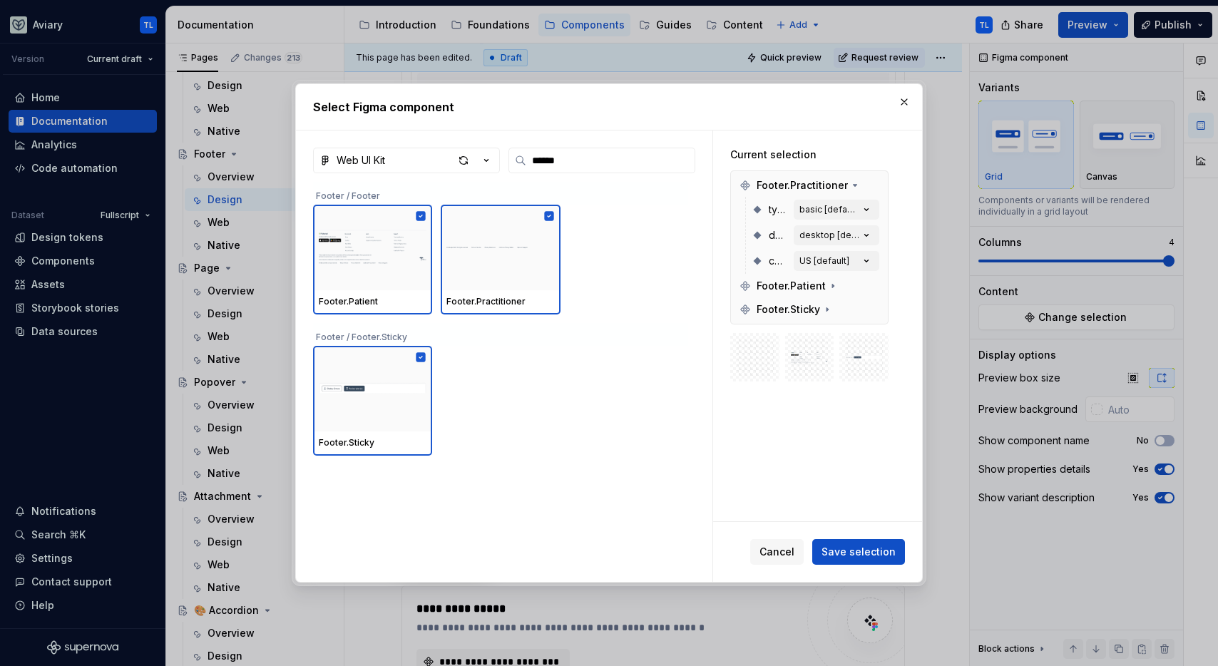
click at [859, 544] on button "Save selection" at bounding box center [858, 552] width 93 height 26
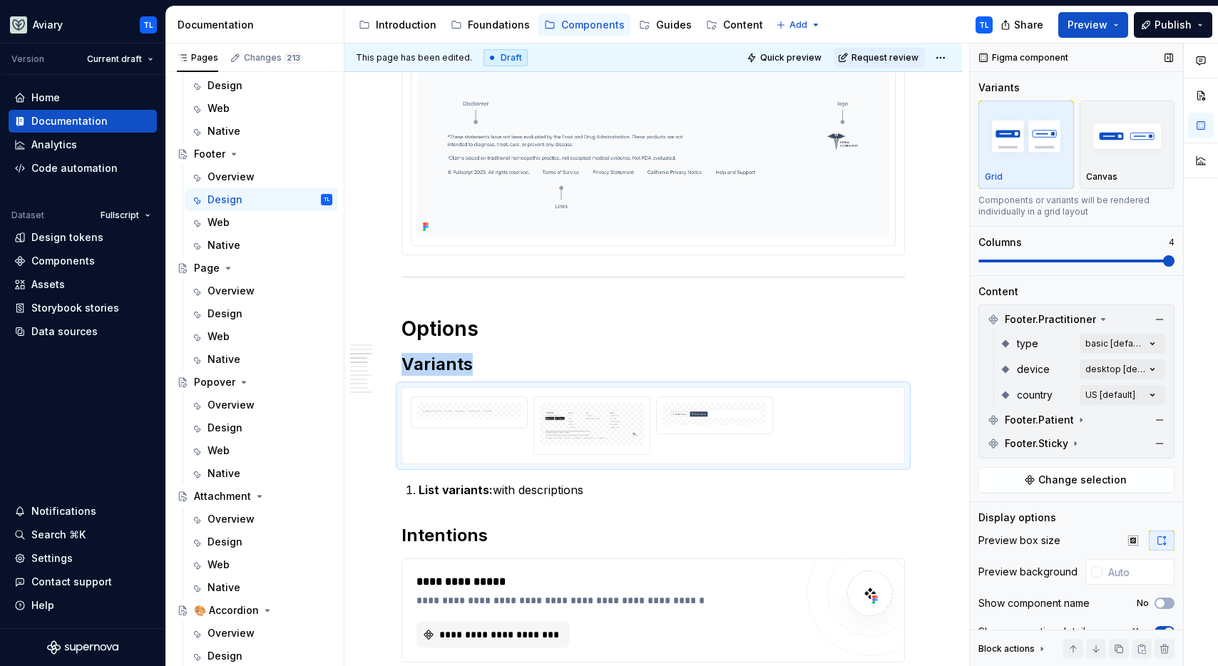
click at [1129, 257] on span at bounding box center [1076, 260] width 196 height 11
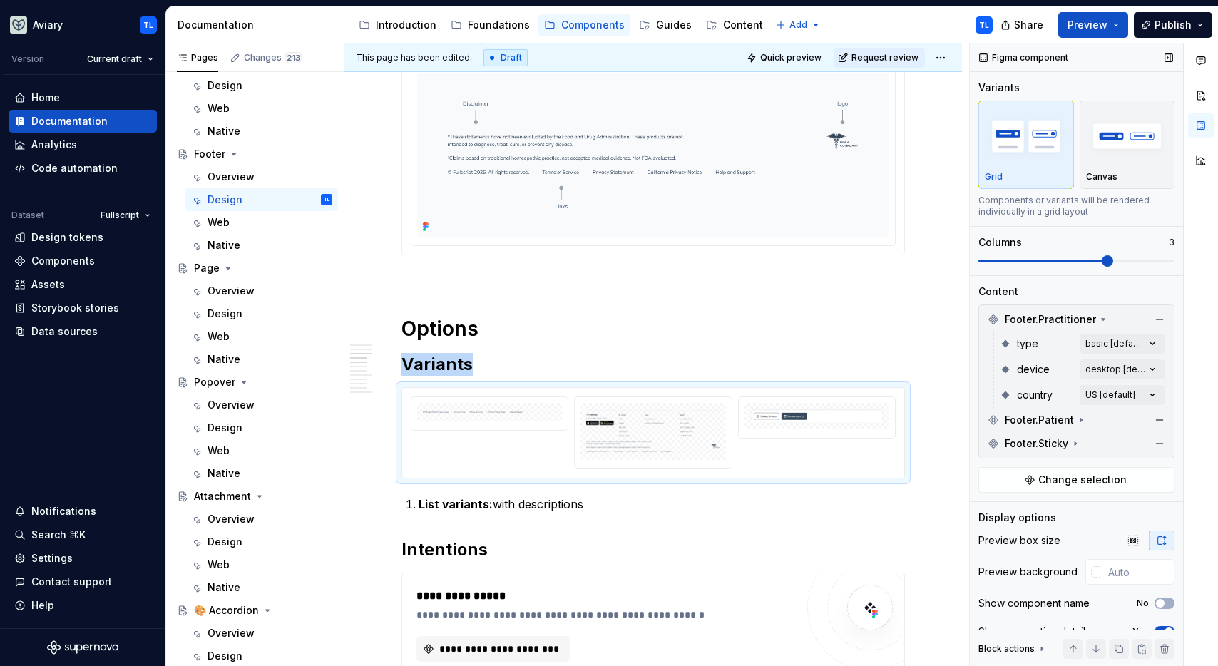
click at [1135, 265] on span at bounding box center [1076, 260] width 196 height 11
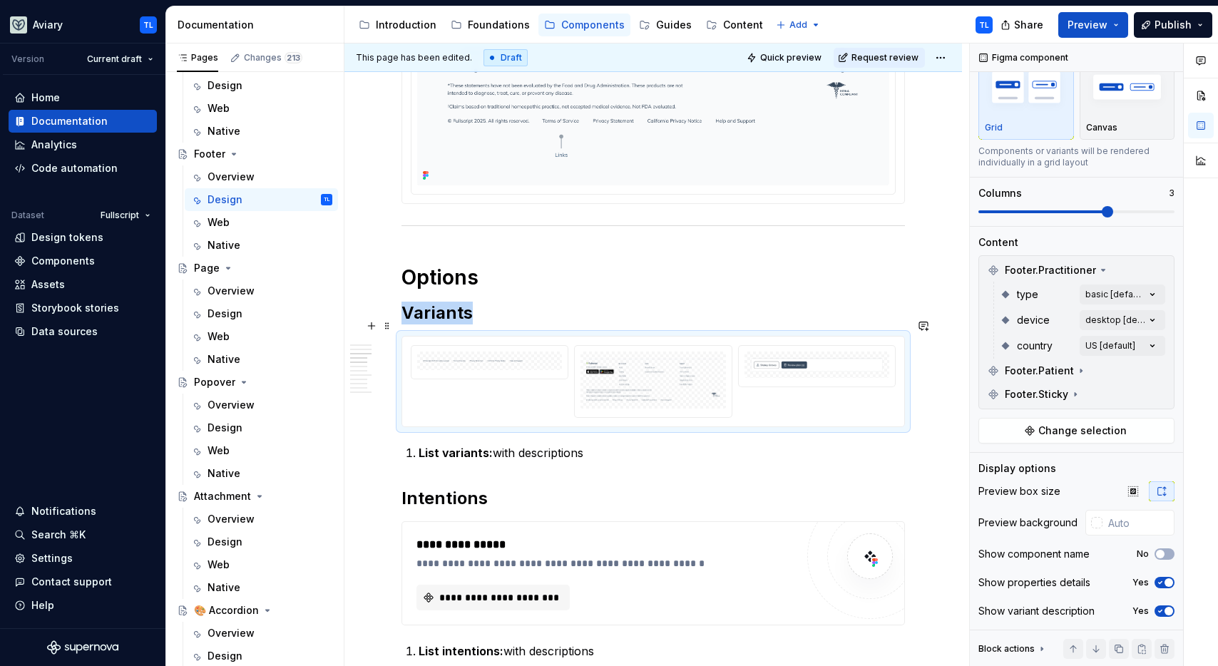
scroll to position [692, 0]
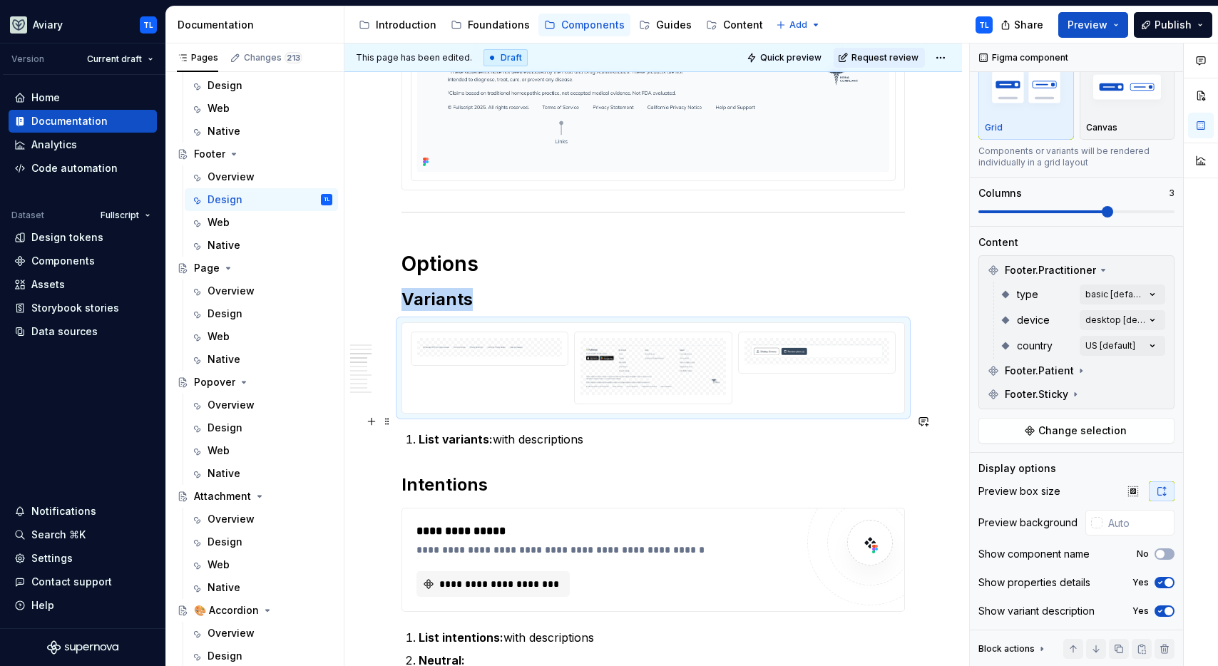
click at [539, 431] on p "List variants: with descriptions" at bounding box center [662, 439] width 486 height 17
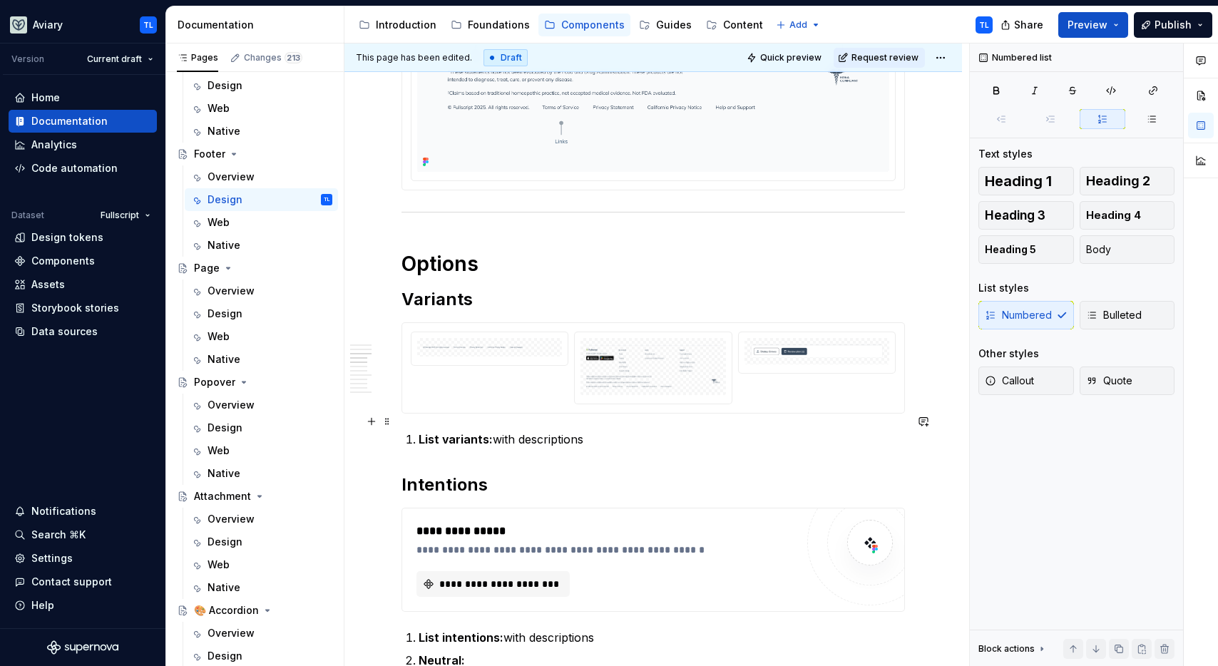
scroll to position [0, 0]
click at [539, 431] on p "List variants: with descriptions" at bounding box center [662, 439] width 486 height 17
click at [587, 431] on p "List variants: with descriptions" at bounding box center [662, 439] width 486 height 17
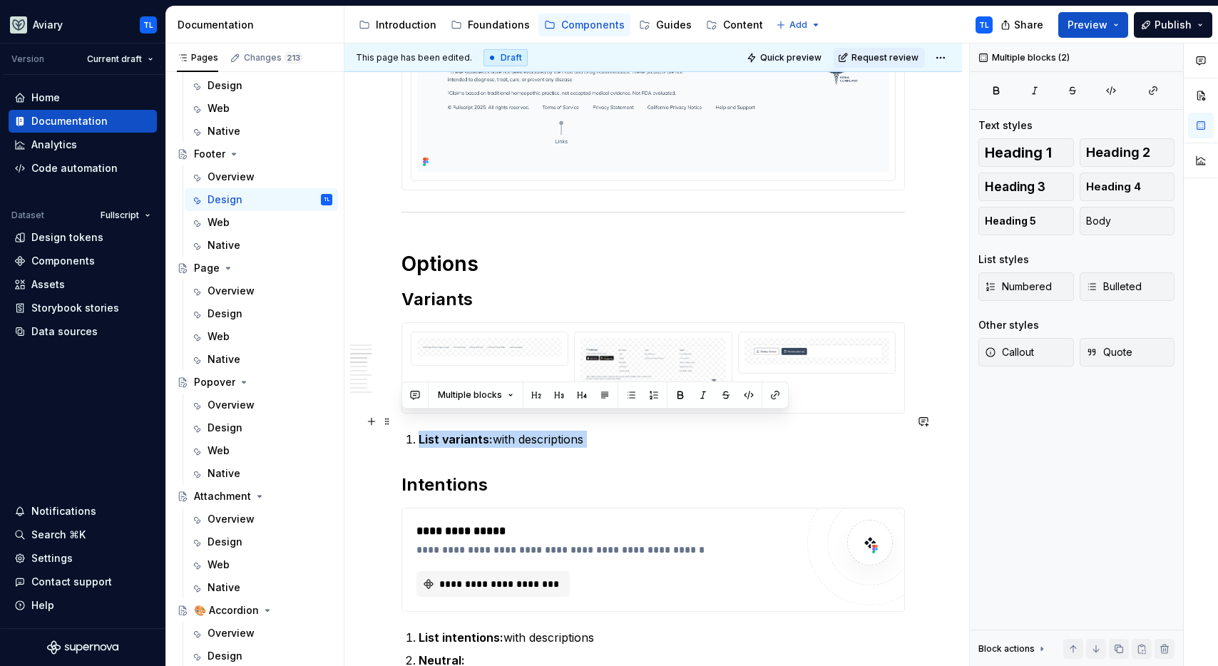
drag, startPoint x: 625, startPoint y: 425, endPoint x: 429, endPoint y: 413, distance: 195.8
click at [429, 431] on p "List variants: with descriptions" at bounding box center [662, 439] width 486 height 17
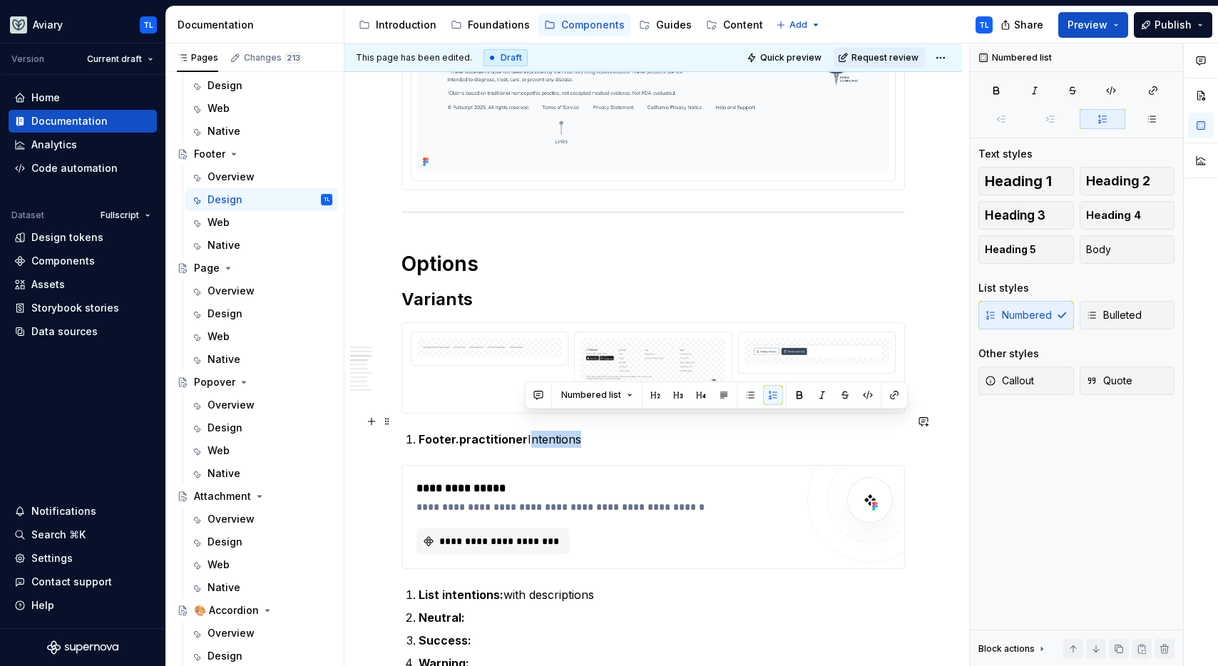
drag, startPoint x: 521, startPoint y: 420, endPoint x: 573, endPoint y: 421, distance: 52.1
click at [573, 431] on p "Footer.practitioner Intentions" at bounding box center [662, 439] width 486 height 17
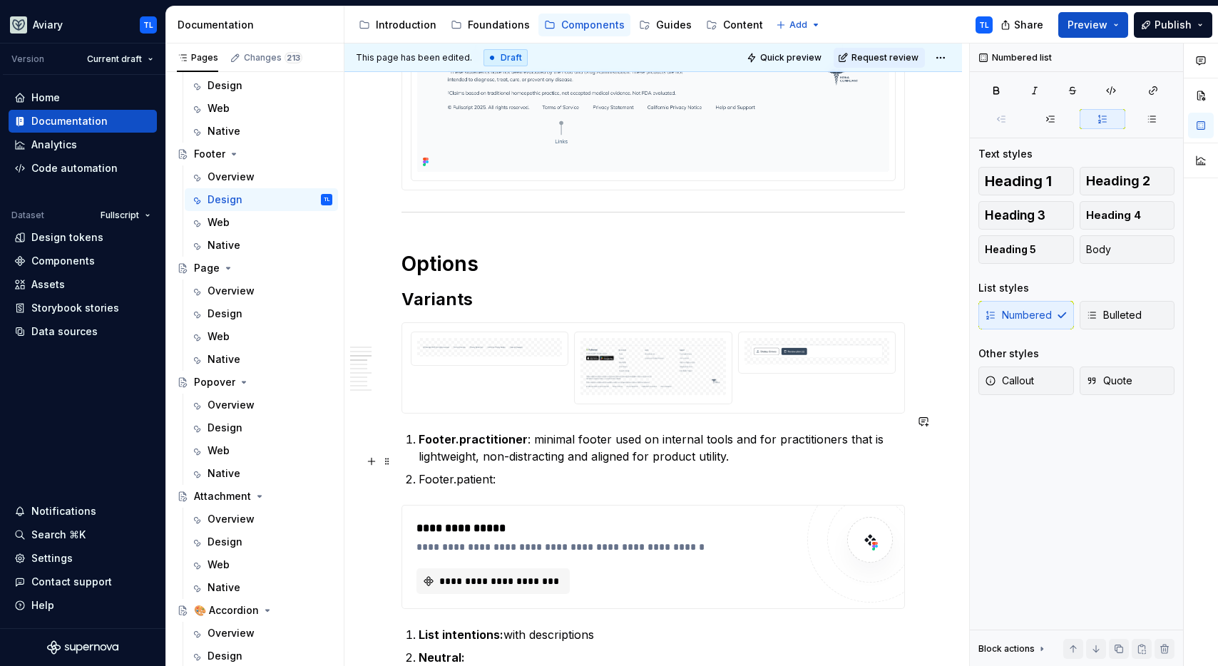
click at [461, 471] on p "Footer.patient:" at bounding box center [662, 479] width 486 height 17
click at [459, 471] on p "Footer.patient:" at bounding box center [662, 479] width 486 height 17
click at [506, 471] on p "Footer.patient:" at bounding box center [662, 479] width 486 height 17
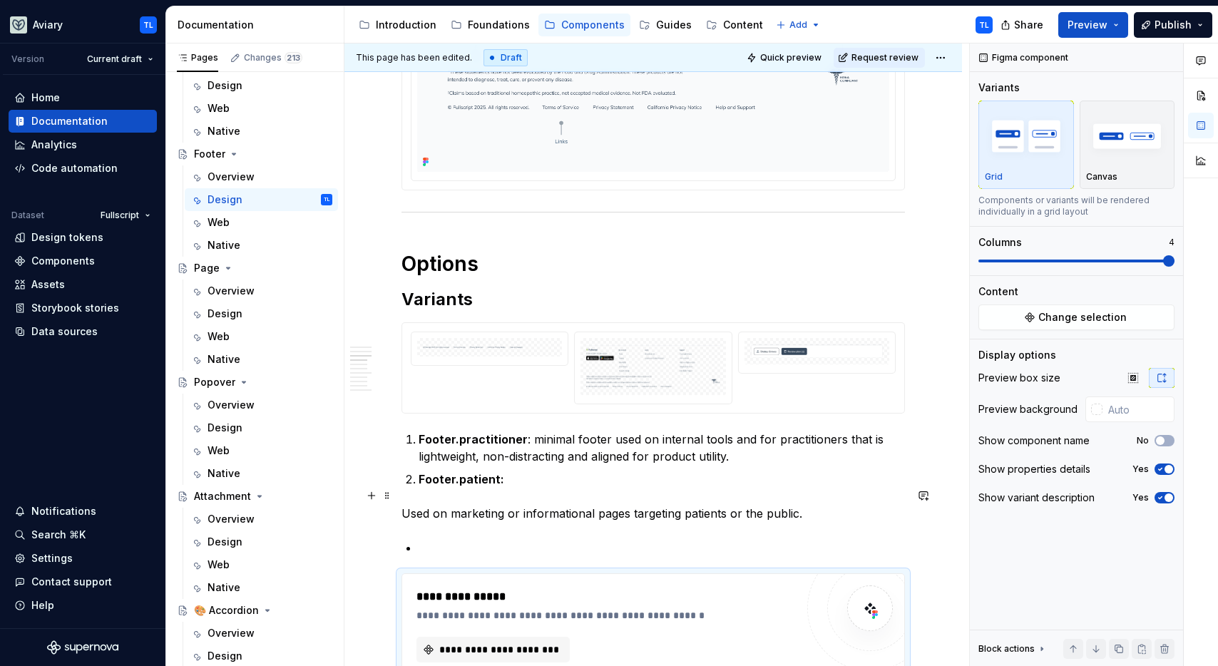
click at [404, 505] on p "Used on marketing or informational pages targeting patients or the public." at bounding box center [652, 513] width 503 height 17
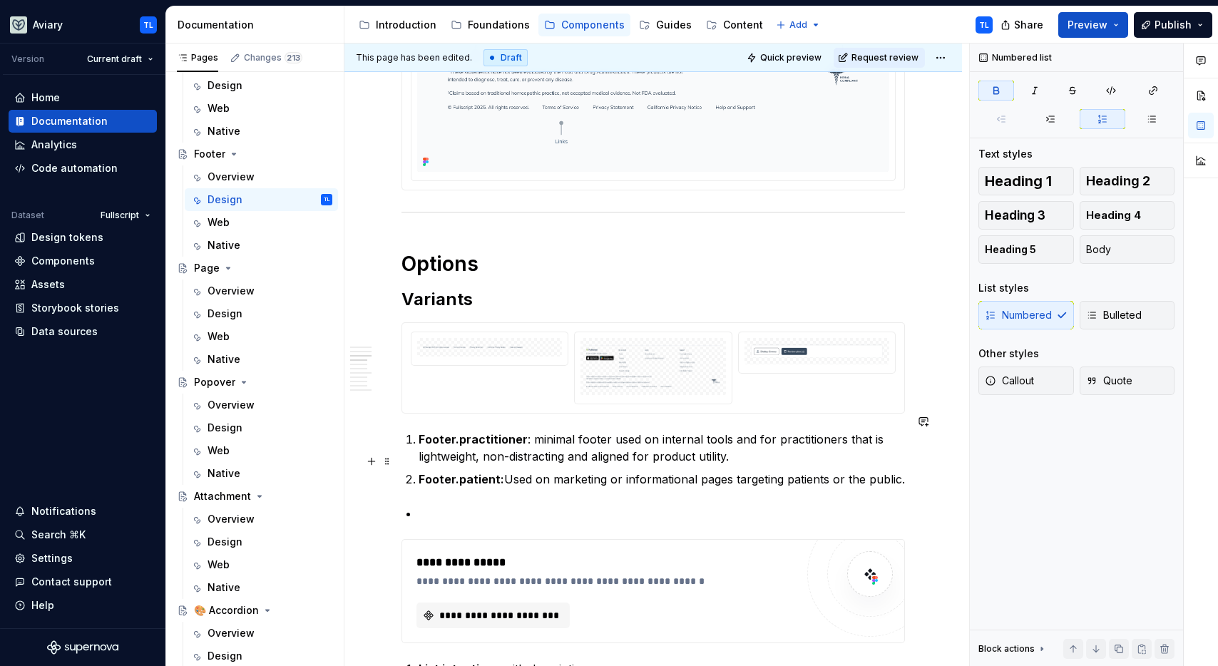
click at [902, 471] on p "Footer.patient: Used on marketing or informational pages targeting patients or …" at bounding box center [662, 479] width 486 height 17
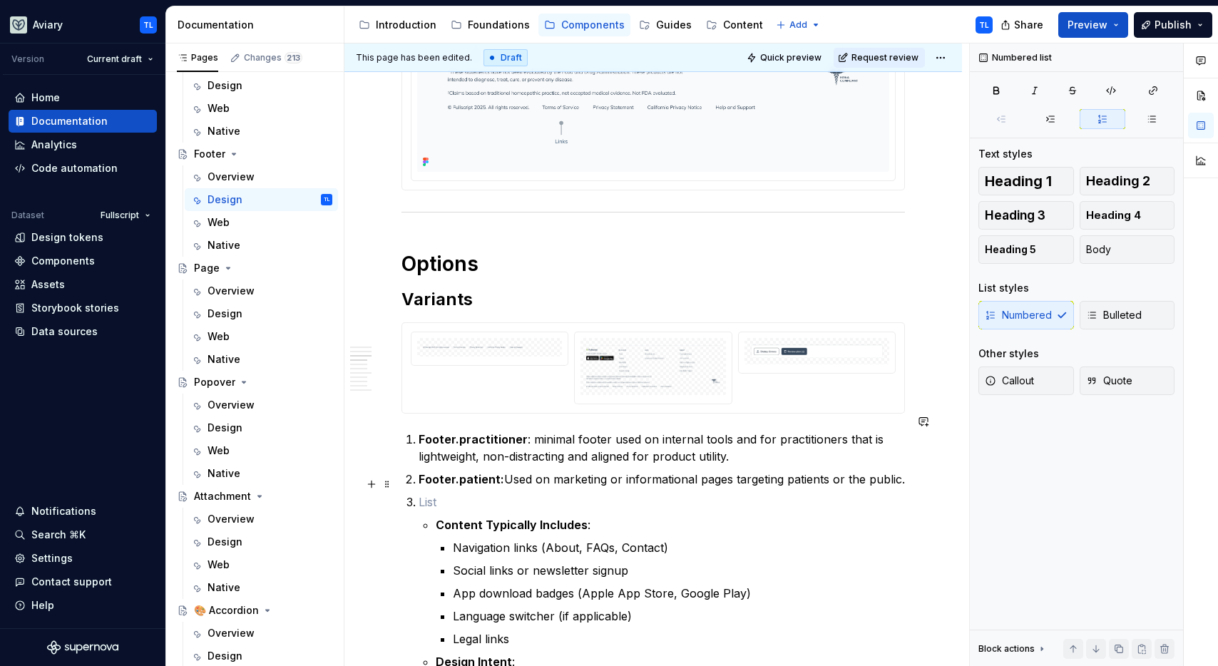
click at [457, 493] on p at bounding box center [662, 501] width 486 height 17
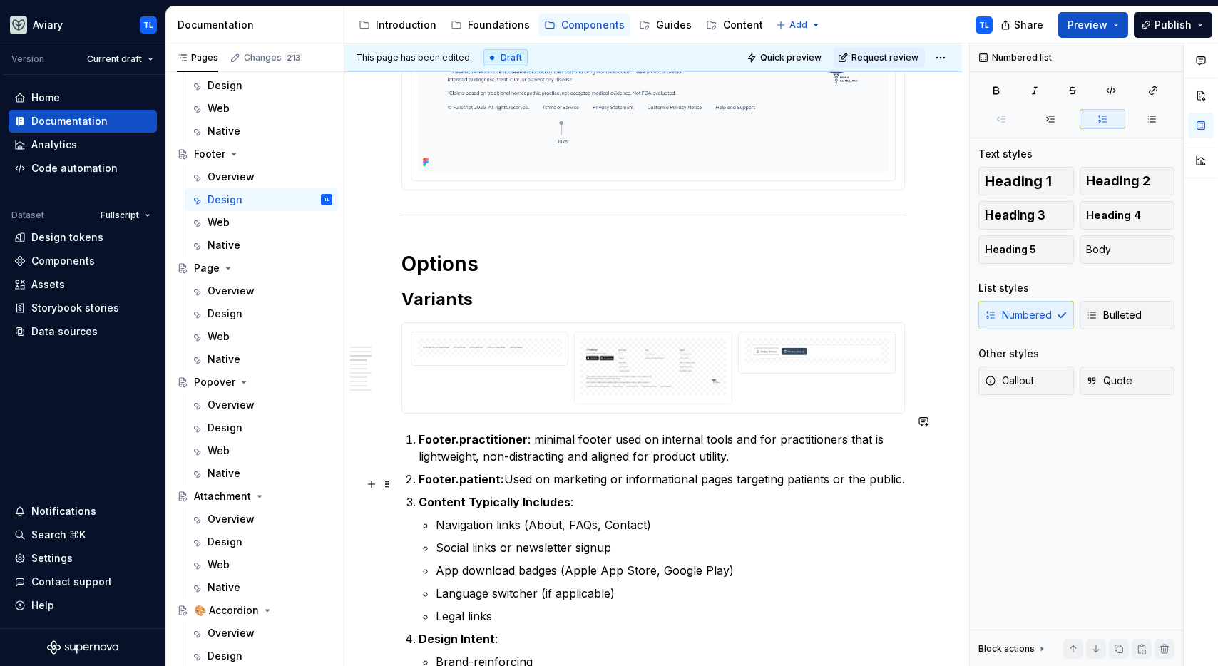
click at [420, 495] on strong "Content Typically Includes" at bounding box center [495, 502] width 152 height 14
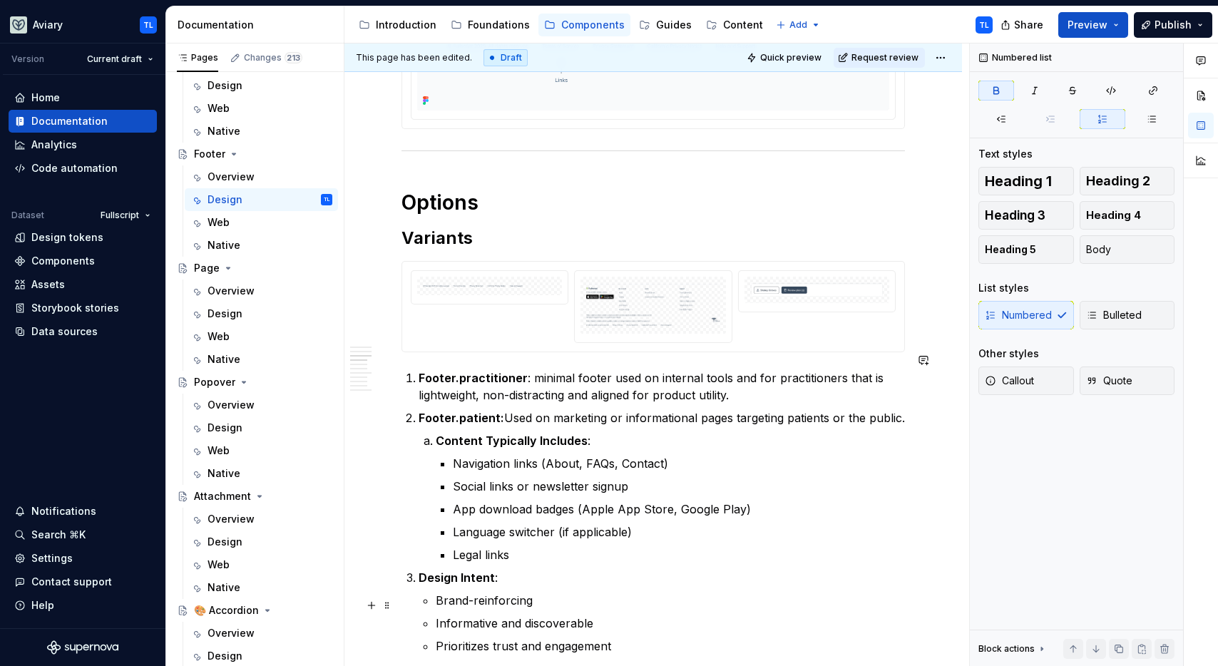
scroll to position [815, 0]
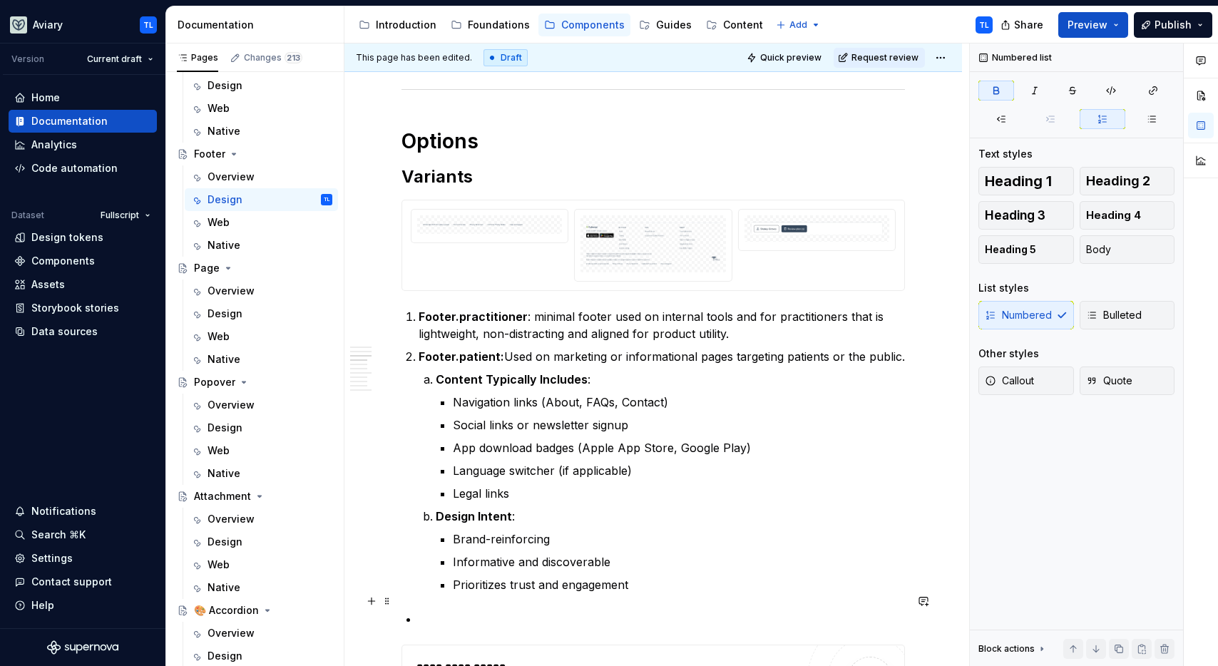
click at [456, 610] on p at bounding box center [662, 618] width 486 height 17
click at [463, 308] on strong "Footer.practitioner" at bounding box center [473, 315] width 109 height 14
click at [493, 598] on p "Footer.sti" at bounding box center [662, 606] width 486 height 17
click at [456, 598] on p "Footer.Sticky:" at bounding box center [662, 606] width 486 height 17
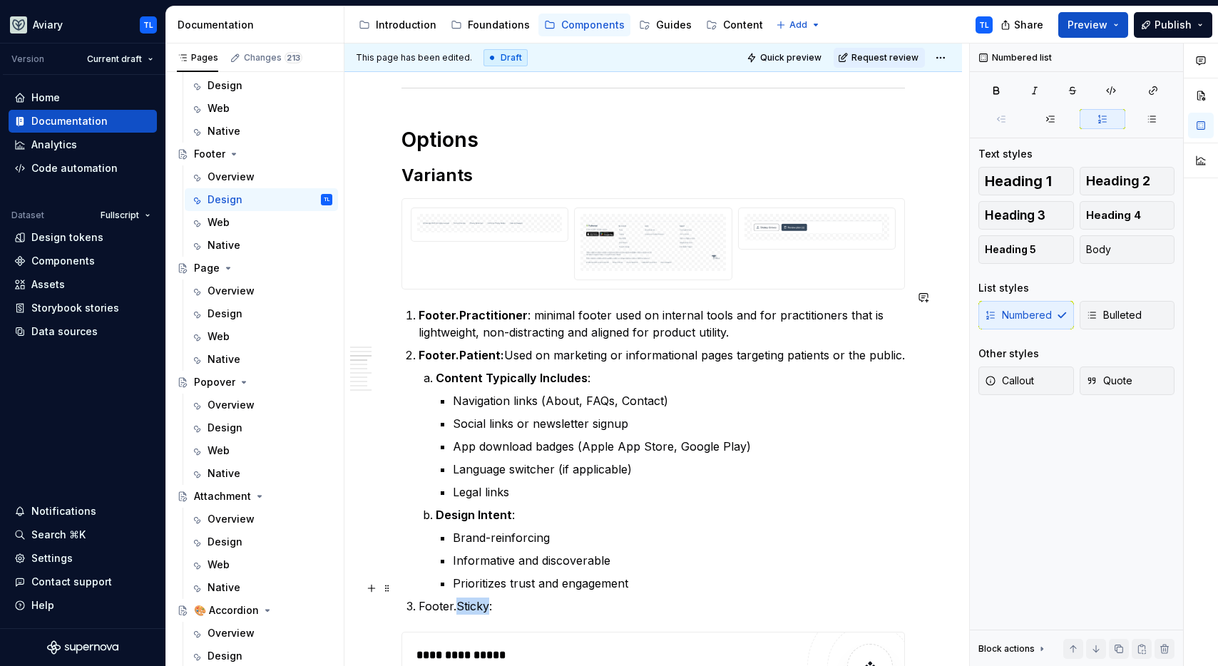
click at [456, 598] on p "Footer.Sticky:" at bounding box center [662, 606] width 486 height 17
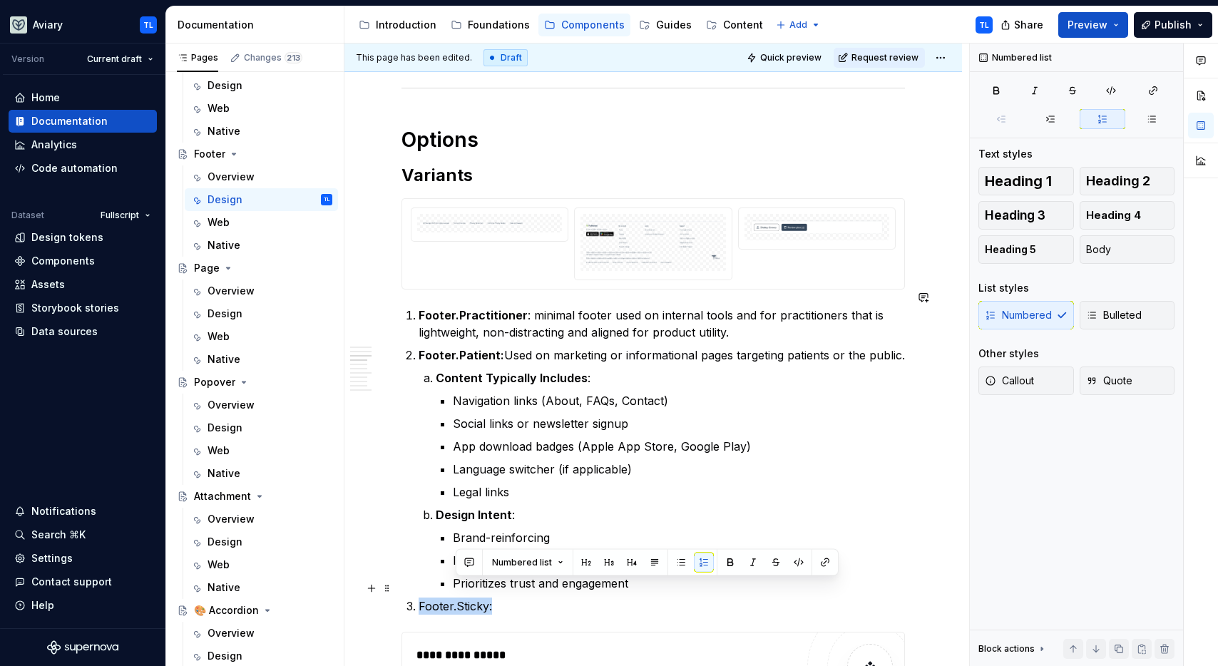
click at [456, 598] on p "Footer.Sticky:" at bounding box center [662, 606] width 486 height 17
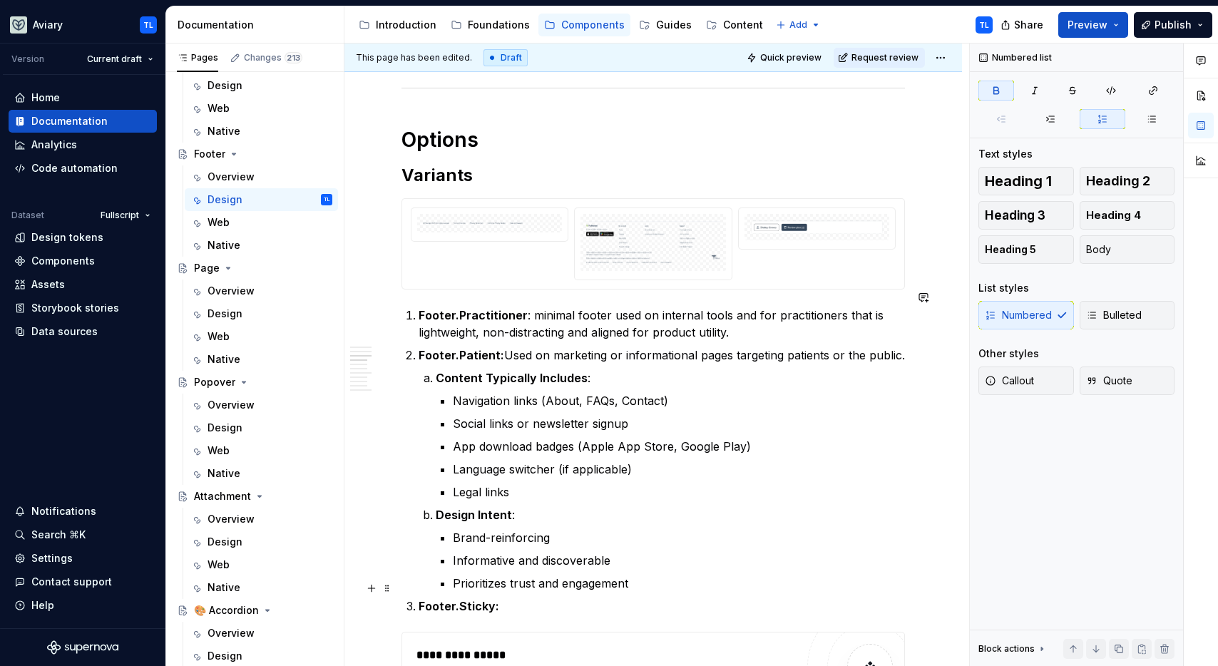
click at [526, 598] on p "Footer.Sticky:" at bounding box center [662, 606] width 486 height 17
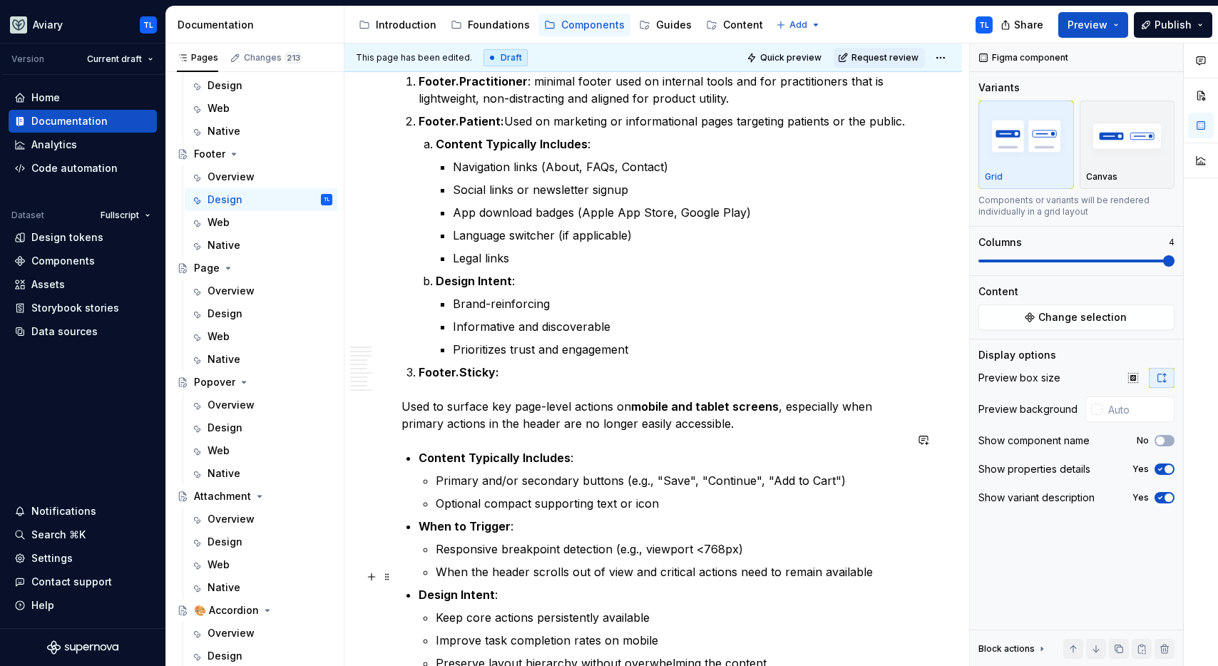
scroll to position [1056, 0]
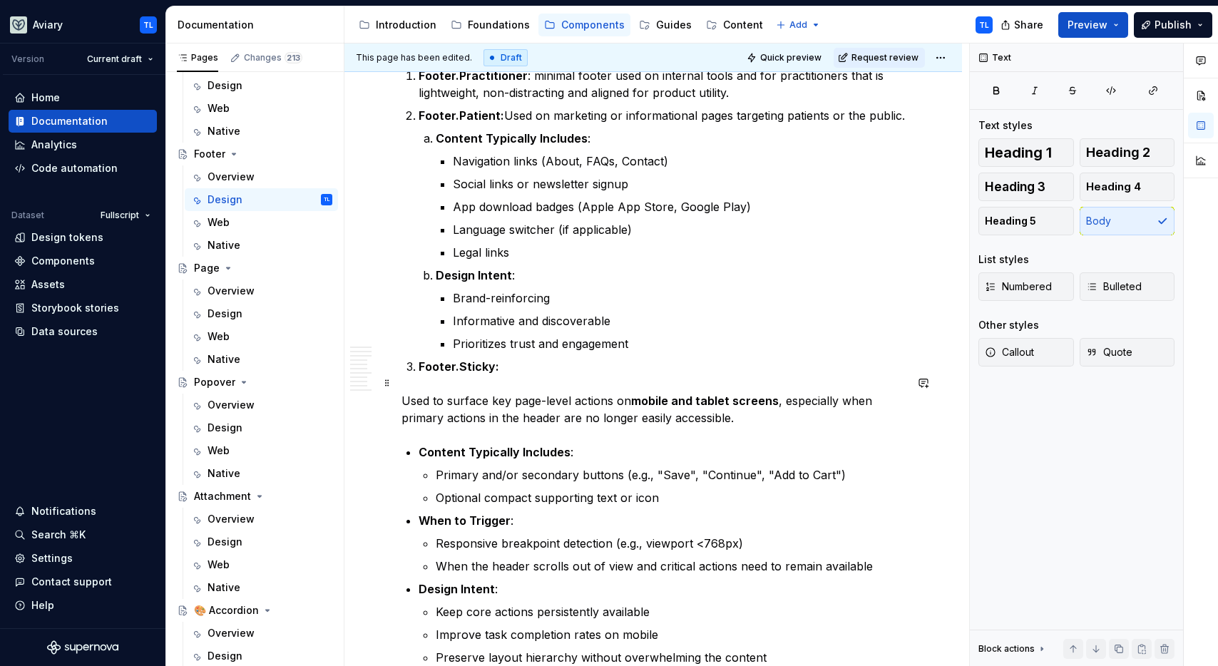
click at [404, 392] on p "Used to surface key page-level actions on mobile and tablet screens , especiall…" at bounding box center [652, 409] width 503 height 34
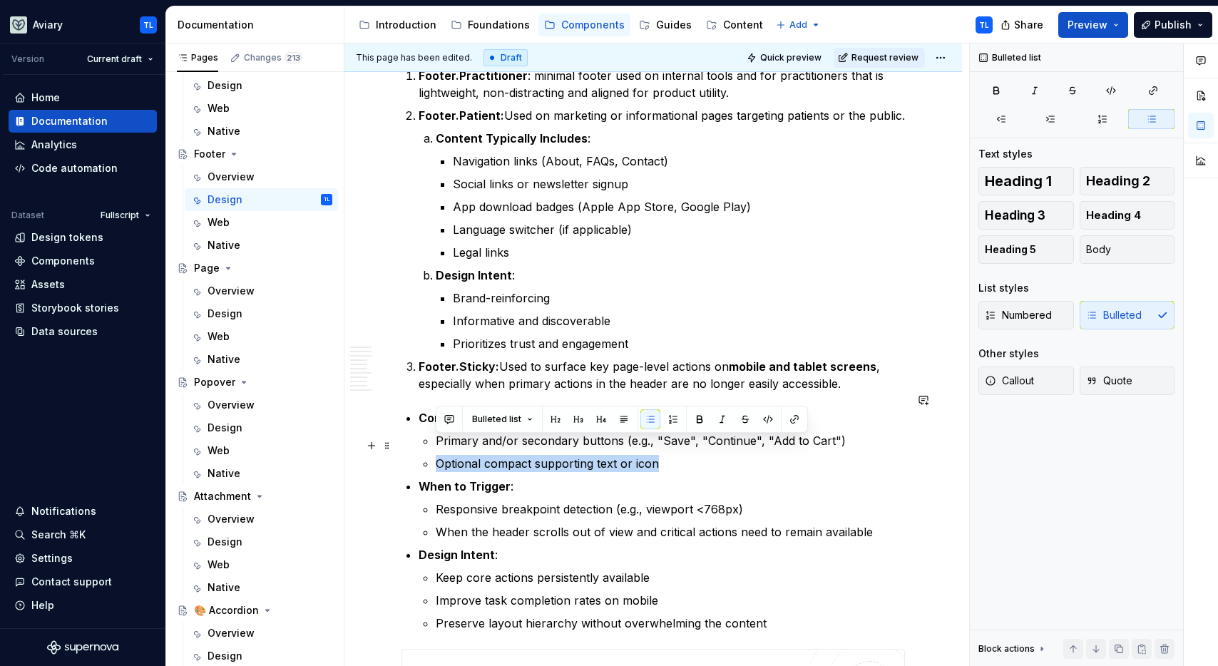
drag, startPoint x: 667, startPoint y: 439, endPoint x: 630, endPoint y: 474, distance: 51.0
click at [409, 452] on div "Best Practices Context-Specific Content : Tailor the content of the footer to t…" at bounding box center [652, 678] width 503 height 2803
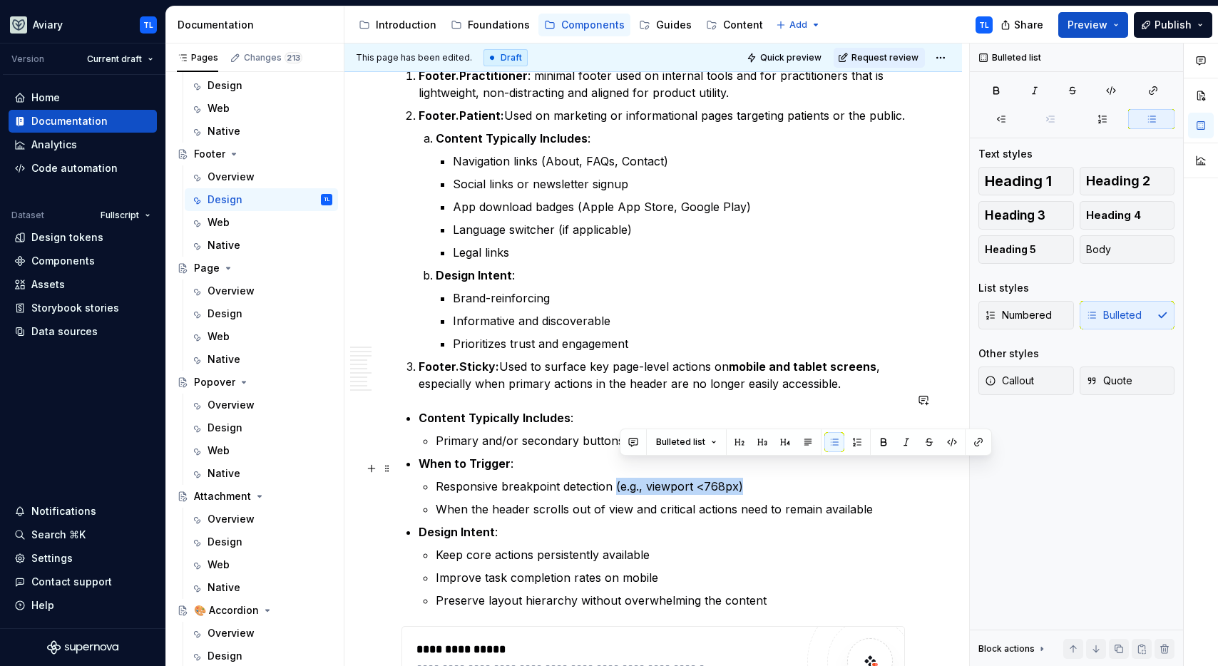
drag, startPoint x: 750, startPoint y: 467, endPoint x: 617, endPoint y: 474, distance: 132.8
click at [617, 478] on p "Responsive breakpoint detection (e.g., viewport <768px)" at bounding box center [670, 486] width 469 height 17
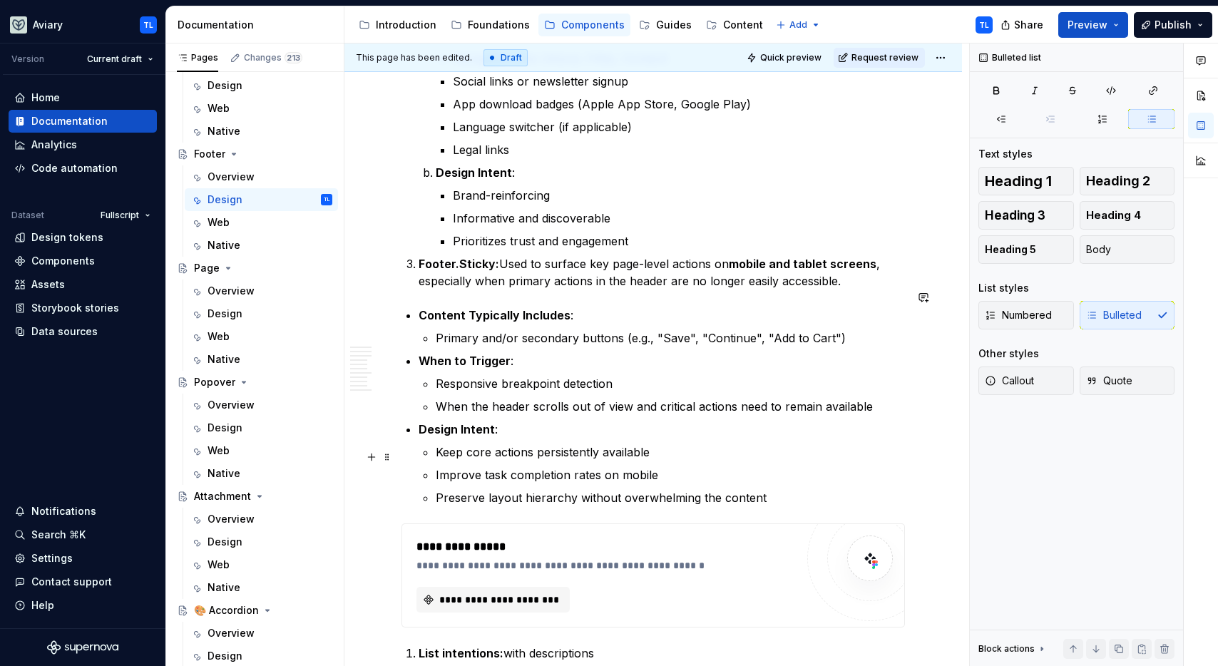
scroll to position [1237, 0]
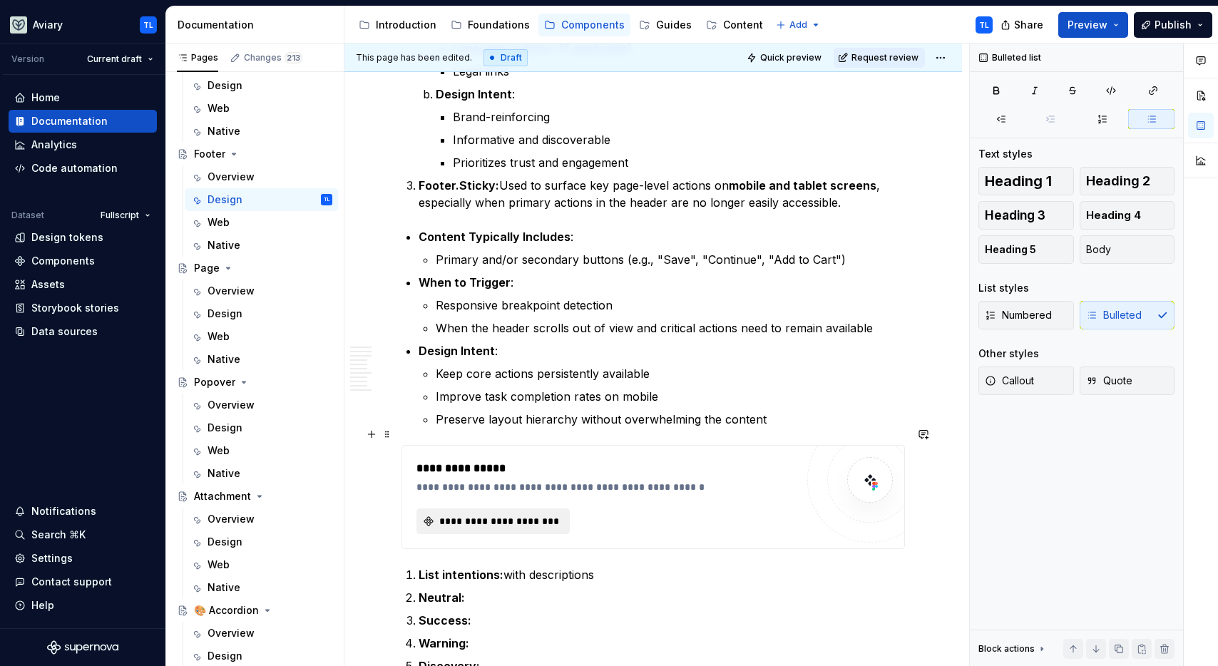
click at [525, 514] on span "**********" at bounding box center [498, 521] width 123 height 14
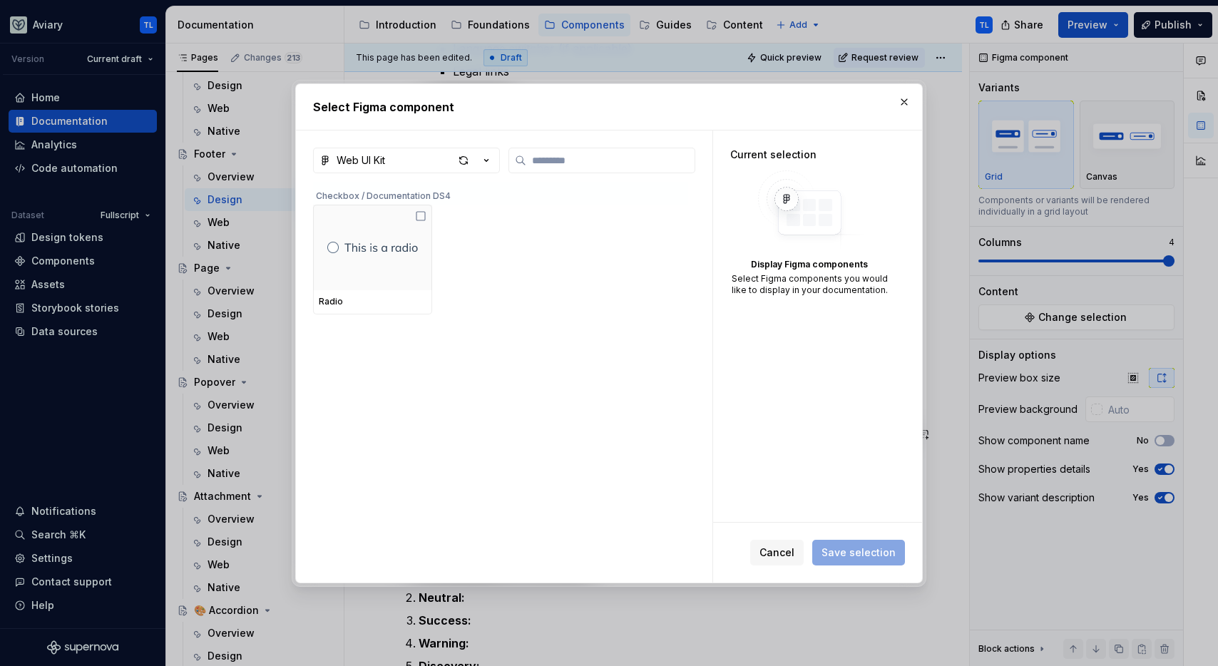
type textarea "*"
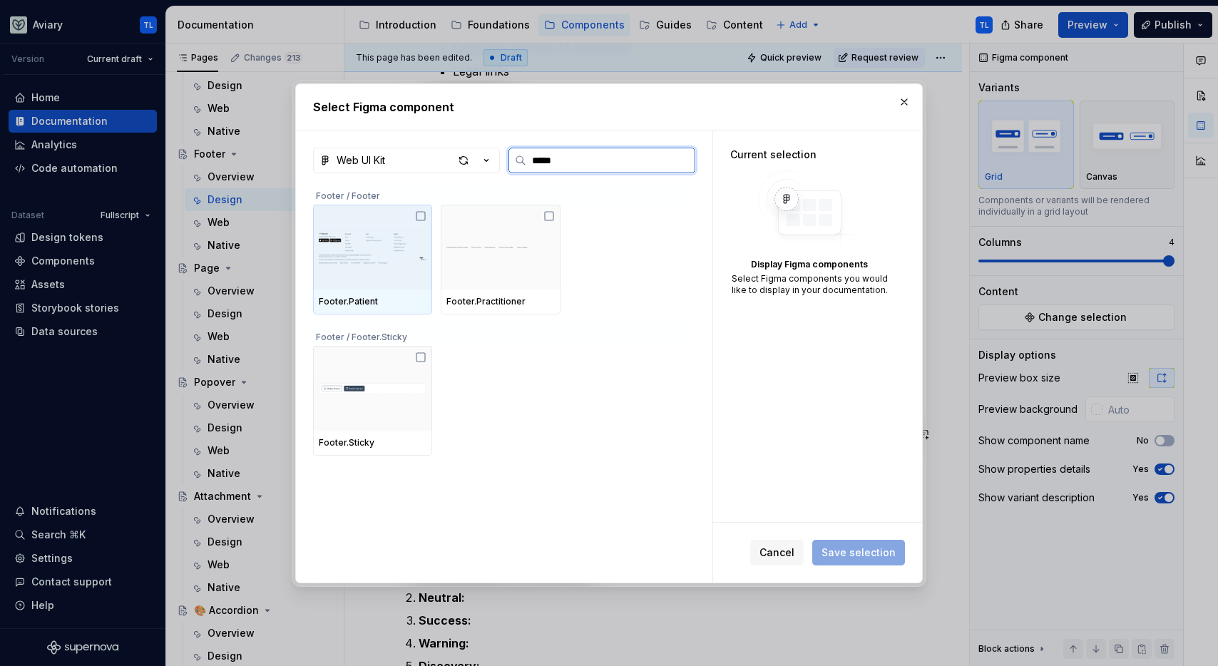
type input "******"
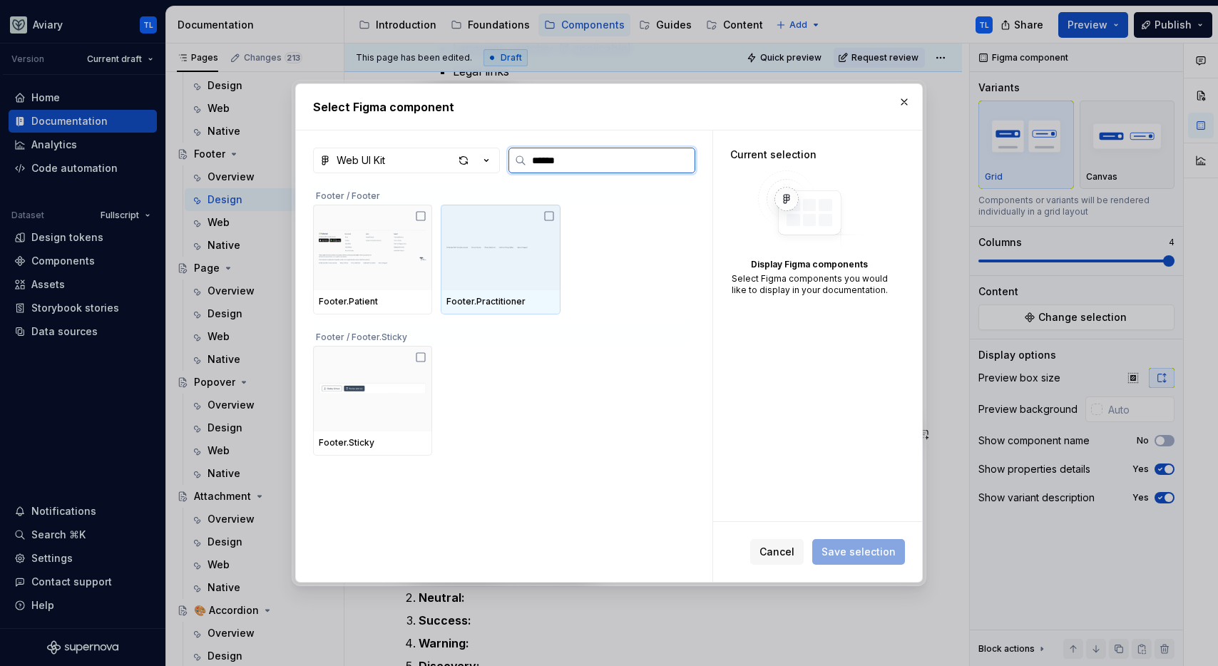
click at [545, 217] on icon at bounding box center [549, 216] width 9 height 9
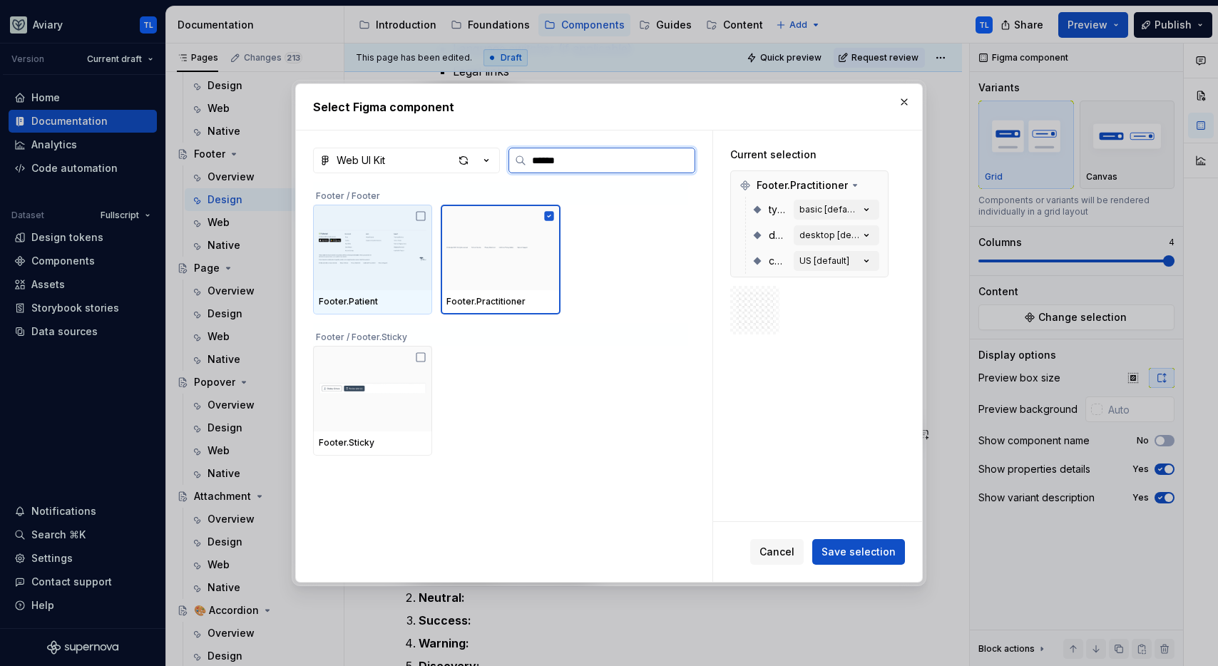
click at [419, 218] on icon at bounding box center [420, 215] width 11 height 11
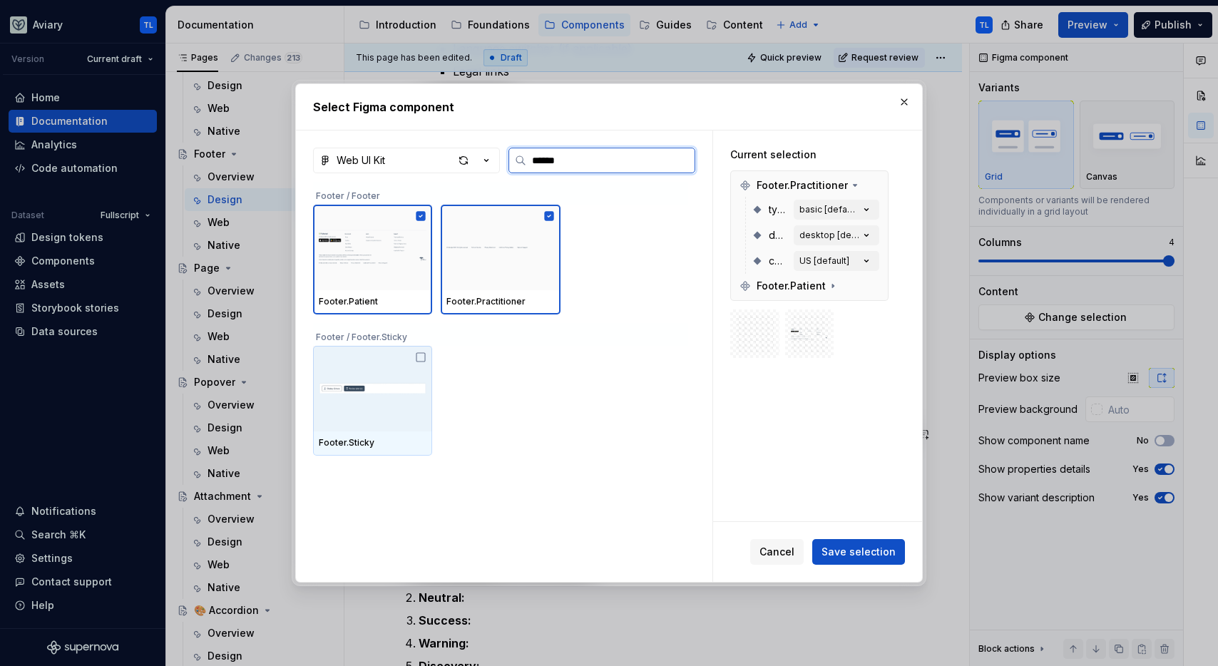
click at [422, 359] on icon at bounding box center [420, 357] width 11 height 11
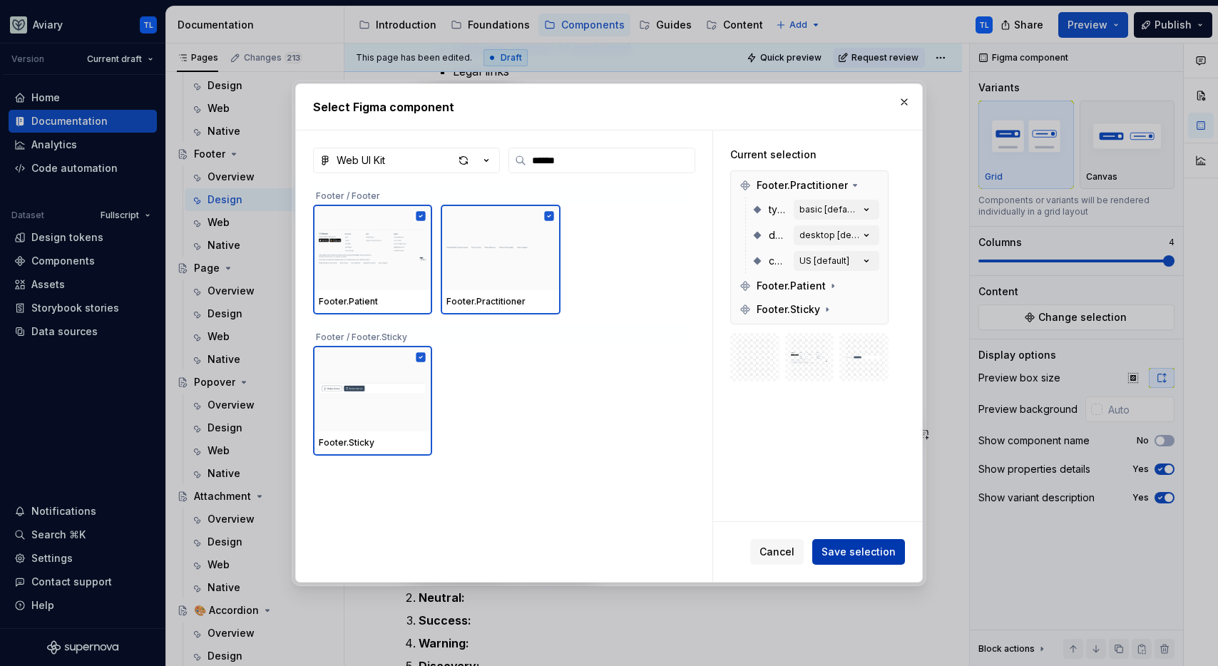
click at [853, 551] on span "Save selection" at bounding box center [859, 552] width 74 height 14
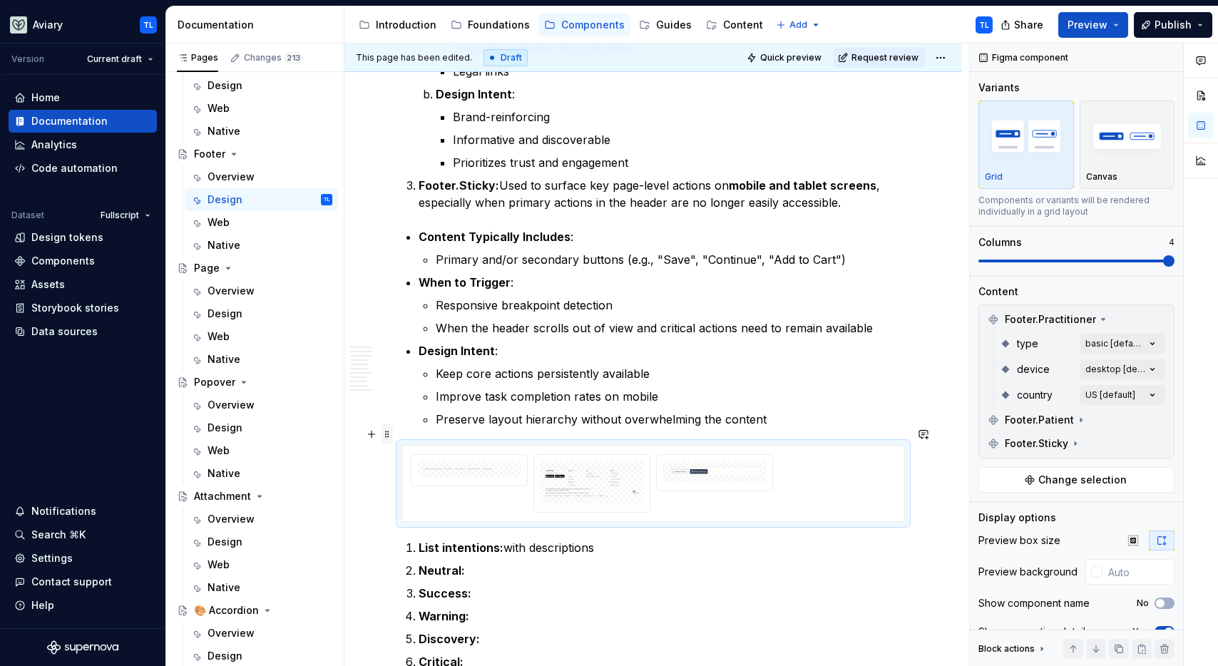
click at [389, 432] on span at bounding box center [387, 434] width 11 height 20
click at [454, 561] on div "Delete" at bounding box center [454, 560] width 93 height 14
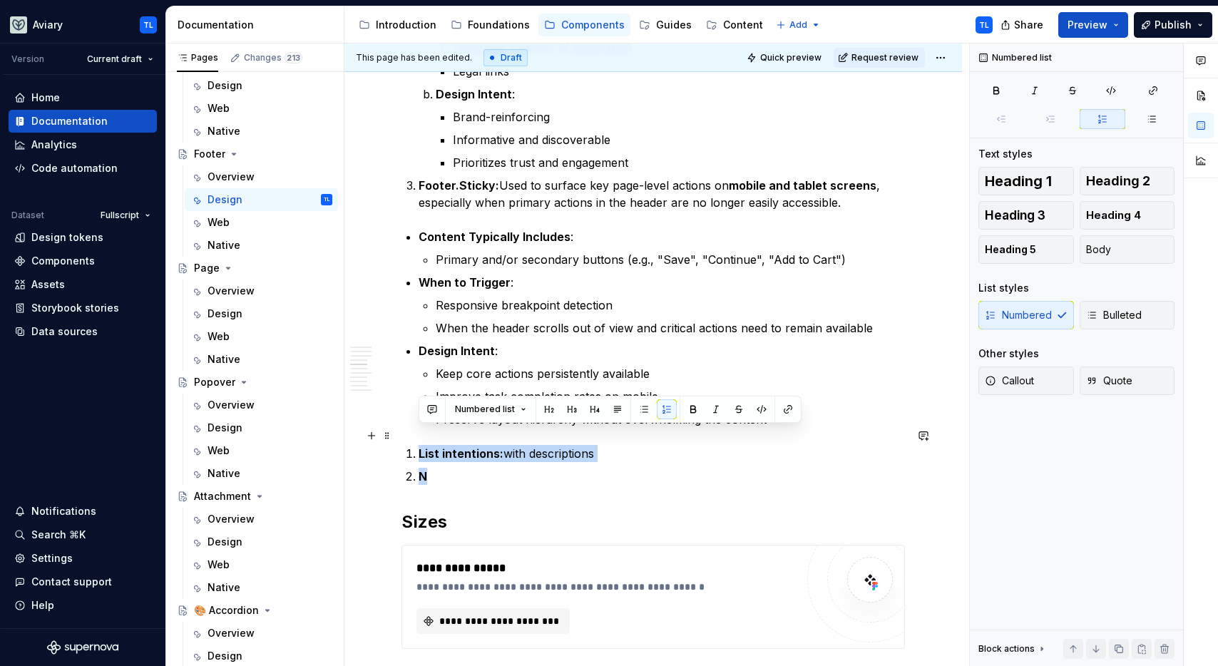
drag, startPoint x: 431, startPoint y: 498, endPoint x: 421, endPoint y: 444, distance: 55.2
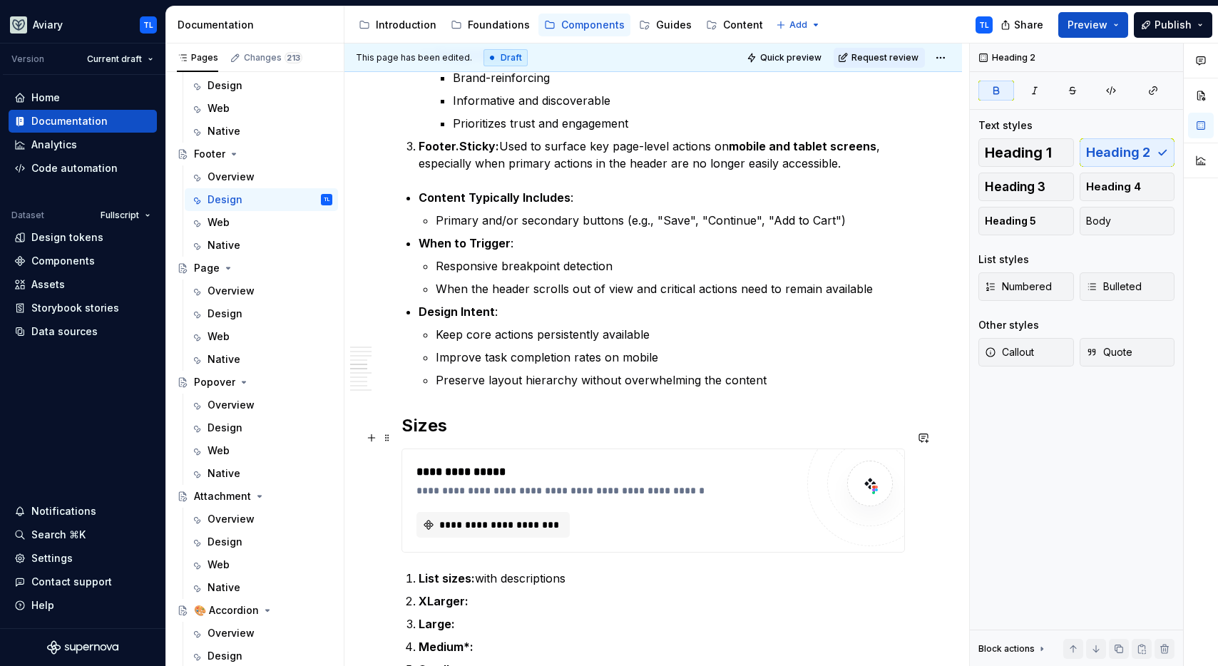
scroll to position [1357, 0]
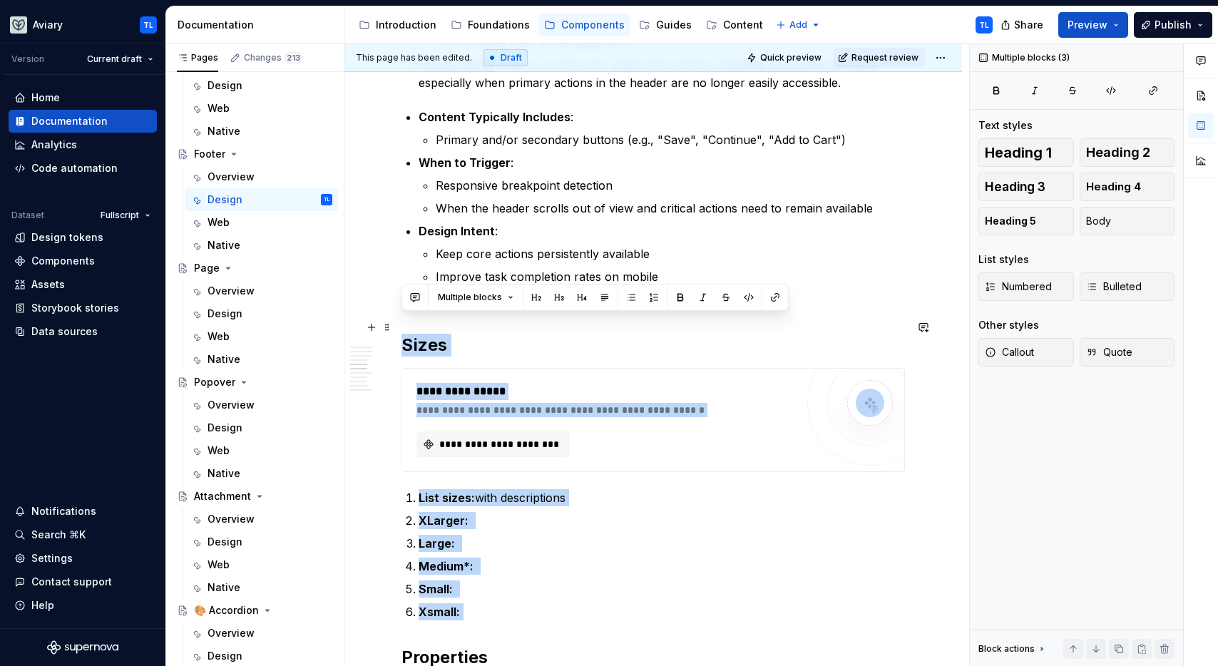
drag, startPoint x: 479, startPoint y: 586, endPoint x: 409, endPoint y: 341, distance: 255.1
click at [406, 334] on div "Best Practices Context-Specific Content : Tailor the content of the footer to t…" at bounding box center [652, 208] width 503 height 2465
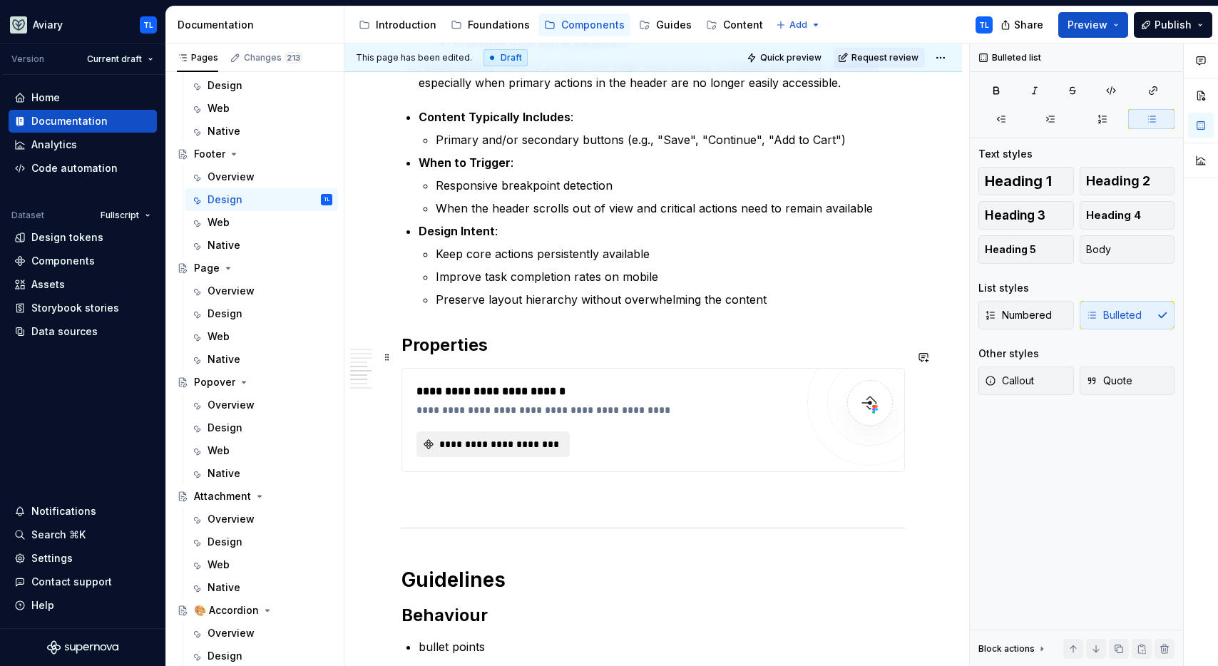
click at [490, 437] on span "**********" at bounding box center [498, 444] width 123 height 14
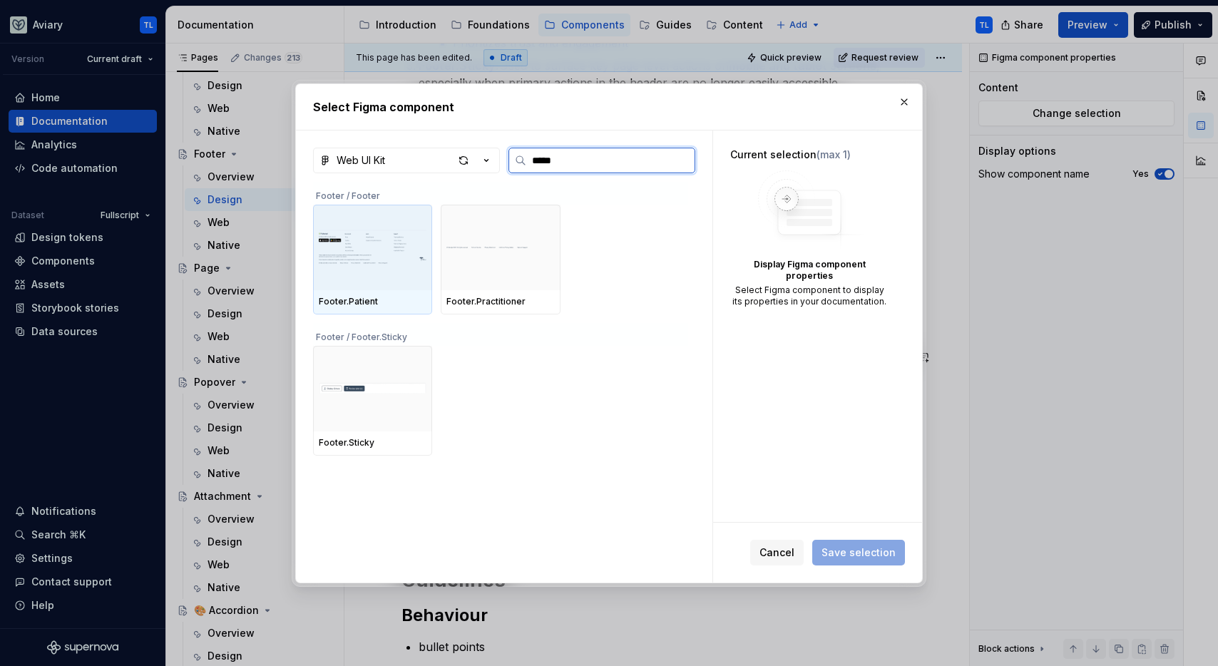
type input "******"
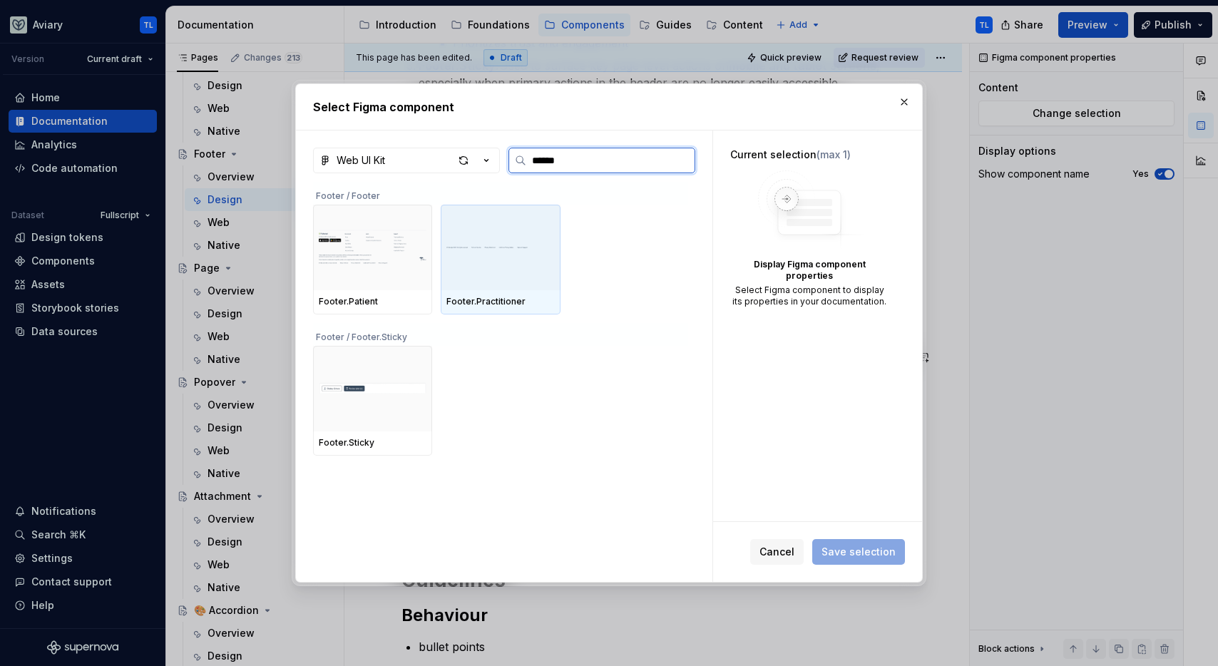
click at [474, 270] on div at bounding box center [500, 248] width 119 height 86
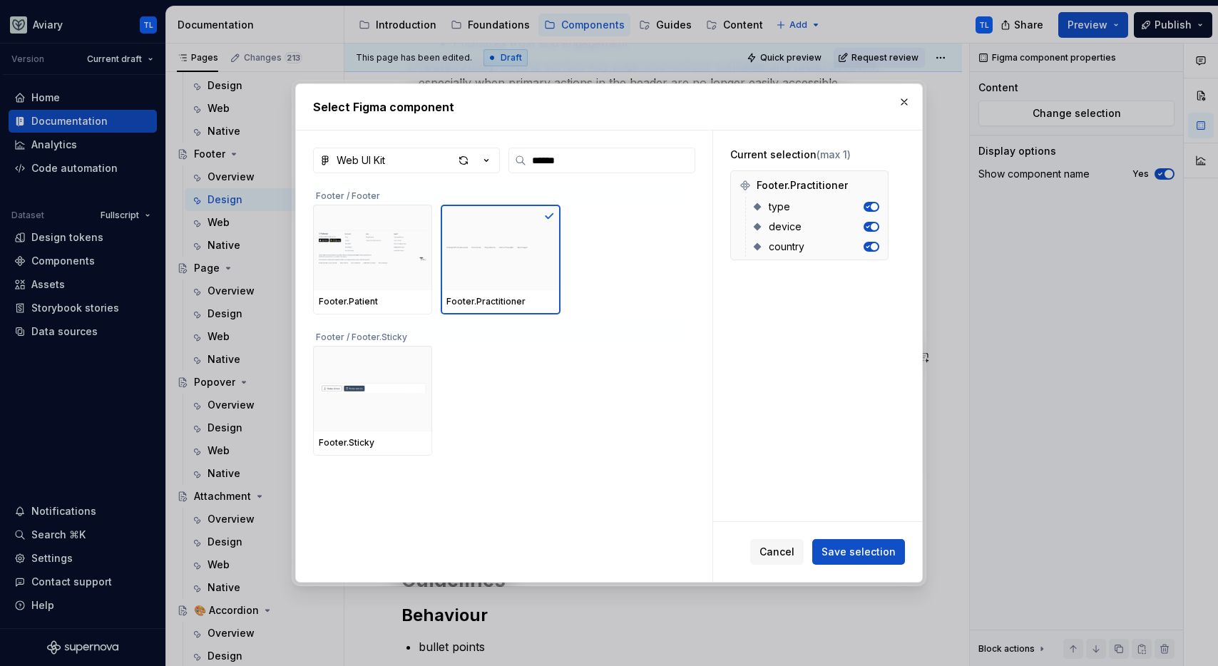
click at [890, 568] on div "Cancel Save selection" at bounding box center [817, 552] width 209 height 60
click at [888, 556] on span "Save selection" at bounding box center [859, 552] width 74 height 14
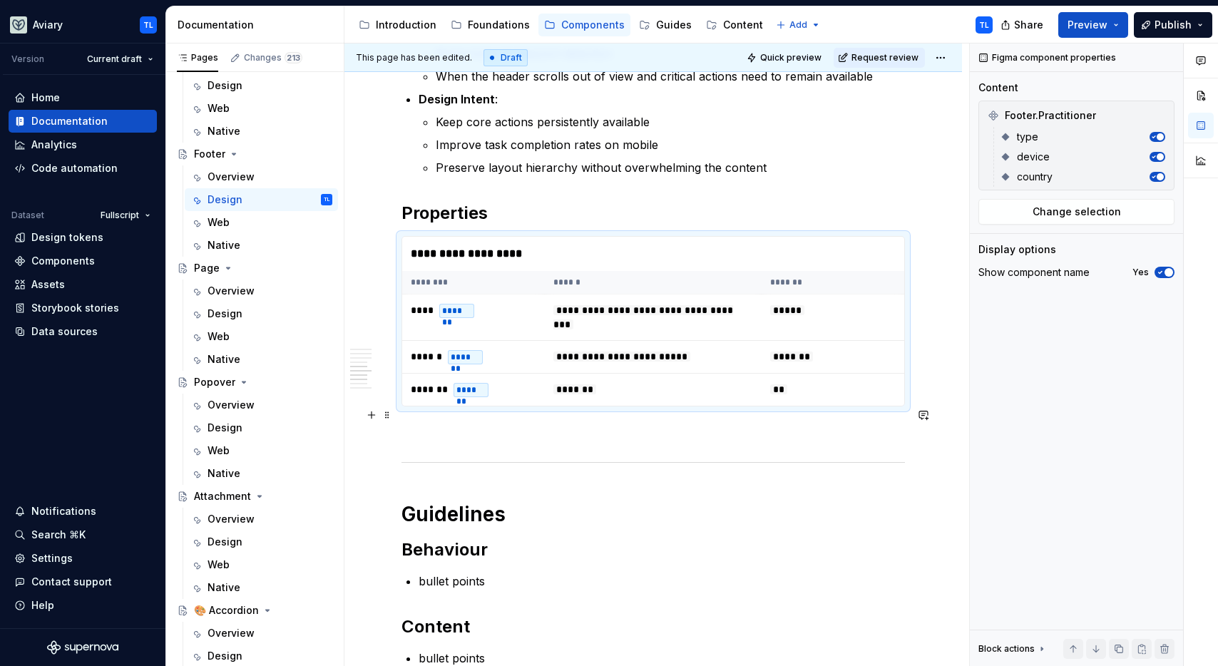
scroll to position [1489, 0]
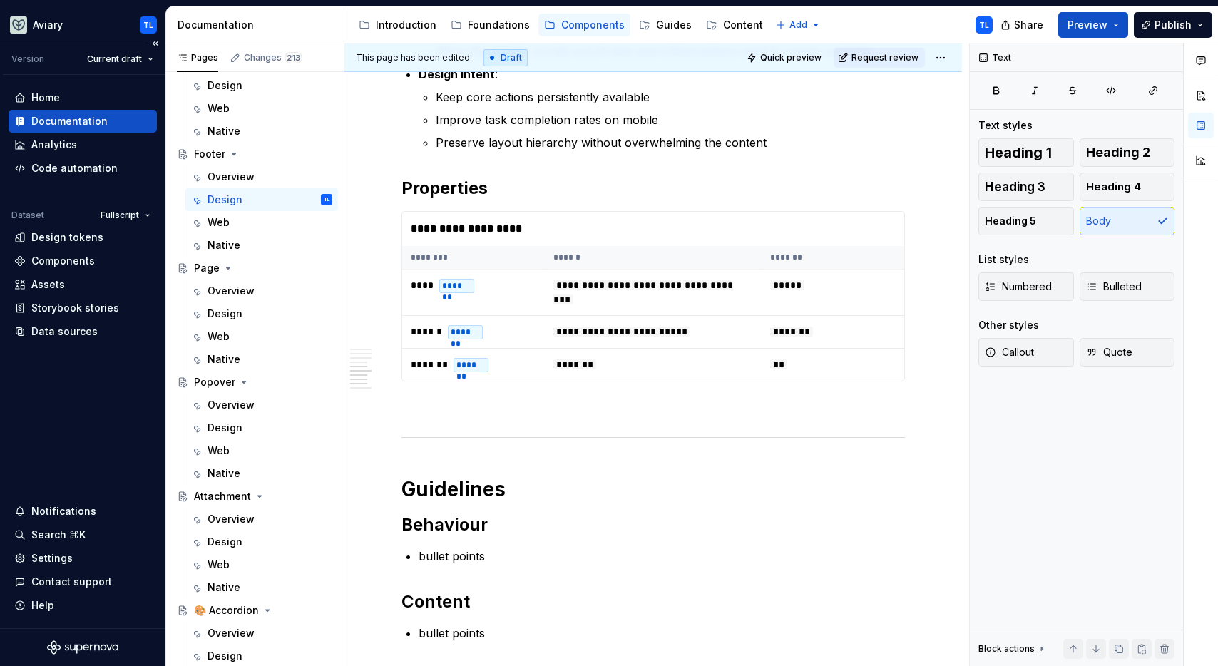
scroll to position [1515, 0]
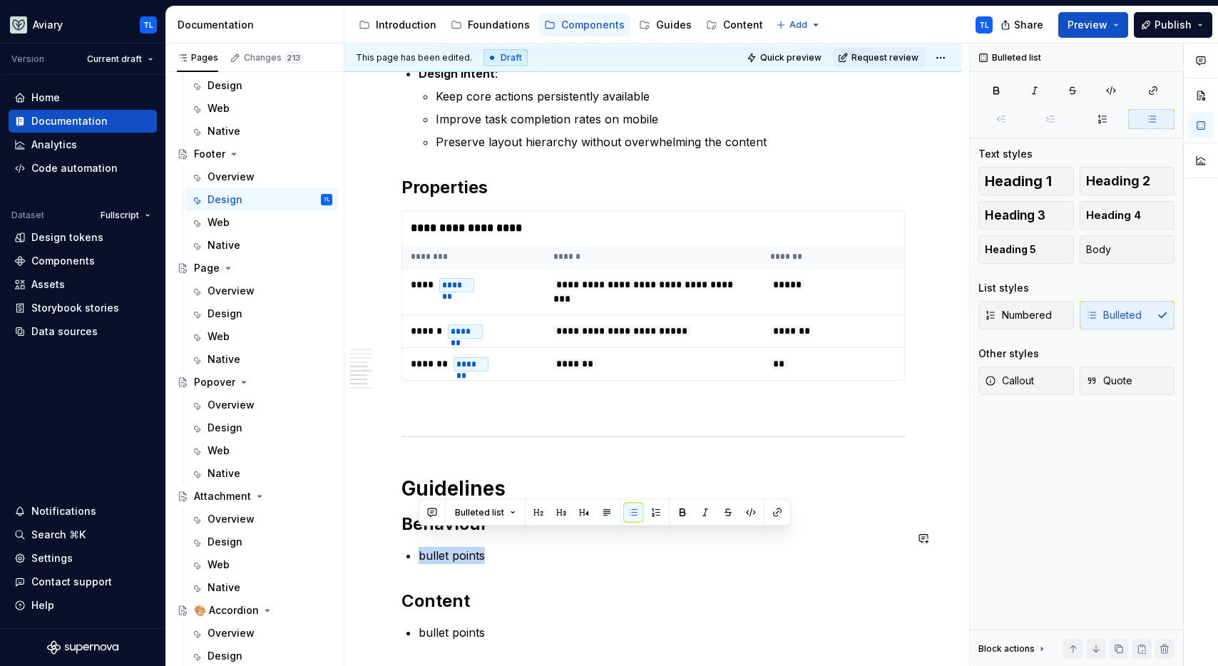
drag, startPoint x: 496, startPoint y: 536, endPoint x: 414, endPoint y: 529, distance: 81.5
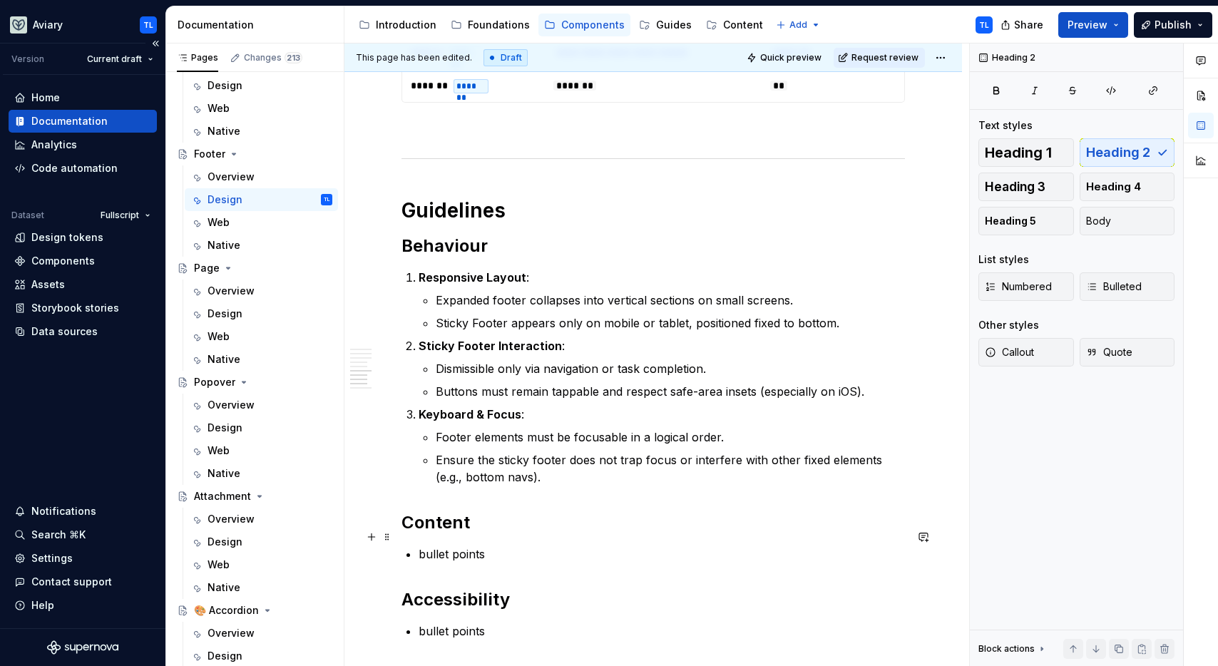
scroll to position [1810, 0]
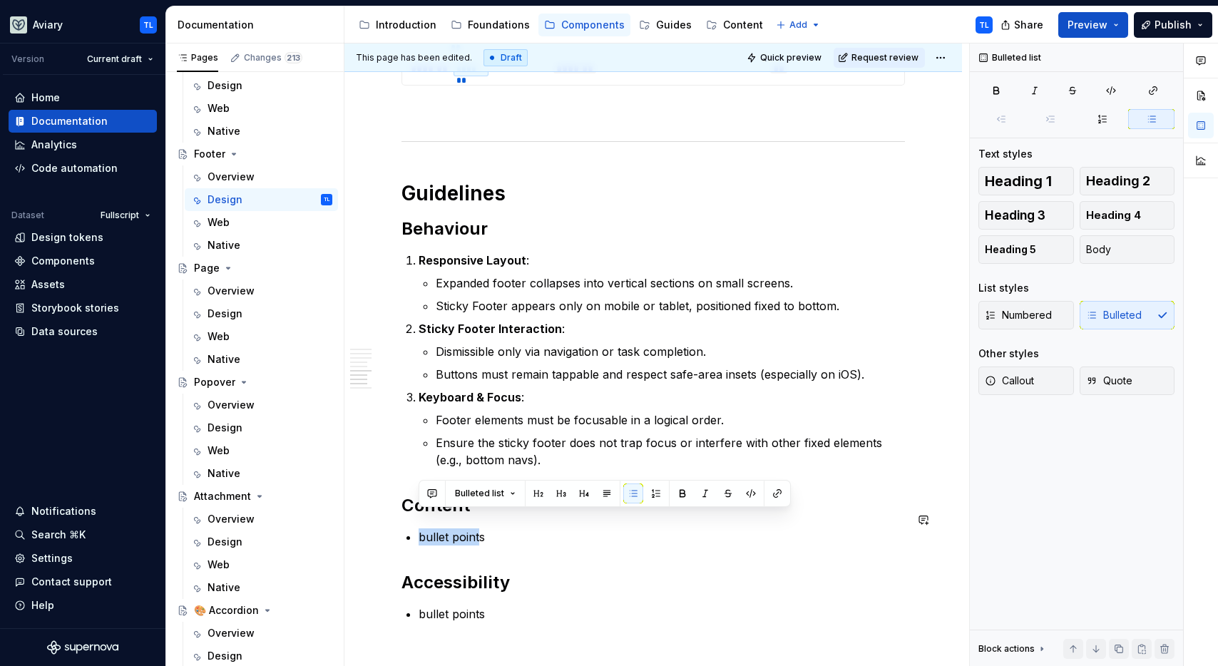
drag, startPoint x: 481, startPoint y: 515, endPoint x: 489, endPoint y: 534, distance: 21.1
drag, startPoint x: 493, startPoint y: 523, endPoint x: 423, endPoint y: 520, distance: 69.9
click at [423, 528] on p "bullet points" at bounding box center [662, 536] width 486 height 17
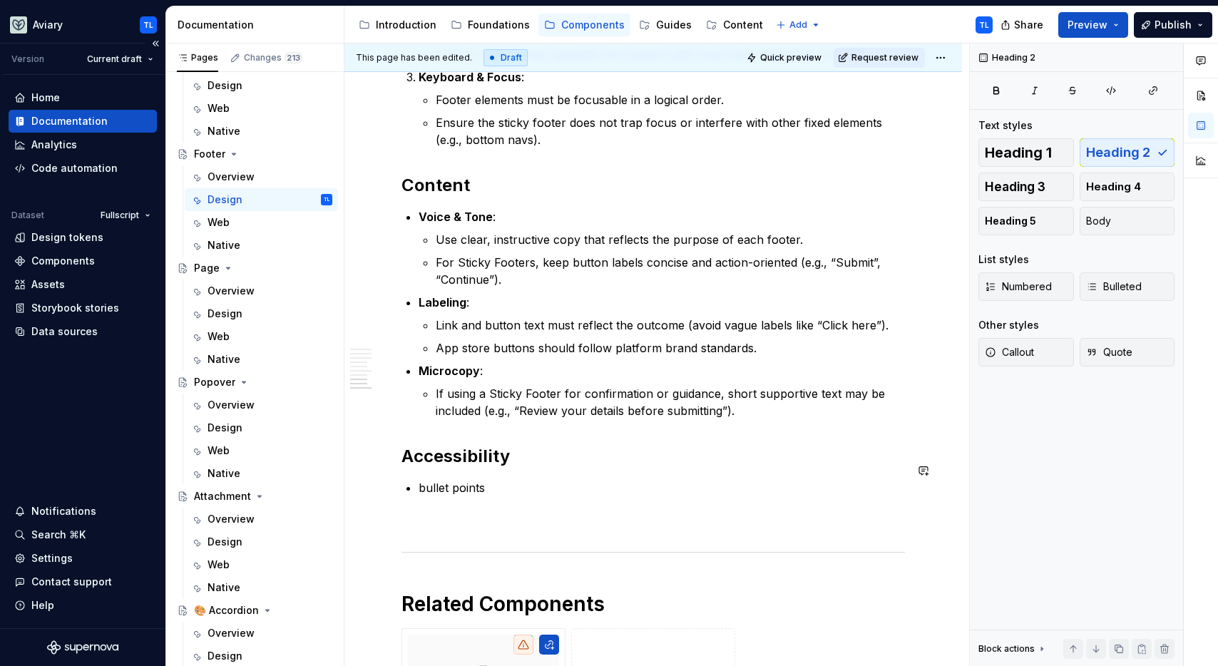
scroll to position [2191, 0]
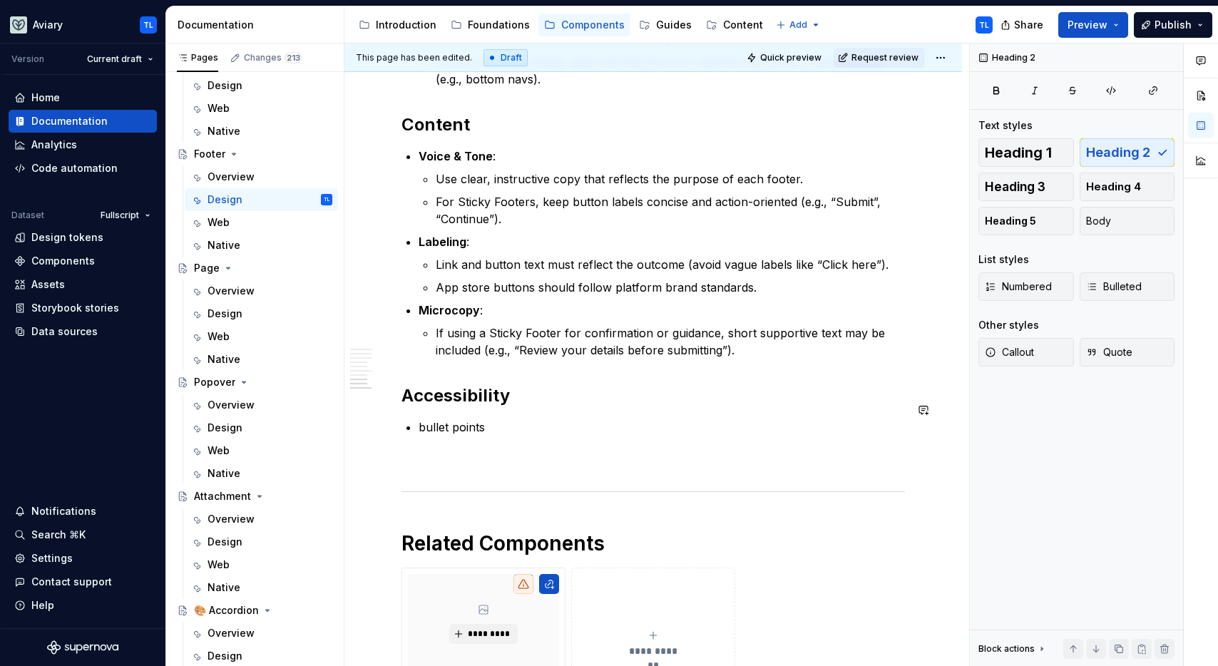
click at [454, 419] on p "bullet points" at bounding box center [662, 427] width 486 height 17
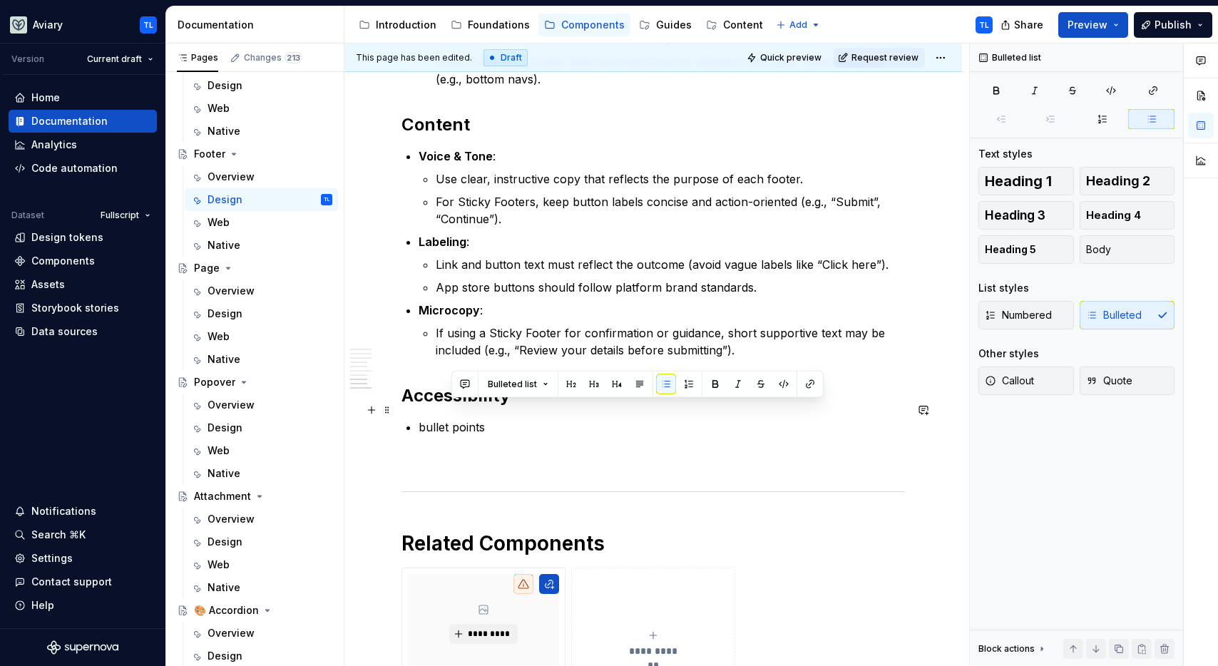
click at [454, 419] on p "bullet points" at bounding box center [662, 427] width 486 height 17
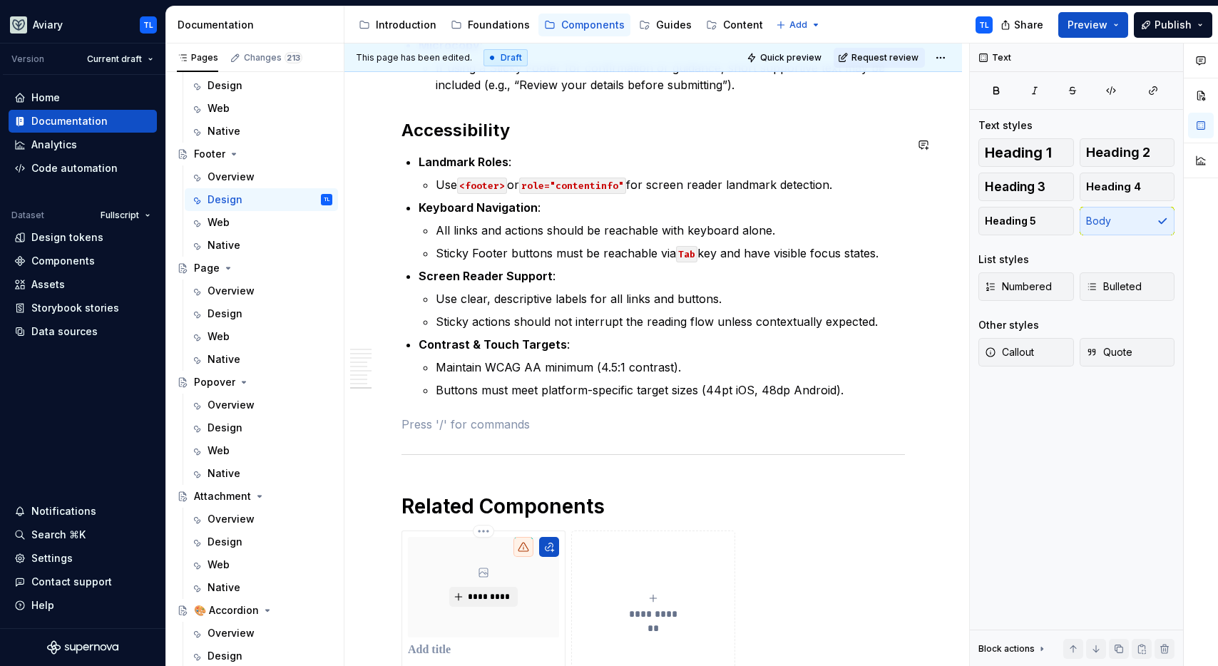
scroll to position [2581, 0]
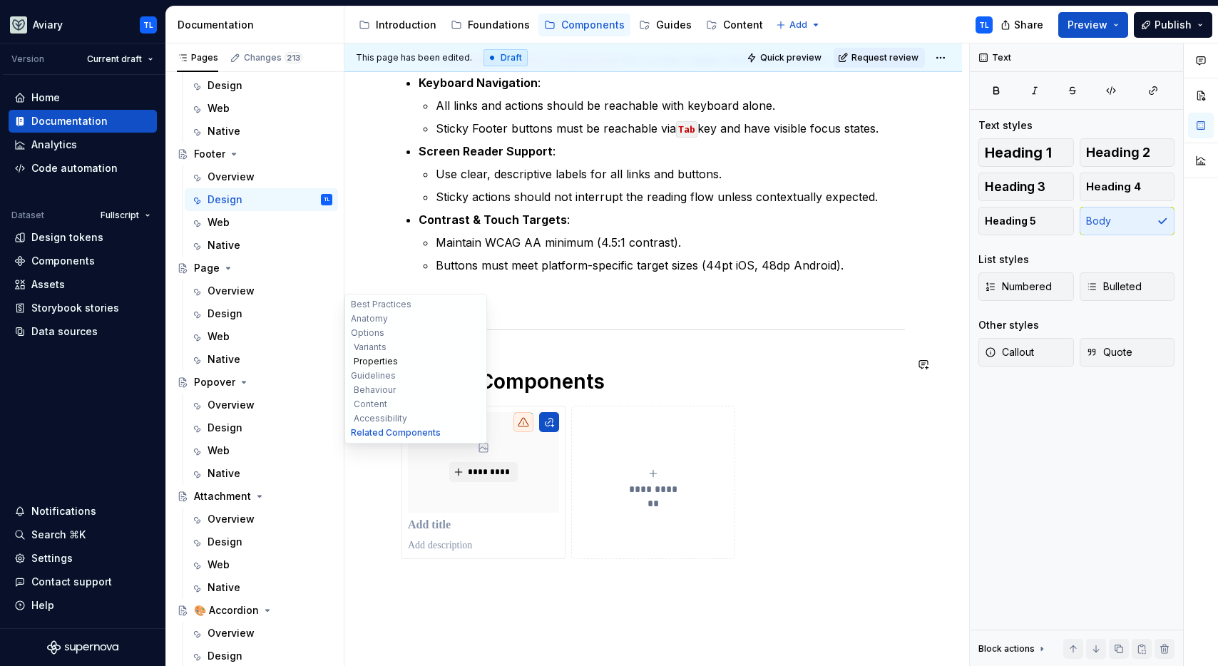
click at [379, 361] on button "Properties" at bounding box center [415, 361] width 135 height 14
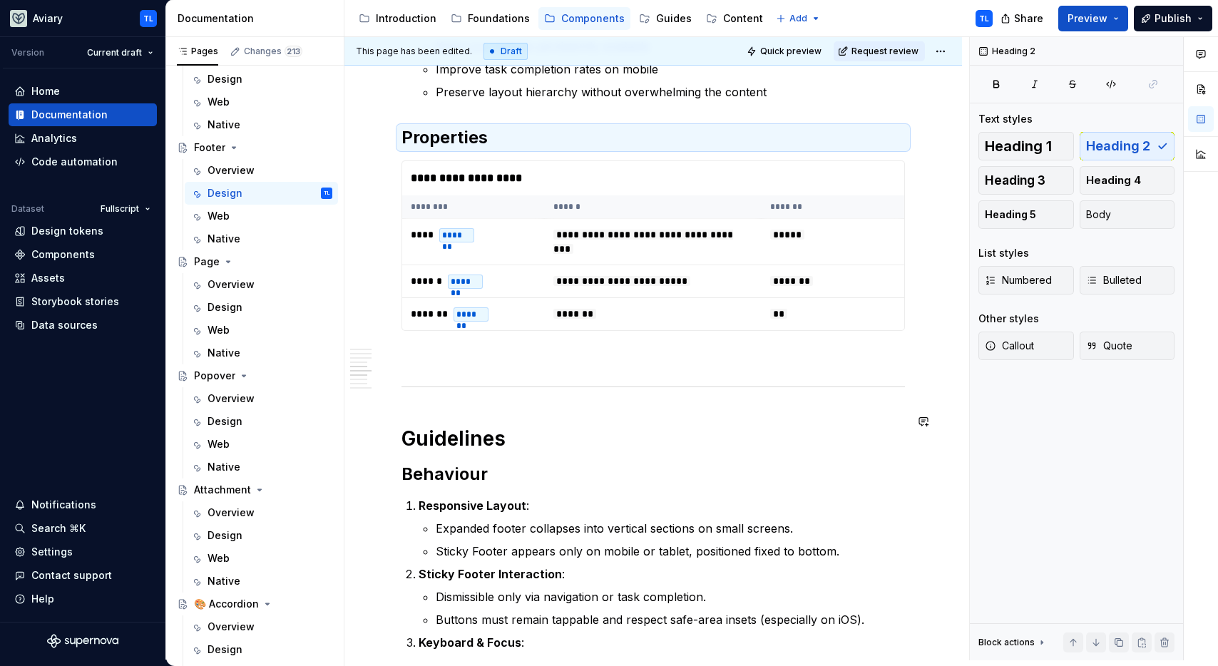
click at [600, 378] on div "Best Practices Context-Specific Content : Tailor the content of the footer to t…" at bounding box center [652, 188] width 503 height 2841
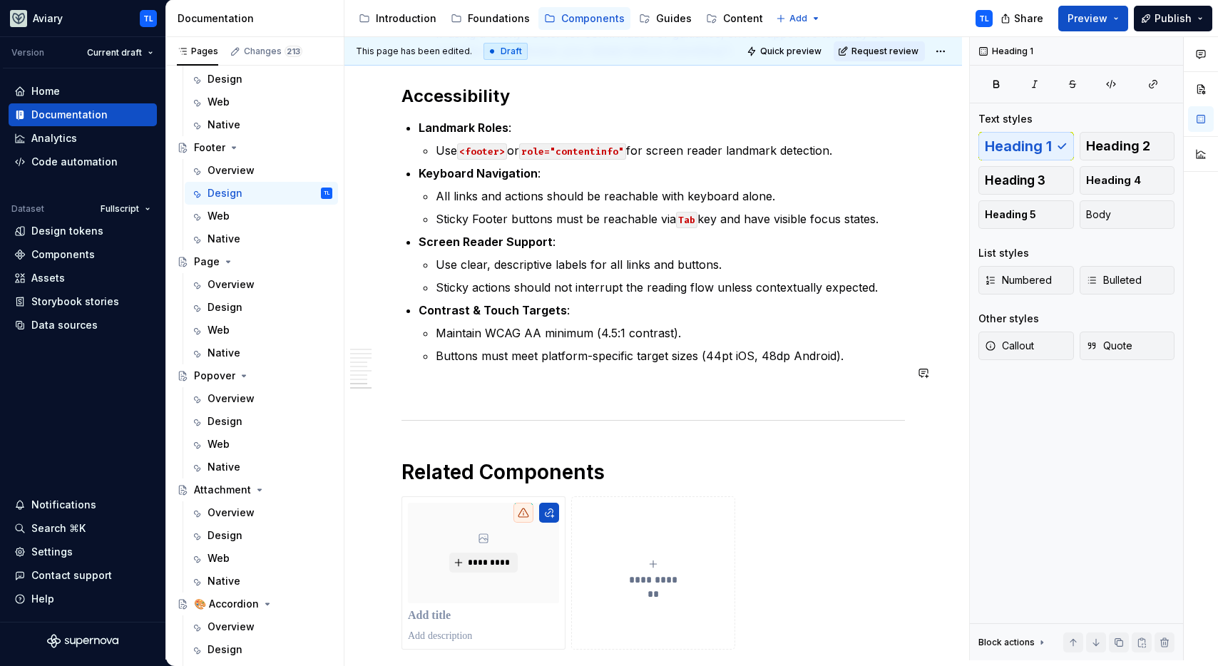
scroll to position [2671, 0]
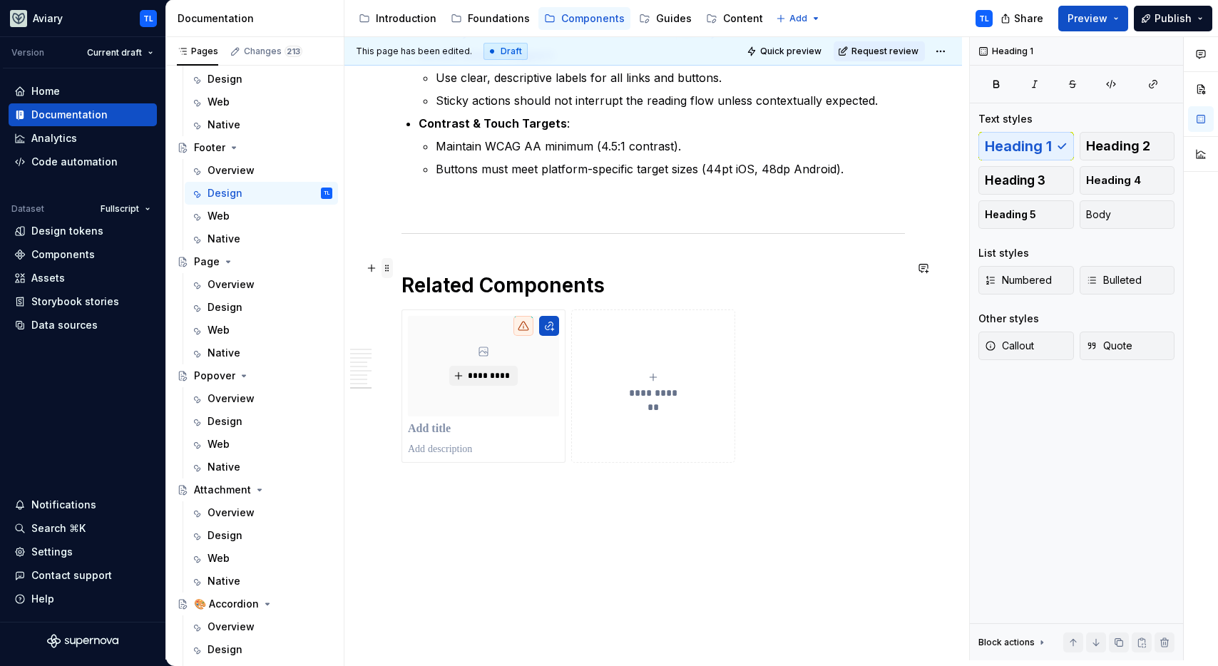
click at [389, 272] on span at bounding box center [387, 268] width 11 height 20
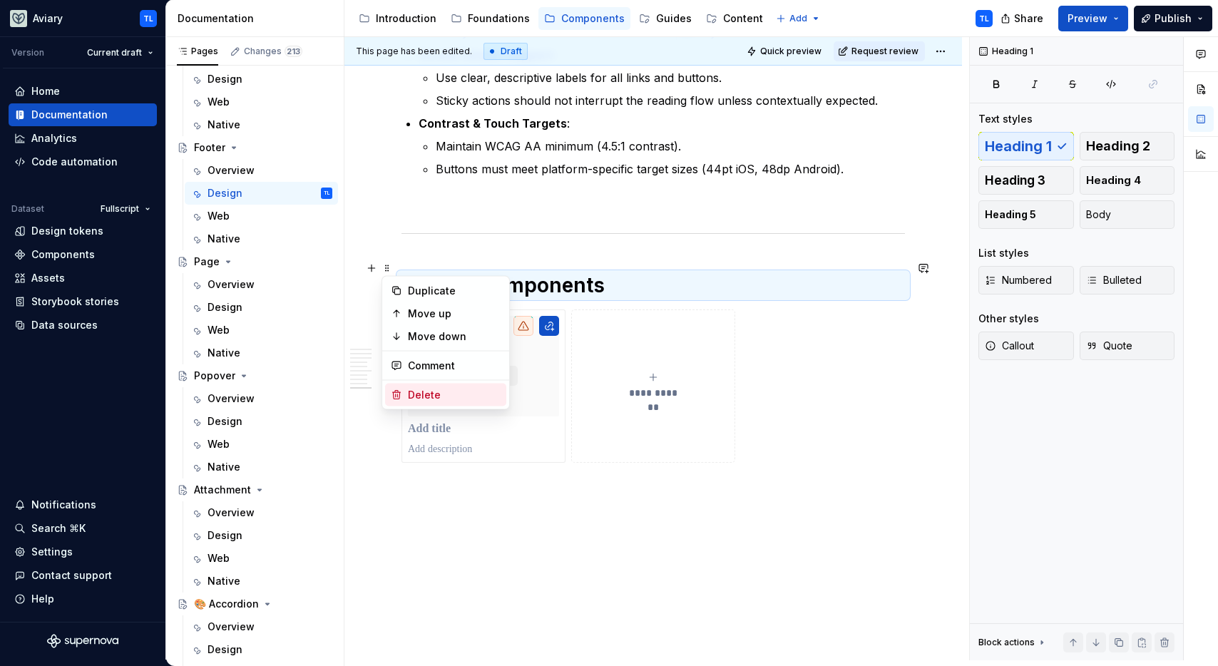
click at [443, 392] on div "Delete" at bounding box center [454, 395] width 93 height 14
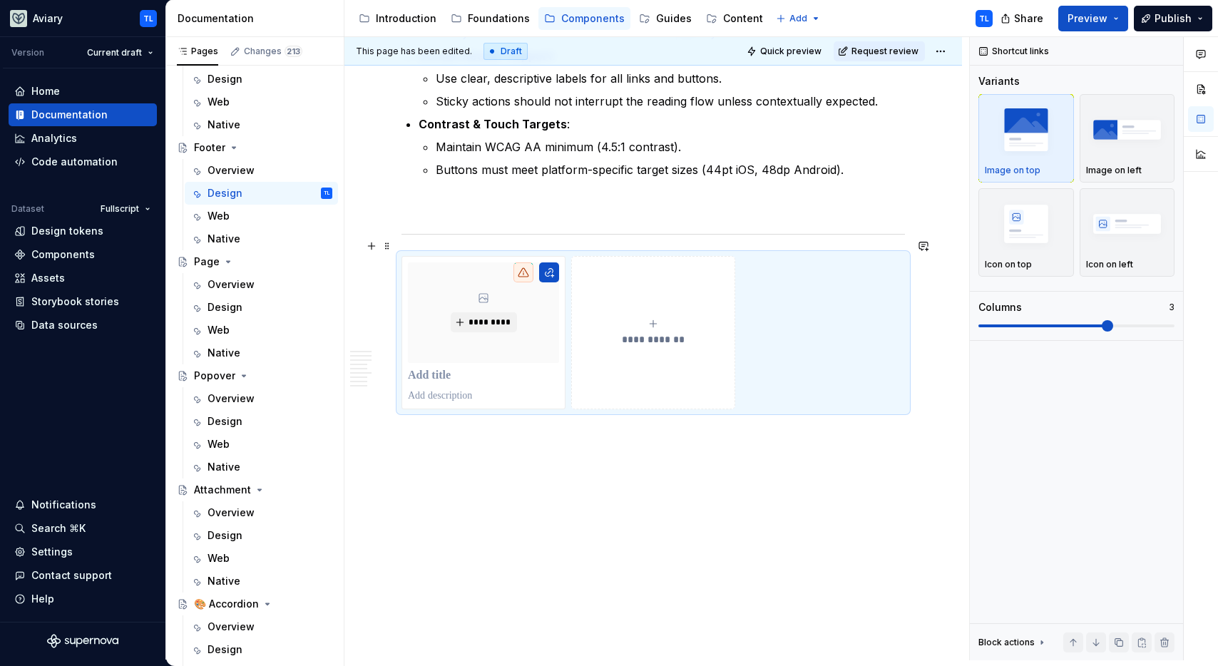
scroll to position [2653, 0]
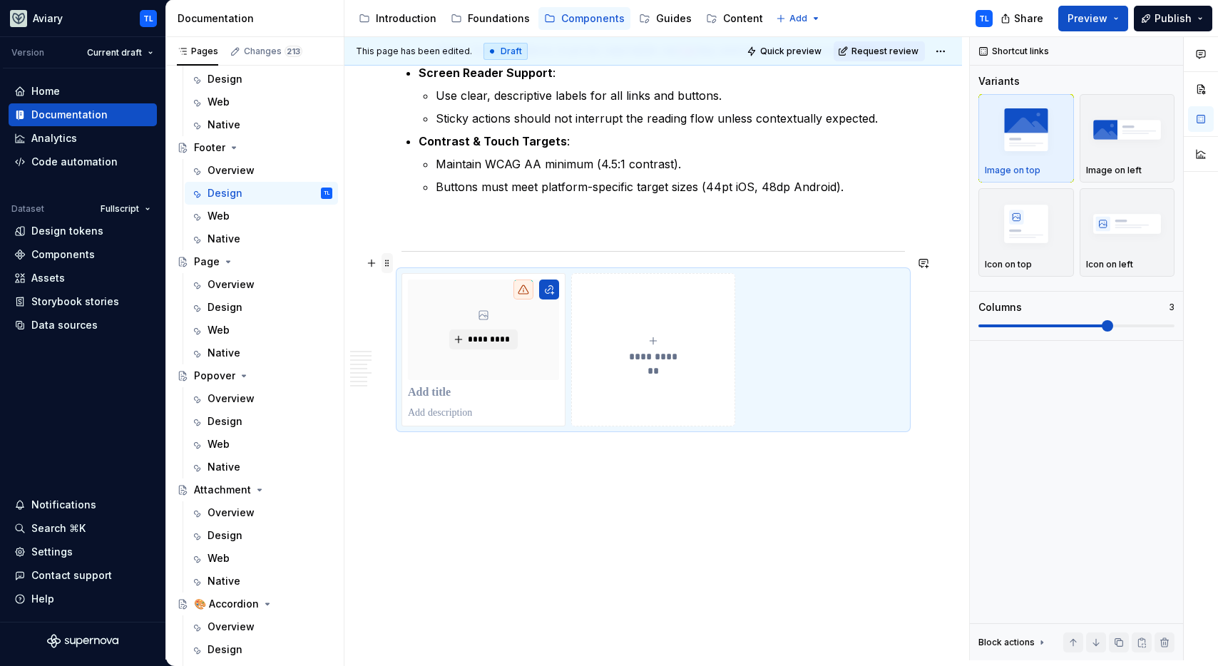
click at [387, 263] on span at bounding box center [387, 263] width 11 height 20
click at [434, 384] on div "Delete" at bounding box center [454, 389] width 93 height 14
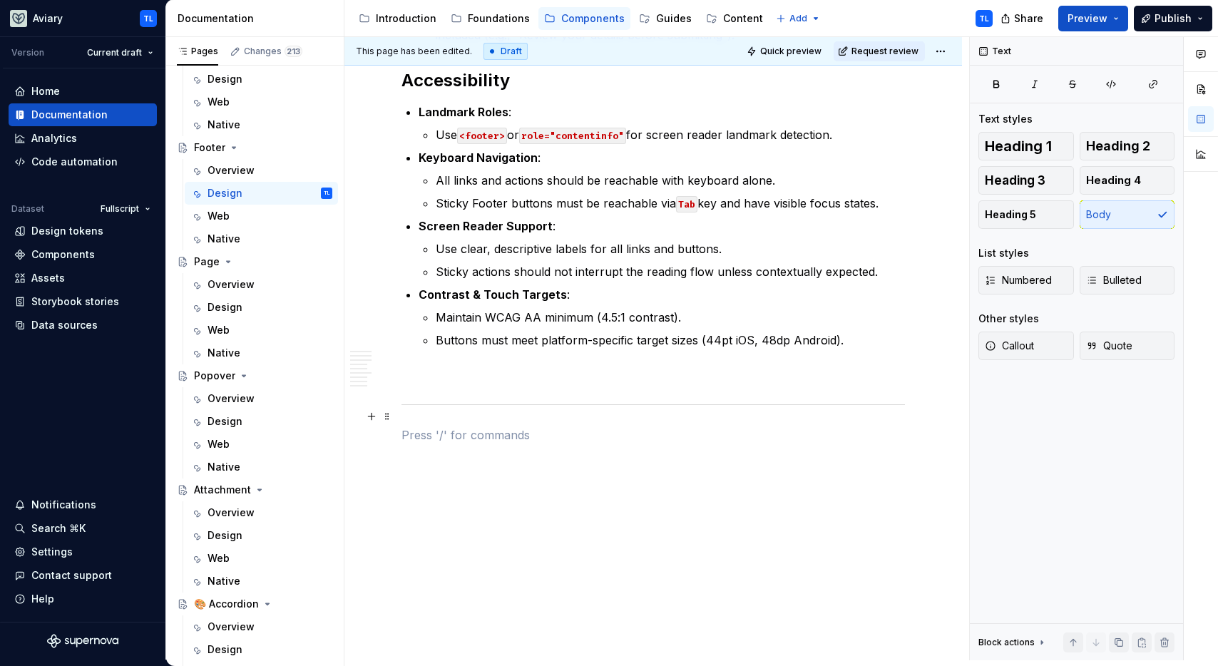
scroll to position [2482, 0]
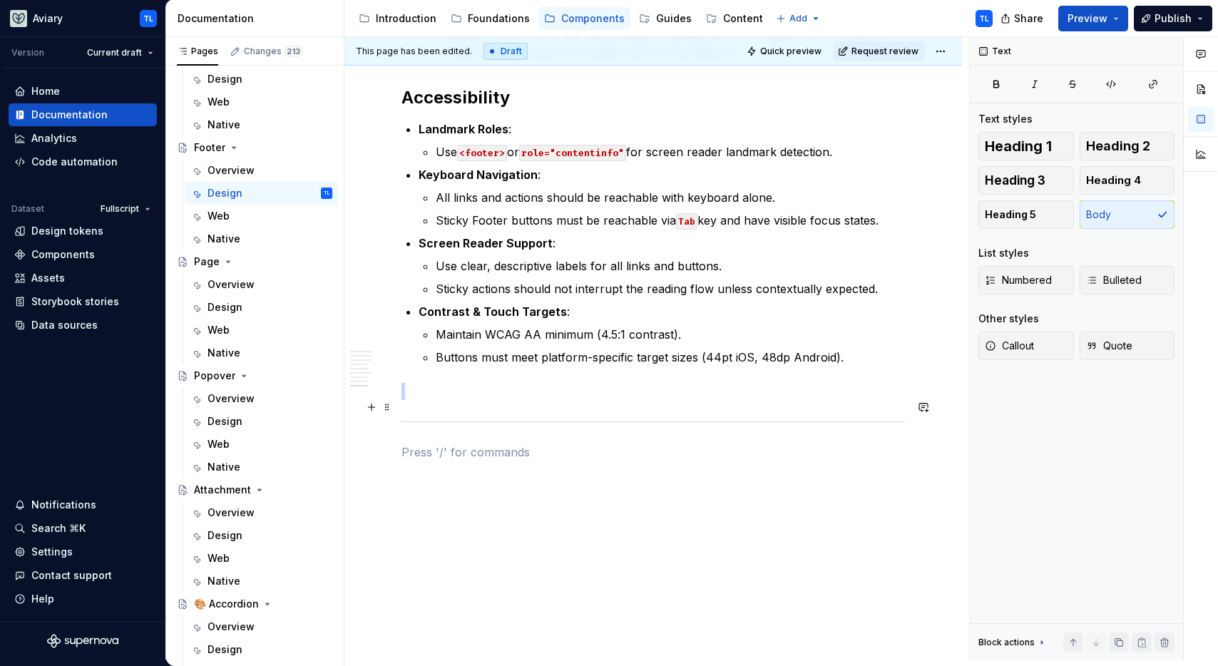
click at [414, 417] on div at bounding box center [652, 421] width 503 height 9
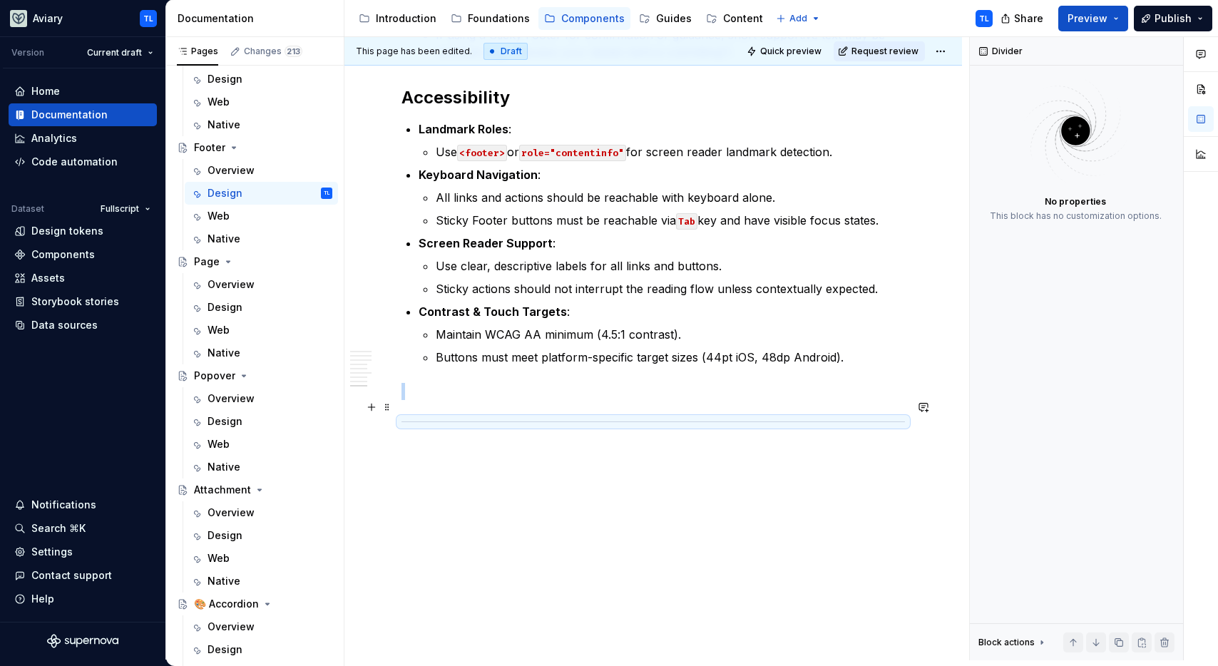
click at [385, 409] on span at bounding box center [387, 407] width 11 height 20
drag, startPoint x: 441, startPoint y: 522, endPoint x: 441, endPoint y: 529, distance: 7.2
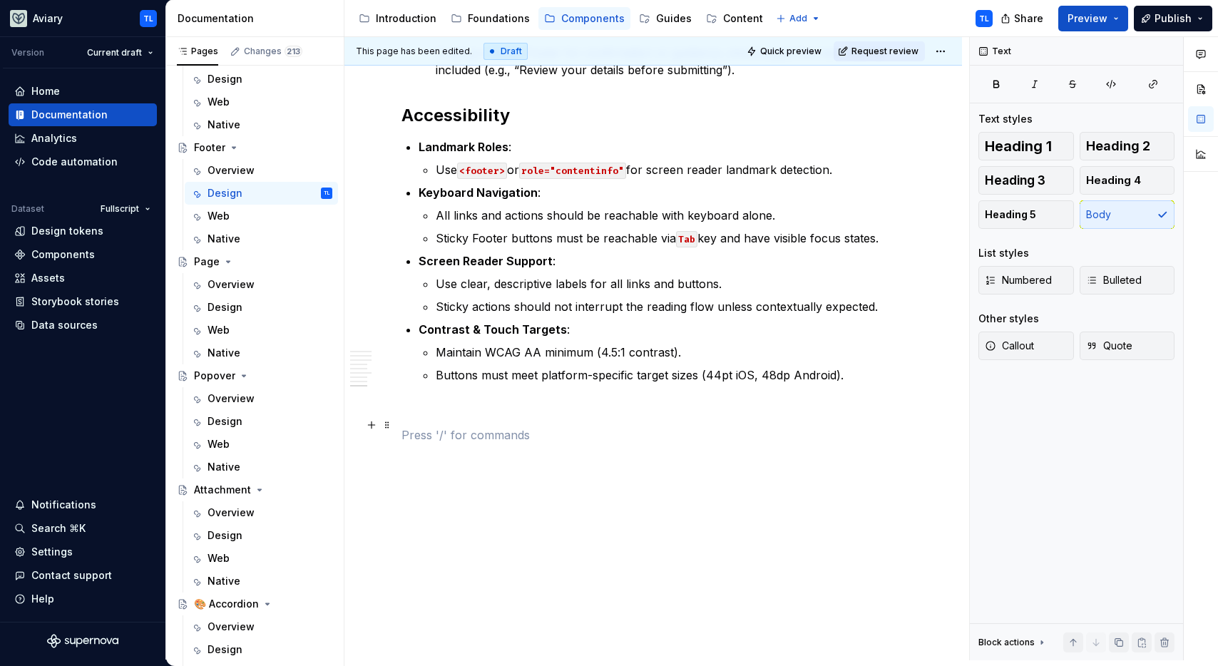
scroll to position [2447, 0]
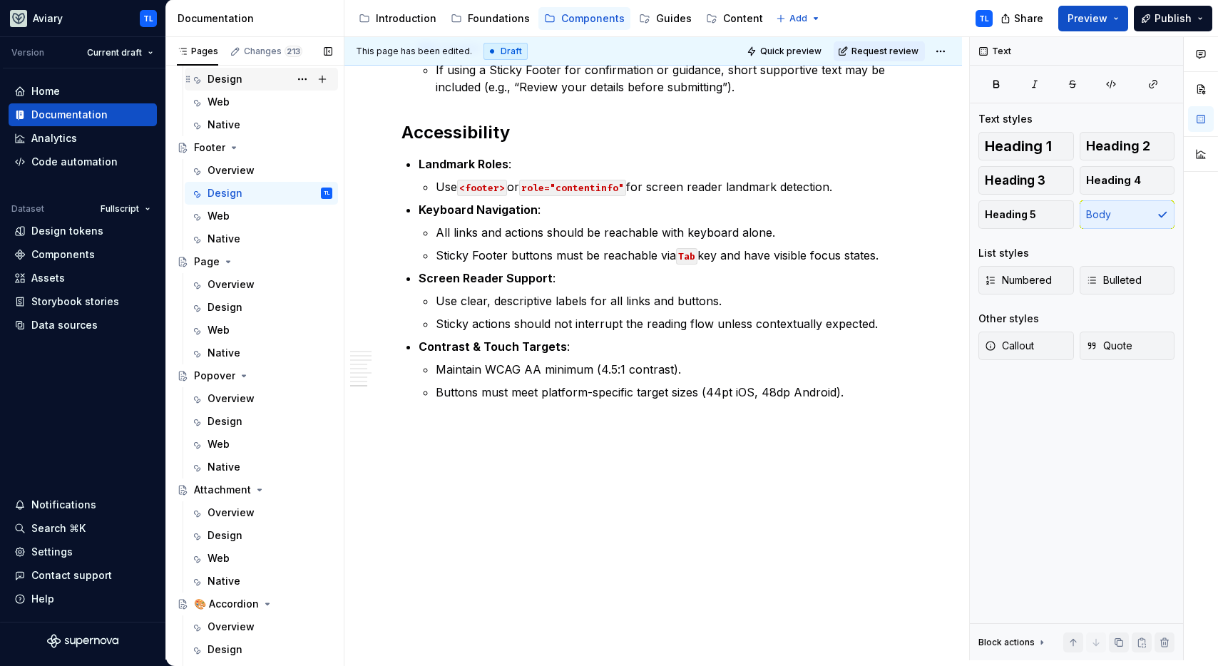
type textarea "*"
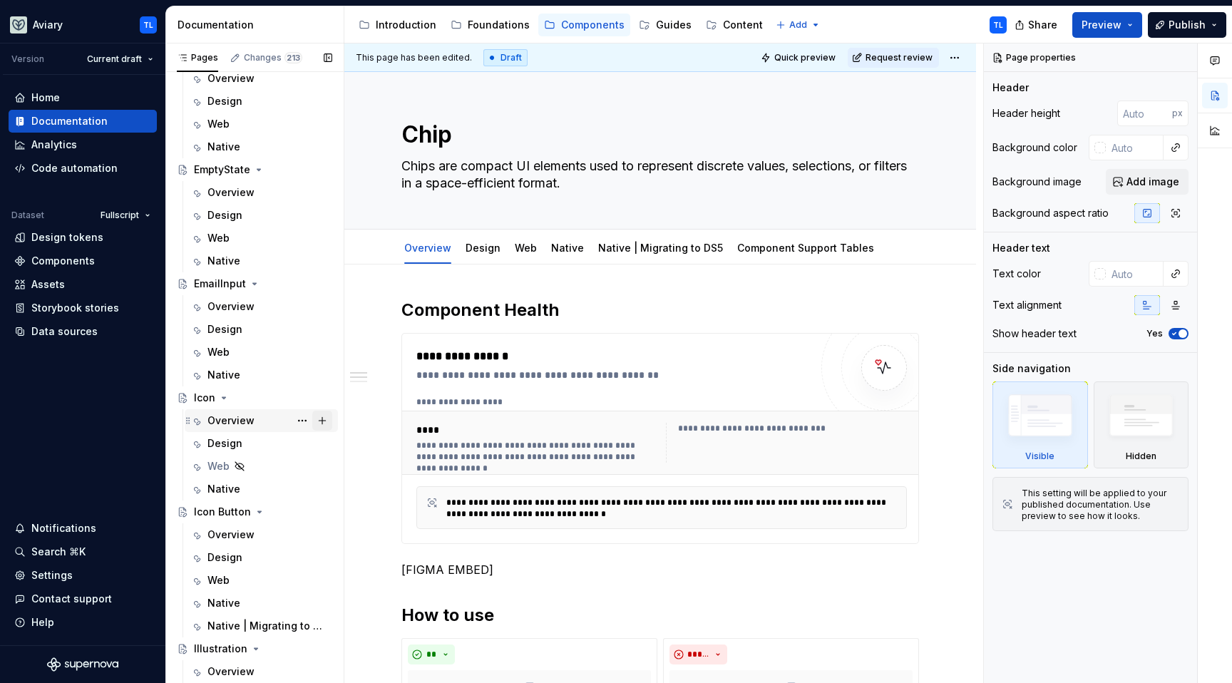
scroll to position [1930, 0]
click at [218, 505] on div "Icon Button" at bounding box center [222, 512] width 57 height 14
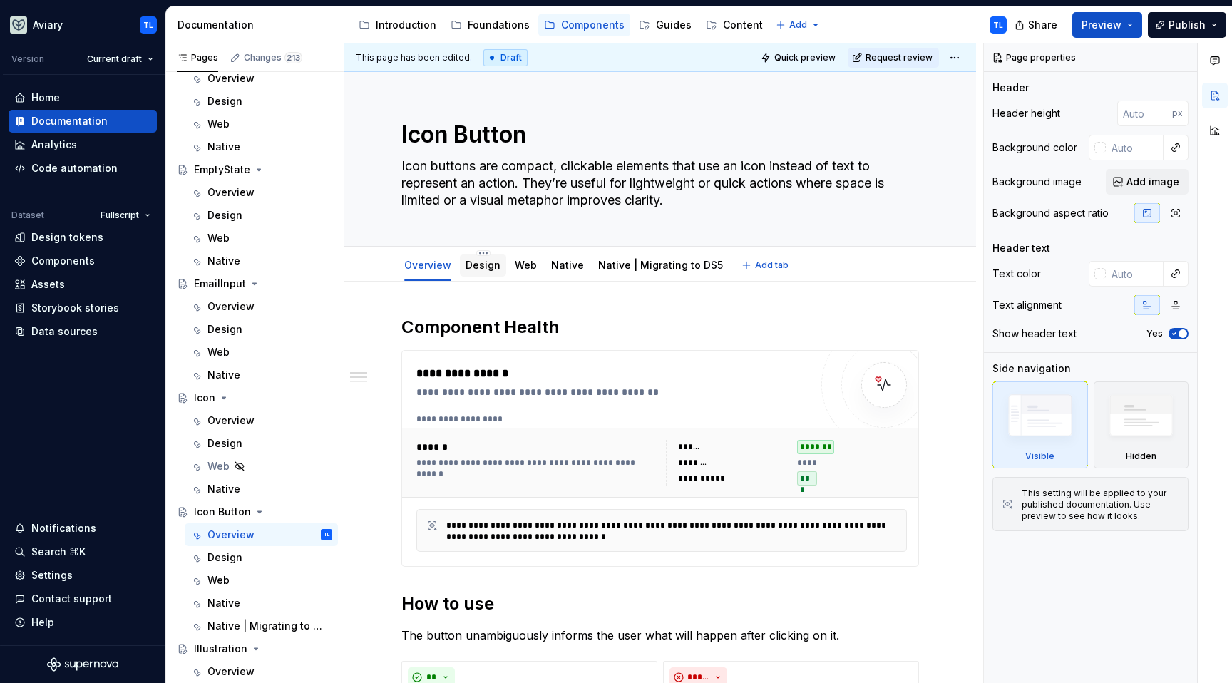
click at [466, 264] on link "Design" at bounding box center [483, 265] width 35 height 12
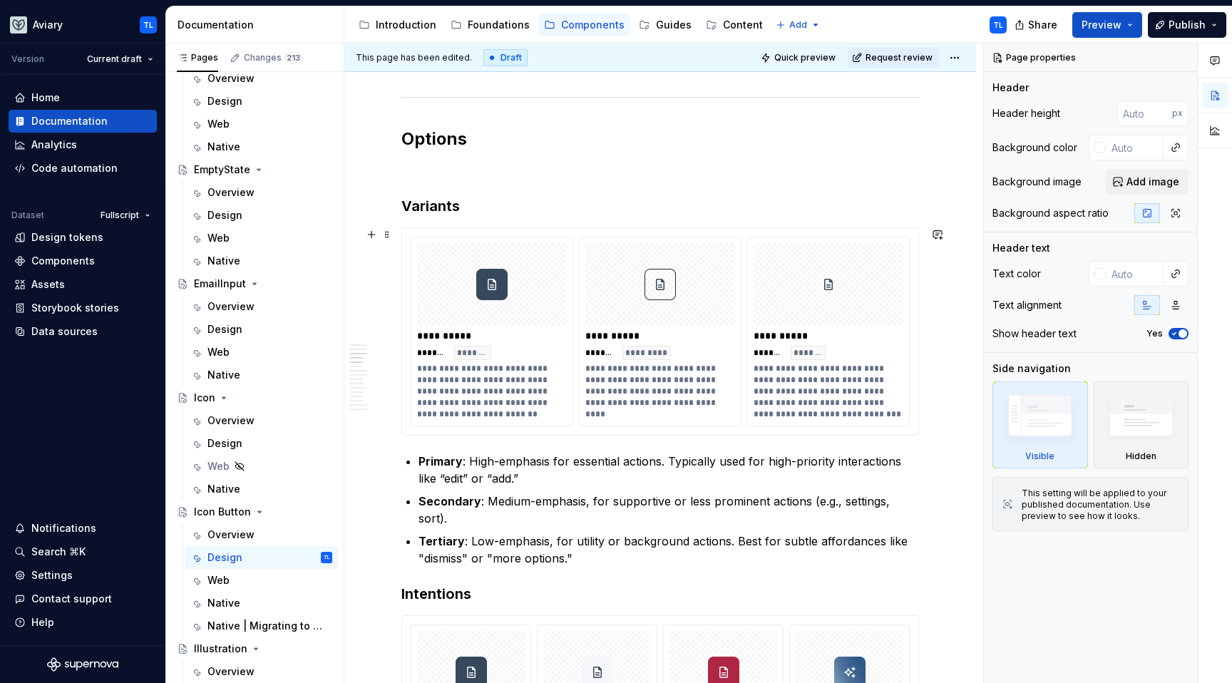
scroll to position [750, 0]
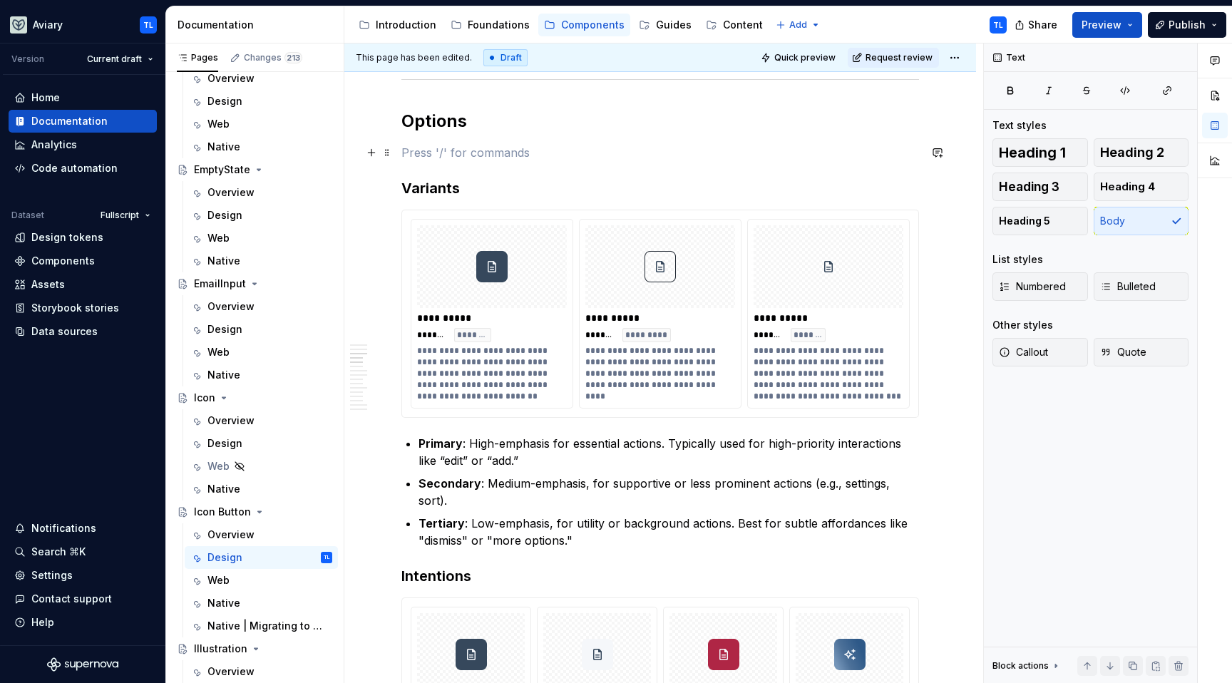
click at [488, 150] on p at bounding box center [660, 152] width 518 height 17
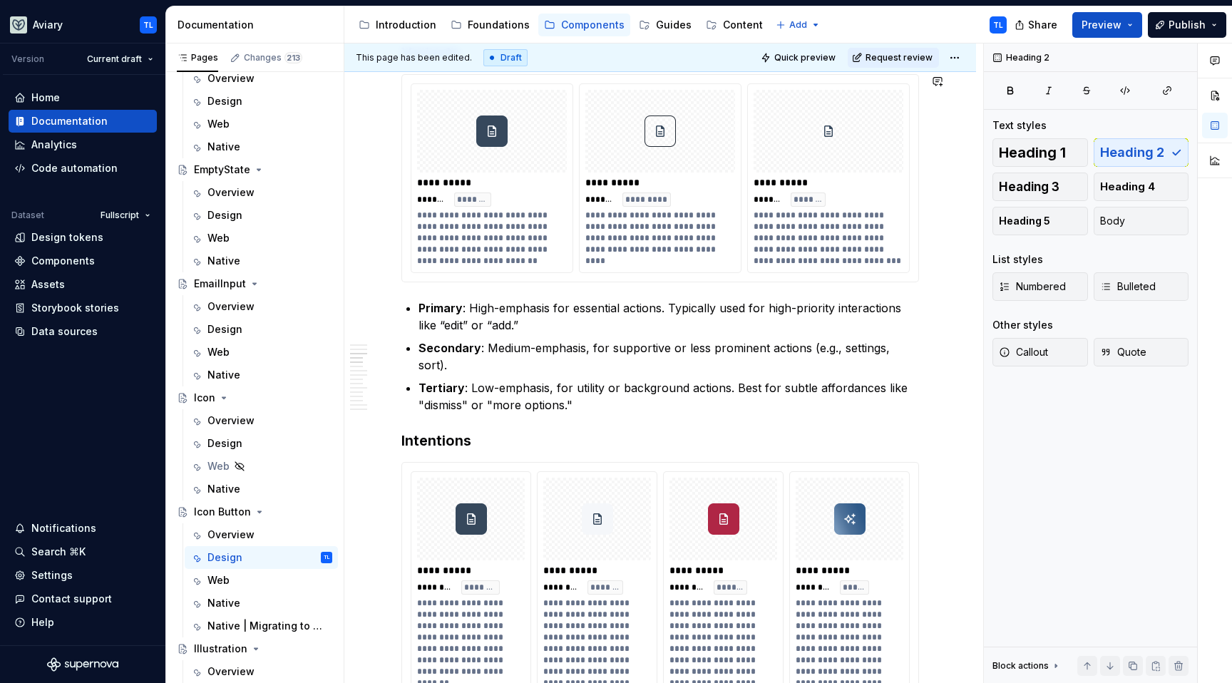
scroll to position [855, 0]
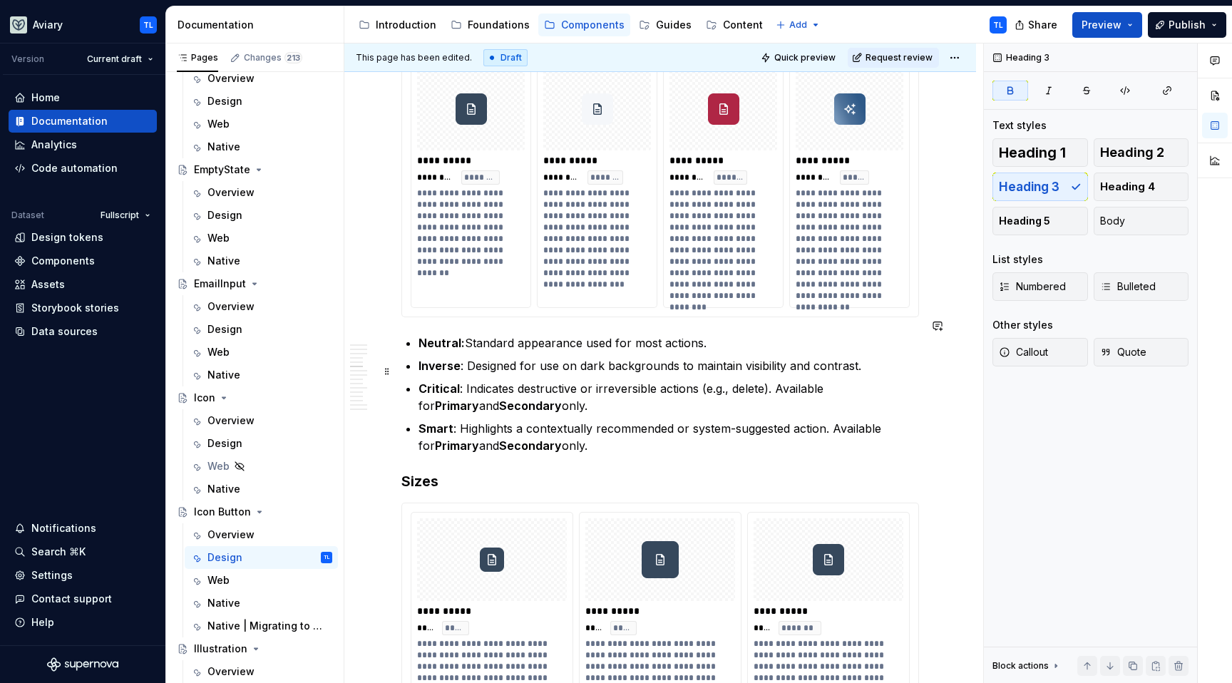
scroll to position [1296, 0]
drag, startPoint x: 408, startPoint y: 459, endPoint x: 518, endPoint y: 461, distance: 110.6
click at [408, 472] on strong "Sizes" at bounding box center [419, 480] width 37 height 17
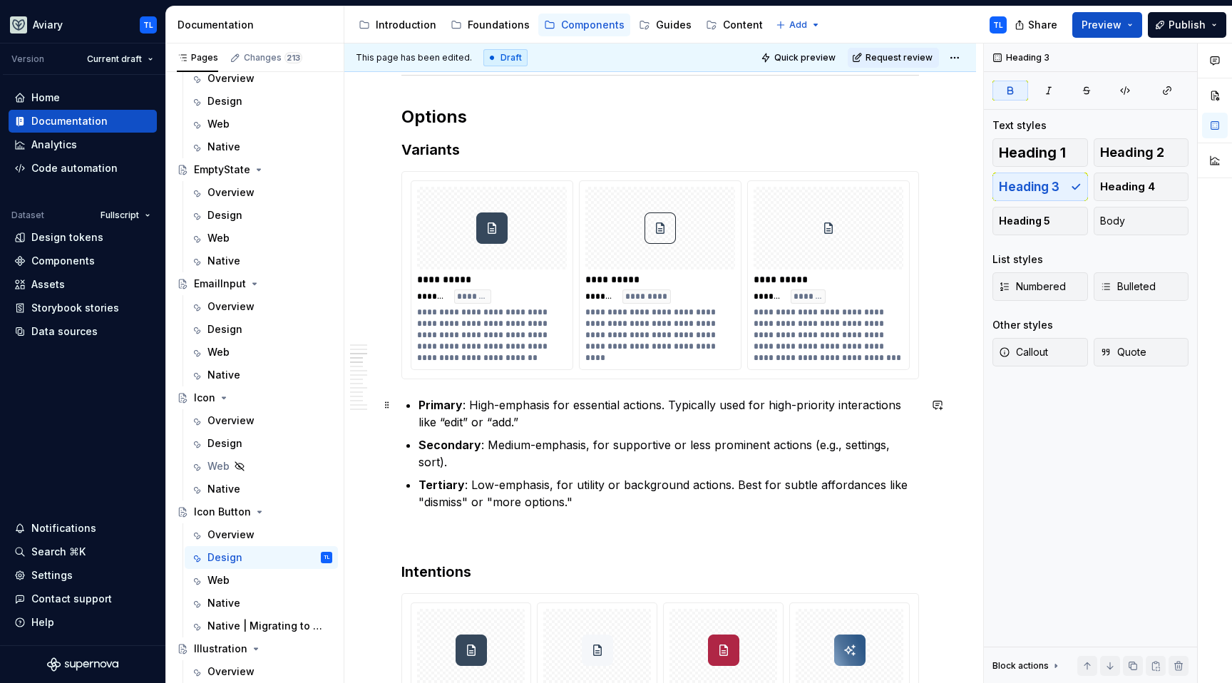
scroll to position [693, 0]
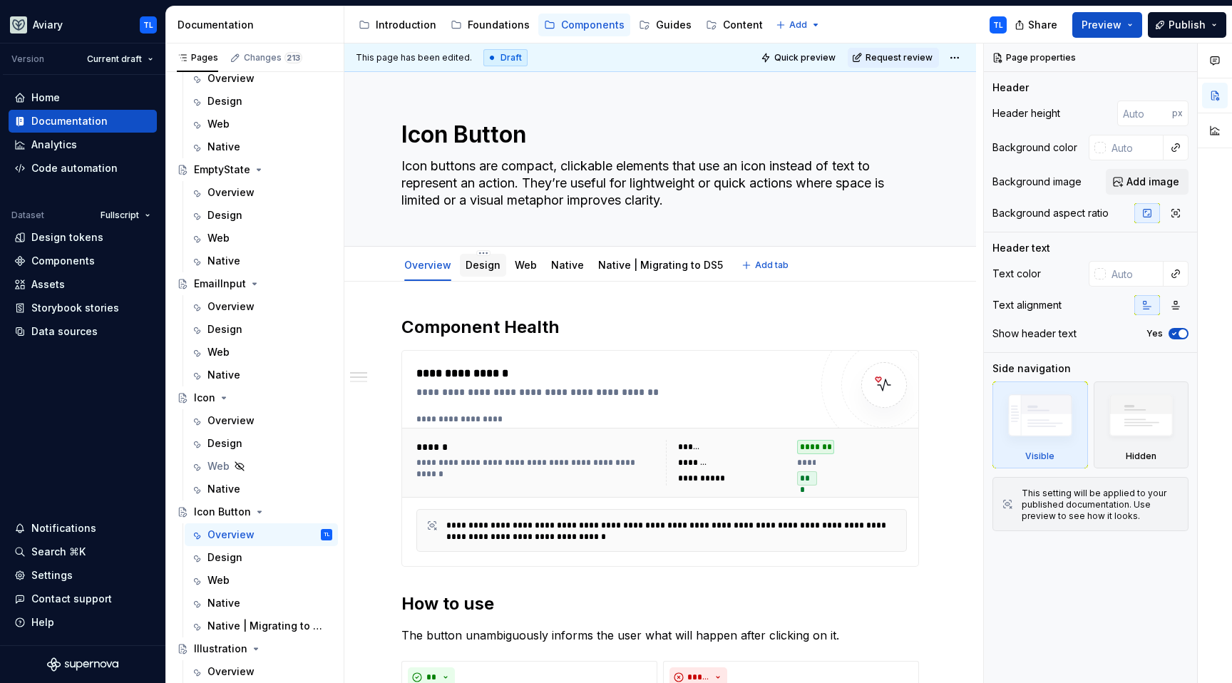
click at [481, 262] on link "Design" at bounding box center [483, 265] width 35 height 12
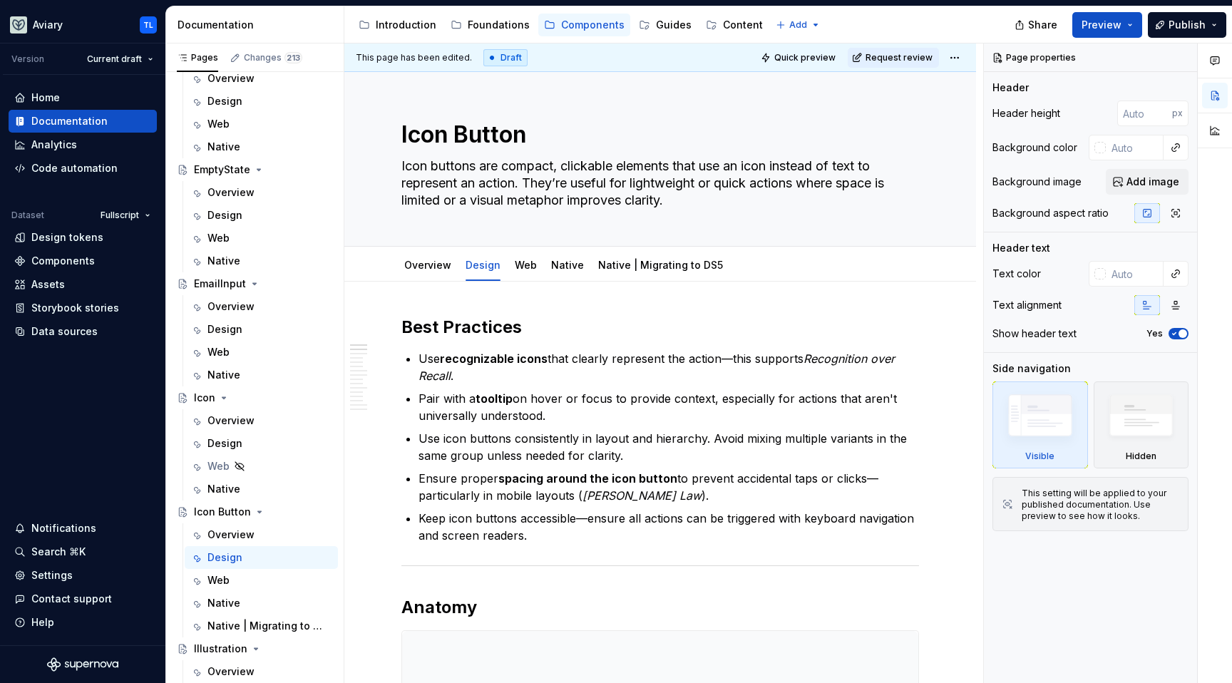
type textarea "*"
